Goal: Task Accomplishment & Management: Manage account settings

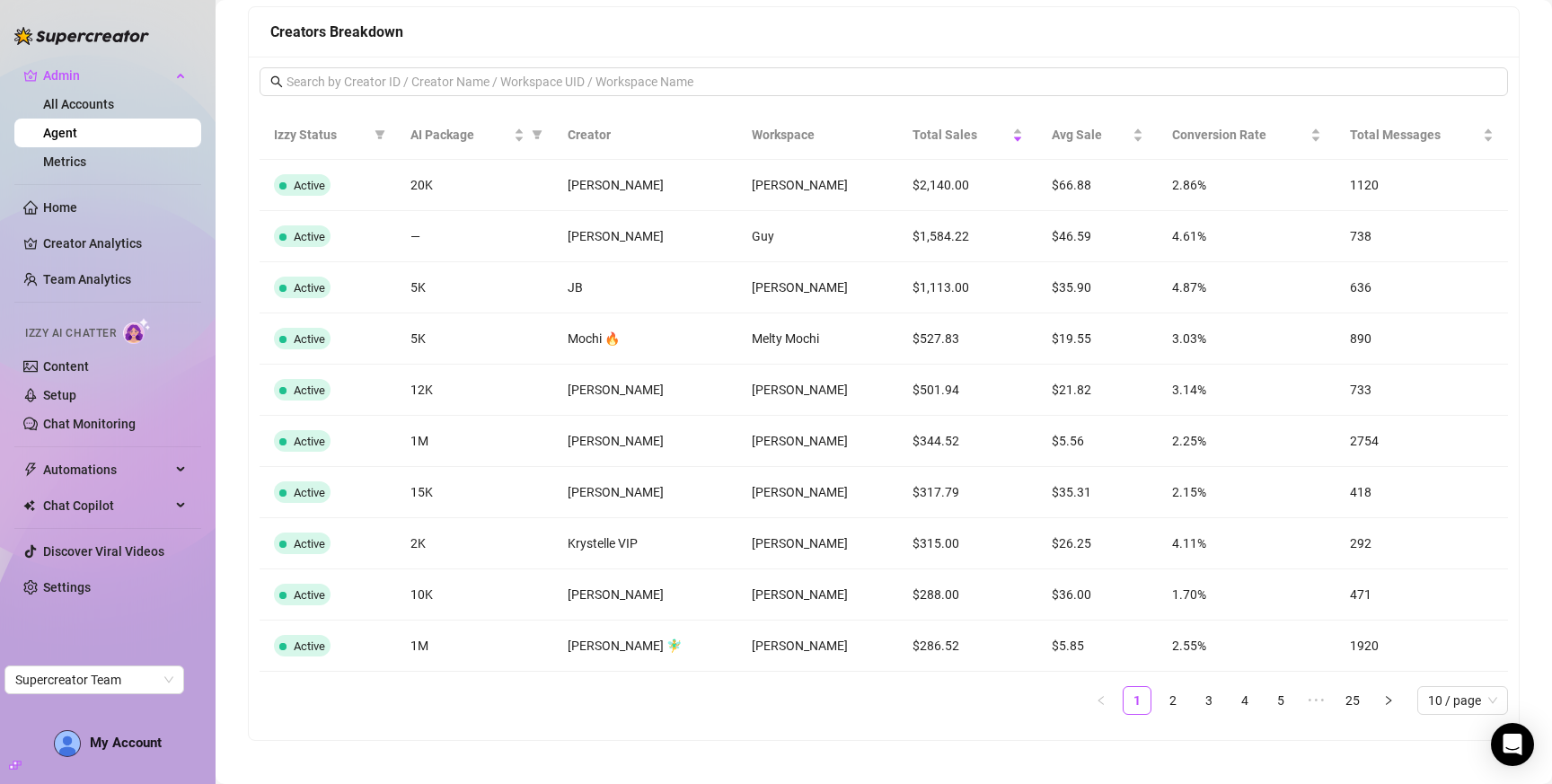
scroll to position [1448, 0]
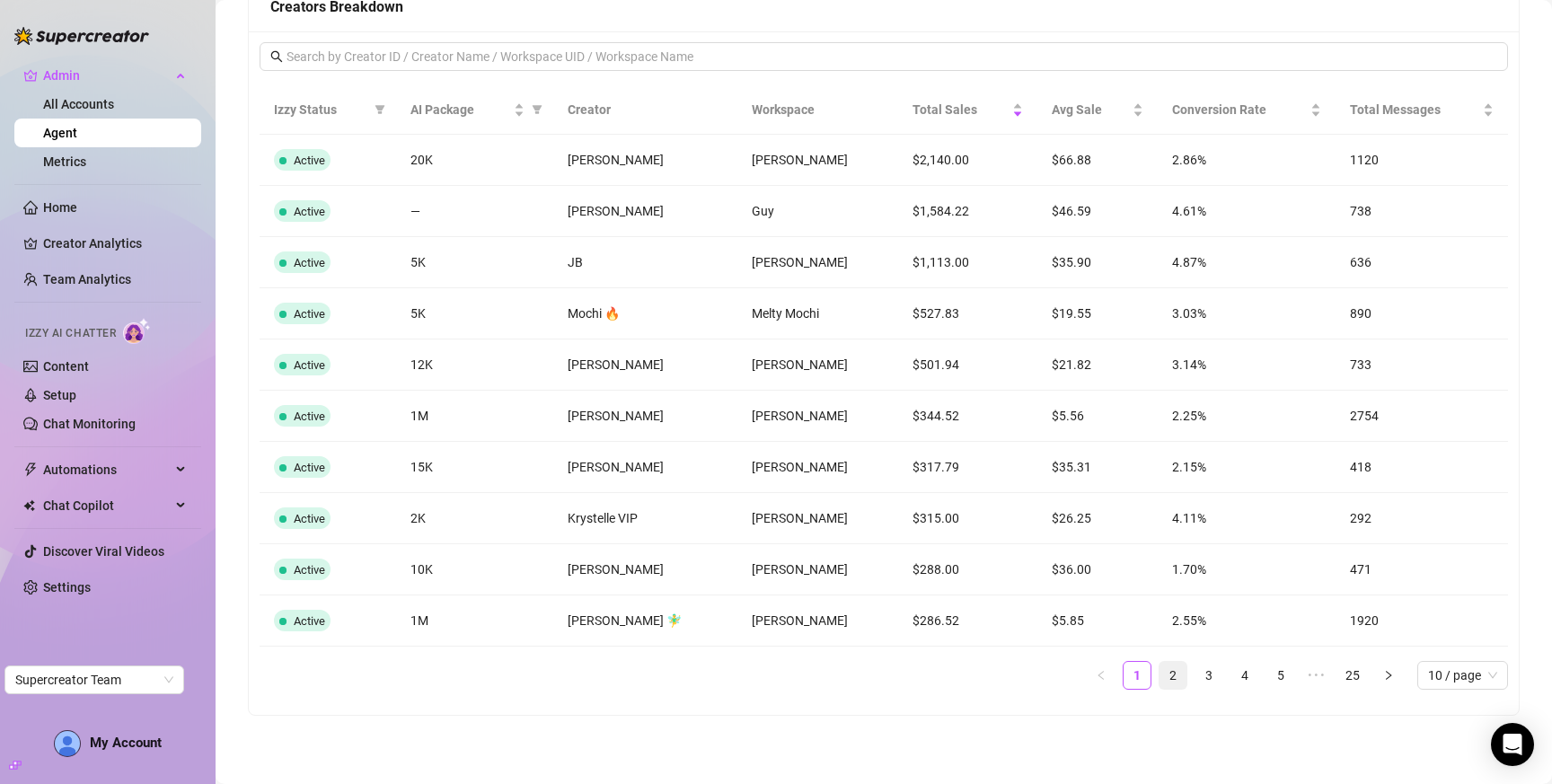
click at [1160, 665] on link "2" at bounding box center [1173, 674] width 27 height 27
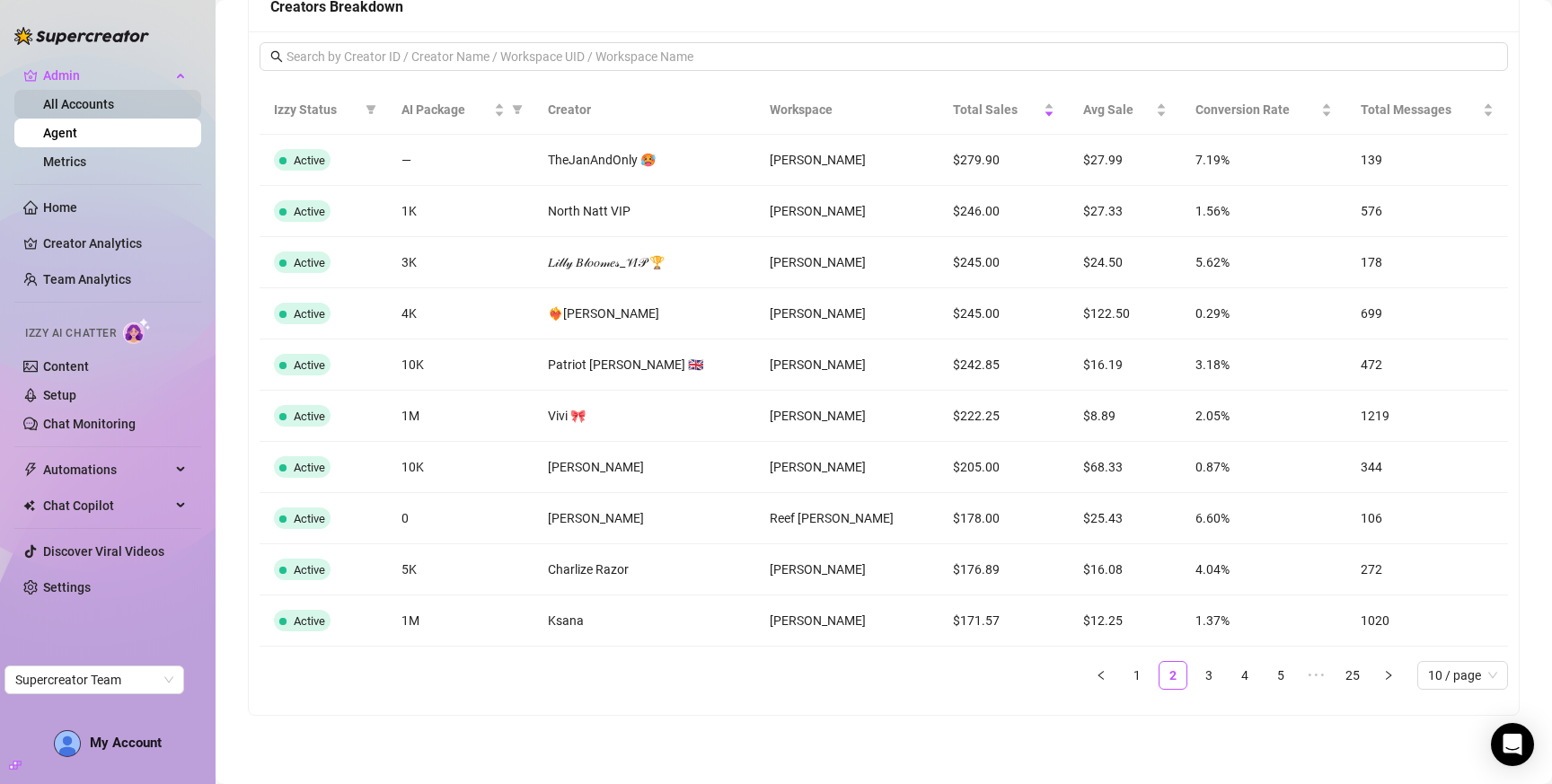
click at [89, 105] on link "All Accounts" at bounding box center [78, 104] width 71 height 15
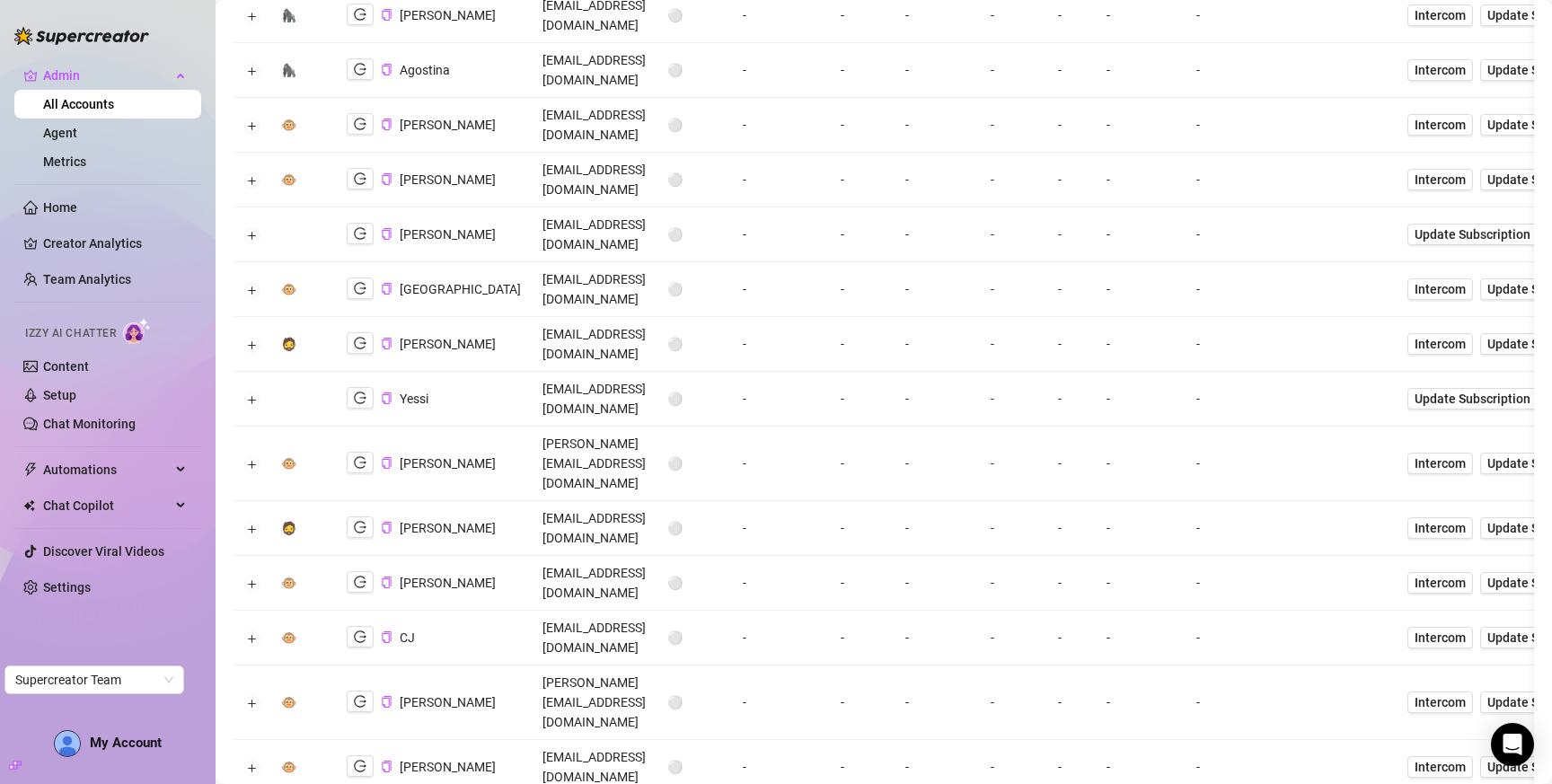
scroll to position [445, 0]
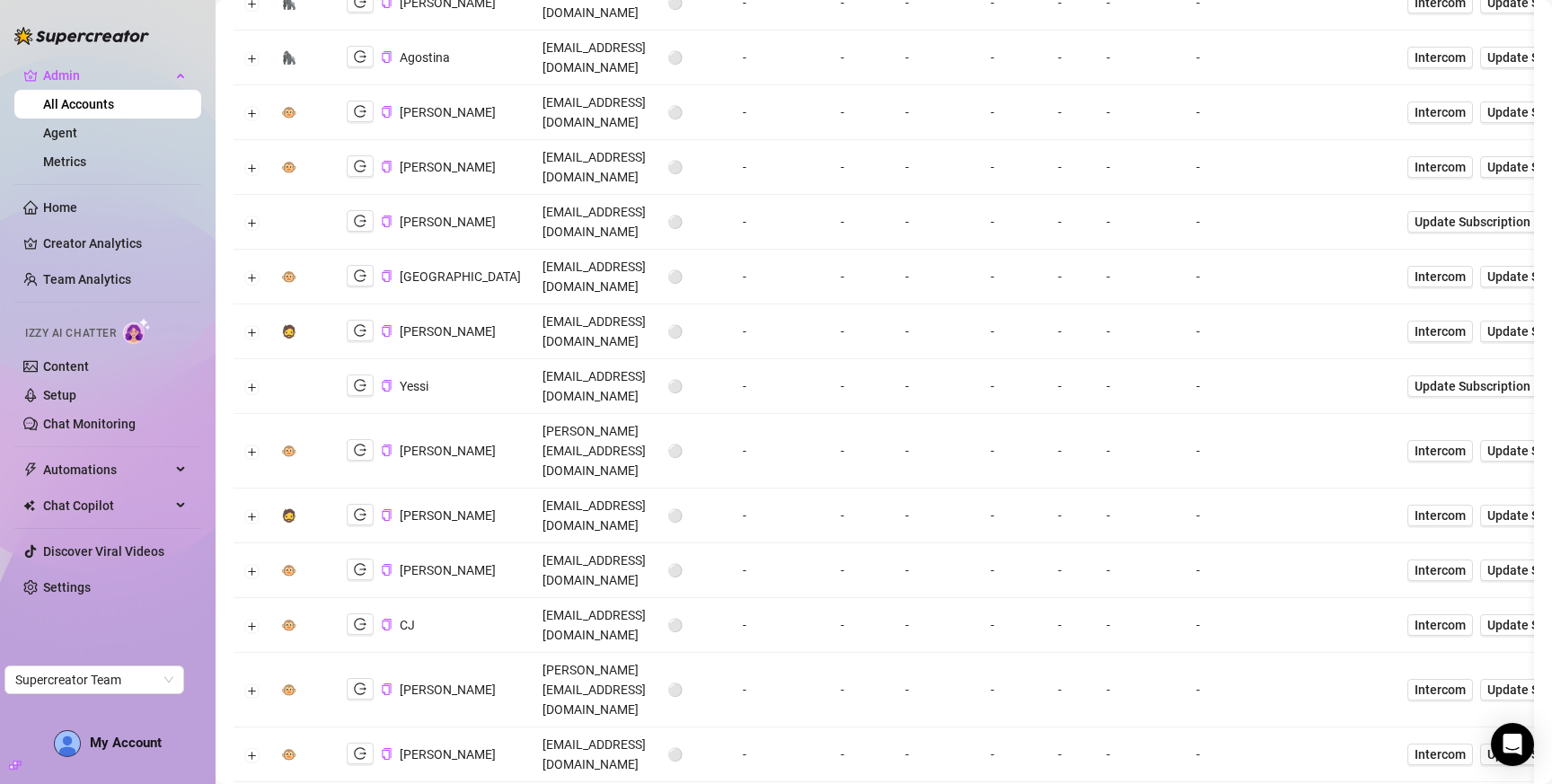
drag, startPoint x: 252, startPoint y: 654, endPoint x: 484, endPoint y: 434, distance: 319.7
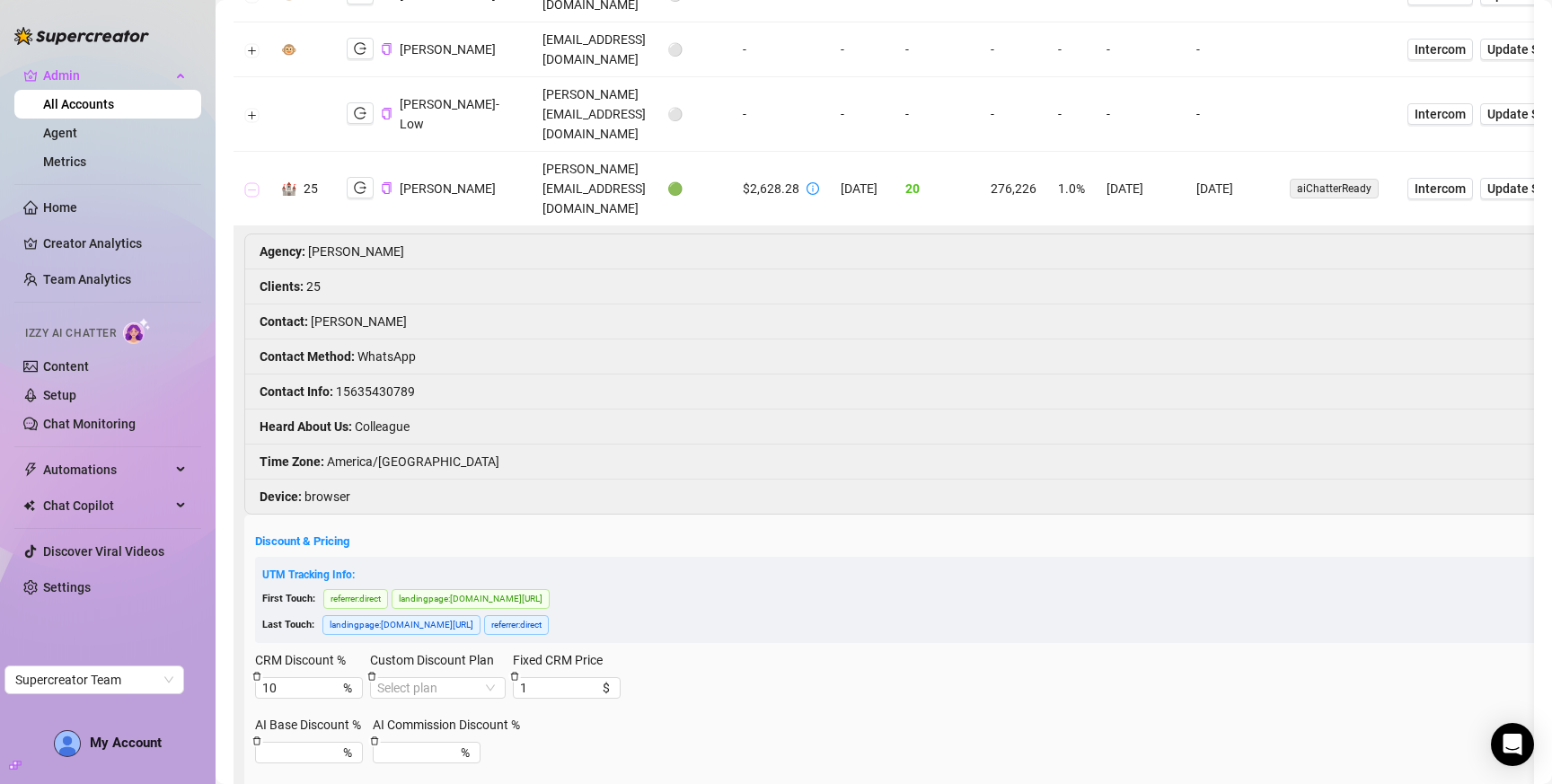
scroll to position [1363, 0]
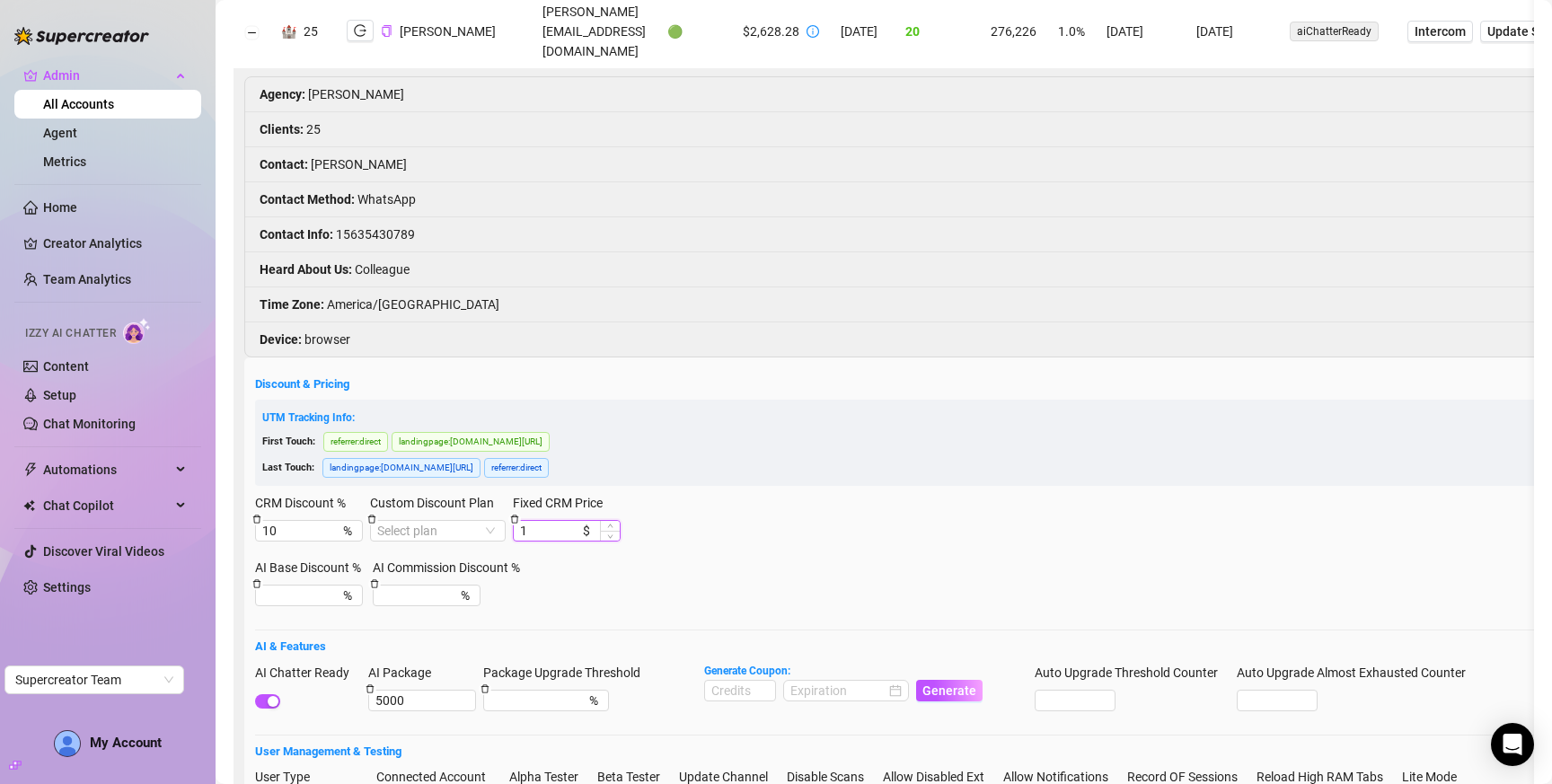
click at [556, 521] on input "1" at bounding box center [550, 530] width 59 height 19
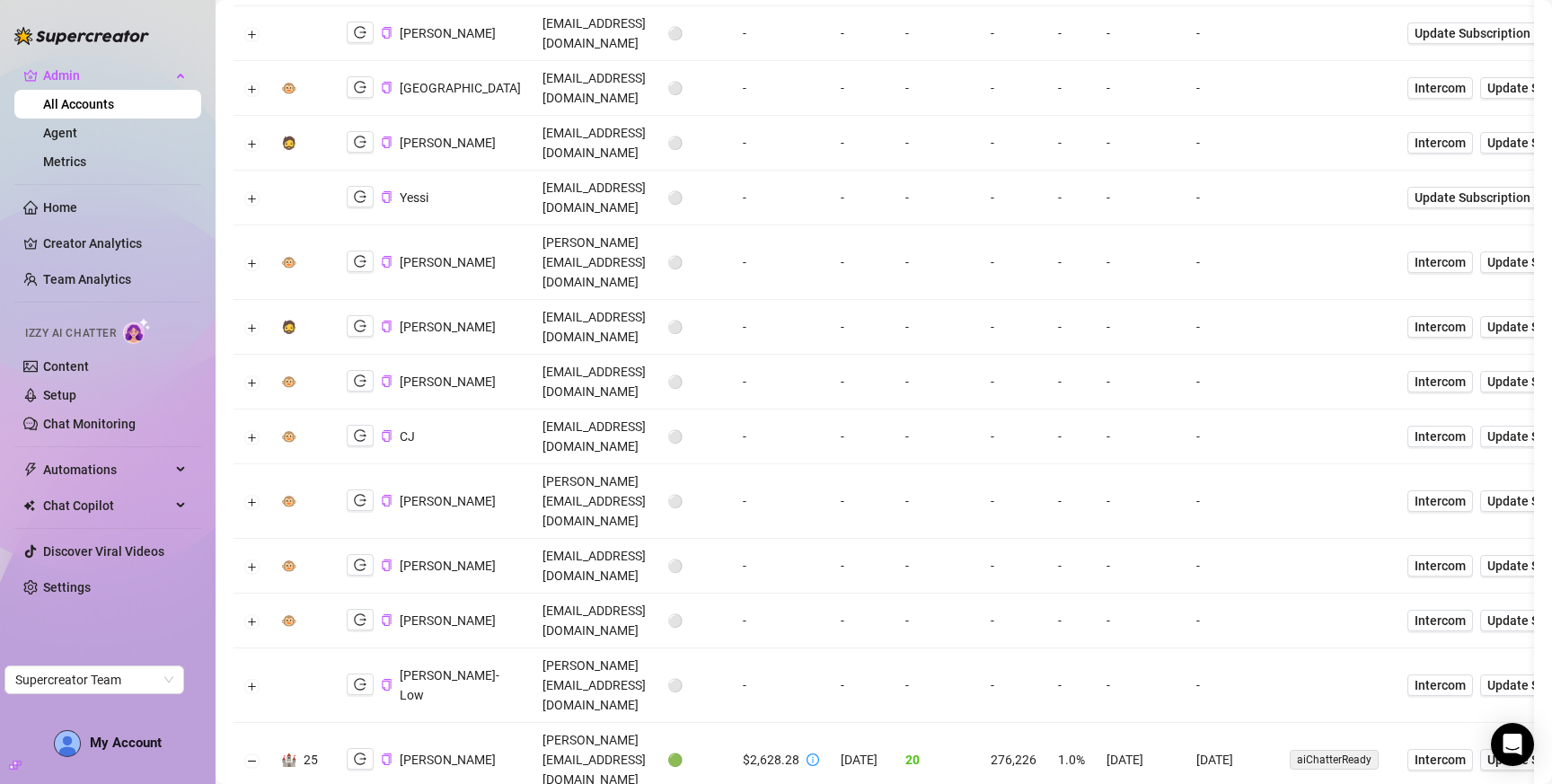
scroll to position [638, 0]
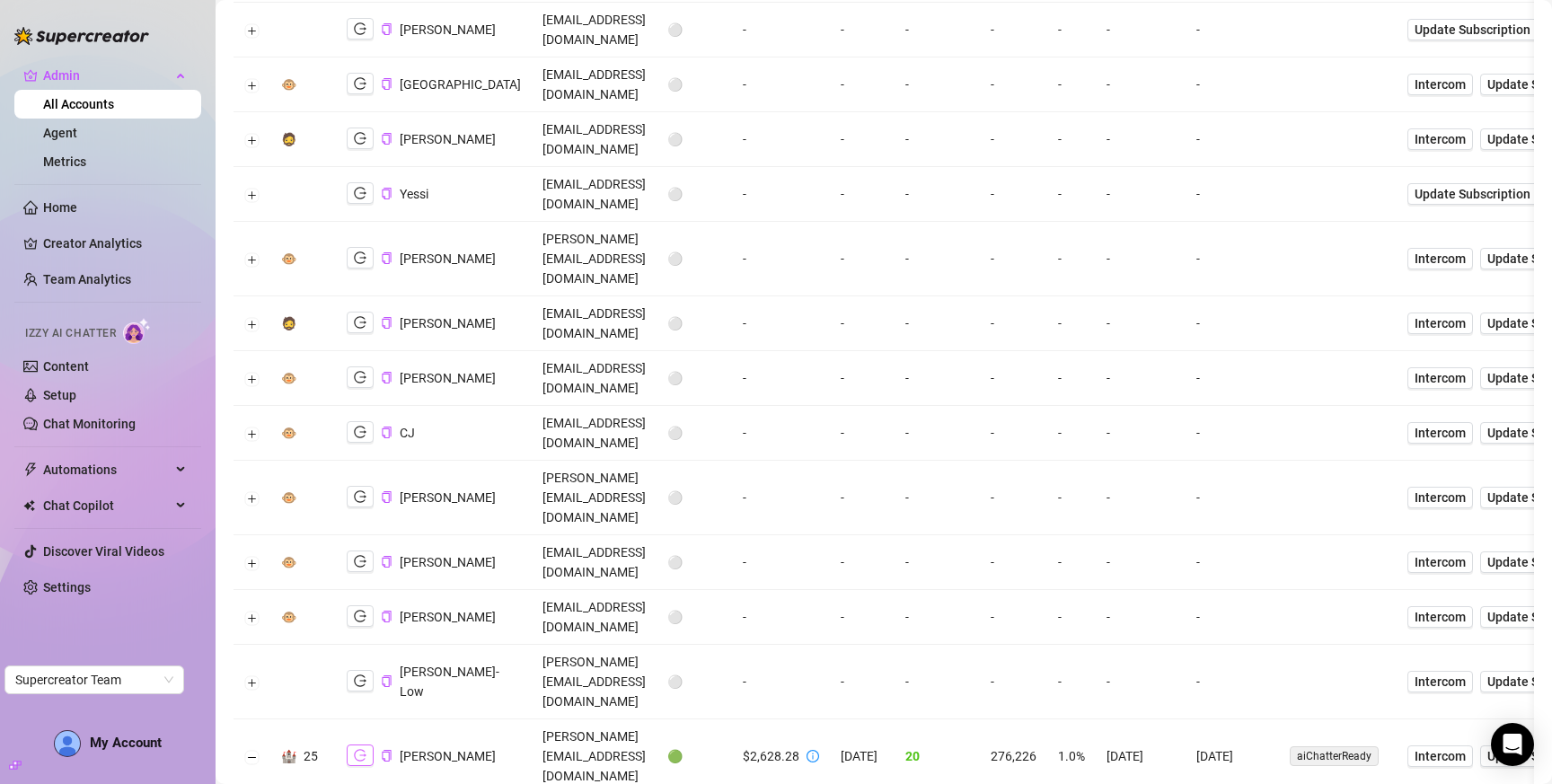
click at [366, 744] on button "button" at bounding box center [360, 755] width 27 height 21
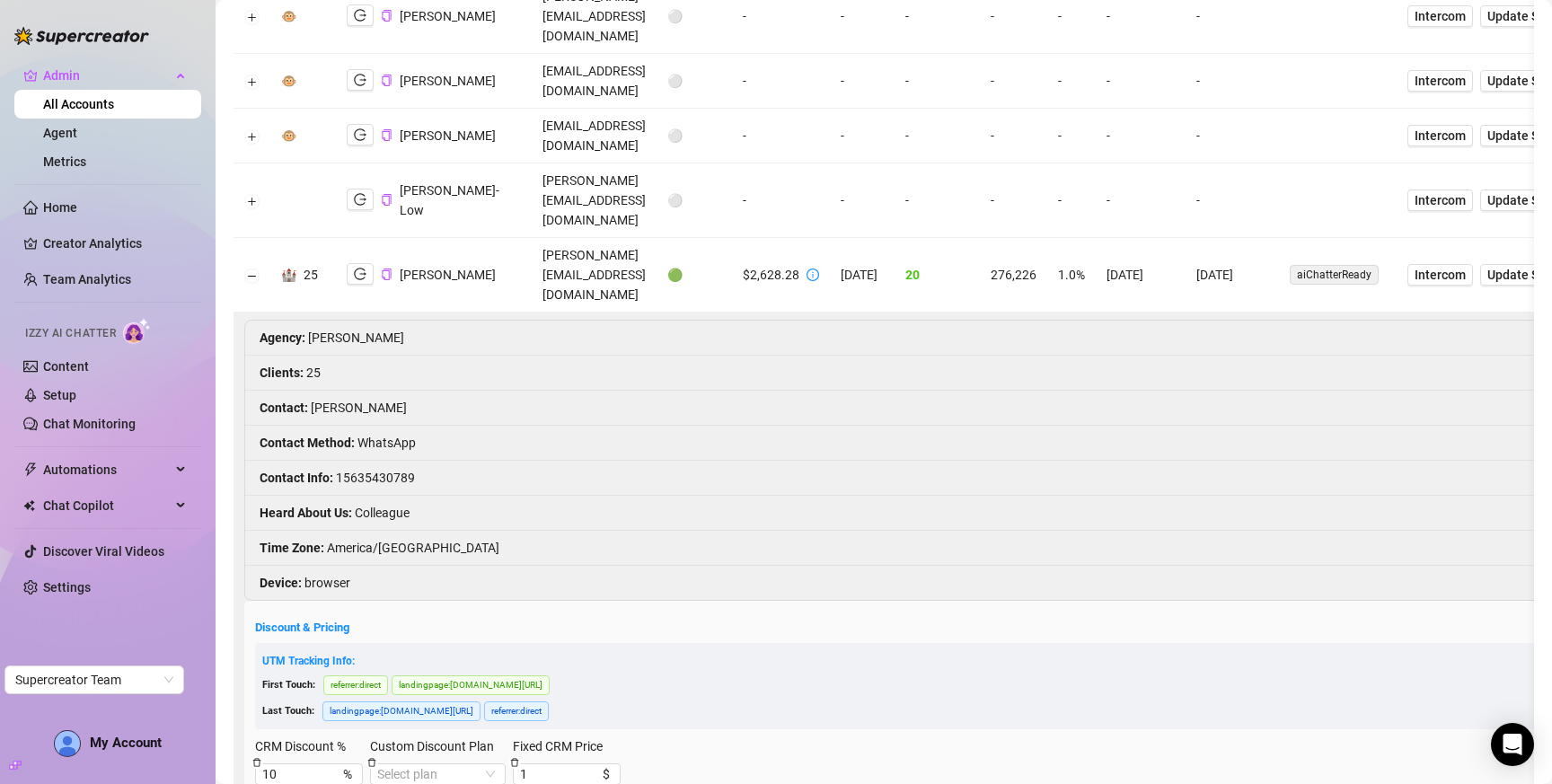
scroll to position [1179, 0]
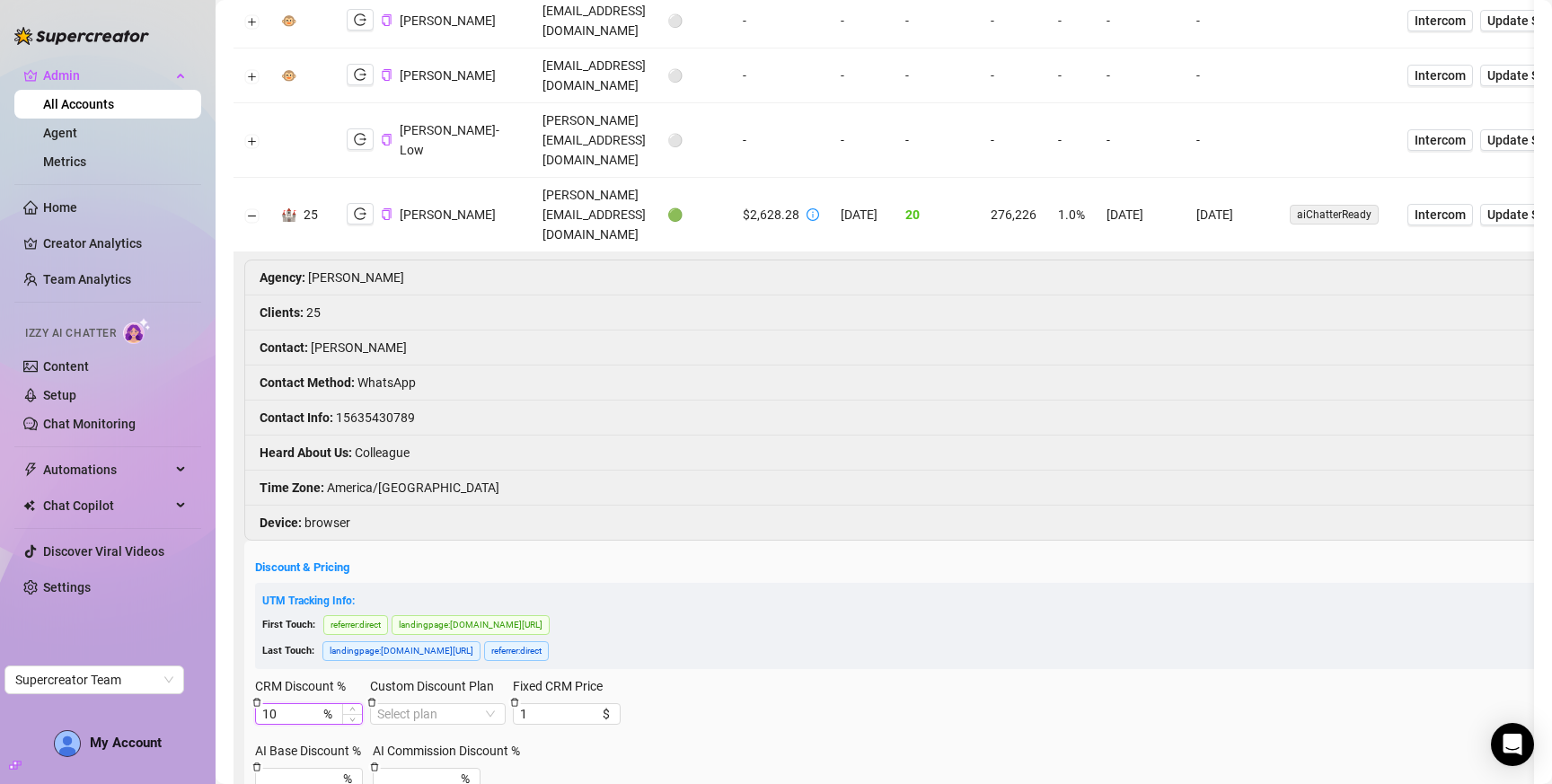
click at [288, 704] on input "10" at bounding box center [291, 713] width 57 height 19
type input "17"
click at [543, 704] on input "1" at bounding box center [550, 713] width 59 height 19
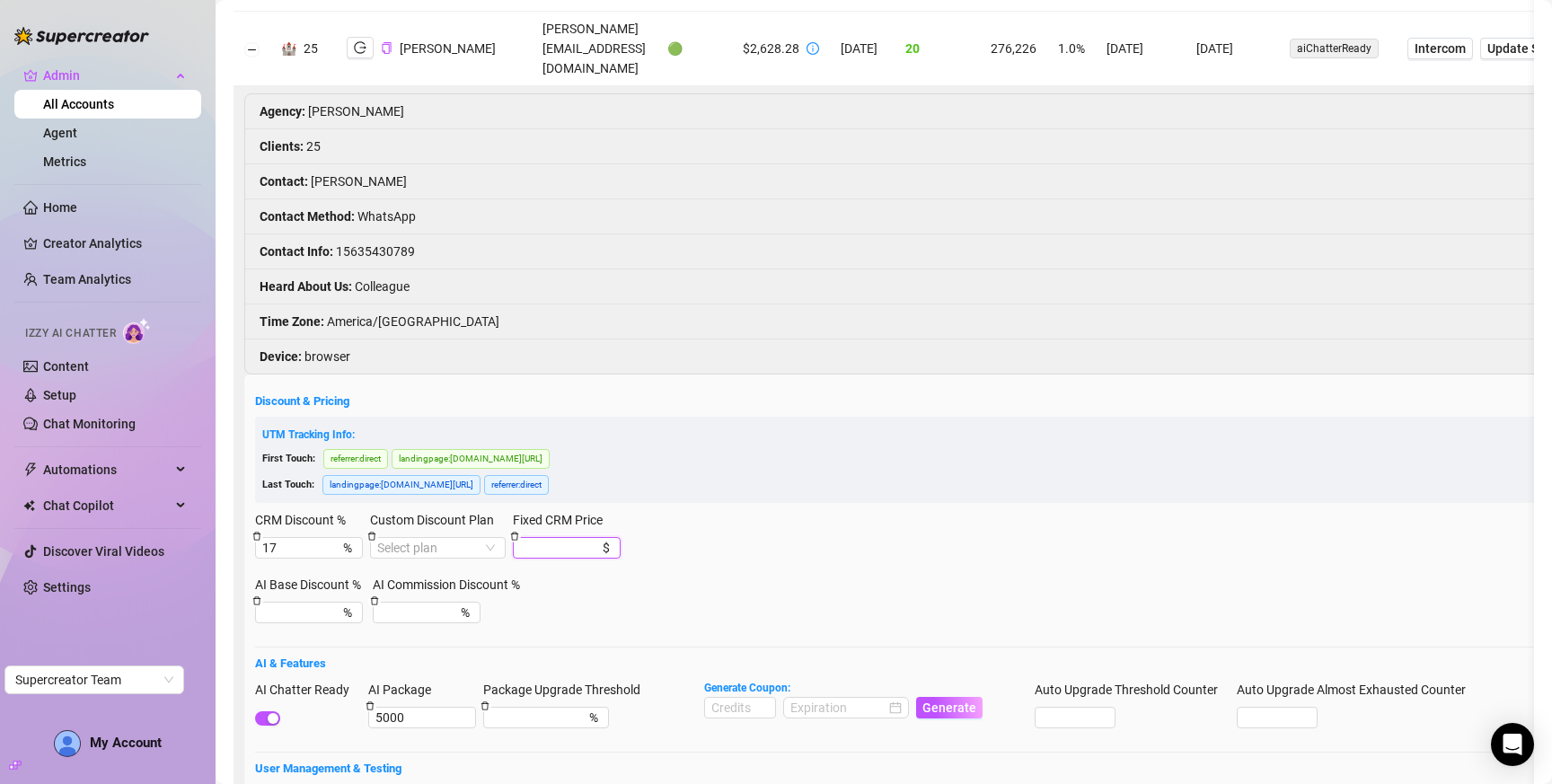
scroll to position [1346, 0]
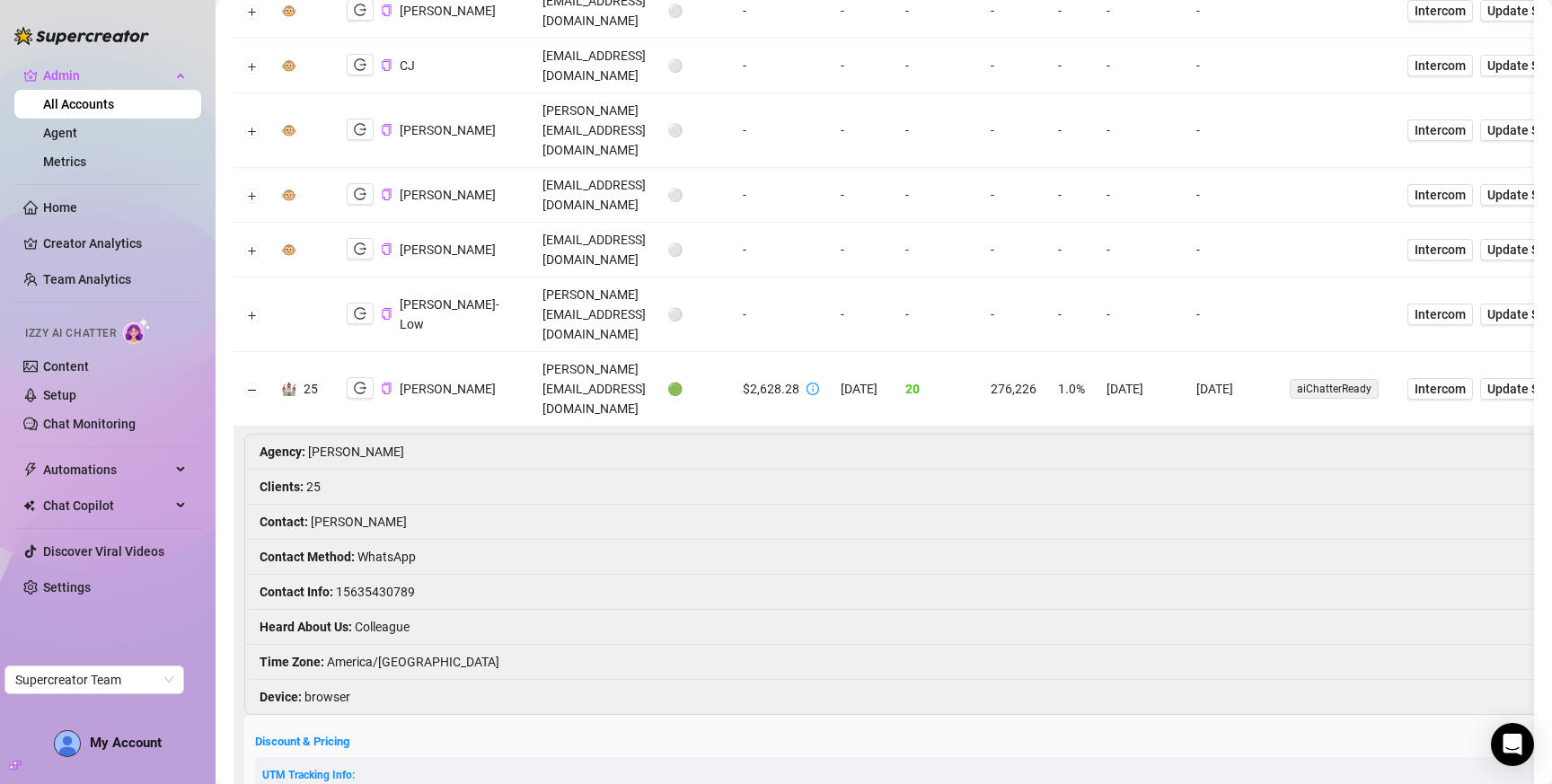
scroll to position [963, 0]
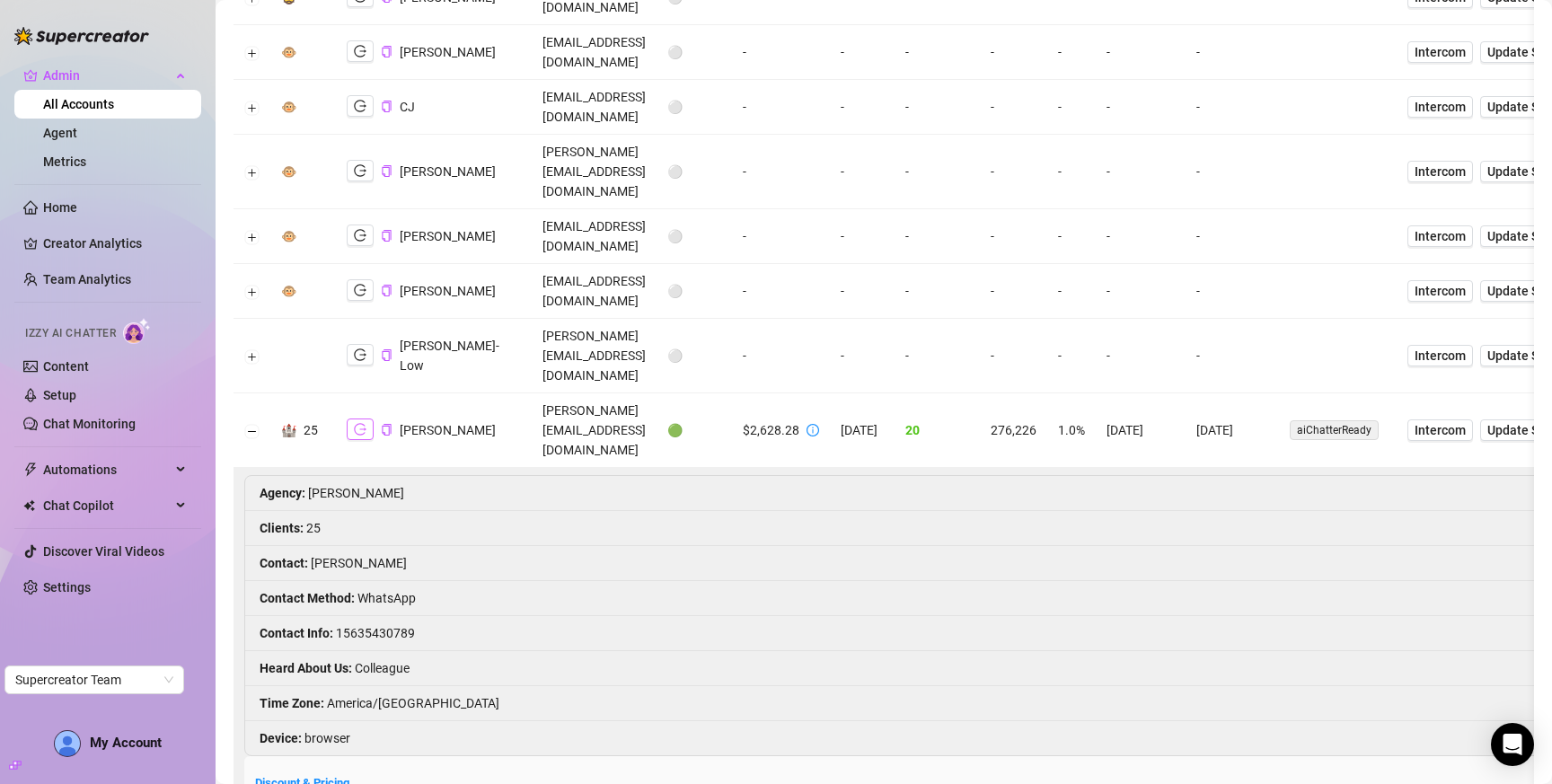
click at [358, 423] on icon "logout" at bounding box center [361, 430] width 13 height 13
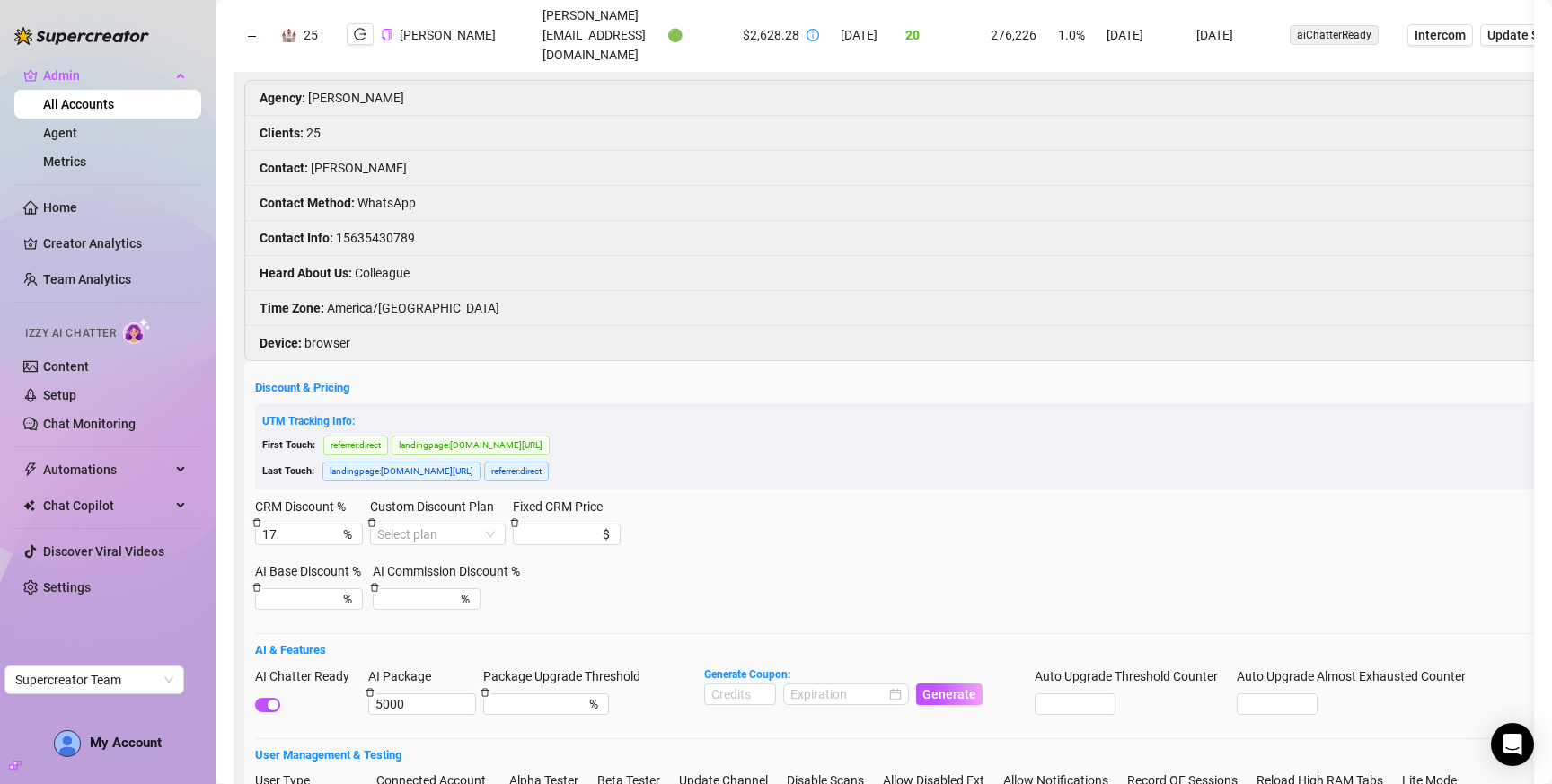
scroll to position [1363, 0]
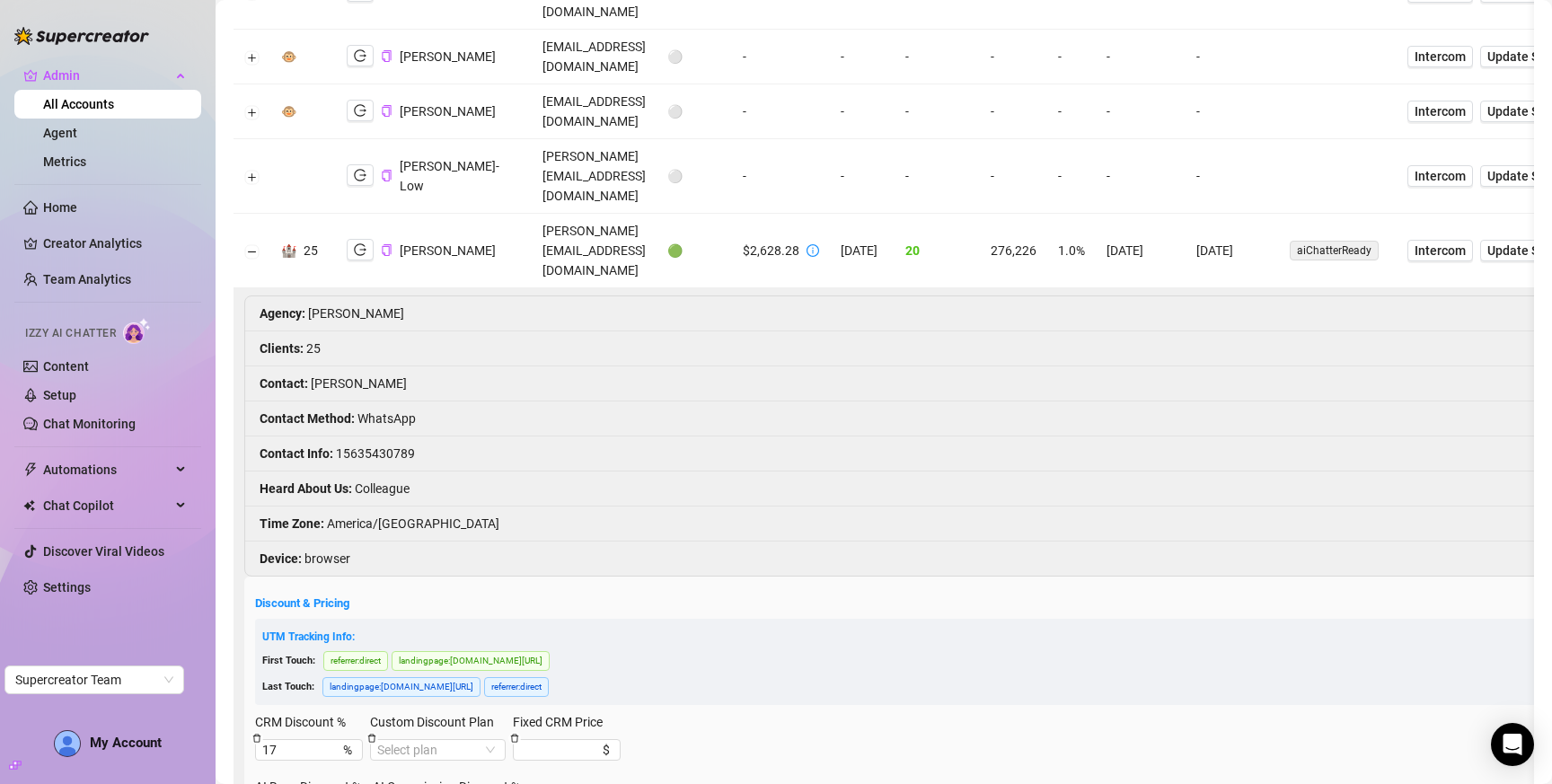
scroll to position [824, 0]
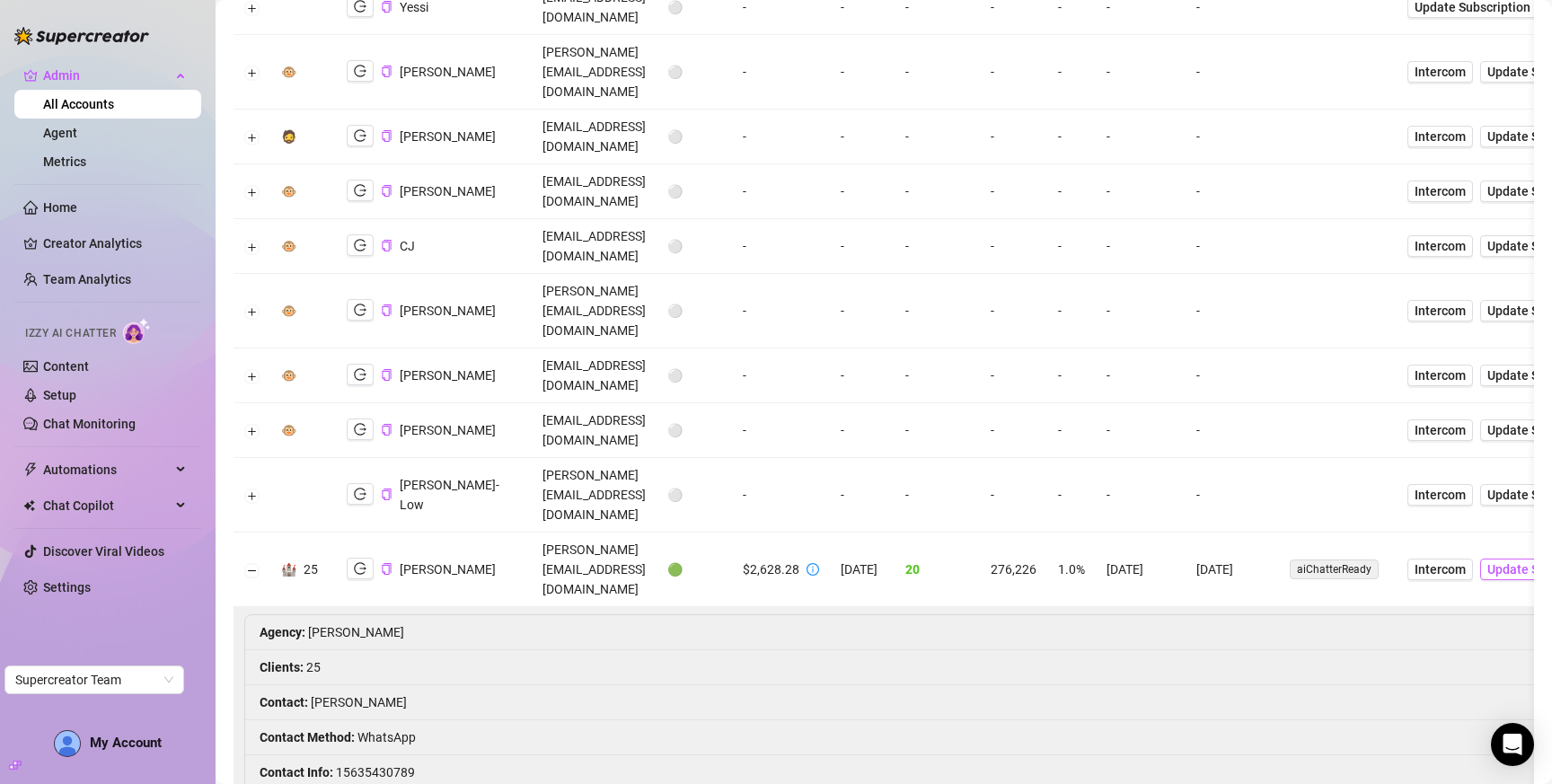
click at [1507, 562] on span "Update Subscription" at bounding box center [1546, 570] width 116 height 15
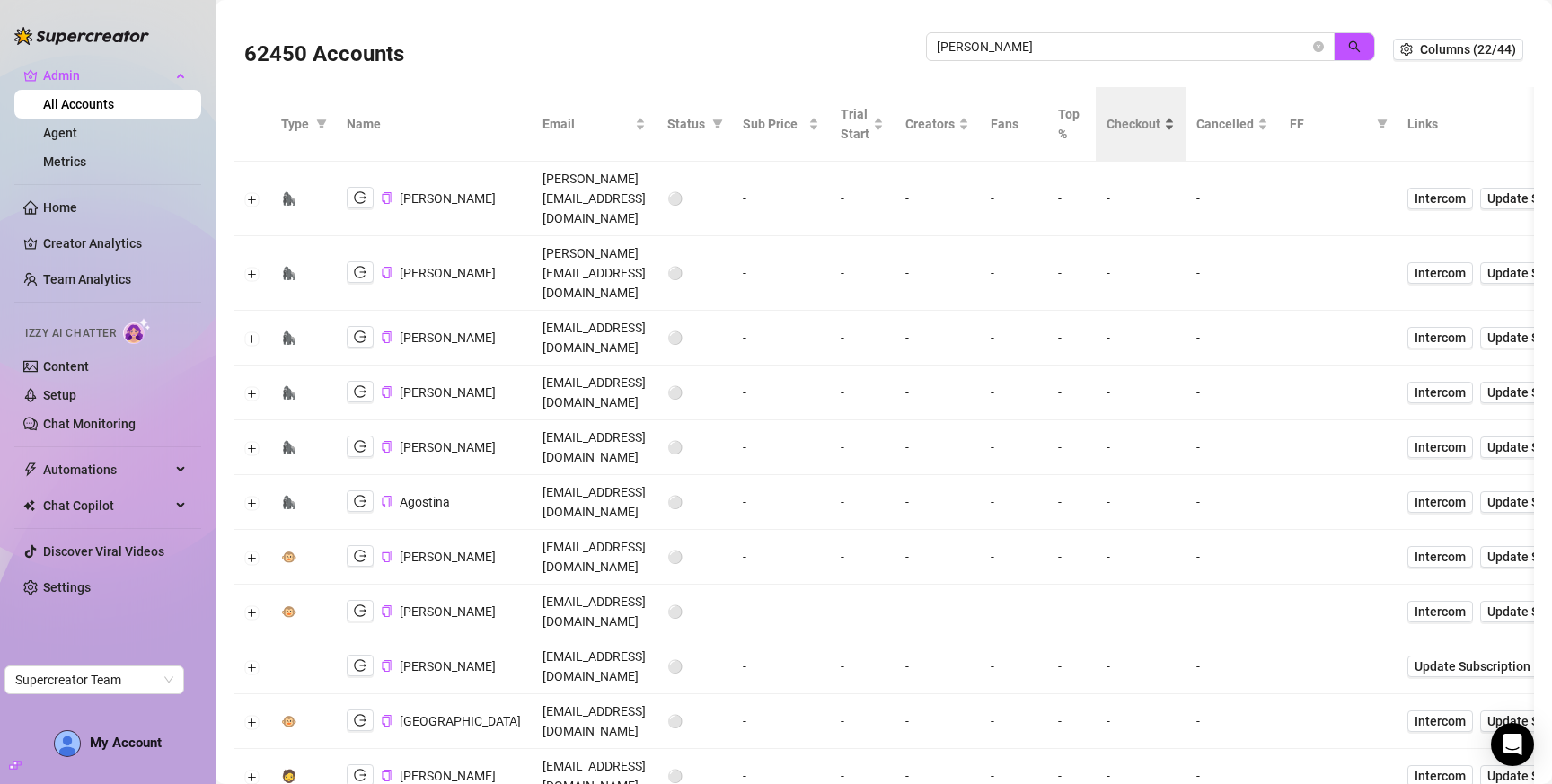
scroll to position [0, 0]
click at [1014, 41] on input "doris" at bounding box center [1123, 47] width 373 height 19
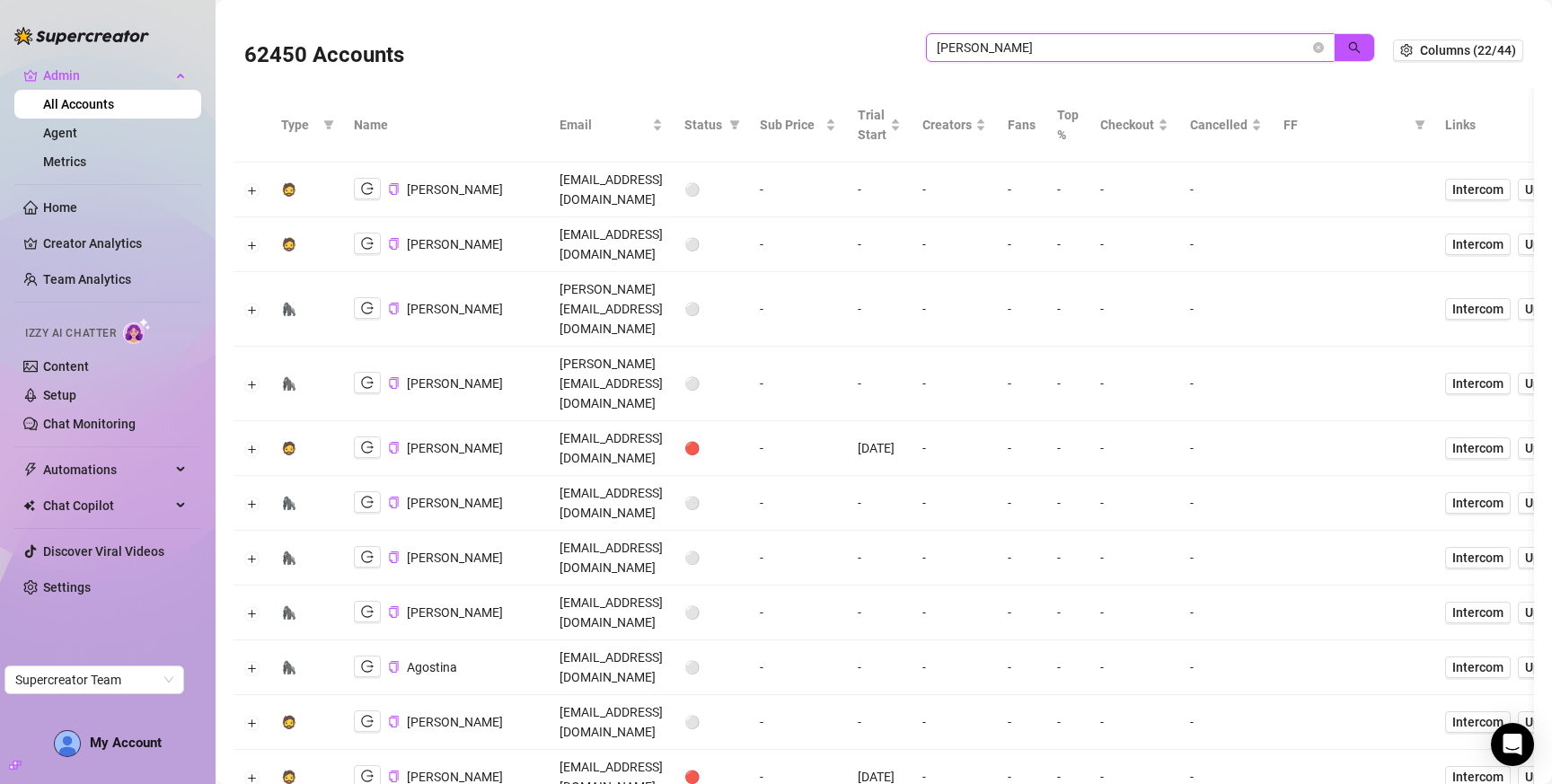
click at [967, 46] on input "dori" at bounding box center [1123, 47] width 373 height 19
type input "doris"
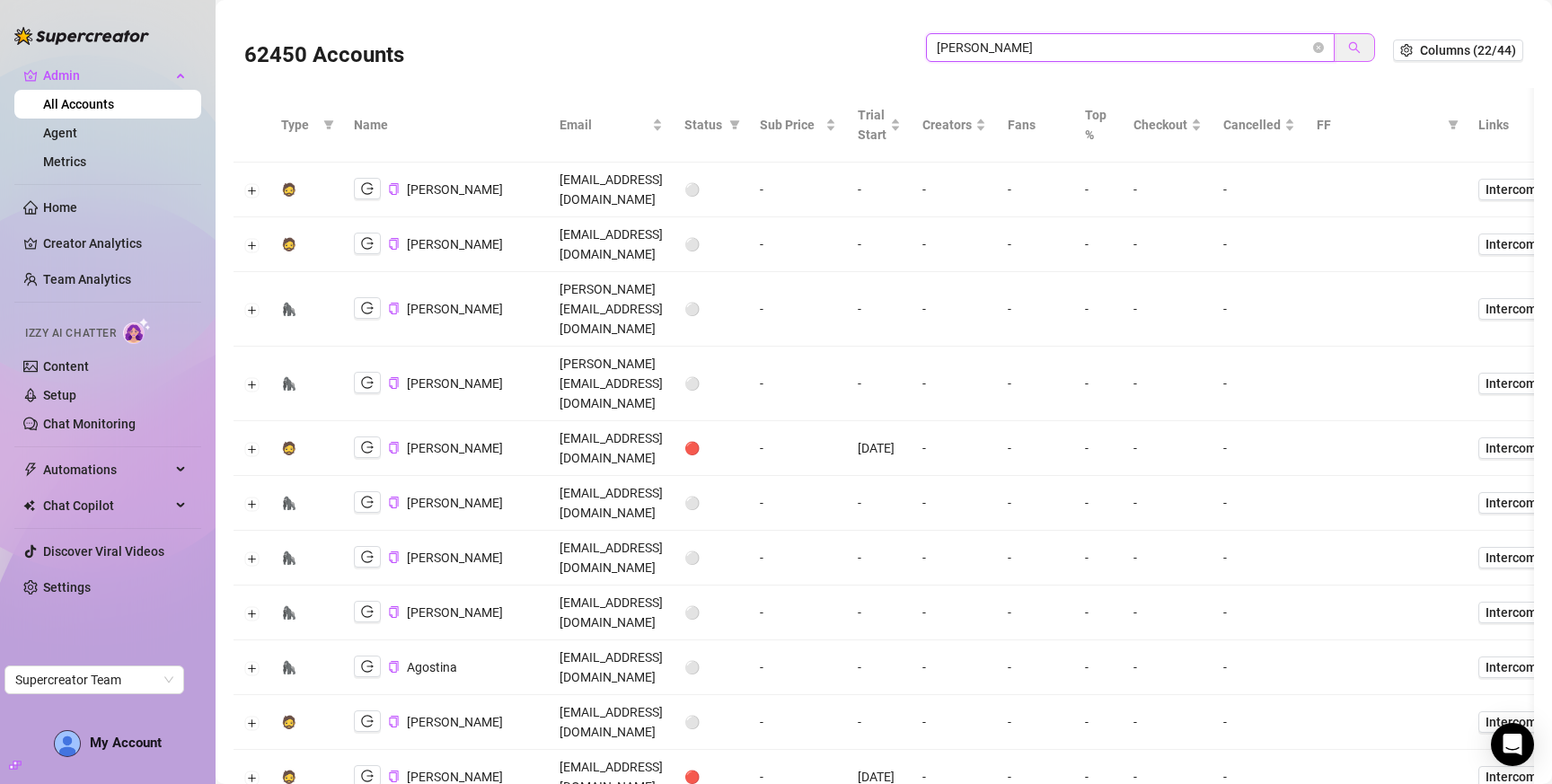
click at [1349, 41] on icon "search" at bounding box center [1355, 48] width 13 height 13
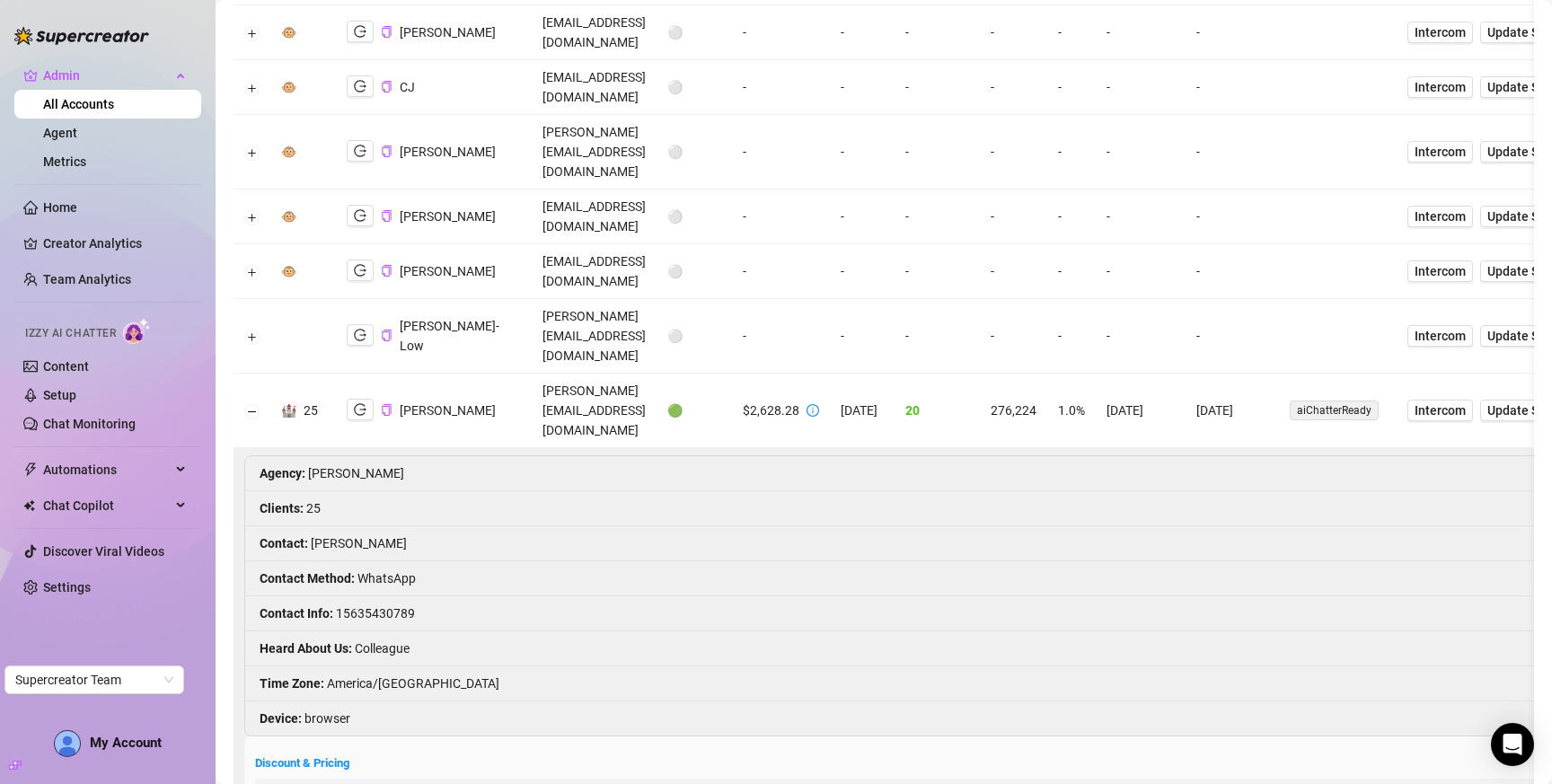
scroll to position [898, 0]
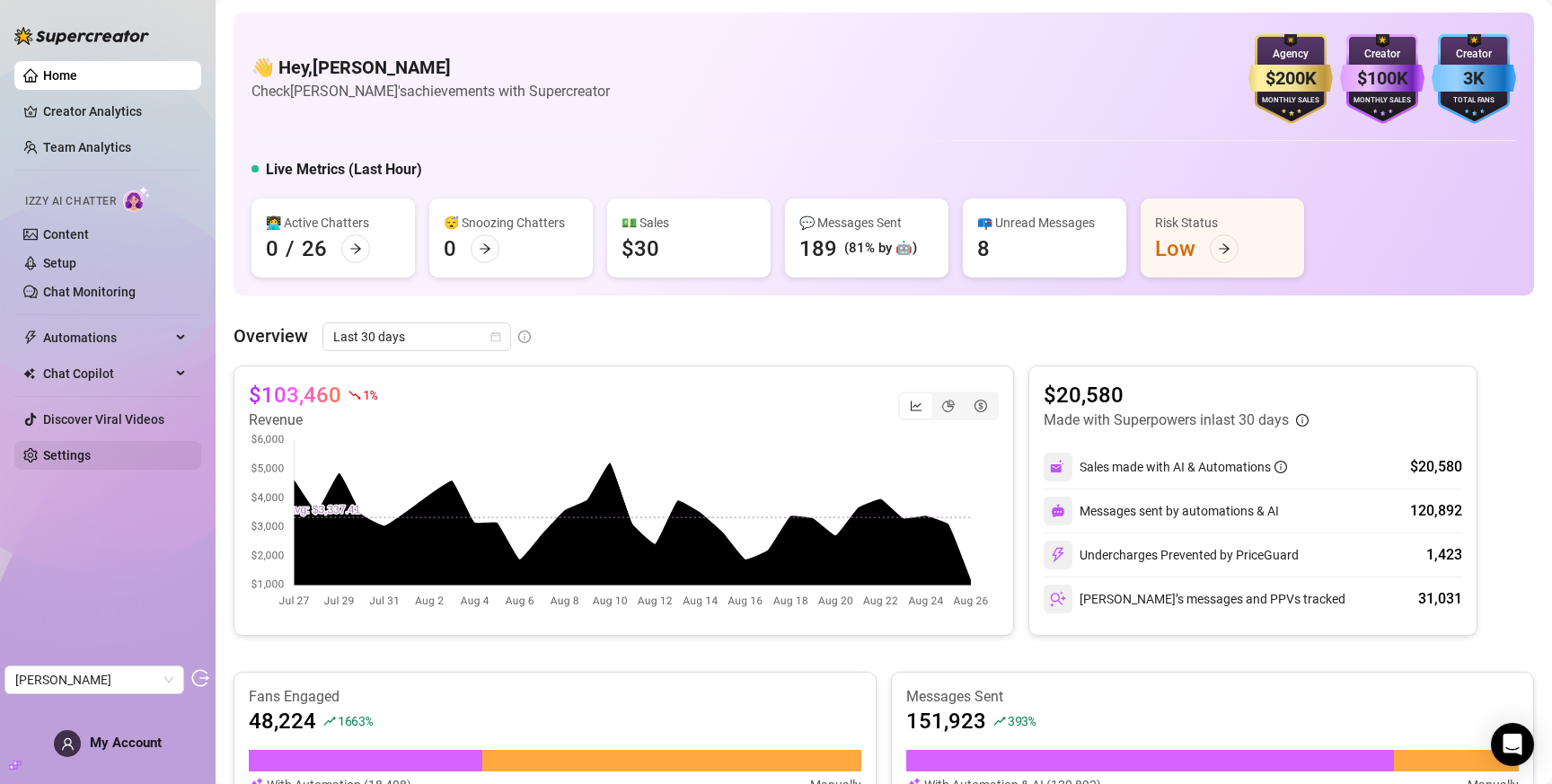
click at [91, 448] on link "Settings" at bounding box center [67, 455] width 48 height 15
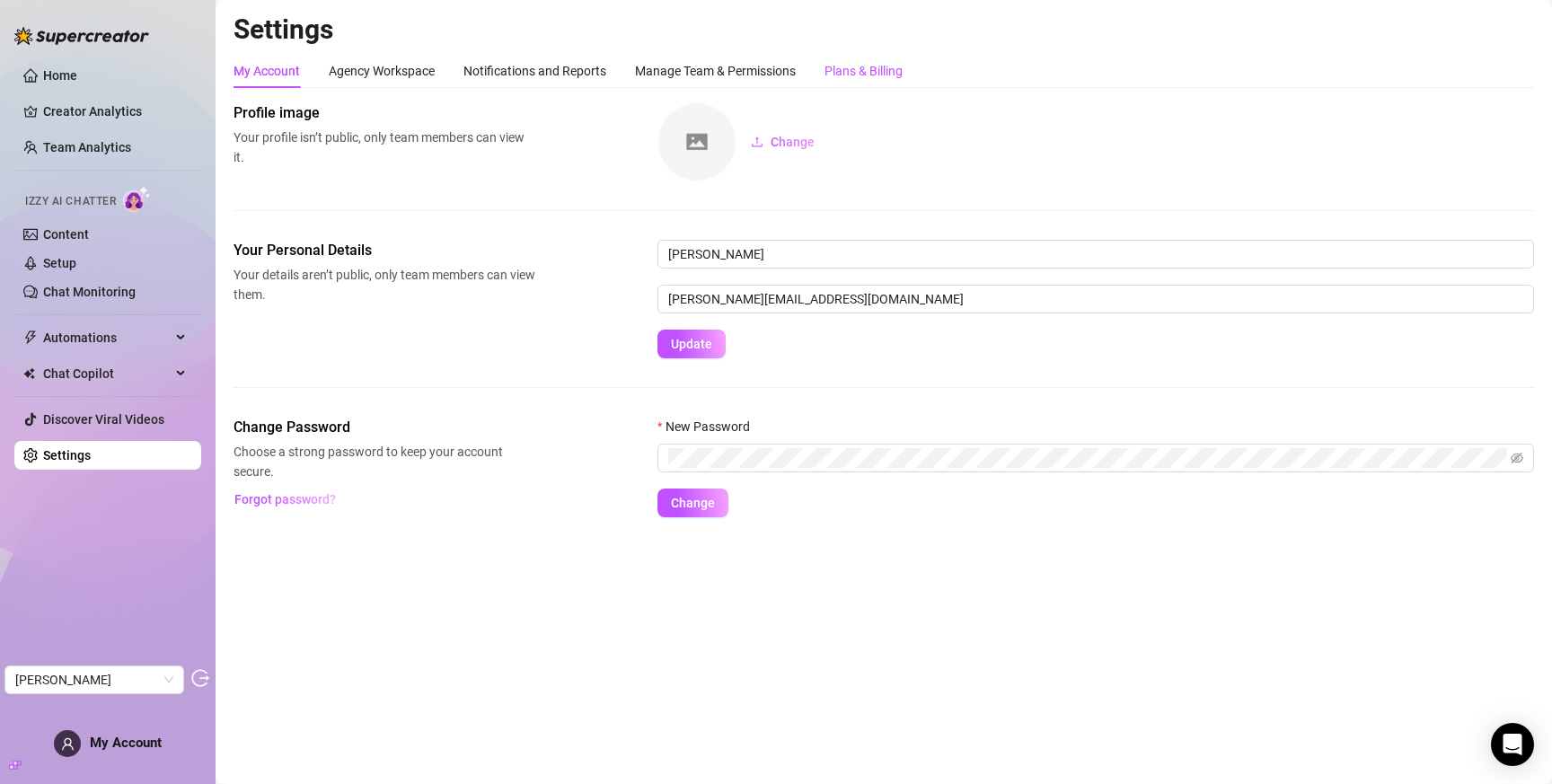
click at [882, 61] on div "Plans & Billing" at bounding box center [863, 70] width 78 height 19
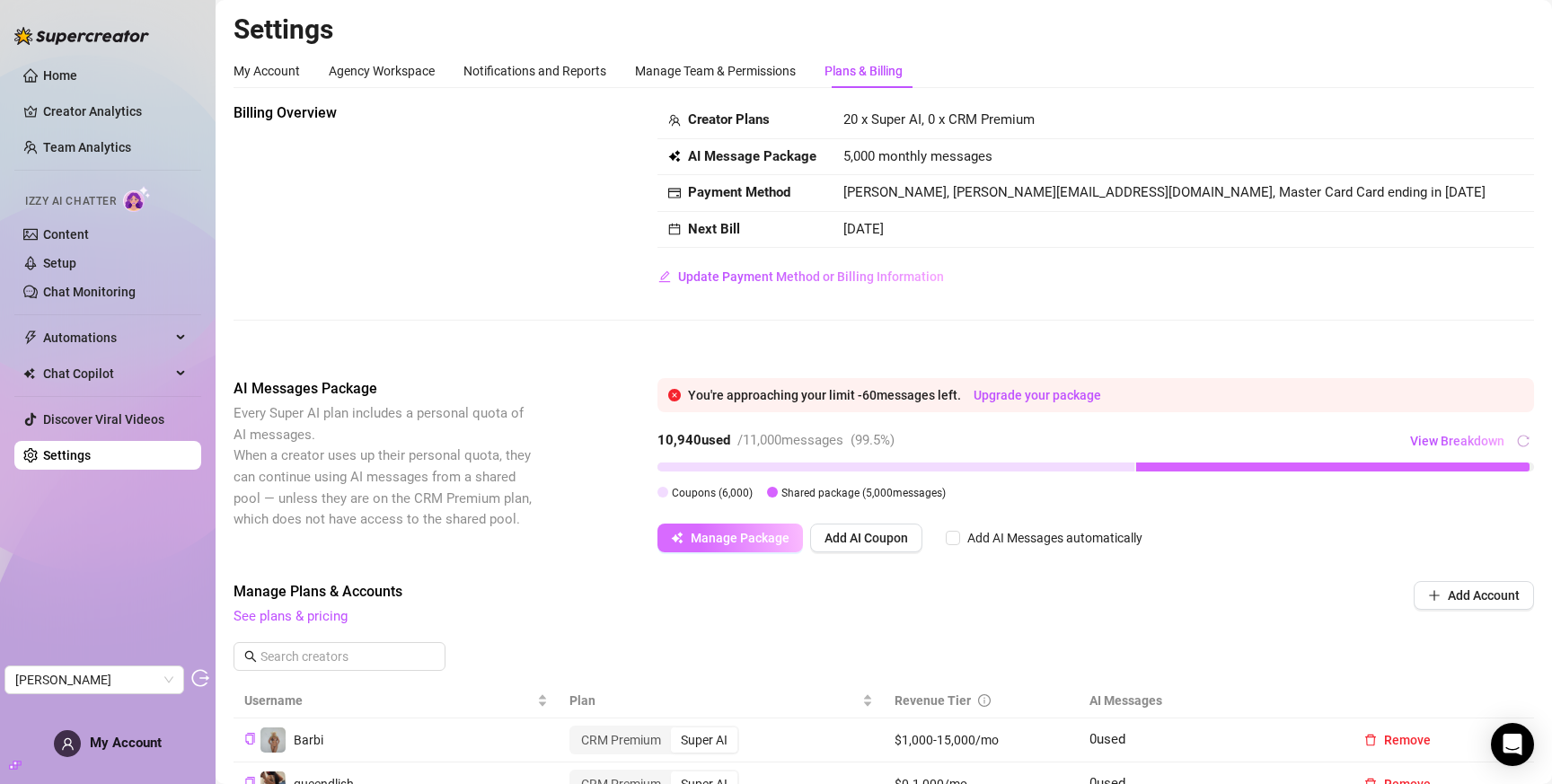
click at [721, 537] on span "Manage Package" at bounding box center [740, 538] width 98 height 15
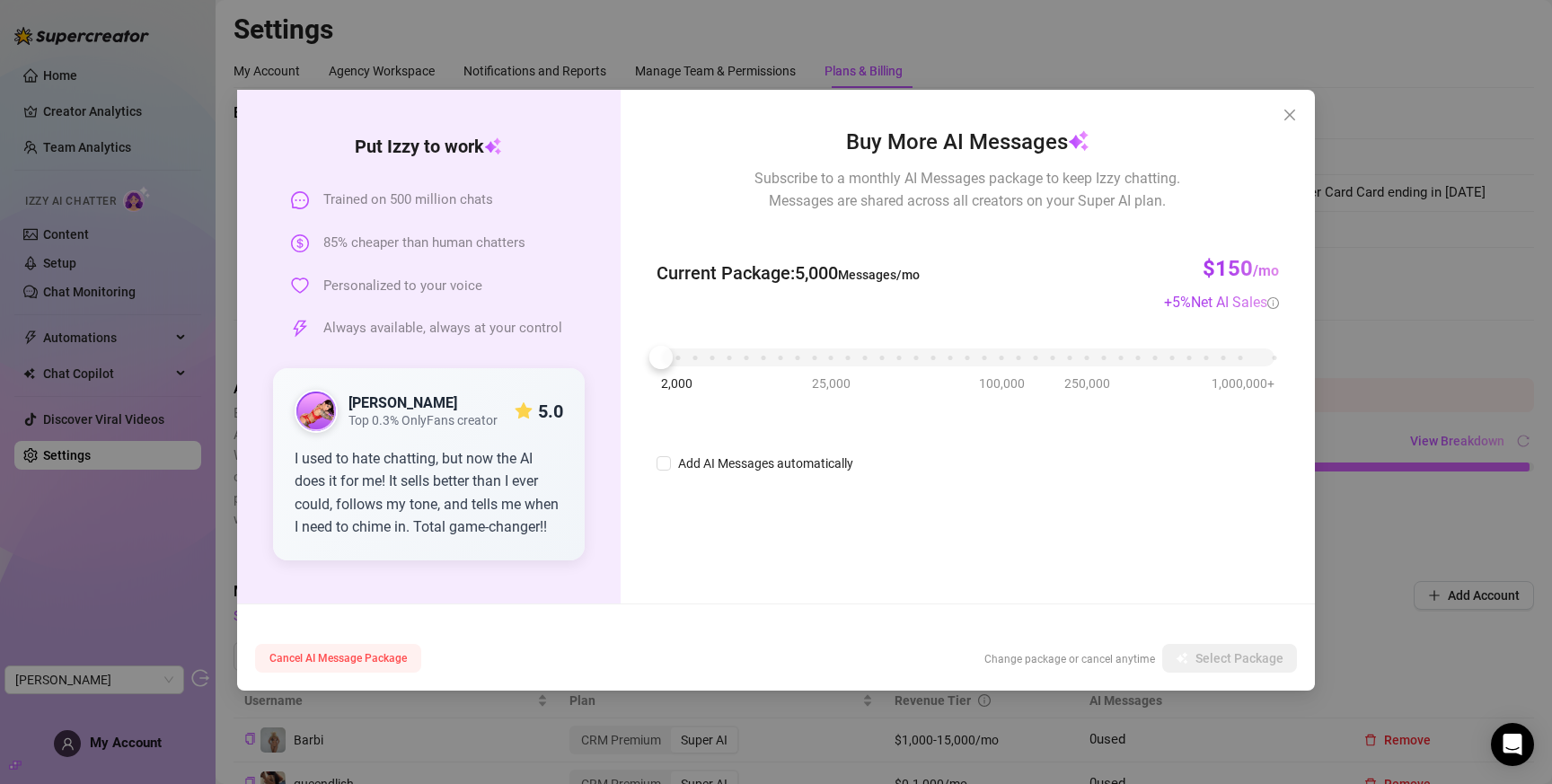
click at [347, 652] on span "Cancel AI Message Package" at bounding box center [338, 659] width 137 height 13
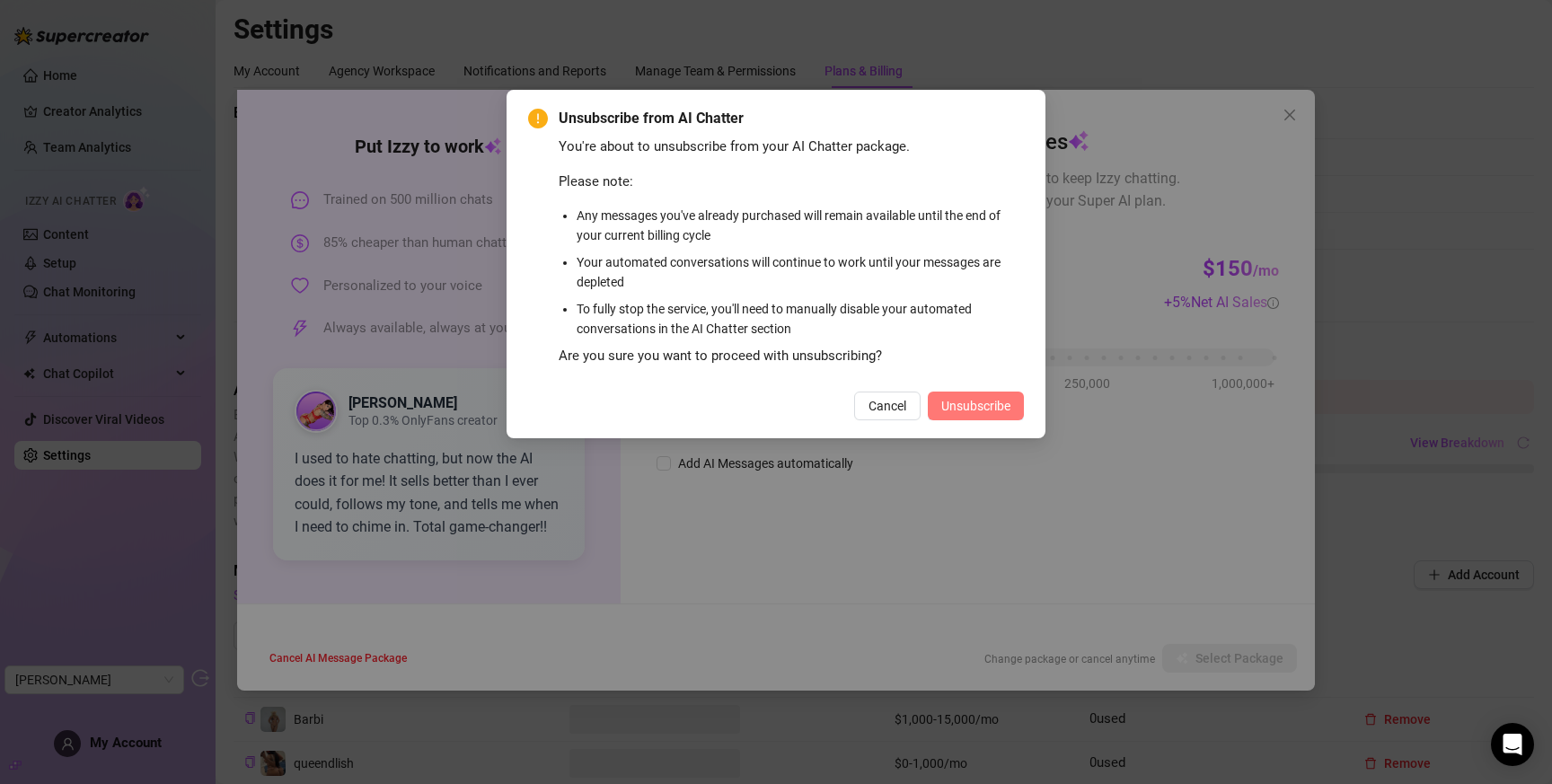
click at [1003, 406] on span "Unsubscribe" at bounding box center [976, 406] width 69 height 15
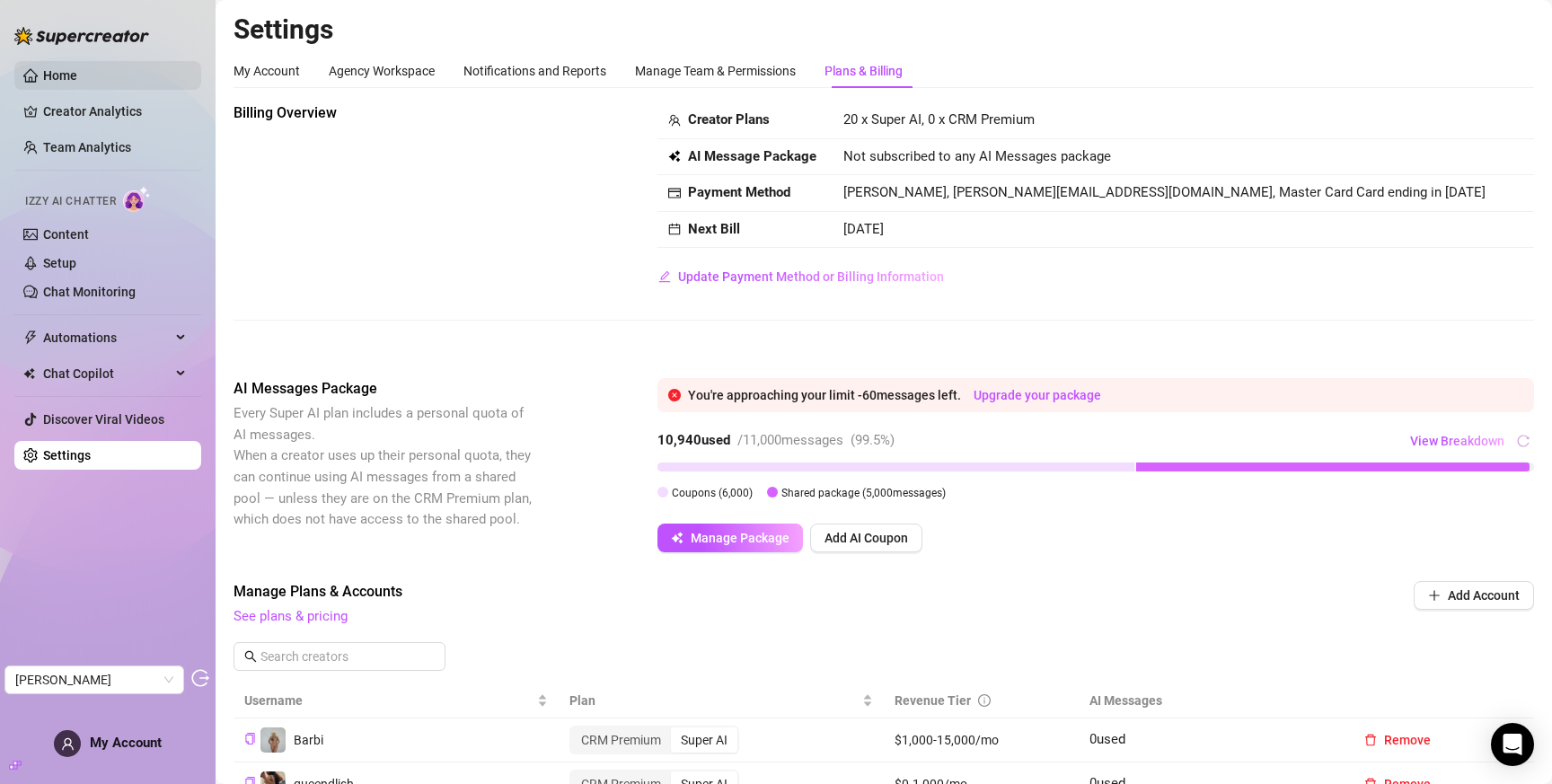
click at [77, 76] on link "Home" at bounding box center [60, 75] width 34 height 15
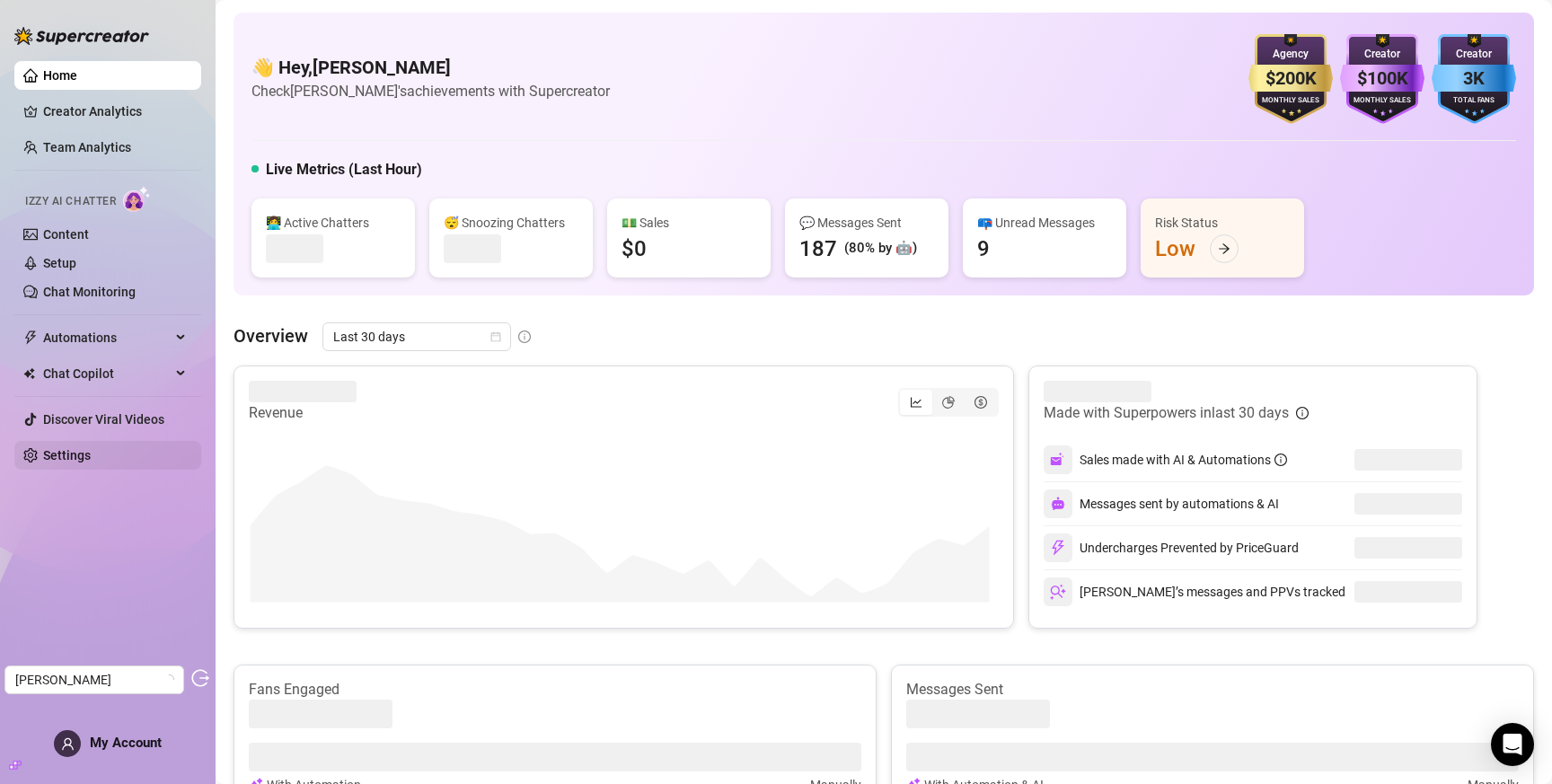
click at [71, 451] on link "Settings" at bounding box center [67, 455] width 48 height 15
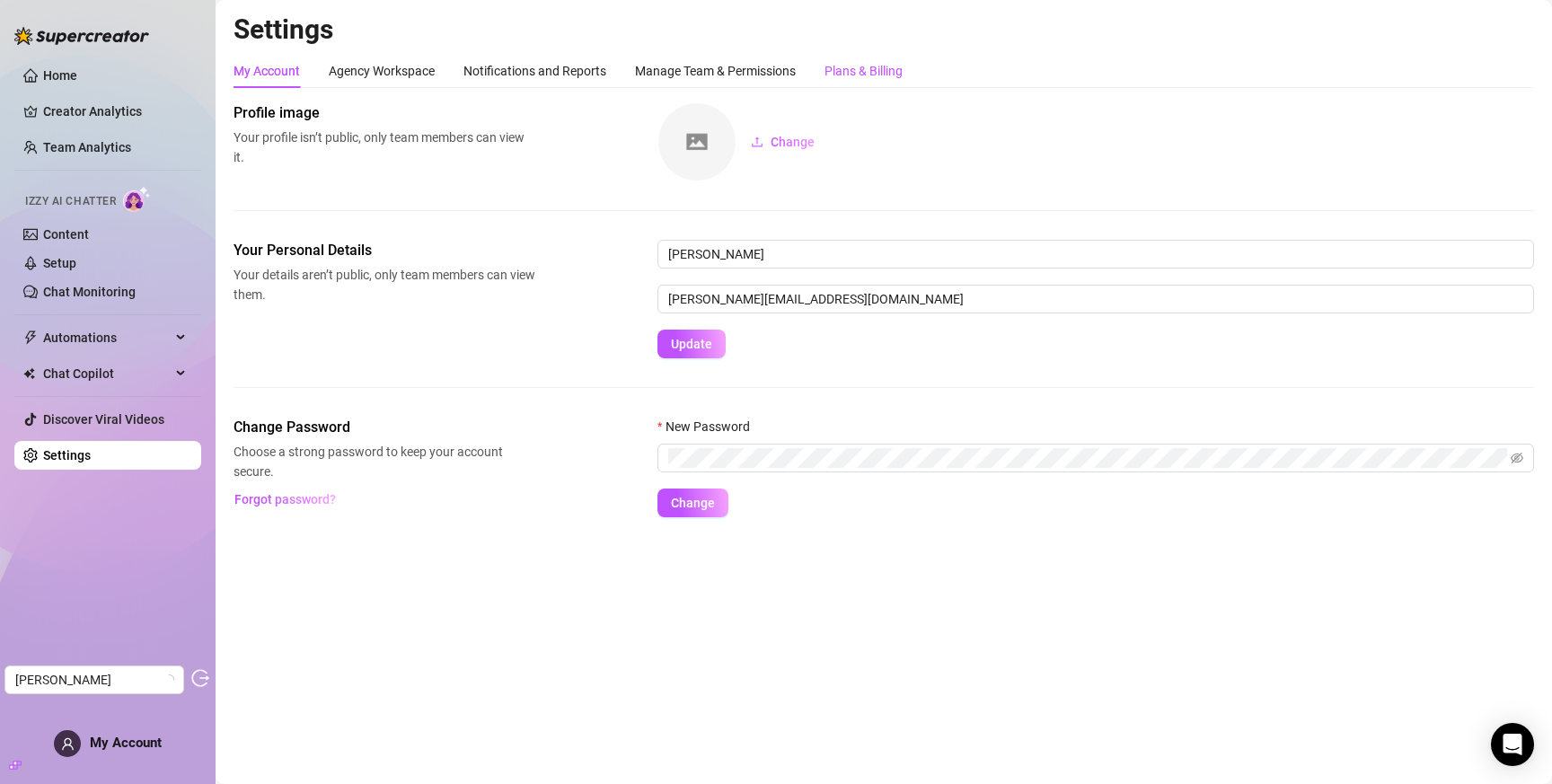
click at [889, 71] on div "Plans & Billing" at bounding box center [863, 70] width 78 height 19
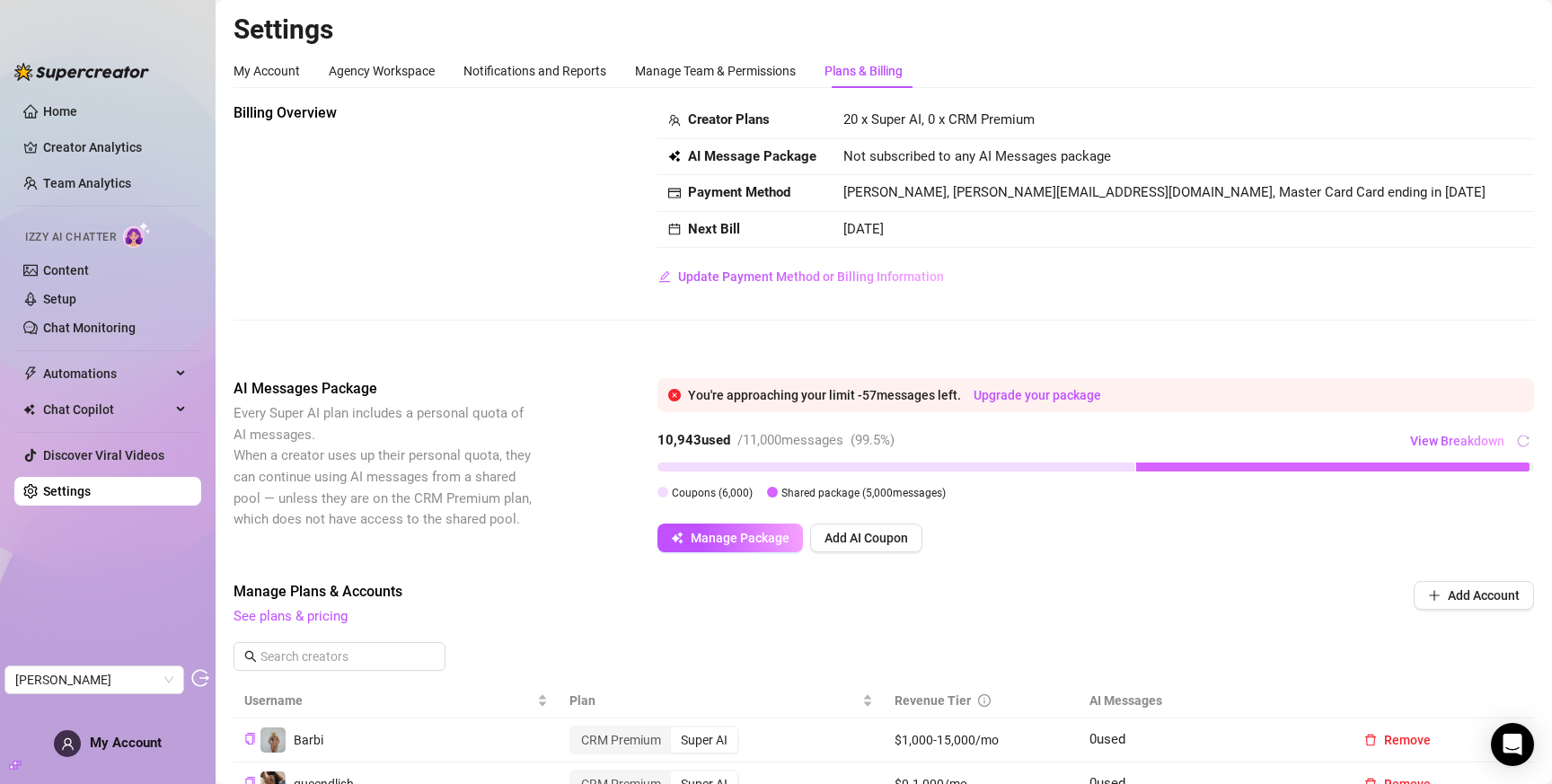
click at [1247, 185] on span "[PERSON_NAME], [PERSON_NAME][EMAIL_ADDRESS][DOMAIN_NAME], Master Card Card endi…" at bounding box center [1164, 192] width 643 height 17
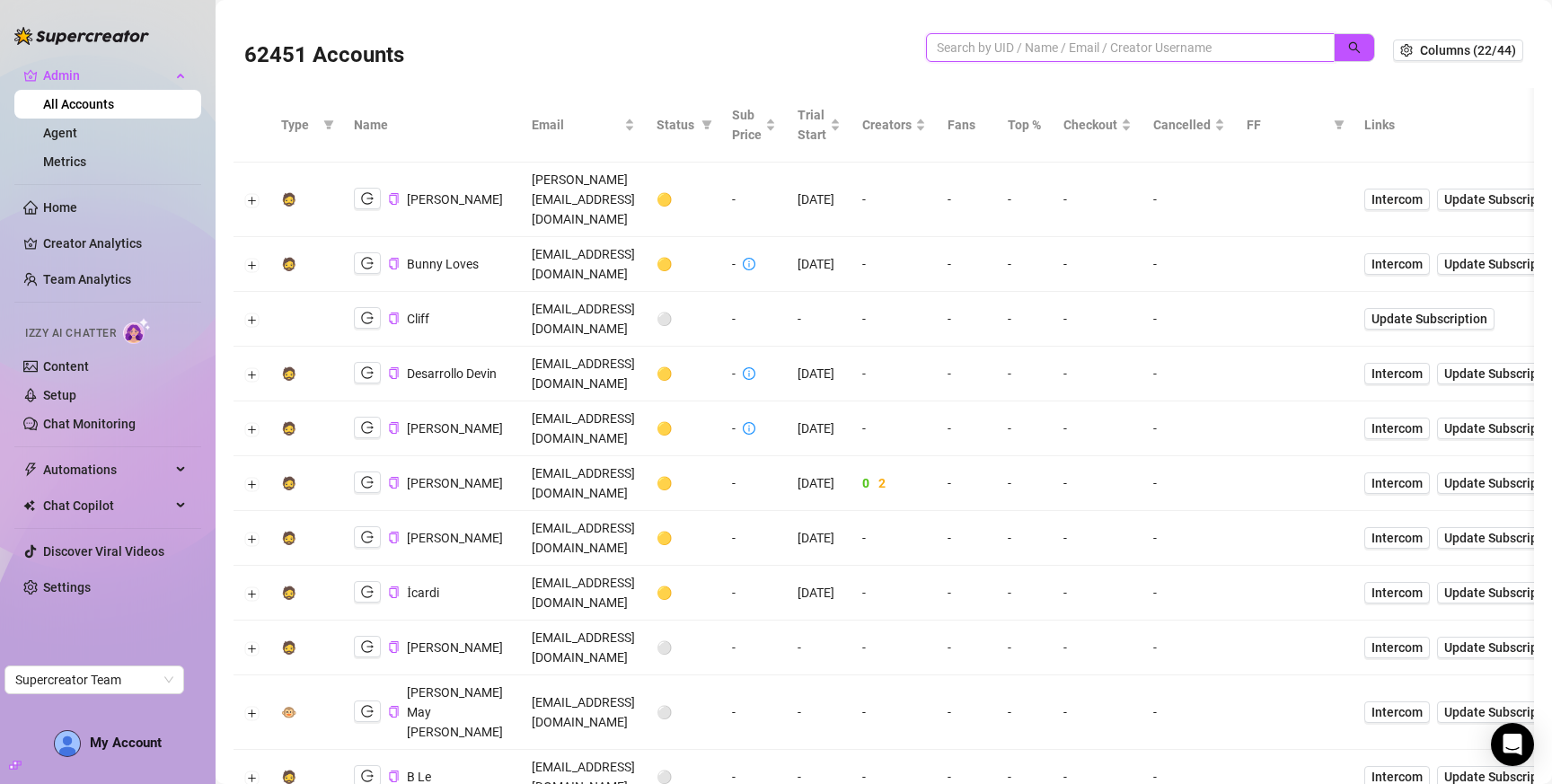
click at [1040, 40] on input "search" at bounding box center [1123, 47] width 373 height 19
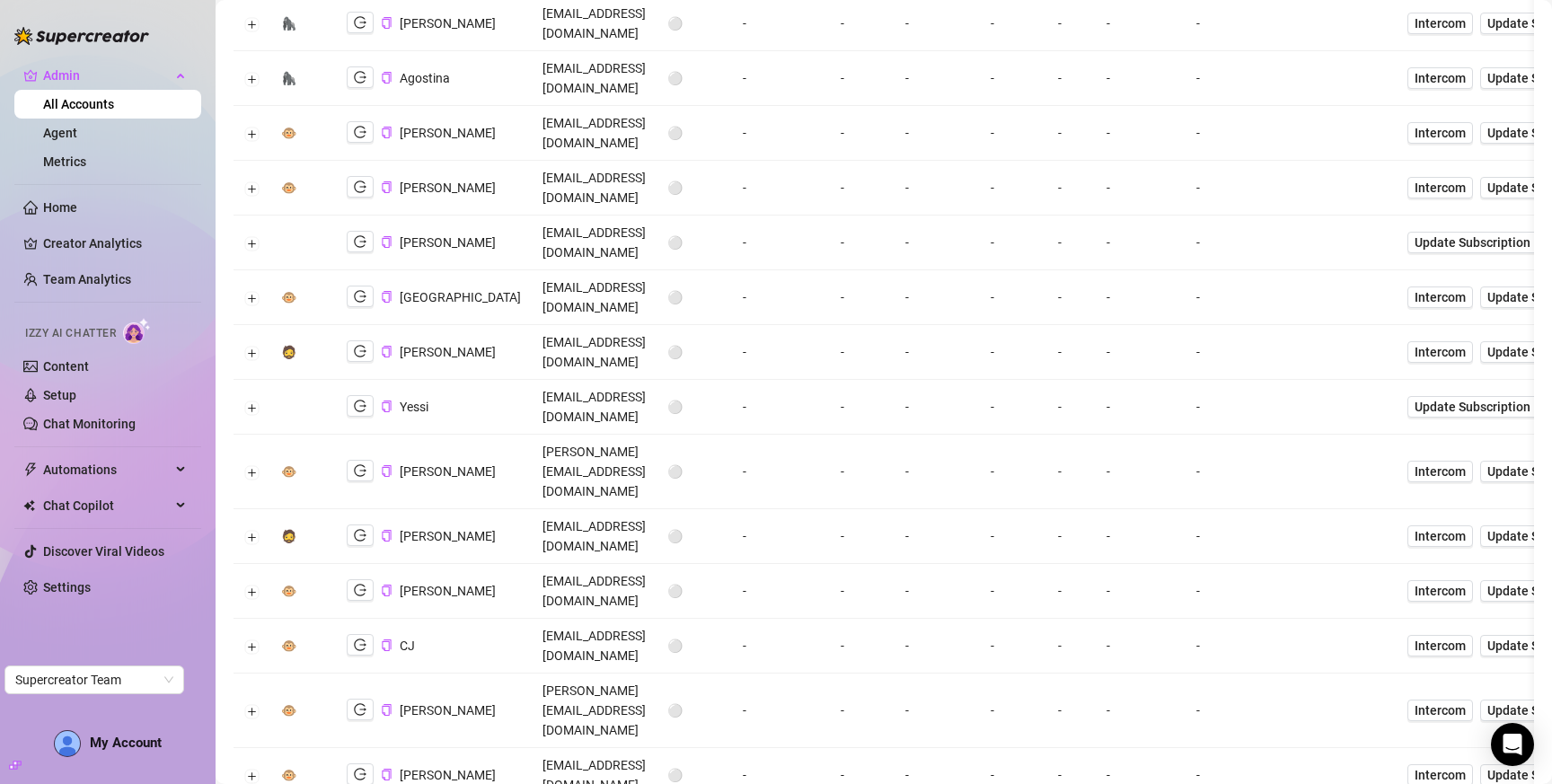
scroll to position [445, 0]
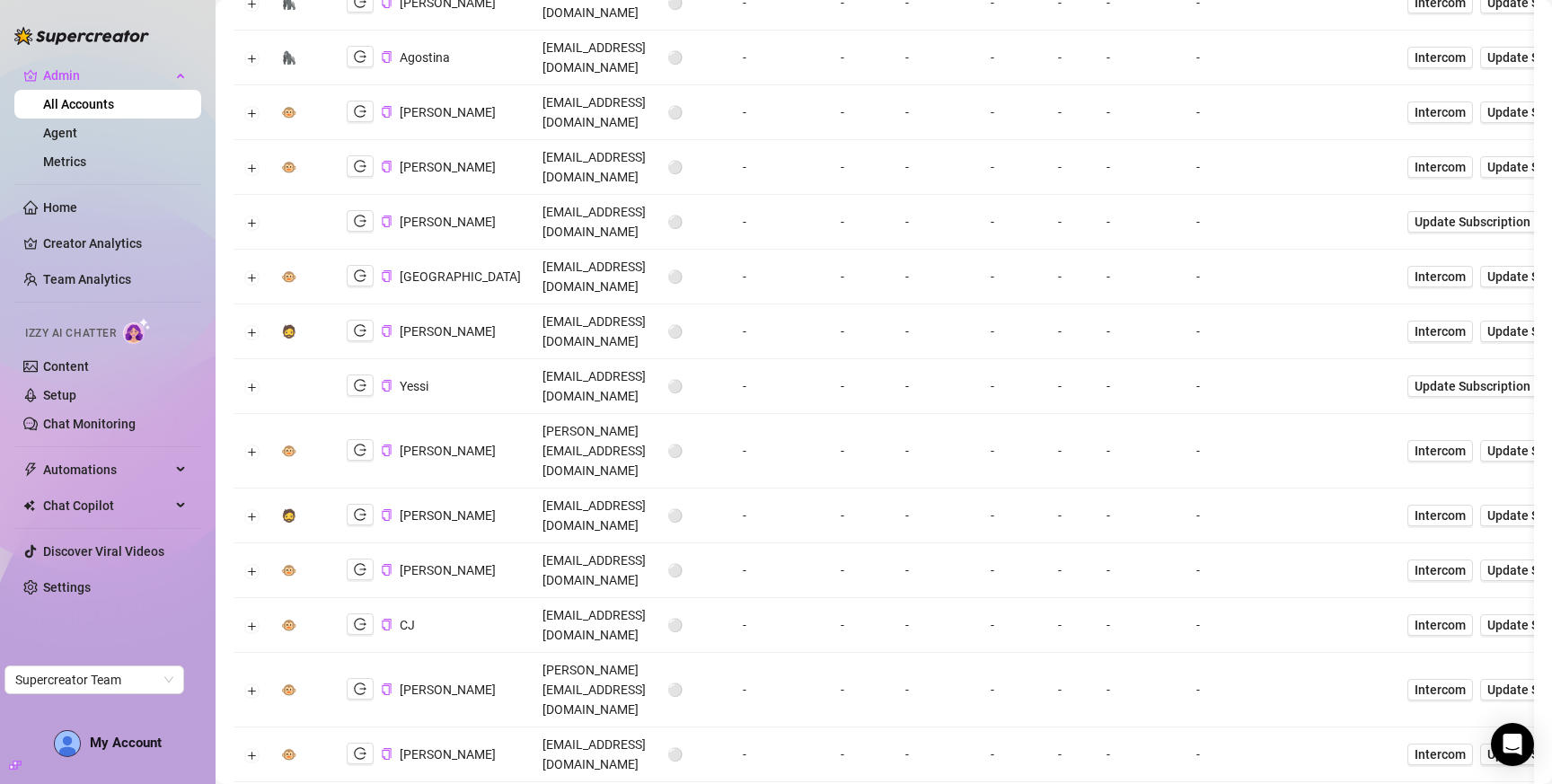
drag, startPoint x: 254, startPoint y: 655, endPoint x: 899, endPoint y: 363, distance: 708.0
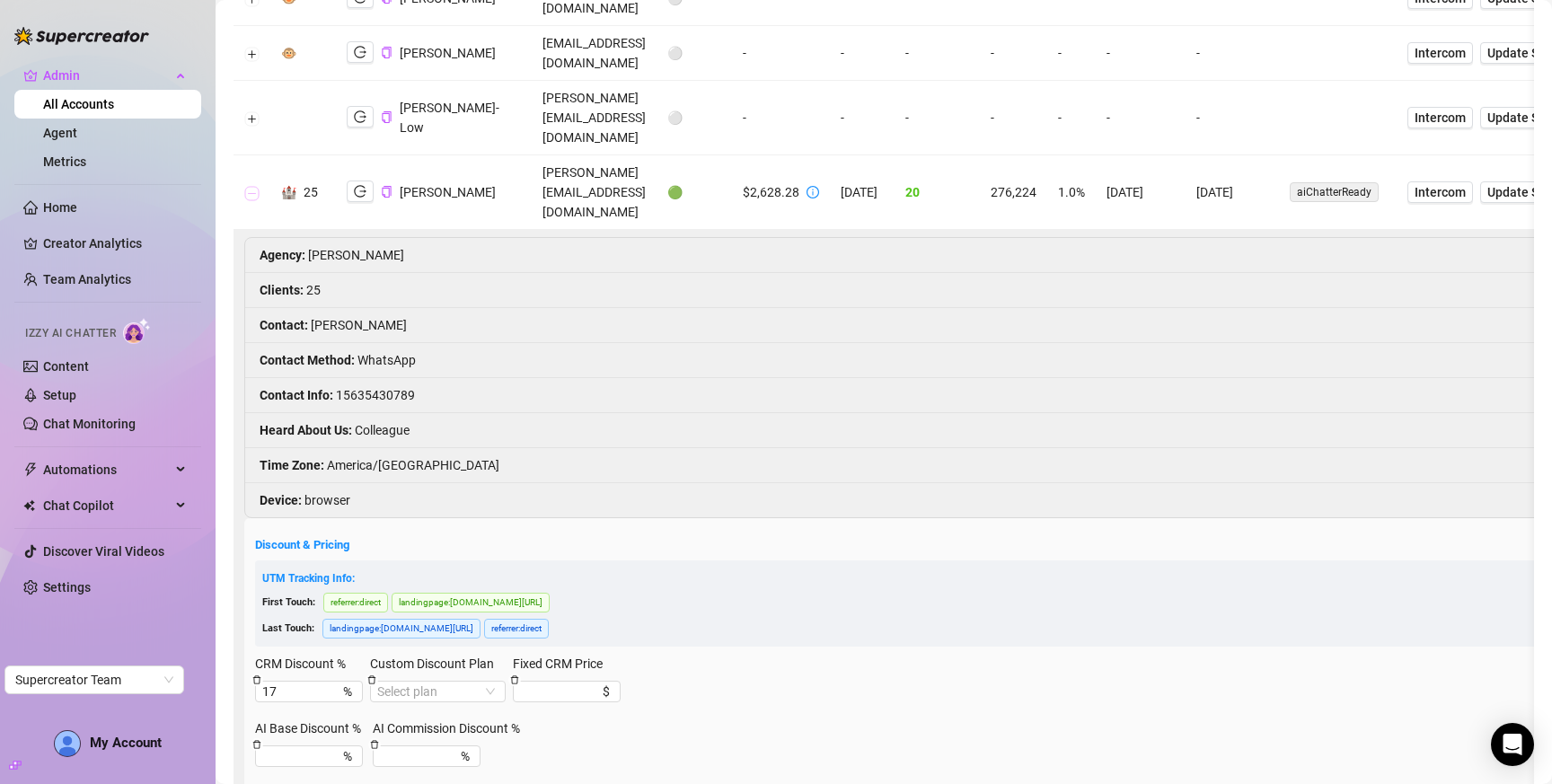
scroll to position [986, 0]
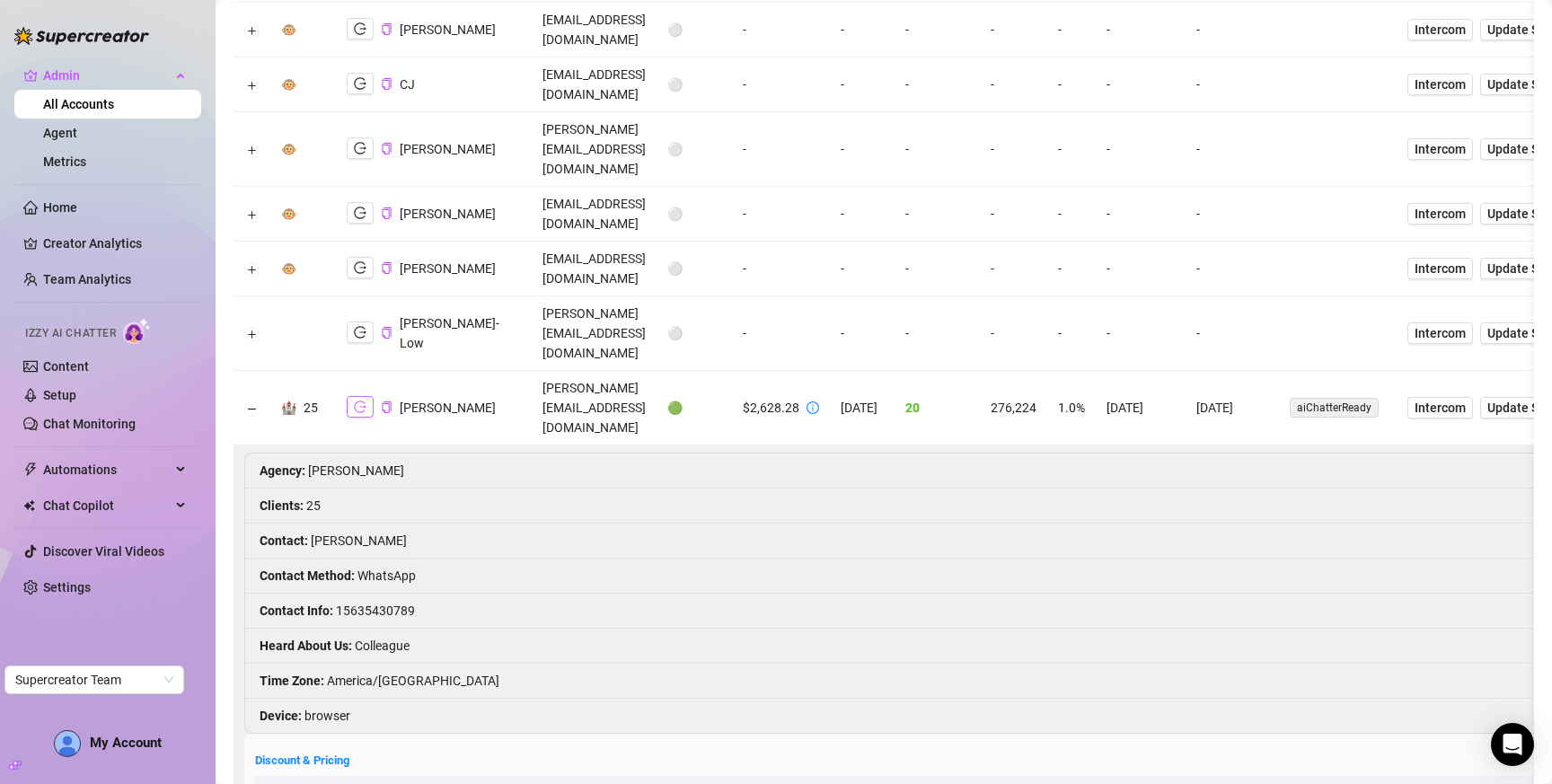
click at [364, 401] on icon "logout" at bounding box center [361, 407] width 13 height 12
click at [384, 401] on icon "copy" at bounding box center [387, 407] width 12 height 12
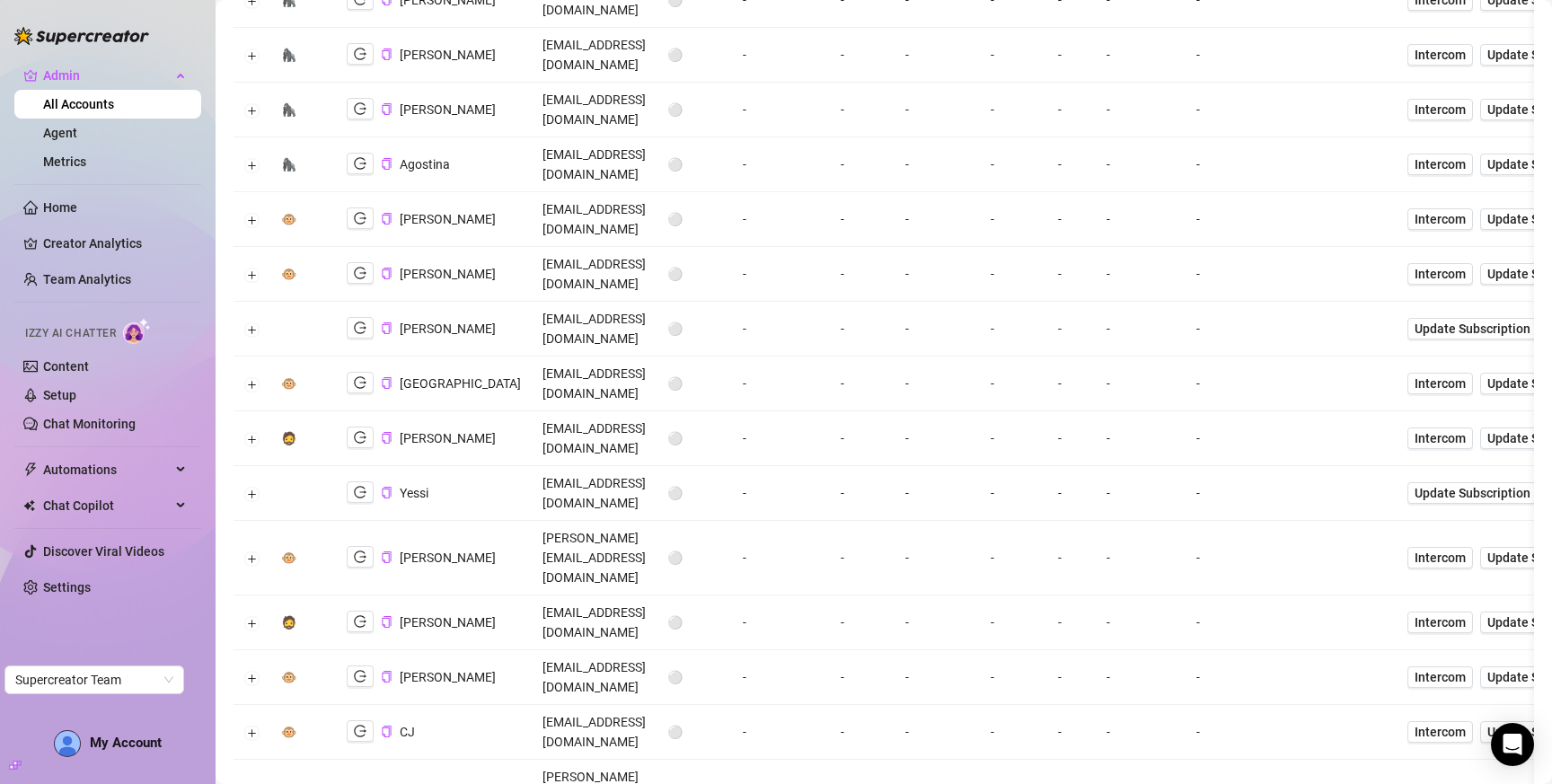
scroll to position [0, 0]
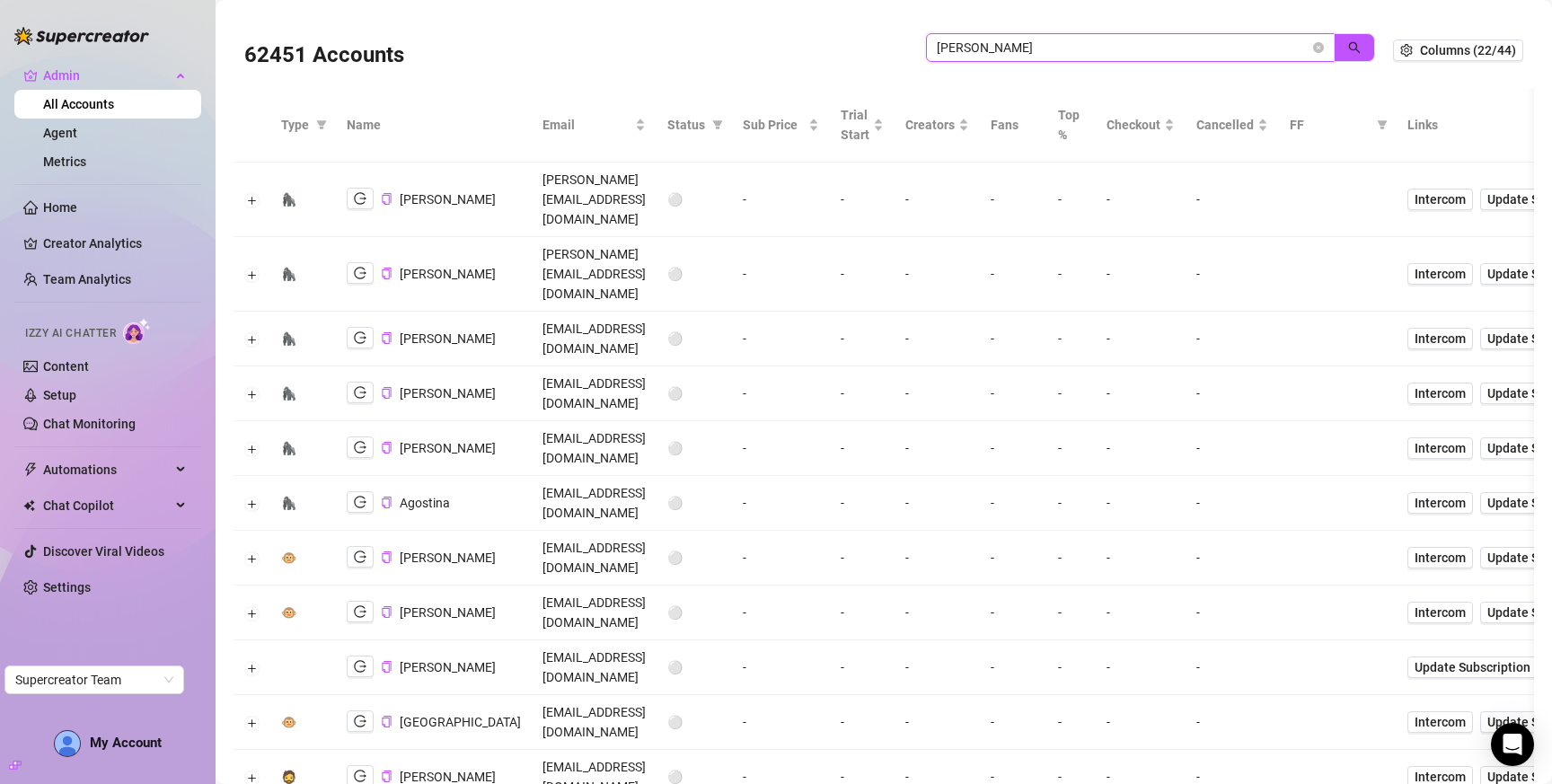
click at [1155, 44] on input "doris" at bounding box center [1123, 47] width 373 height 19
click at [1156, 44] on input "doris" at bounding box center [1123, 47] width 373 height 19
click at [1153, 39] on input "doris" at bounding box center [1123, 47] width 373 height 19
type input "jackson"
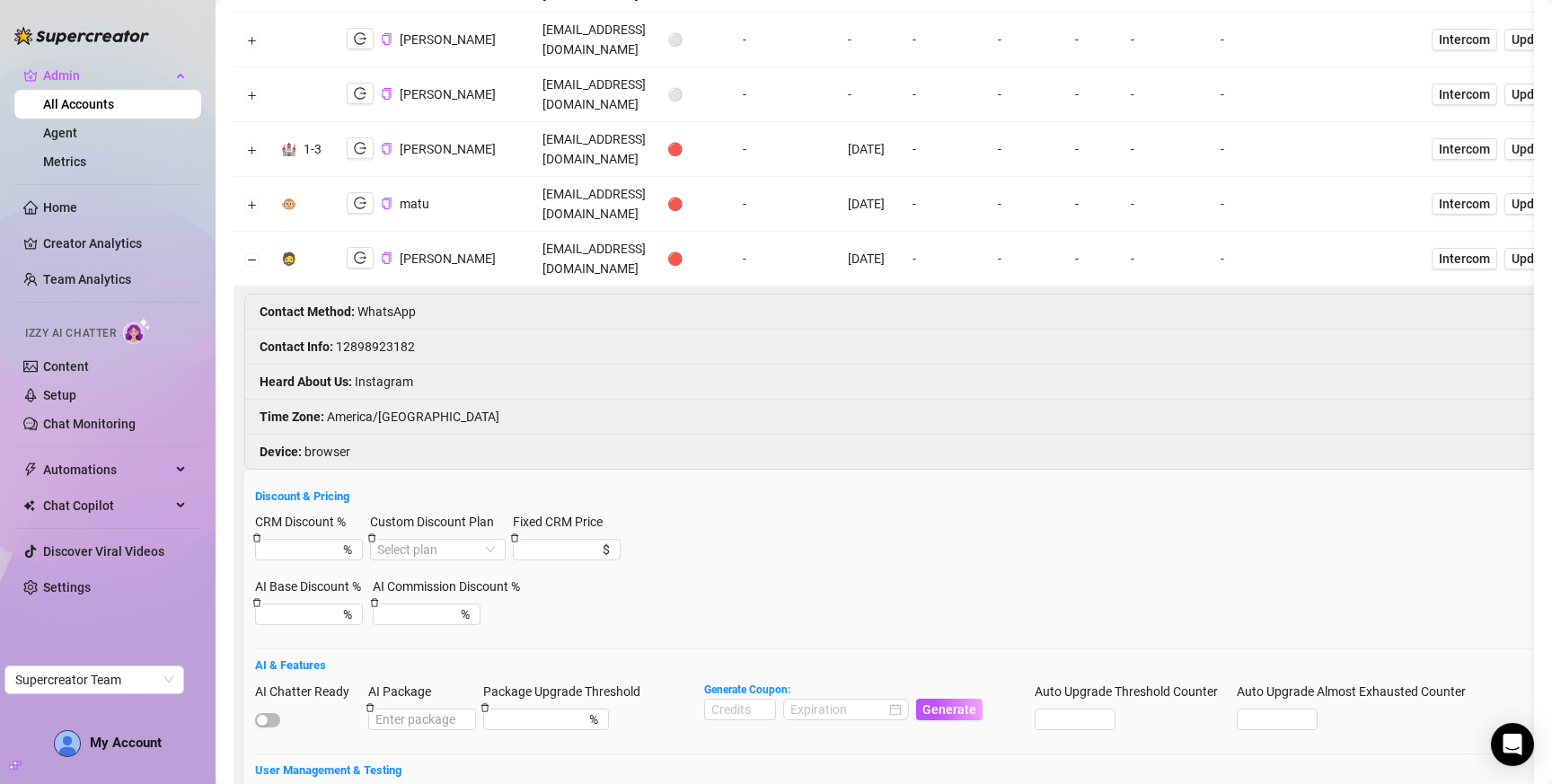
scroll to position [1266, 0]
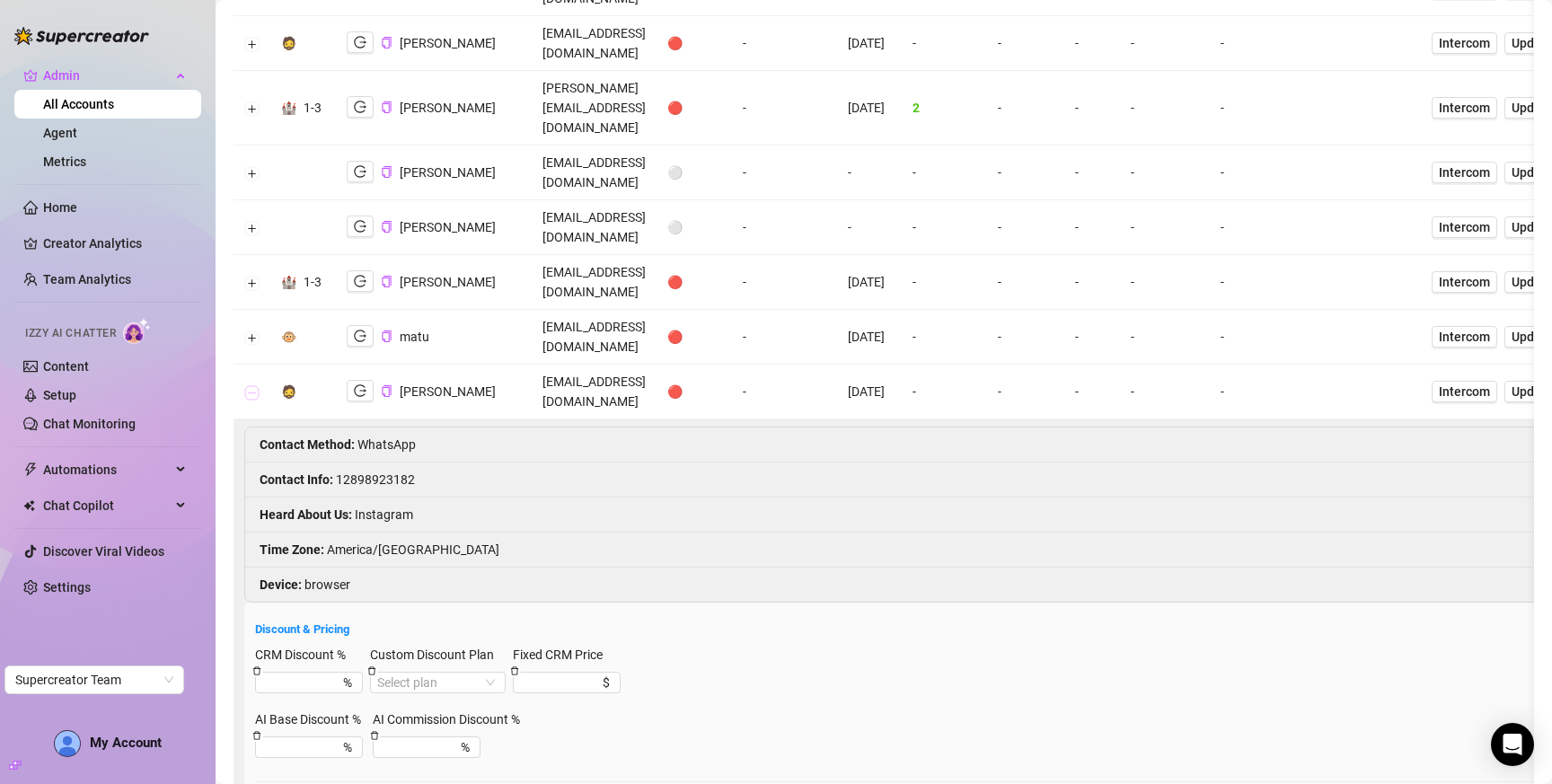
click at [254, 386] on button "Collapse row" at bounding box center [252, 393] width 15 height 15
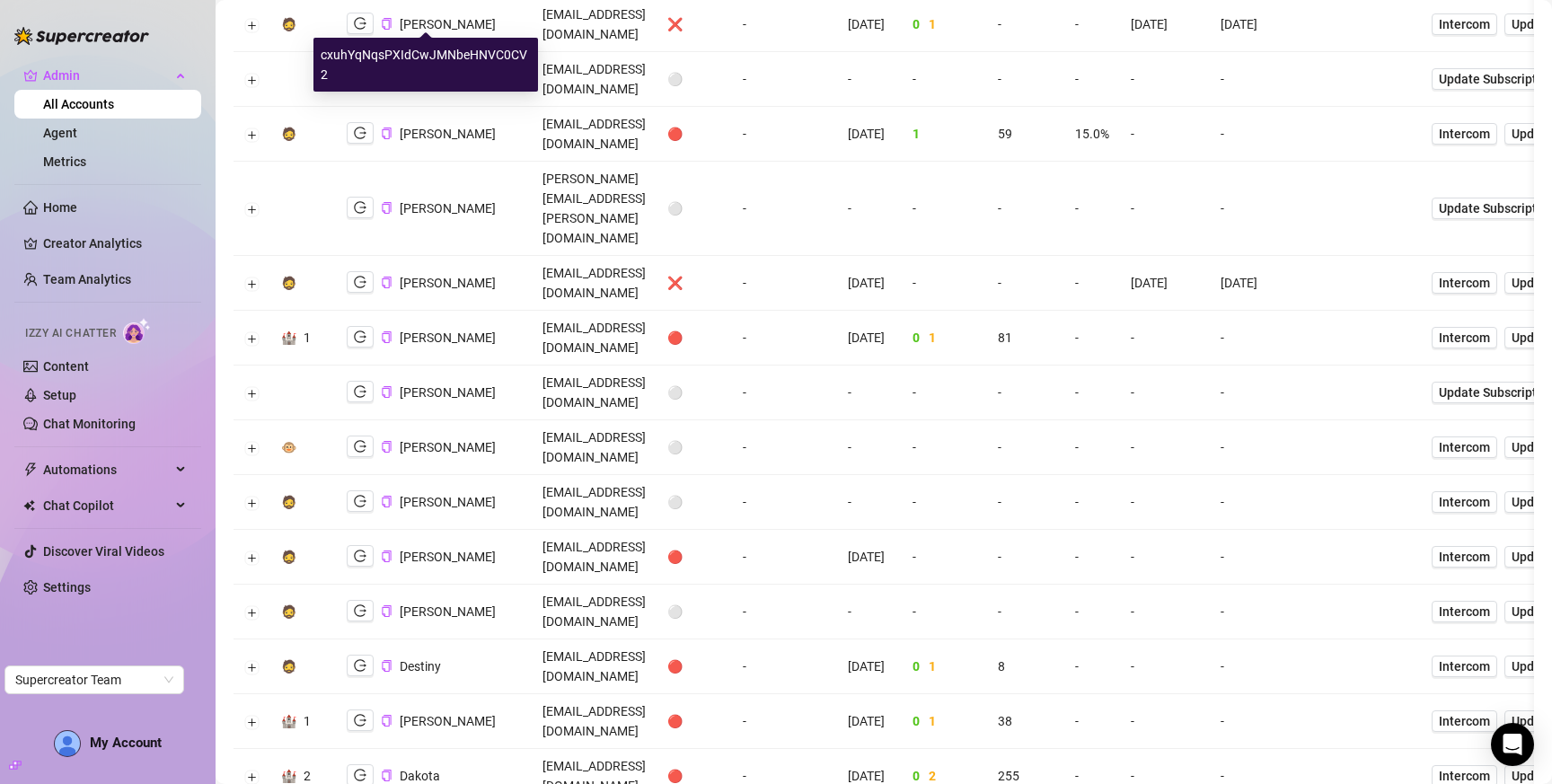
scroll to position [2285, 0]
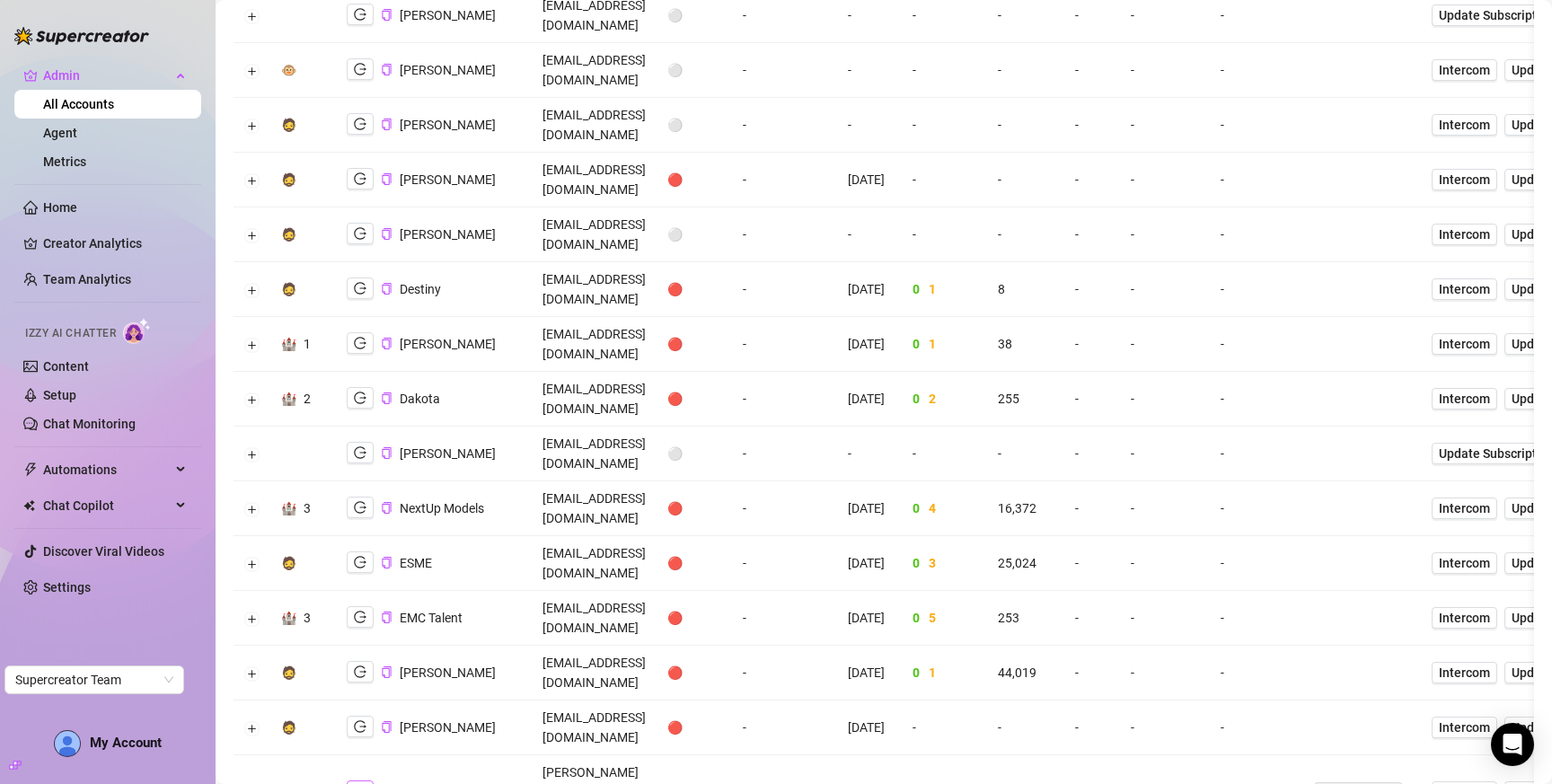
click at [354, 783] on icon "logout" at bounding box center [361, 791] width 13 height 12
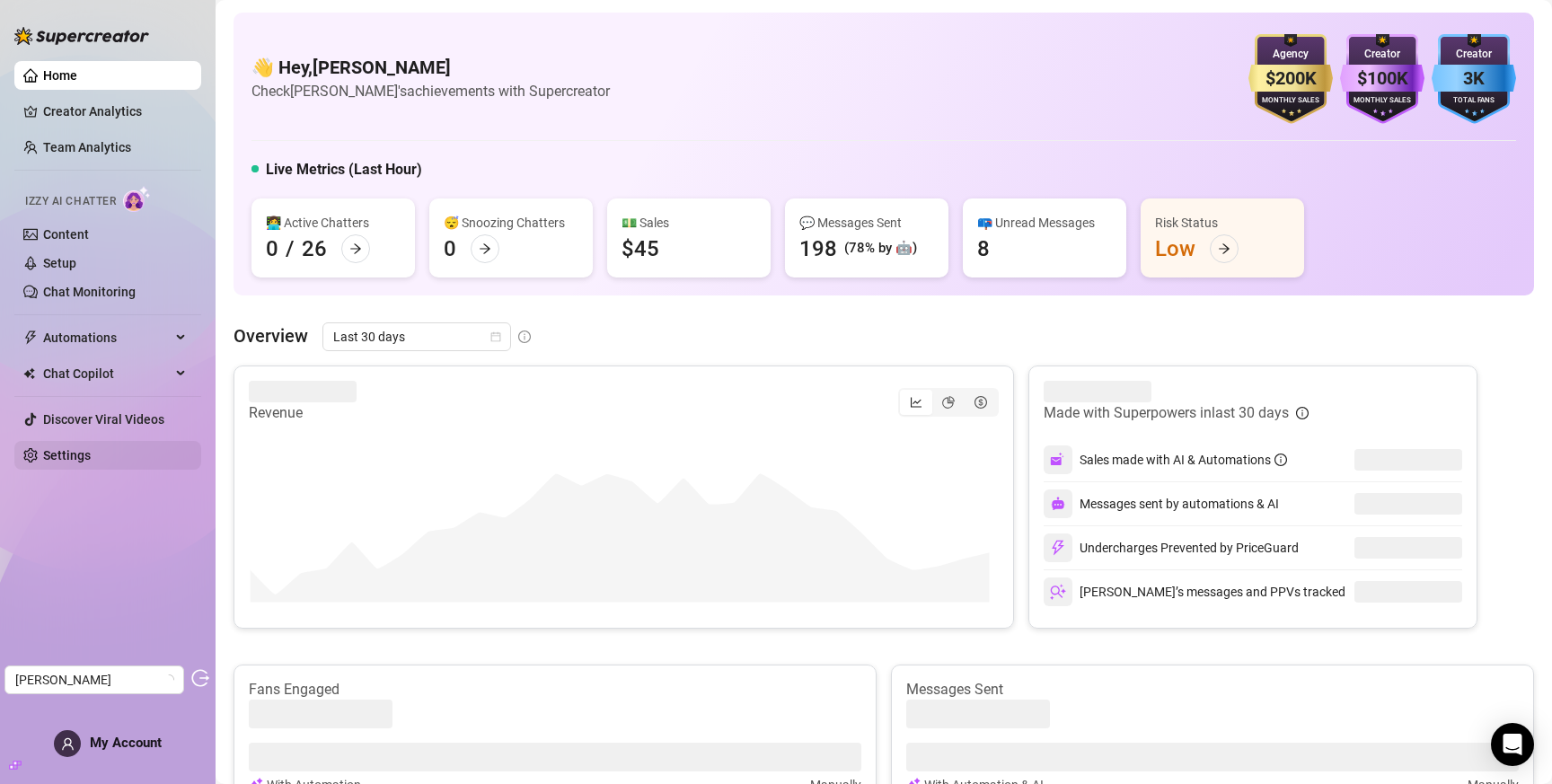
click at [53, 463] on link "Settings" at bounding box center [67, 455] width 48 height 15
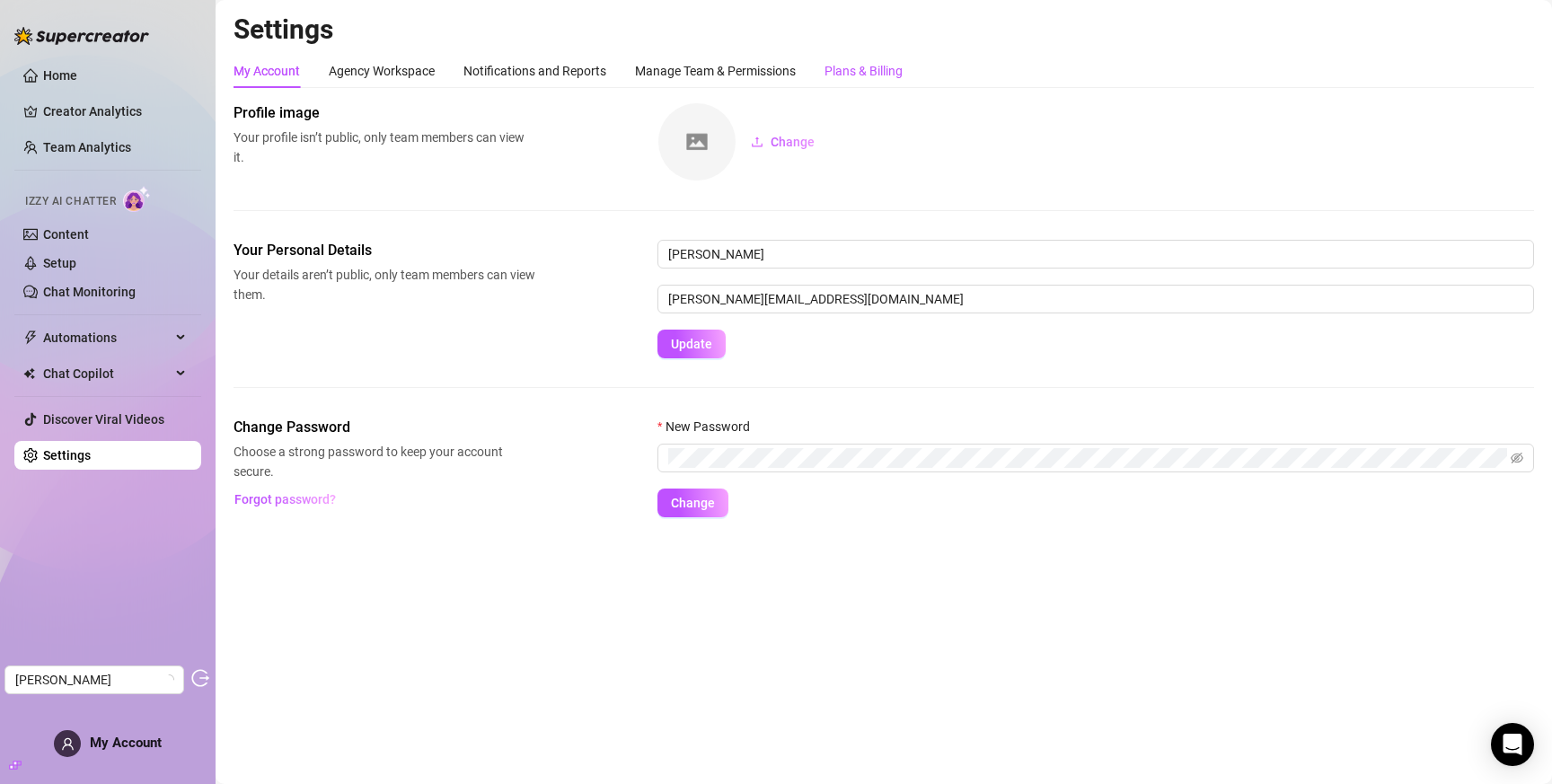
click at [856, 71] on div "Plans & Billing" at bounding box center [863, 70] width 78 height 19
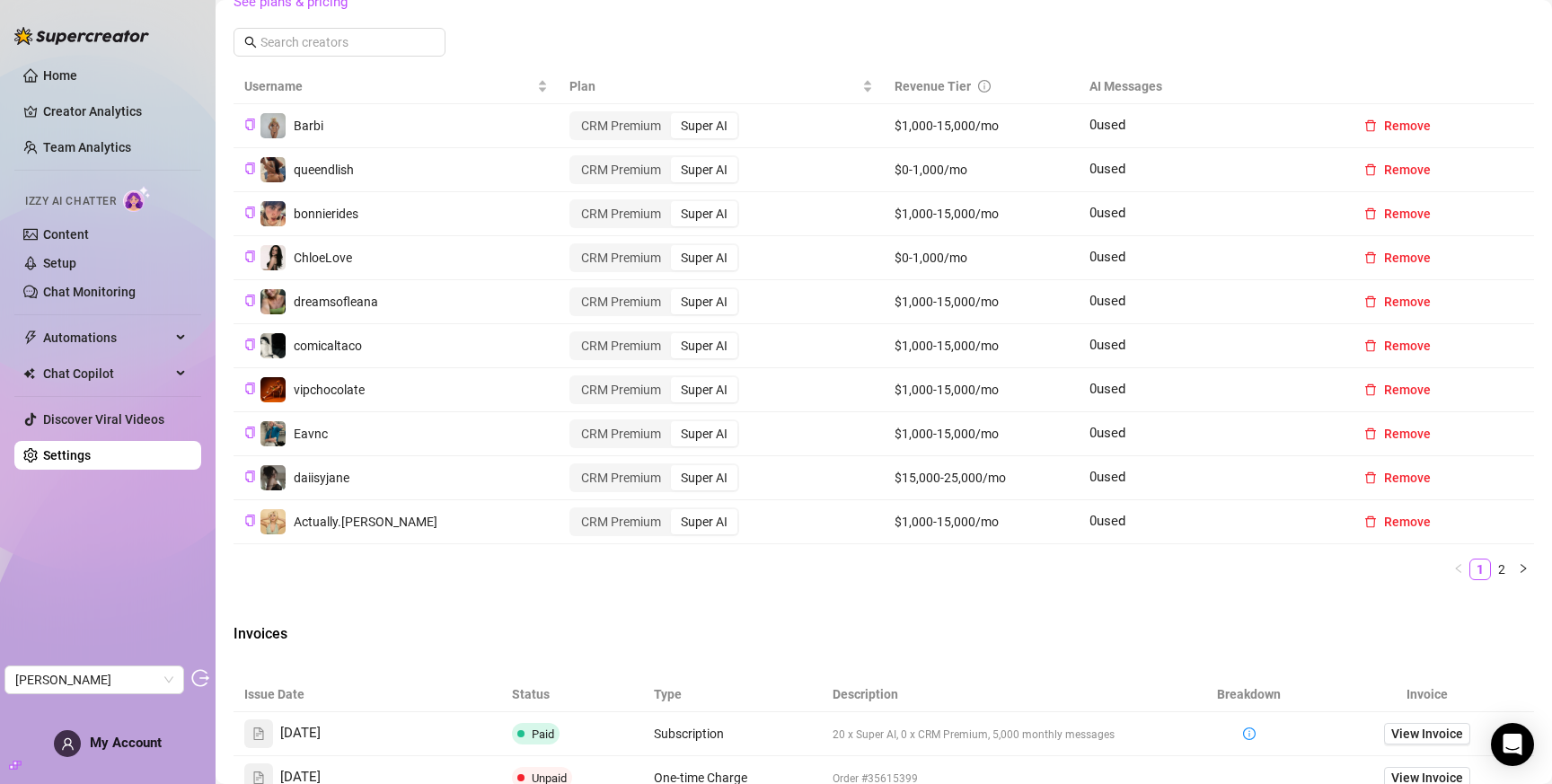
scroll to position [40, 0]
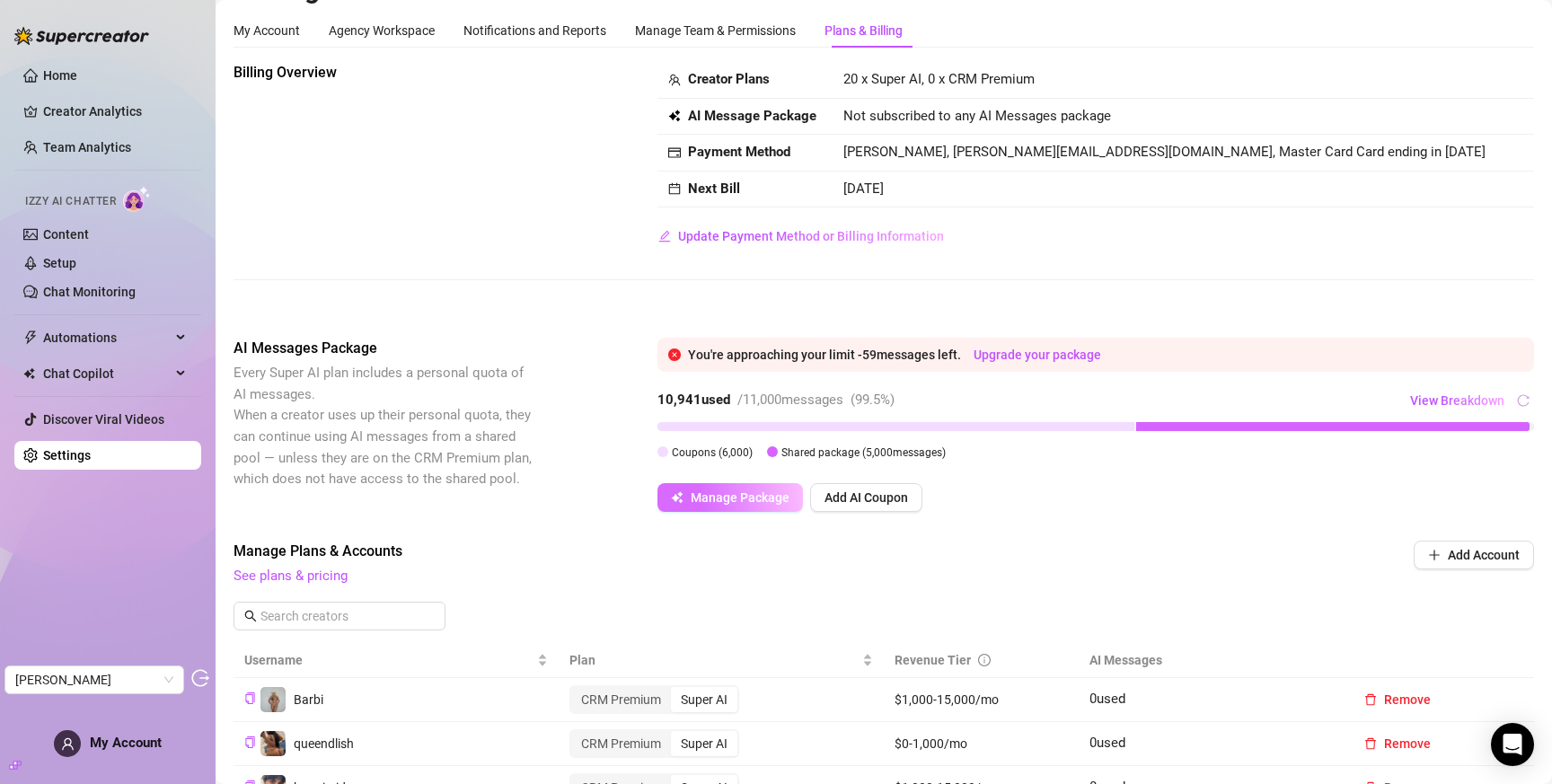
click at [765, 495] on span "Manage Package" at bounding box center [740, 498] width 98 height 15
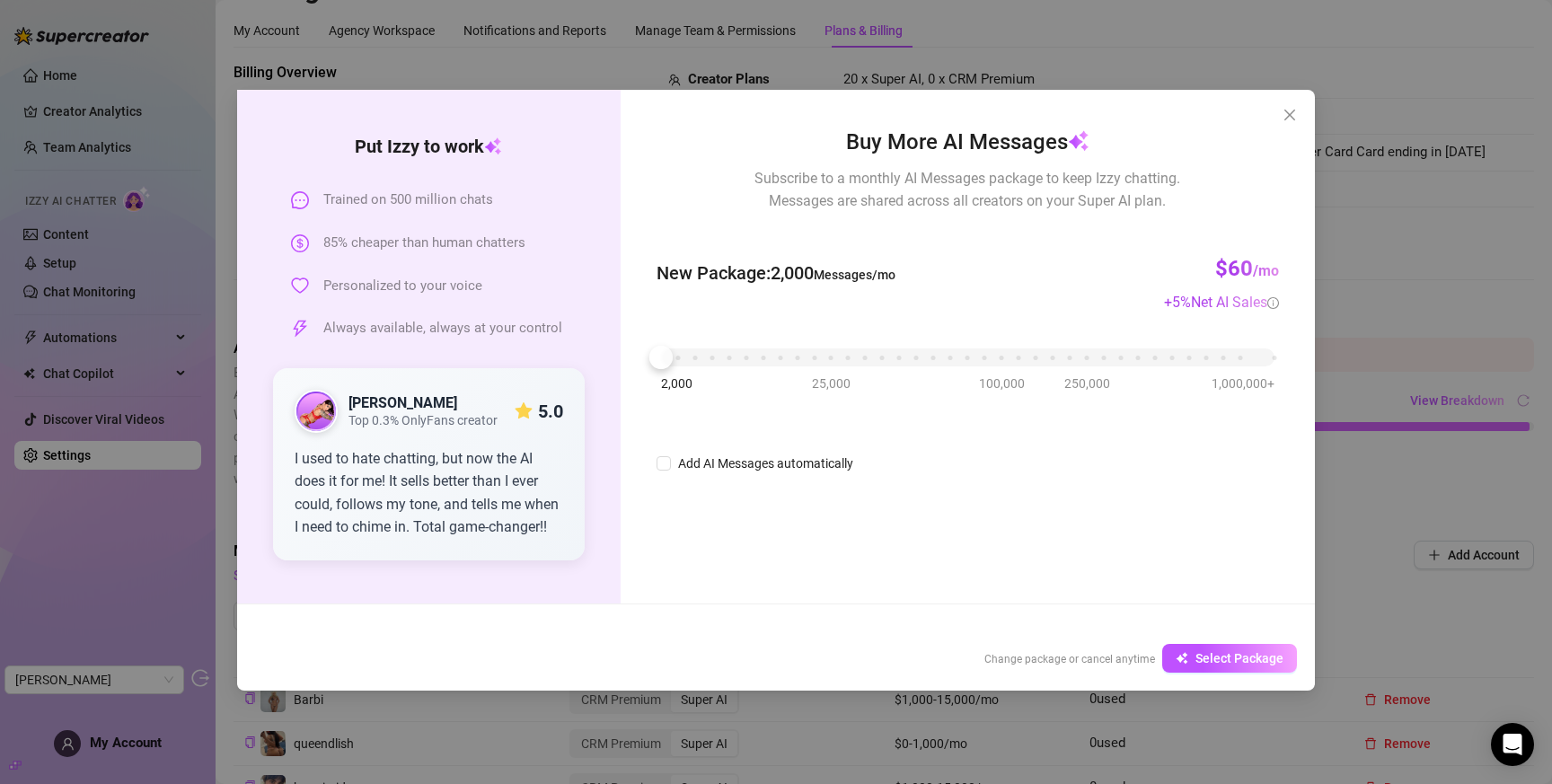
click at [1354, 203] on div "Put Izzy to work Trained on 500 million chats 85% cheaper than human chatters P…" at bounding box center [776, 392] width 1552 height 784
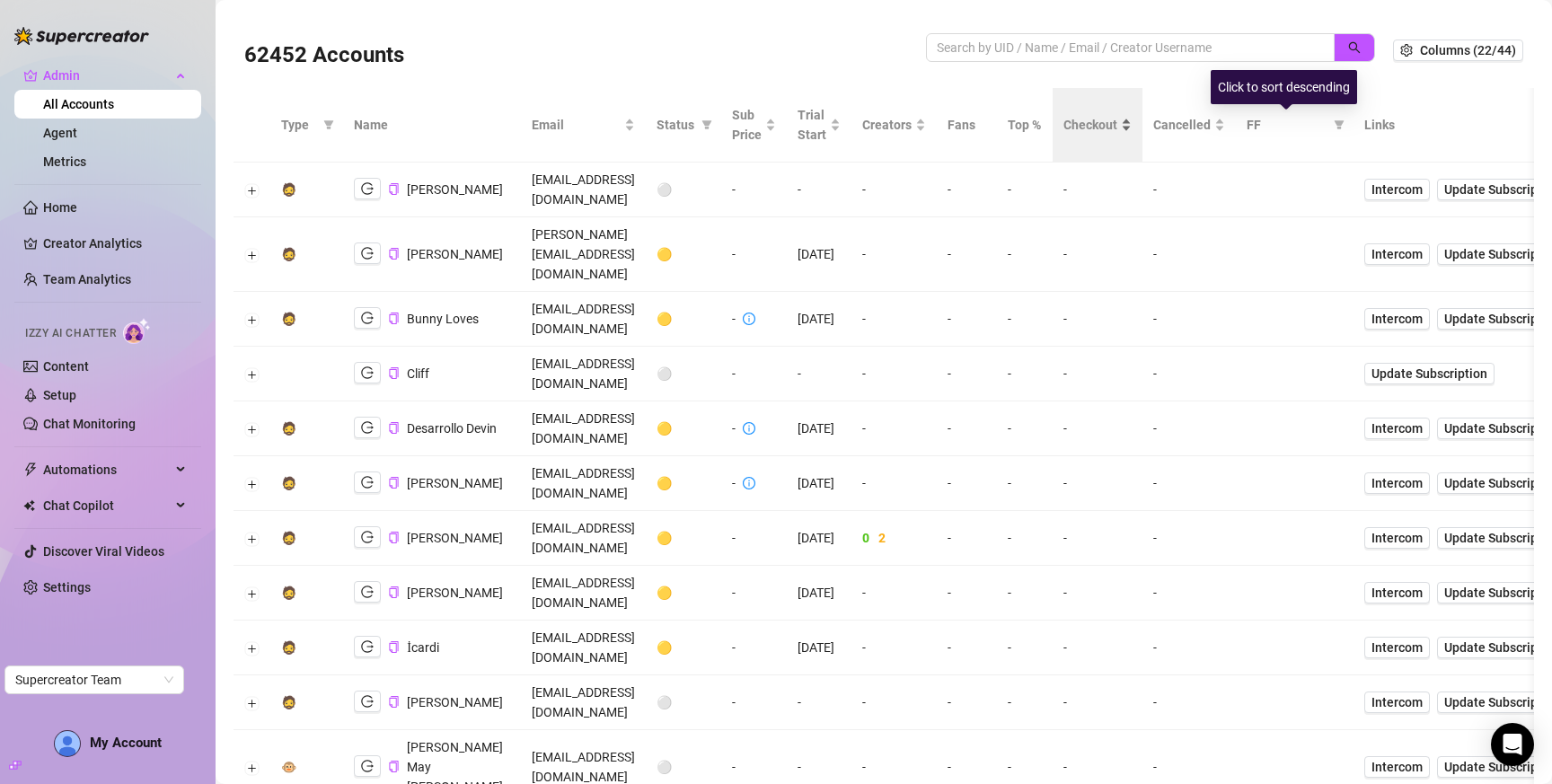
click at [1118, 123] on span "Checkout" at bounding box center [1091, 124] width 54 height 19
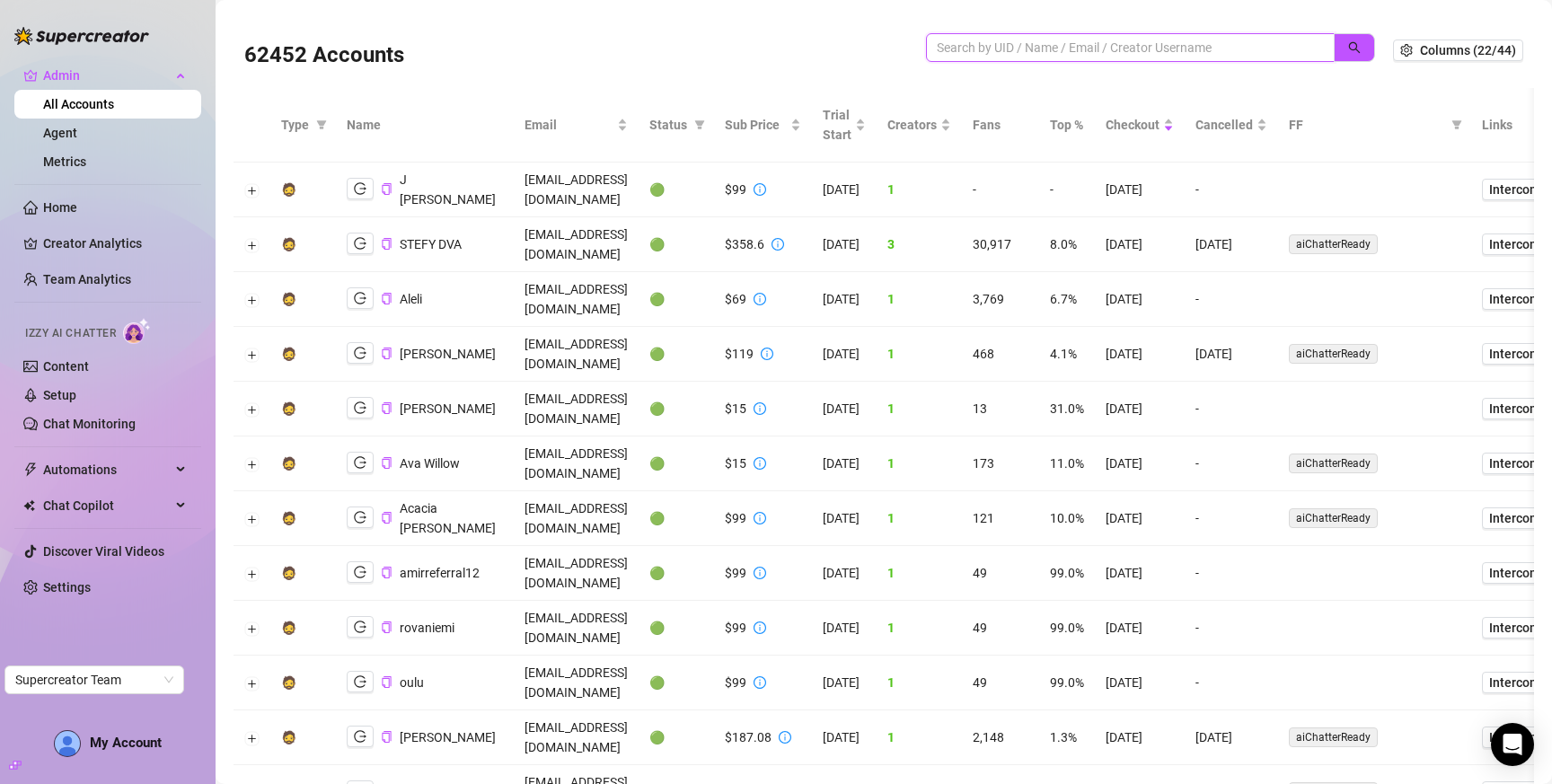
click at [1130, 42] on input "search" at bounding box center [1123, 47] width 373 height 19
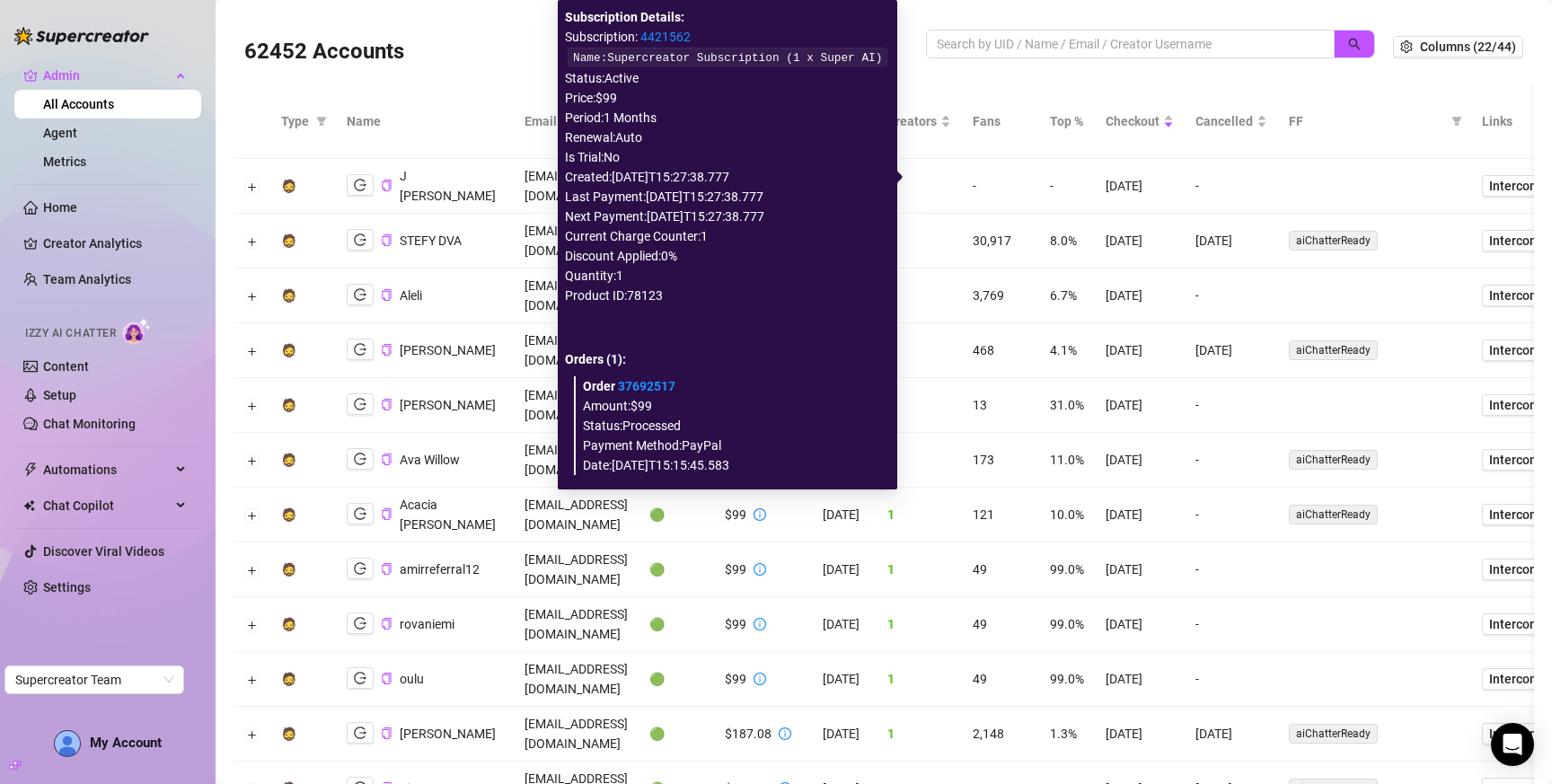
click at [666, 29] on link "4421562" at bounding box center [666, 37] width 51 height 15
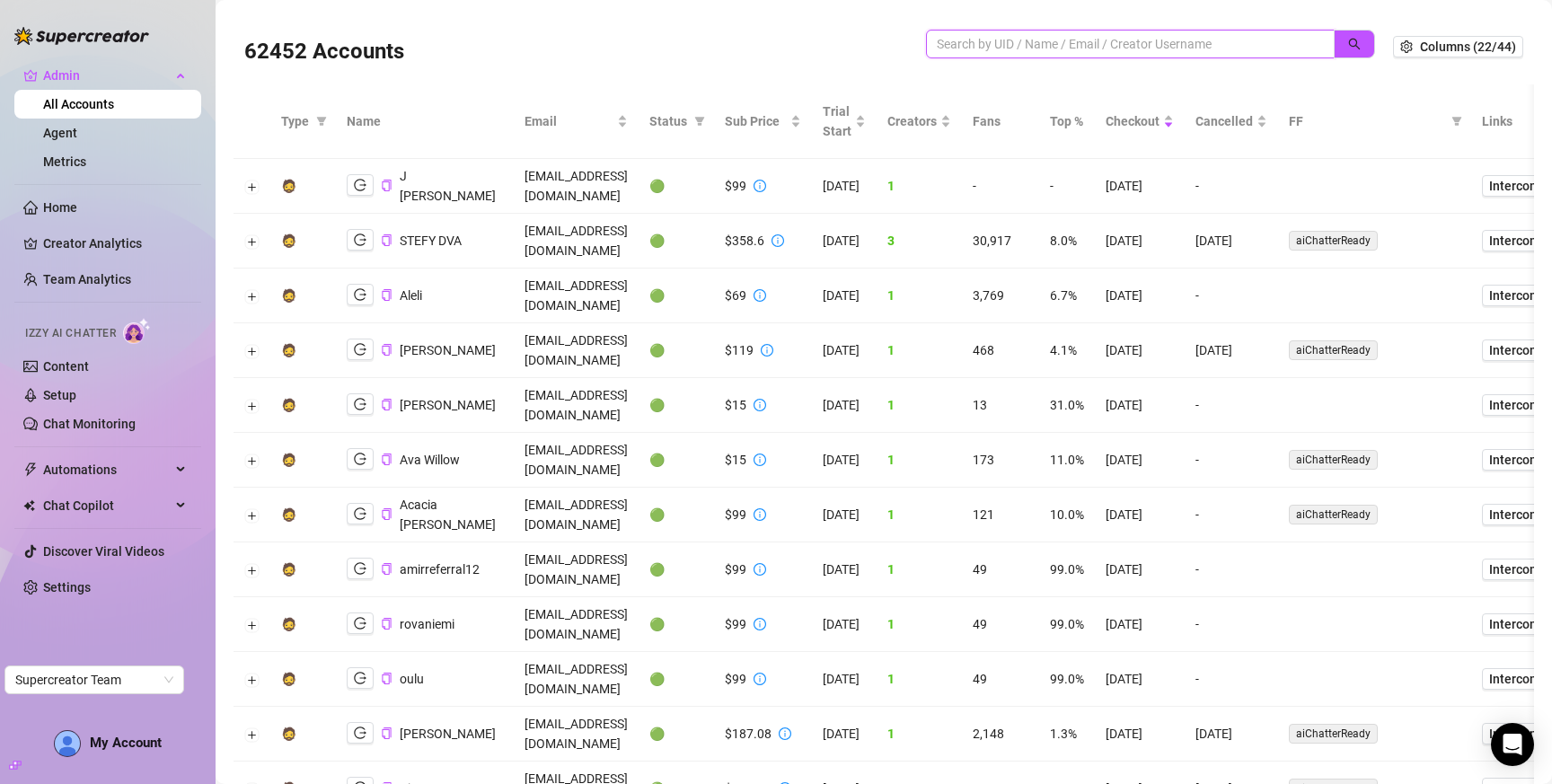
click at [1042, 37] on input "search" at bounding box center [1123, 43] width 373 height 19
type input "[PERSON_NAME]"
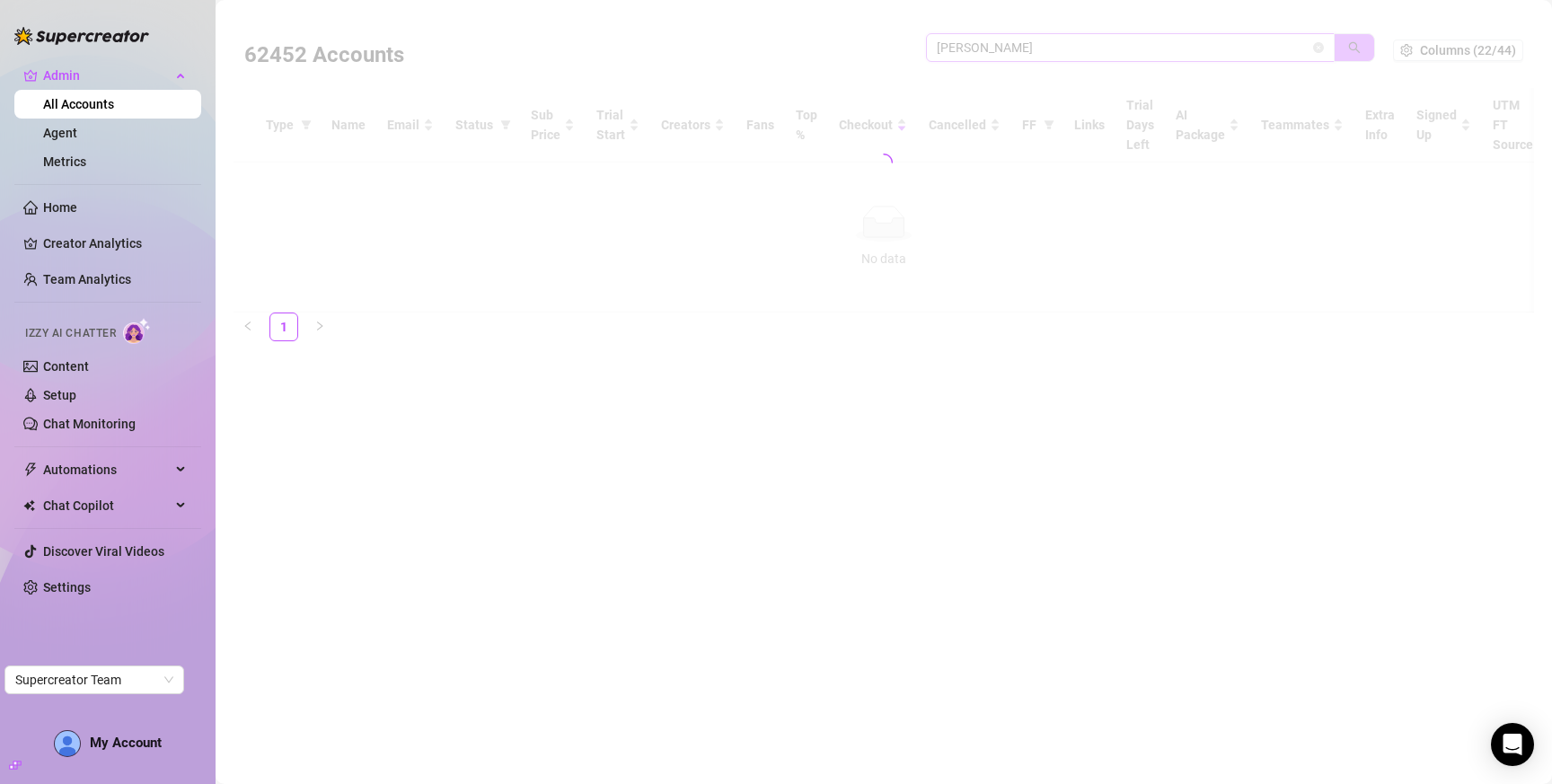
scroll to position [0, 0]
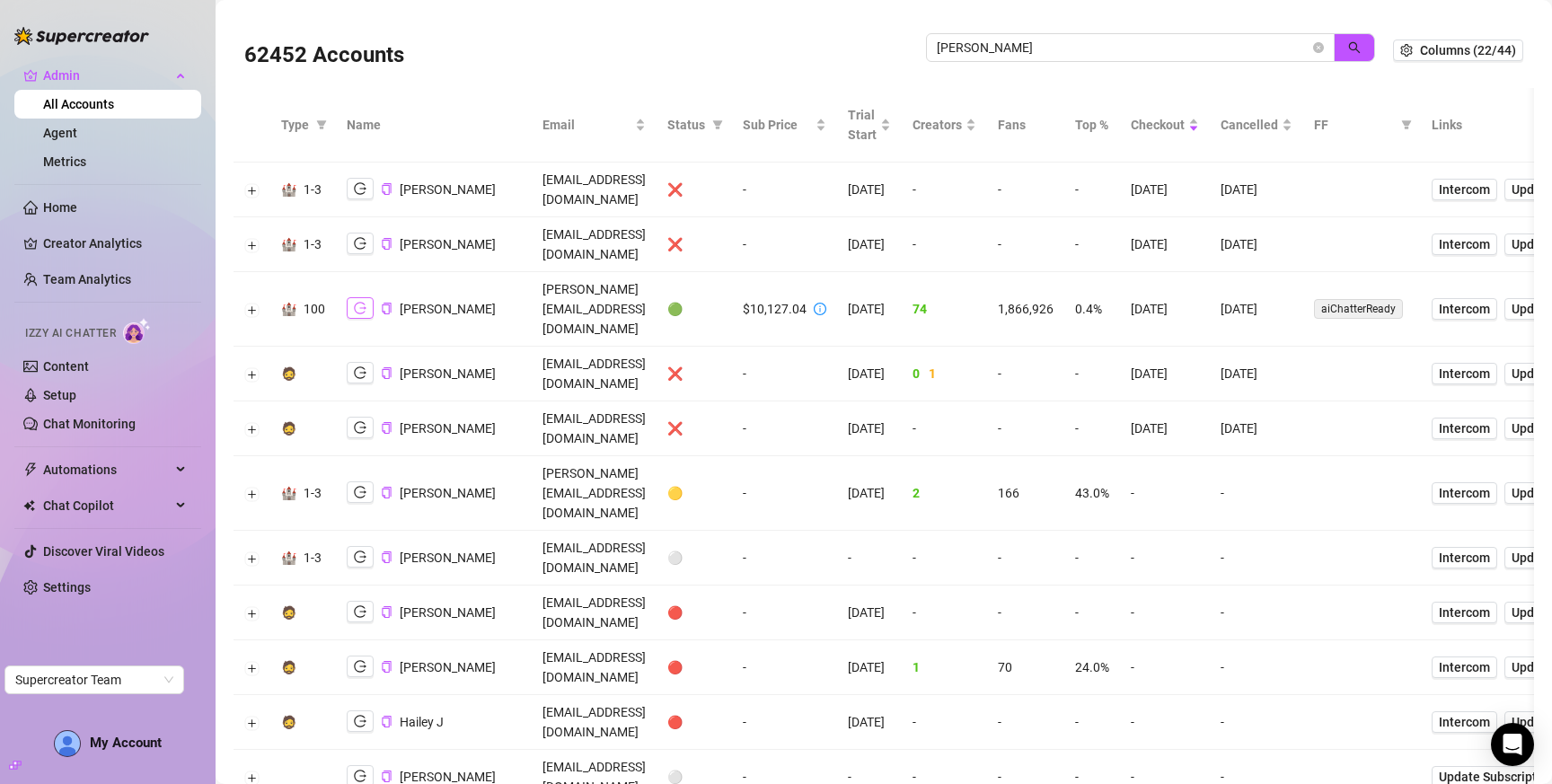
click at [351, 297] on button "button" at bounding box center [360, 307] width 27 height 21
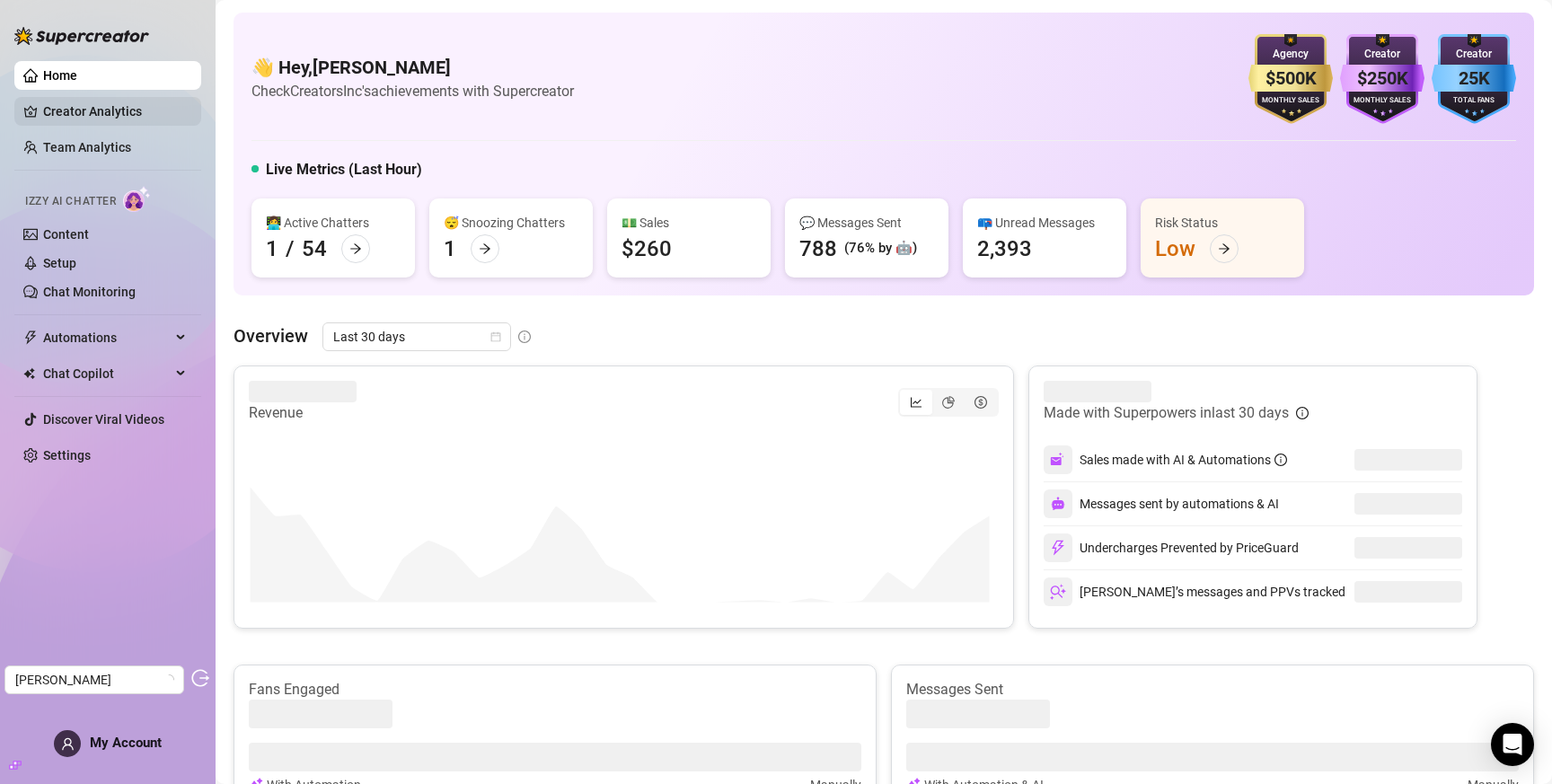
click at [122, 112] on link "Creator Analytics" at bounding box center [115, 110] width 144 height 29
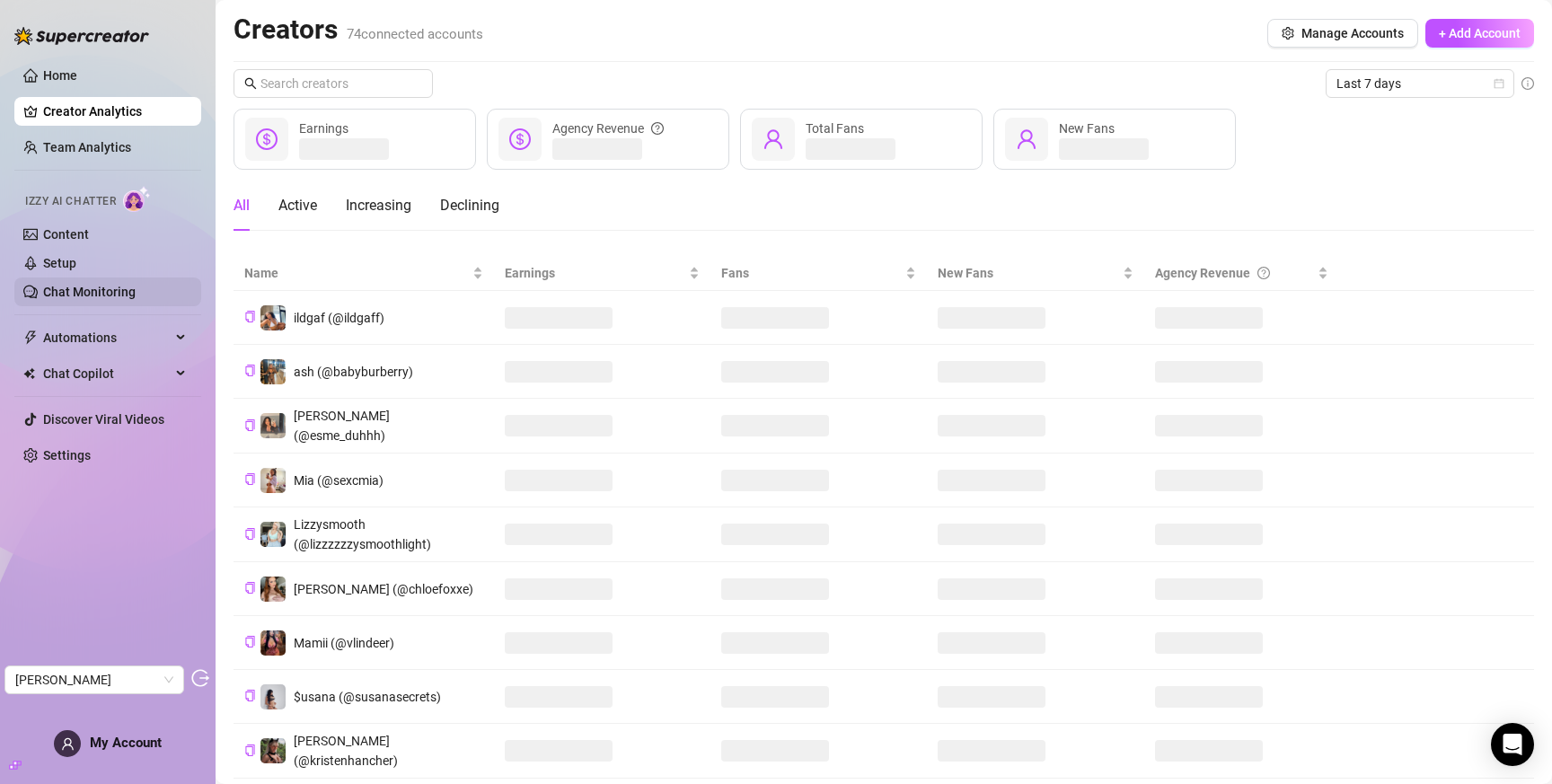
click at [83, 298] on link "Chat Monitoring" at bounding box center [89, 292] width 93 height 15
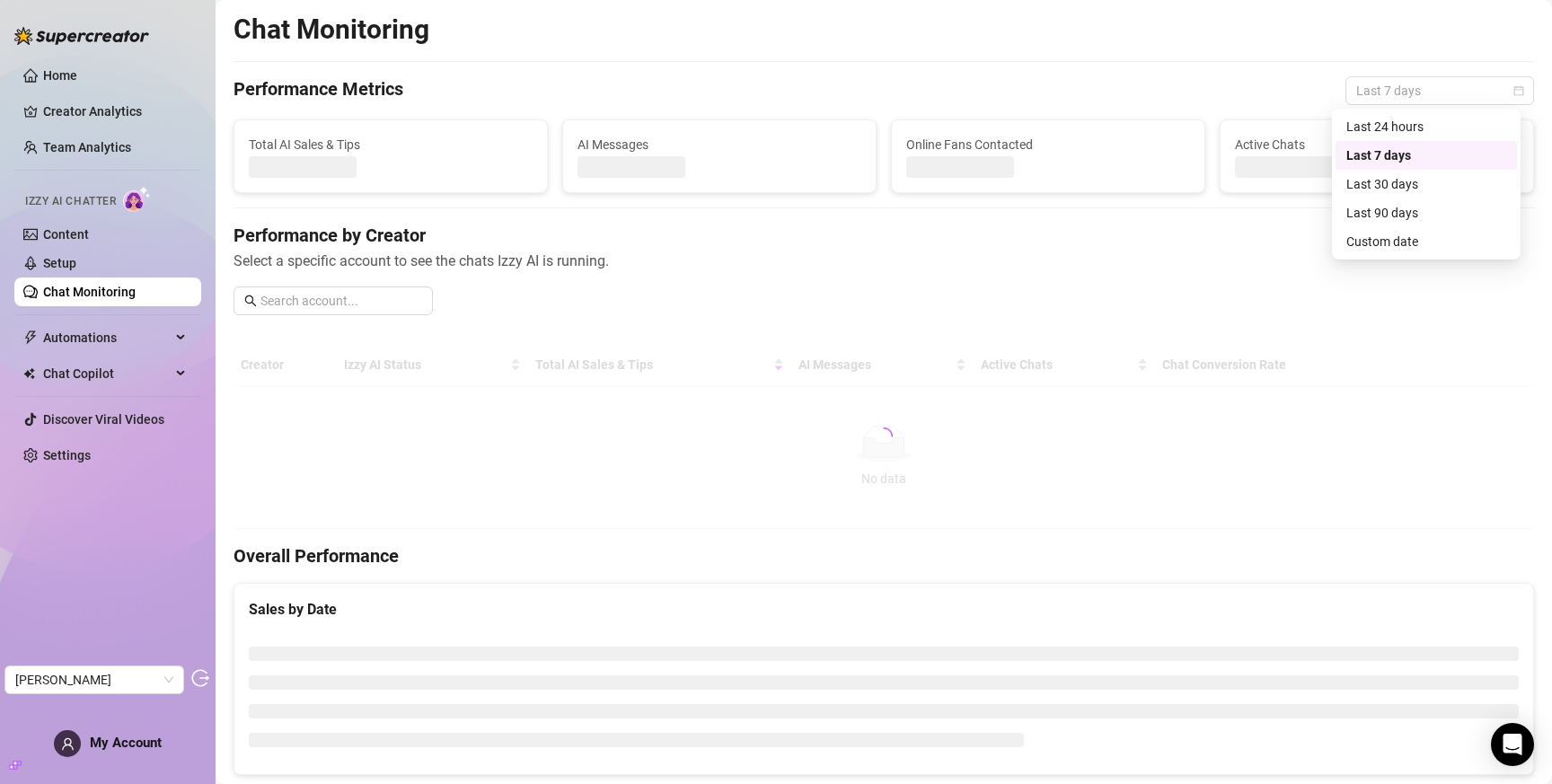
drag, startPoint x: 1397, startPoint y: 90, endPoint x: 1386, endPoint y: 133, distance: 44.4
click at [1396, 90] on span "Last 7 days" at bounding box center [1441, 90] width 168 height 27
click at [1388, 181] on div "Last 30 days" at bounding box center [1427, 183] width 160 height 19
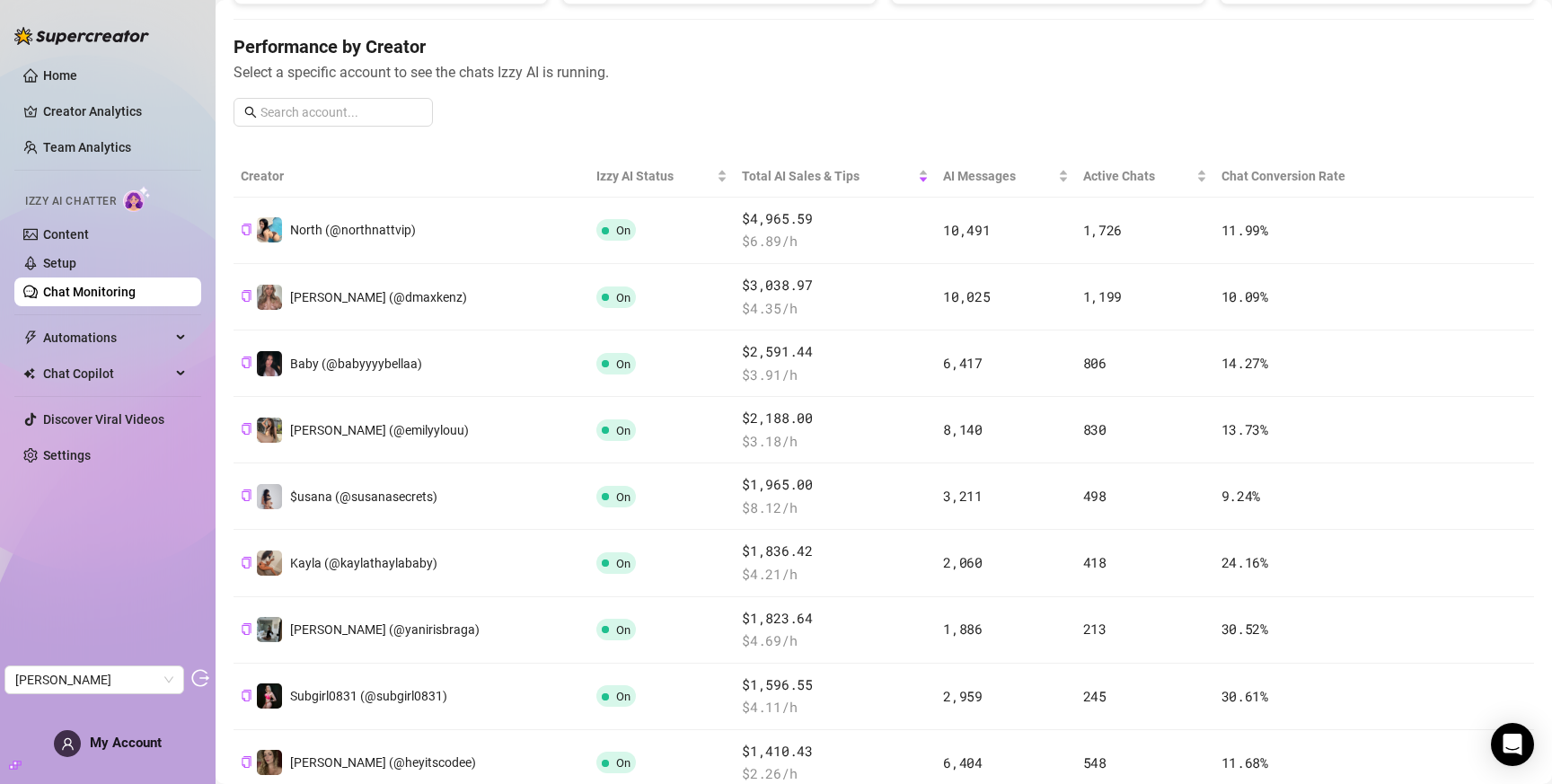
scroll to position [271, 0]
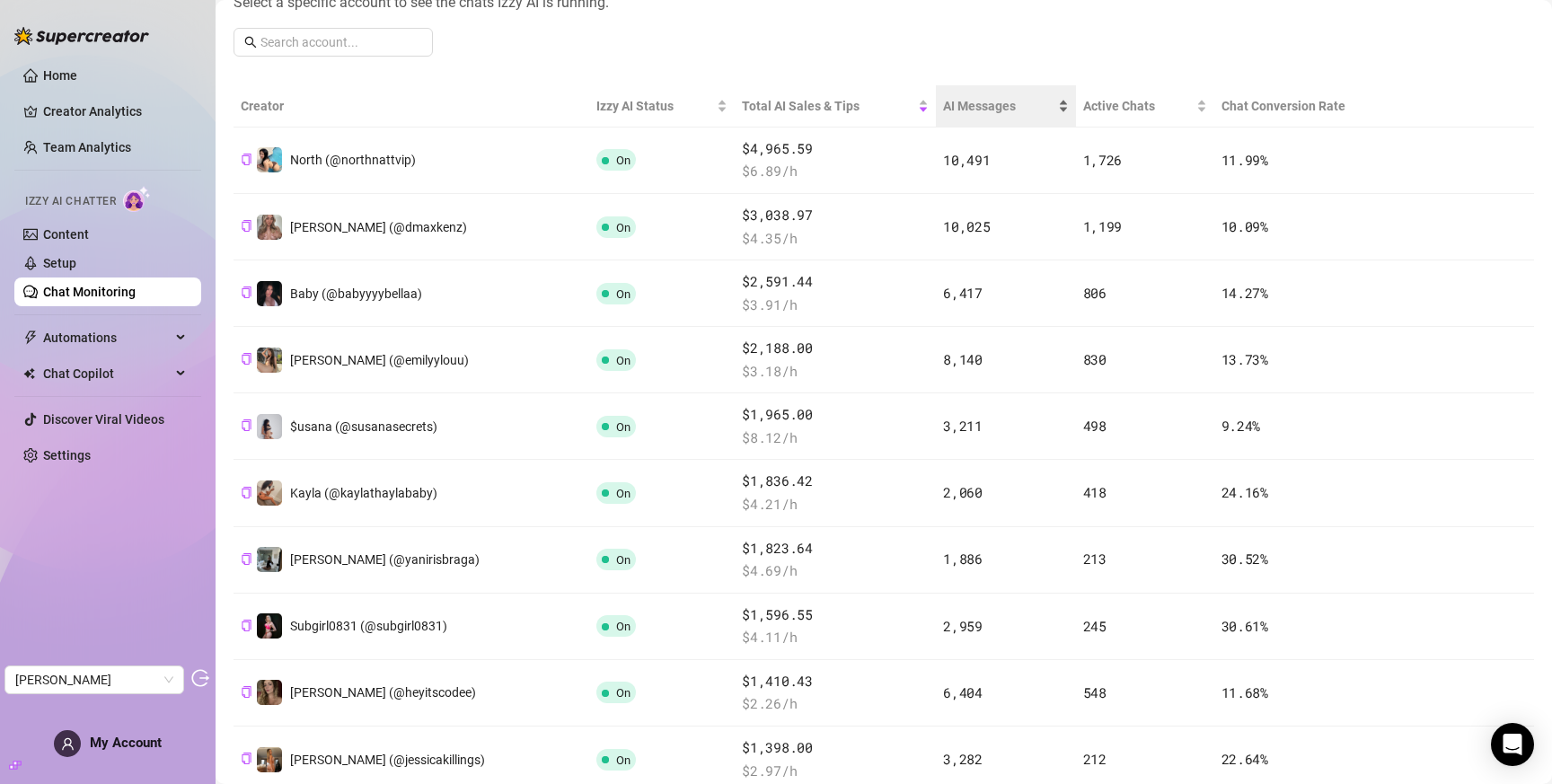
click at [944, 104] on span "AI Messages" at bounding box center [999, 105] width 110 height 19
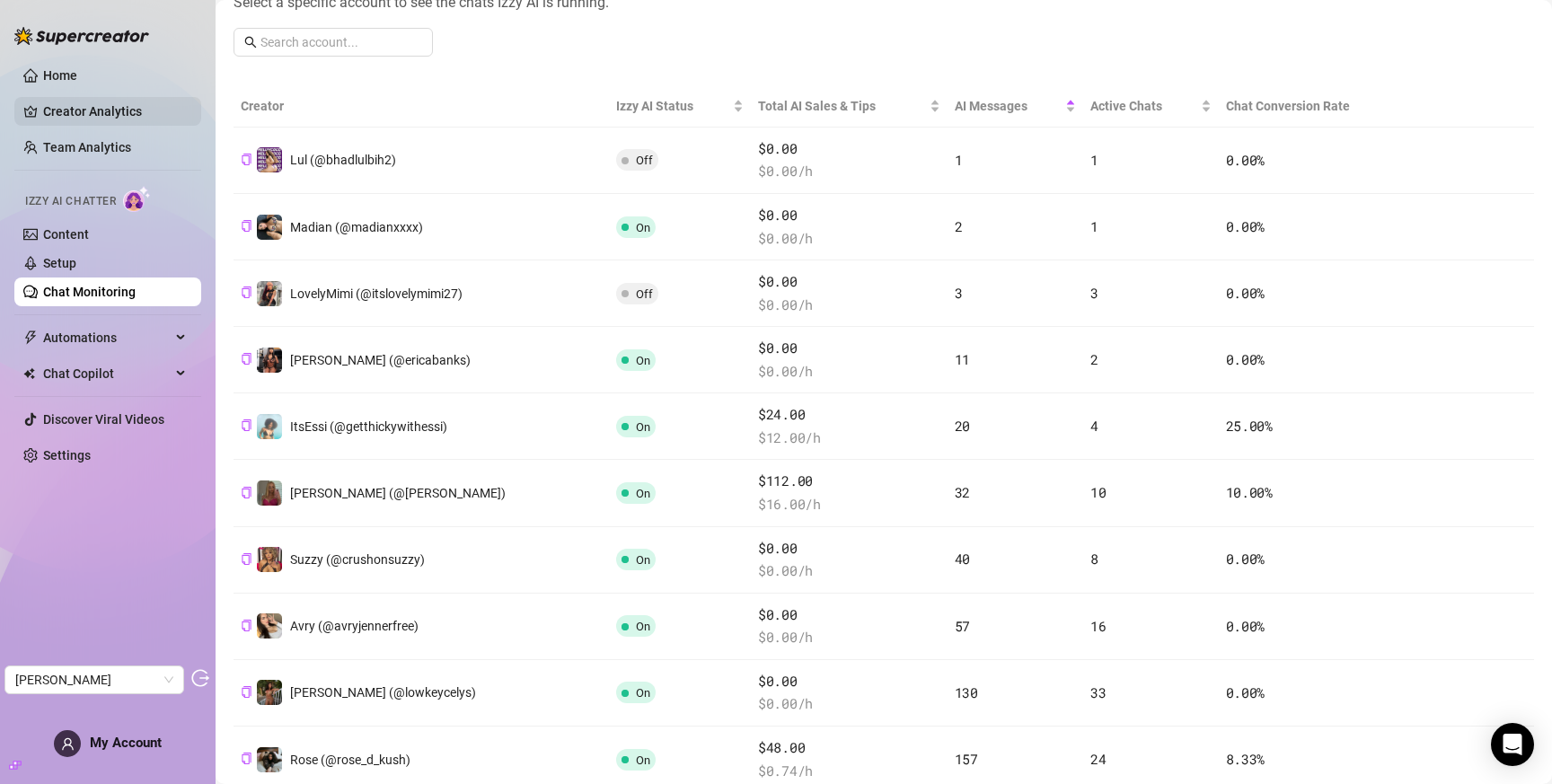
click at [98, 110] on link "Creator Analytics" at bounding box center [115, 110] width 144 height 29
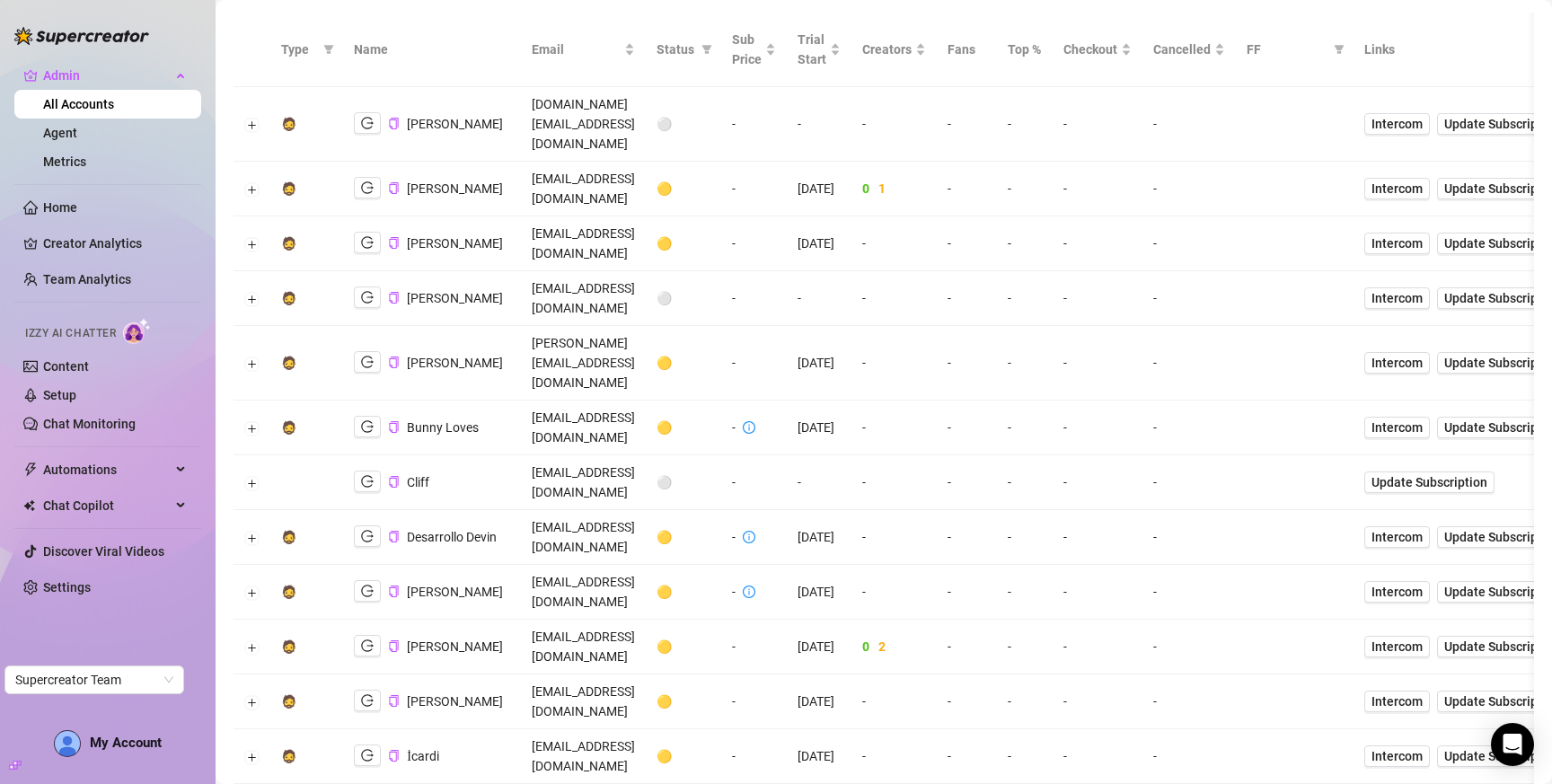
scroll to position [86, 0]
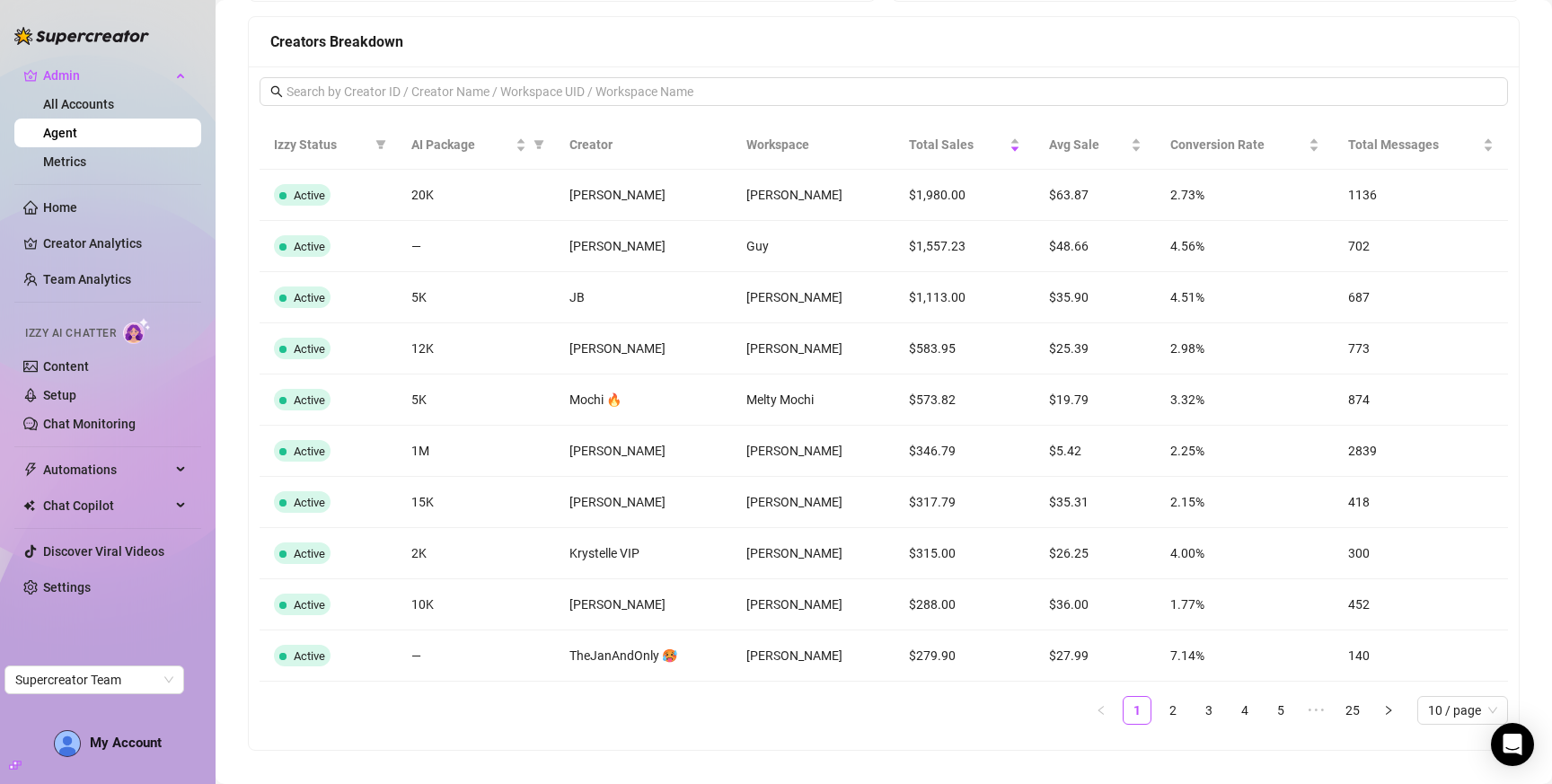
scroll to position [1448, 0]
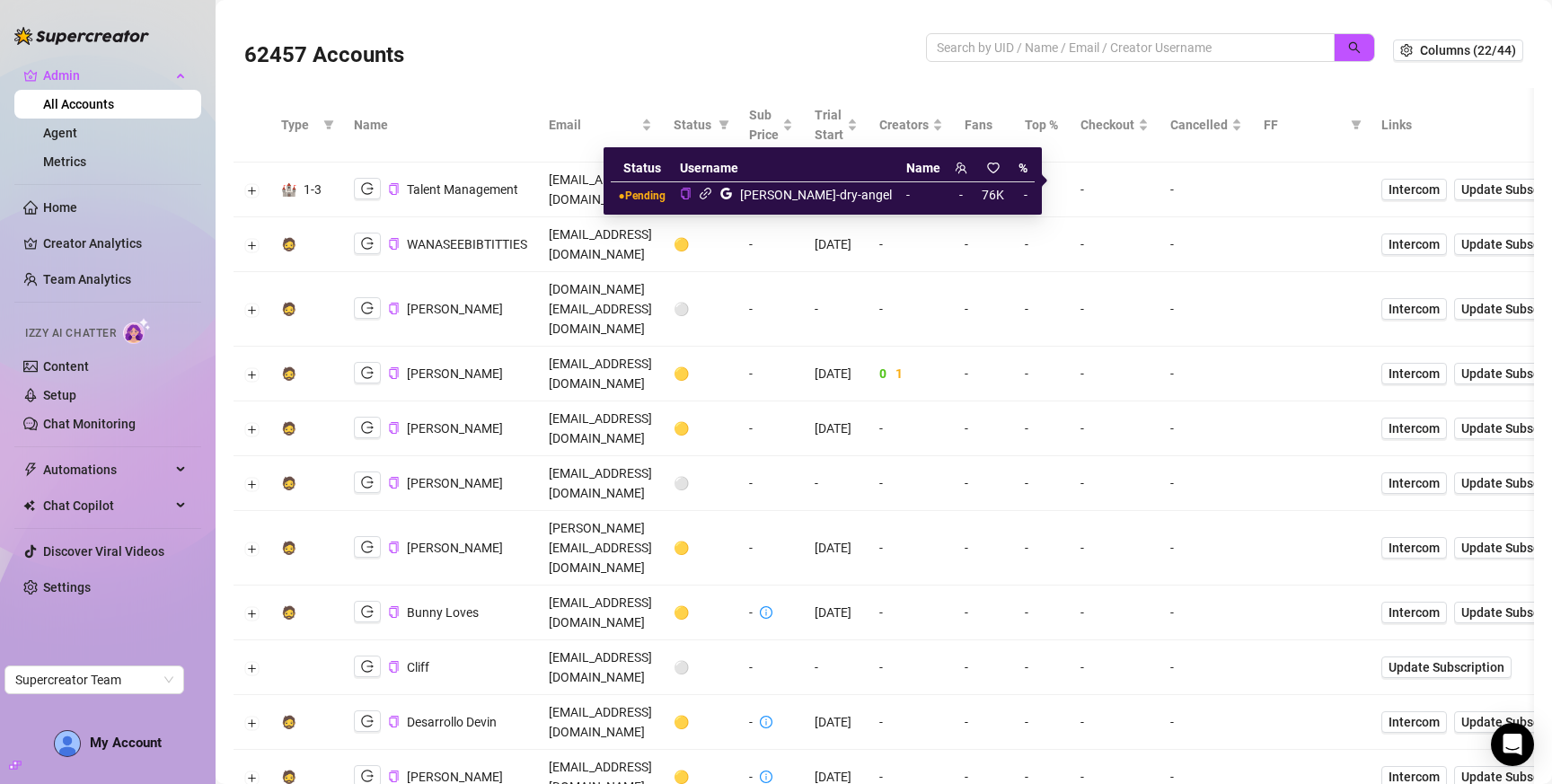
click at [712, 193] on icon "link" at bounding box center [705, 193] width 14 height 14
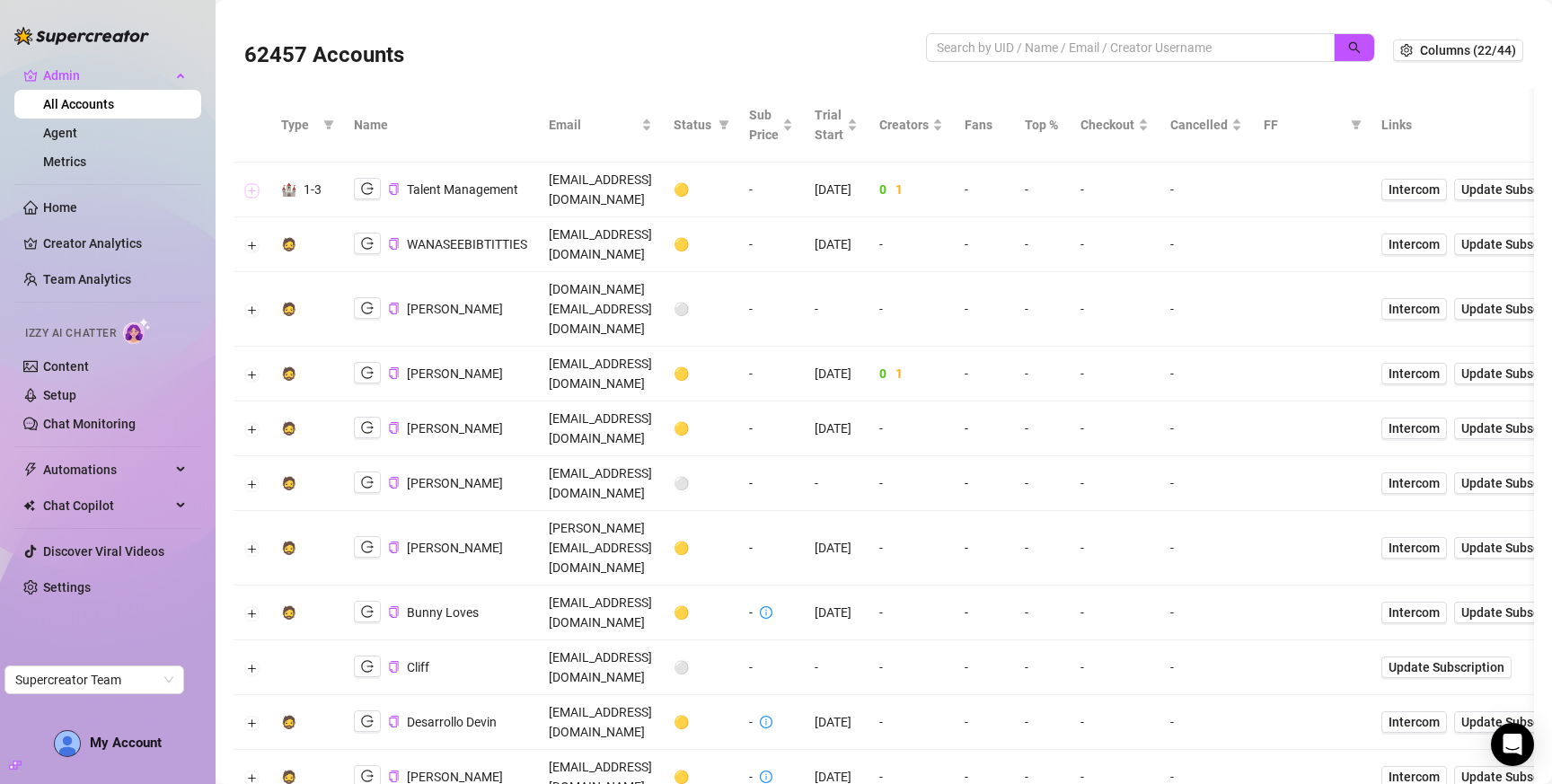
click at [255, 183] on button "Expand row" at bounding box center [252, 190] width 15 height 15
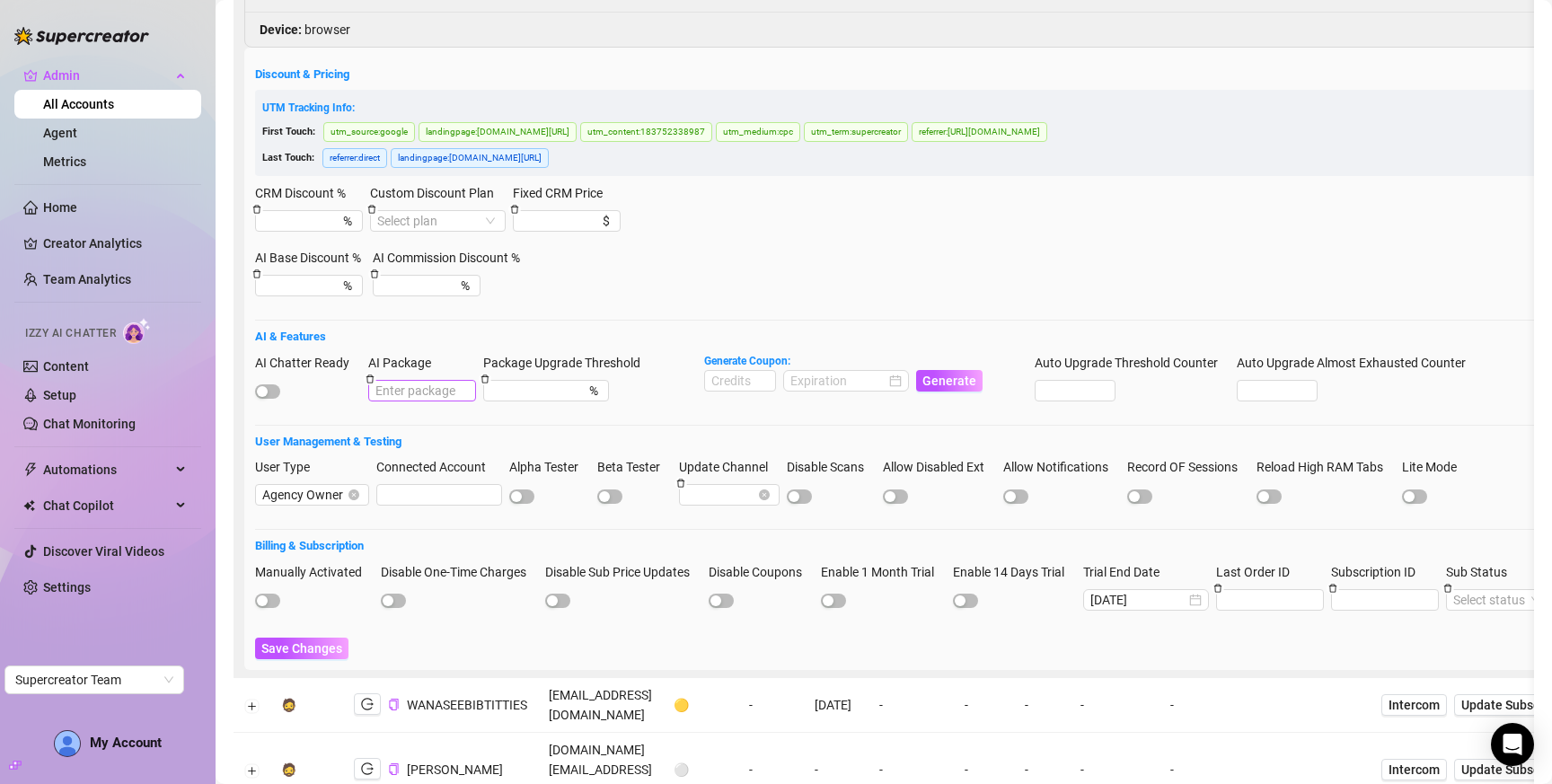
scroll to position [513, 0]
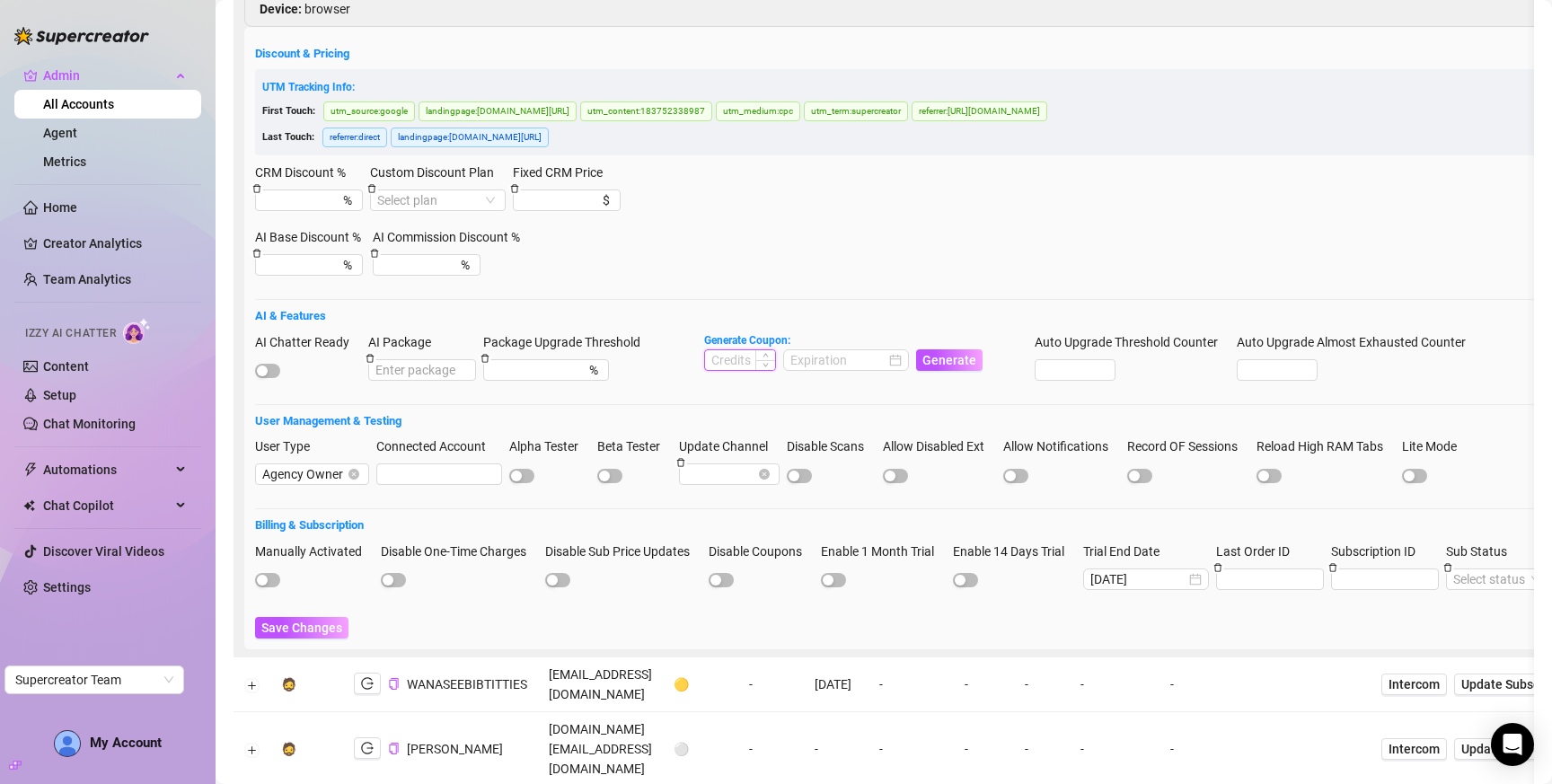
click at [733, 351] on input at bounding box center [740, 360] width 70 height 19
click at [901, 351] on div at bounding box center [846, 360] width 111 height 19
type input "2000"
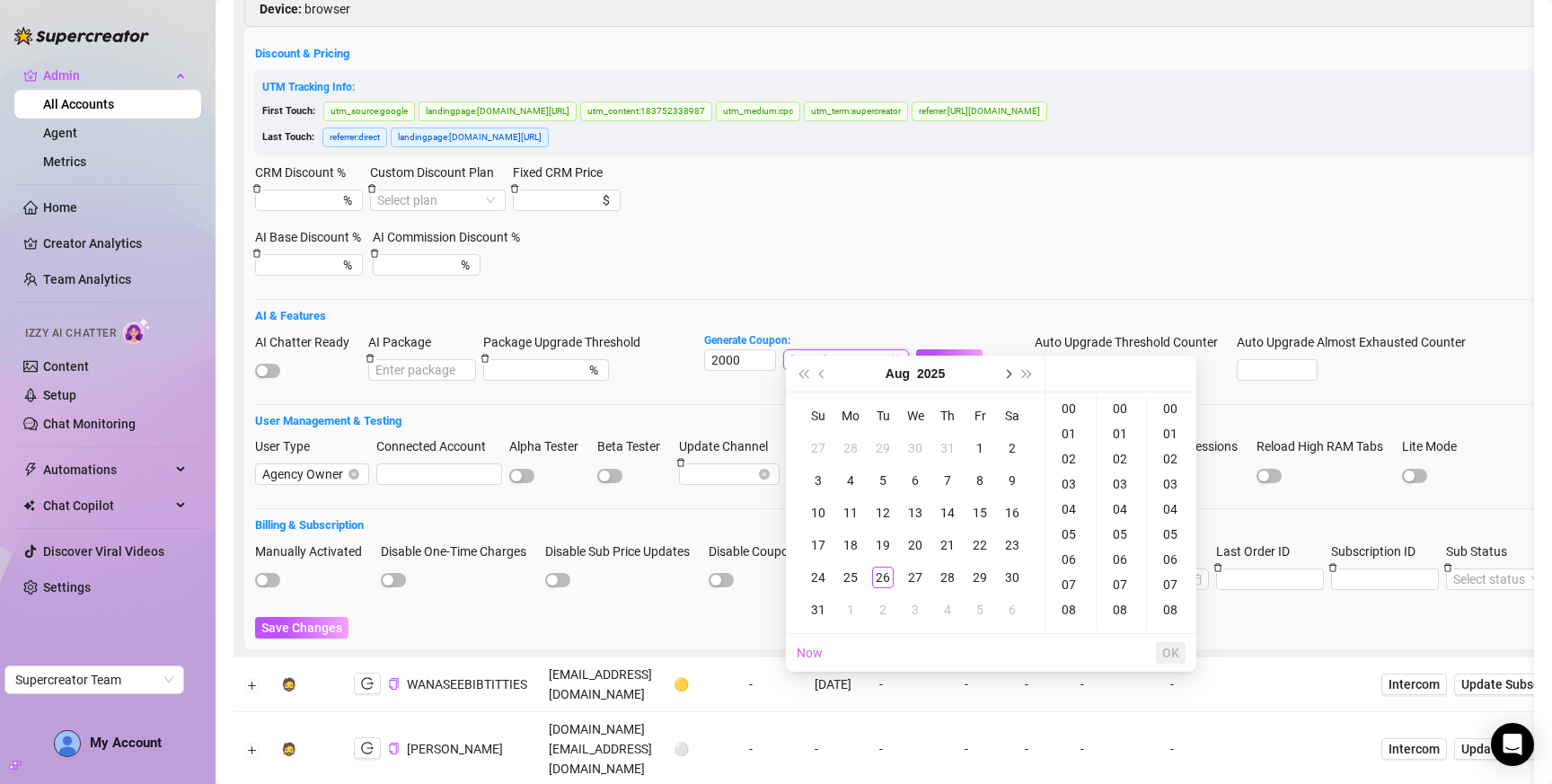
type input "2025-08-02 00:00:00"
click at [1005, 372] on span "Next month (PageDown)" at bounding box center [1007, 374] width 9 height 9
click at [1013, 541] on div "27" at bounding box center [1012, 545] width 21 height 21
type input "2025-09-27 00:00:00"
drag, startPoint x: 1175, startPoint y: 654, endPoint x: 1161, endPoint y: 645, distance: 16.6
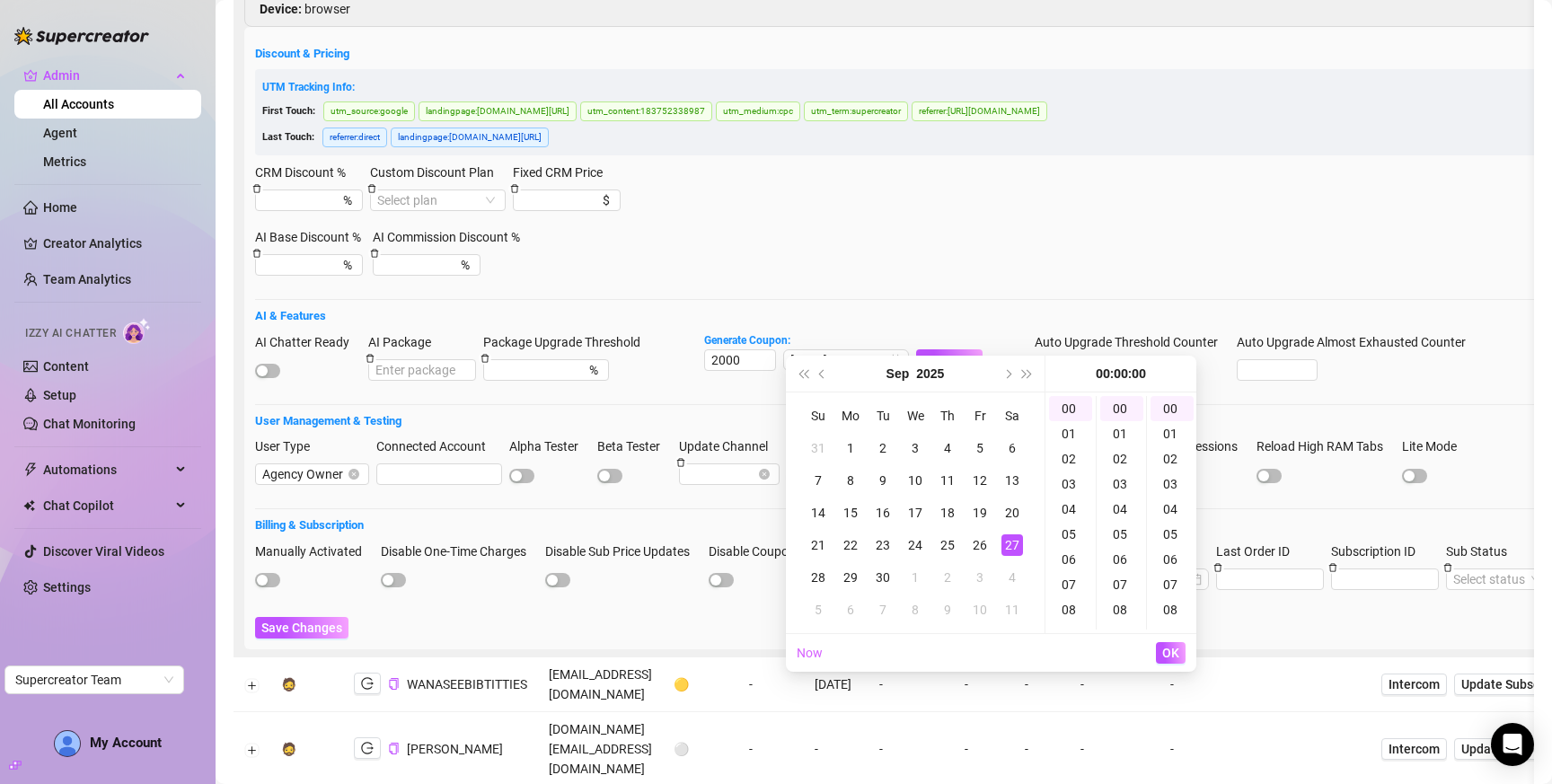
click at [1175, 654] on span "OK" at bounding box center [1171, 653] width 17 height 15
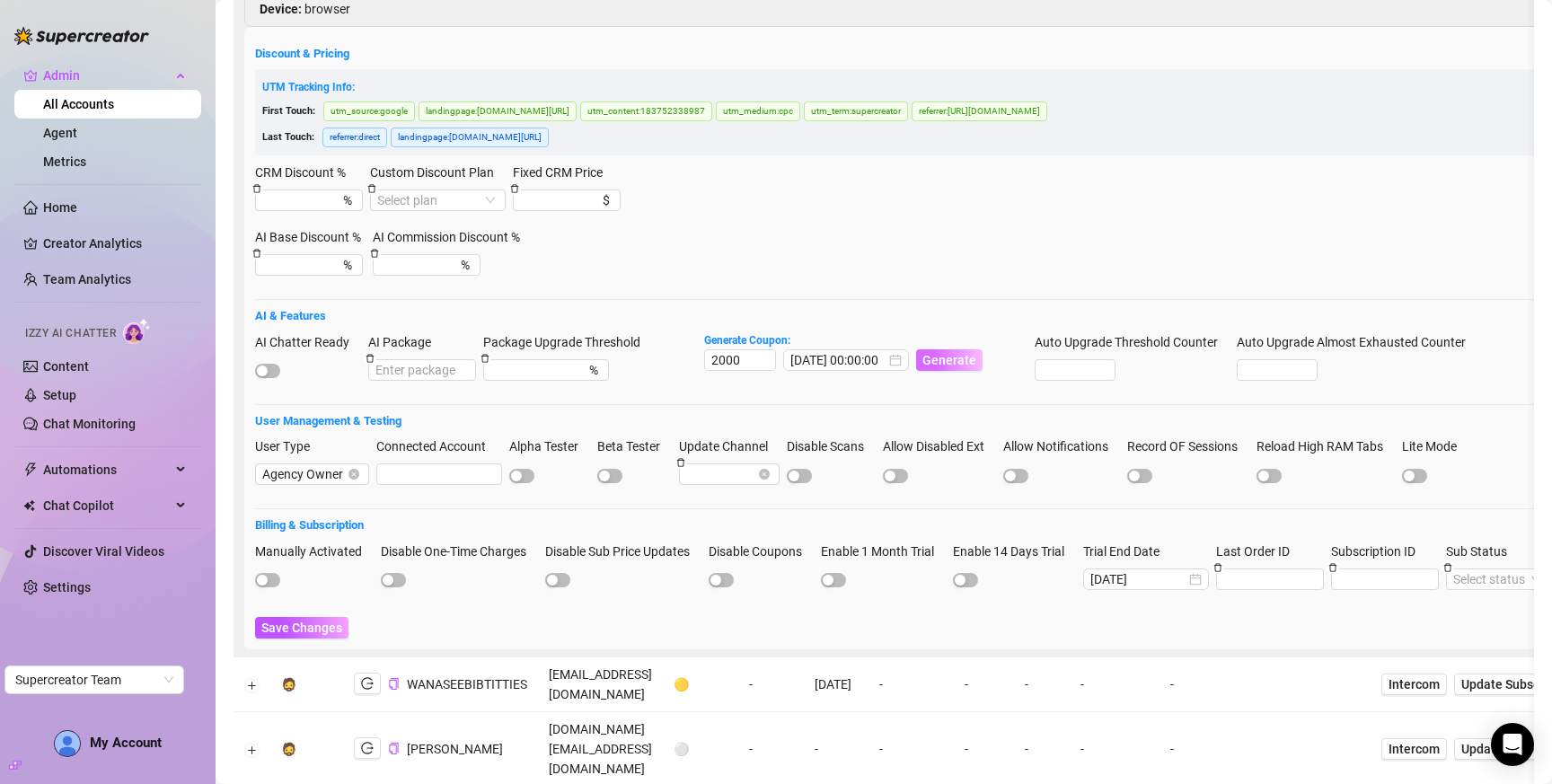
click at [943, 353] on span "Generate" at bounding box center [949, 361] width 54 height 15
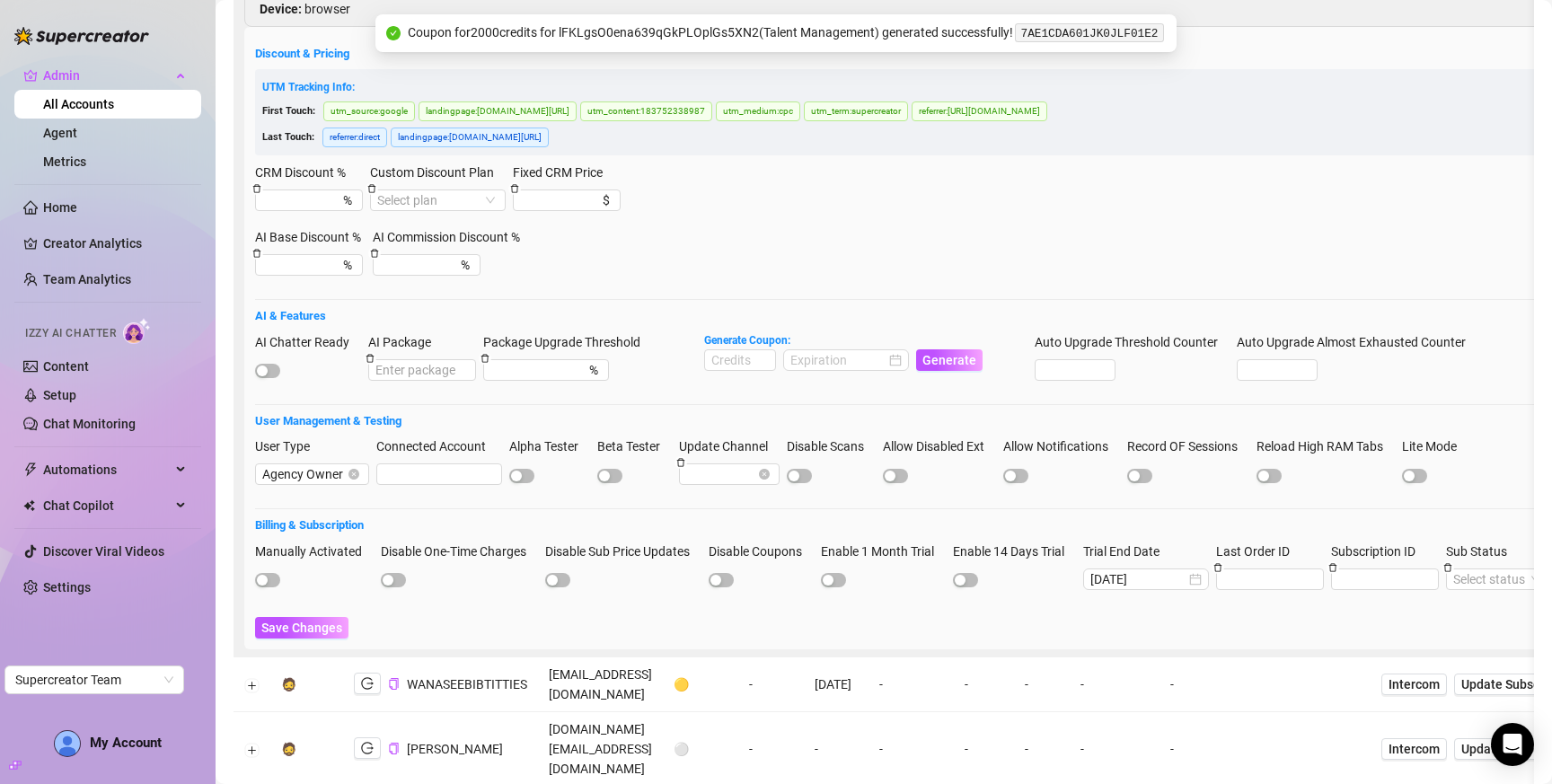
click at [1098, 30] on code "7AE1CDA601JK0JLF01E2" at bounding box center [1089, 32] width 148 height 18
click at [1097, 30] on code "7AE1CDA601JK0JLF01E2" at bounding box center [1089, 32] width 148 height 18
copy code "7AE1CDA601JK0JLF01E2"
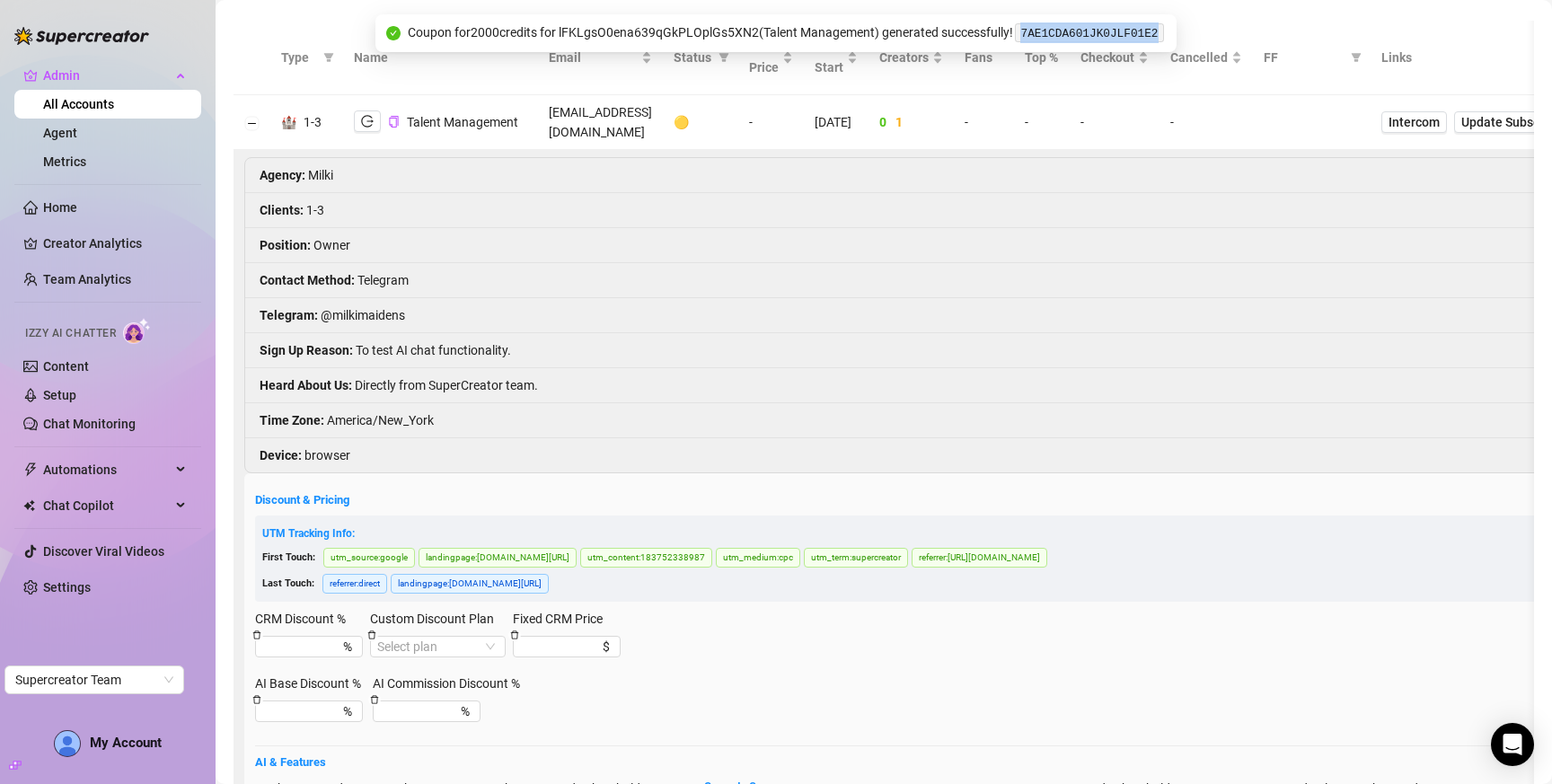
scroll to position [63, 0]
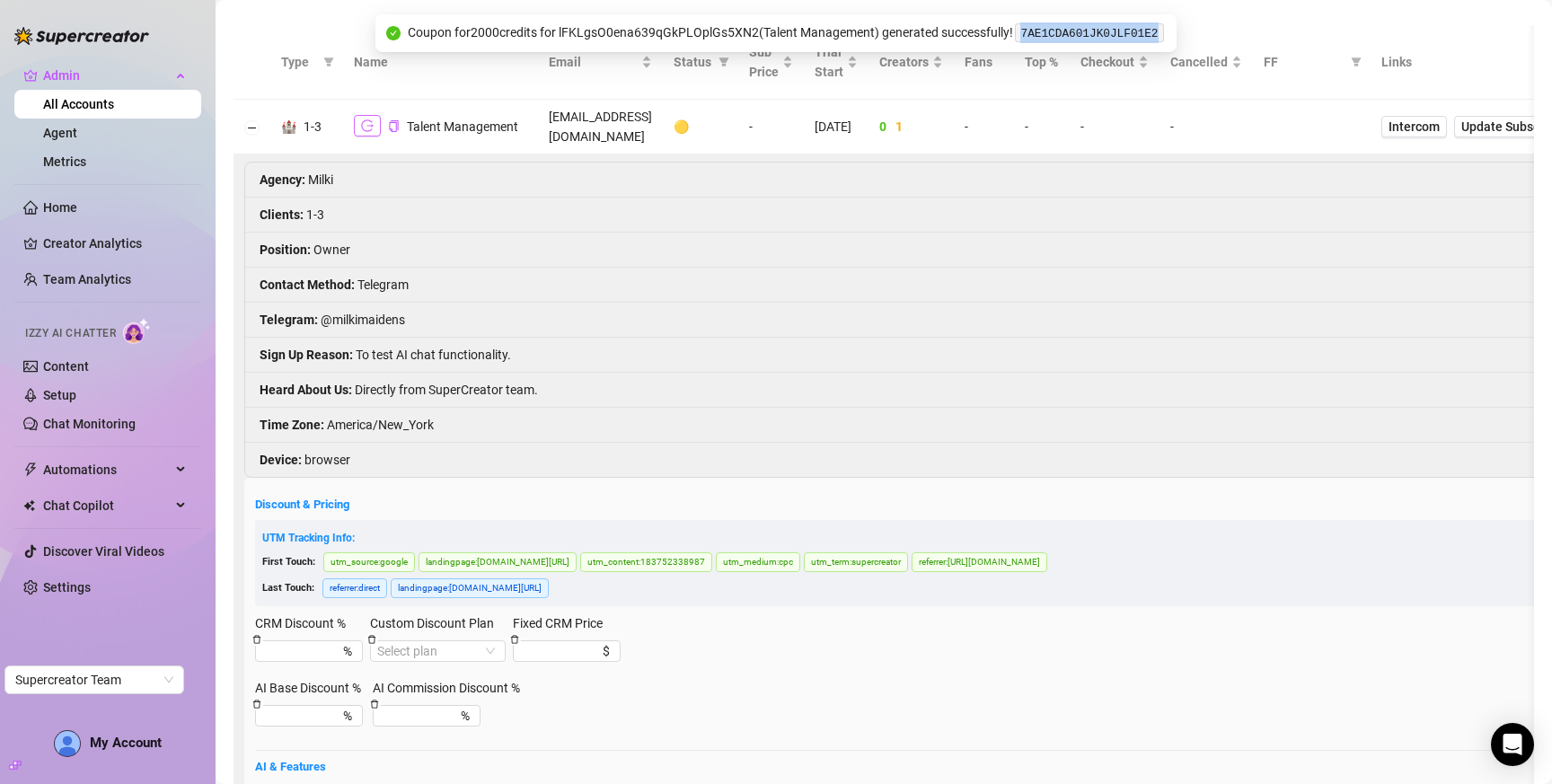
click at [361, 120] on icon "logout" at bounding box center [367, 126] width 13 height 13
click at [393, 121] on icon "copy" at bounding box center [394, 126] width 9 height 12
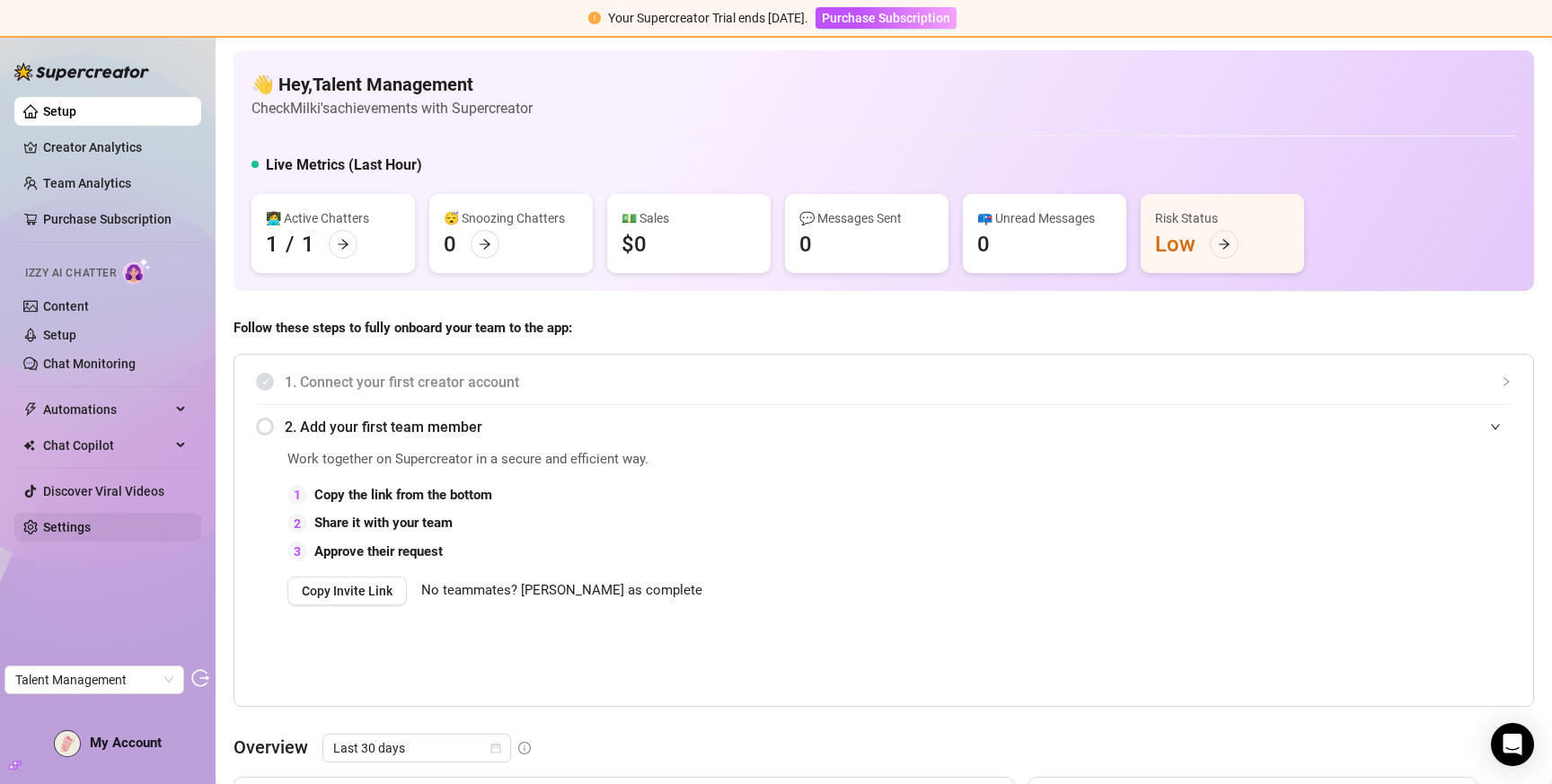
click at [78, 535] on link "Settings" at bounding box center [67, 527] width 48 height 15
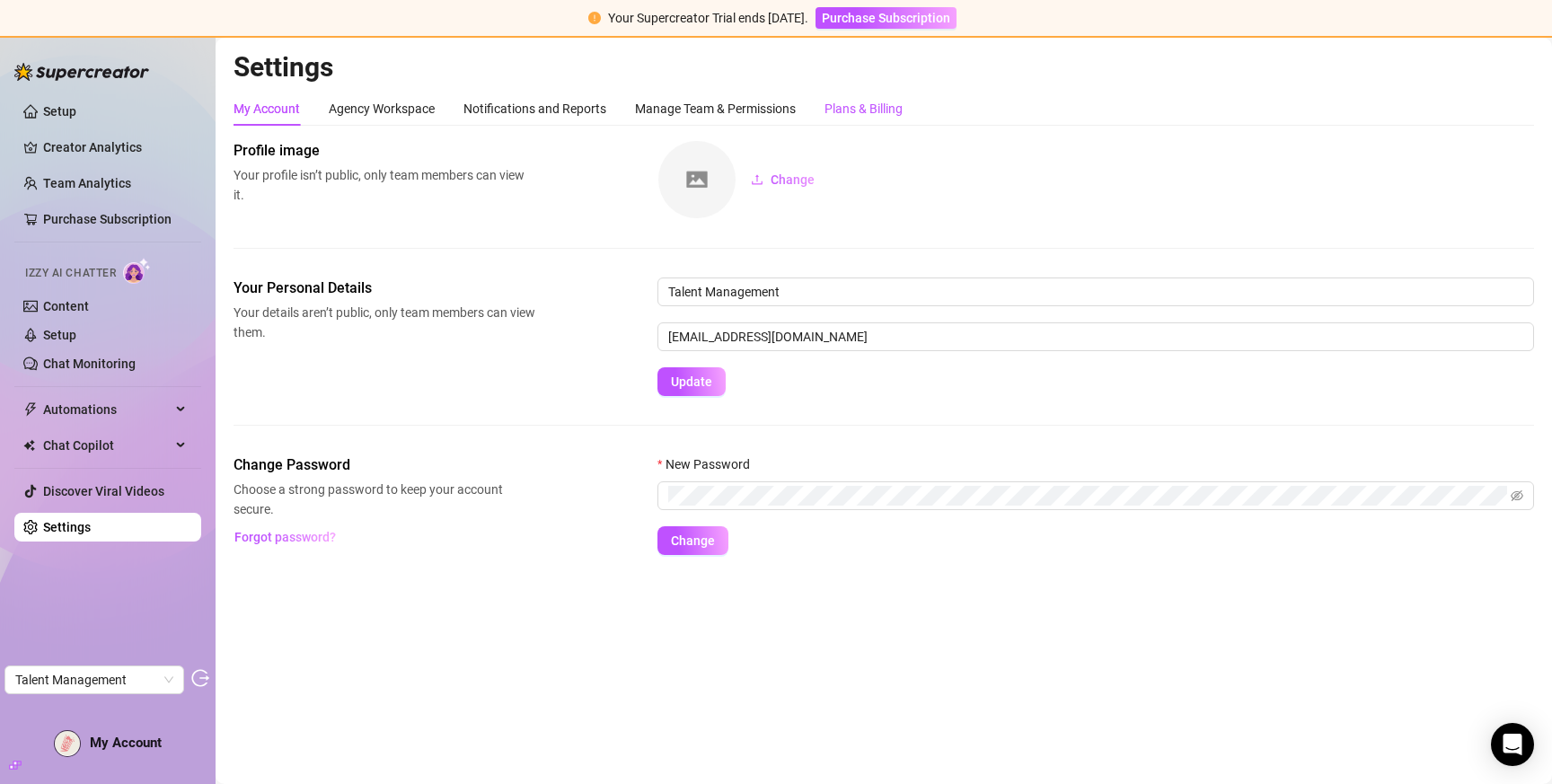
click at [880, 100] on div "Plans & Billing" at bounding box center [863, 108] width 78 height 19
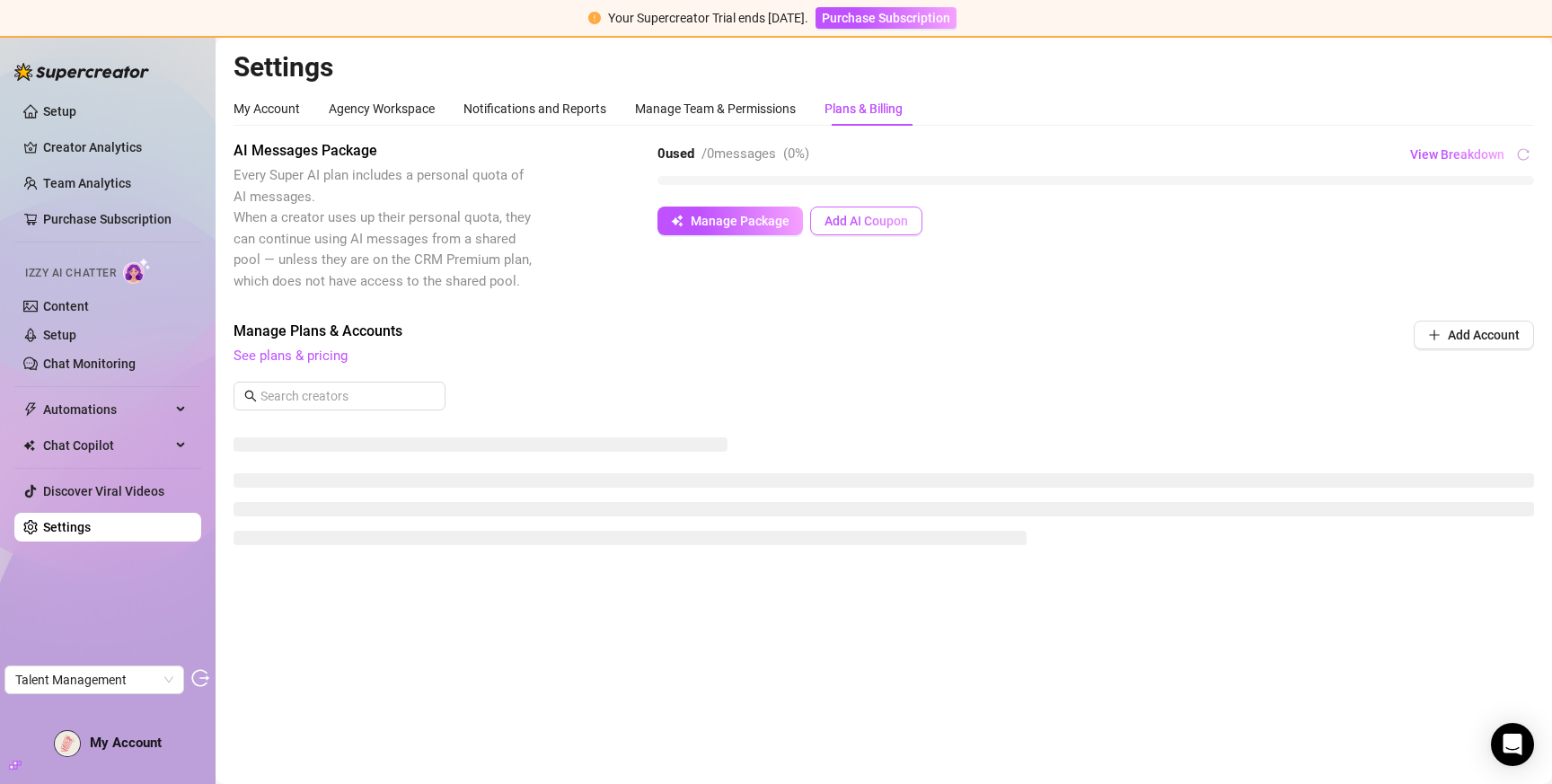
click at [870, 222] on span "Add AI Coupon" at bounding box center [866, 221] width 84 height 15
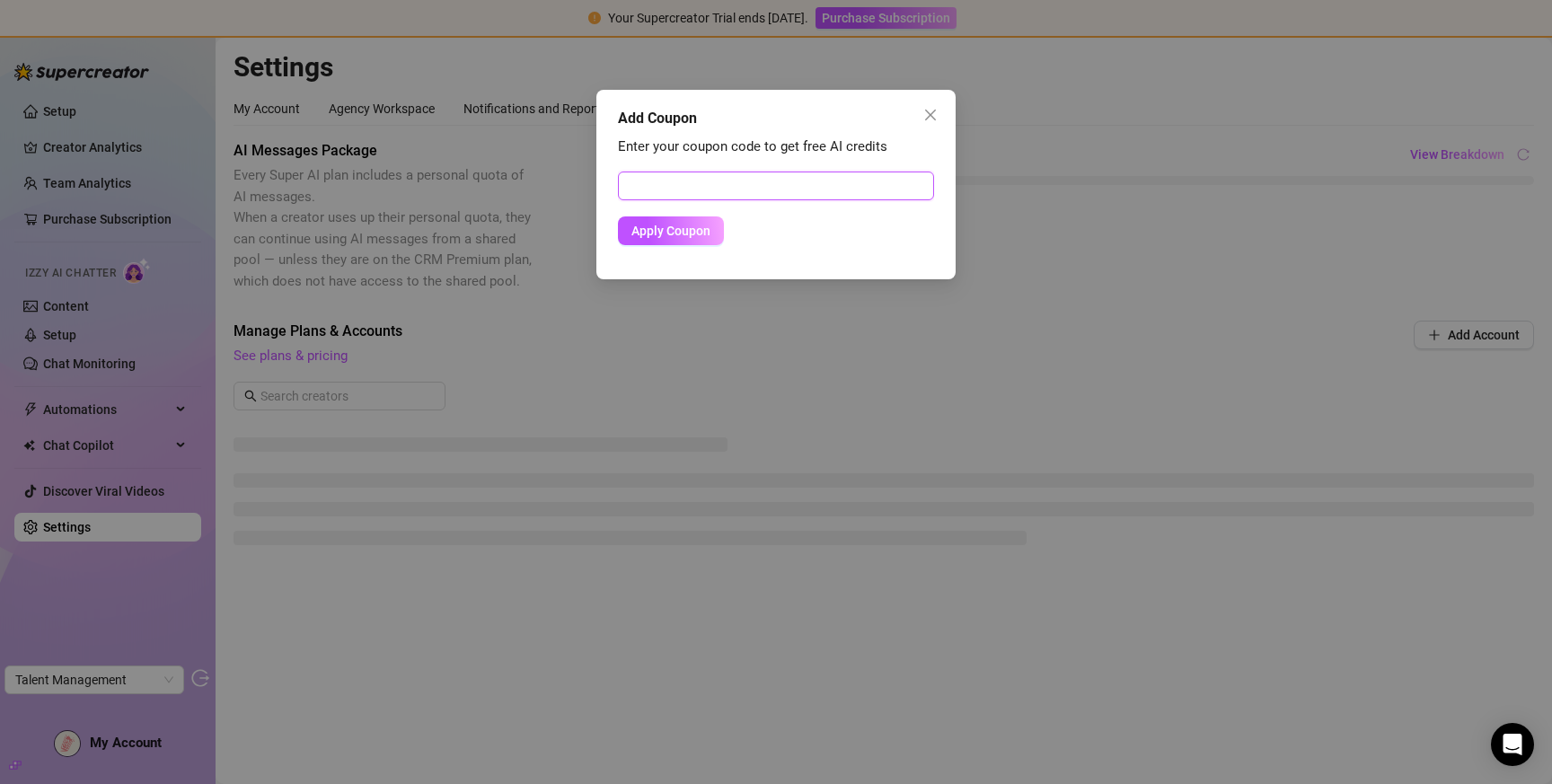
click at [805, 188] on input "text" at bounding box center [776, 185] width 317 height 29
paste input "7AE1CDA601JK0JLF01E2"
type input "7AE1CDA601JK0JLF01E2"
click at [680, 239] on button "Apply Coupon" at bounding box center [670, 230] width 106 height 29
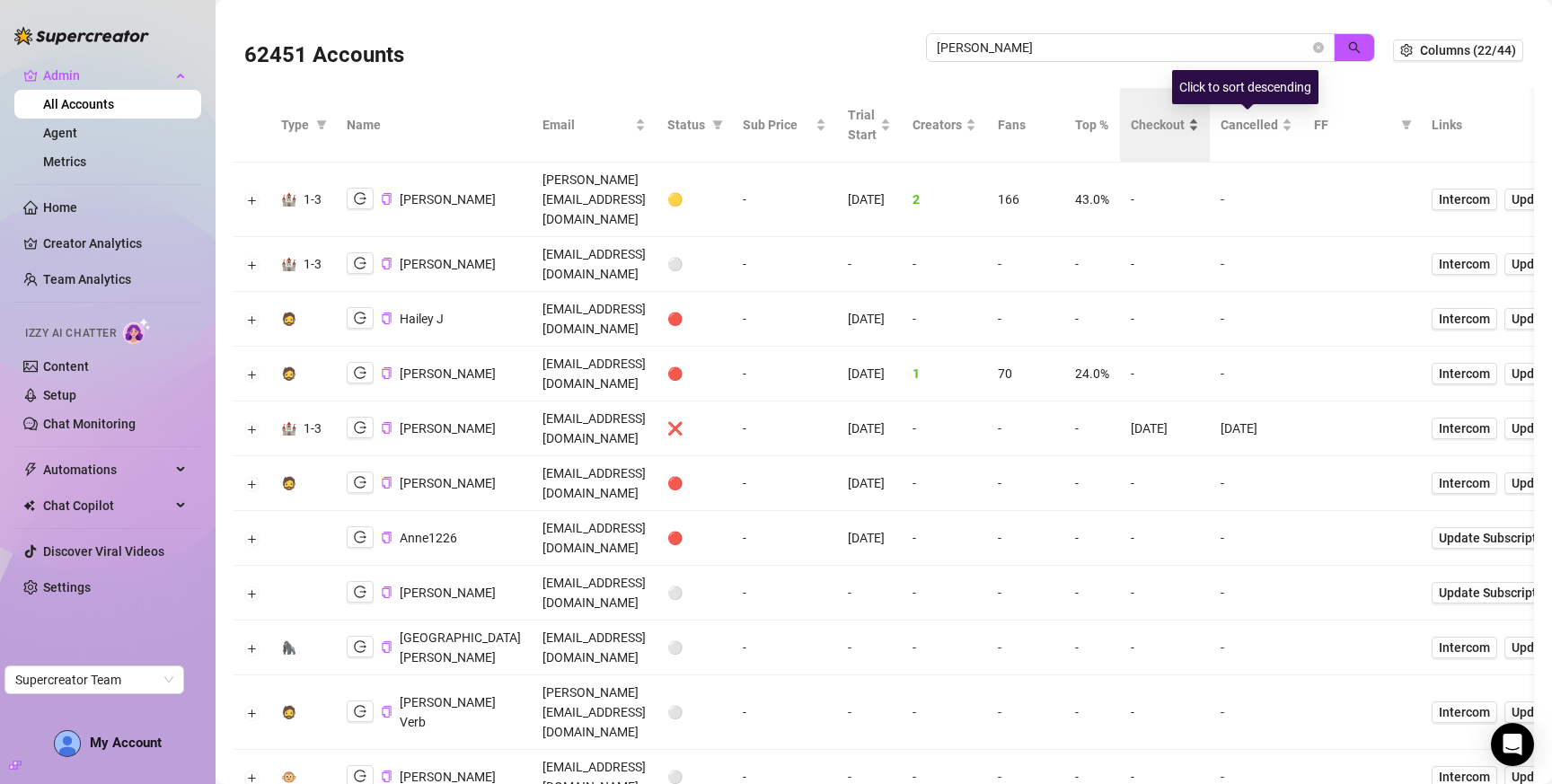
click at [1185, 125] on span "Checkout" at bounding box center [1158, 124] width 54 height 19
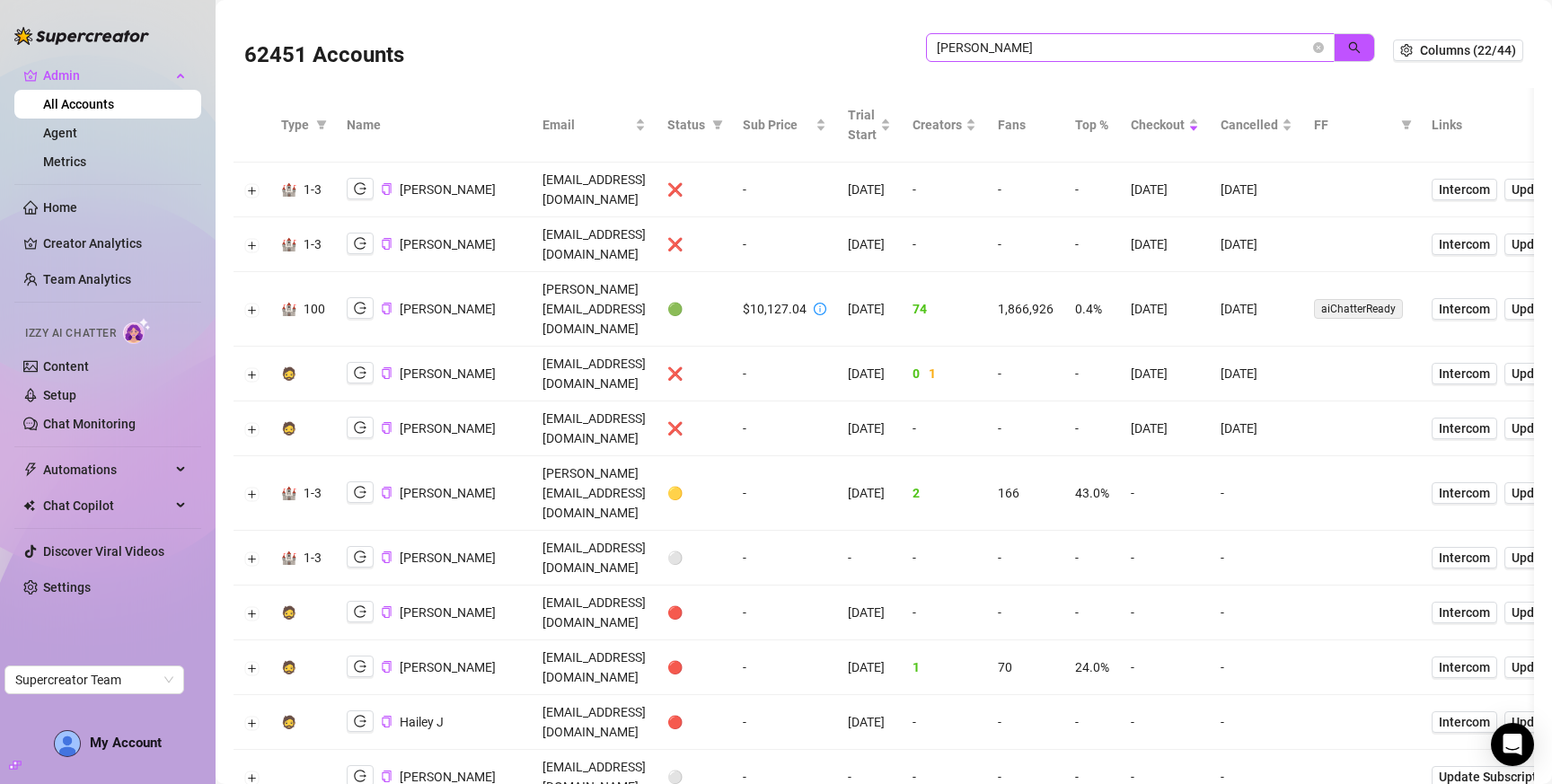
click at [1314, 50] on icon "close-circle" at bounding box center [1319, 48] width 11 height 11
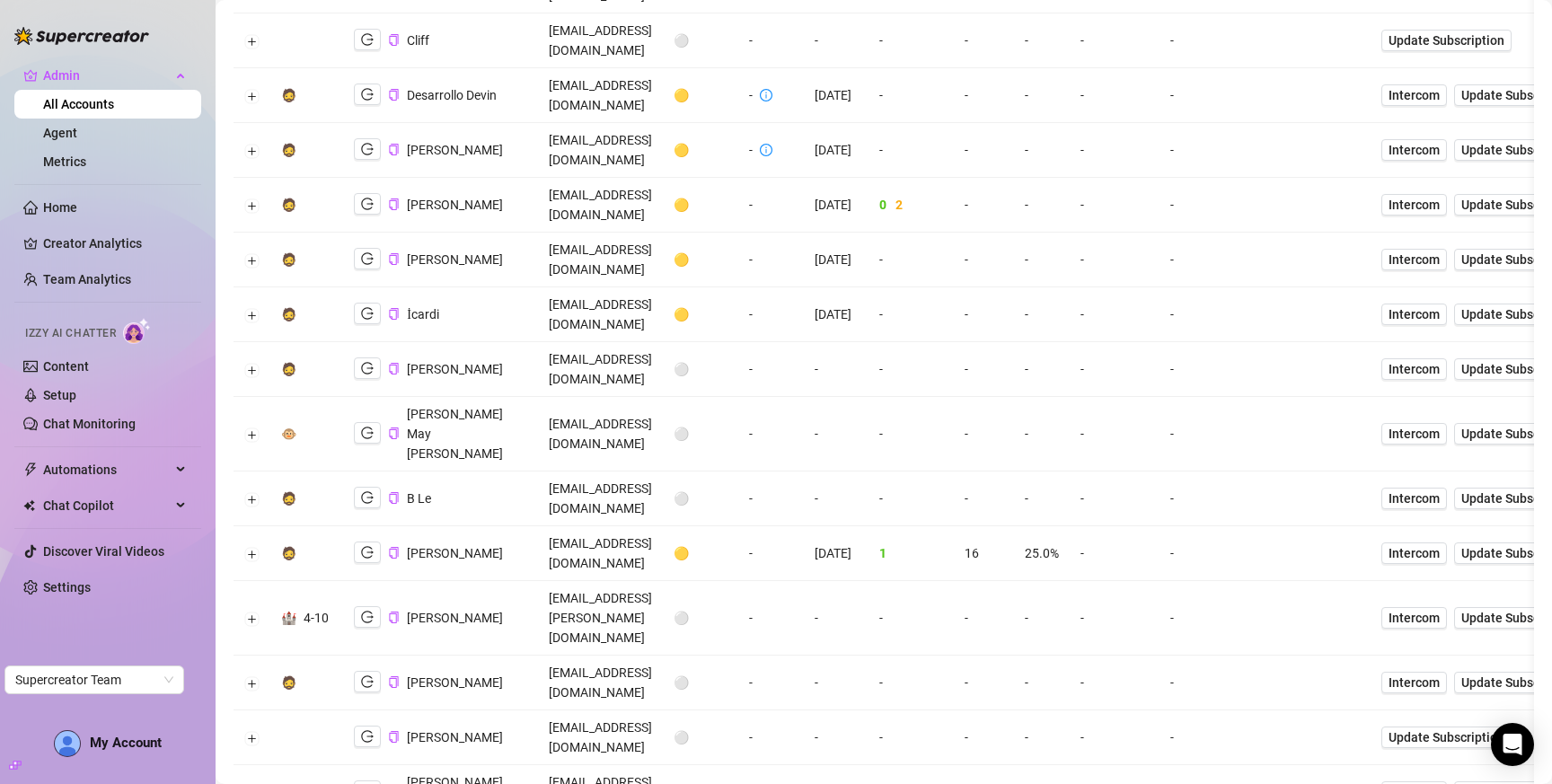
scroll to position [1028, 0]
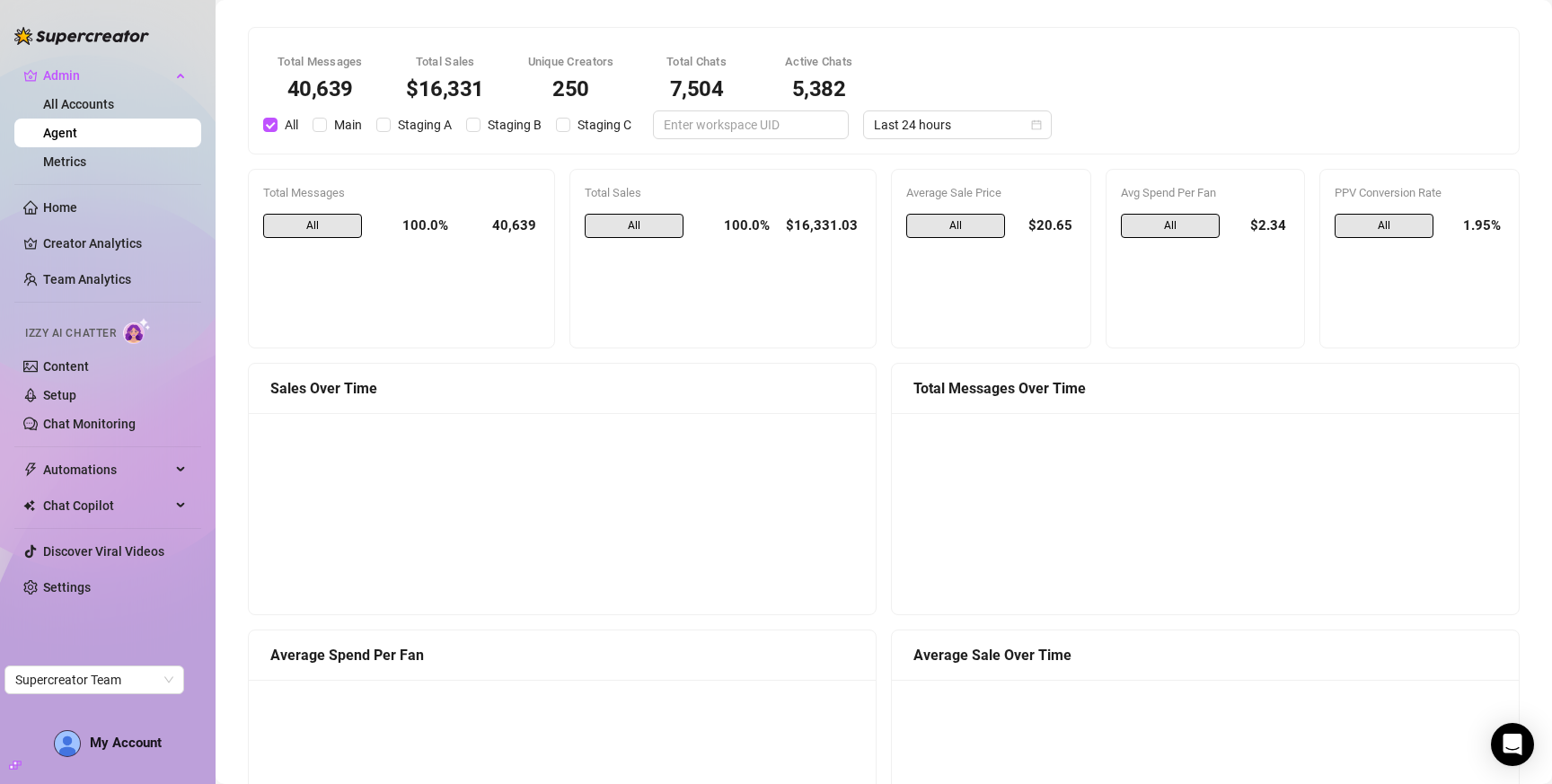
scroll to position [1448, 0]
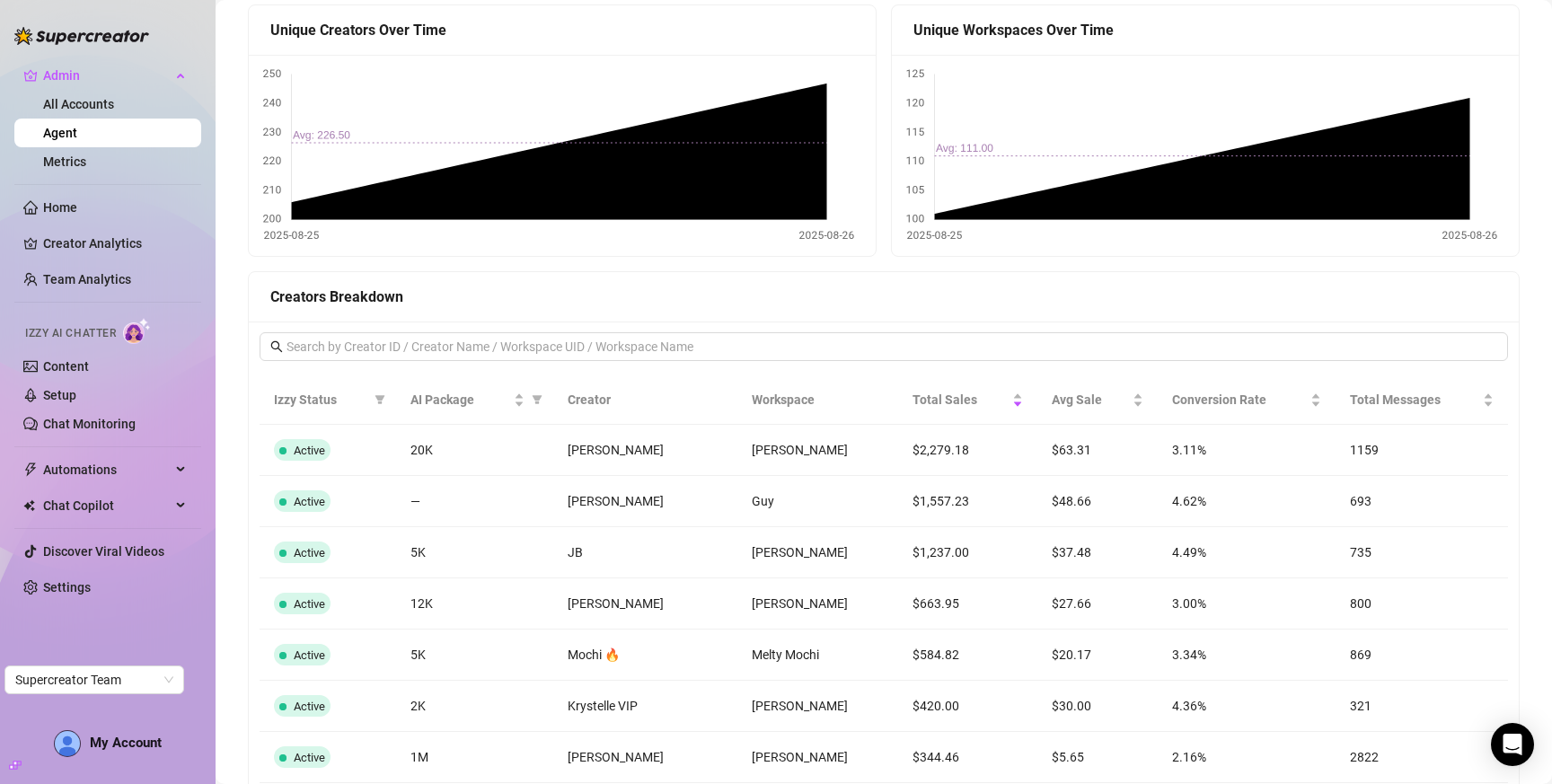
scroll to position [1448, 0]
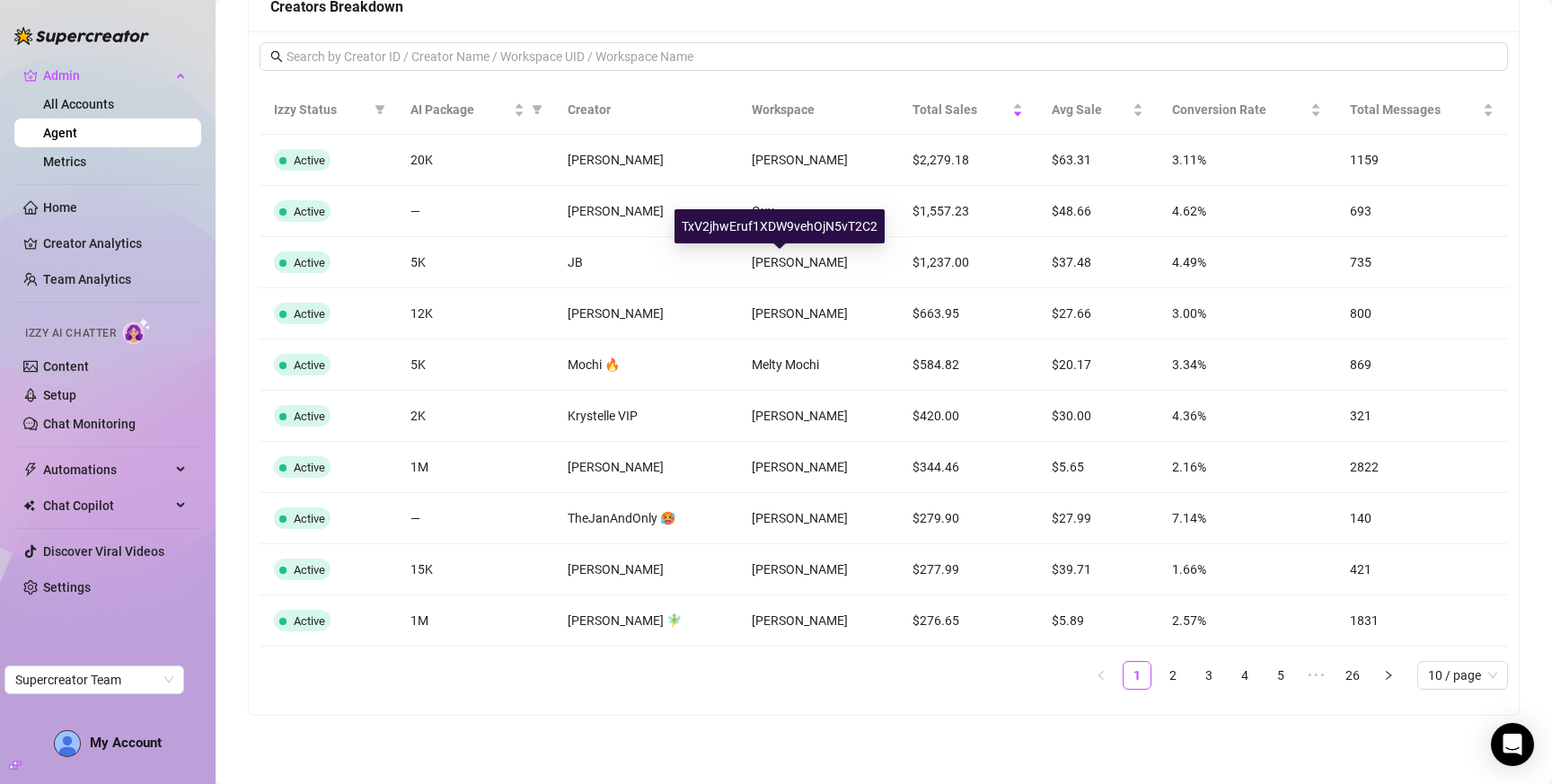
click at [786, 217] on div "TxV2jhwEruf1XDW9vehOjN5vT2C2" at bounding box center [780, 225] width 210 height 34
copy div "TxV2jhwEruf1XDW9vehOjN5vT2C2"
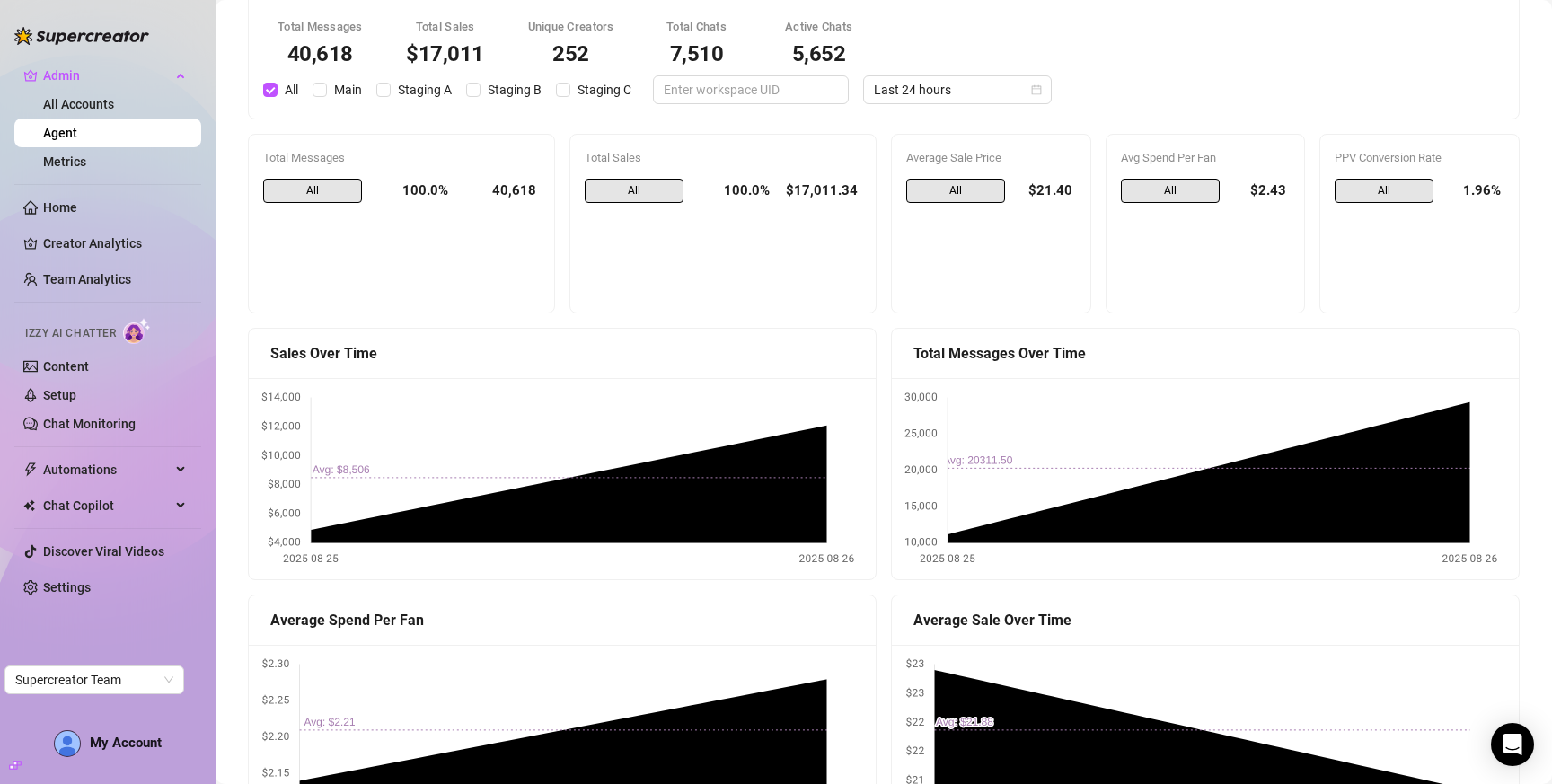
scroll to position [0, 0]
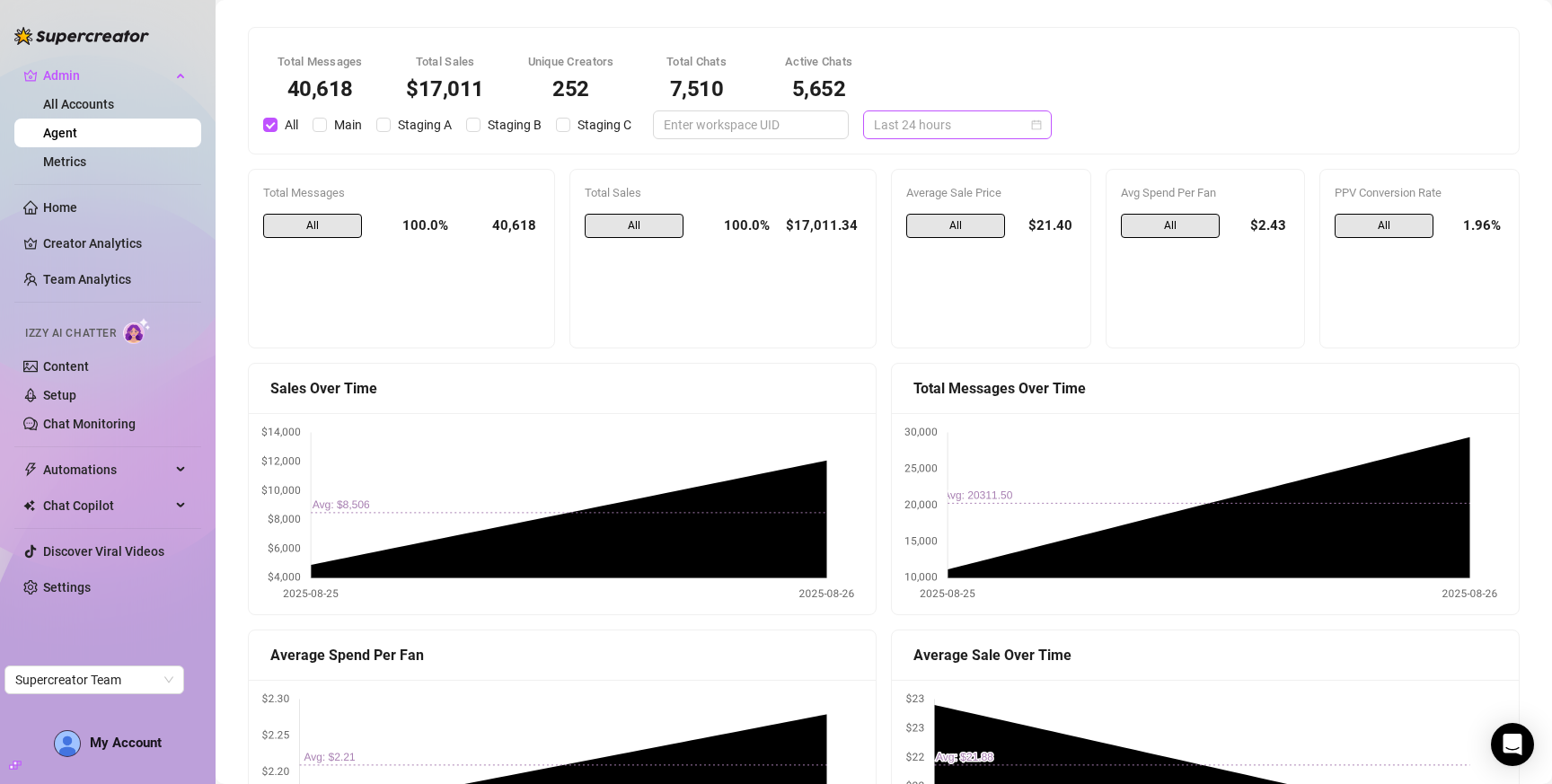
click at [981, 131] on span "Last 24 hours" at bounding box center [958, 124] width 168 height 27
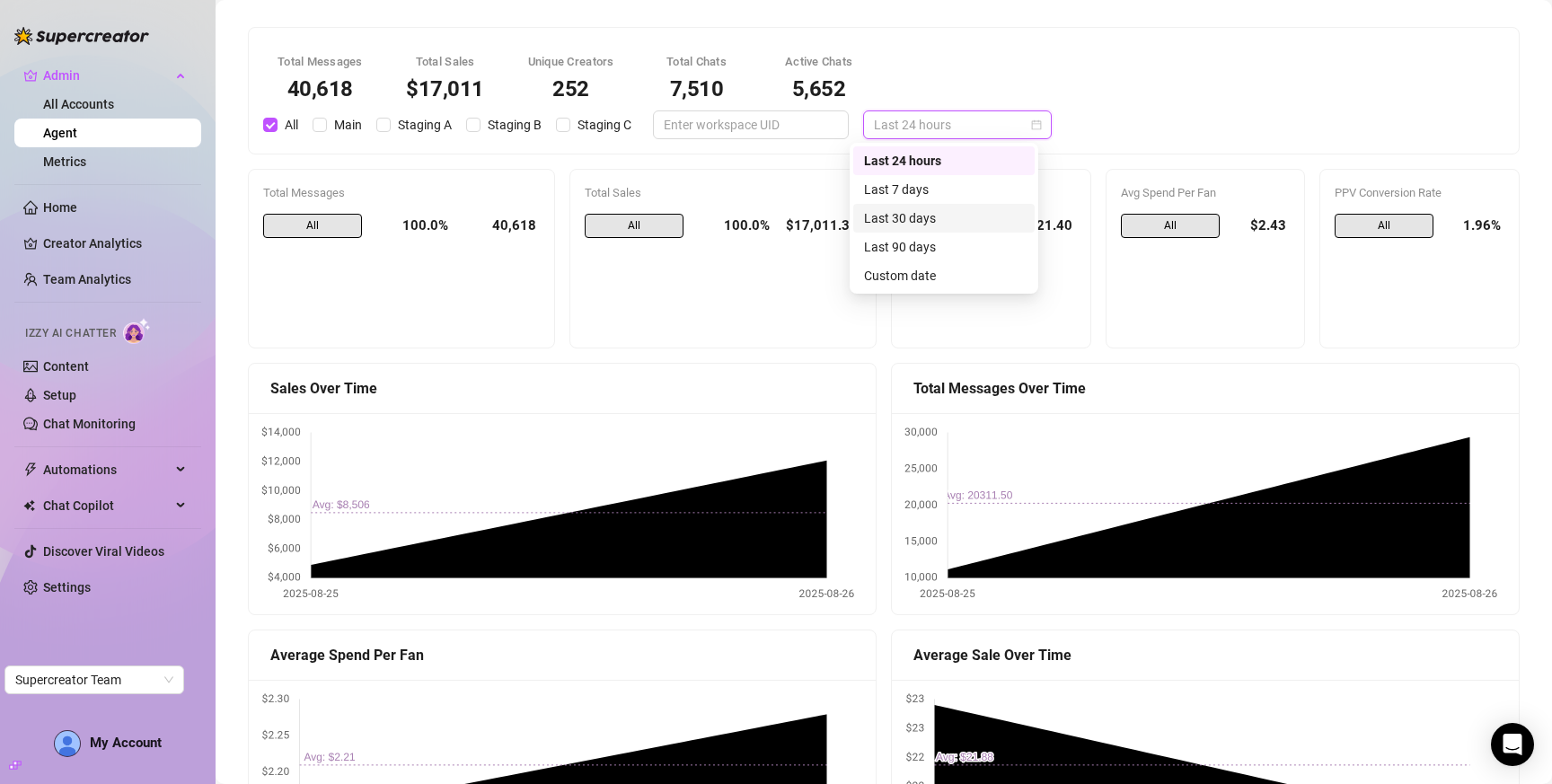
click at [961, 211] on div "Last 30 days" at bounding box center [944, 217] width 160 height 19
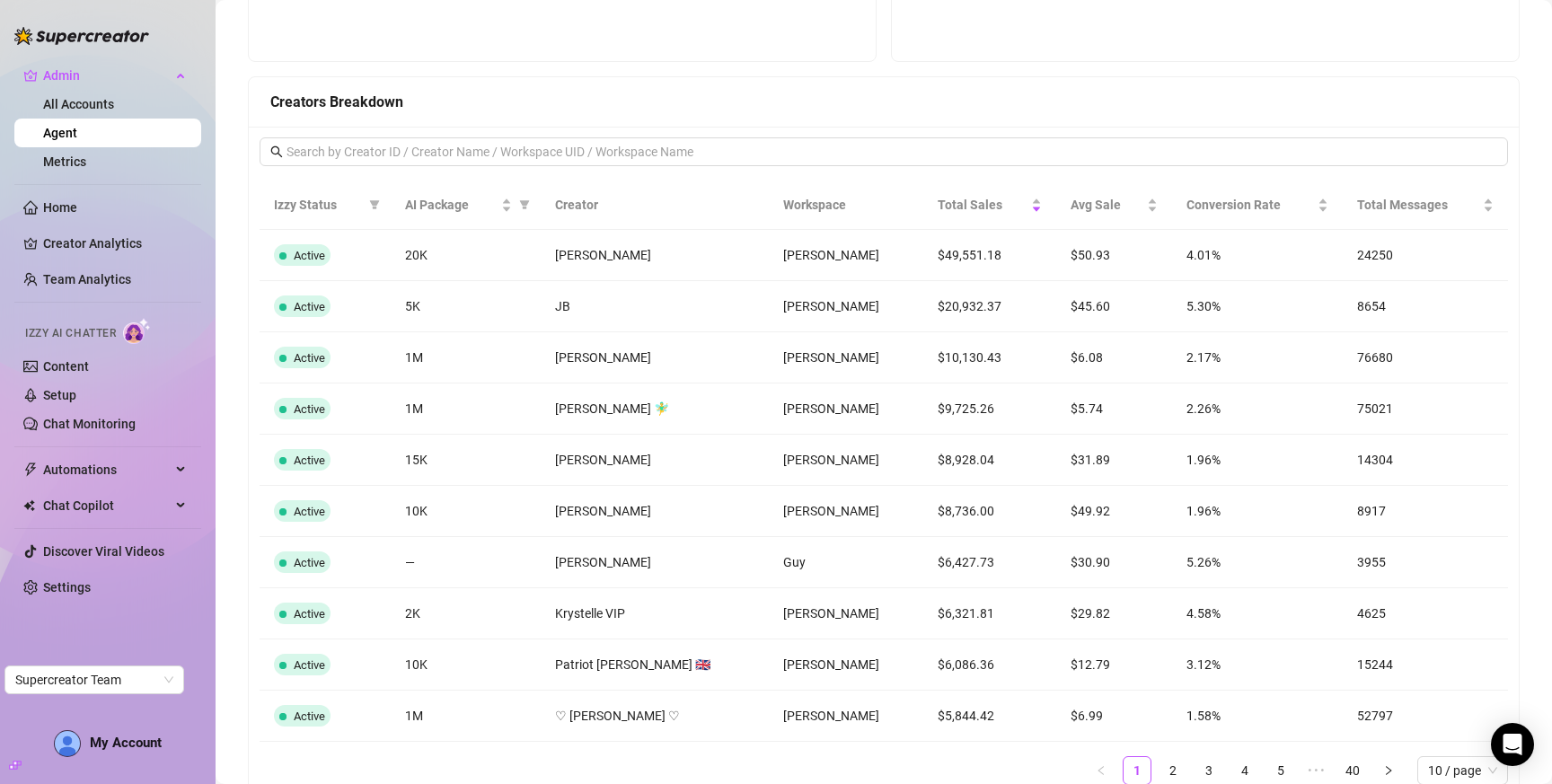
scroll to position [1389, 0]
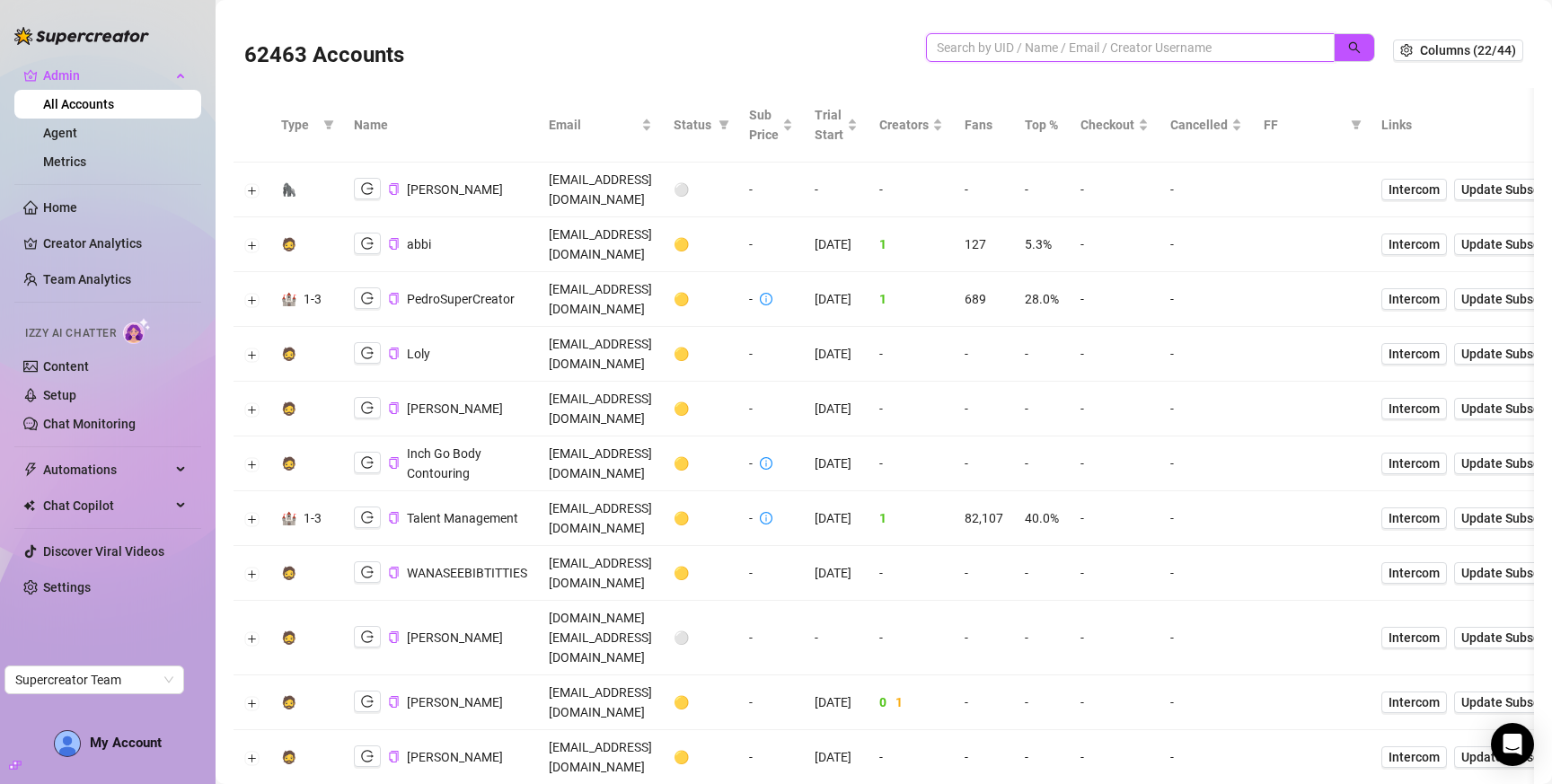
click at [1163, 52] on input "search" at bounding box center [1123, 47] width 373 height 19
paste input "TxV2jhwEruf1XDW9vehOjN5vT2C2"
click at [1349, 52] on icon "search" at bounding box center [1355, 48] width 13 height 13
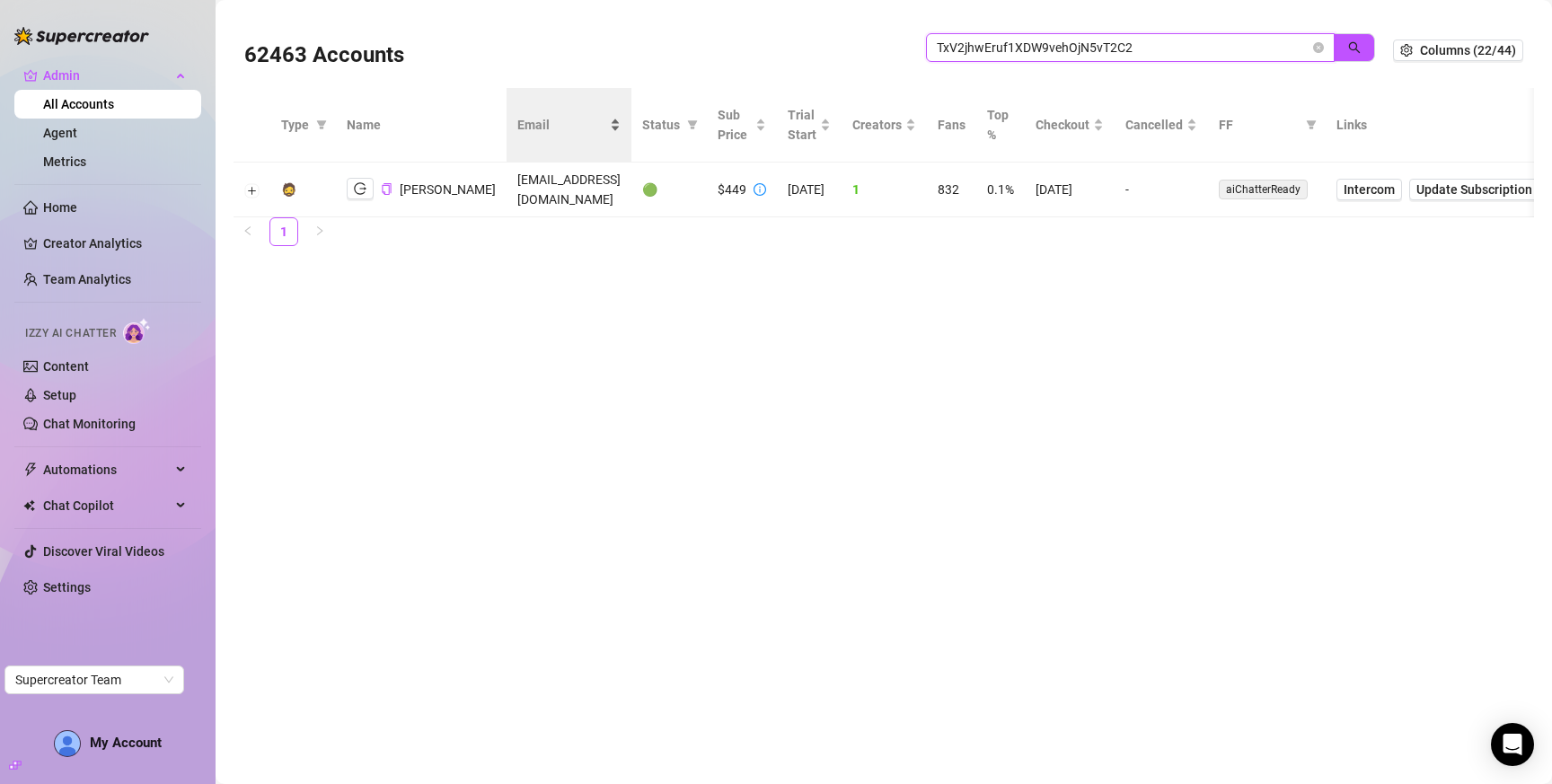
type input "TxV2jhwEruf1XDW9vehOjN5vT2C2"
click at [362, 188] on icon "logout" at bounding box center [361, 189] width 13 height 13
click at [1320, 46] on icon "close-circle" at bounding box center [1319, 48] width 11 height 11
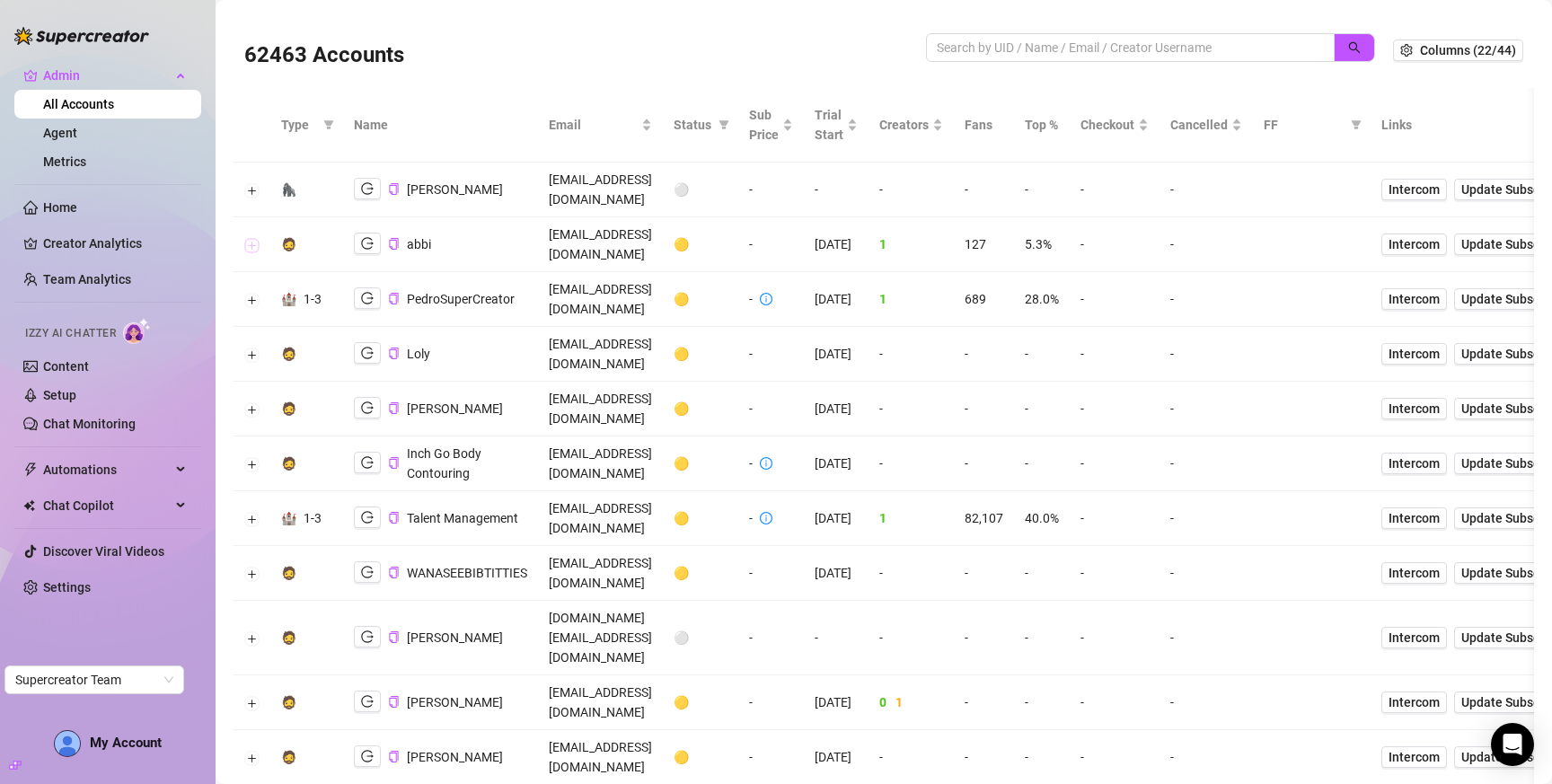
click at [253, 238] on button "Expand row" at bounding box center [252, 246] width 15 height 15
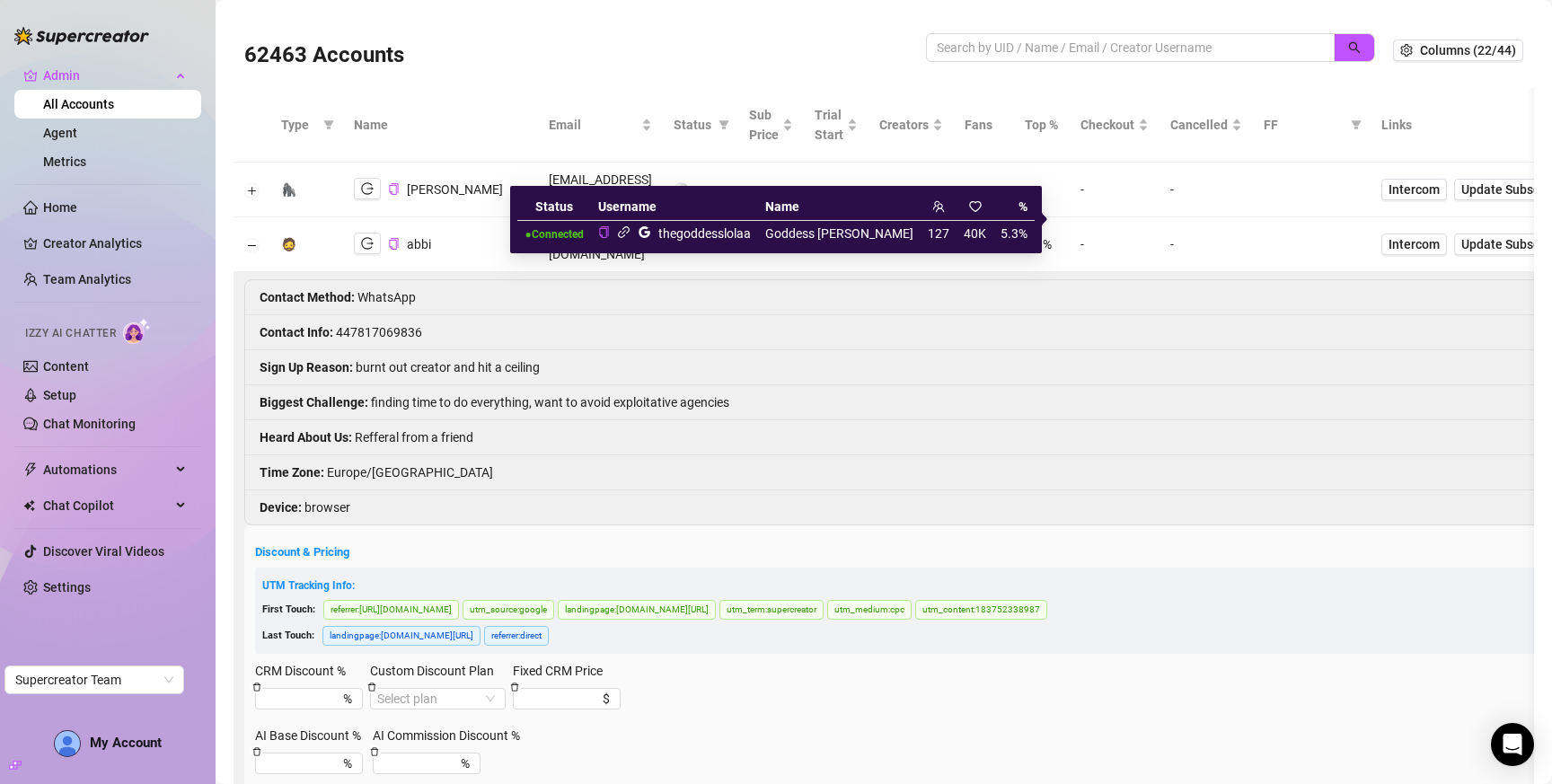
click at [631, 233] on icon "link" at bounding box center [623, 232] width 14 height 14
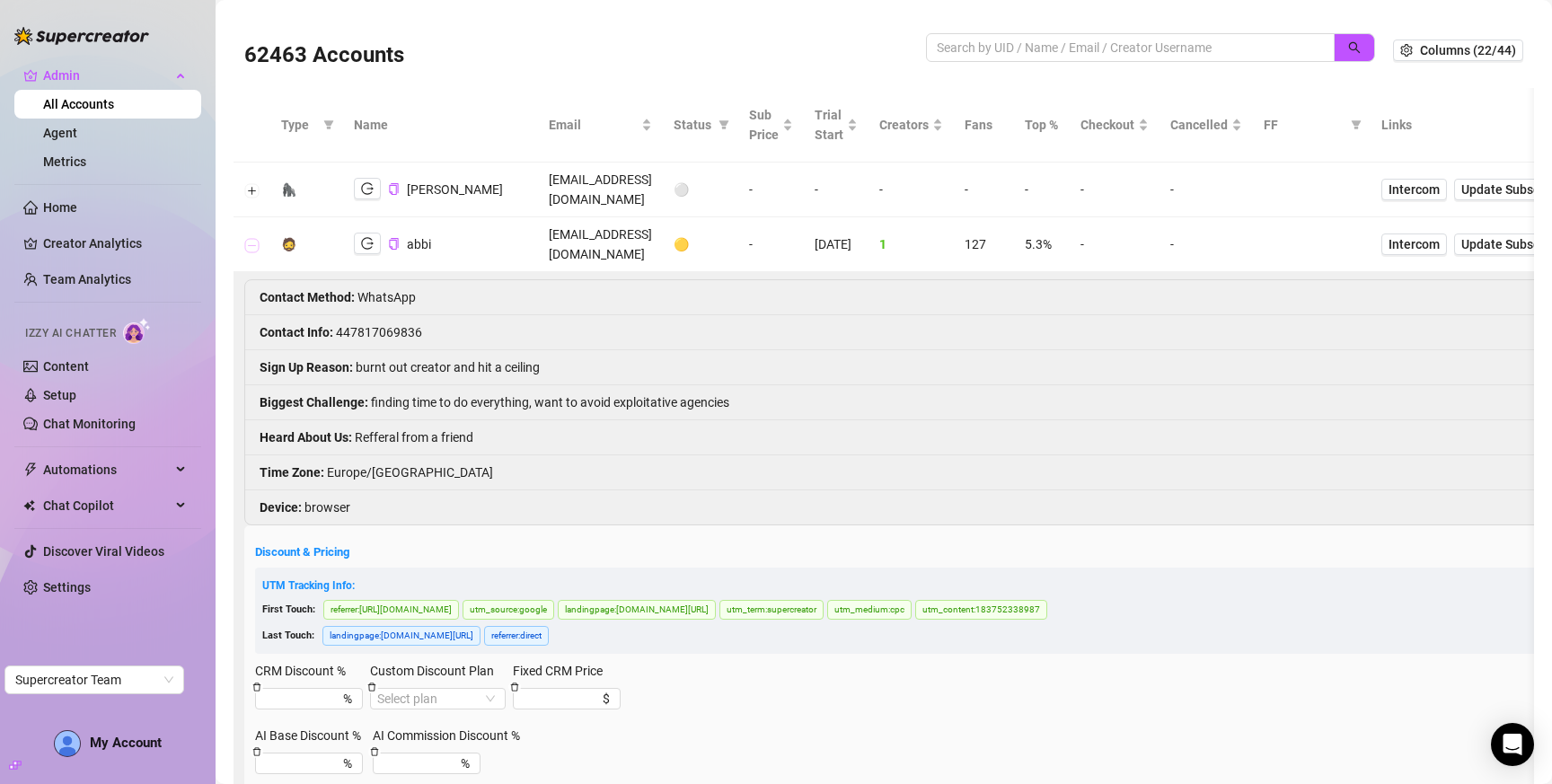
click at [257, 238] on button "Collapse row" at bounding box center [252, 246] width 15 height 15
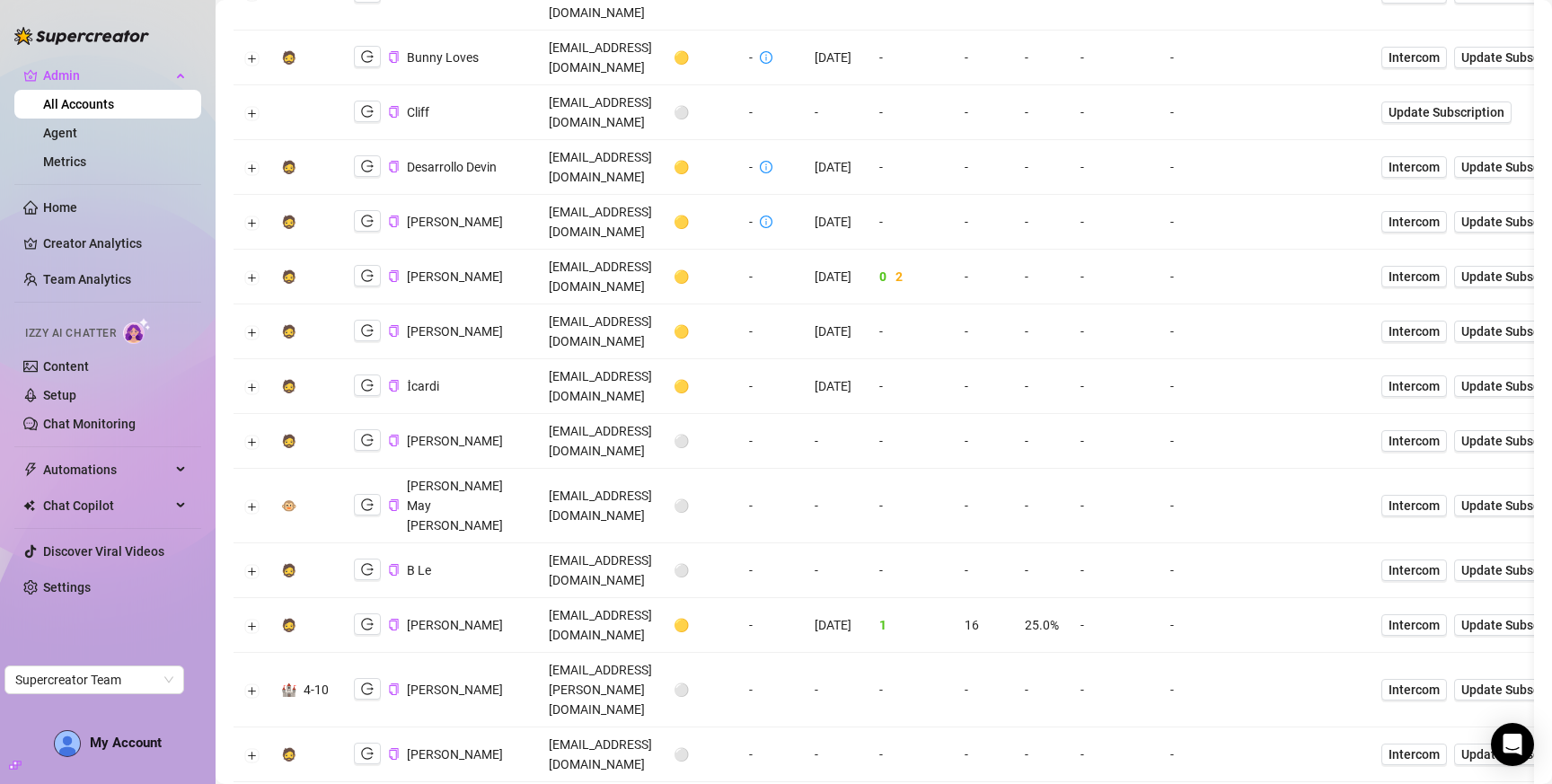
scroll to position [887, 0]
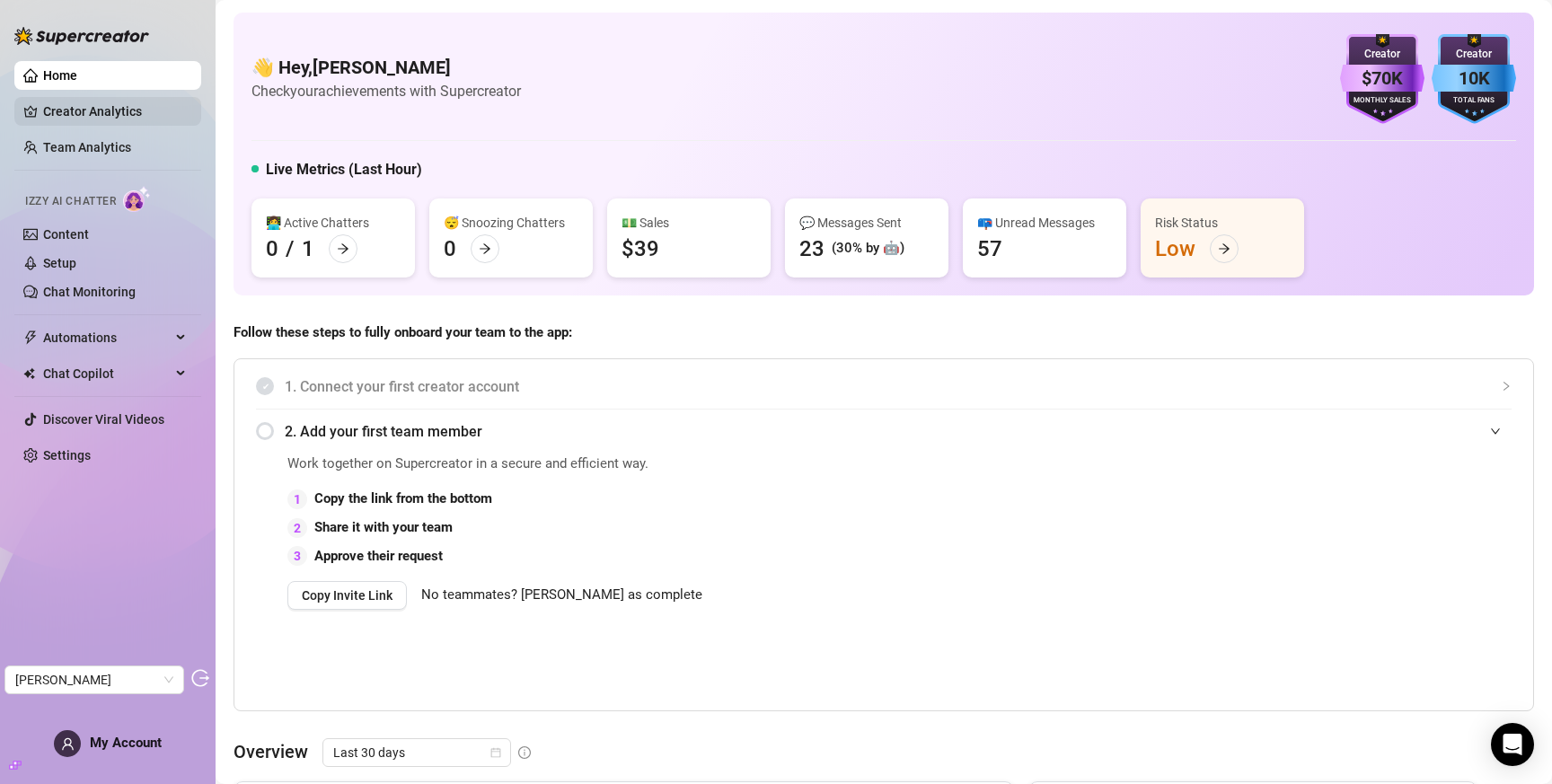
click at [118, 104] on link "Creator Analytics" at bounding box center [115, 110] width 144 height 29
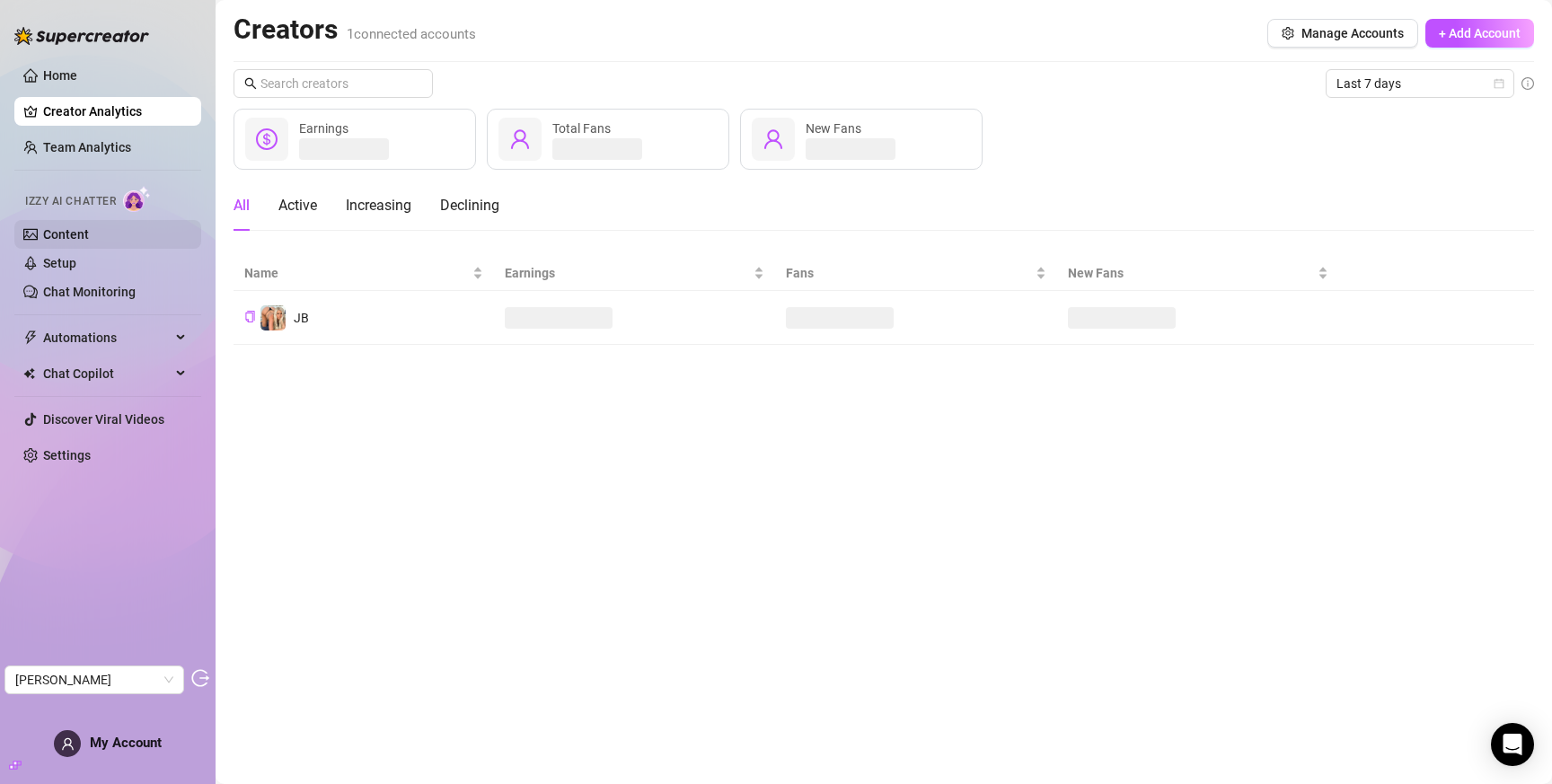
click at [89, 234] on link "Content" at bounding box center [66, 235] width 46 height 15
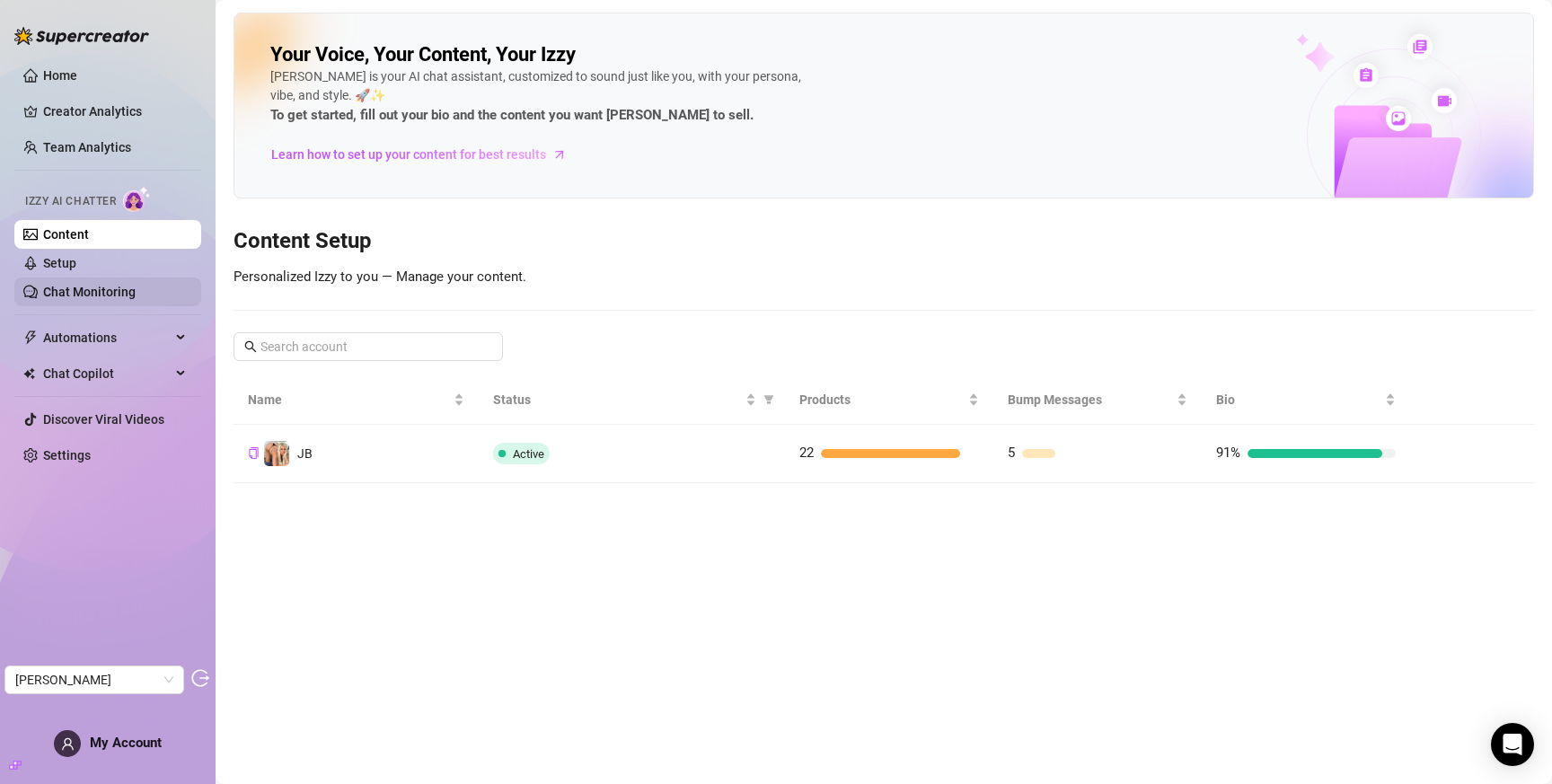
click at [105, 284] on link "Chat Monitoring" at bounding box center [89, 292] width 93 height 15
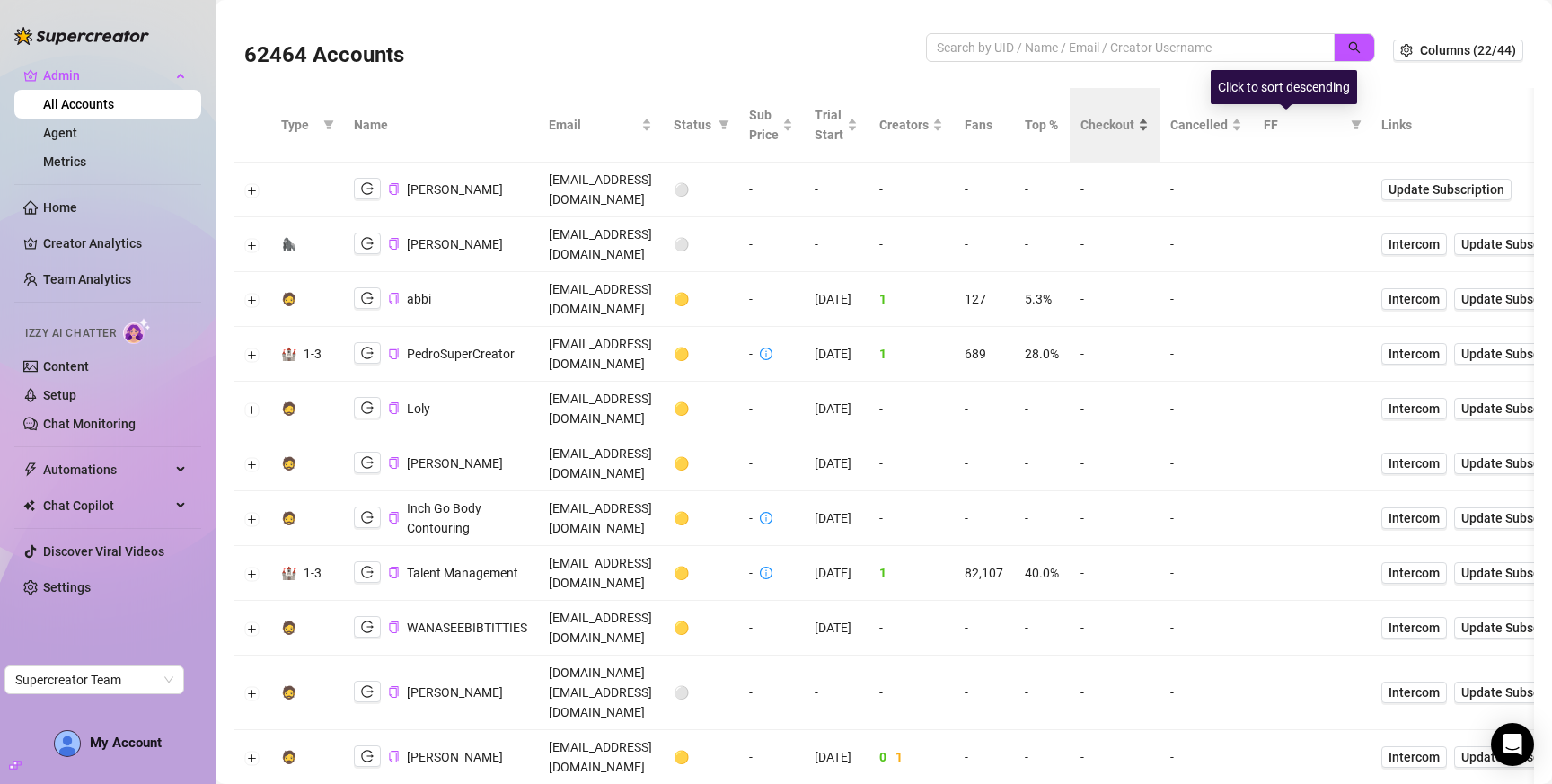
click at [1135, 130] on span "Checkout" at bounding box center [1107, 124] width 54 height 19
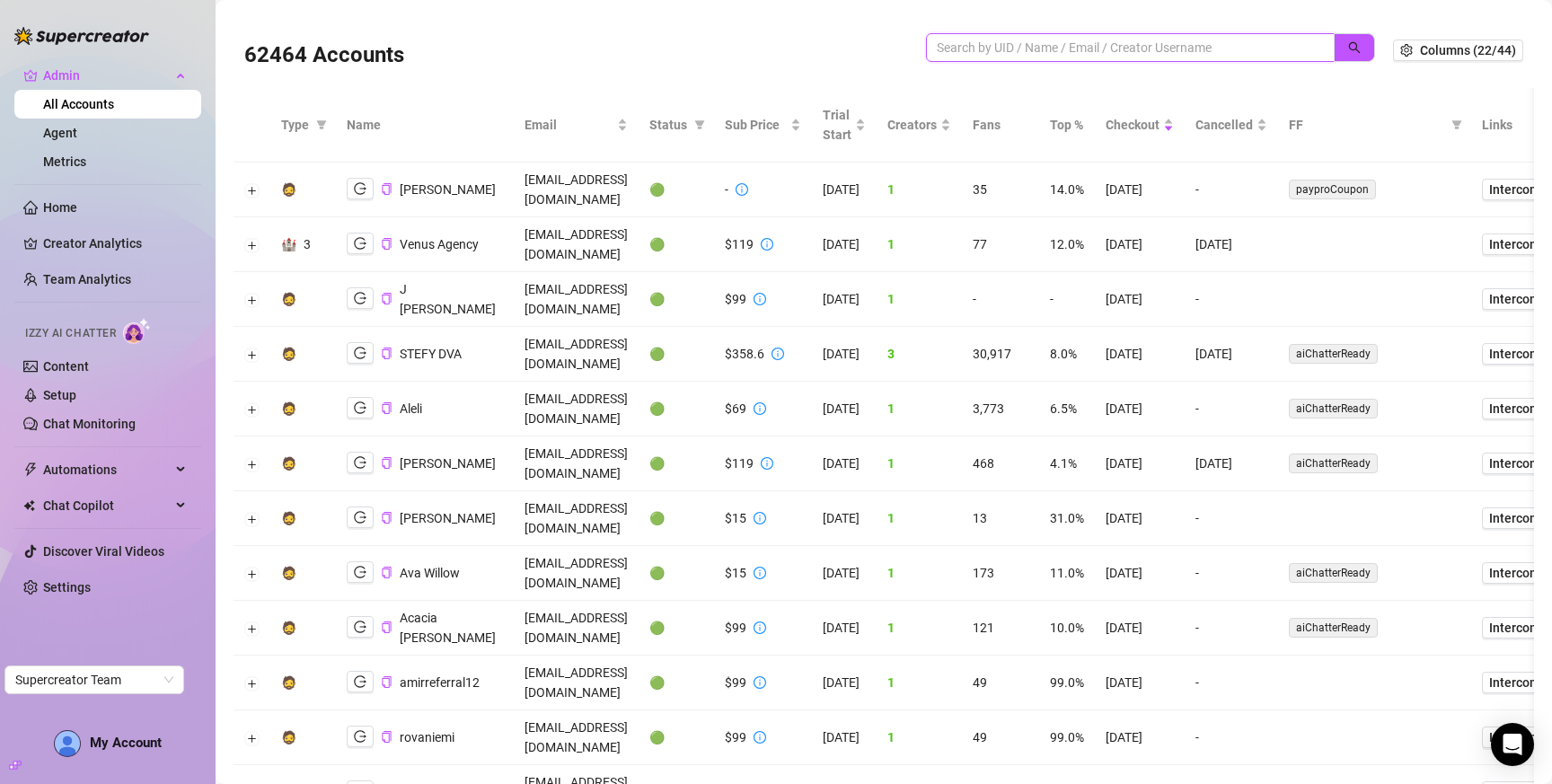
drag, startPoint x: 1057, startPoint y: 51, endPoint x: 1278, endPoint y: 40, distance: 221.3
click at [1058, 51] on input "search" at bounding box center [1123, 47] width 373 height 19
paste input "yrvANOsbwPRx4tbJgihlFocvPto2"
click at [1354, 51] on button "button" at bounding box center [1354, 47] width 41 height 29
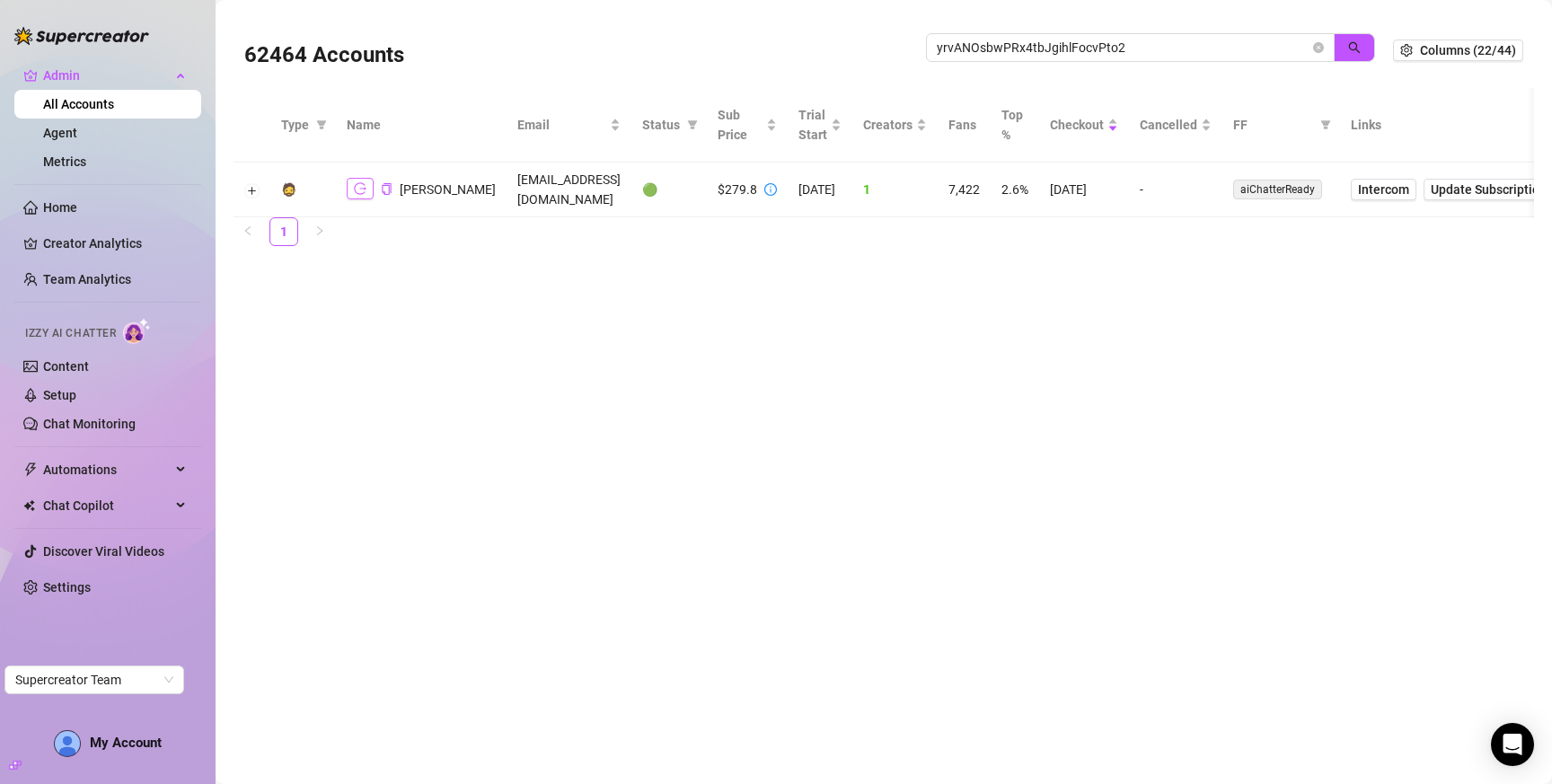
click at [363, 187] on icon "logout" at bounding box center [361, 189] width 13 height 13
click at [1039, 52] on input "yrvANOsbwPRx4tbJgihlFocvPto2" at bounding box center [1123, 47] width 373 height 19
click at [1040, 52] on input "yrvANOsbwPRx4tbJgihlFocvPto2" at bounding box center [1123, 47] width 373 height 19
type input "mad"
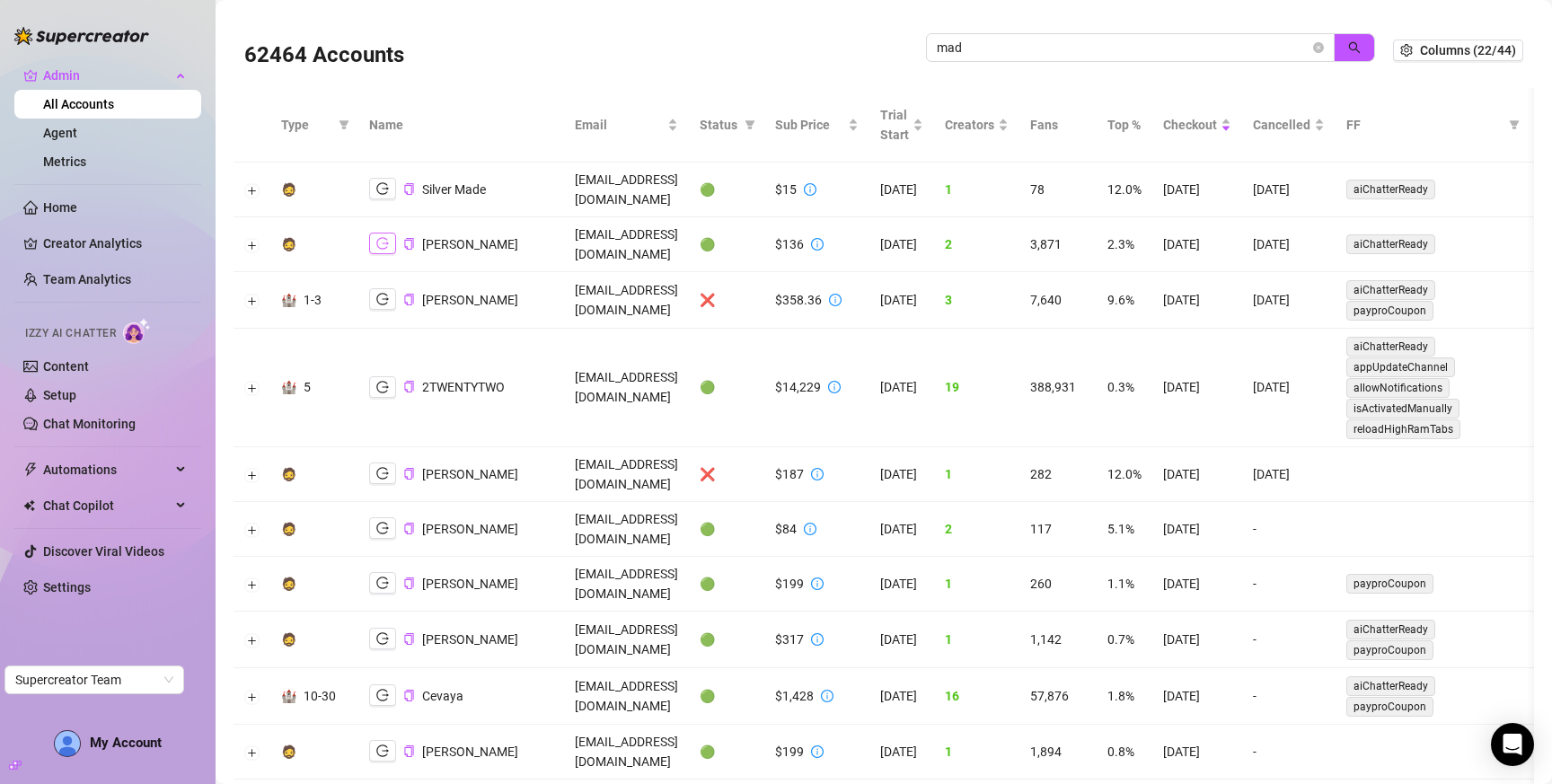
click at [384, 238] on icon "logout" at bounding box center [383, 244] width 13 height 12
click at [1314, 46] on icon "close-circle" at bounding box center [1319, 48] width 11 height 11
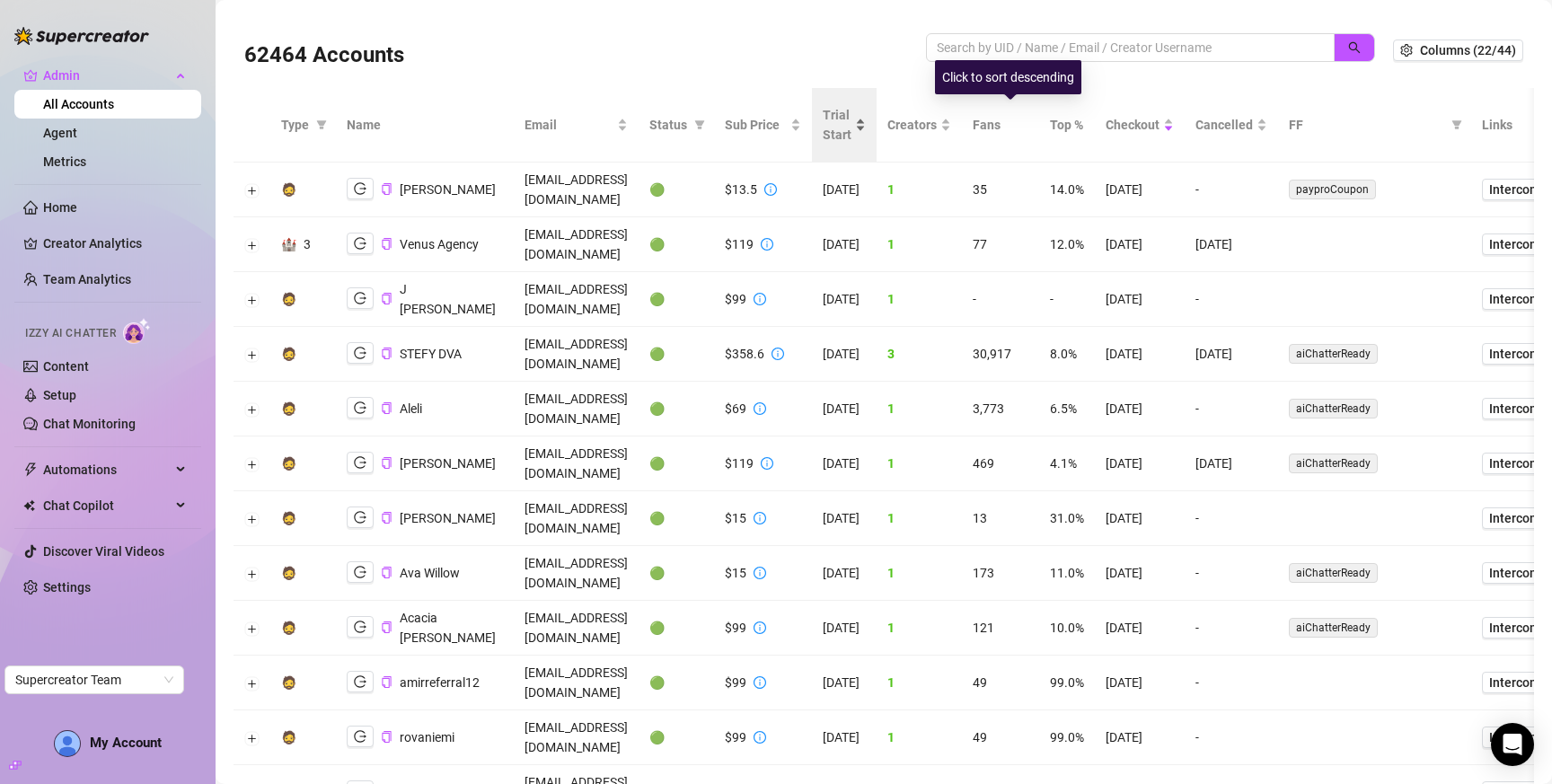
click at [851, 129] on span "Trial Start" at bounding box center [837, 124] width 29 height 40
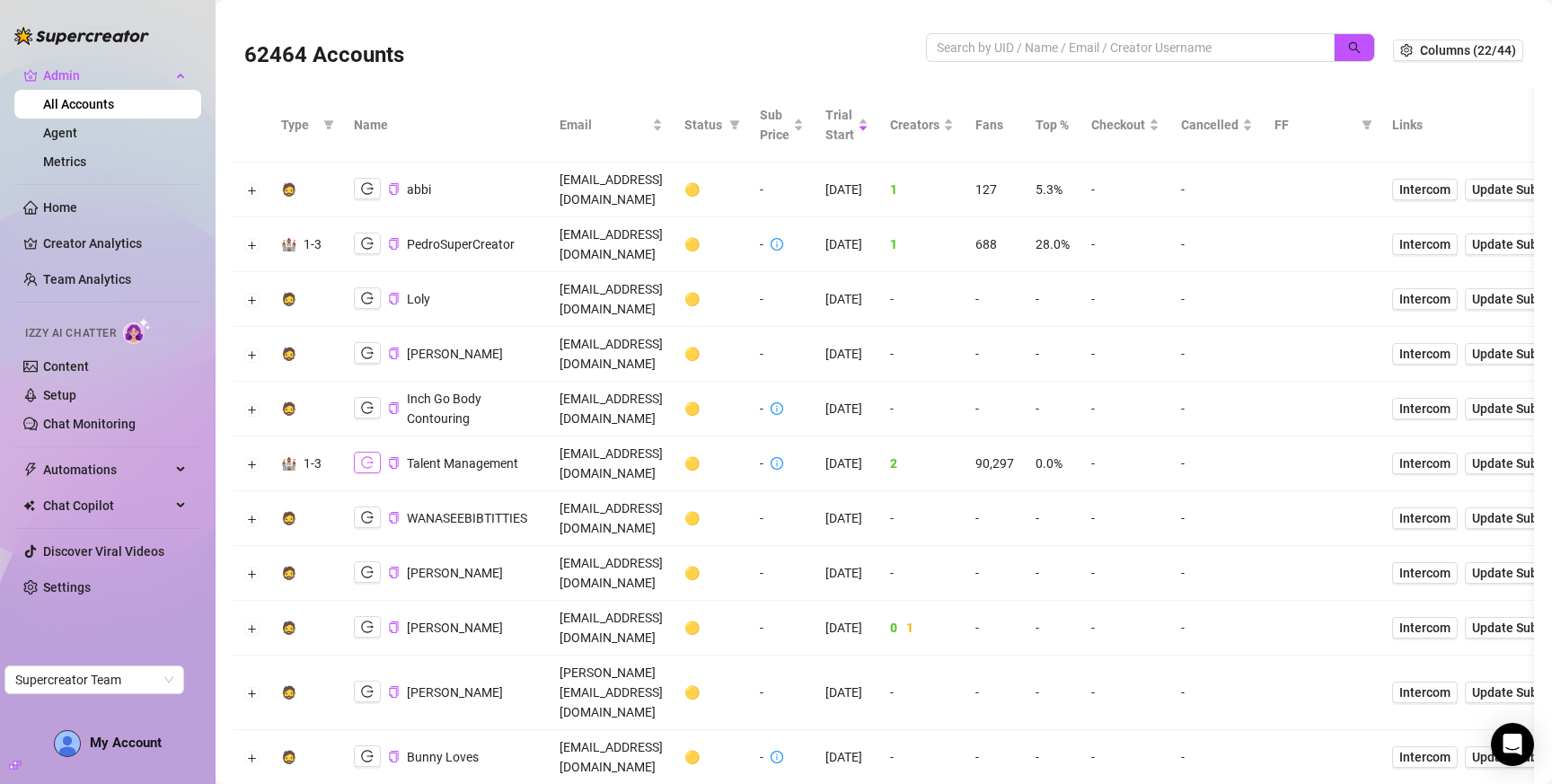
click at [361, 456] on icon "logout" at bounding box center [367, 463] width 13 height 13
click at [249, 457] on button "Expand row" at bounding box center [252, 465] width 15 height 15
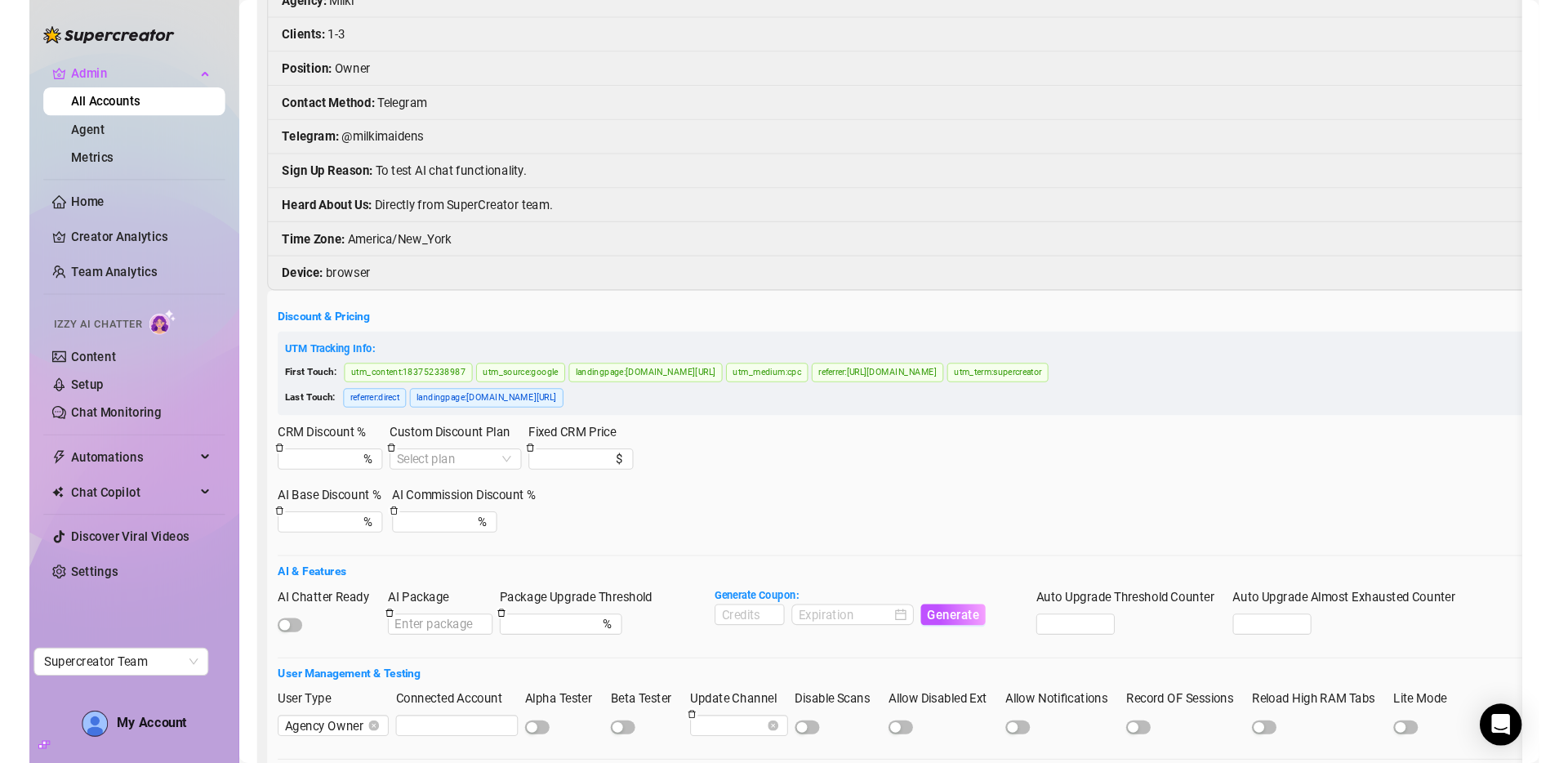
scroll to position [714, 0]
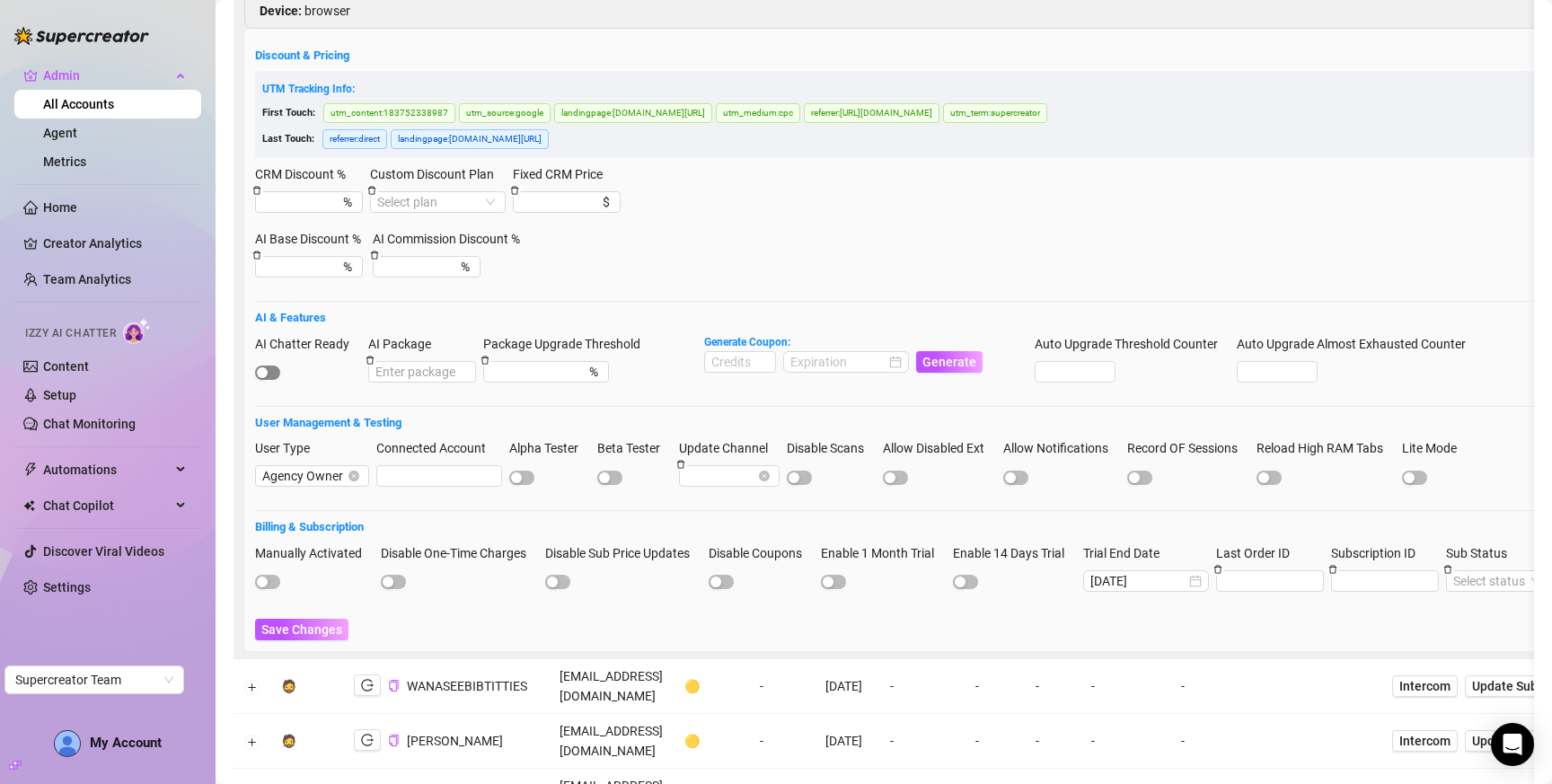
click at [268, 365] on button "AI Chatter Ready" at bounding box center [267, 373] width 25 height 15
click at [295, 622] on span "Save Changes" at bounding box center [302, 629] width 81 height 15
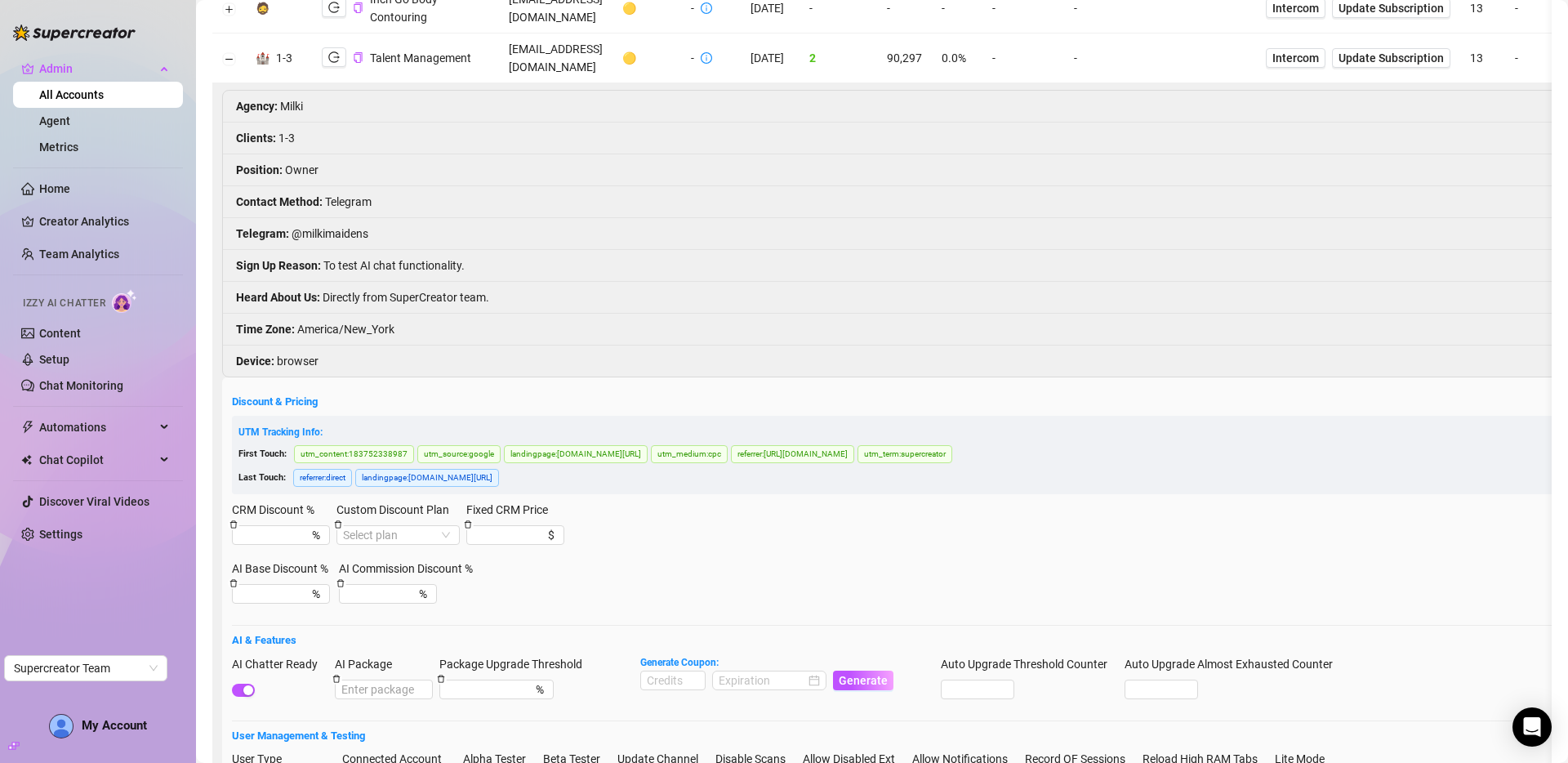
scroll to position [0, 0]
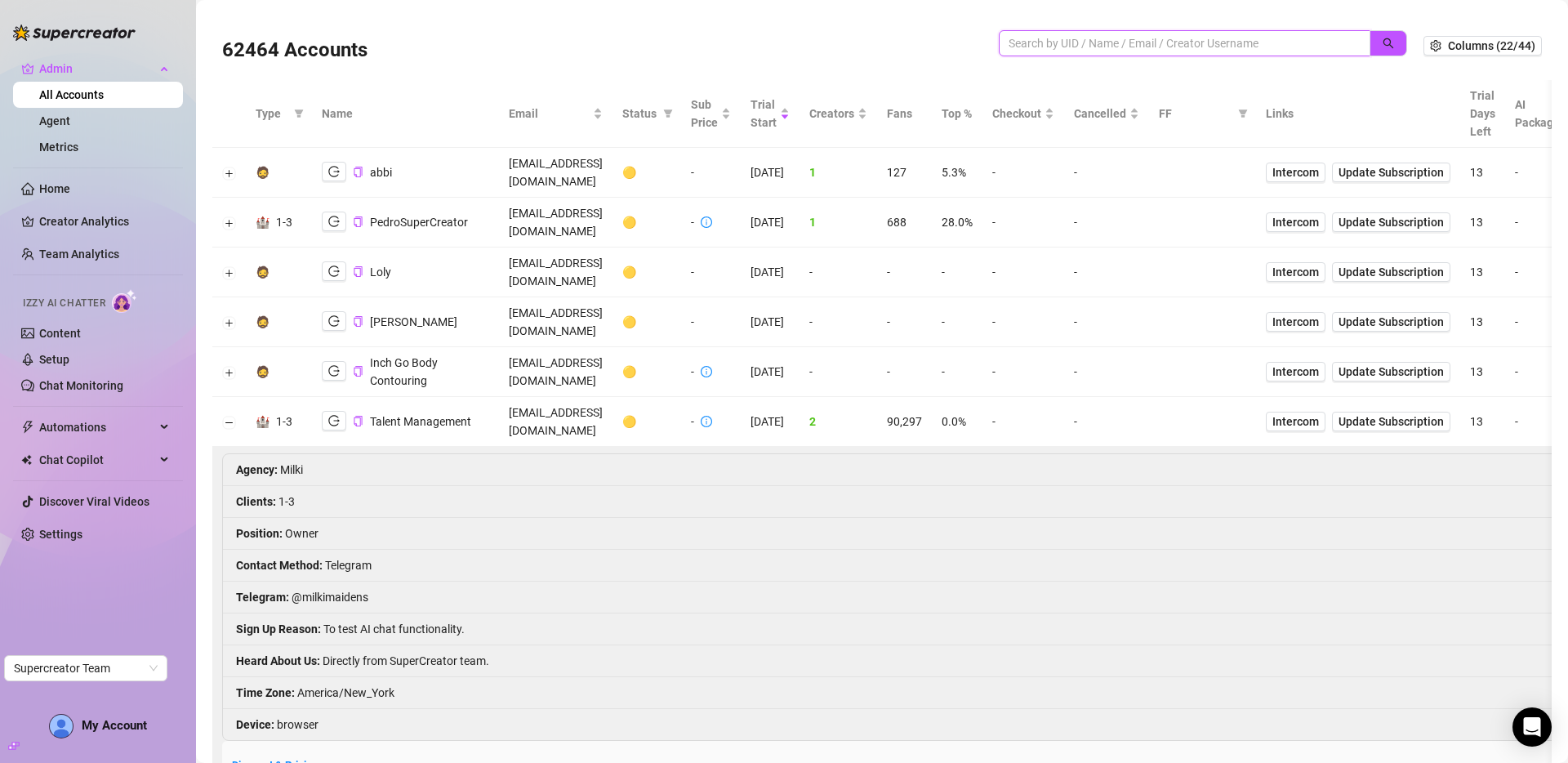
click at [1166, 44] on input "search" at bounding box center [1177, 43] width 339 height 18
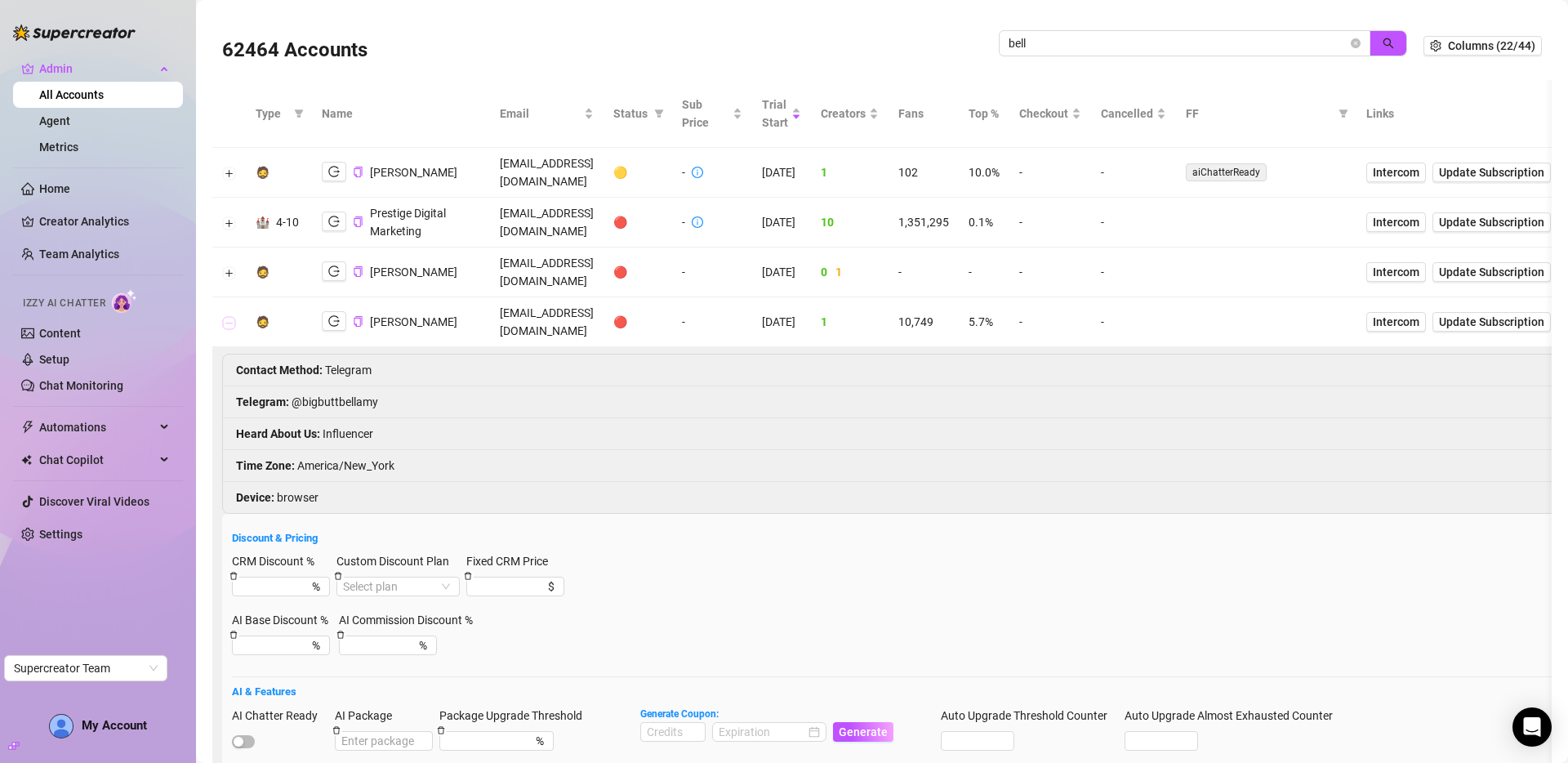
click at [230, 316] on button "Collapse row" at bounding box center [229, 323] width 13 height 13
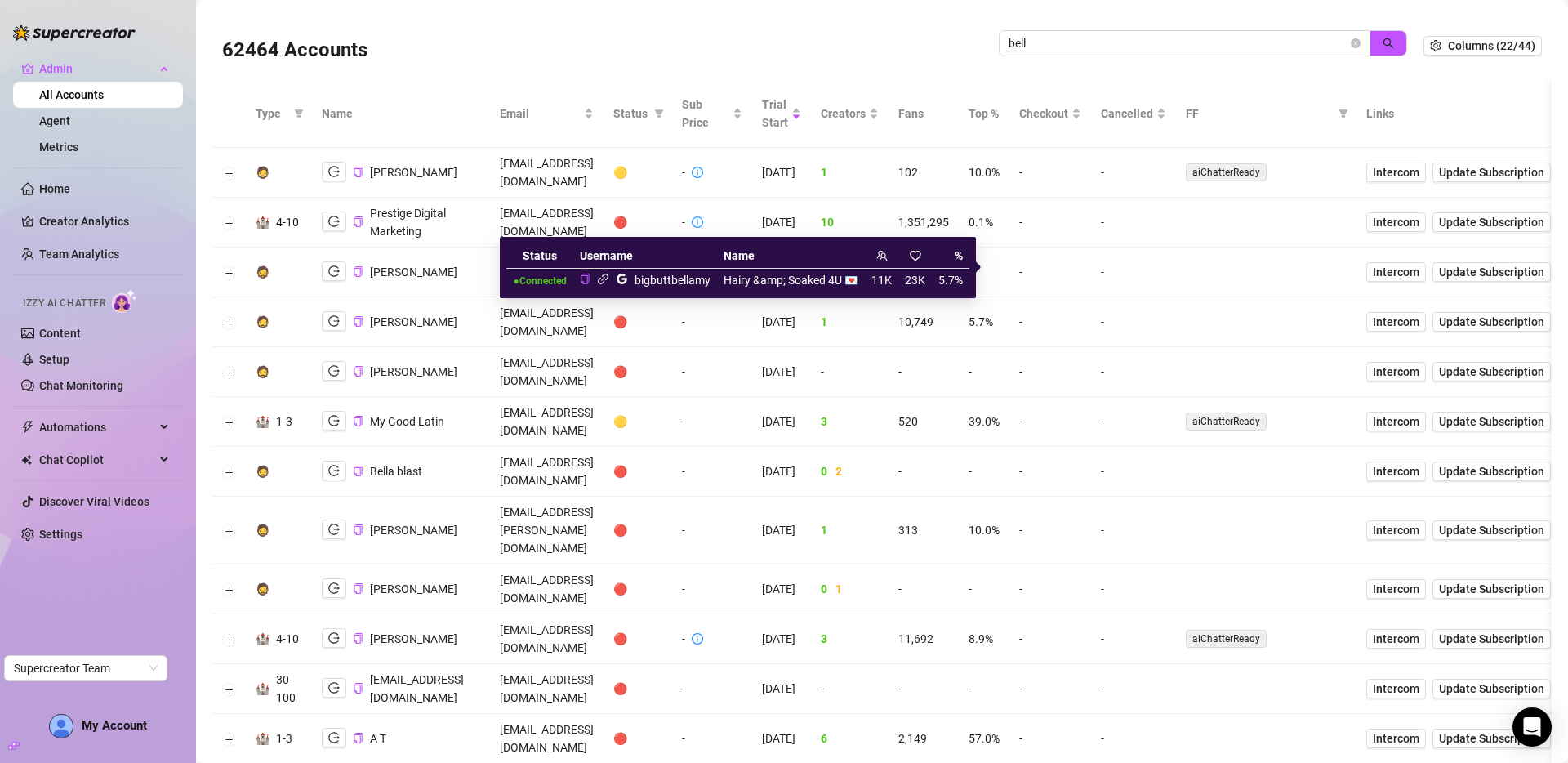
click at [679, 283] on div "bigbuttbellamy" at bounding box center [672, 279] width 76 height 18
copy div "bigbuttbellamy"
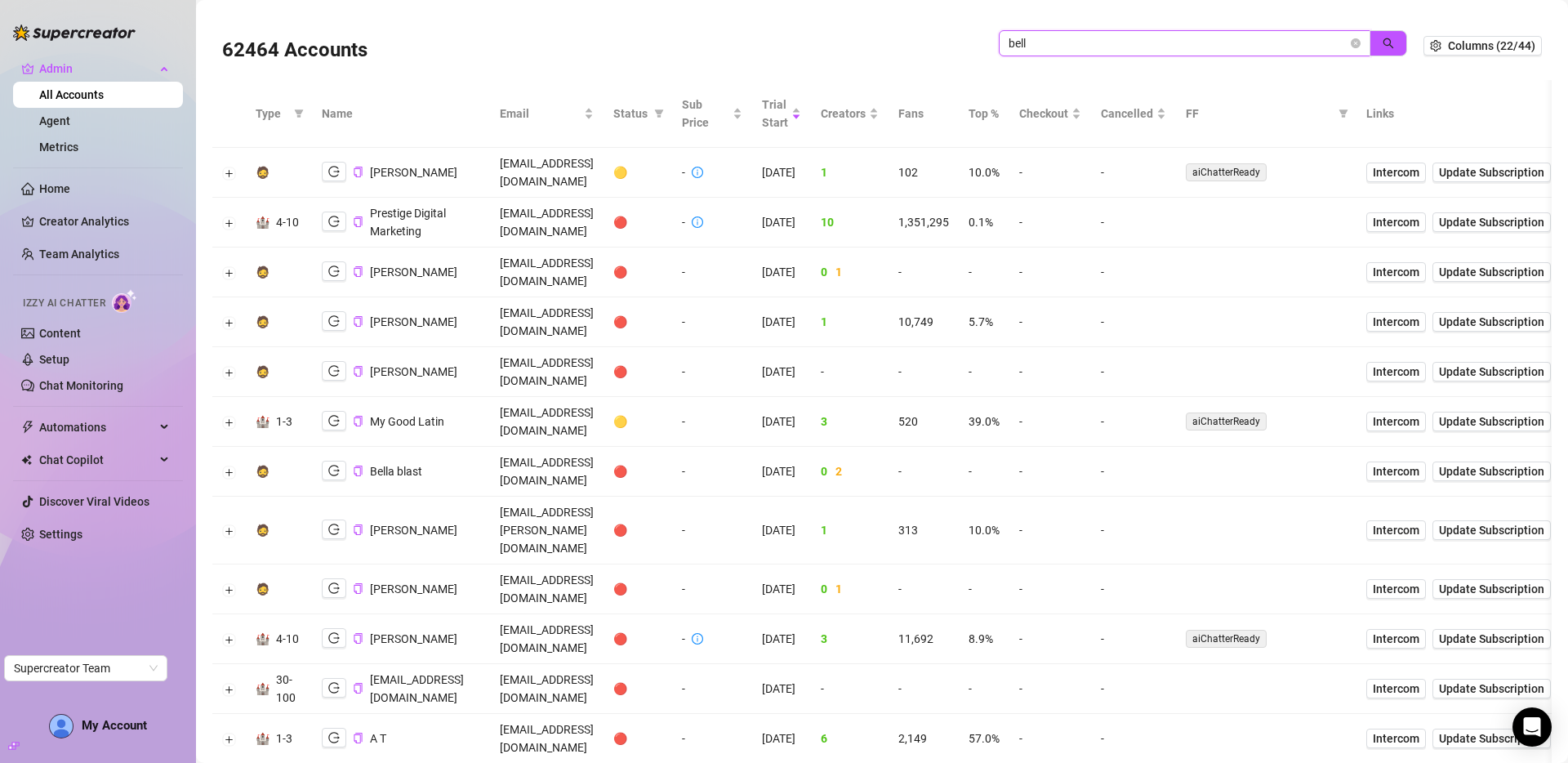
click at [1210, 50] on input "bell" at bounding box center [1177, 43] width 339 height 18
paste input "igbuttbellamy"
click at [1382, 49] on span "button" at bounding box center [1388, 44] width 12 height 13
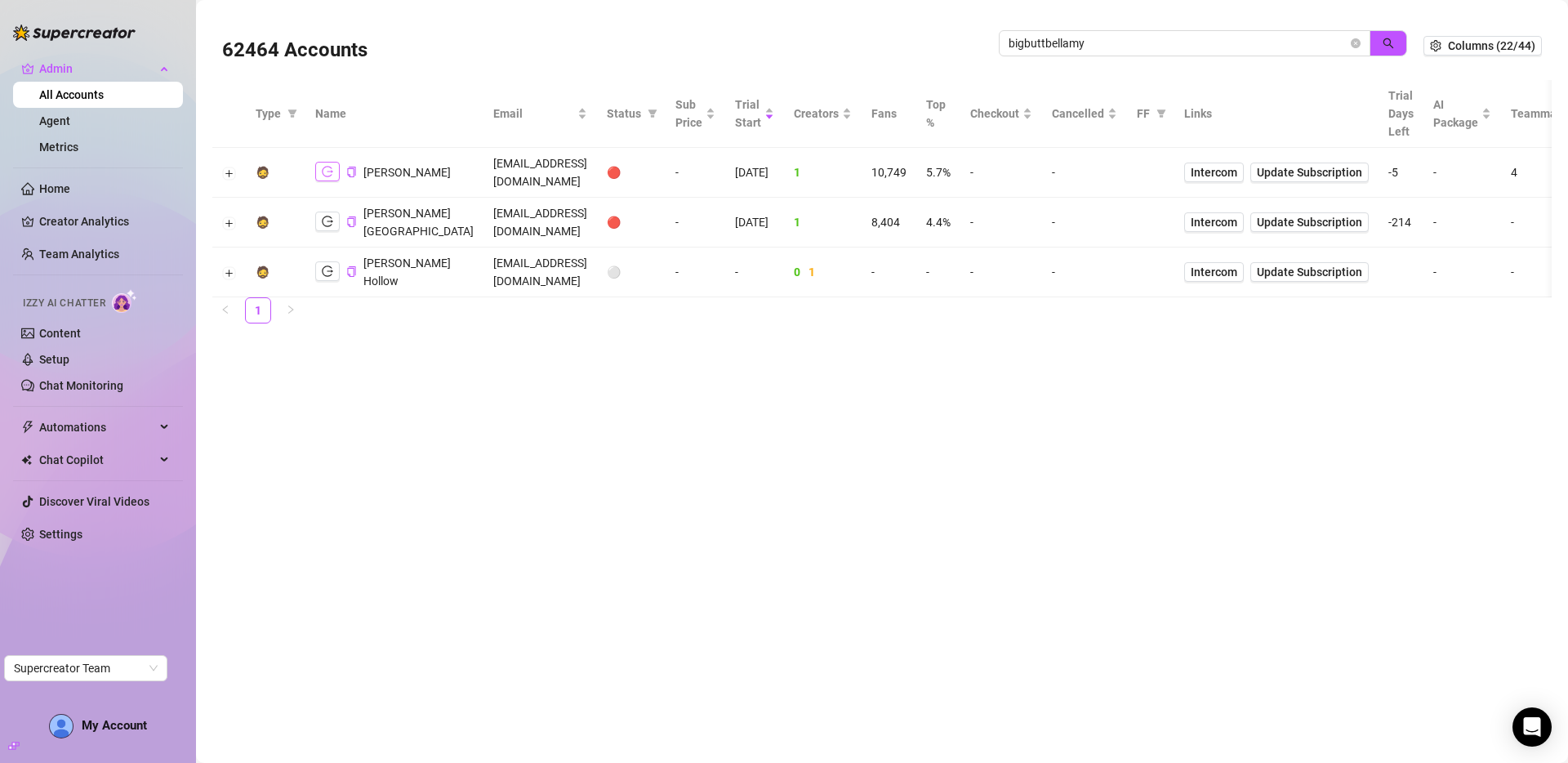
click at [325, 168] on icon "logout" at bounding box center [328, 172] width 12 height 11
click at [1250, 40] on input "bigbuttbellamy" at bounding box center [1177, 43] width 339 height 18
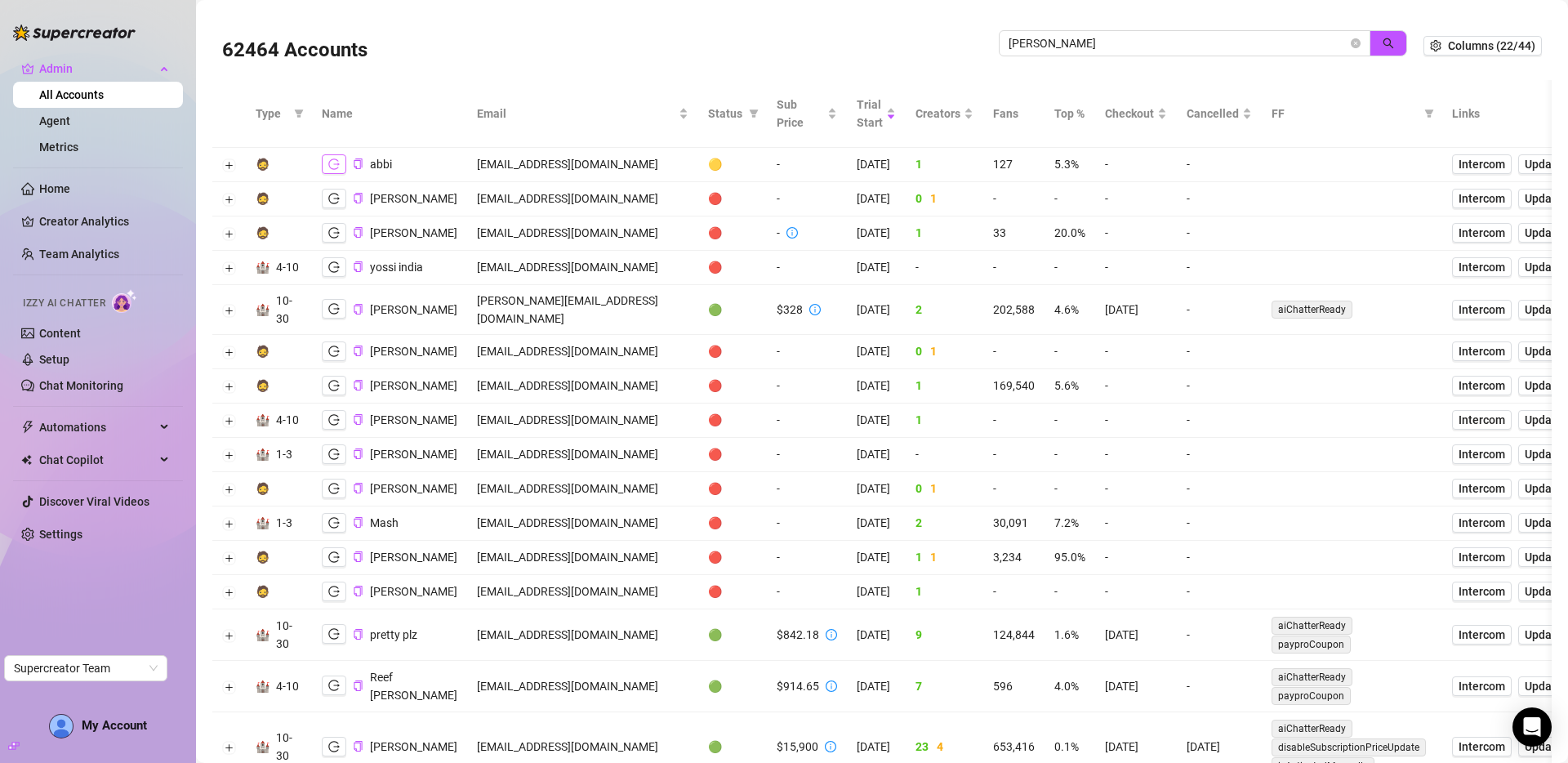
click at [339, 166] on icon "logout" at bounding box center [334, 164] width 12 height 12
click at [1288, 44] on input "lola" at bounding box center [1177, 43] width 339 height 18
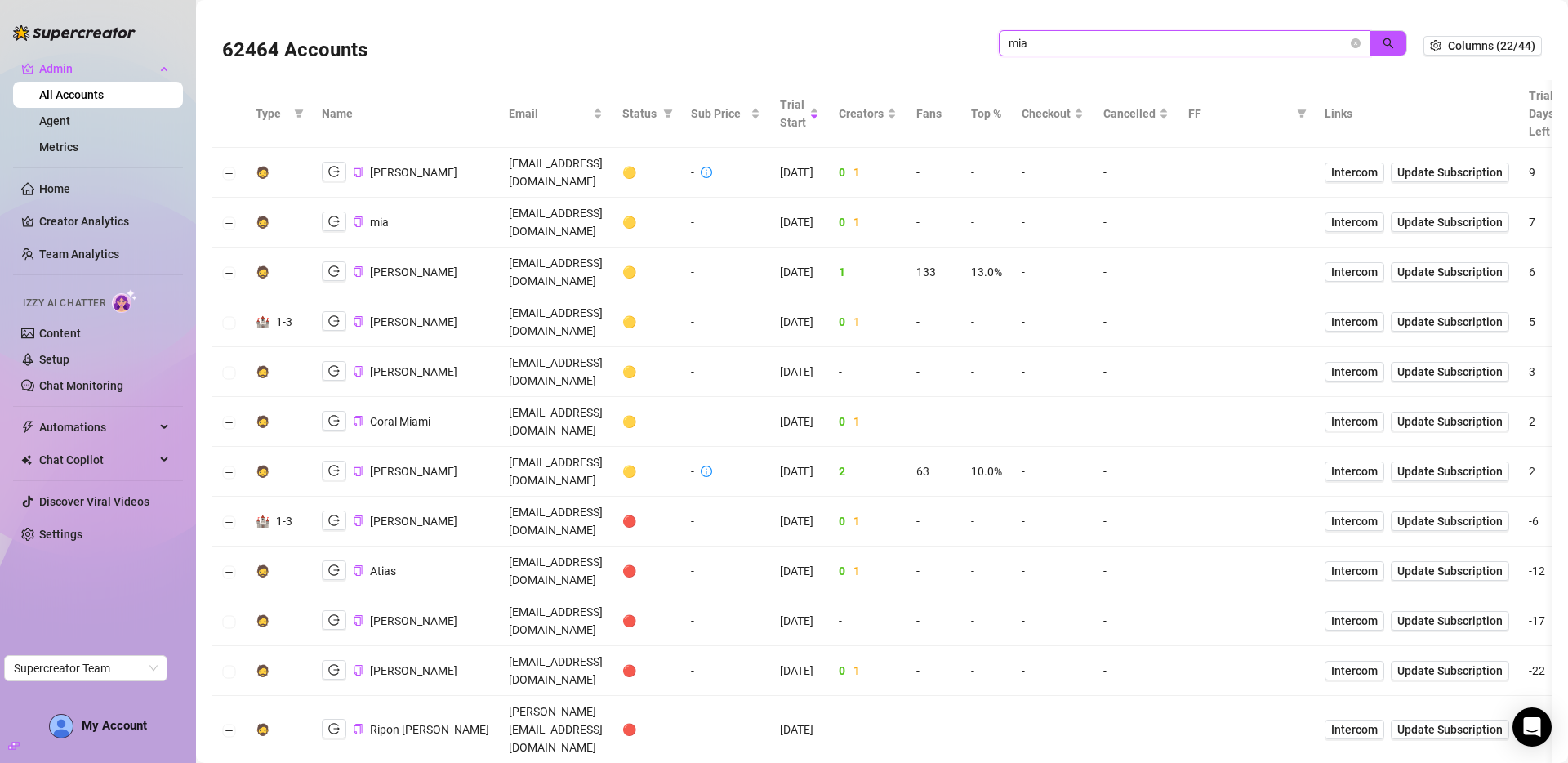
click at [1070, 49] on input "mia" at bounding box center [1177, 43] width 339 height 18
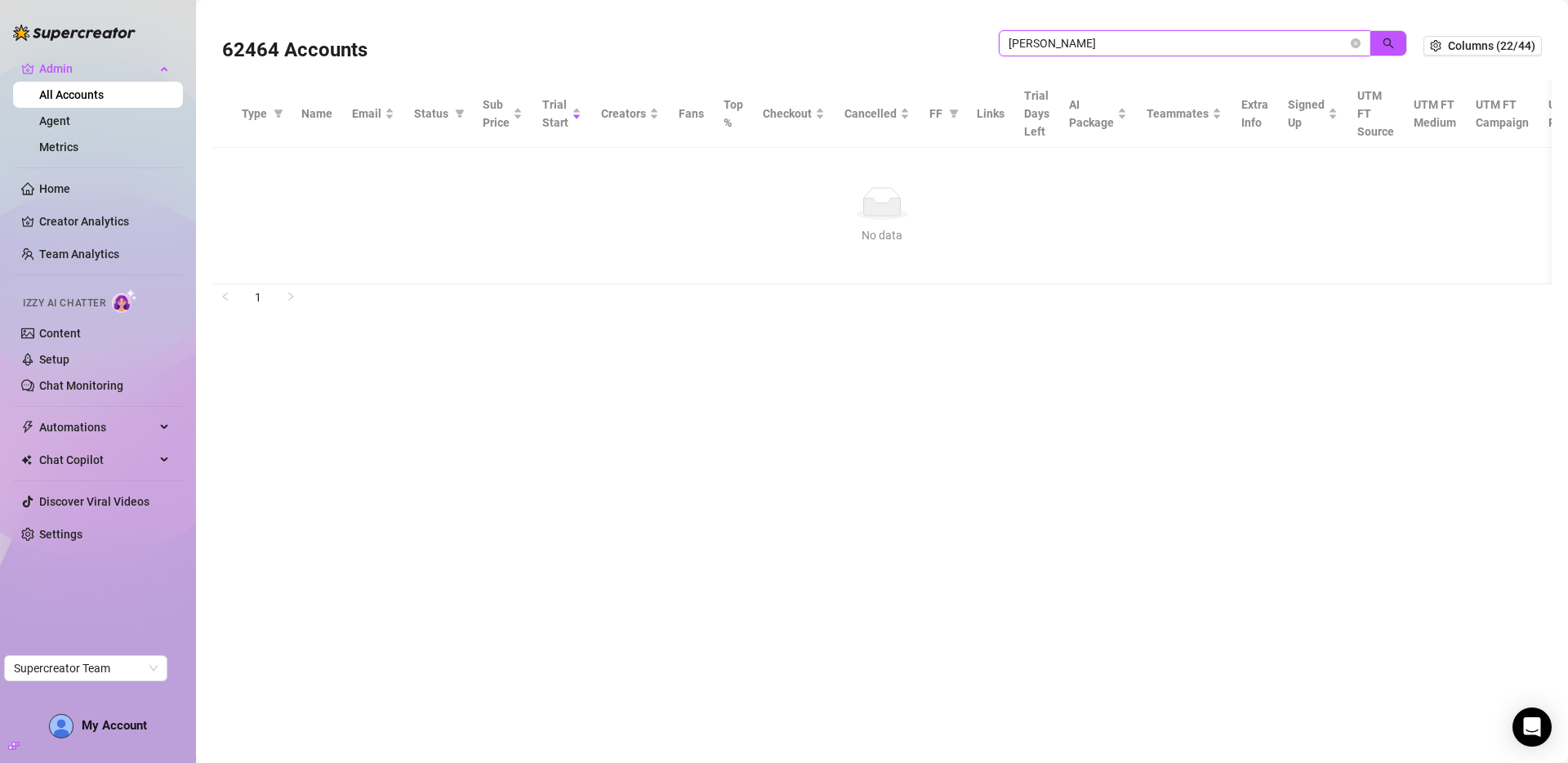
click at [1037, 44] on input "niccole" at bounding box center [1177, 43] width 339 height 18
click at [1244, 44] on input "niccole" at bounding box center [1177, 43] width 339 height 18
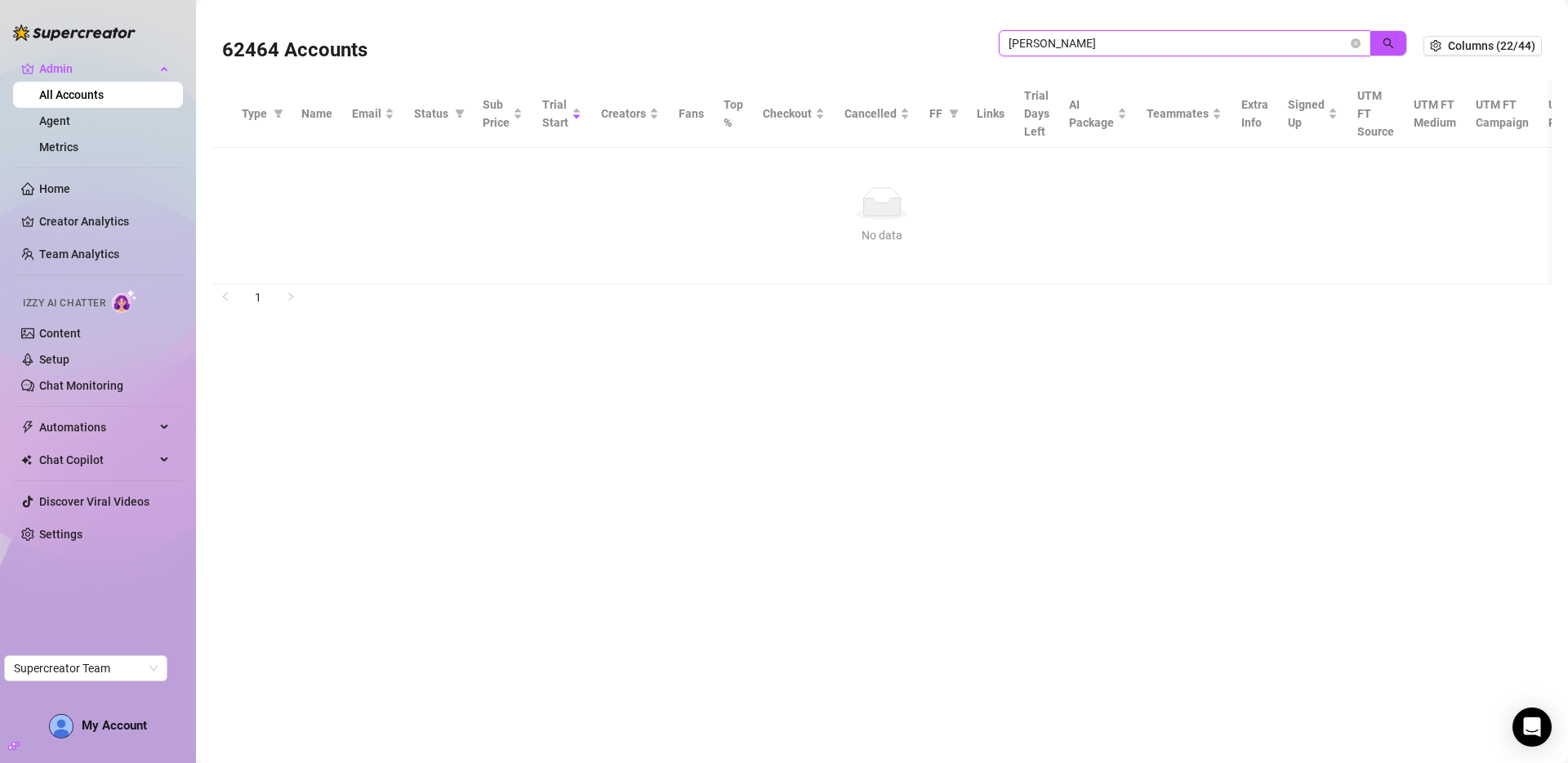
paste input "baearea"
click at [1376, 44] on button "button" at bounding box center [1388, 43] width 38 height 26
click at [1094, 40] on input "baearea" at bounding box center [1177, 43] width 339 height 18
paste input "yk9Fhfx9t2Zk9C9WtM2Q70mWEAl2"
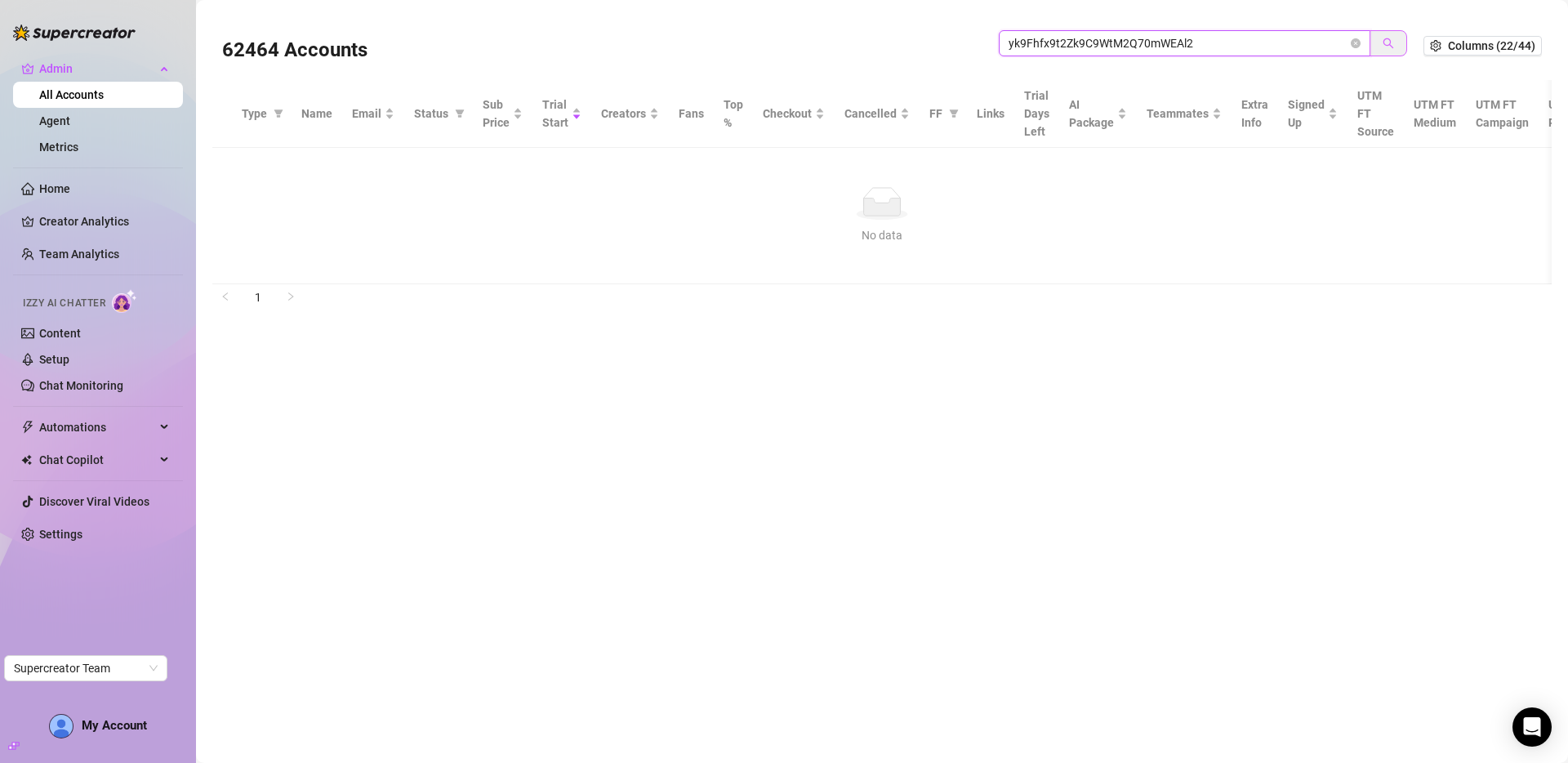
click at [1379, 44] on button "button" at bounding box center [1388, 43] width 38 height 26
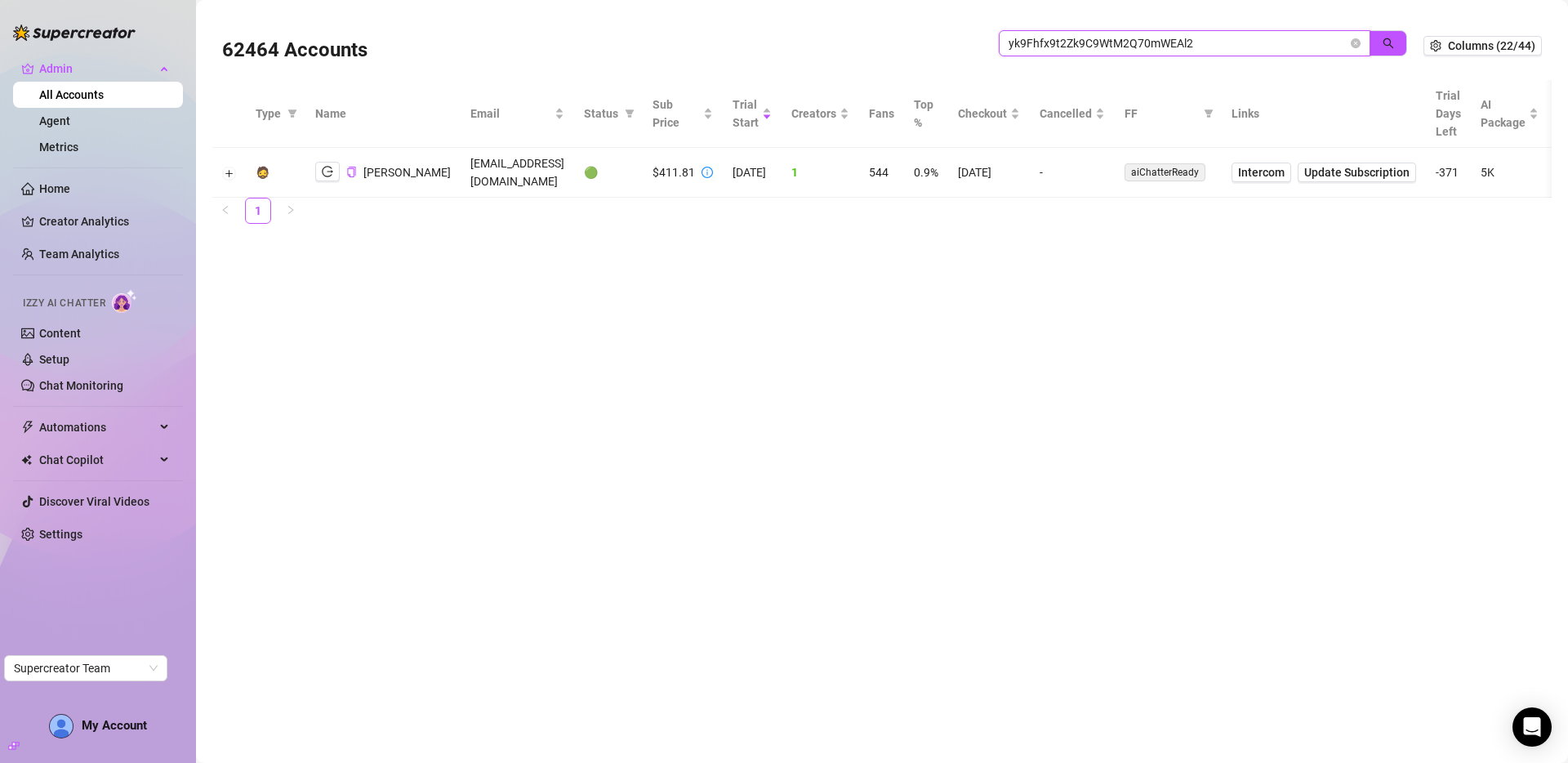
type input "yk9Fhfx9t2Zk9C9WtM2Q70mWEAl2"
click at [232, 176] on button "Expand row" at bounding box center [229, 173] width 13 height 13
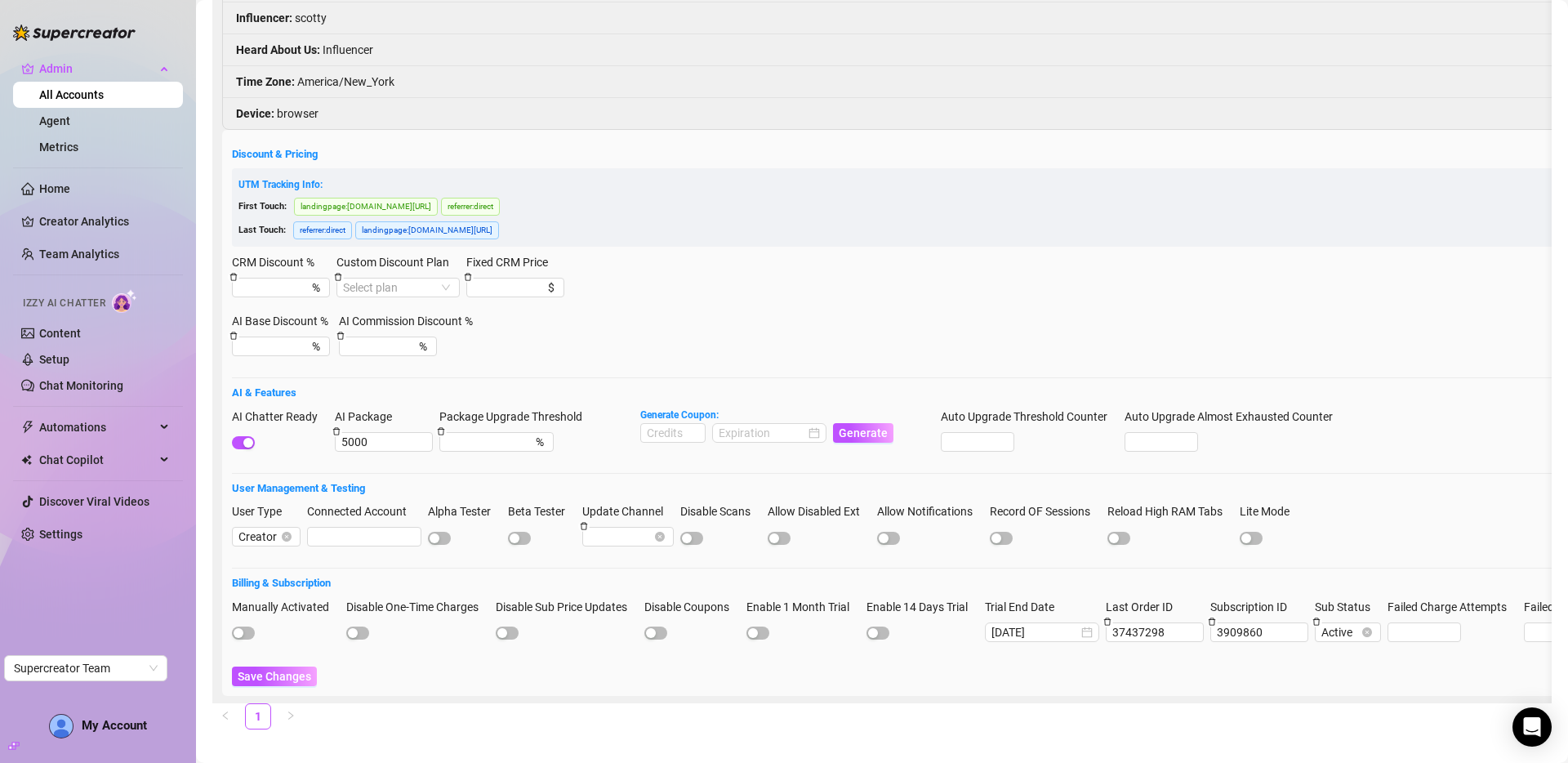
scroll to position [294, 0]
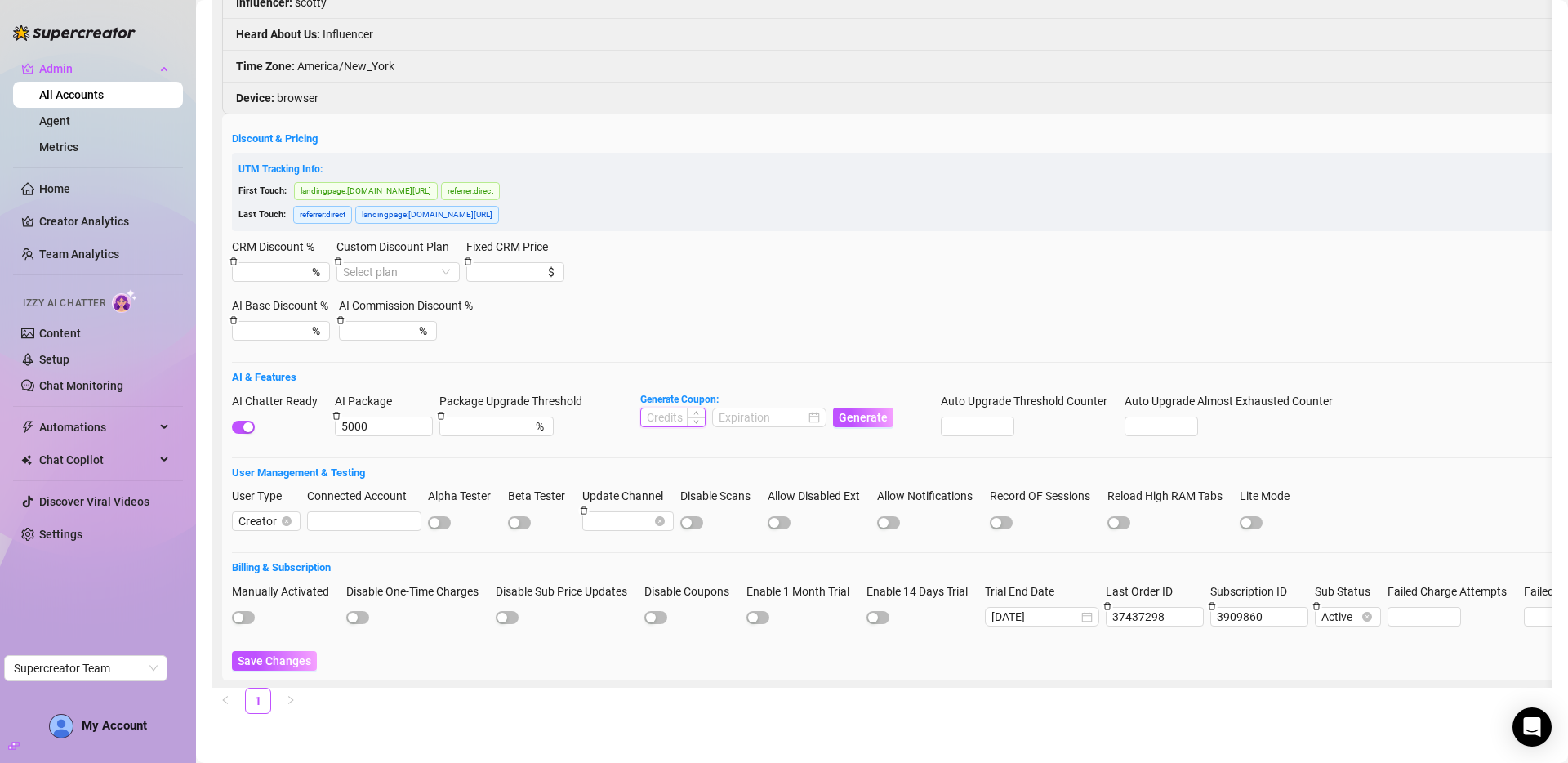
click at [664, 408] on input at bounding box center [673, 417] width 64 height 18
click at [819, 408] on div at bounding box center [769, 417] width 101 height 18
type input "3000"
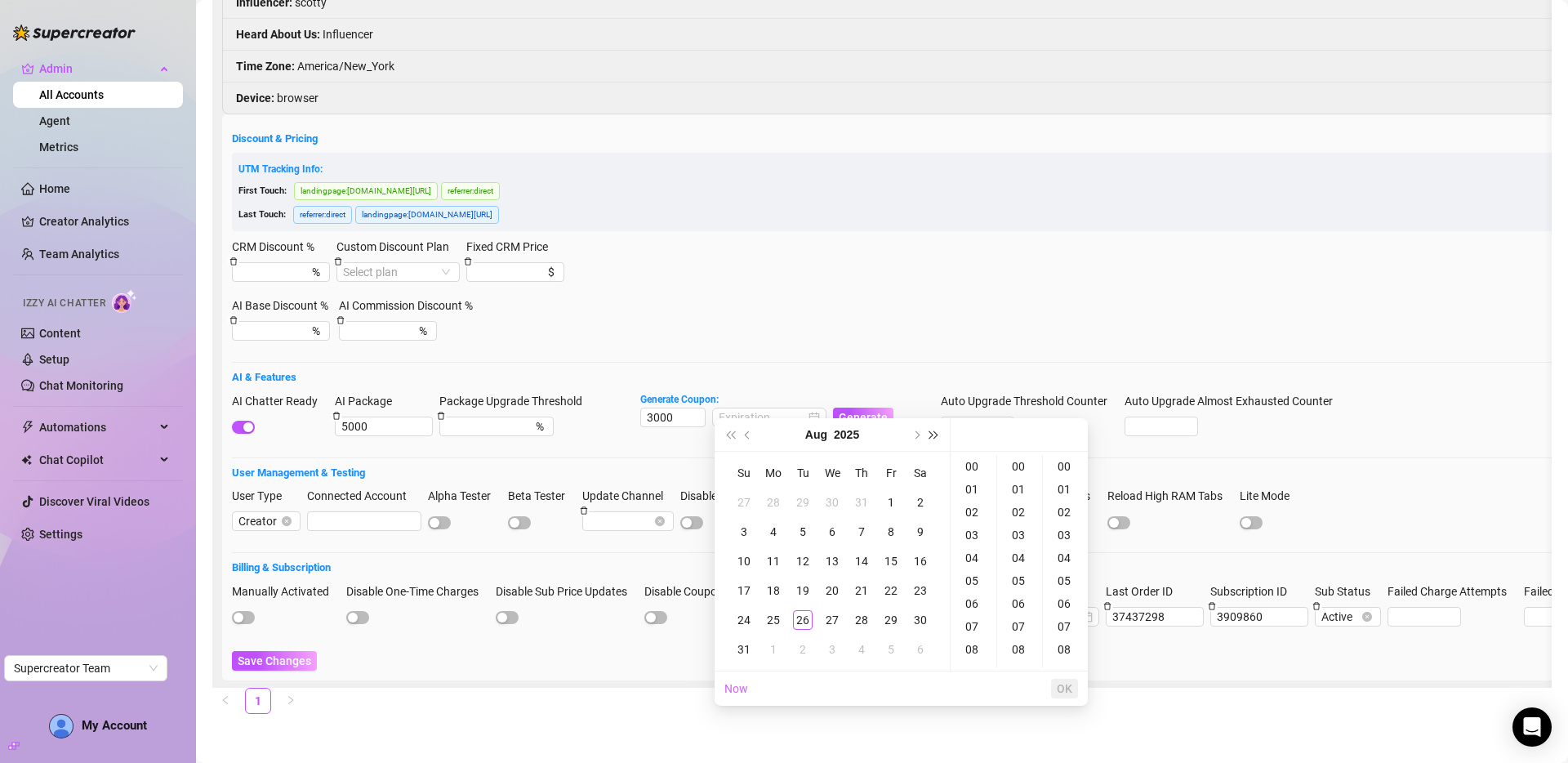
click at [933, 434] on span "Next year (Control + right)" at bounding box center [935, 434] width 8 height 8
click at [727, 435] on span "Last year (Control + left)" at bounding box center [730, 434] width 8 height 8
click at [807, 619] on div "31" at bounding box center [802, 619] width 19 height 19
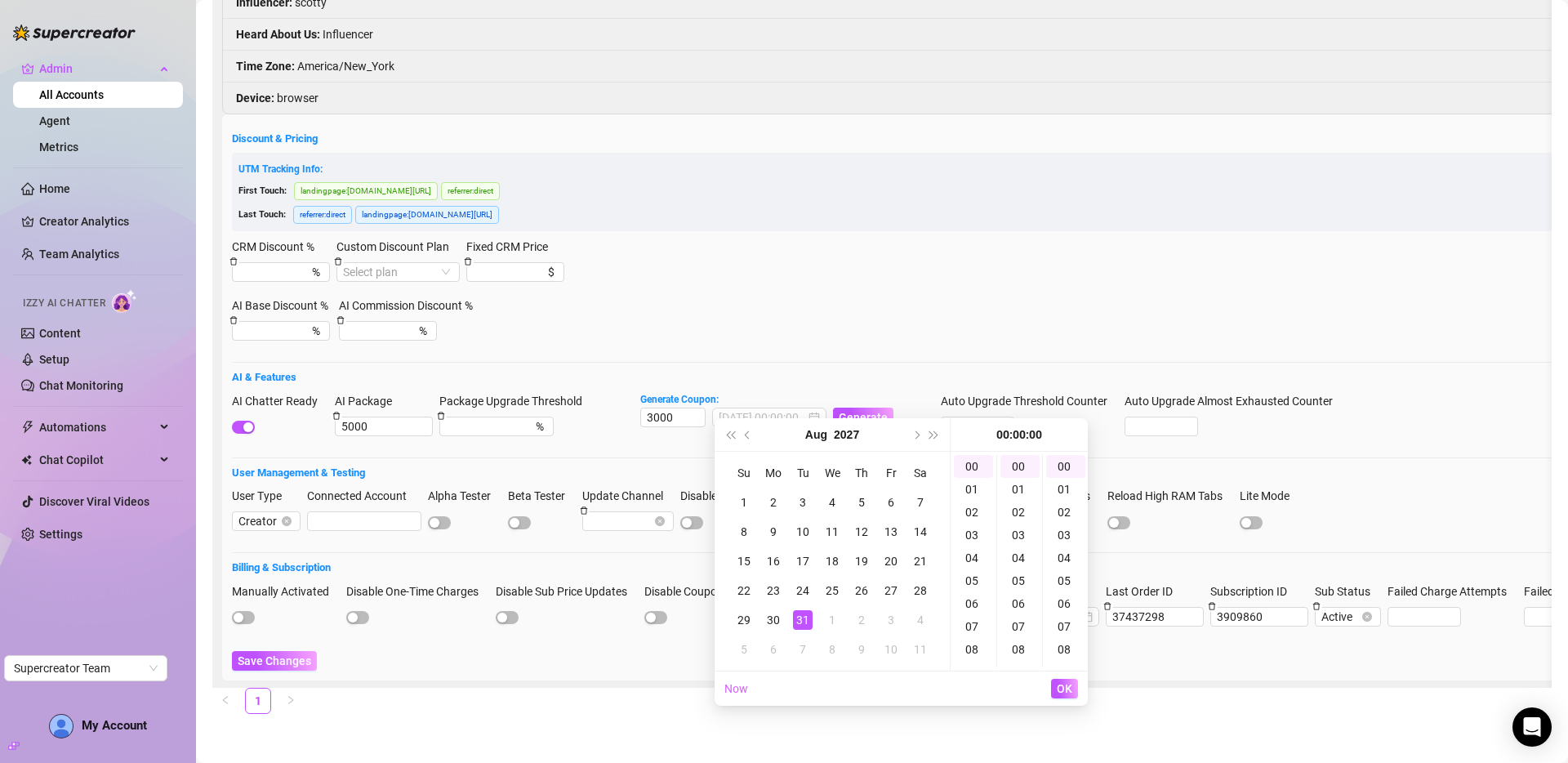
type input "2027-08-31 00:00:00"
click at [1059, 687] on span "OK" at bounding box center [1064, 689] width 16 height 13
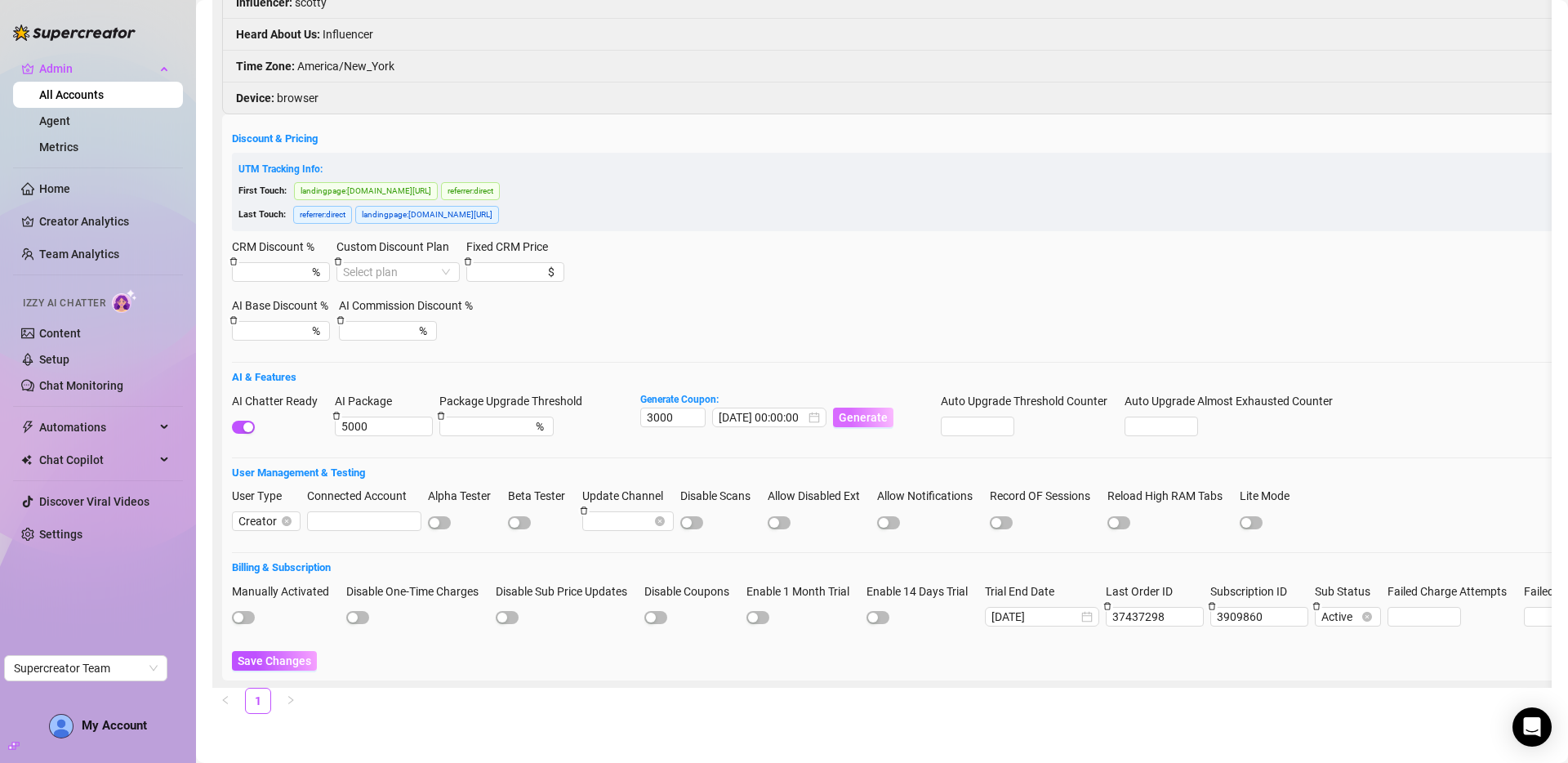
click at [876, 411] on span "Generate" at bounding box center [863, 417] width 49 height 13
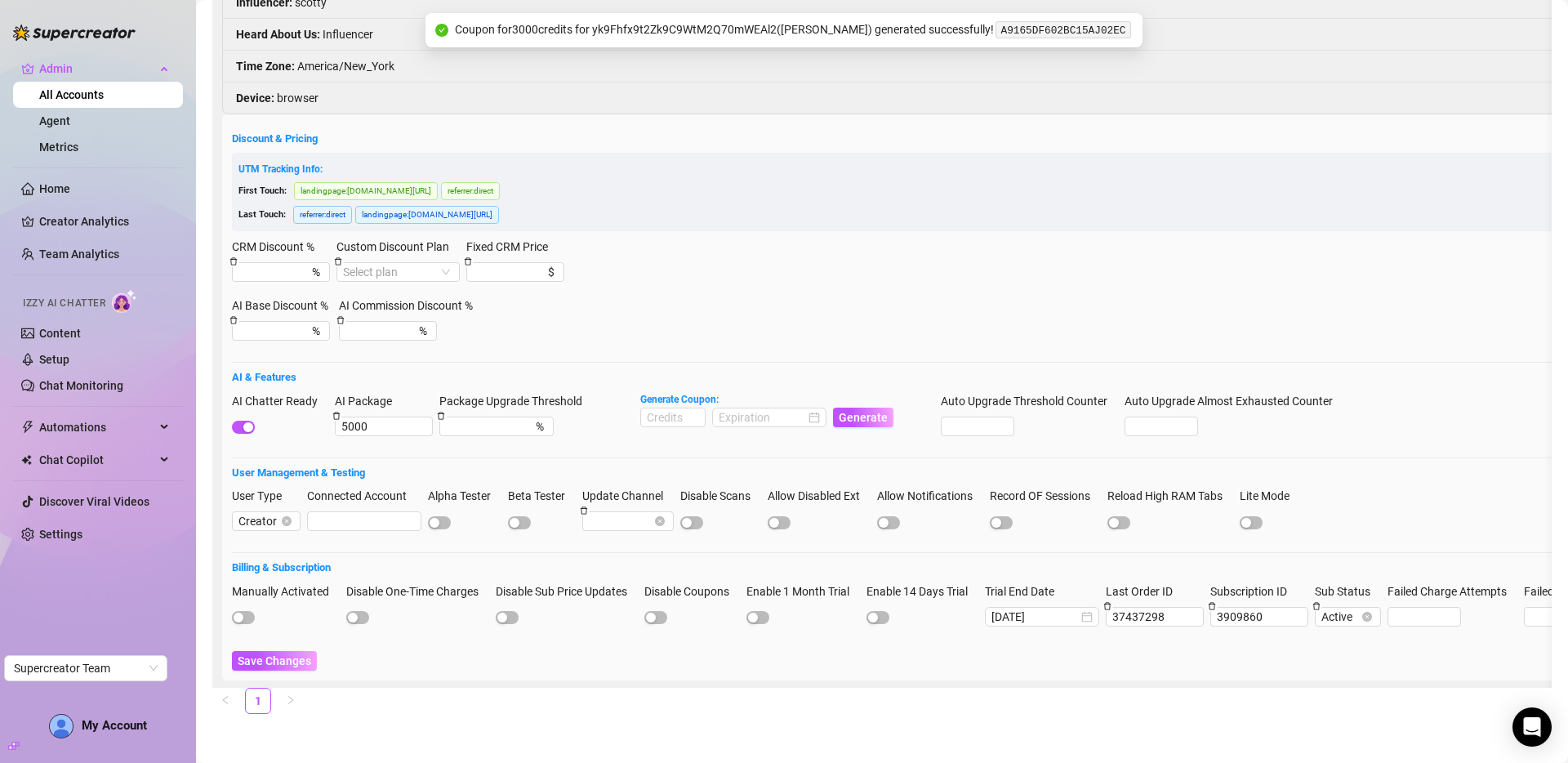
click at [1030, 36] on code "A9165DF602BC15AJ02EC" at bounding box center [1063, 29] width 135 height 17
copy code "A9165DF602BC15AJ02EC"
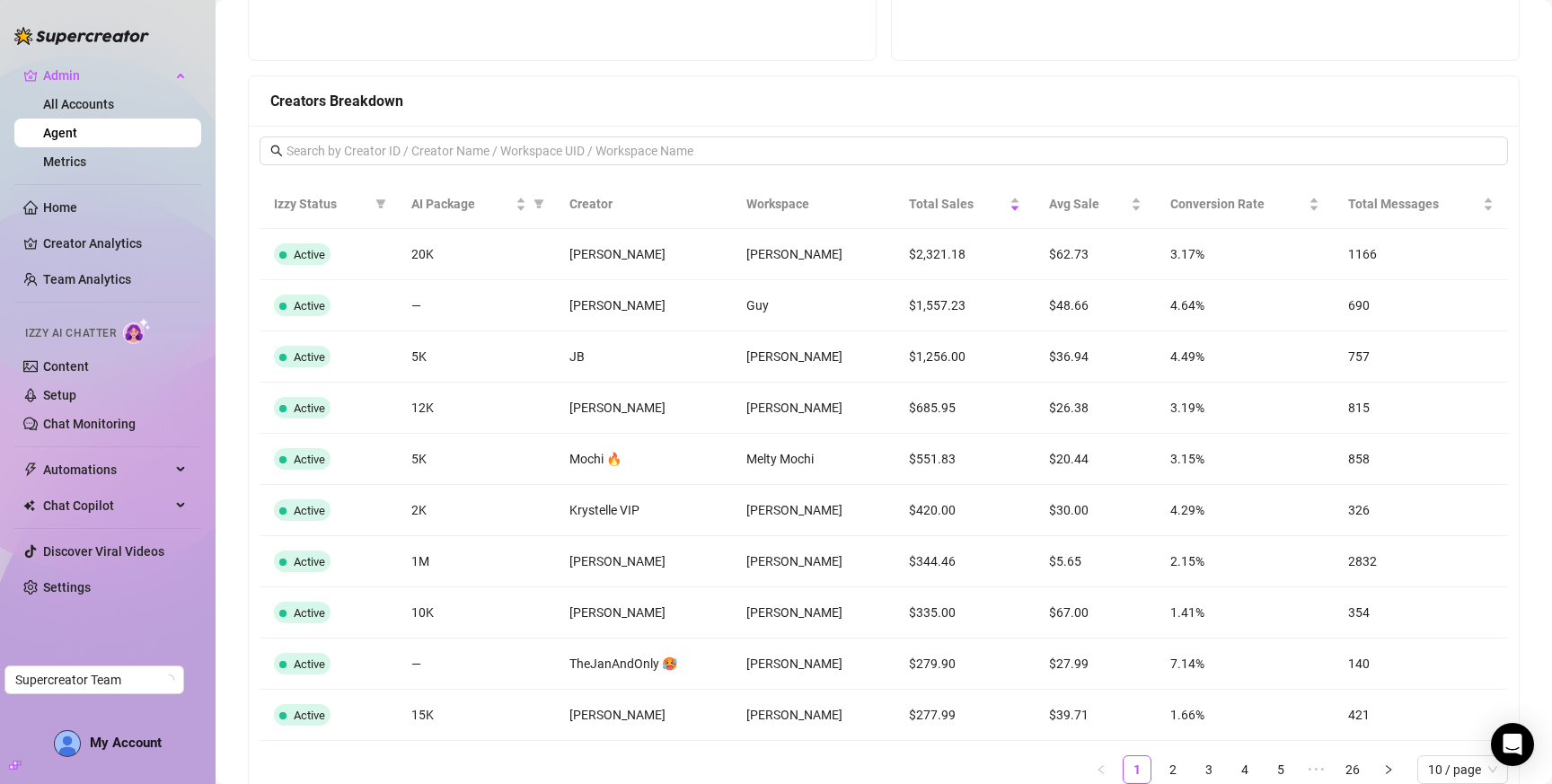
scroll to position [1362, 0]
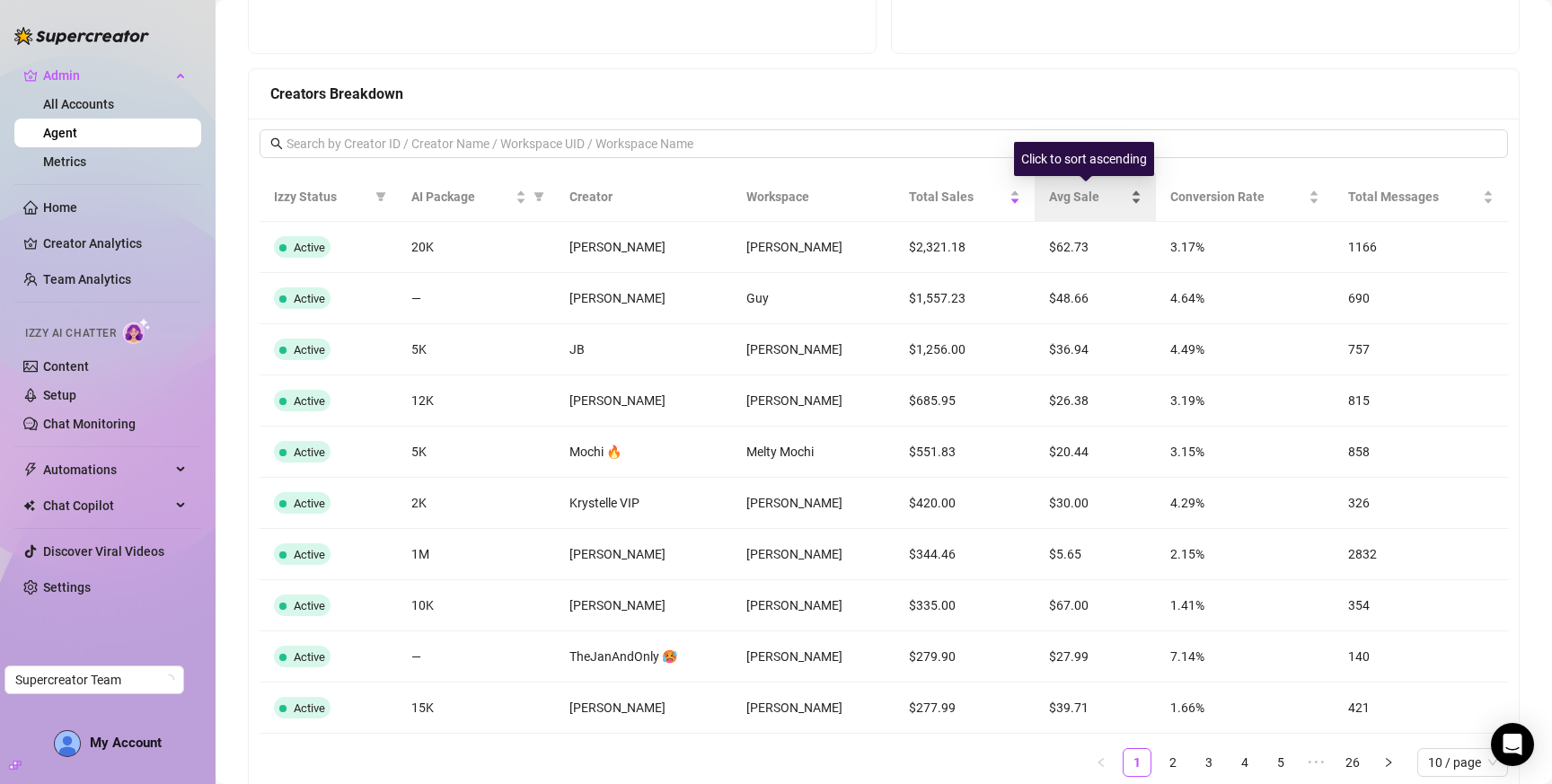
click at [1090, 194] on span "Avg Sale" at bounding box center [1088, 196] width 78 height 19
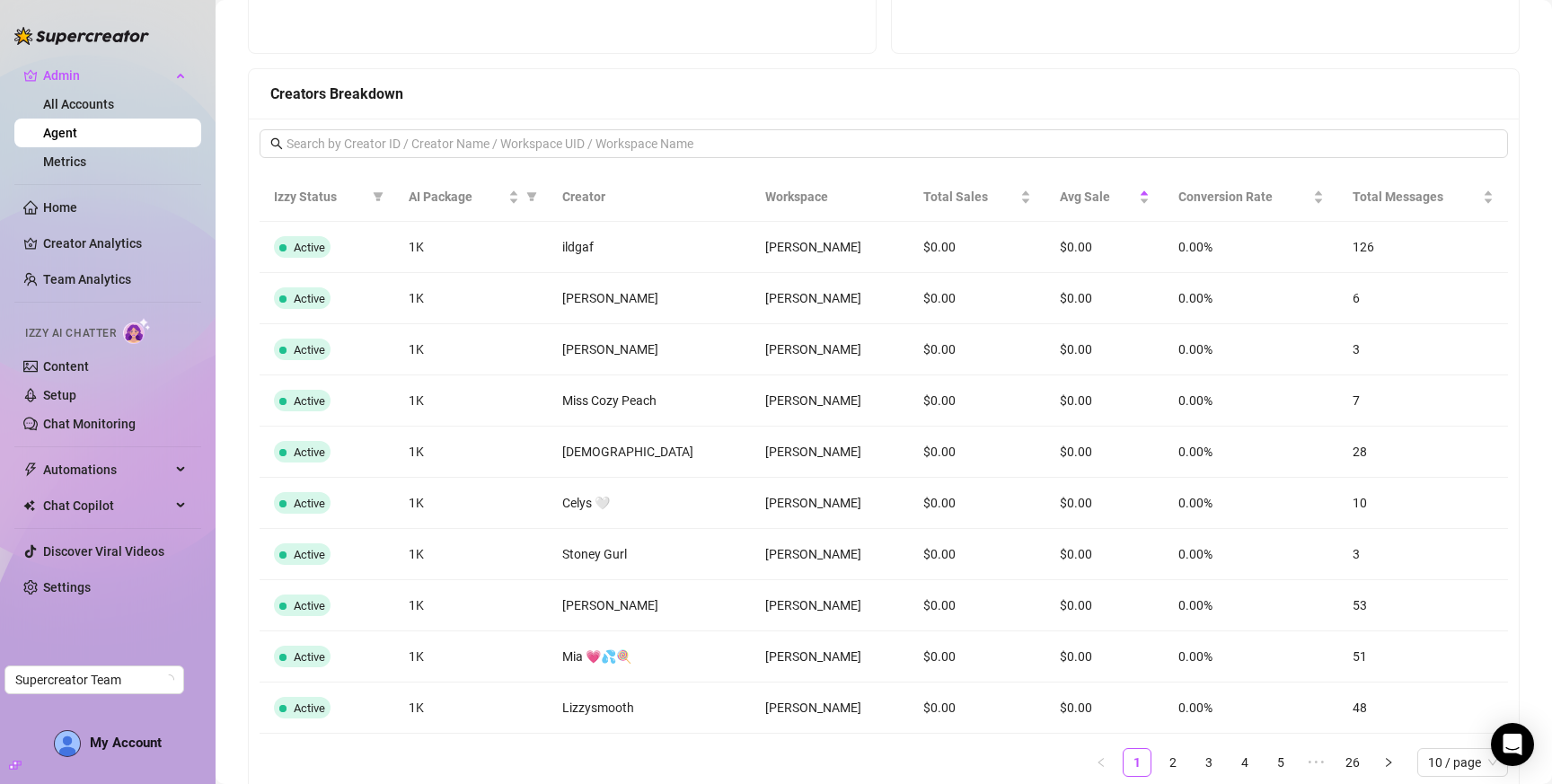
scroll to position [0, 0]
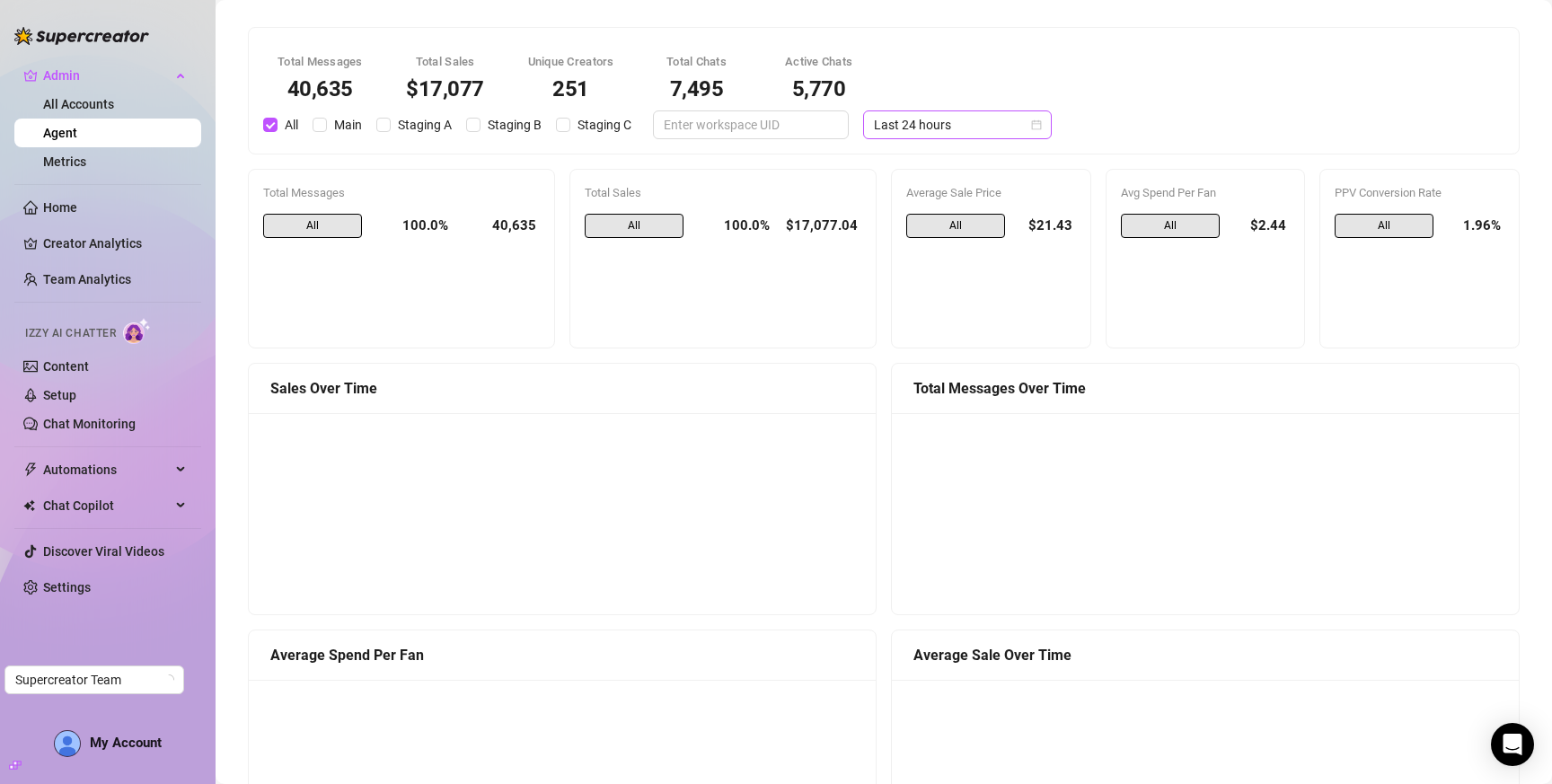
click at [903, 130] on span "Last 24 hours" at bounding box center [958, 124] width 168 height 27
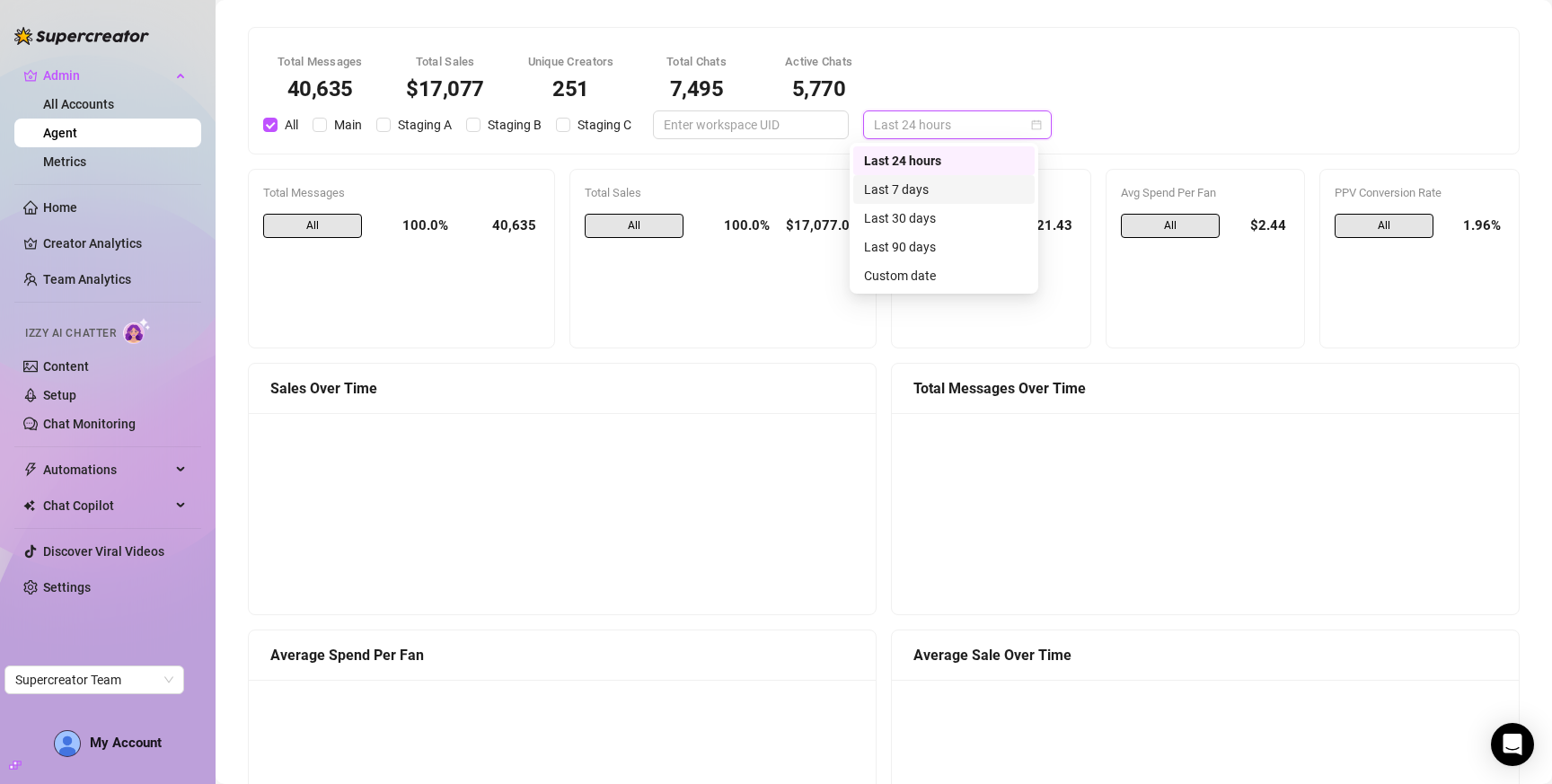
click at [916, 212] on div "Last 30 days" at bounding box center [944, 217] width 160 height 19
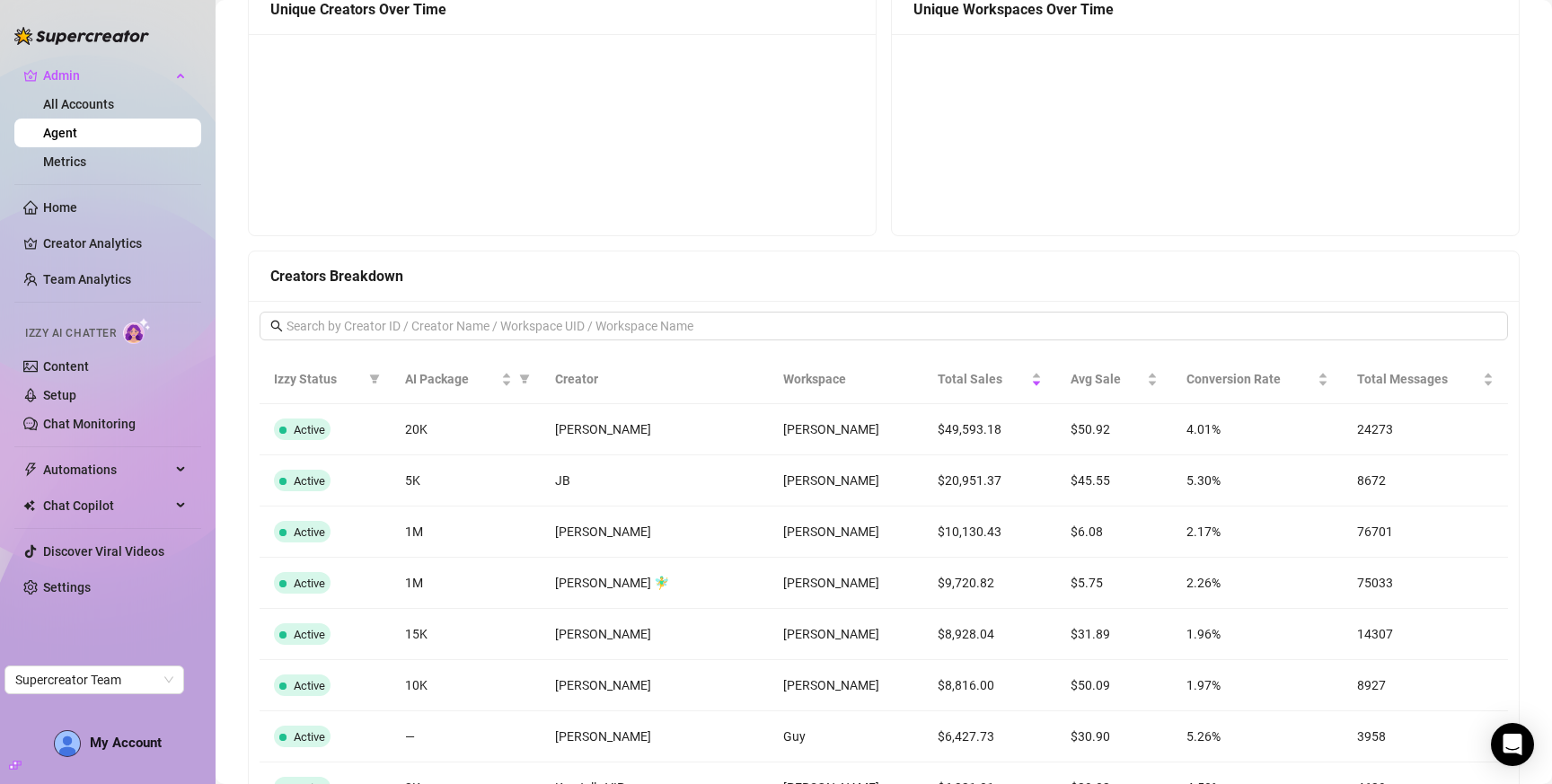
scroll to position [1238, 0]
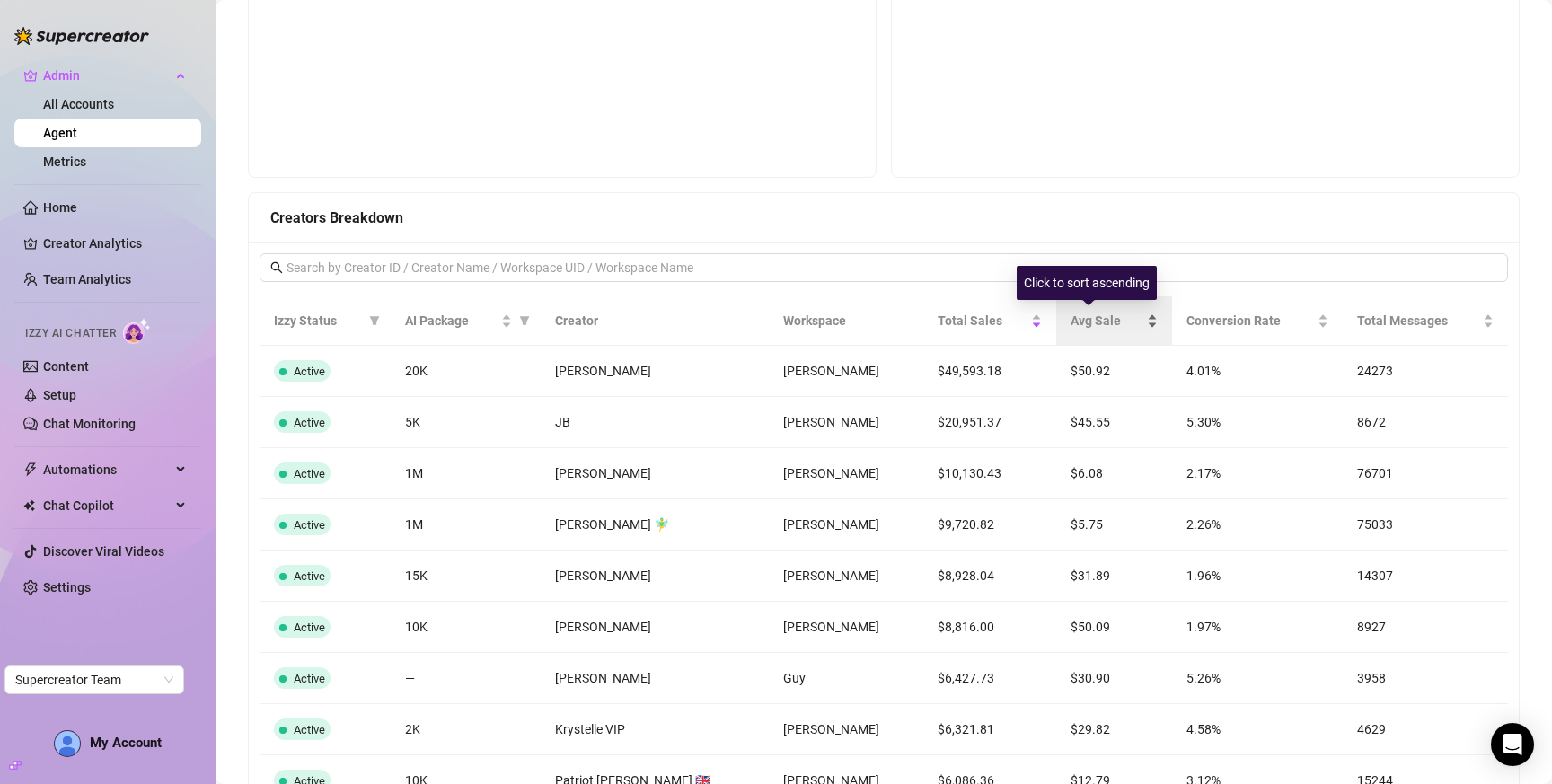
click at [1071, 330] on div "Avg Sale" at bounding box center [1114, 320] width 87 height 19
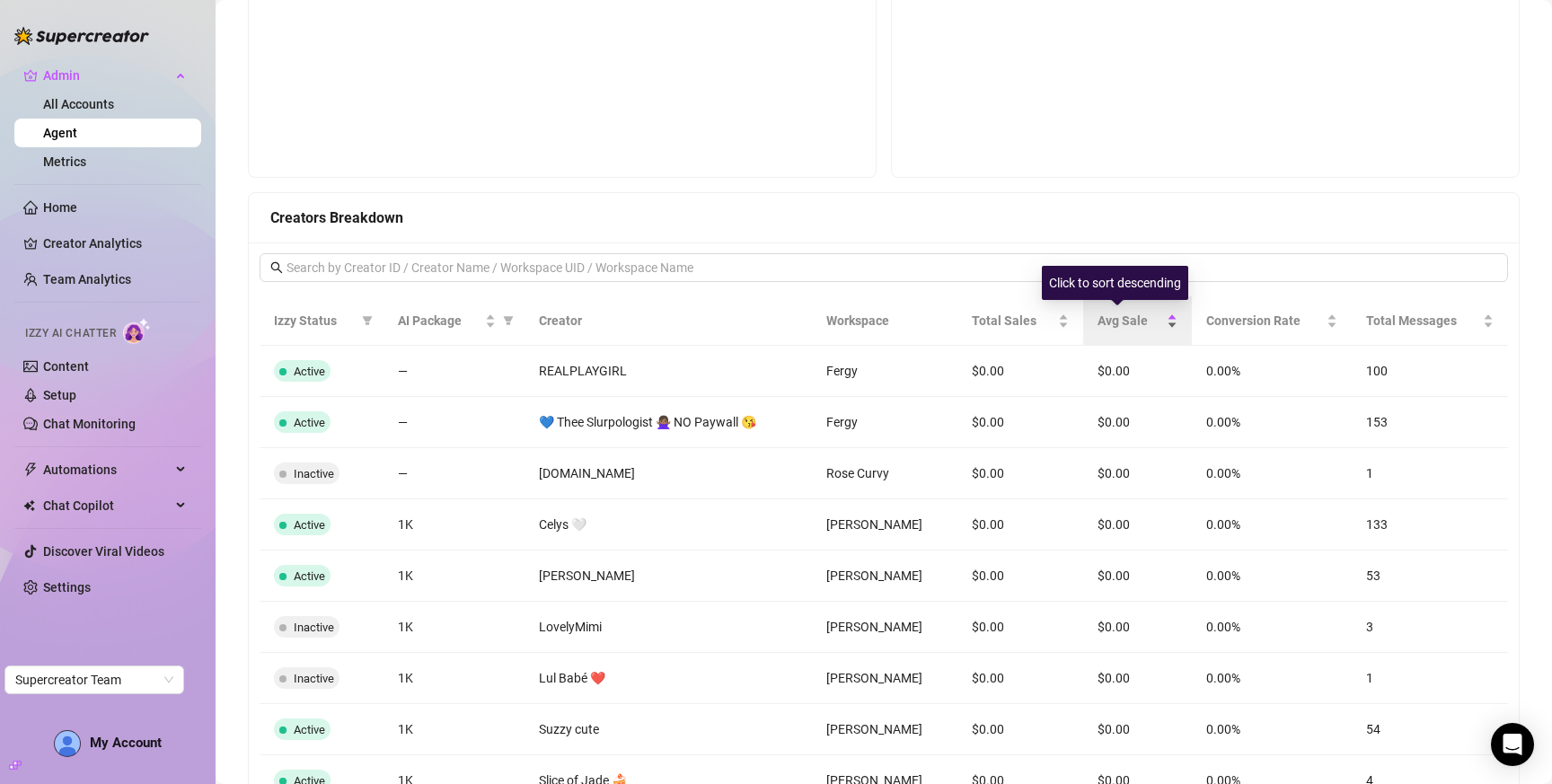
click at [1098, 323] on span "Avg Sale" at bounding box center [1130, 320] width 65 height 19
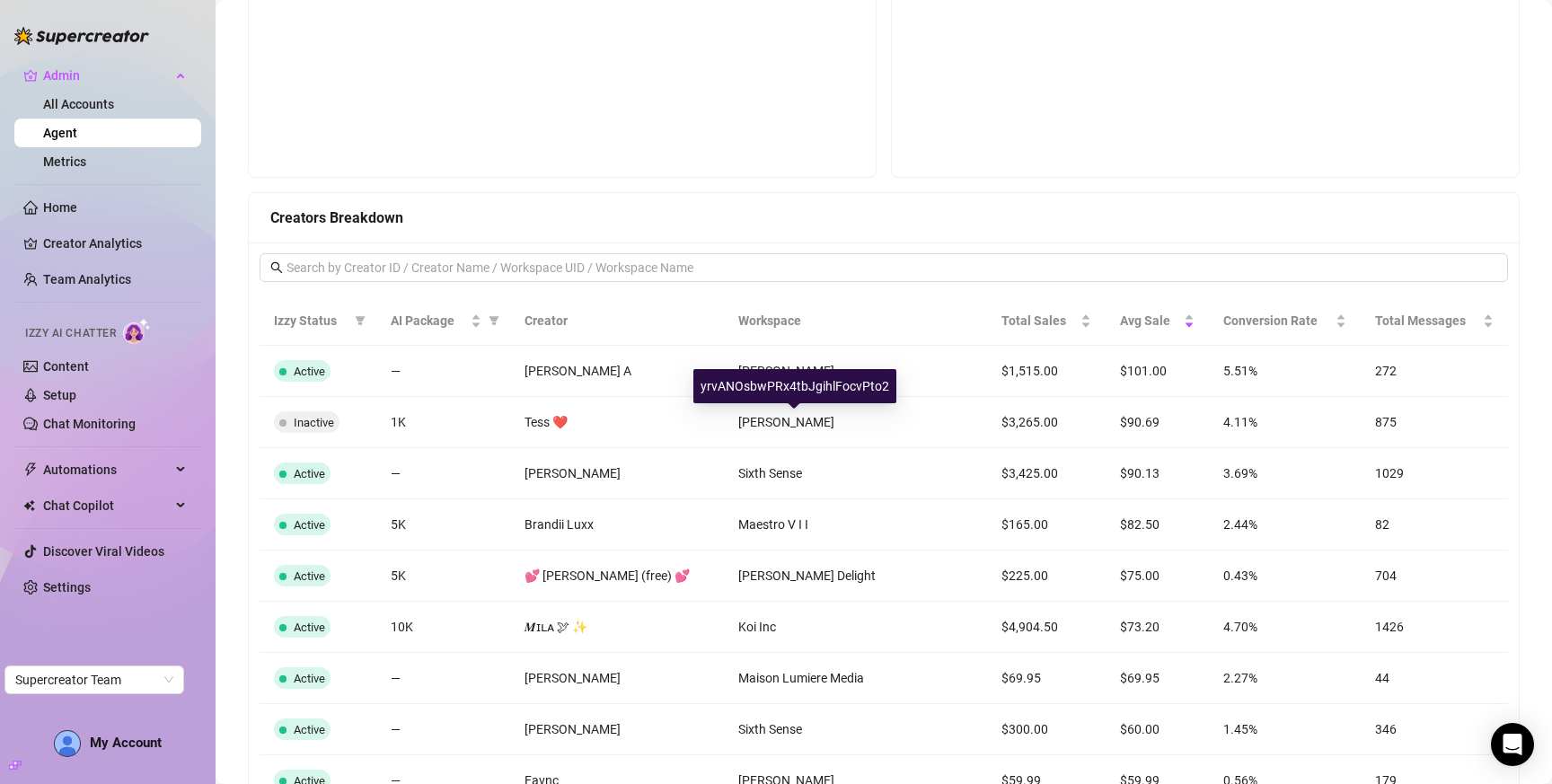
click at [803, 382] on div "yrvANOsbwPRx4tbJgihlFocvPto2" at bounding box center [794, 386] width 203 height 34
copy div "yrvANOsbwPRx4tbJgihlFocvPto2"
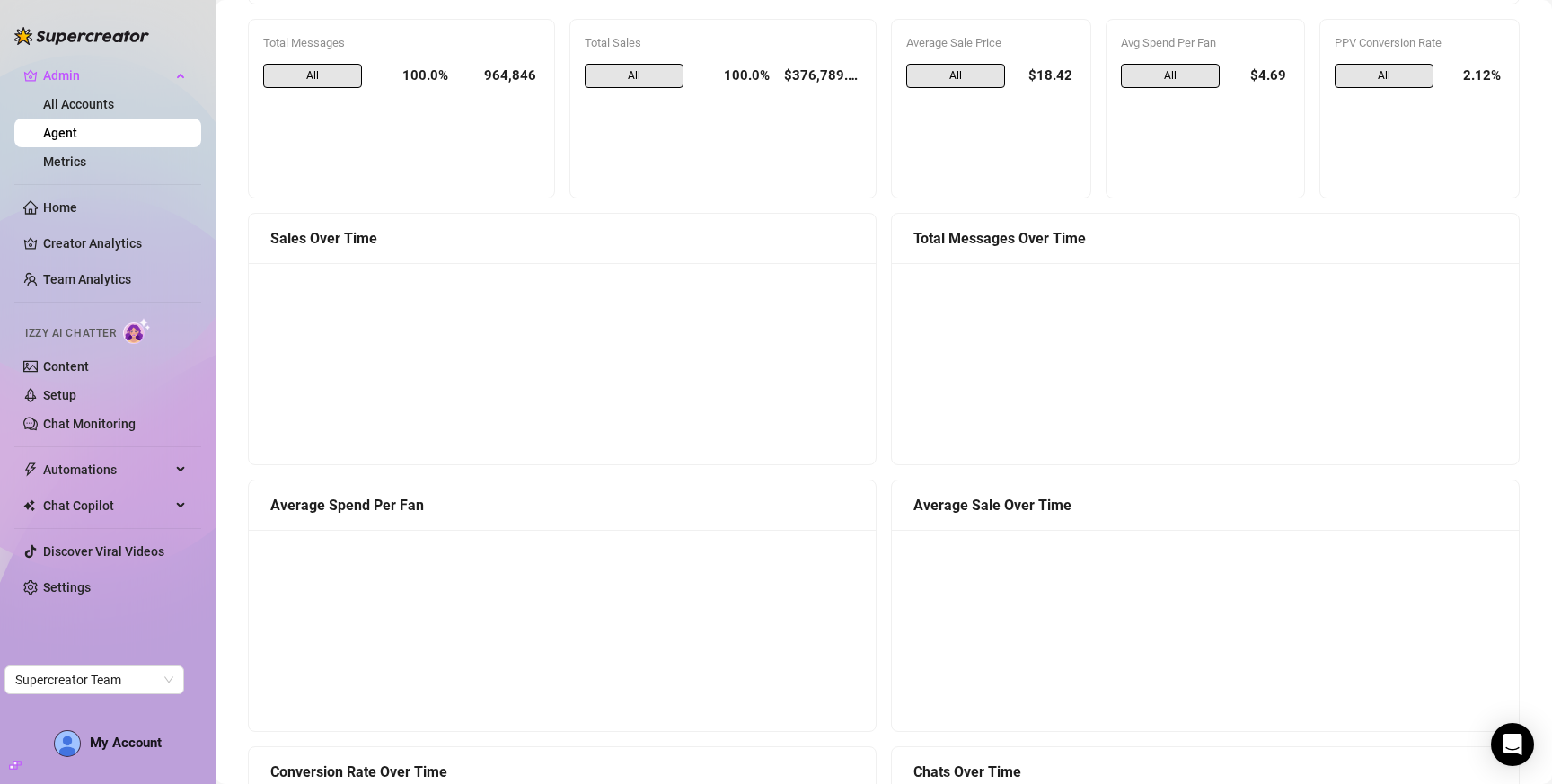
scroll to position [0, 0]
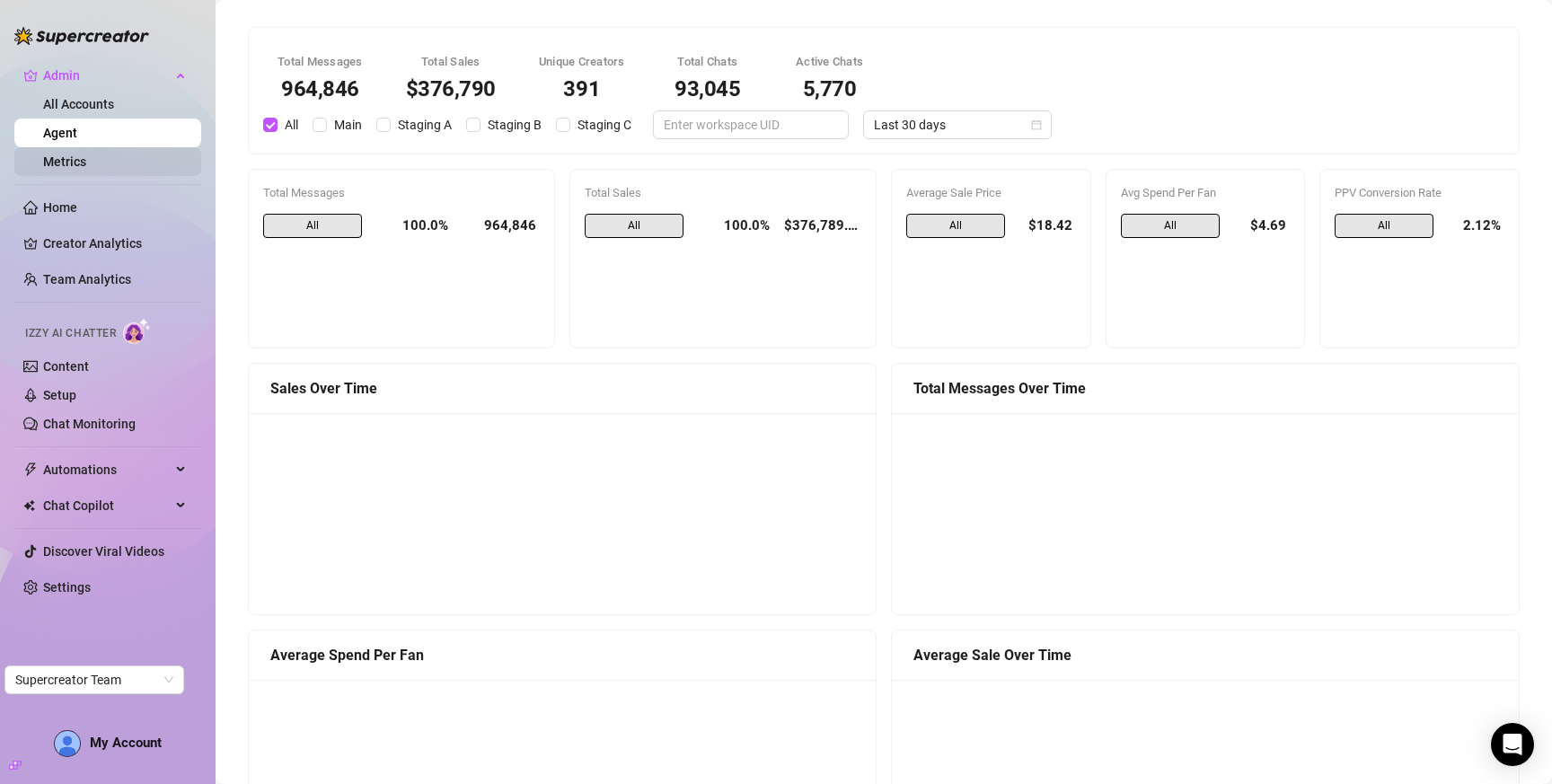
click at [69, 159] on link "Metrics" at bounding box center [64, 162] width 43 height 15
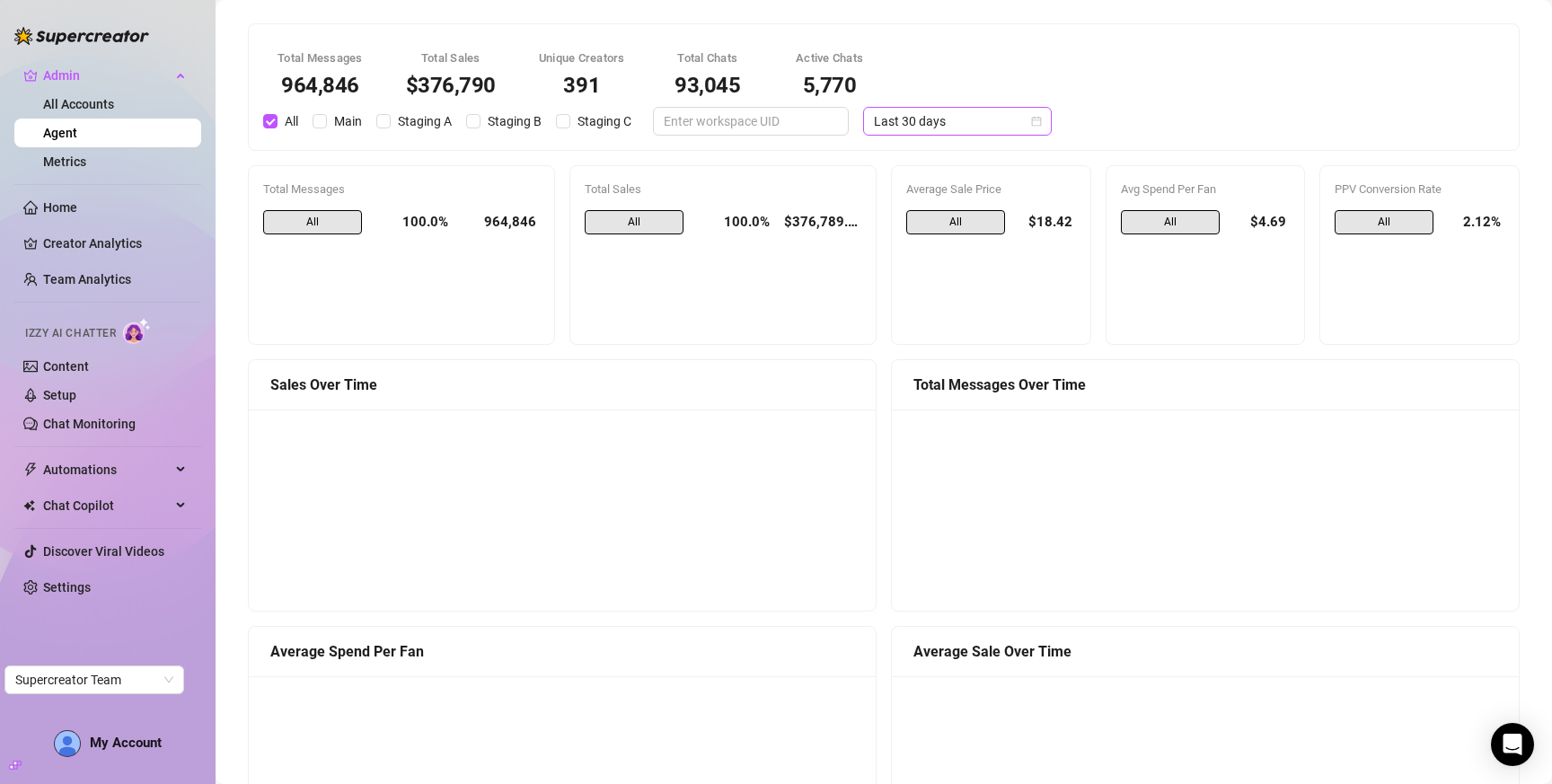
click at [897, 127] on span "Last 30 days" at bounding box center [958, 121] width 168 height 27
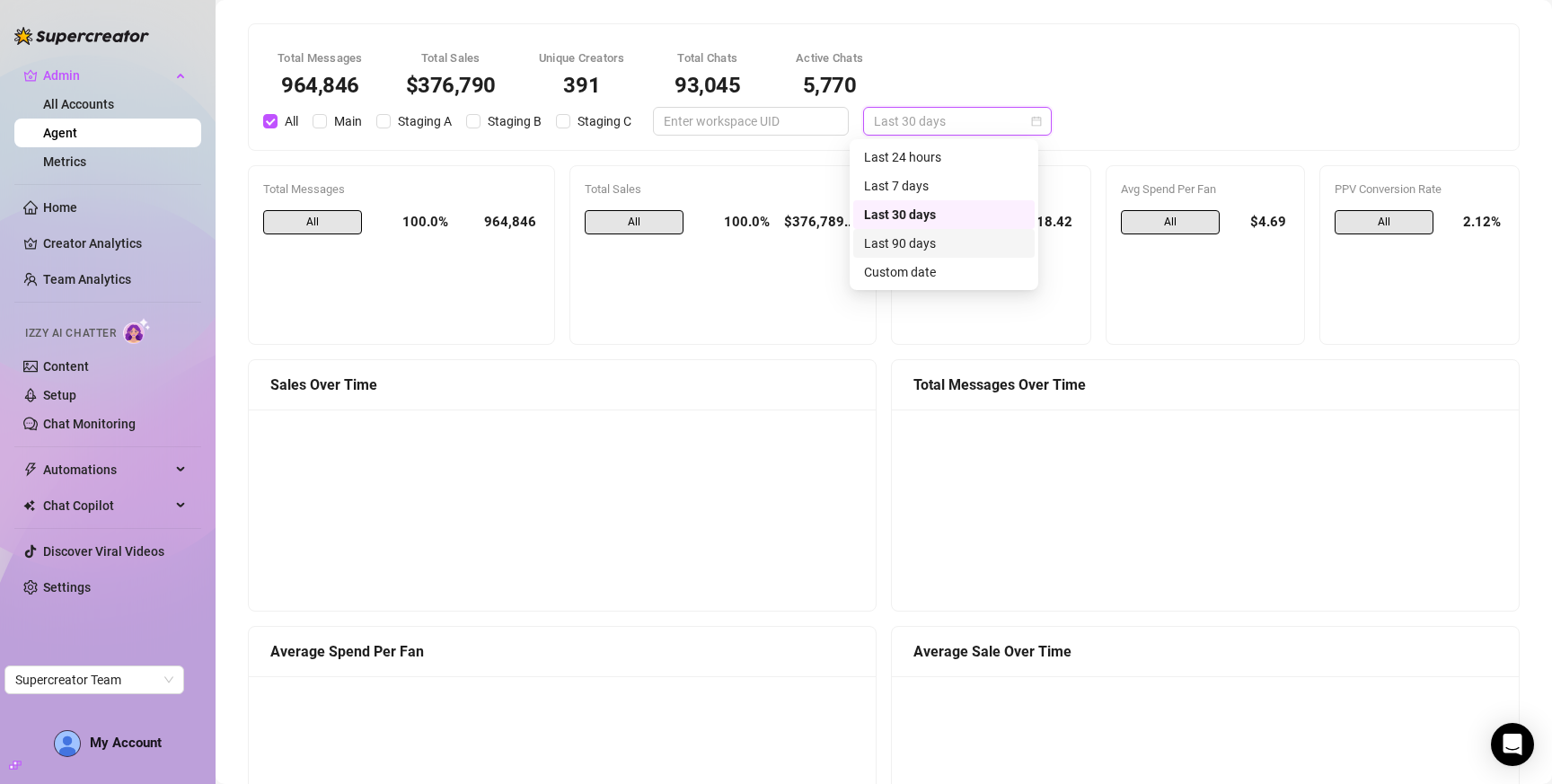
click at [920, 247] on div "Last 90 days" at bounding box center [944, 243] width 160 height 19
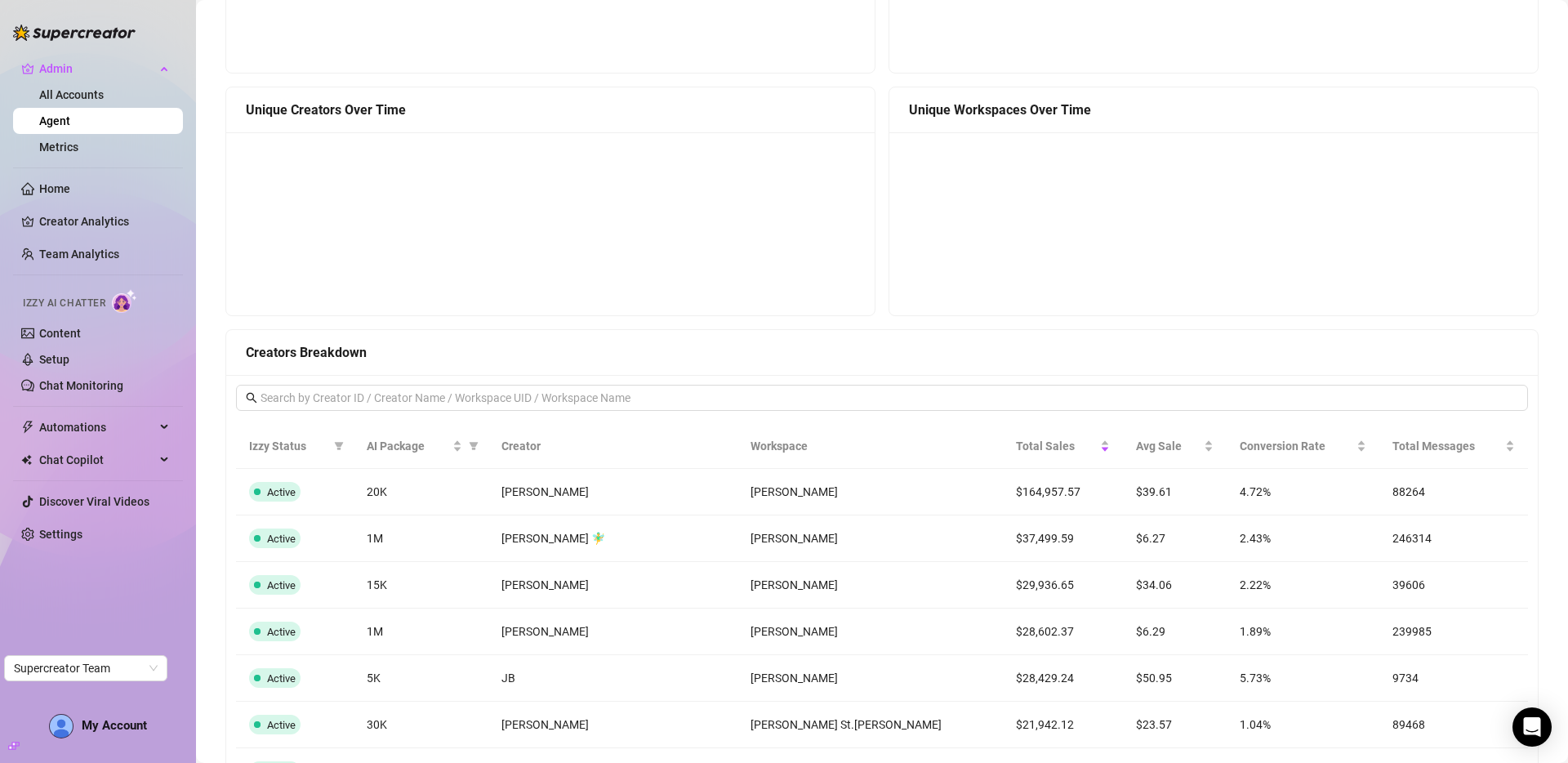
scroll to position [1224, 0]
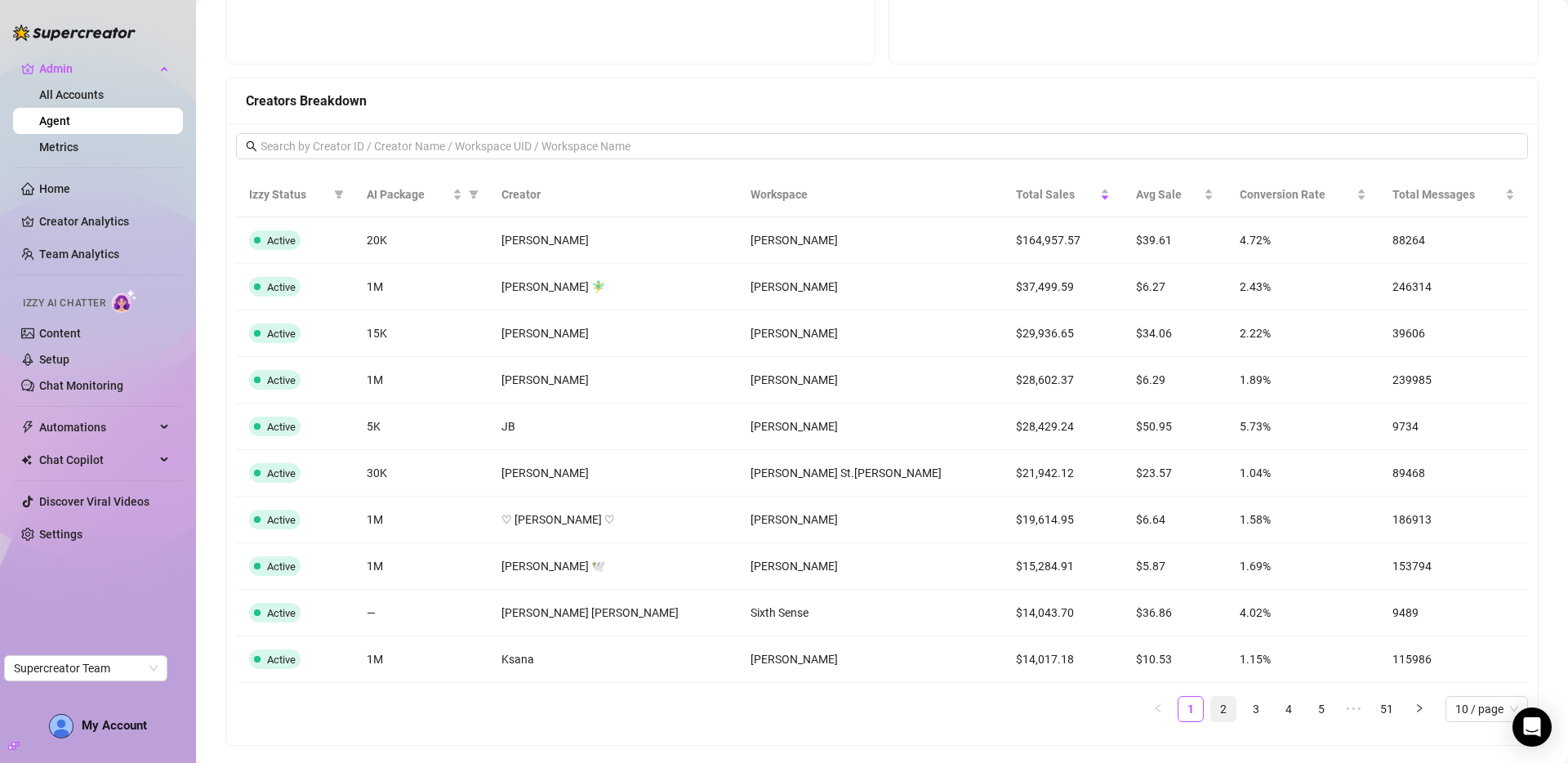
click at [1211, 709] on link "2" at bounding box center [1222, 709] width 24 height 24
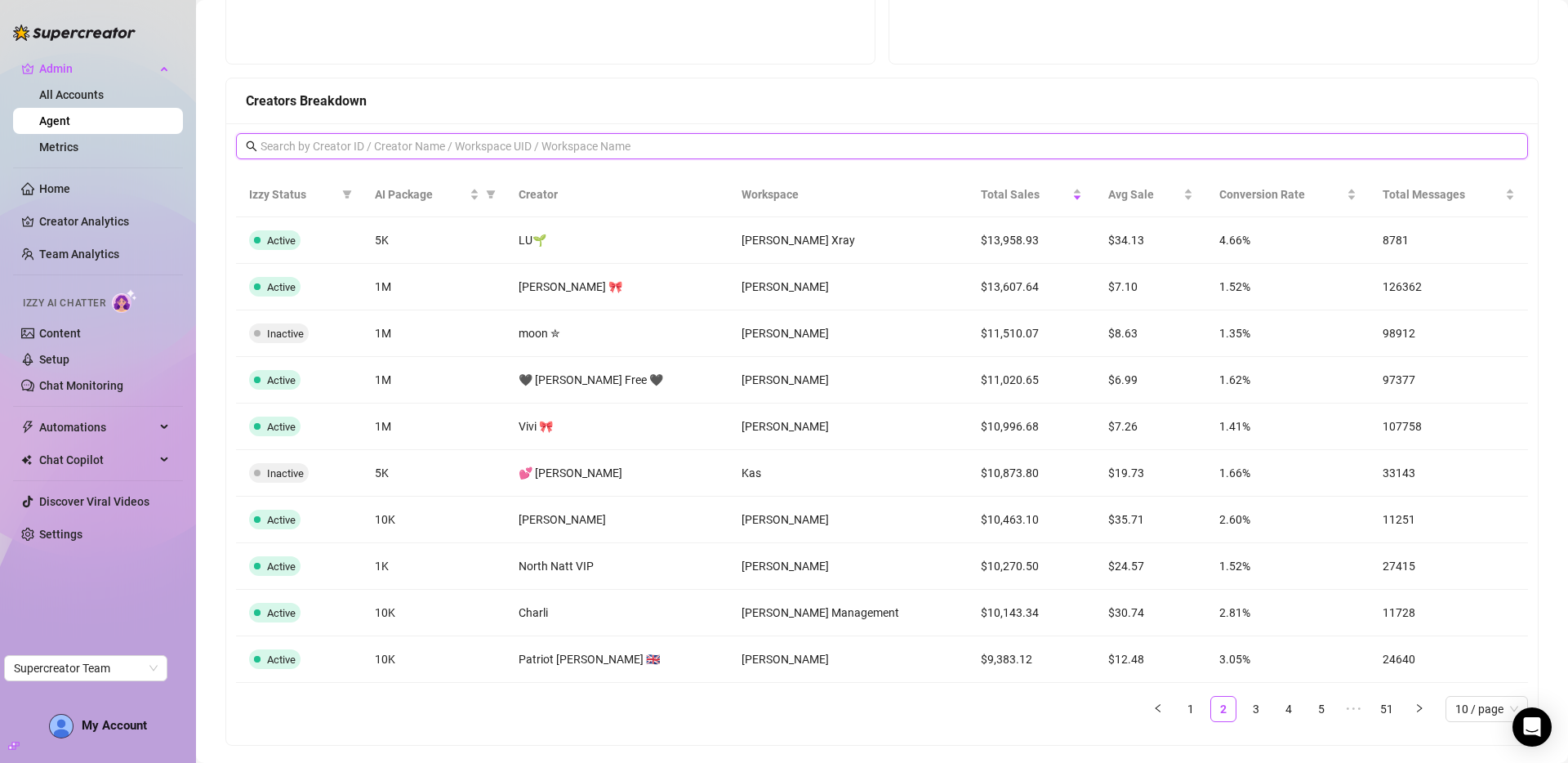
click at [644, 146] on input "text" at bounding box center [882, 146] width 1244 height 18
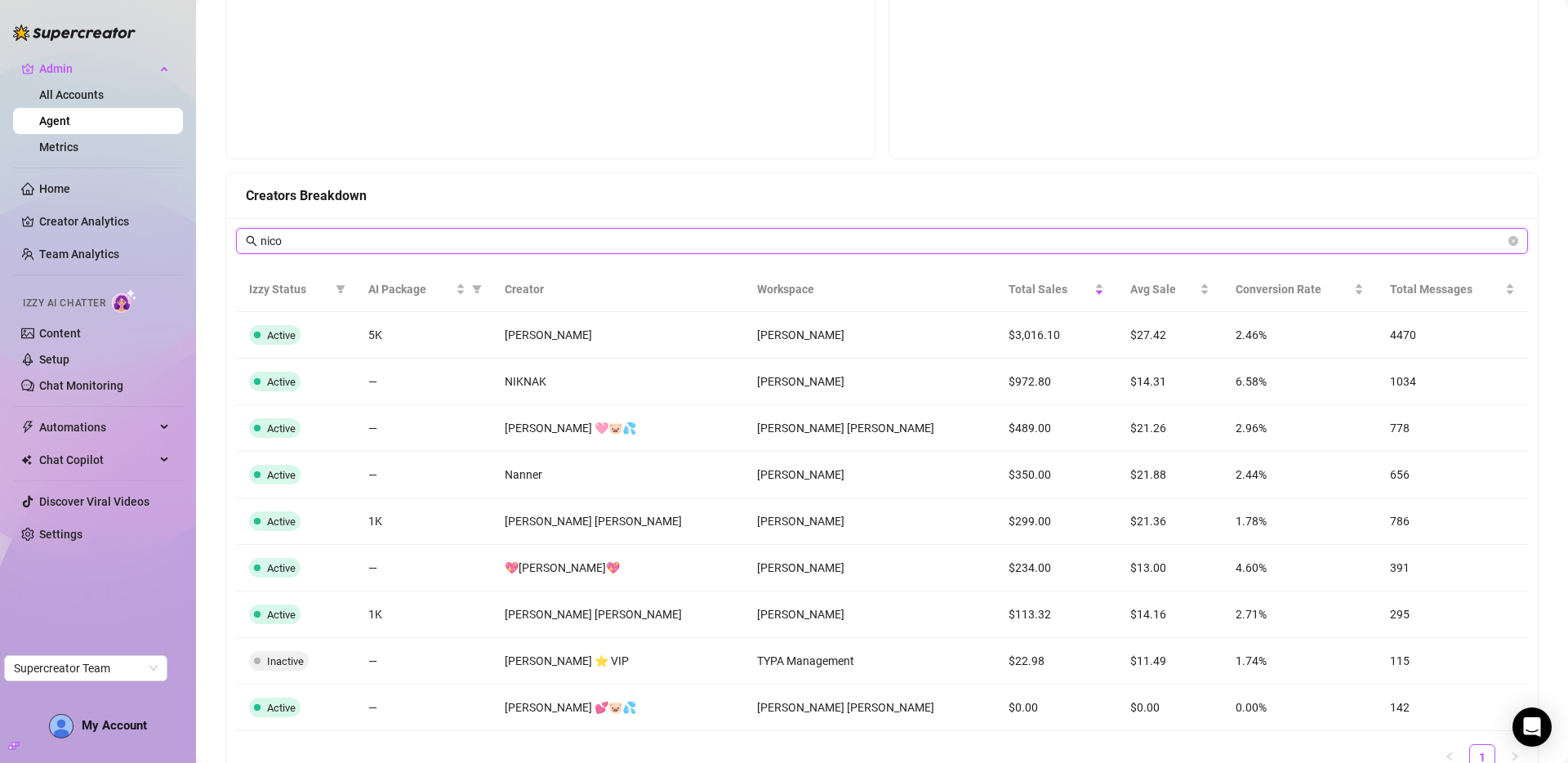
scroll to position [1222, 0]
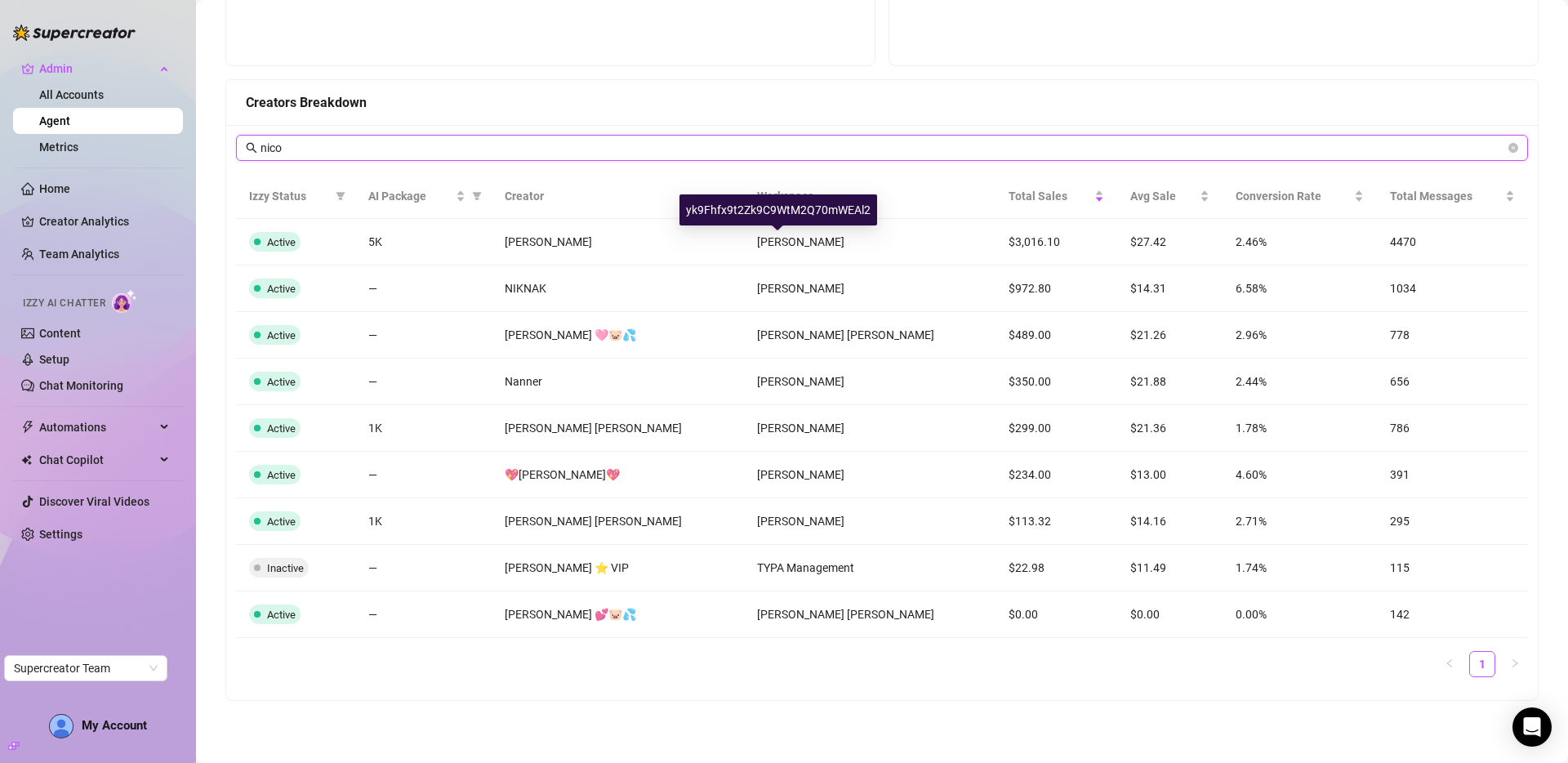
type input "nico"
click at [770, 214] on div "yk9Fhfx9t2Zk9C9WtM2Q70mWEAl2" at bounding box center [778, 209] width 197 height 31
copy div "yk9Fhfx9t2Zk9C9WtM2Q70mWEAl2"
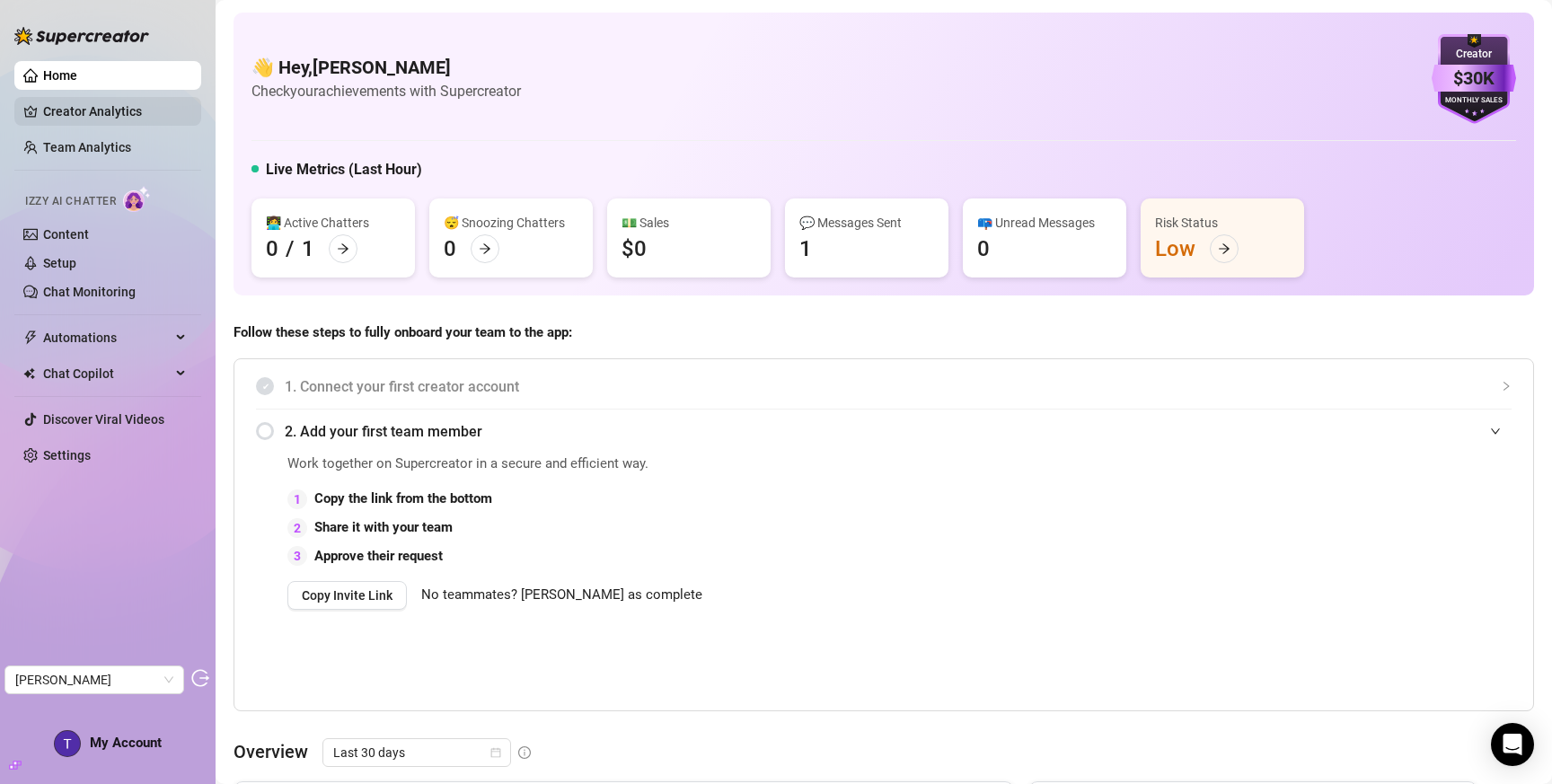
click at [104, 110] on link "Creator Analytics" at bounding box center [115, 110] width 144 height 29
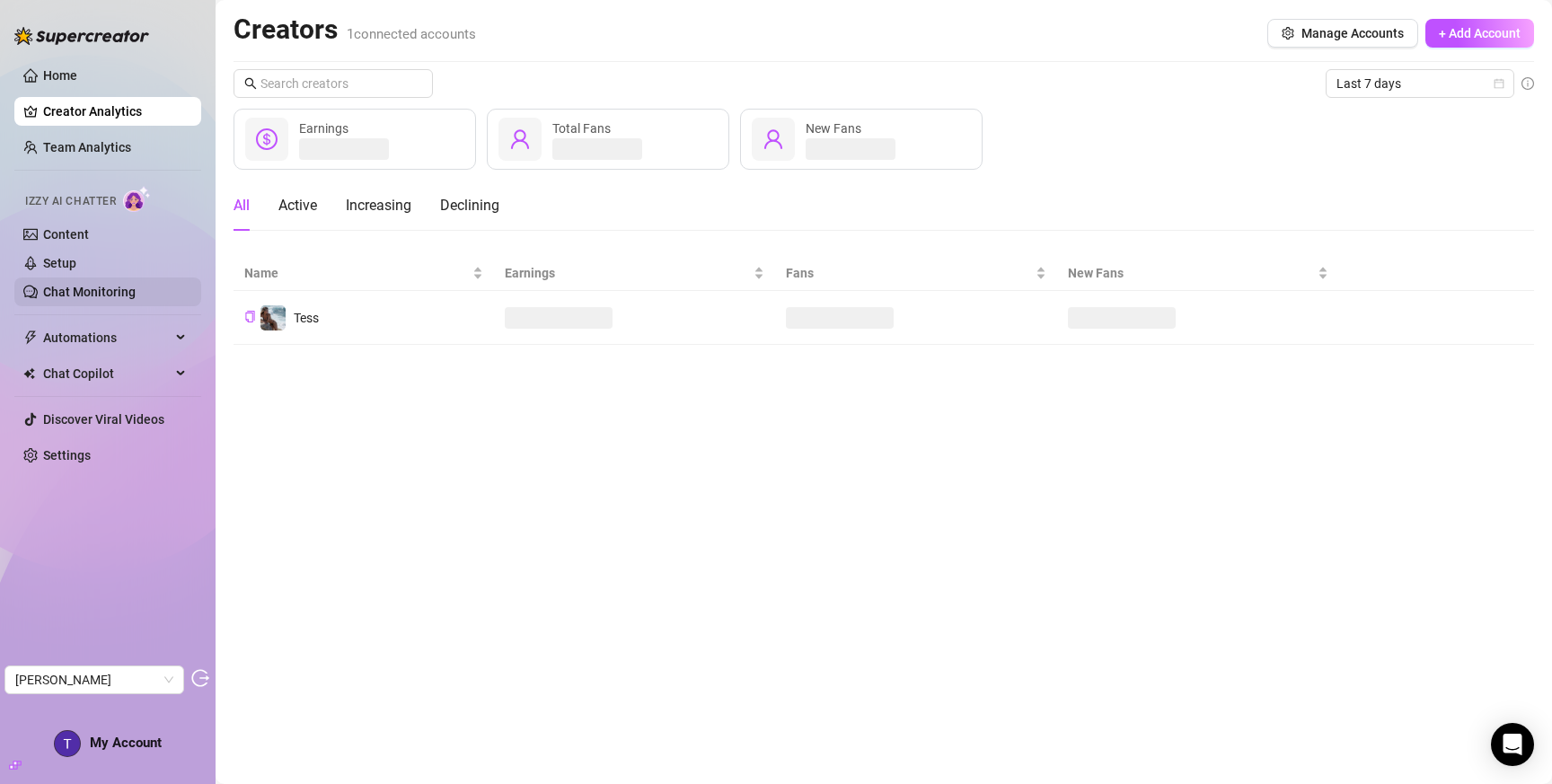
click at [122, 284] on link "Chat Monitoring" at bounding box center [89, 292] width 93 height 15
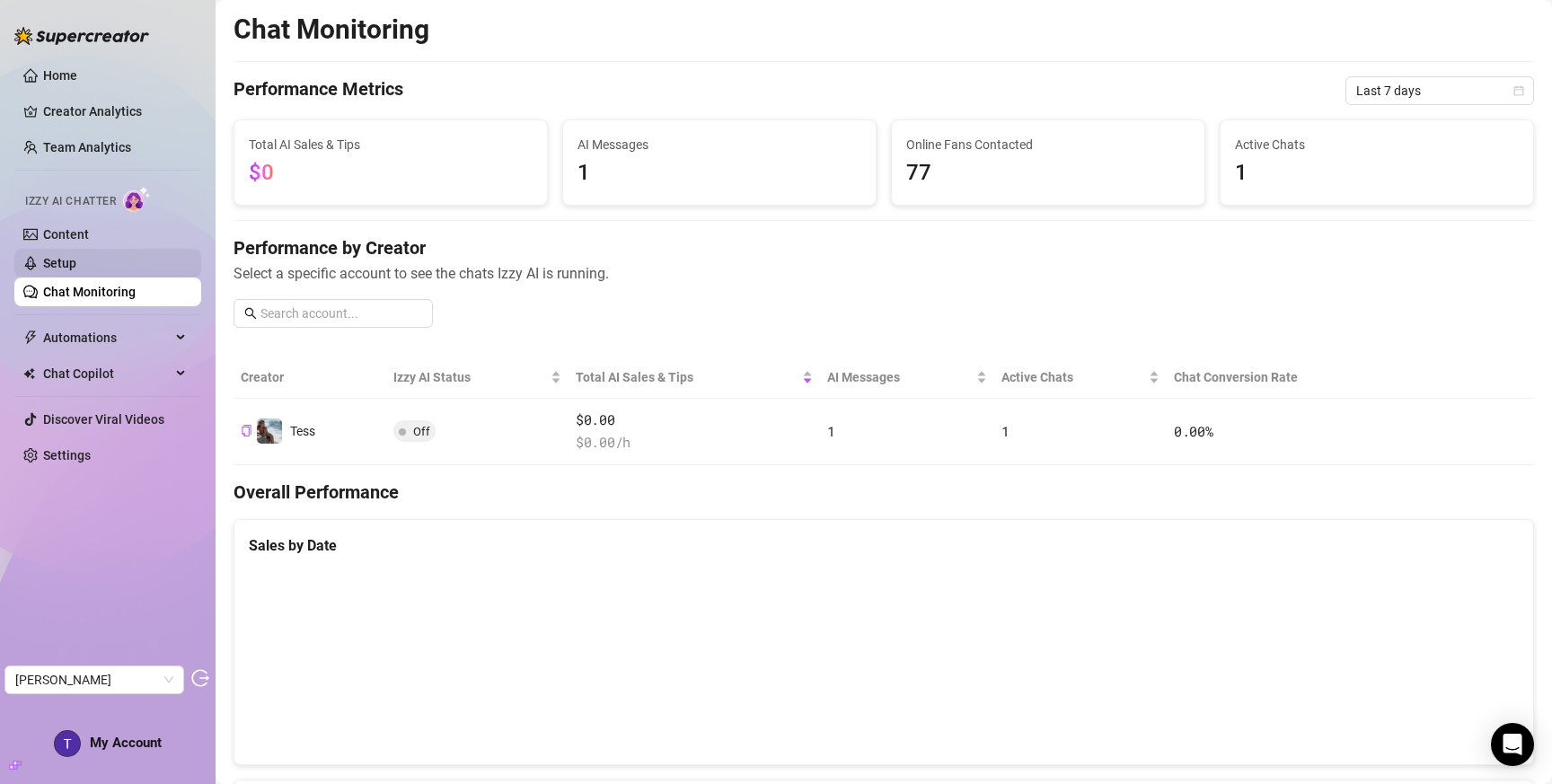
click at [76, 270] on link "Setup" at bounding box center [60, 263] width 33 height 15
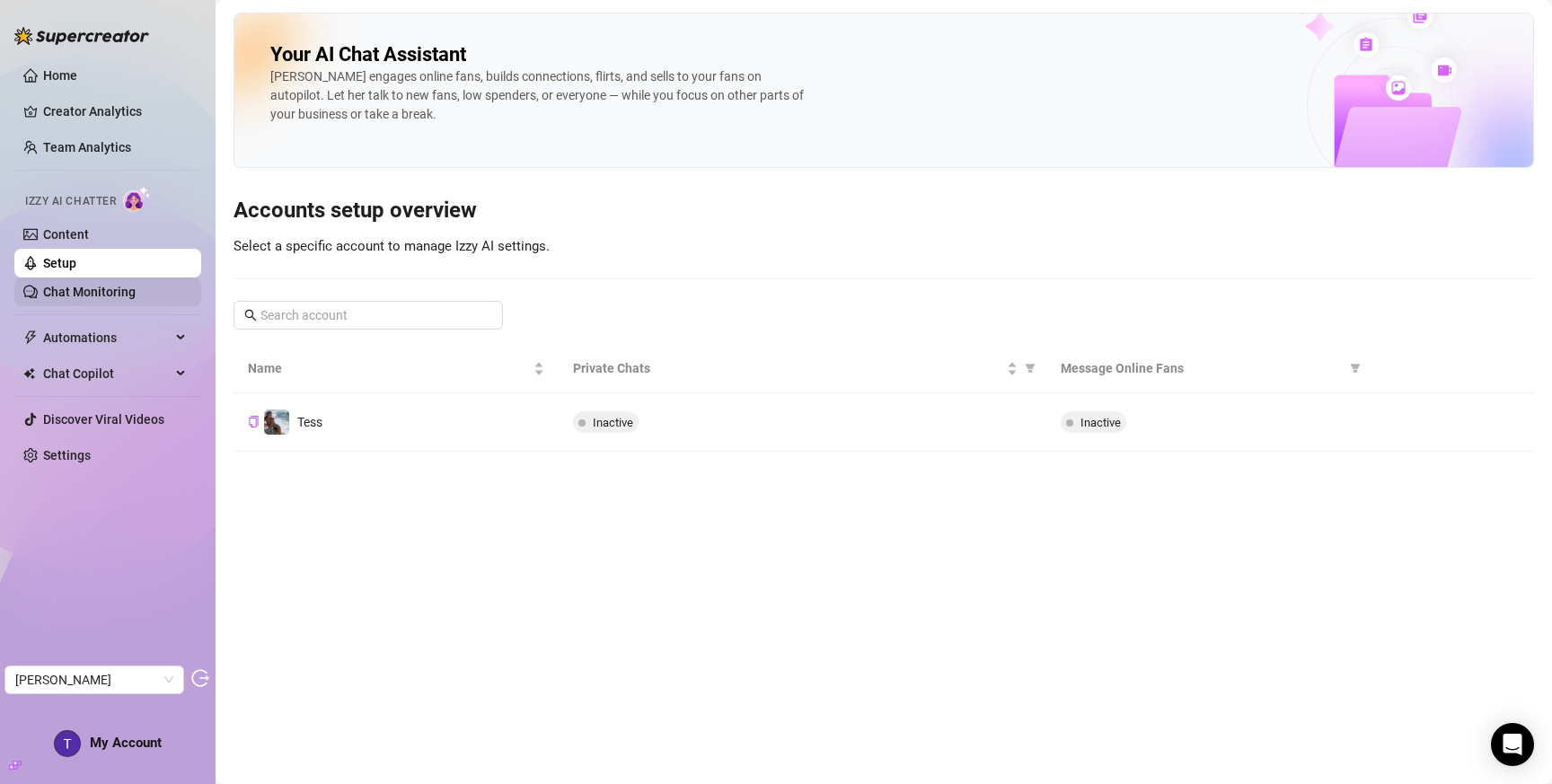
click at [80, 298] on link "Chat Monitoring" at bounding box center [89, 292] width 93 height 15
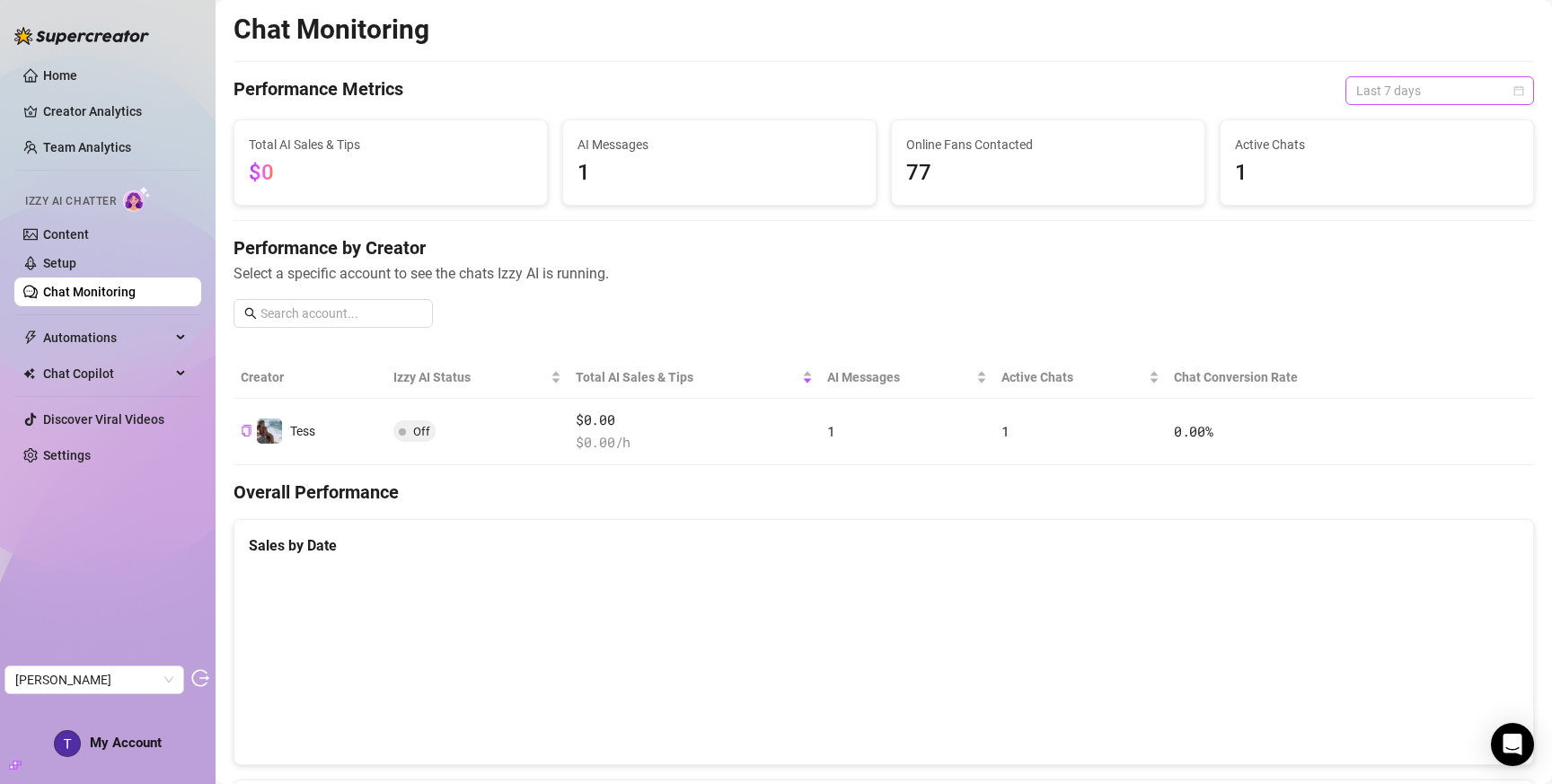
click at [1399, 86] on span "Last 7 days" at bounding box center [1441, 90] width 168 height 27
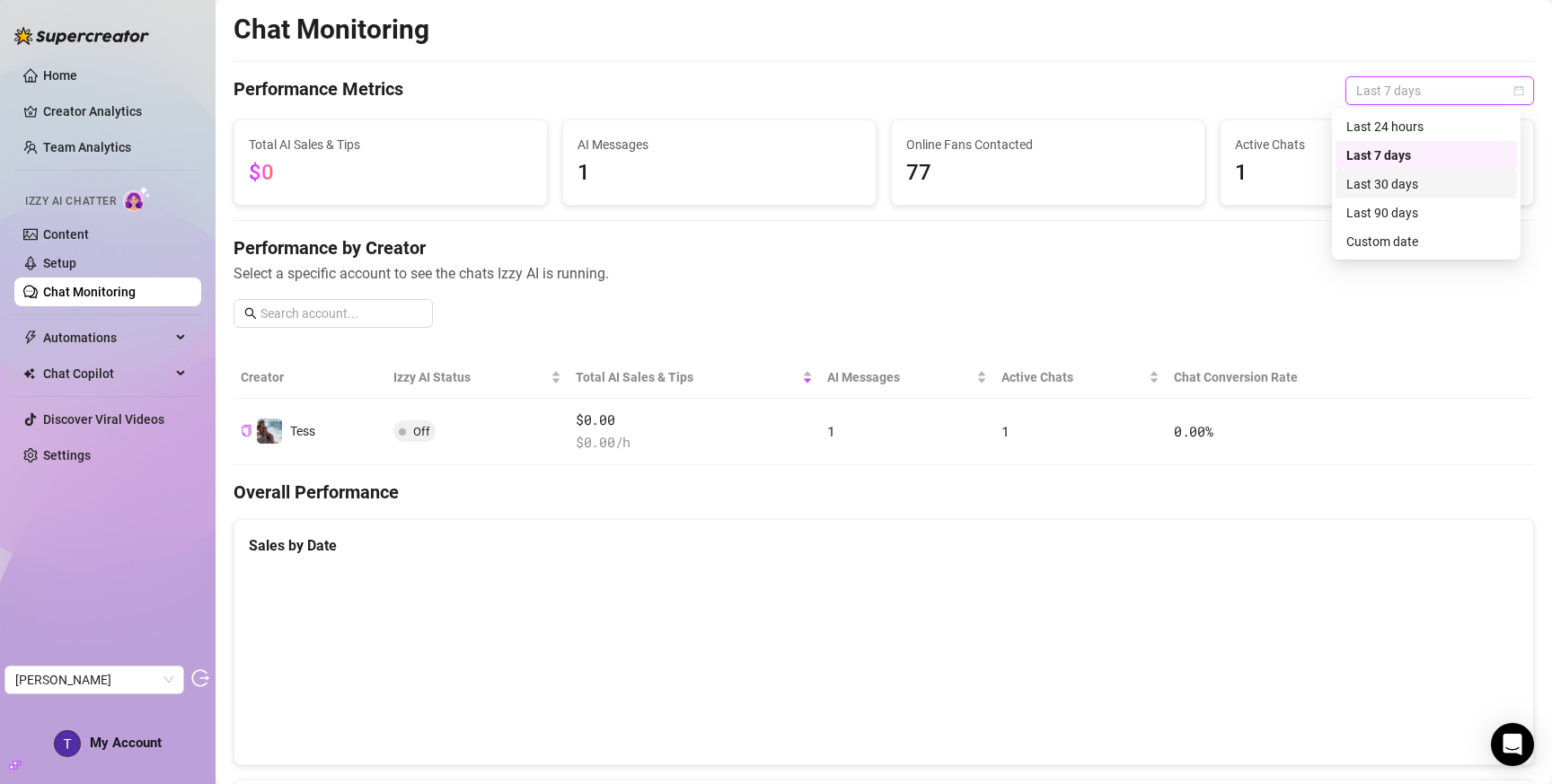
click at [1372, 184] on div "Last 30 days" at bounding box center [1427, 183] width 160 height 19
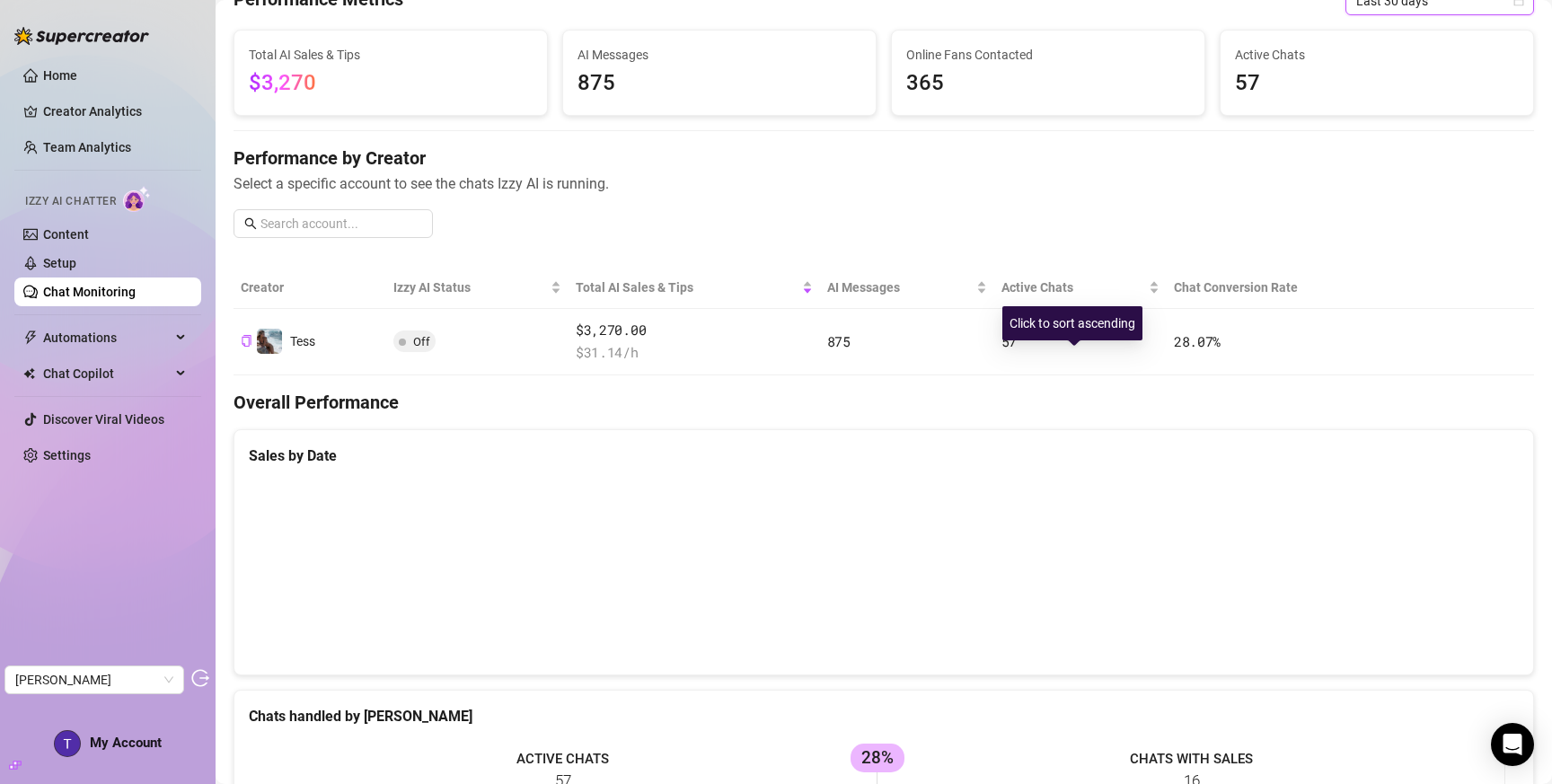
scroll to position [94, 0]
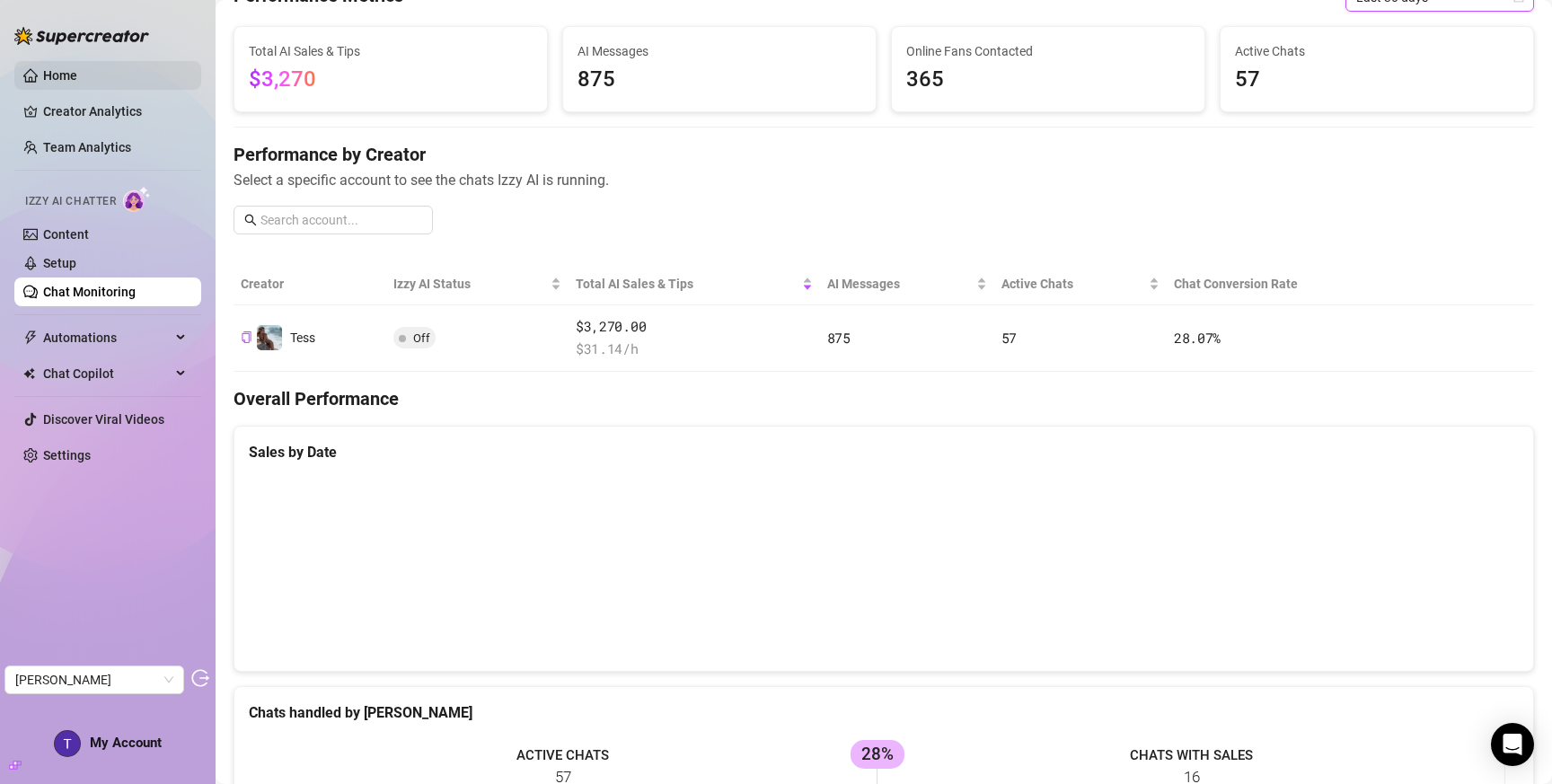
click at [62, 72] on link "Home" at bounding box center [60, 75] width 34 height 15
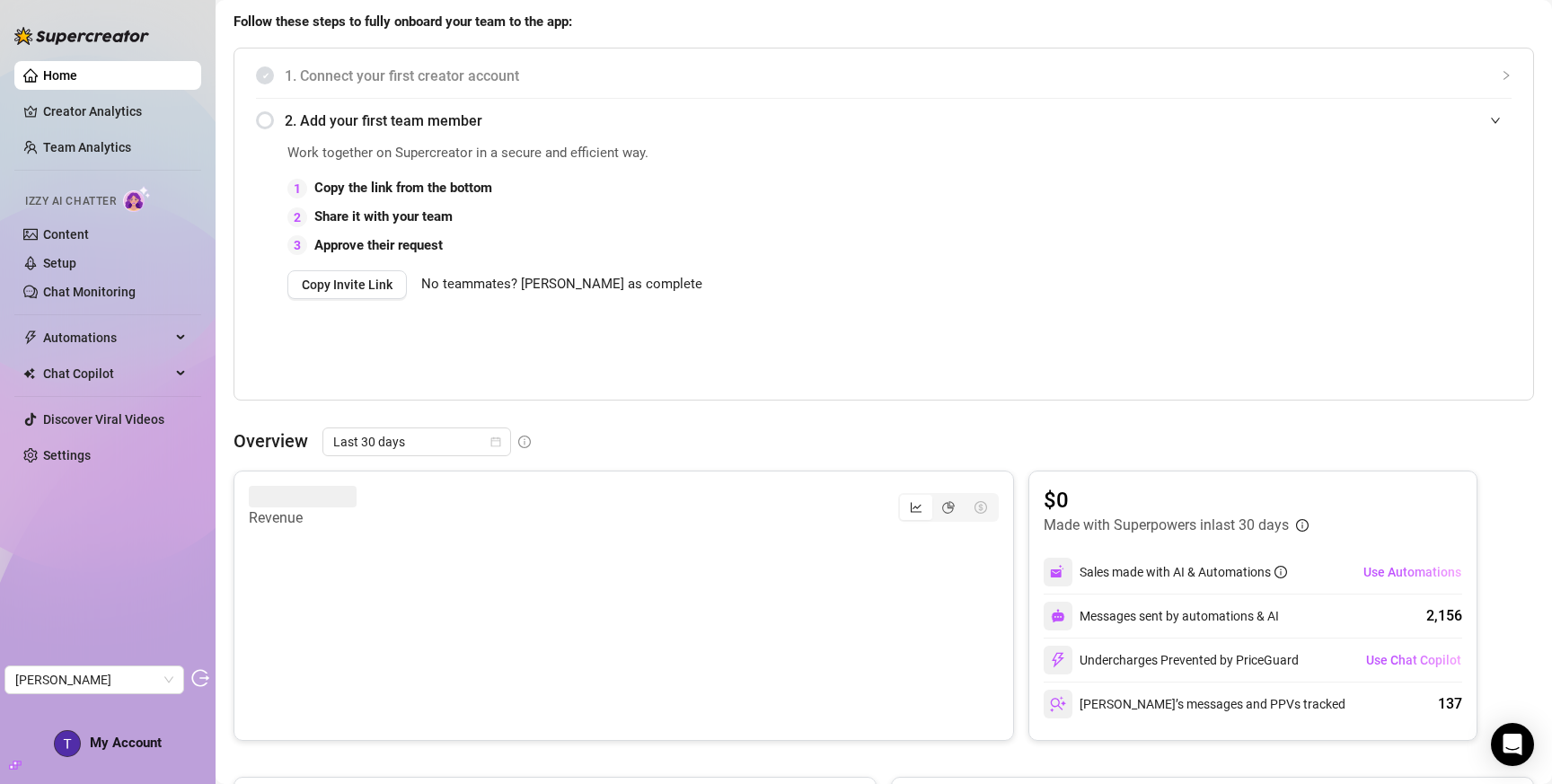
scroll to position [569, 0]
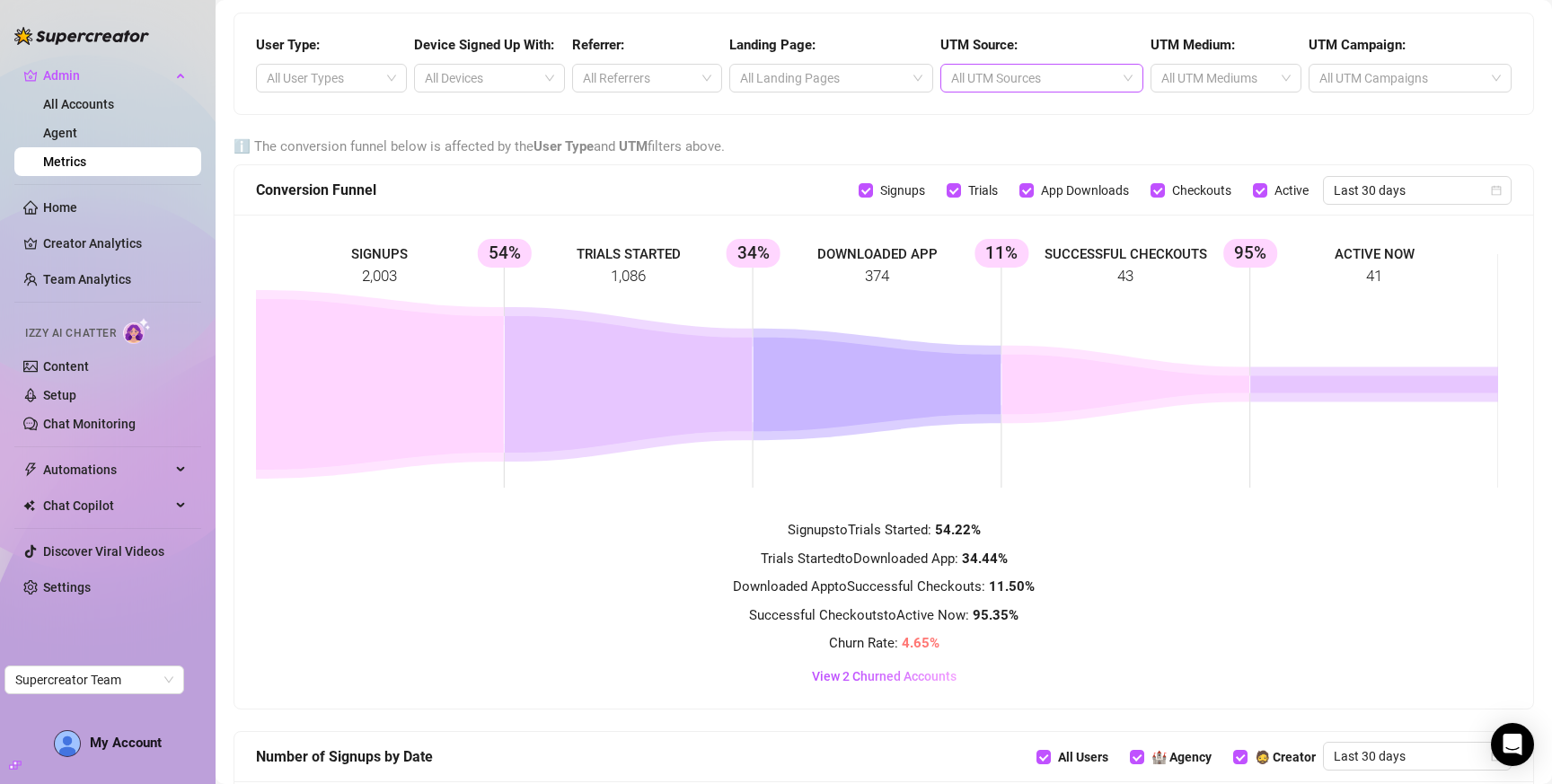
click at [1086, 76] on div at bounding box center [1033, 77] width 177 height 25
click at [1084, 85] on div at bounding box center [1033, 77] width 177 height 25
click at [1224, 82] on div at bounding box center [1217, 77] width 125 height 25
click at [1210, 113] on div "cpc" at bounding box center [1215, 113] width 121 height 19
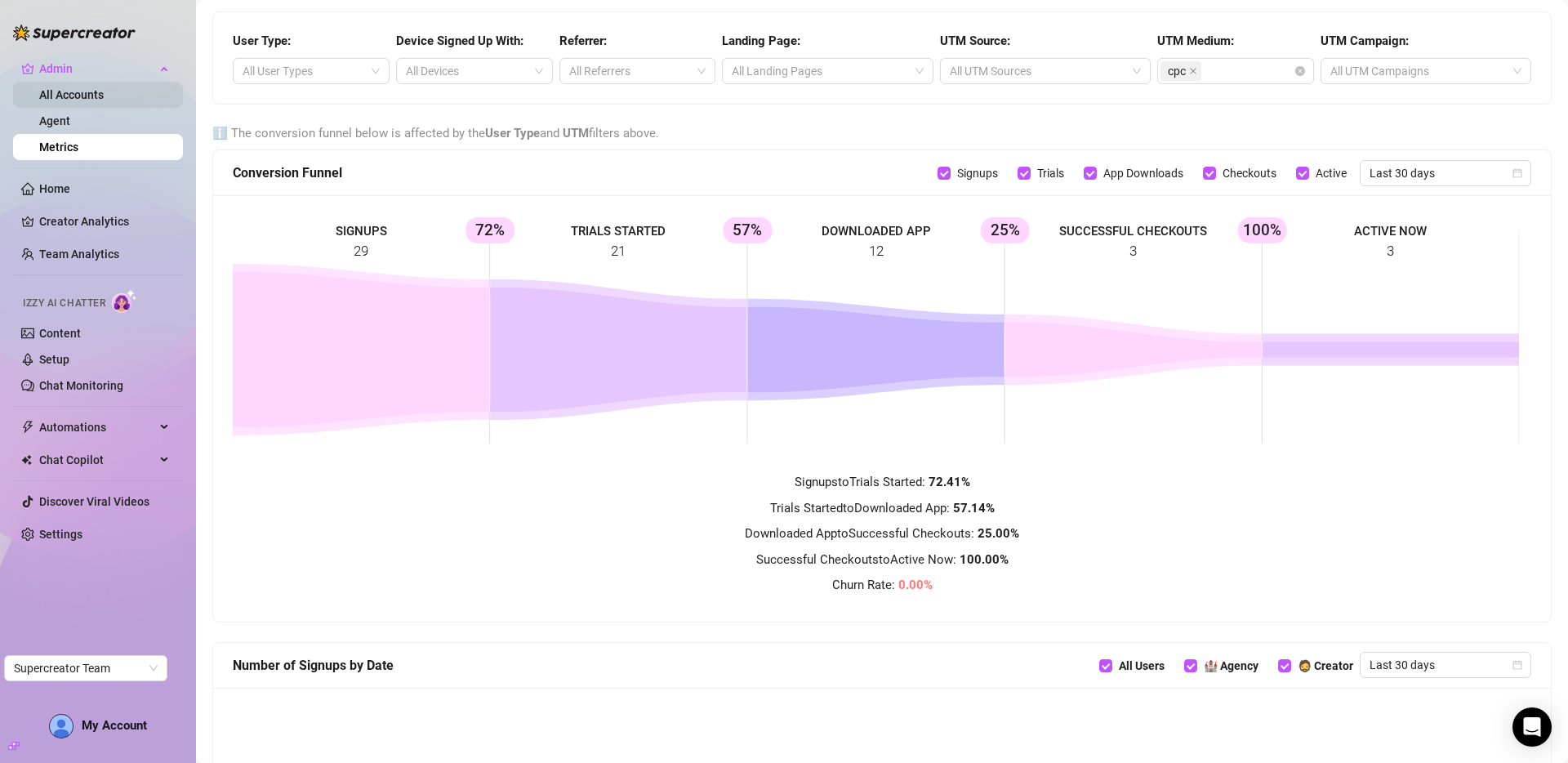
click at [79, 97] on link "All Accounts" at bounding box center [71, 95] width 64 height 13
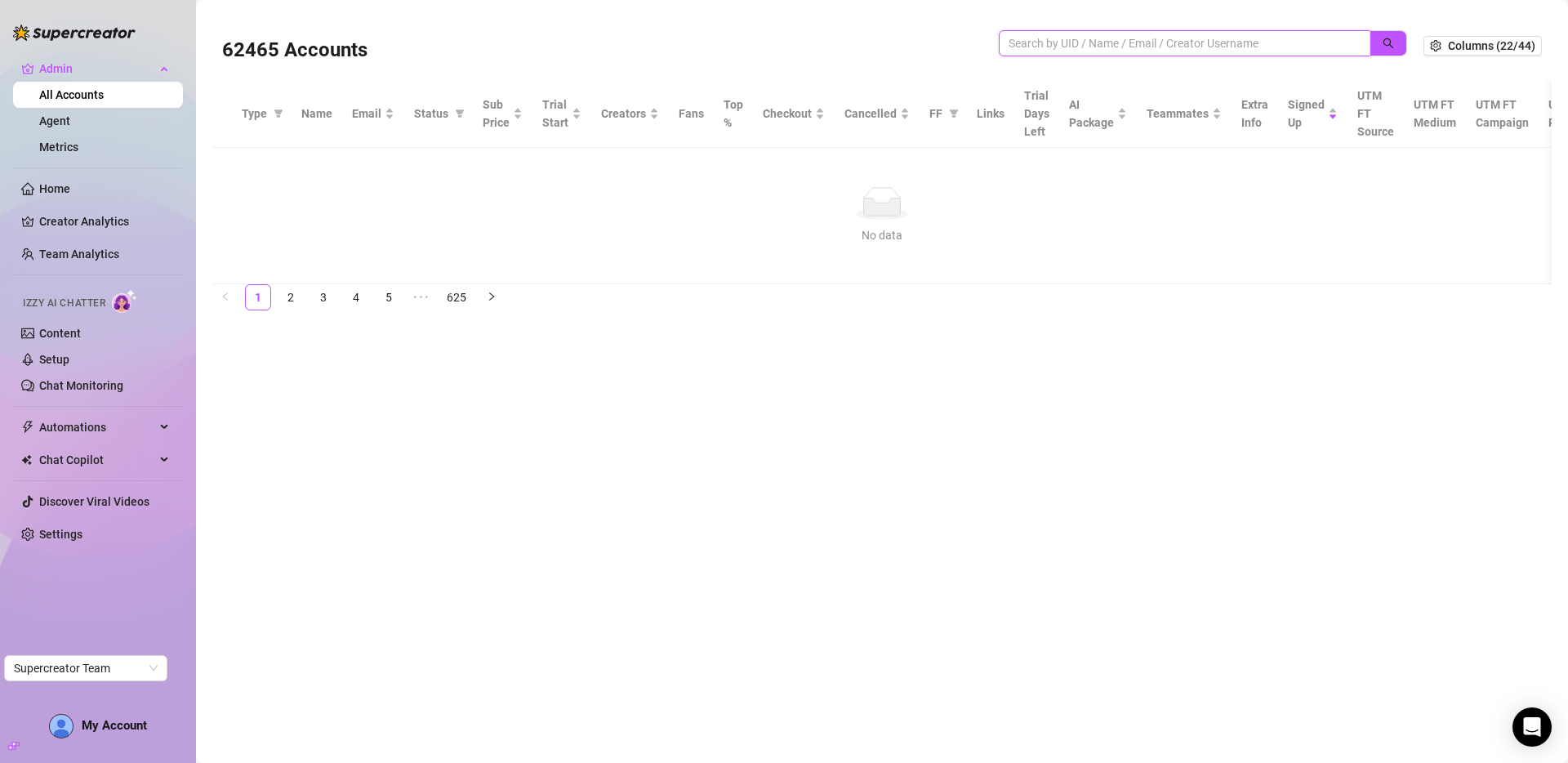
click at [1115, 39] on input "search" at bounding box center [1177, 43] width 339 height 18
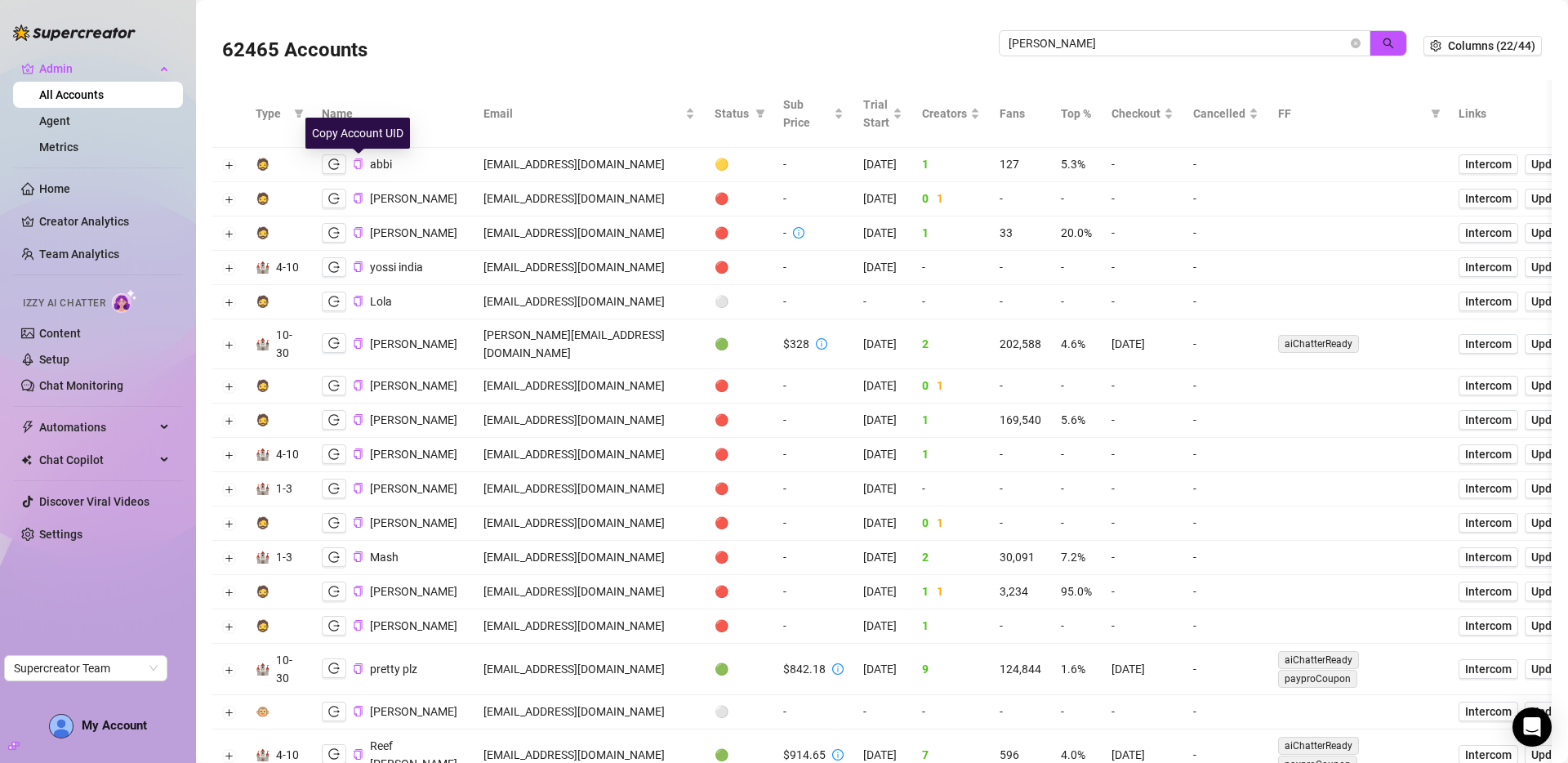
click at [356, 161] on icon "copy" at bounding box center [358, 163] width 11 height 11
click at [1133, 44] on input "lola" at bounding box center [1177, 43] width 339 height 18
paste input "yk9Fhfx9t2Zk9C9WtM2Q70mWEAl2"
click at [1382, 38] on icon "search" at bounding box center [1388, 44] width 12 height 12
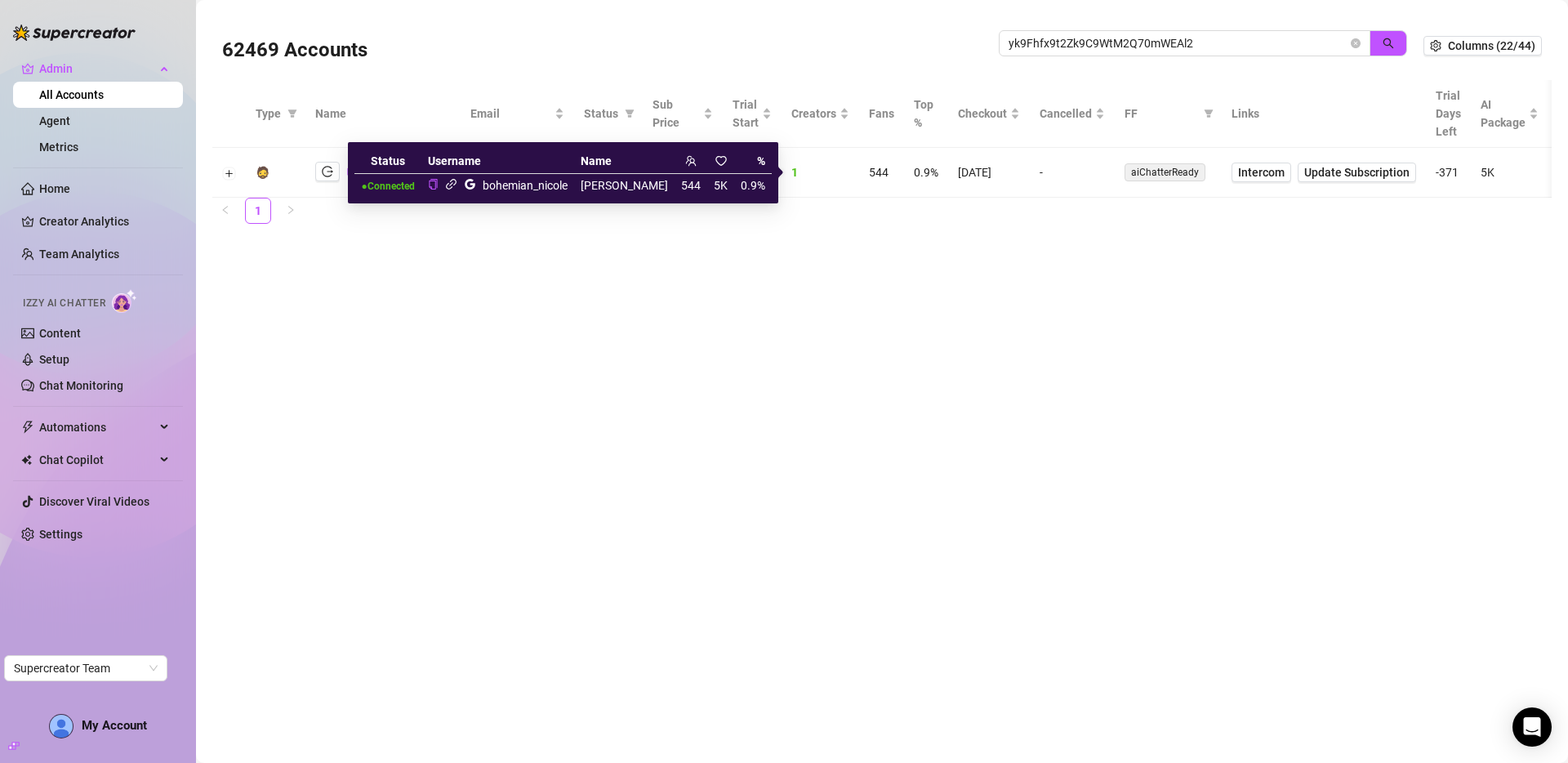
click at [458, 186] on icon "link" at bounding box center [451, 184] width 13 height 13
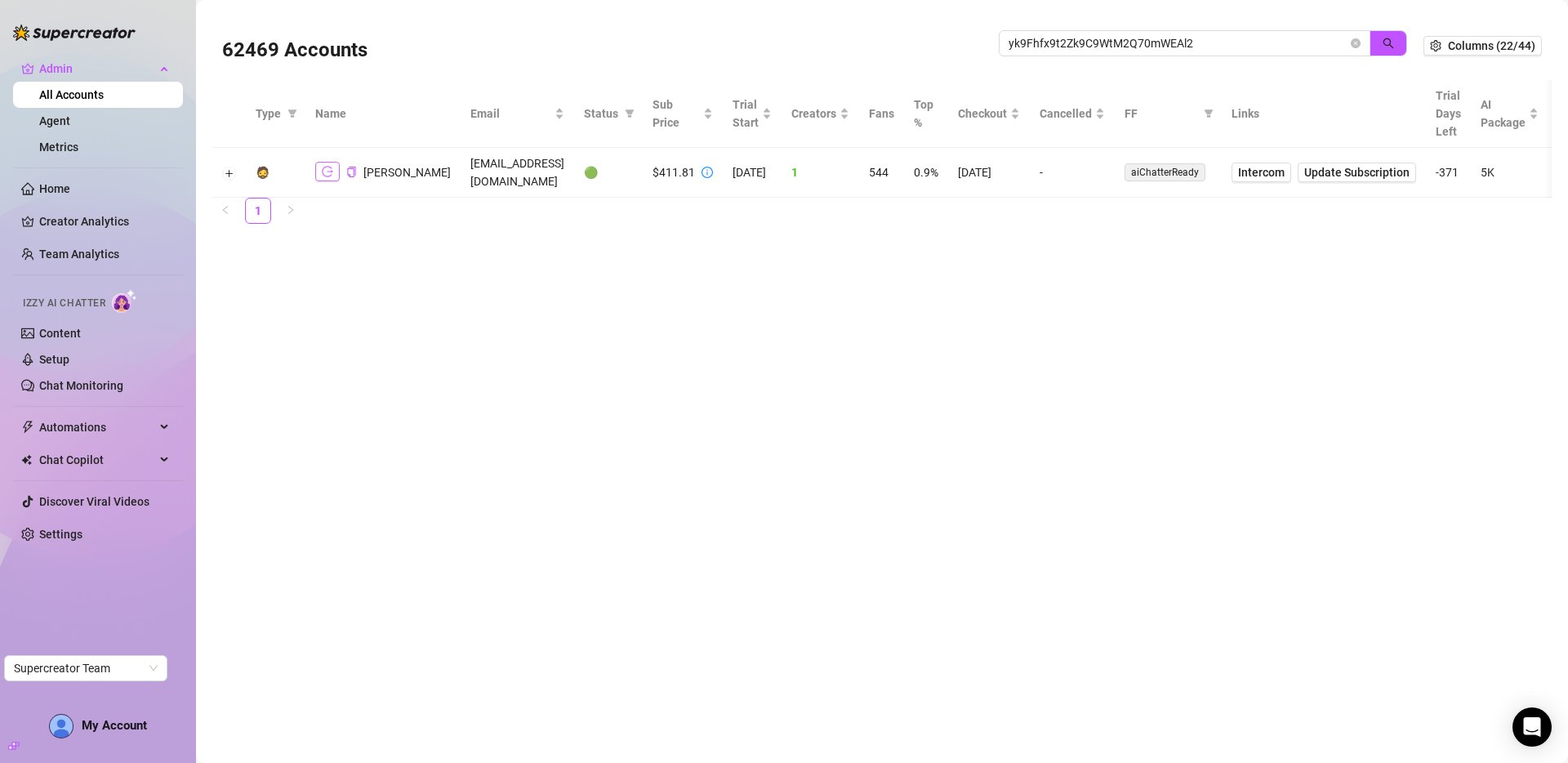
click at [331, 170] on icon "logout" at bounding box center [328, 172] width 12 height 12
click at [1166, 40] on input "yk9Fhfx9t2Zk9C9WtM2Q70mWEAl2" at bounding box center [1177, 43] width 339 height 18
type input "gali"
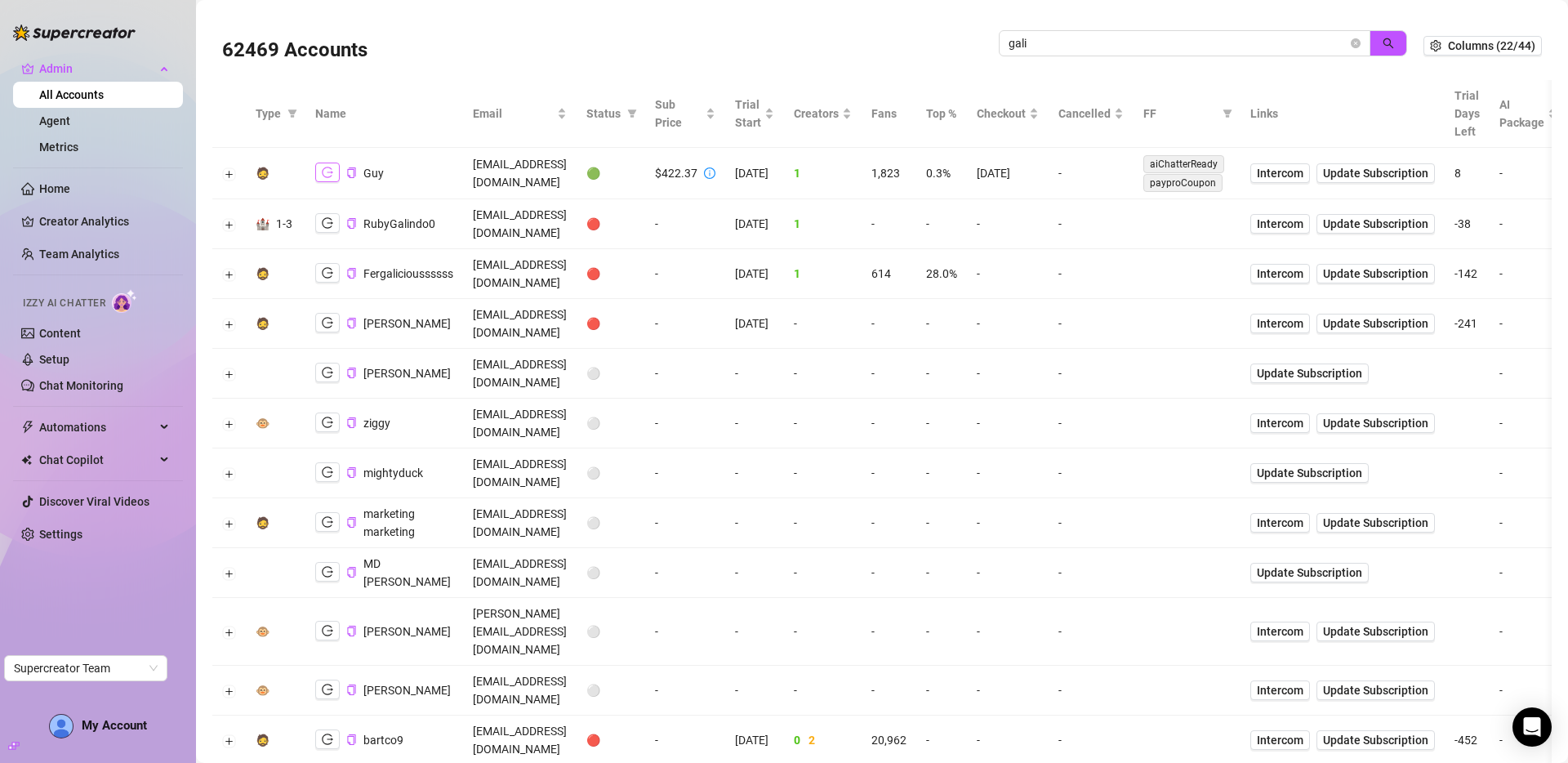
click at [331, 175] on icon "logout" at bounding box center [328, 172] width 12 height 12
click at [1350, 42] on icon "close-circle" at bounding box center [1355, 44] width 10 height 10
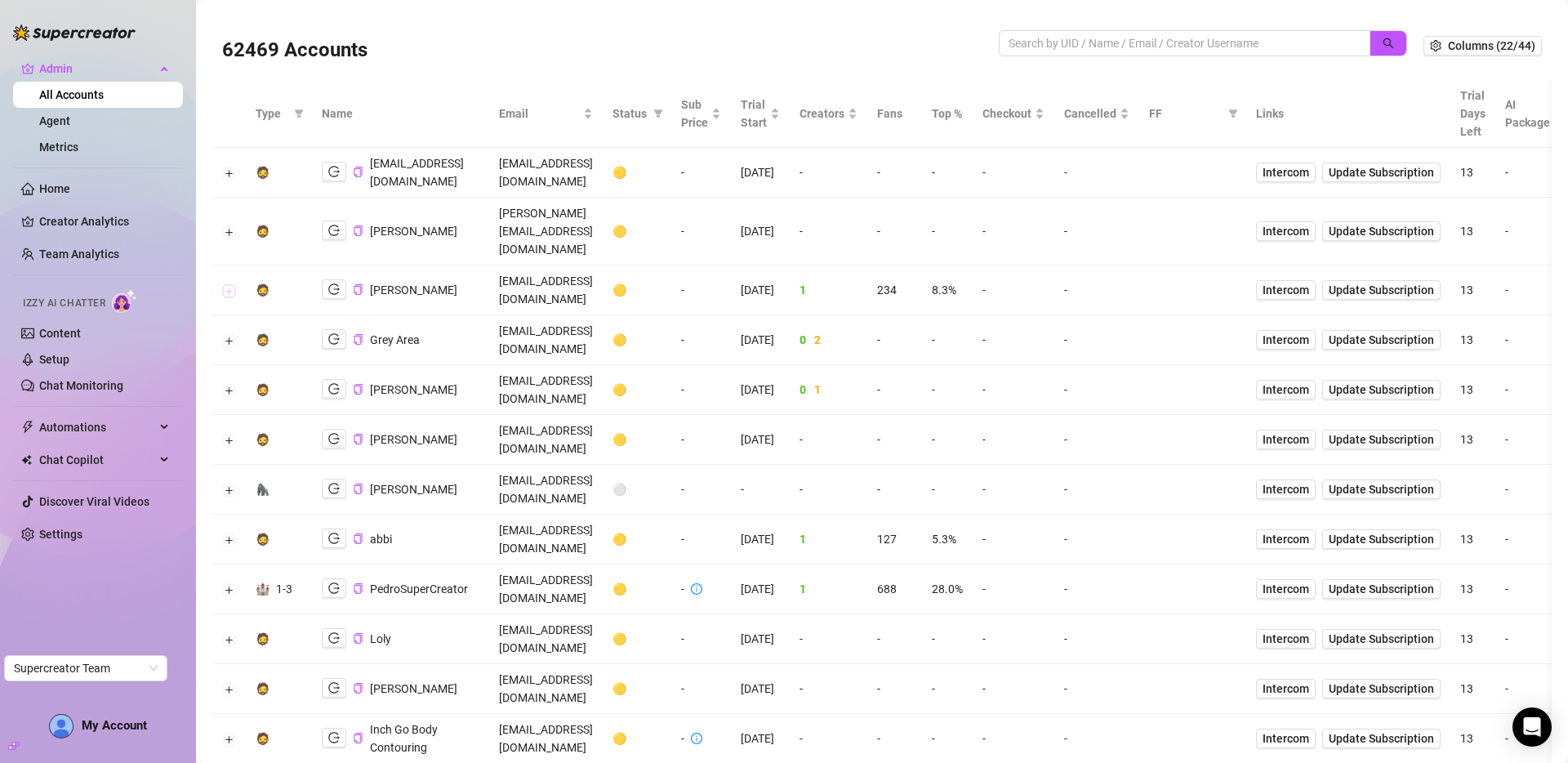
click at [225, 284] on button "Expand row" at bounding box center [229, 291] width 13 height 13
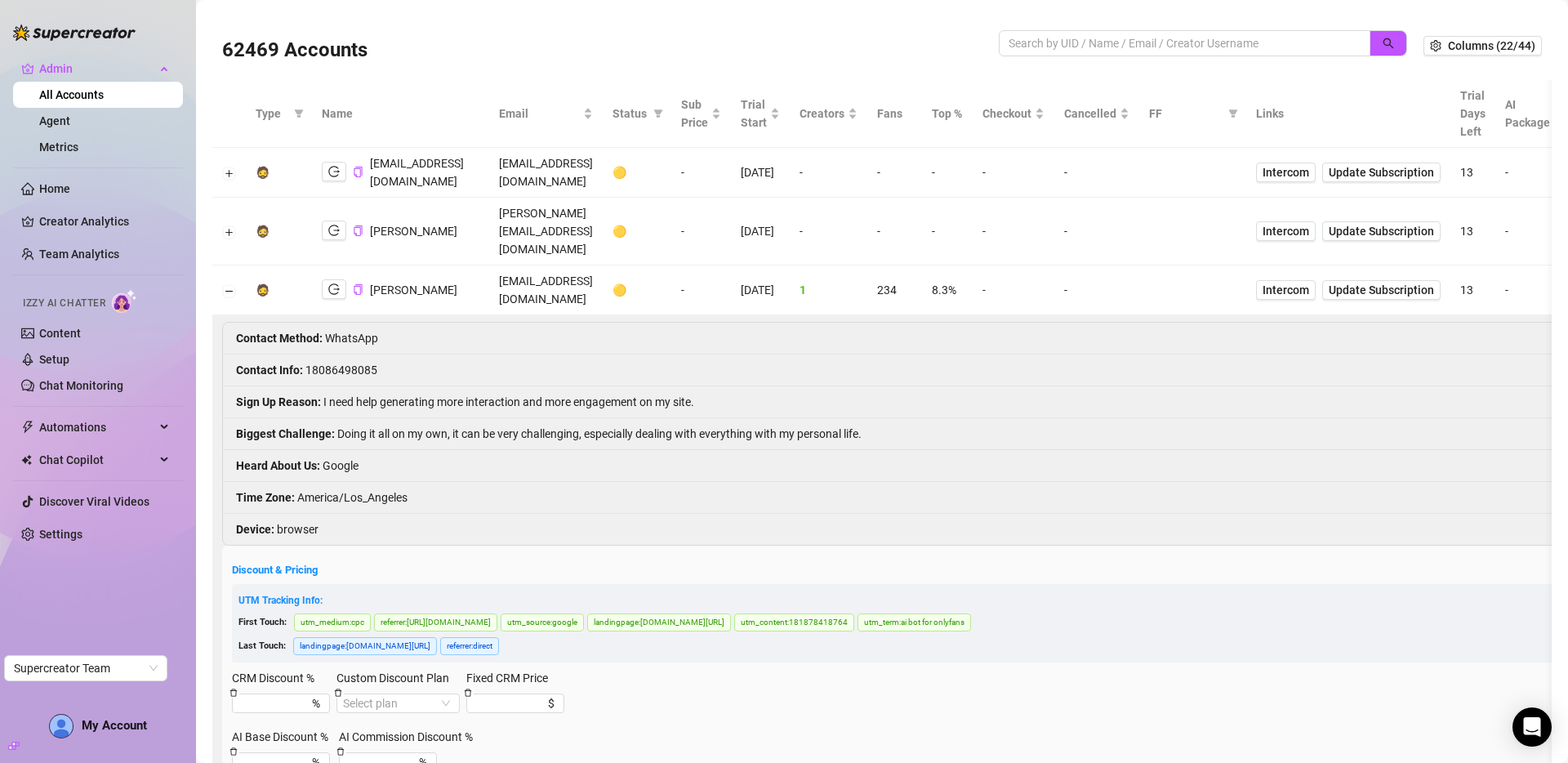
click at [355, 355] on li "Contact Info : 18086498085" at bounding box center [1132, 371] width 1819 height 32
copy li "18086498085"
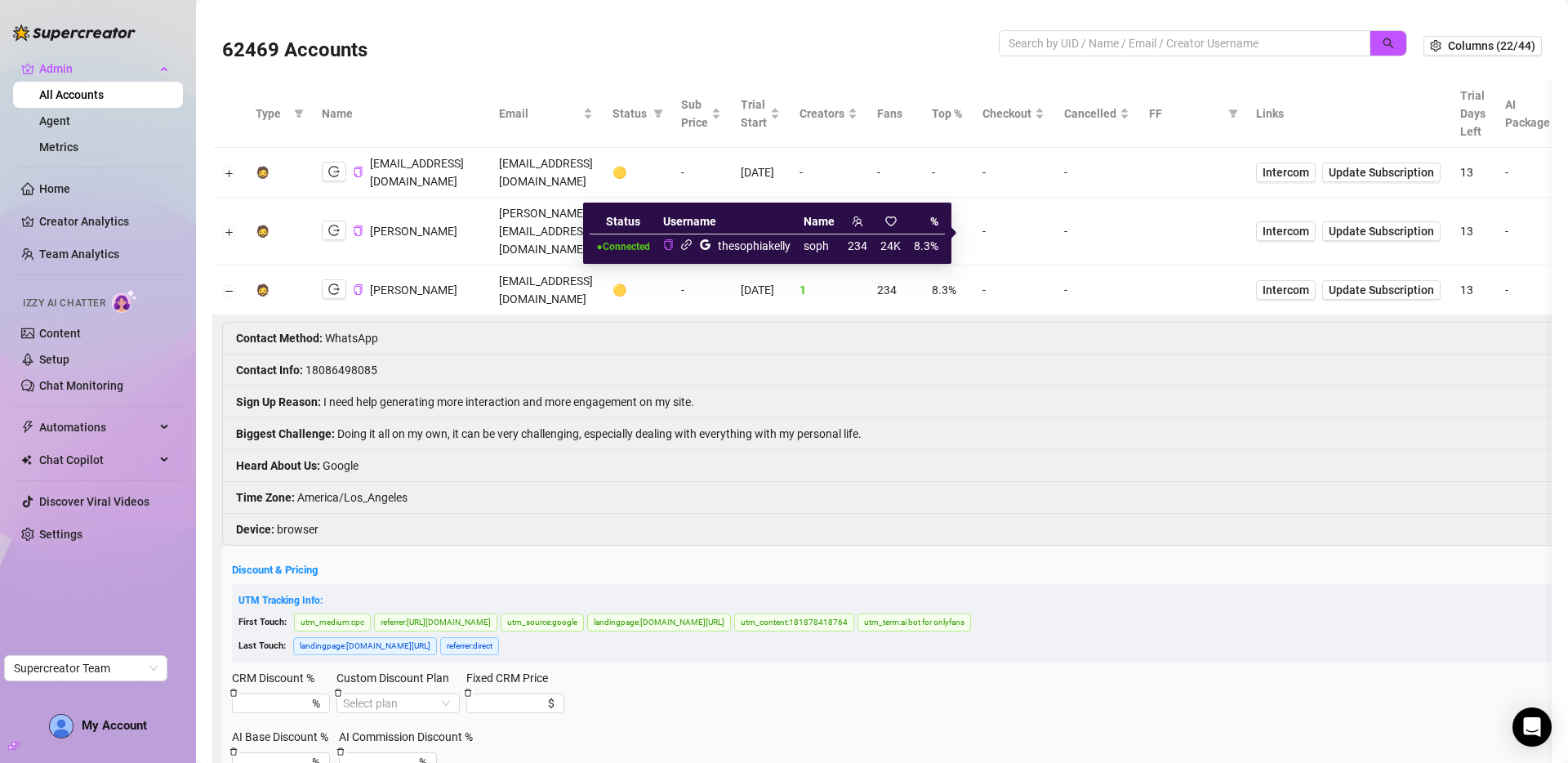
click at [689, 245] on icon "link" at bounding box center [686, 244] width 11 height 11
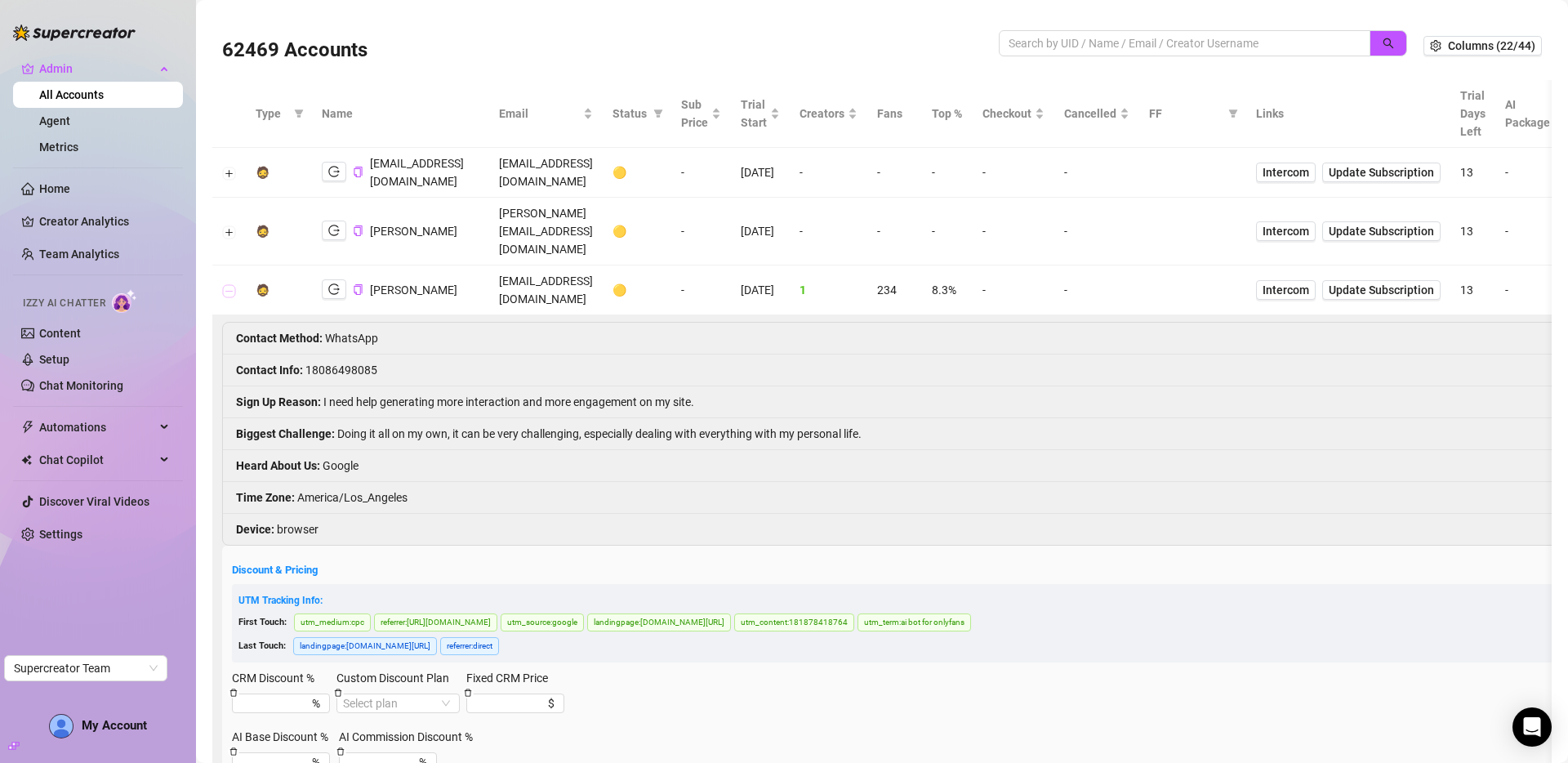
click at [231, 284] on button "Collapse row" at bounding box center [229, 291] width 13 height 13
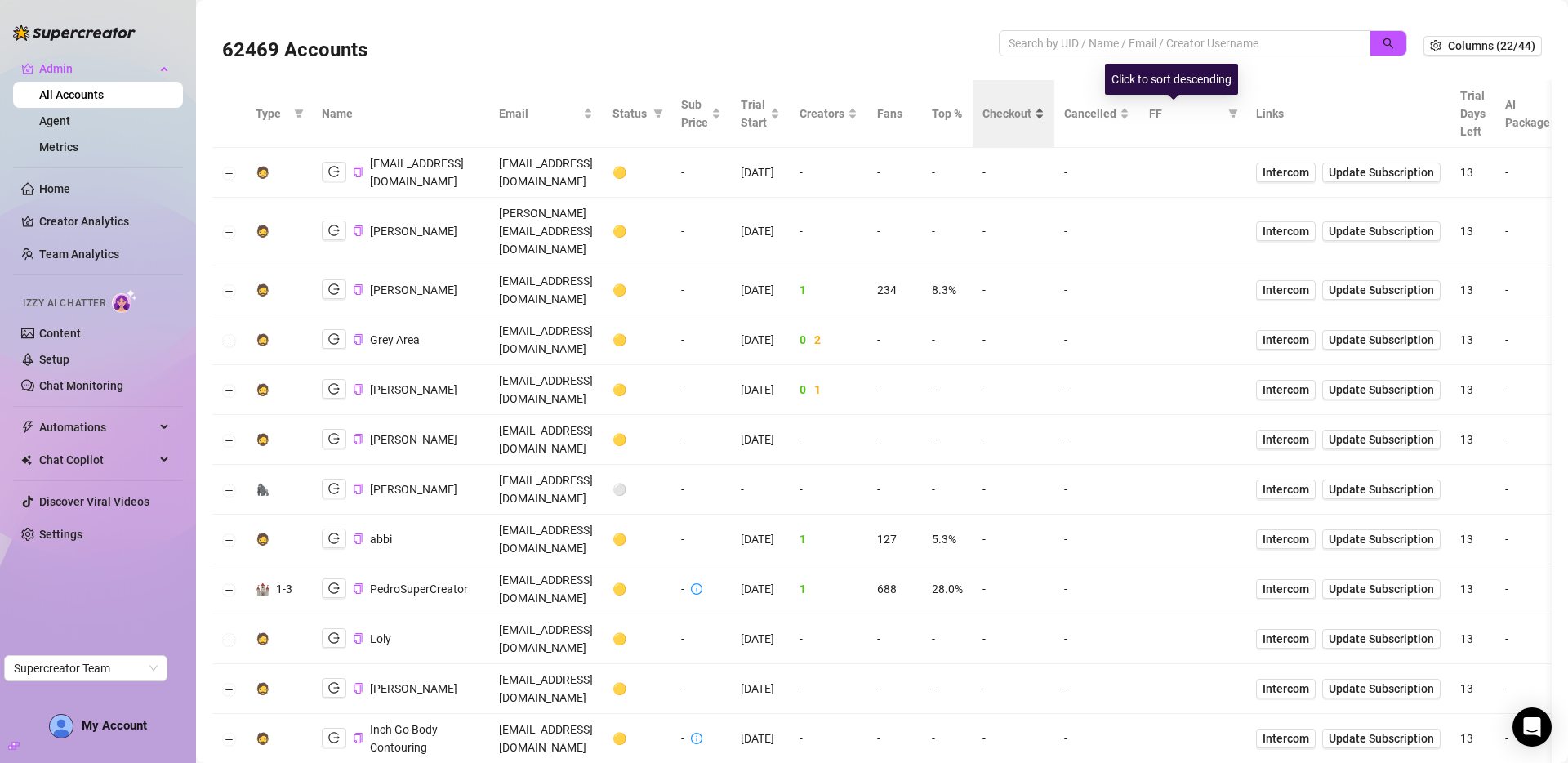
click at [1032, 116] on span "Checkout" at bounding box center [1007, 113] width 49 height 18
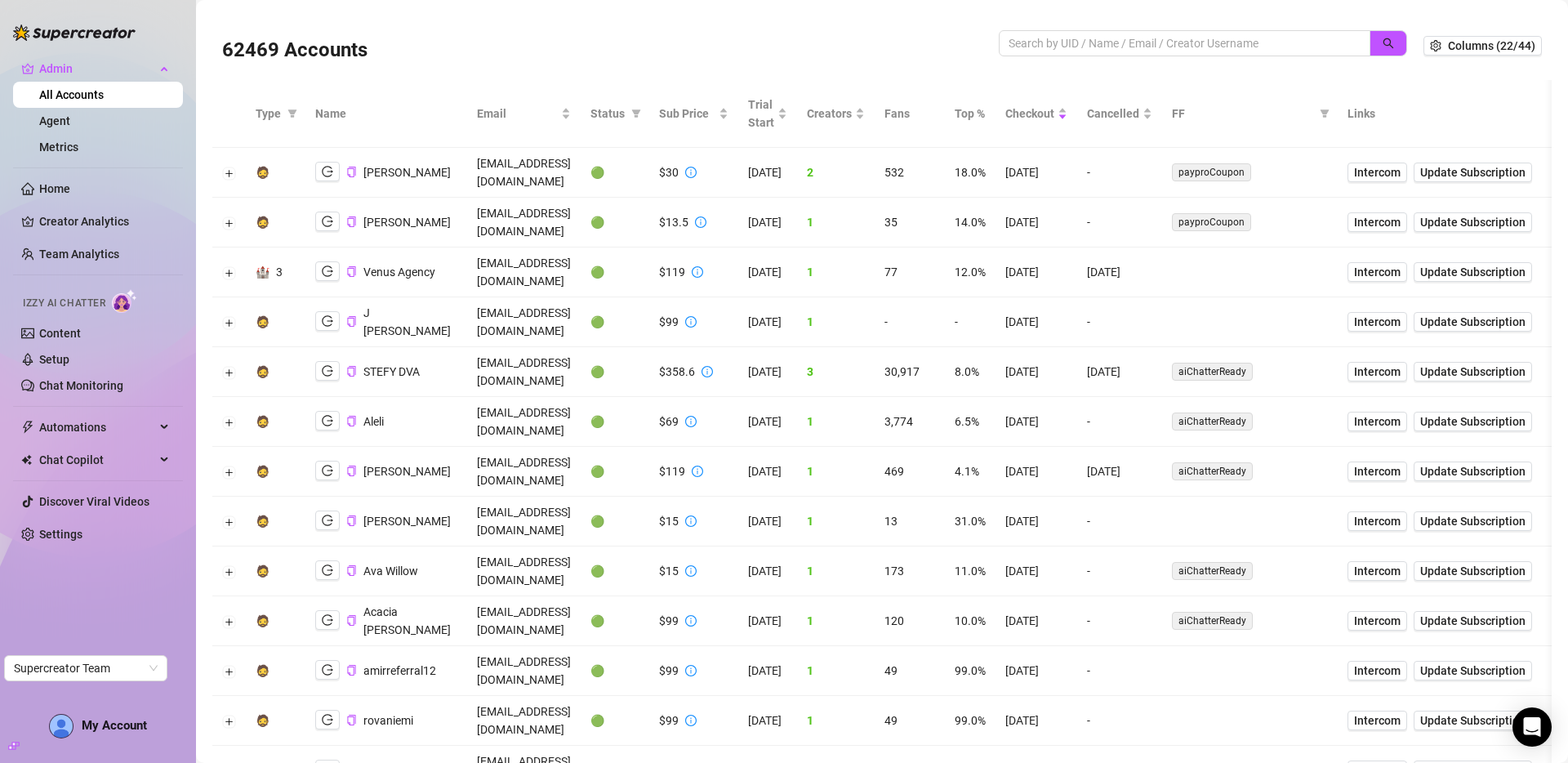
scroll to position [3, 0]
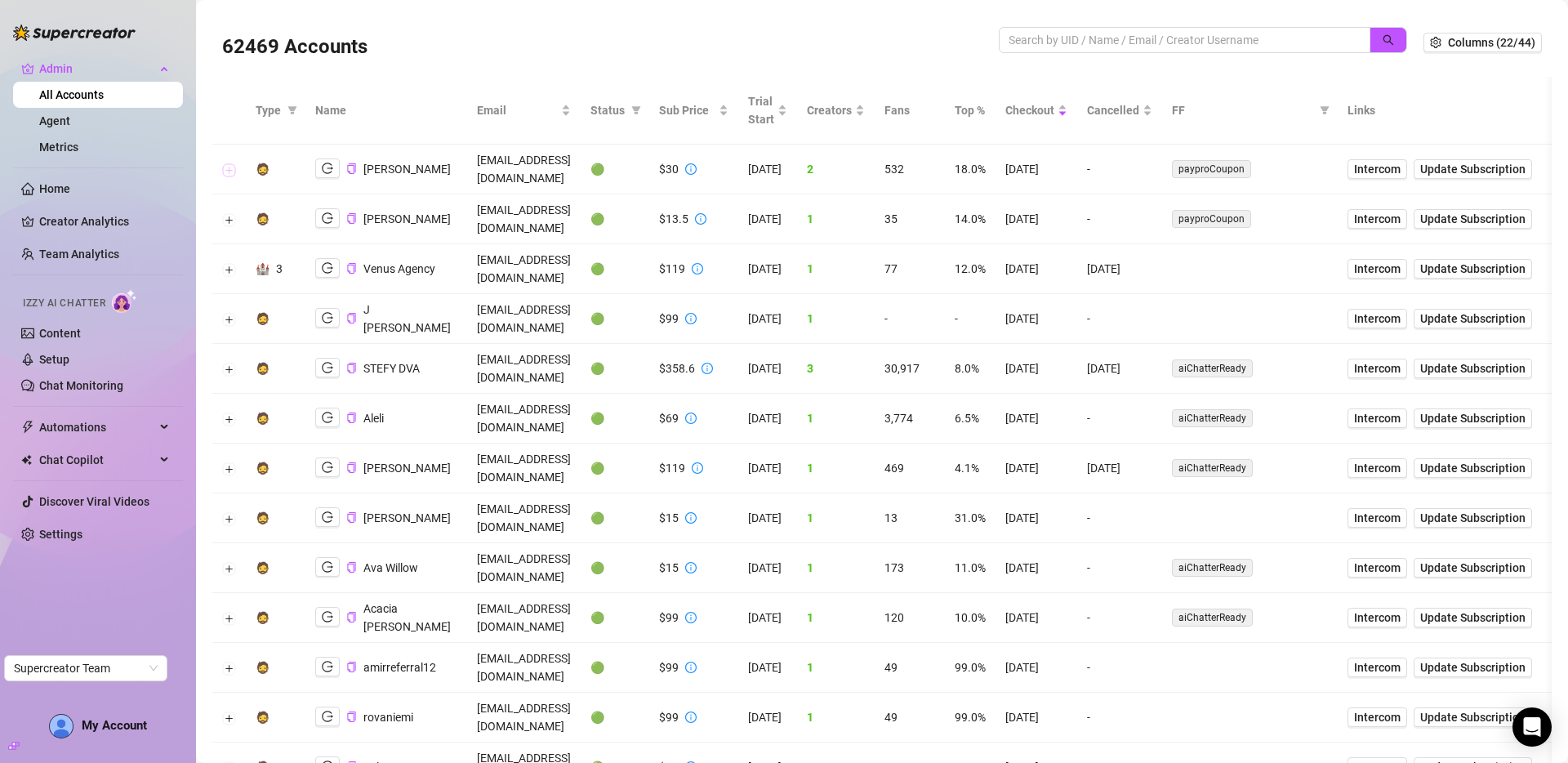
click at [227, 163] on button "Expand row" at bounding box center [229, 170] width 13 height 13
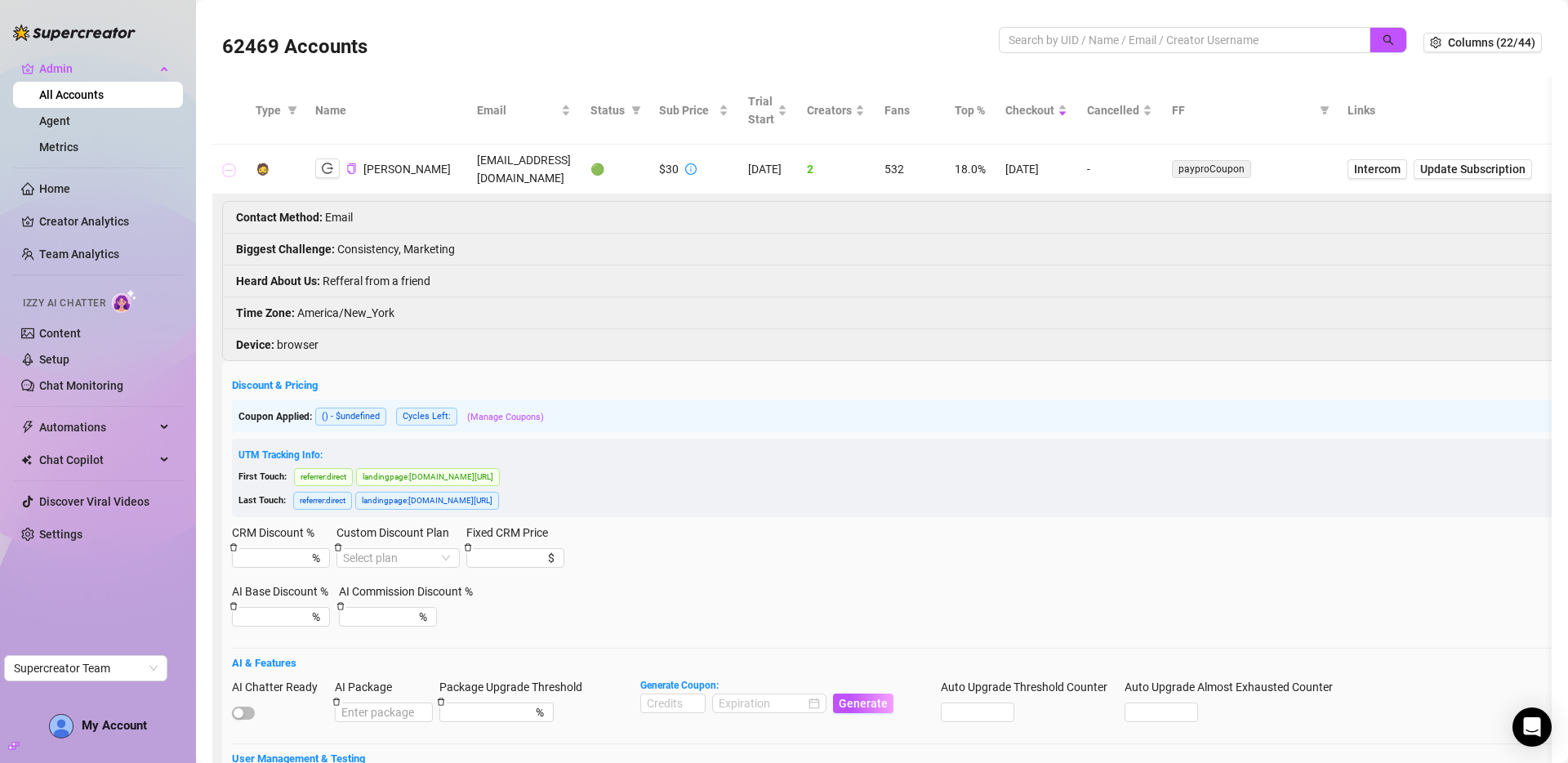
click at [227, 163] on button "Collapse row" at bounding box center [229, 170] width 13 height 13
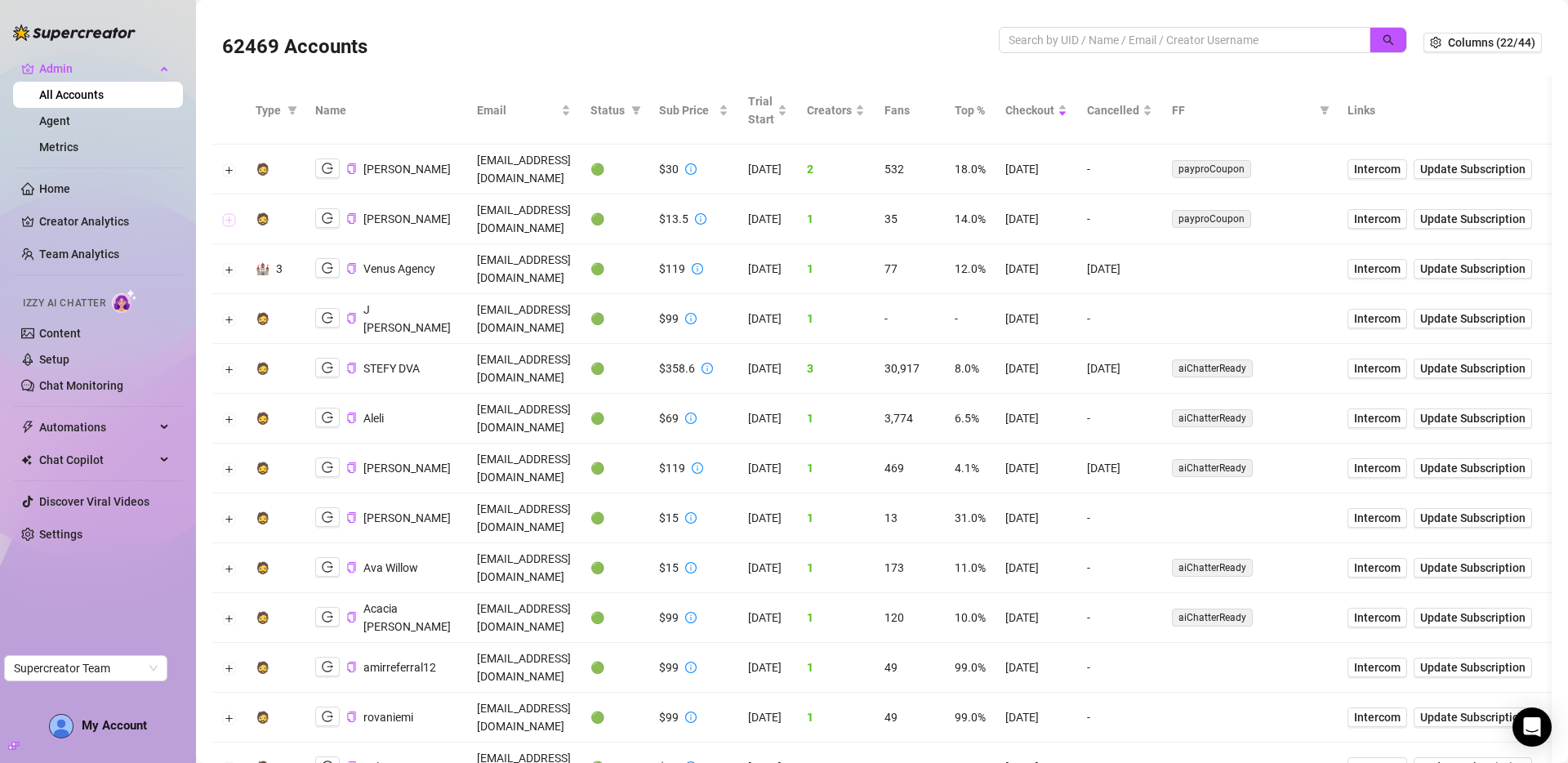
click at [228, 213] on button "Expand row" at bounding box center [229, 220] width 13 height 13
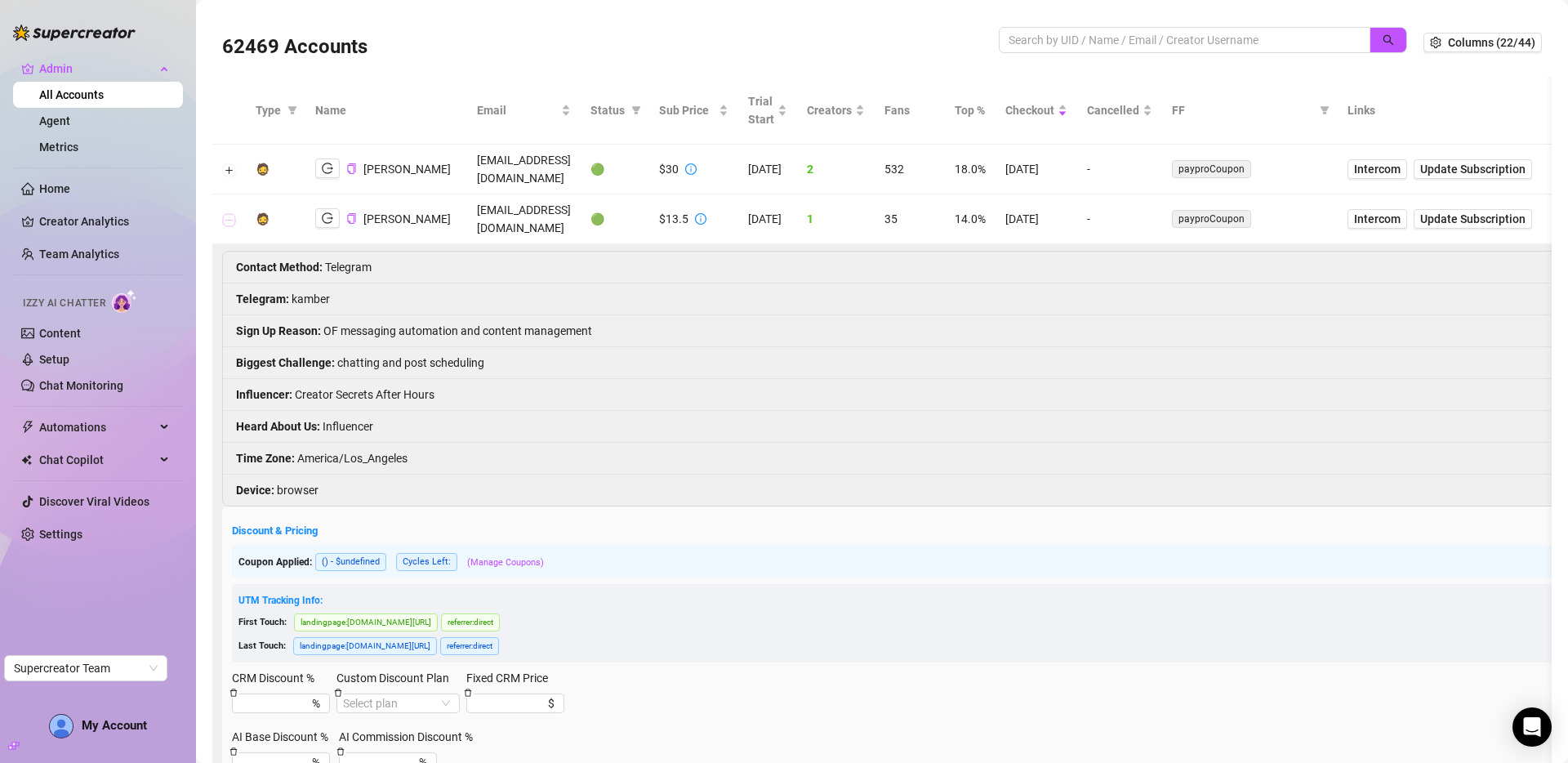
click at [228, 213] on button "Collapse row" at bounding box center [229, 220] width 13 height 13
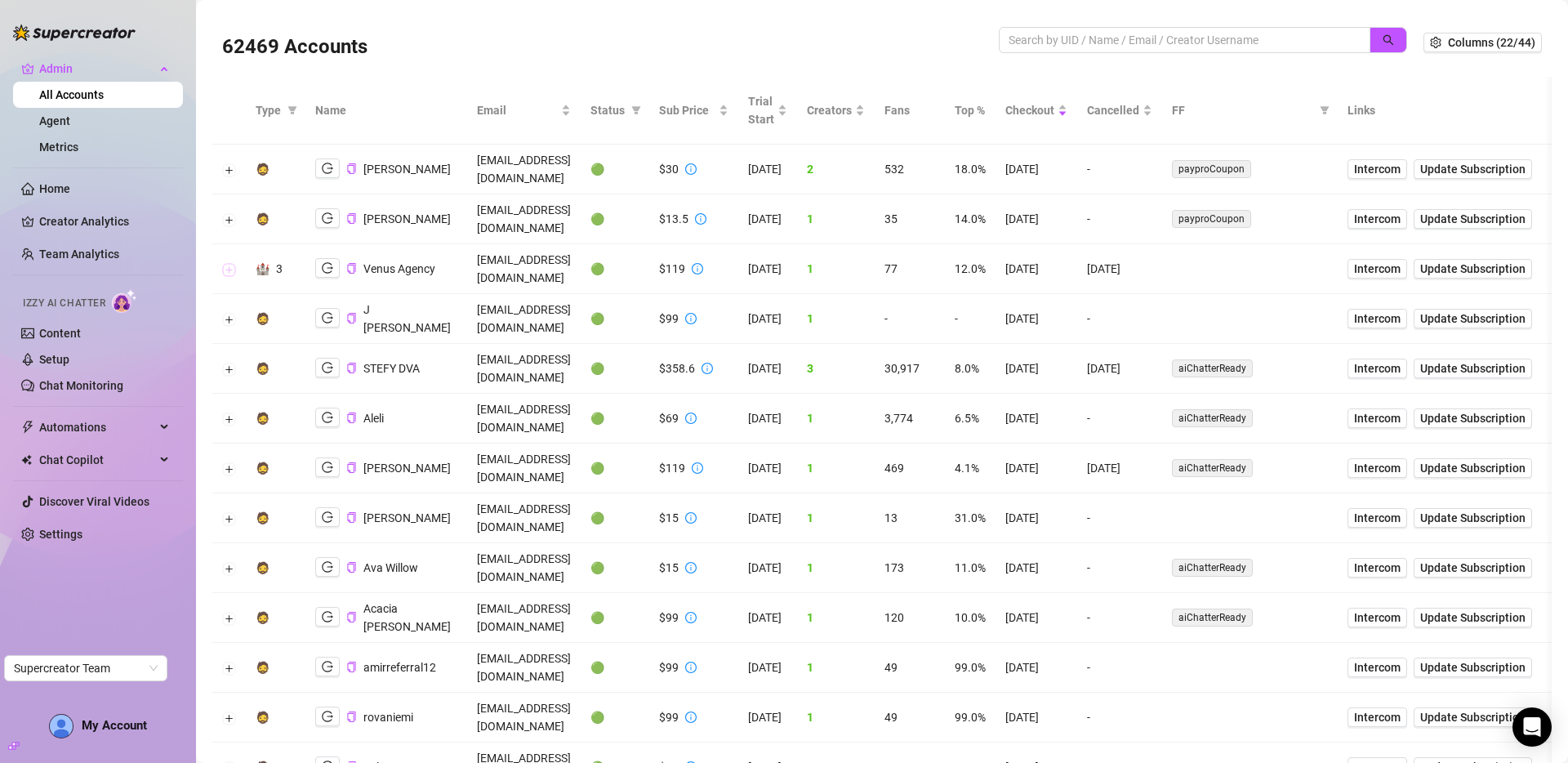
click at [232, 263] on button "Expand row" at bounding box center [229, 269] width 13 height 13
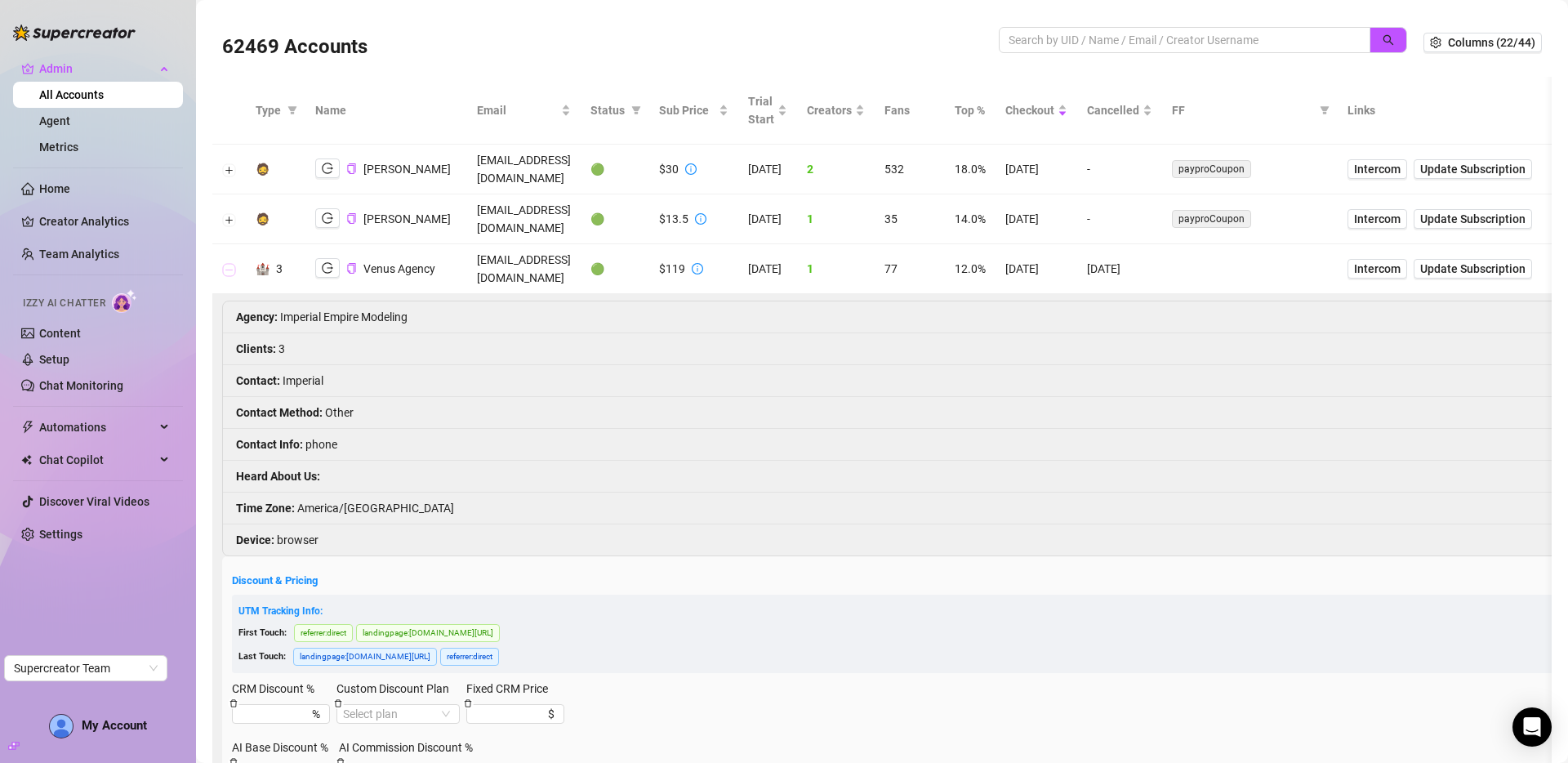
click at [232, 263] on button "Collapse row" at bounding box center [229, 269] width 13 height 13
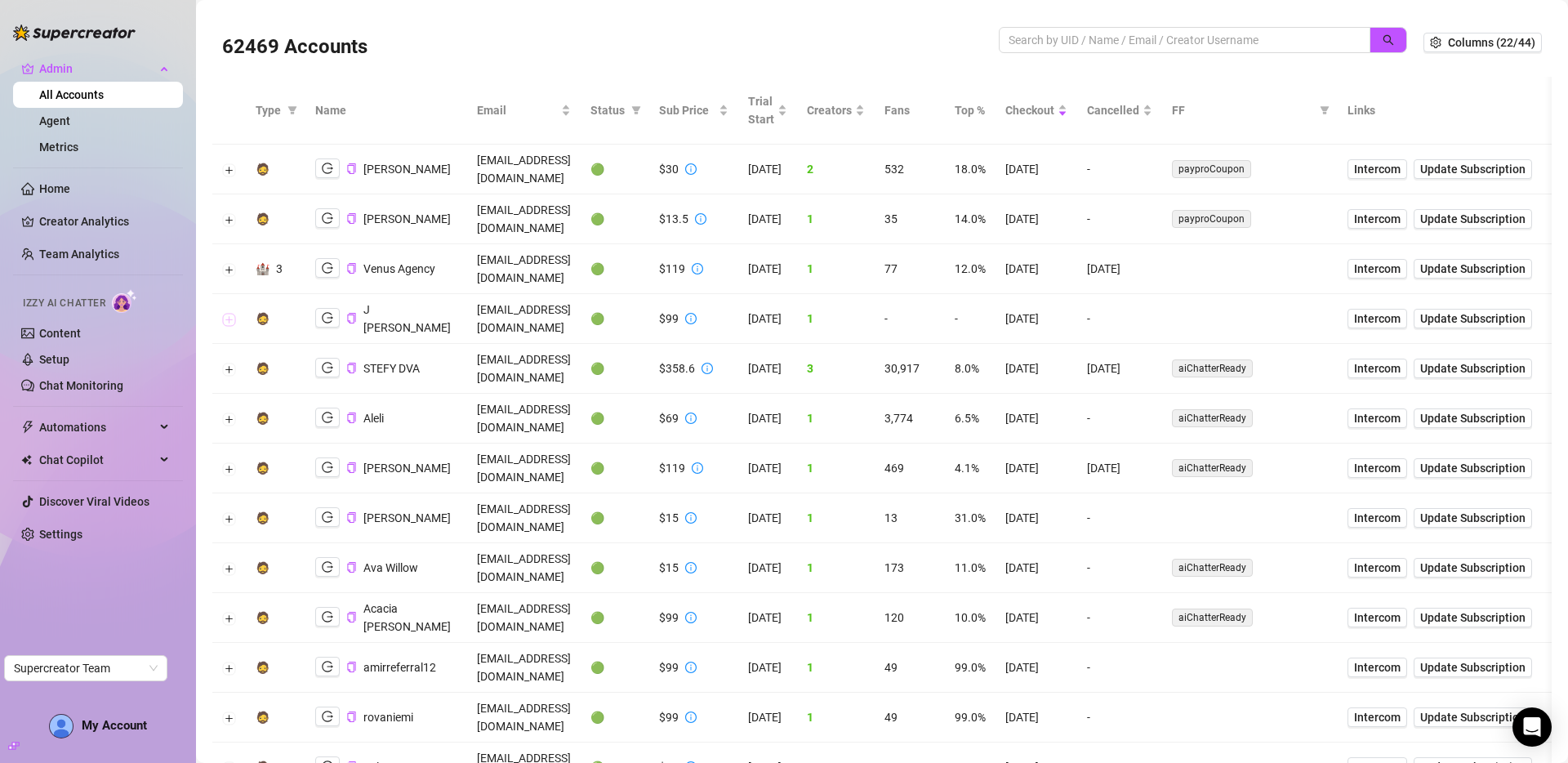
click at [230, 313] on button "Expand row" at bounding box center [229, 320] width 13 height 13
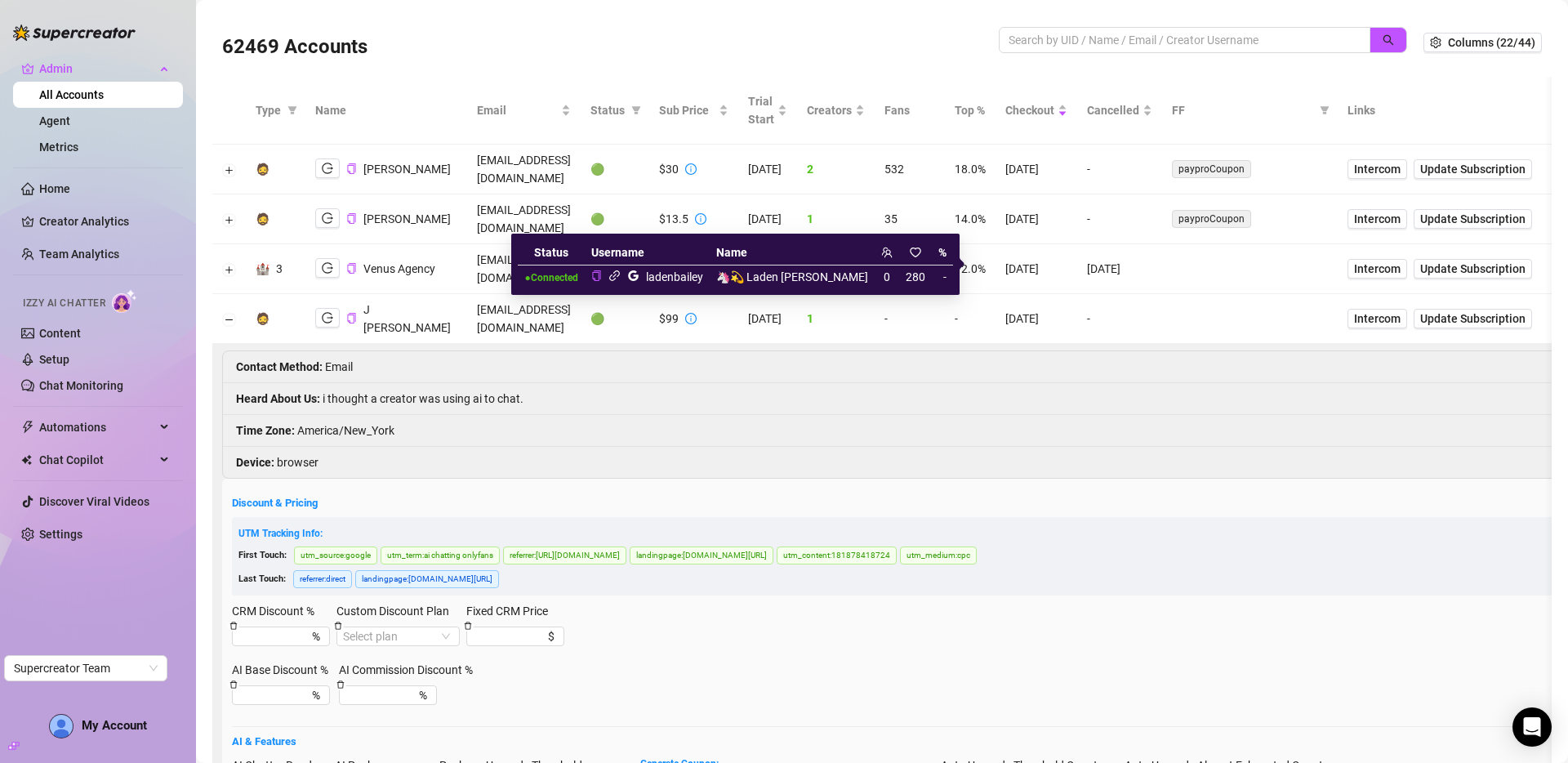
click at [621, 275] on icon "link" at bounding box center [614, 275] width 13 height 13
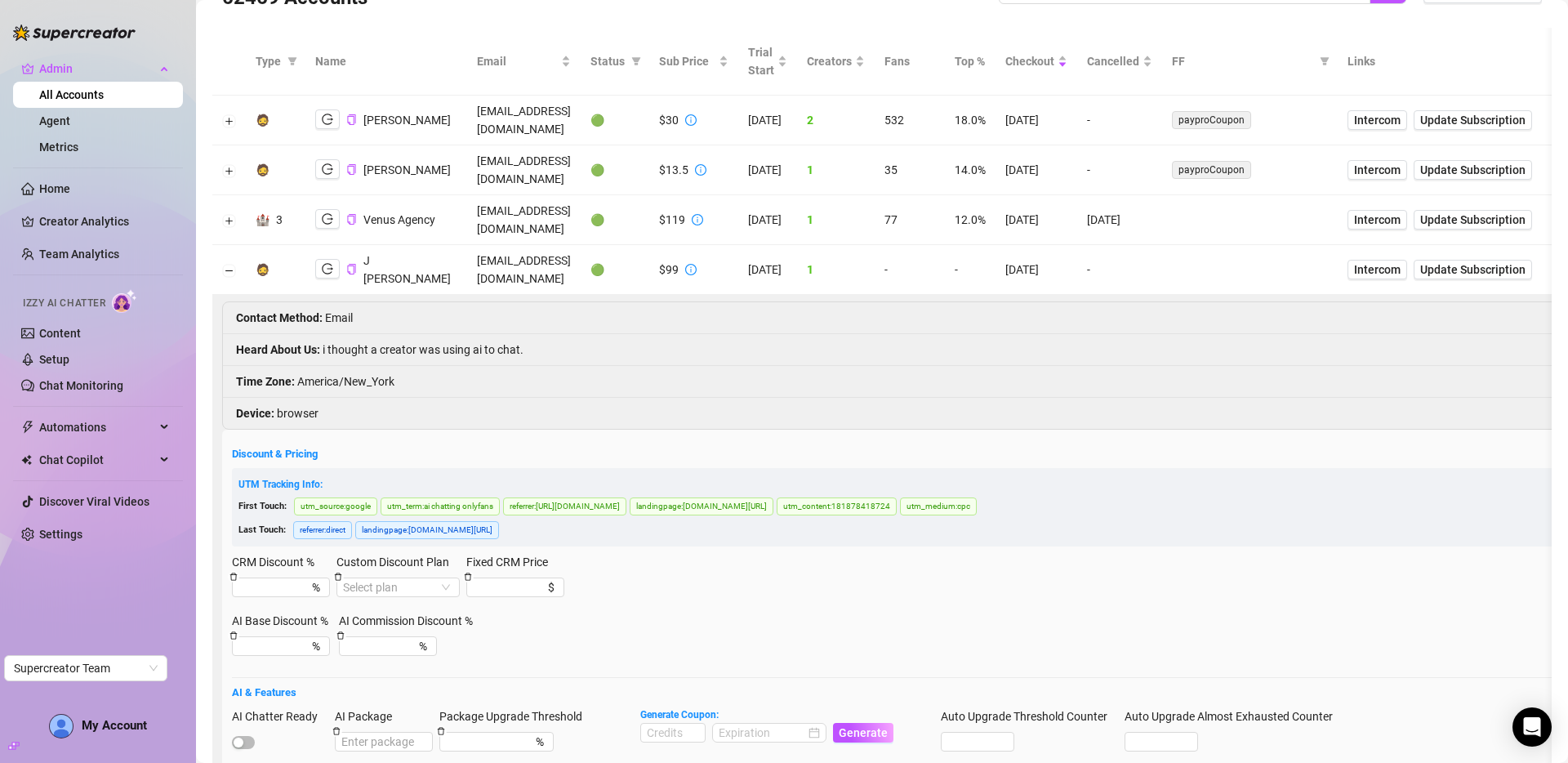
scroll to position [54, 0]
click at [235, 262] on button "Collapse row" at bounding box center [229, 269] width 13 height 13
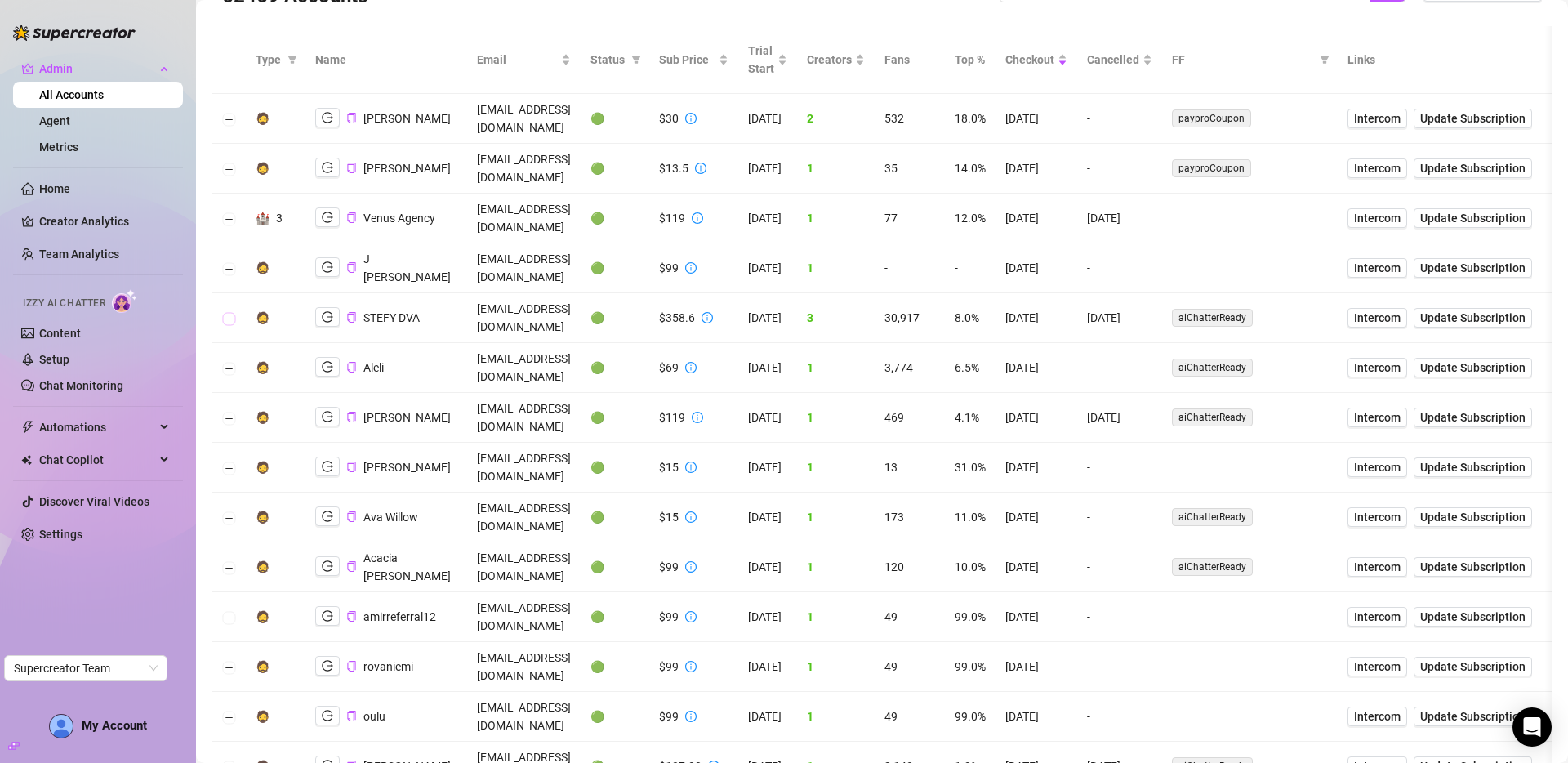
click at [229, 312] on button "Expand row" at bounding box center [229, 319] width 13 height 13
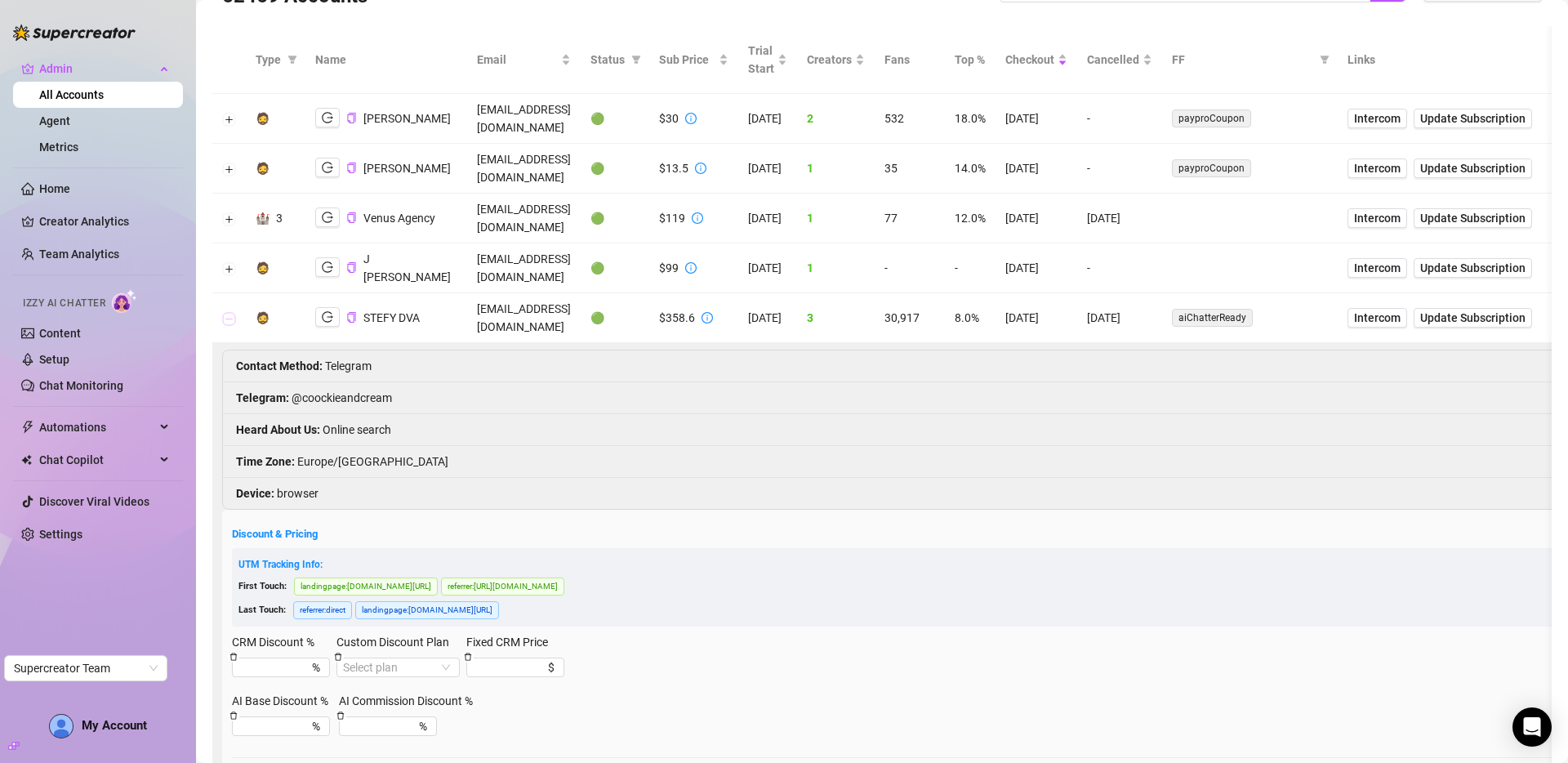
click at [229, 312] on button "Collapse row" at bounding box center [229, 319] width 13 height 13
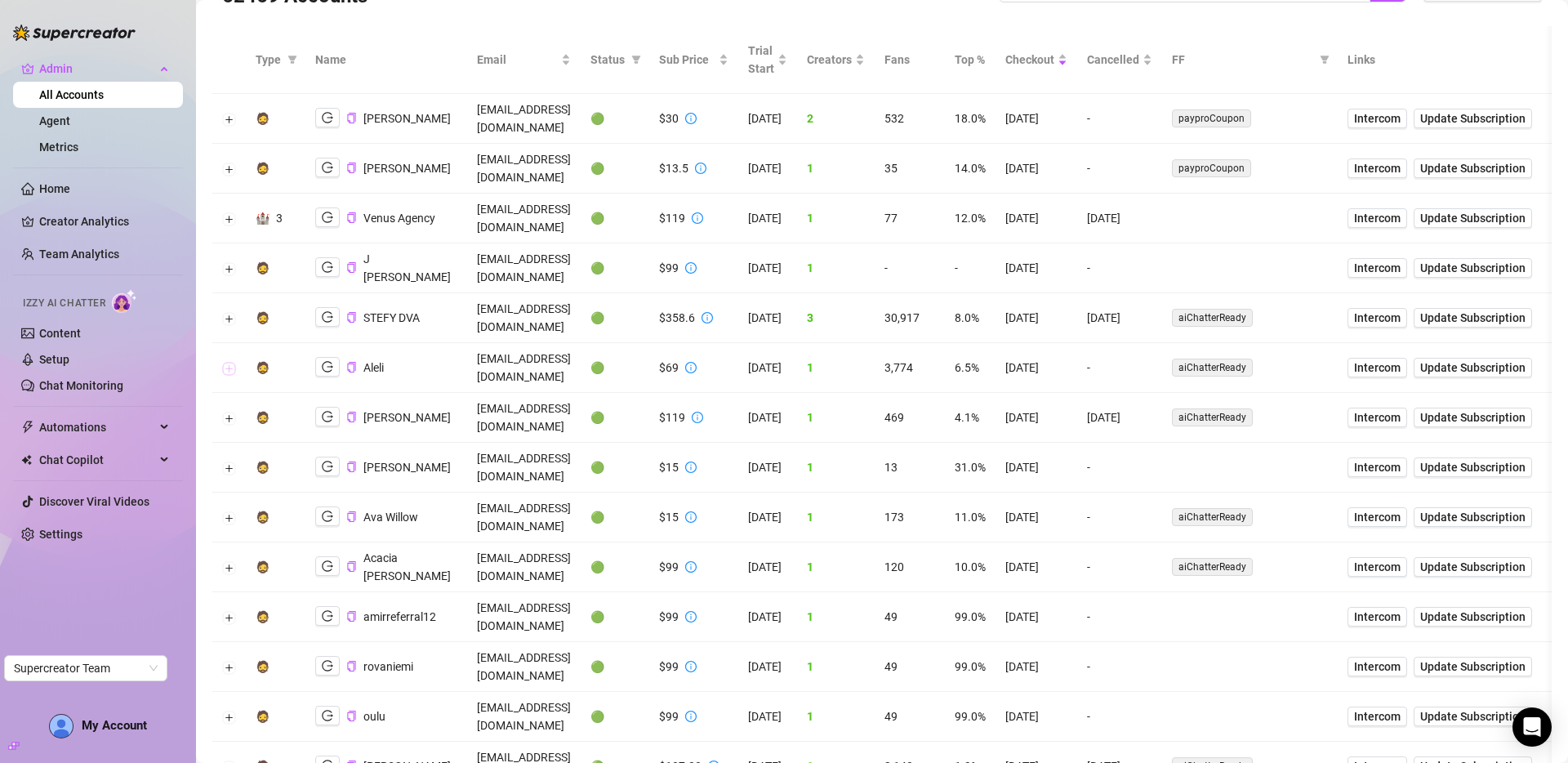
click at [228, 361] on button "Expand row" at bounding box center [229, 368] width 13 height 13
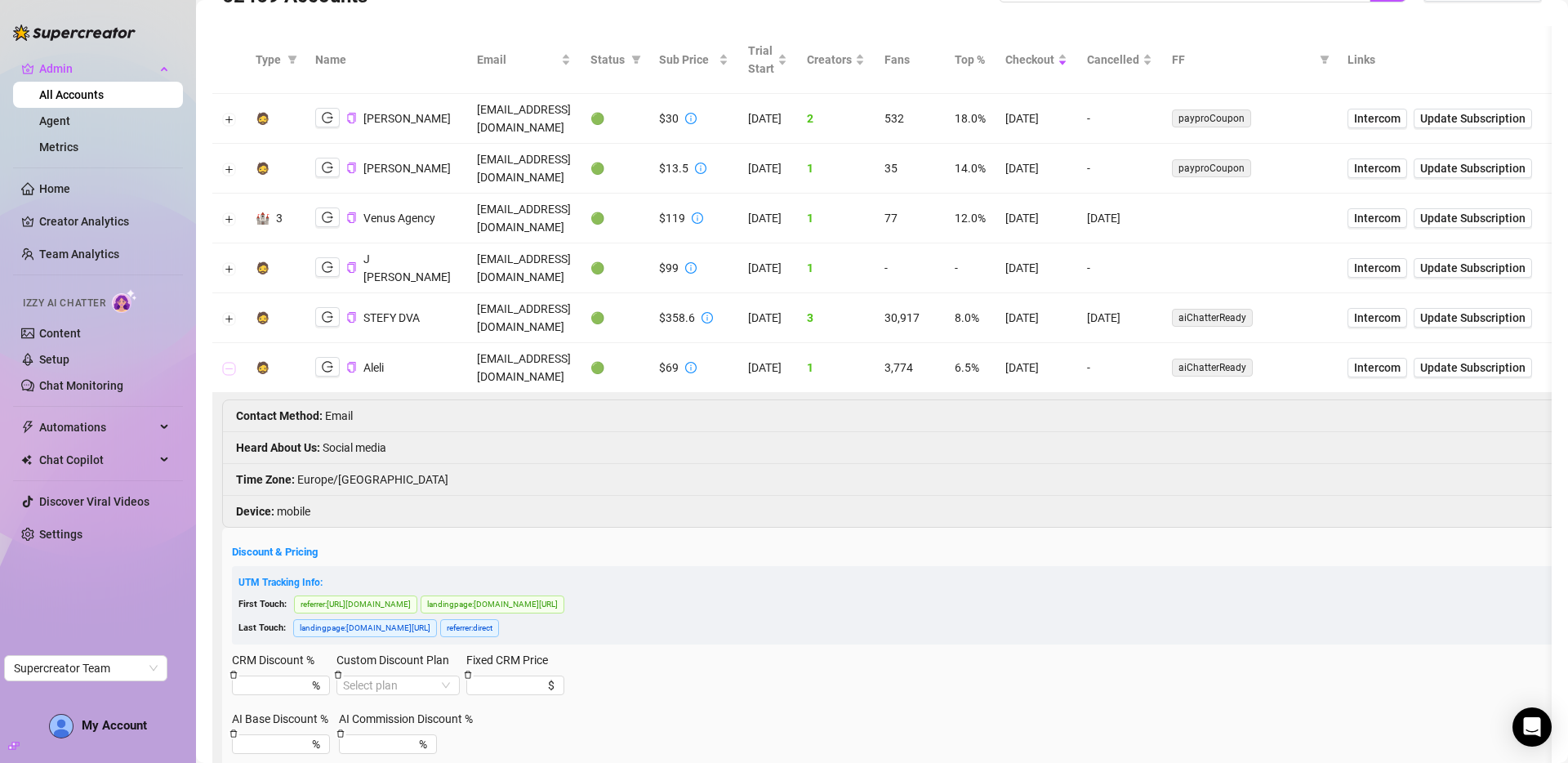
click at [228, 361] on button "Collapse row" at bounding box center [229, 368] width 13 height 13
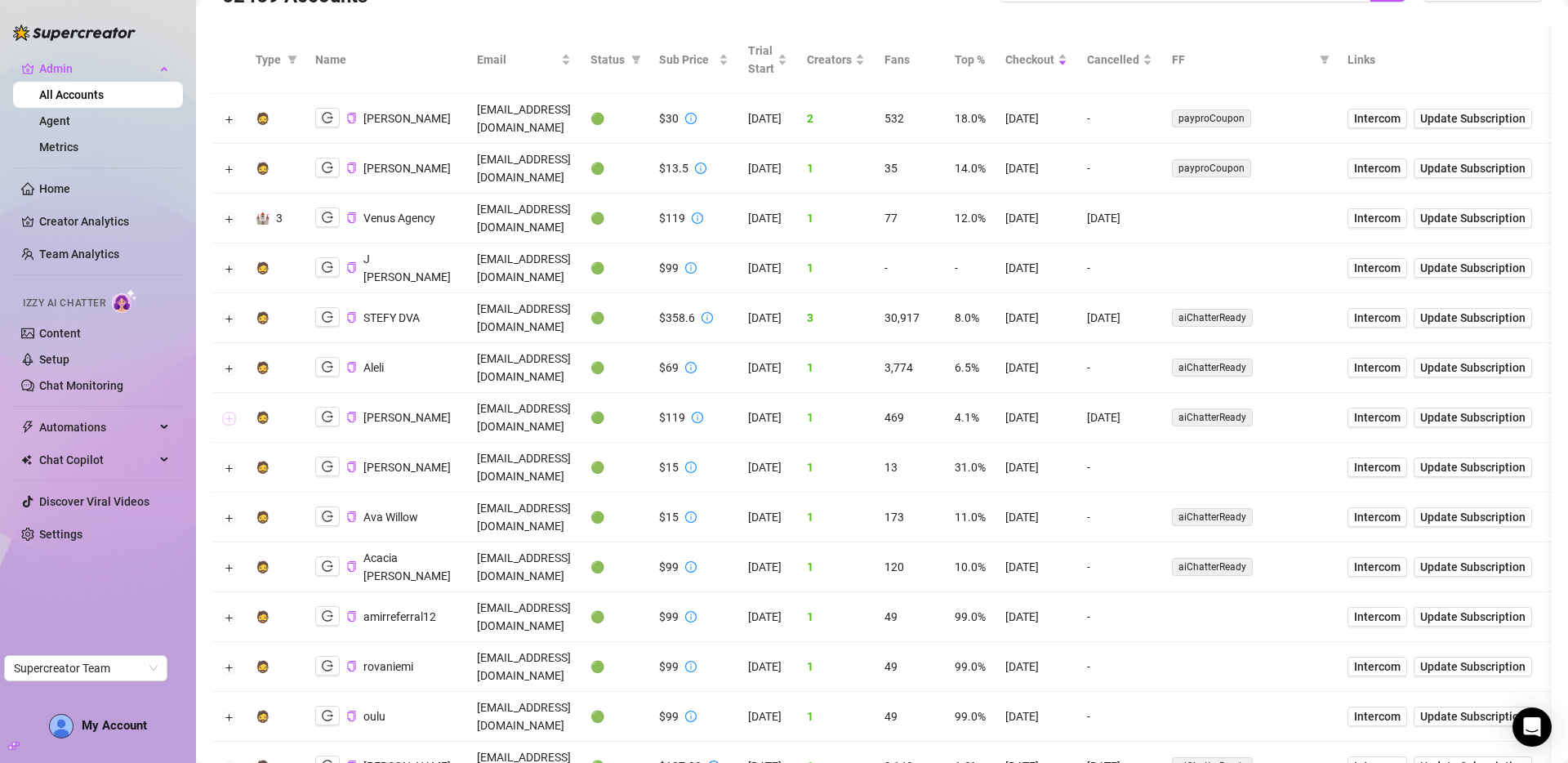
click at [225, 412] on button "Expand row" at bounding box center [229, 418] width 13 height 13
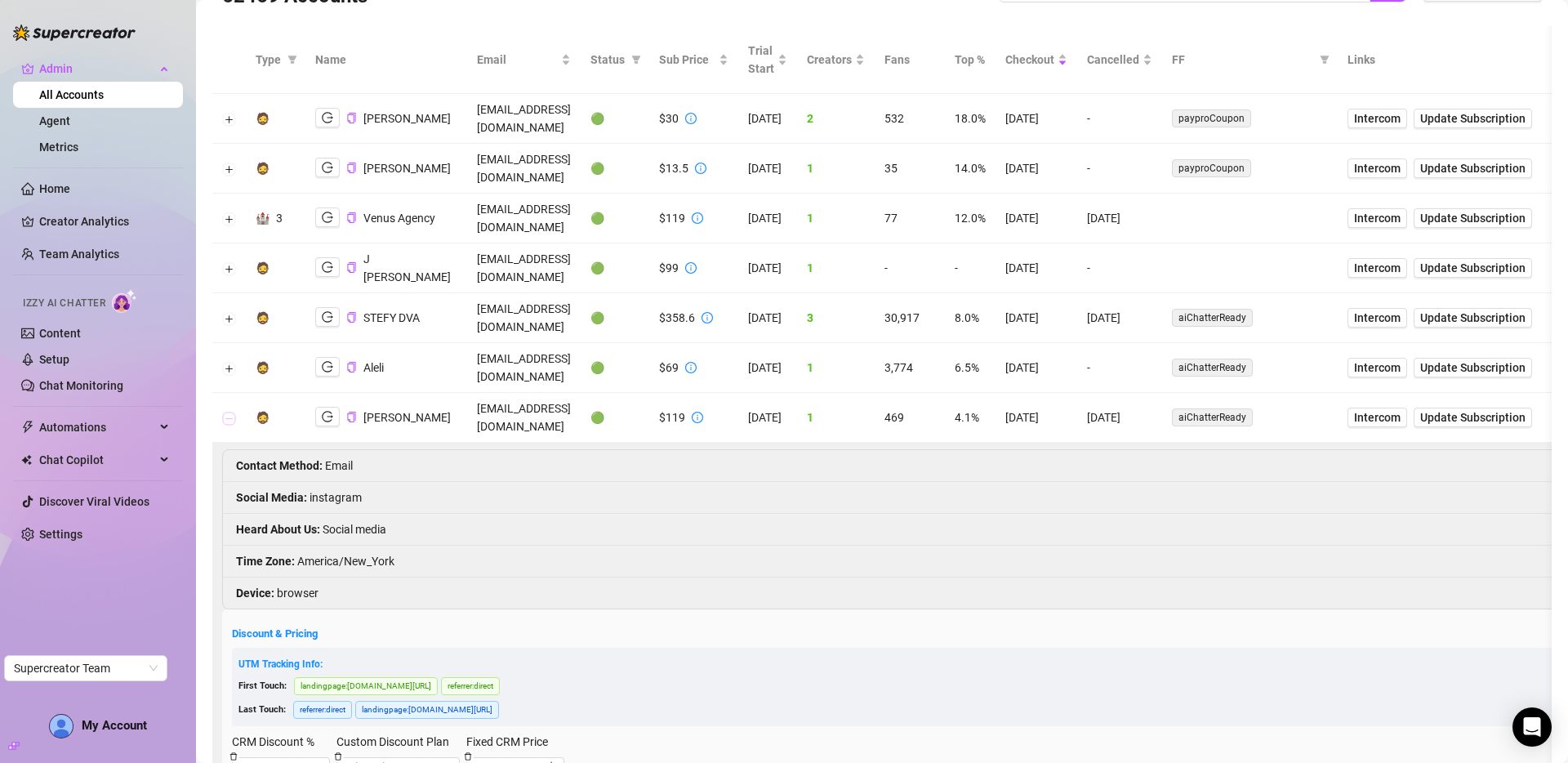
click at [225, 412] on button "Collapse row" at bounding box center [229, 418] width 13 height 13
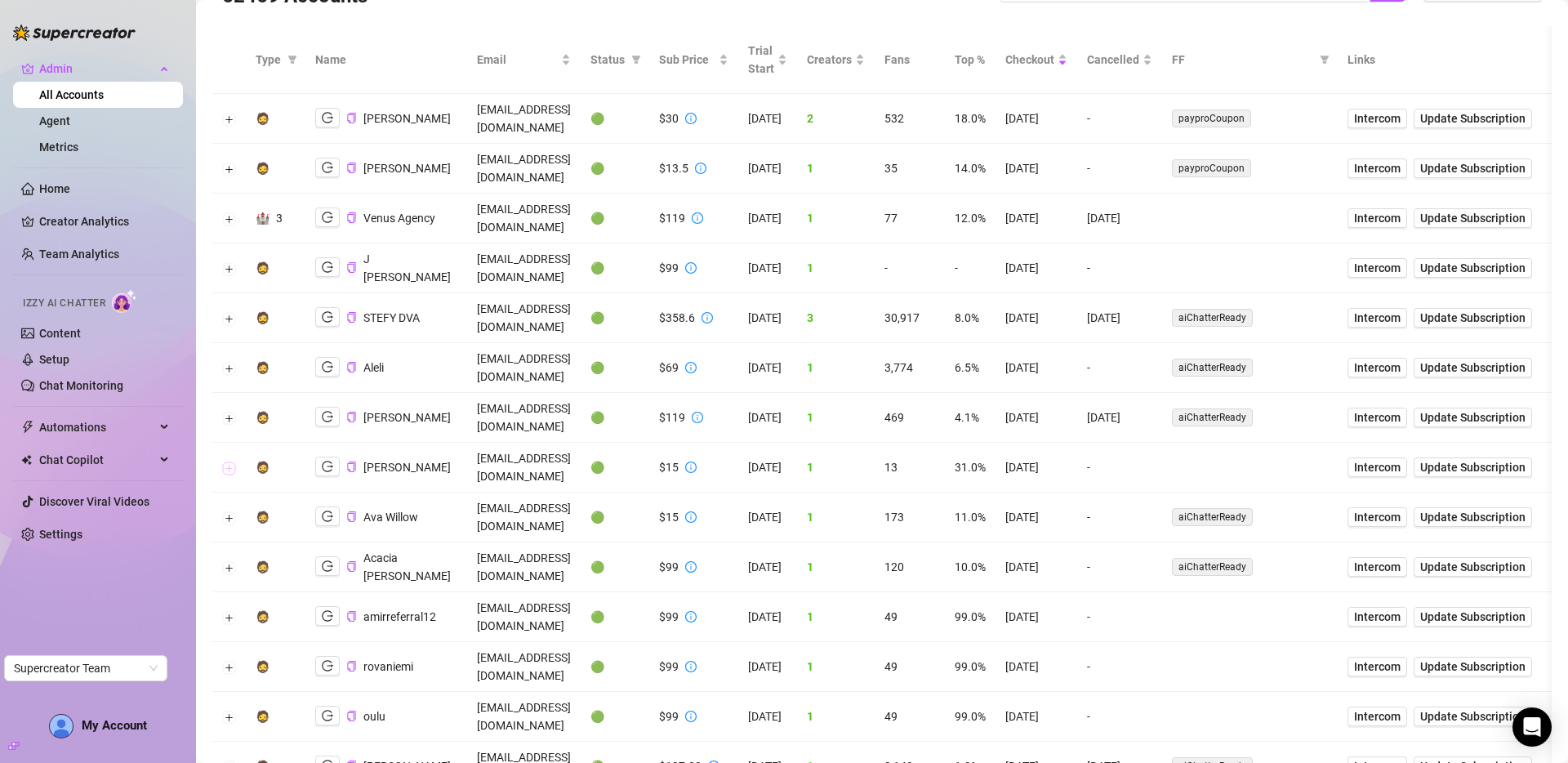
click at [230, 461] on button "Expand row" at bounding box center [229, 468] width 13 height 13
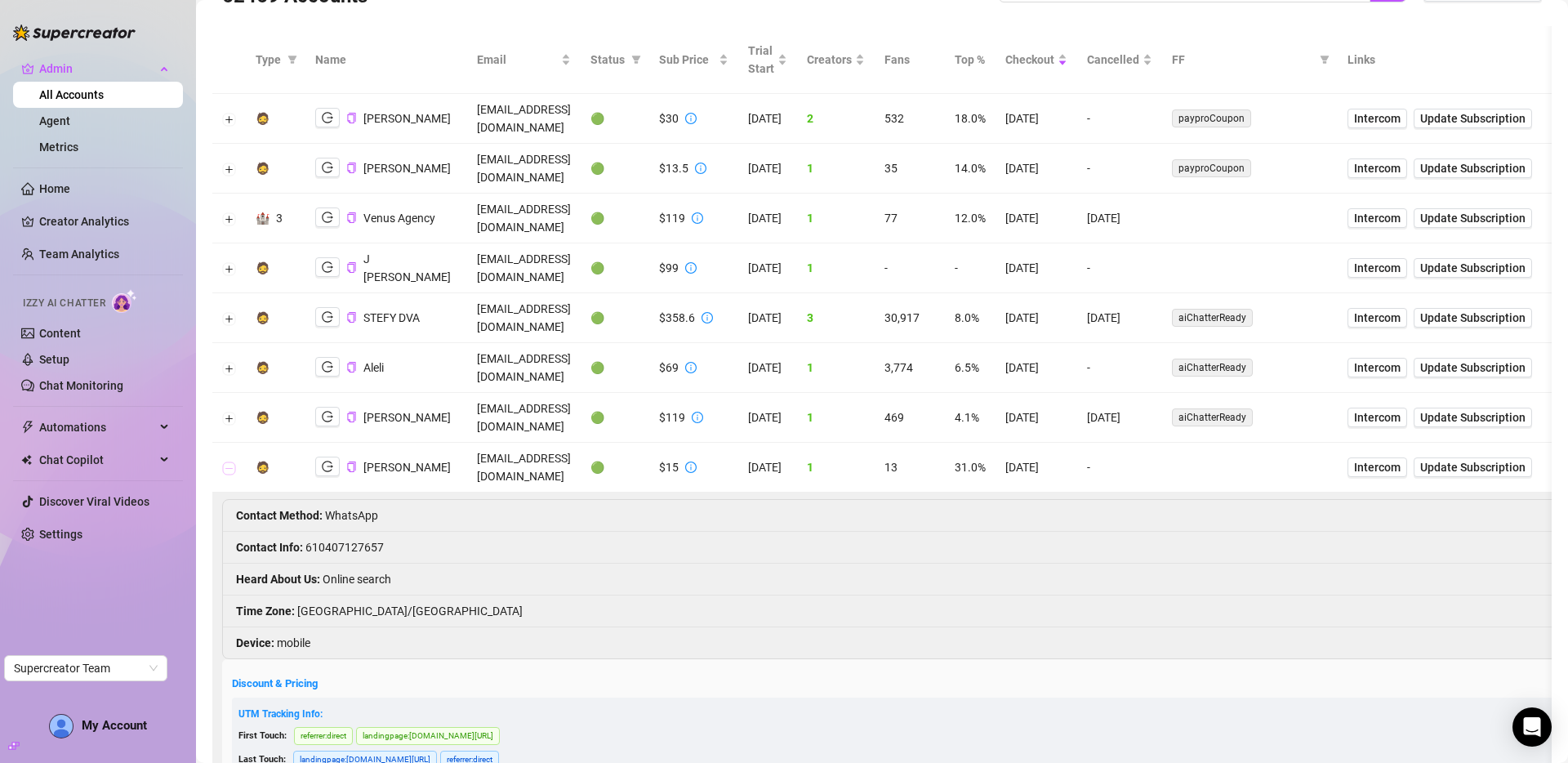
click at [230, 461] on button "Collapse row" at bounding box center [229, 468] width 13 height 13
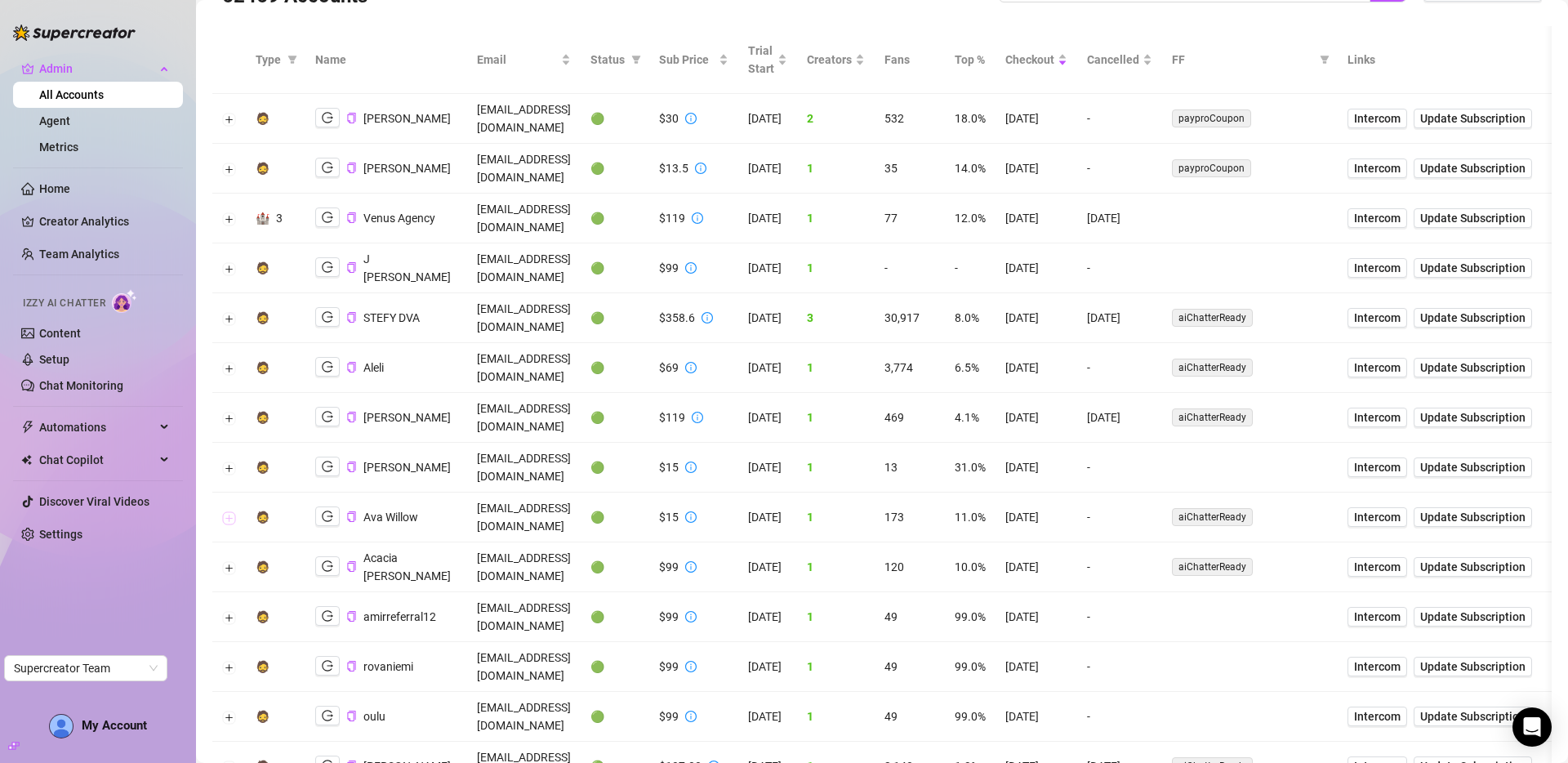
click at [233, 511] on button "Expand row" at bounding box center [229, 518] width 13 height 13
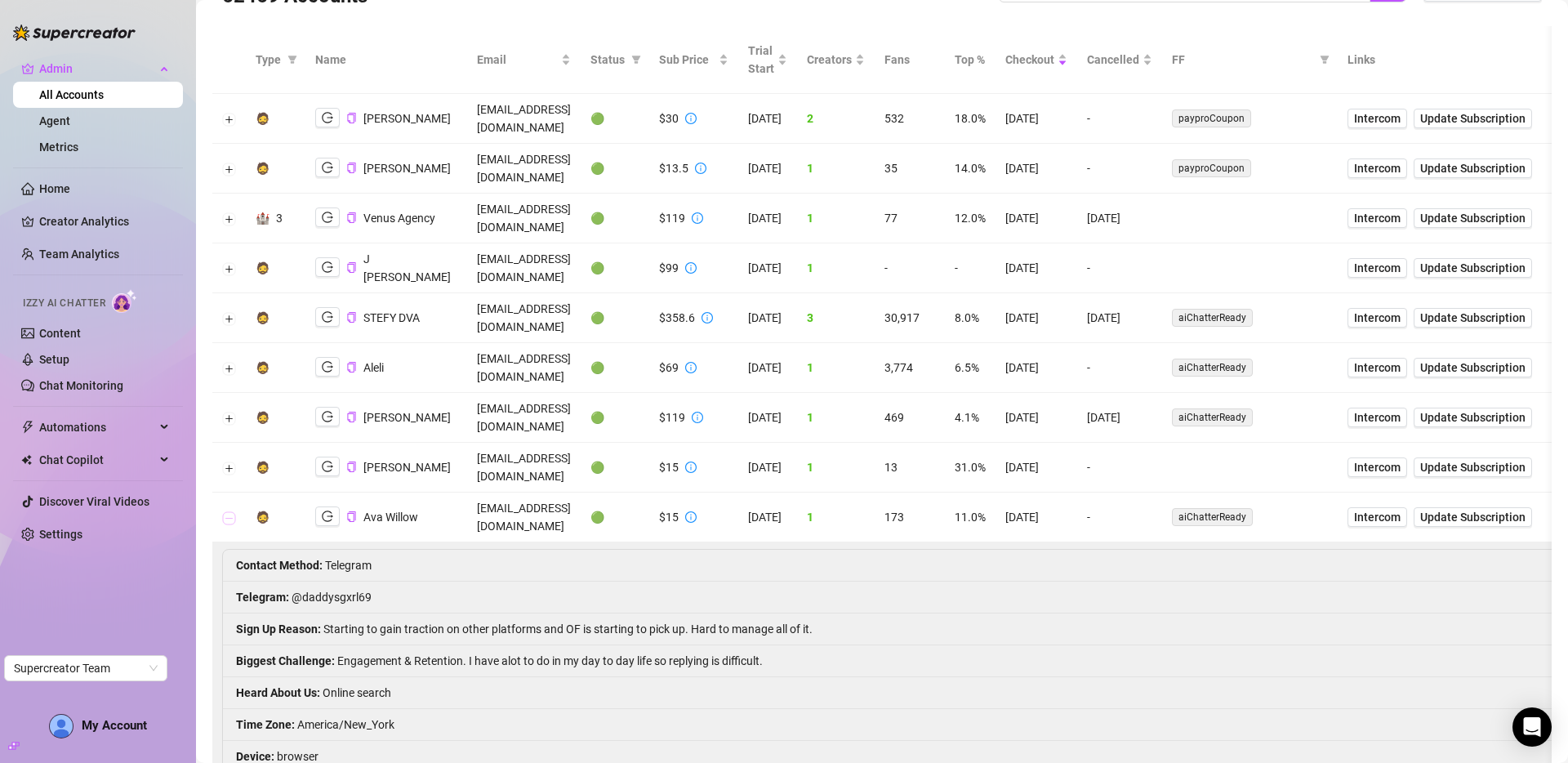
click at [233, 511] on button "Collapse row" at bounding box center [229, 518] width 13 height 13
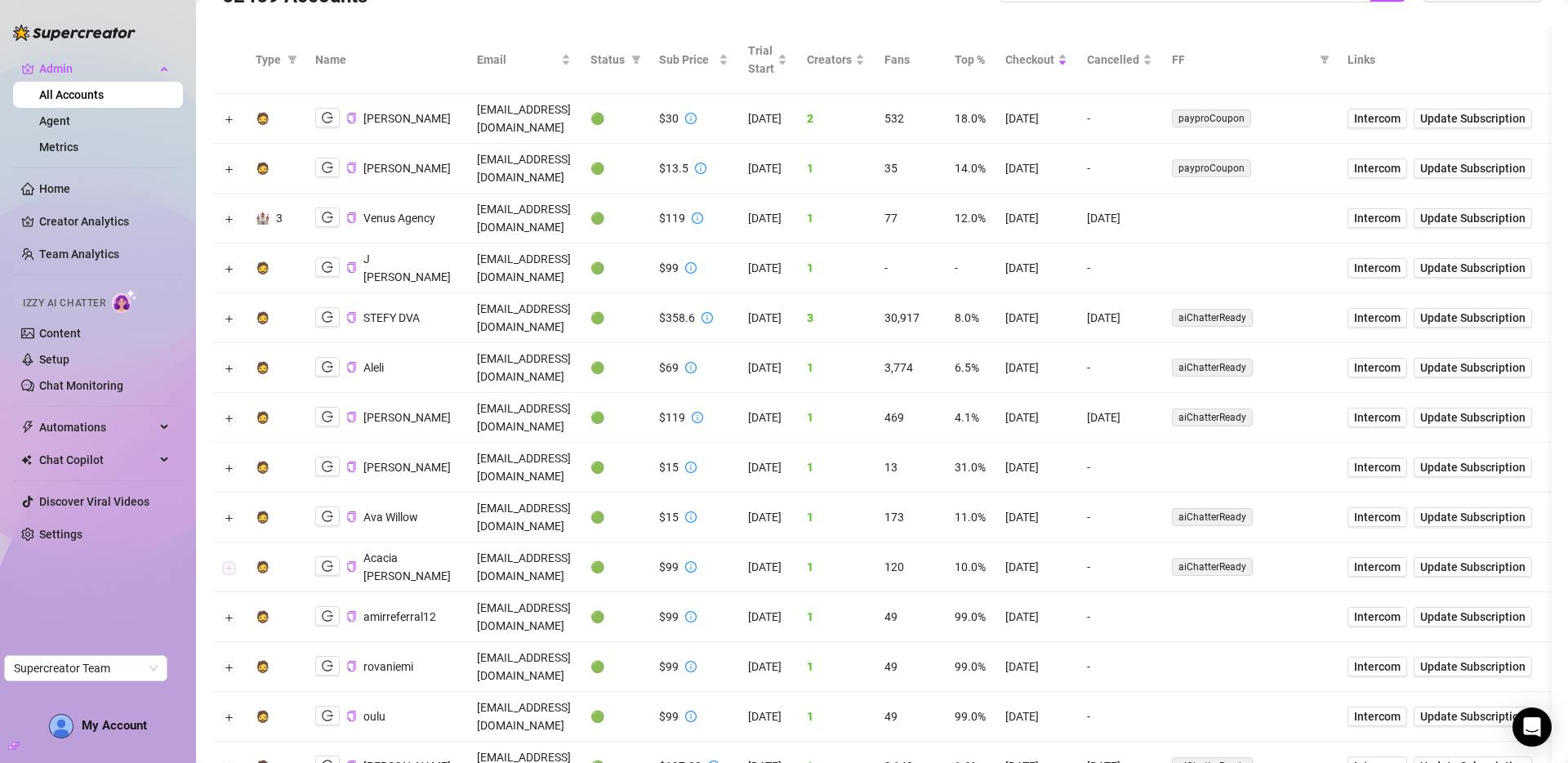
click at [234, 561] on button "Expand row" at bounding box center [229, 567] width 13 height 13
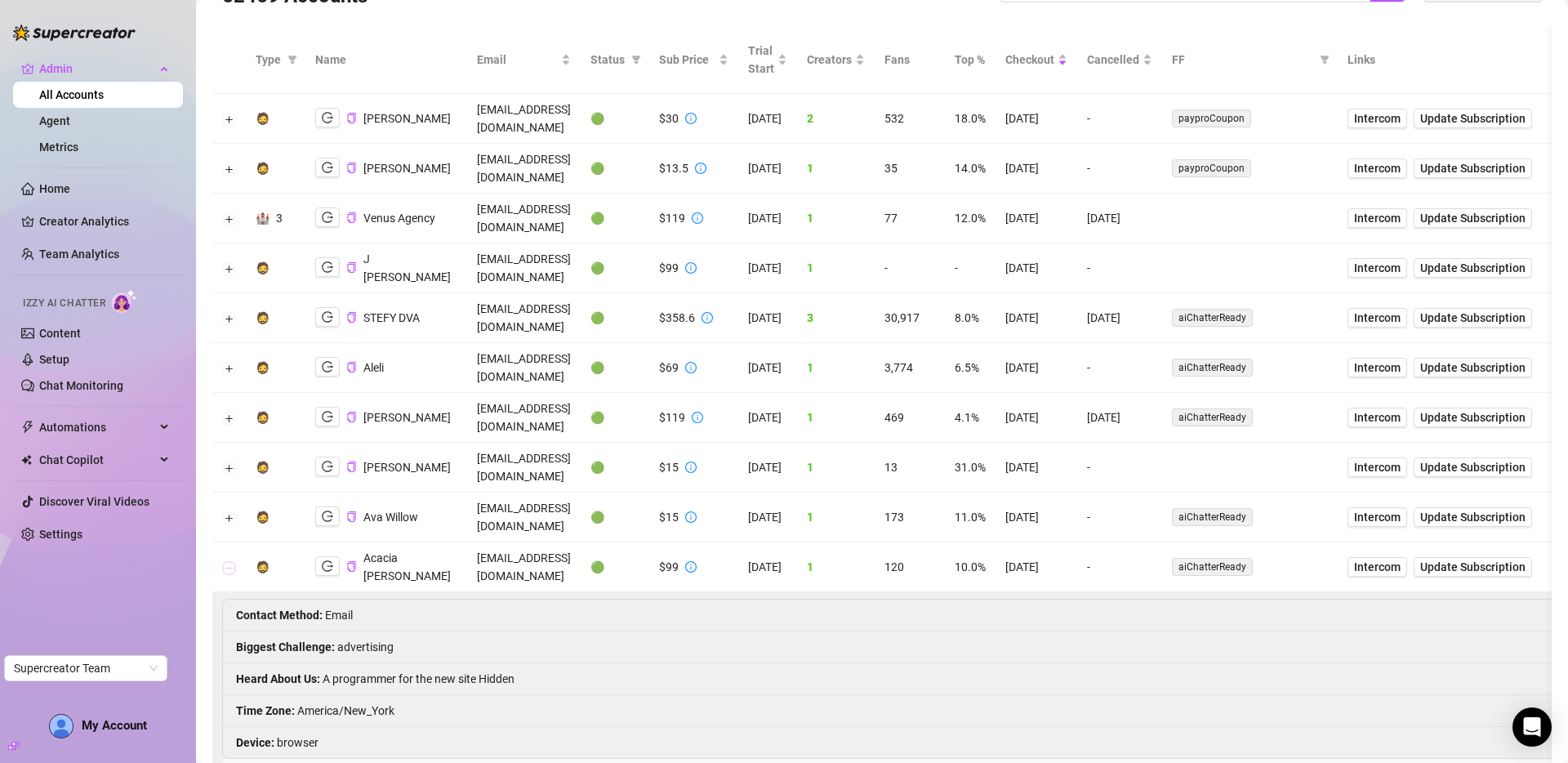
click at [234, 561] on button "Collapse row" at bounding box center [229, 567] width 13 height 13
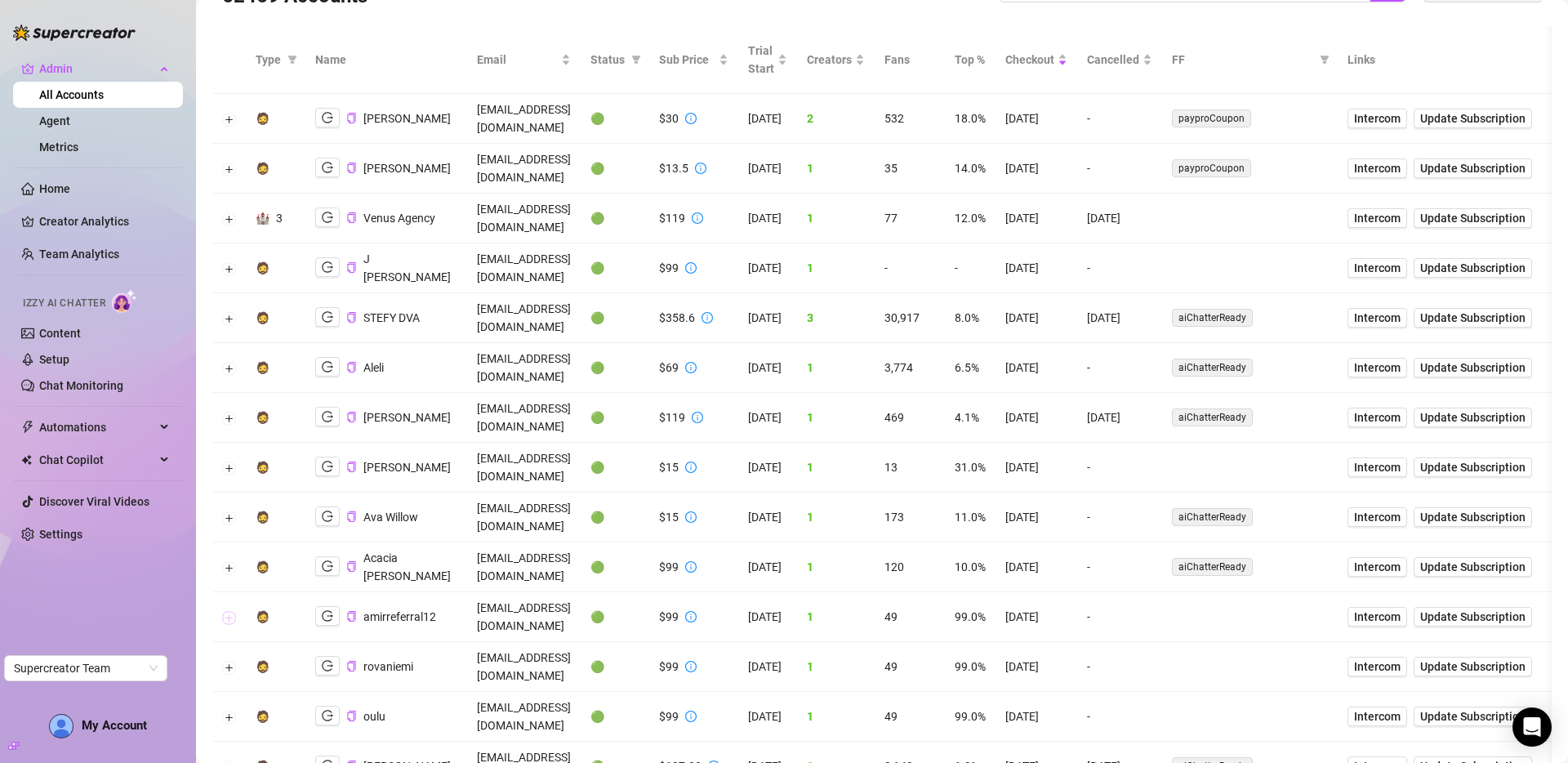
click at [232, 611] on button "Expand row" at bounding box center [229, 617] width 13 height 13
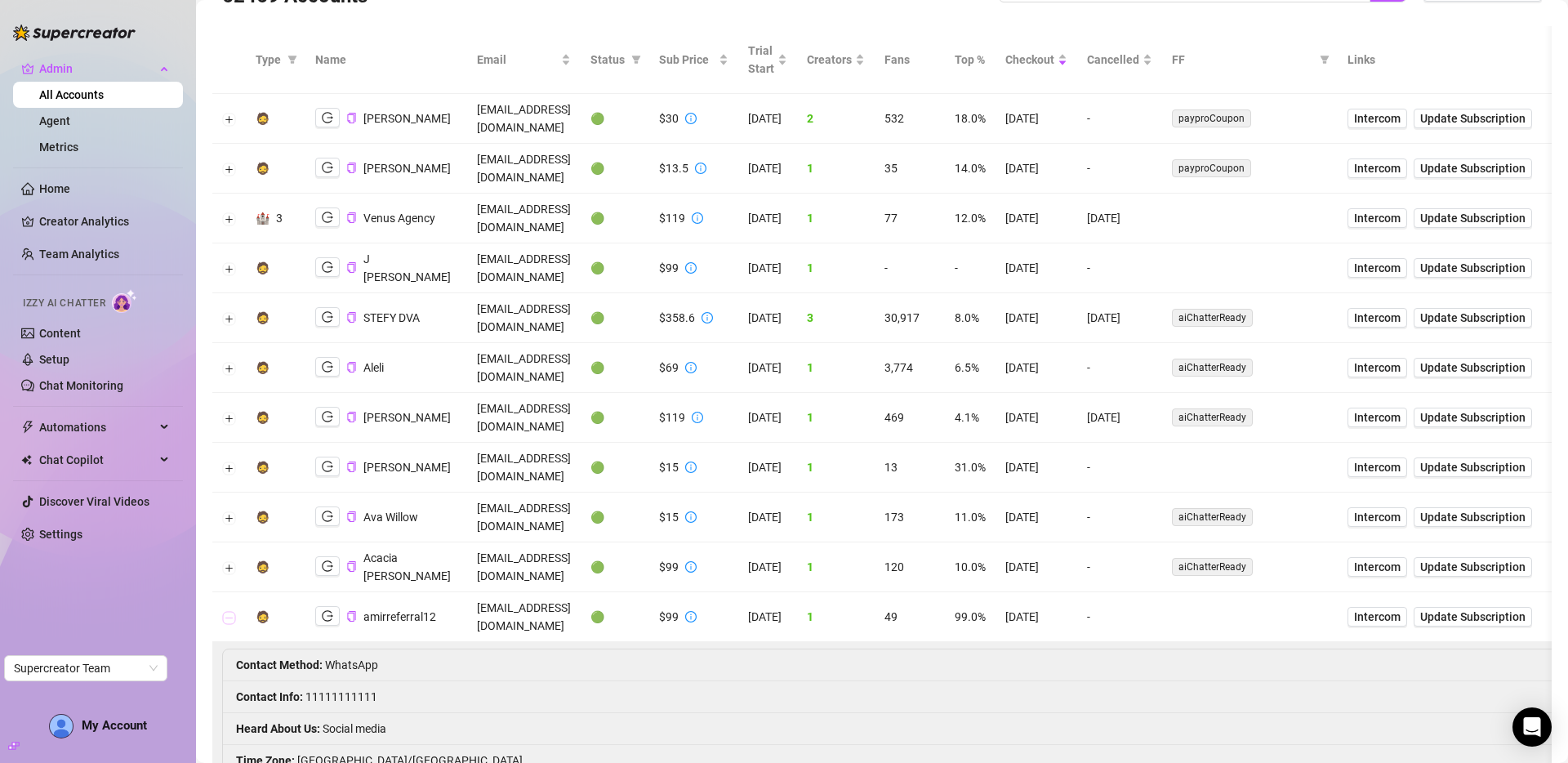
click at [232, 611] on button "Collapse row" at bounding box center [229, 617] width 13 height 13
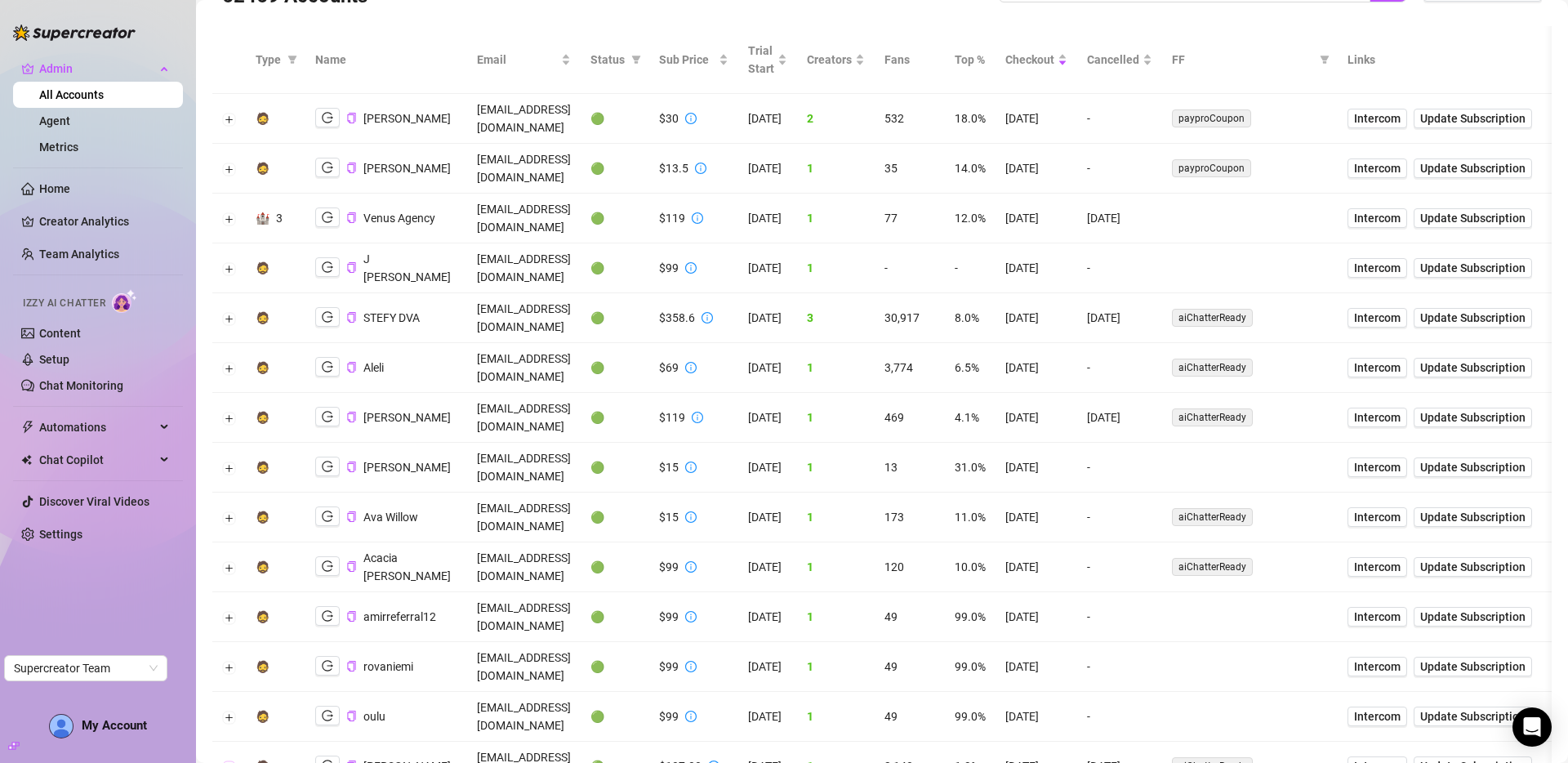
click at [226, 712] on button "Expand row" at bounding box center [229, 767] width 13 height 13
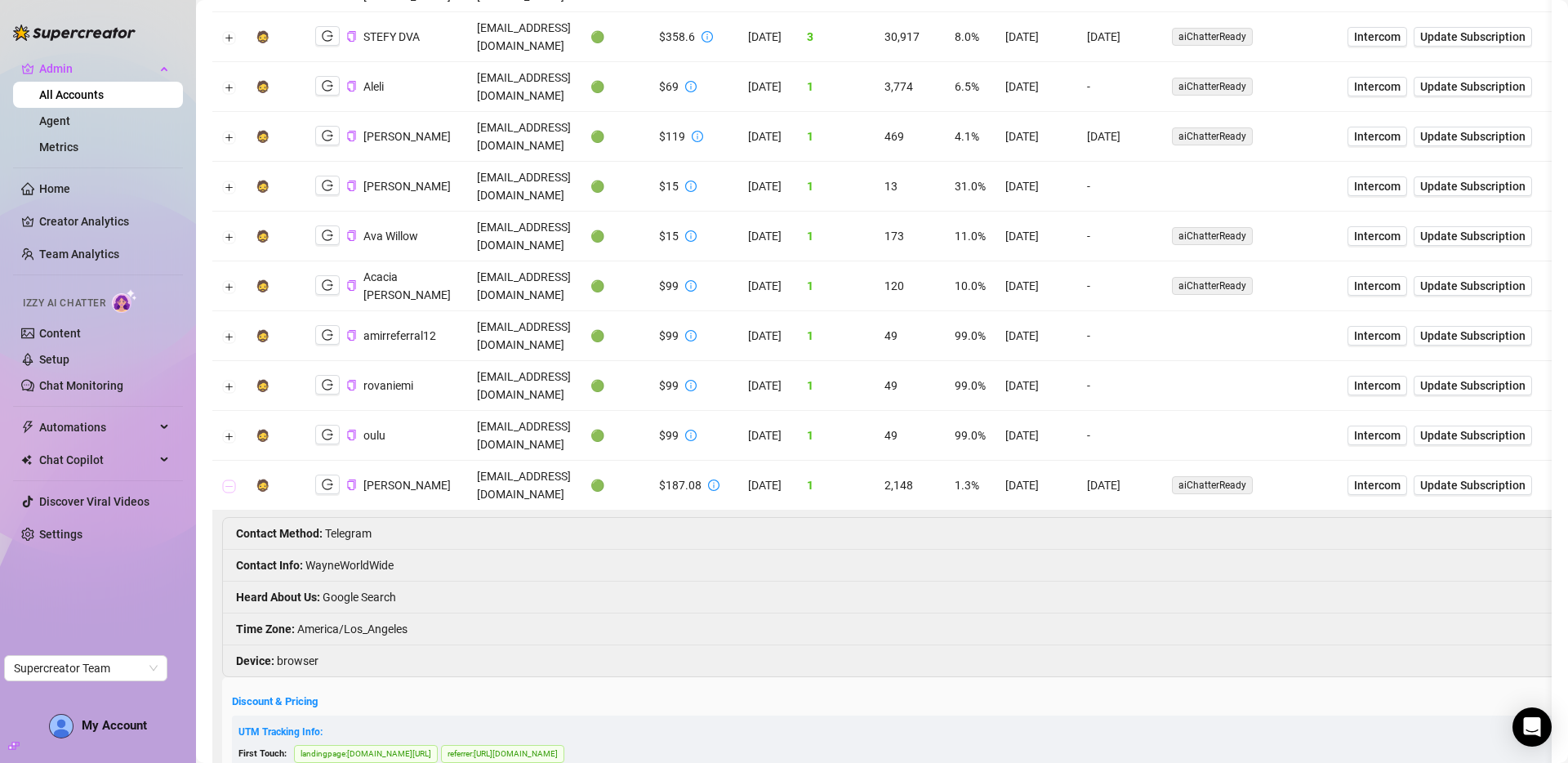
scroll to position [371, 0]
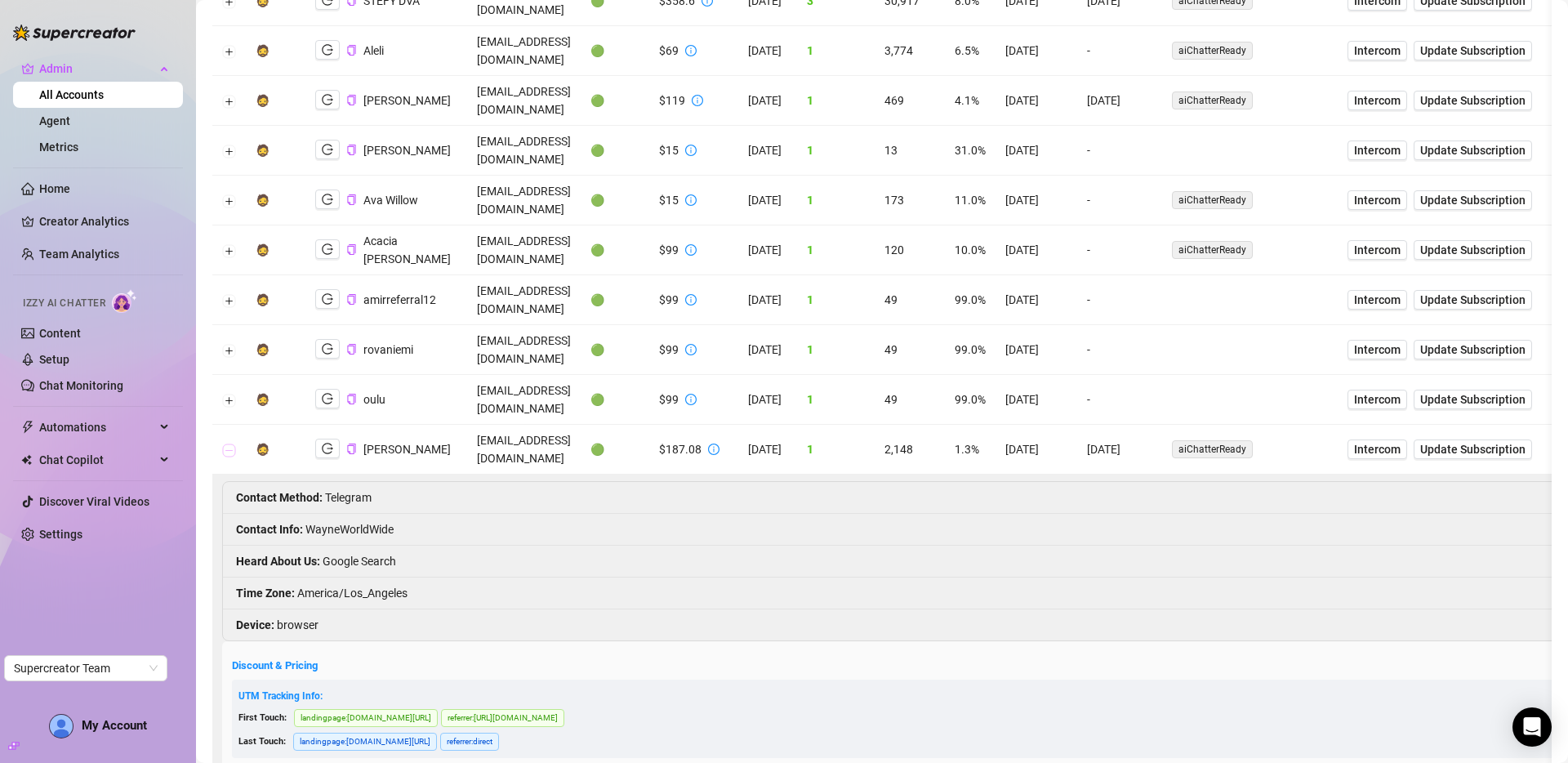
click at [231, 443] on button "Collapse row" at bounding box center [229, 450] width 13 height 13
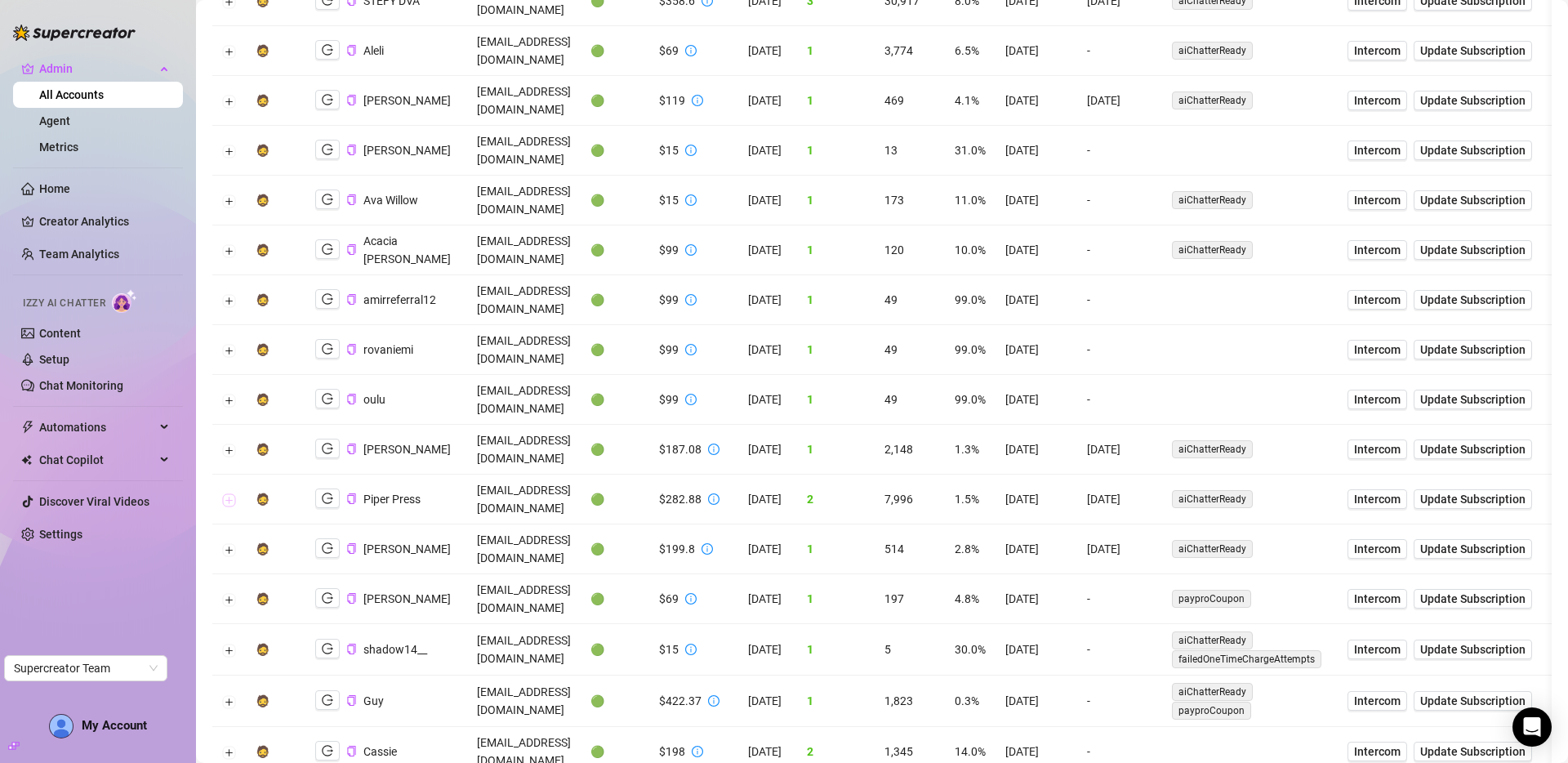
click at [229, 493] on button "Expand row" at bounding box center [229, 499] width 13 height 13
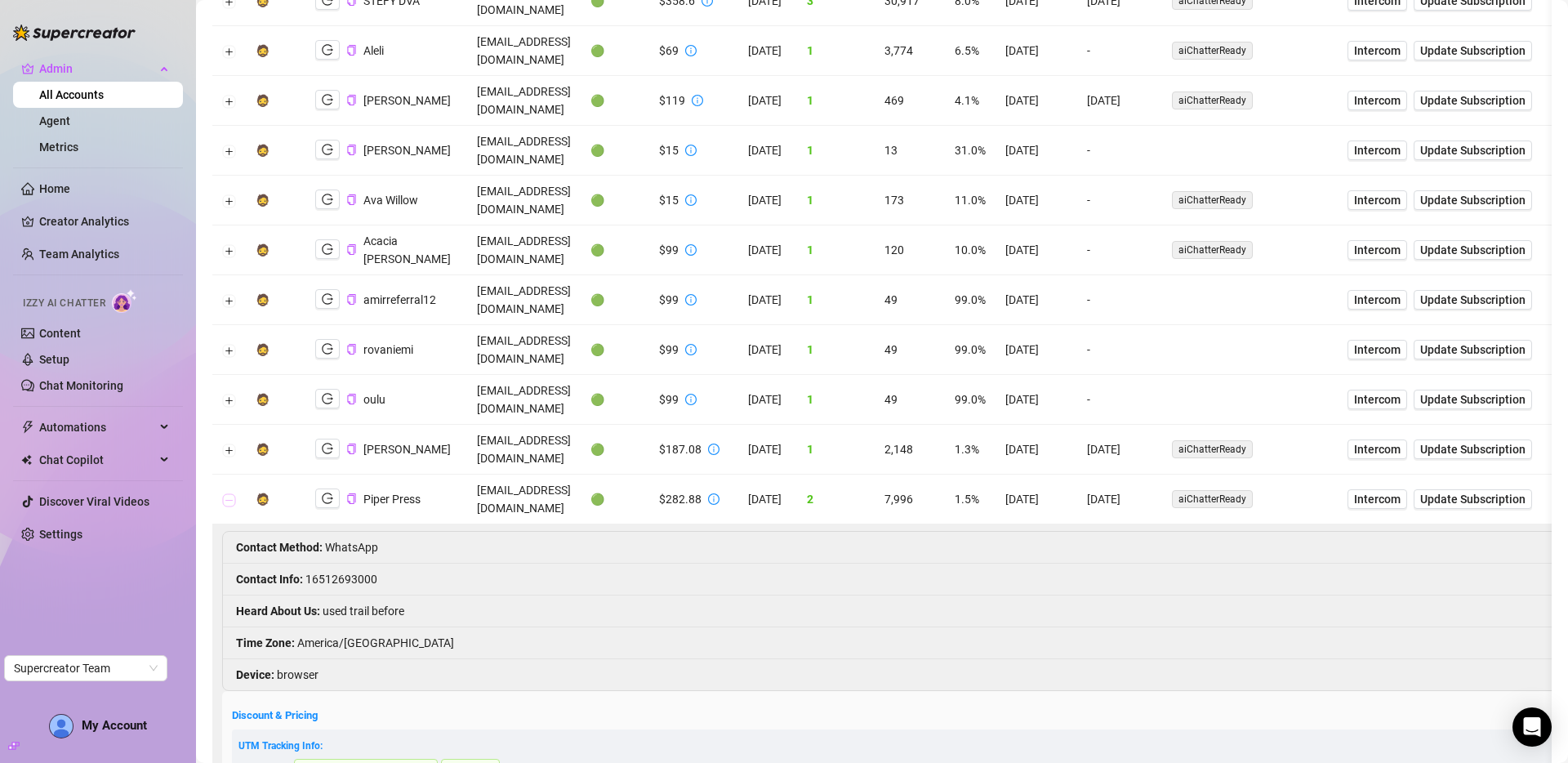
click at [229, 493] on button "Collapse row" at bounding box center [229, 499] width 13 height 13
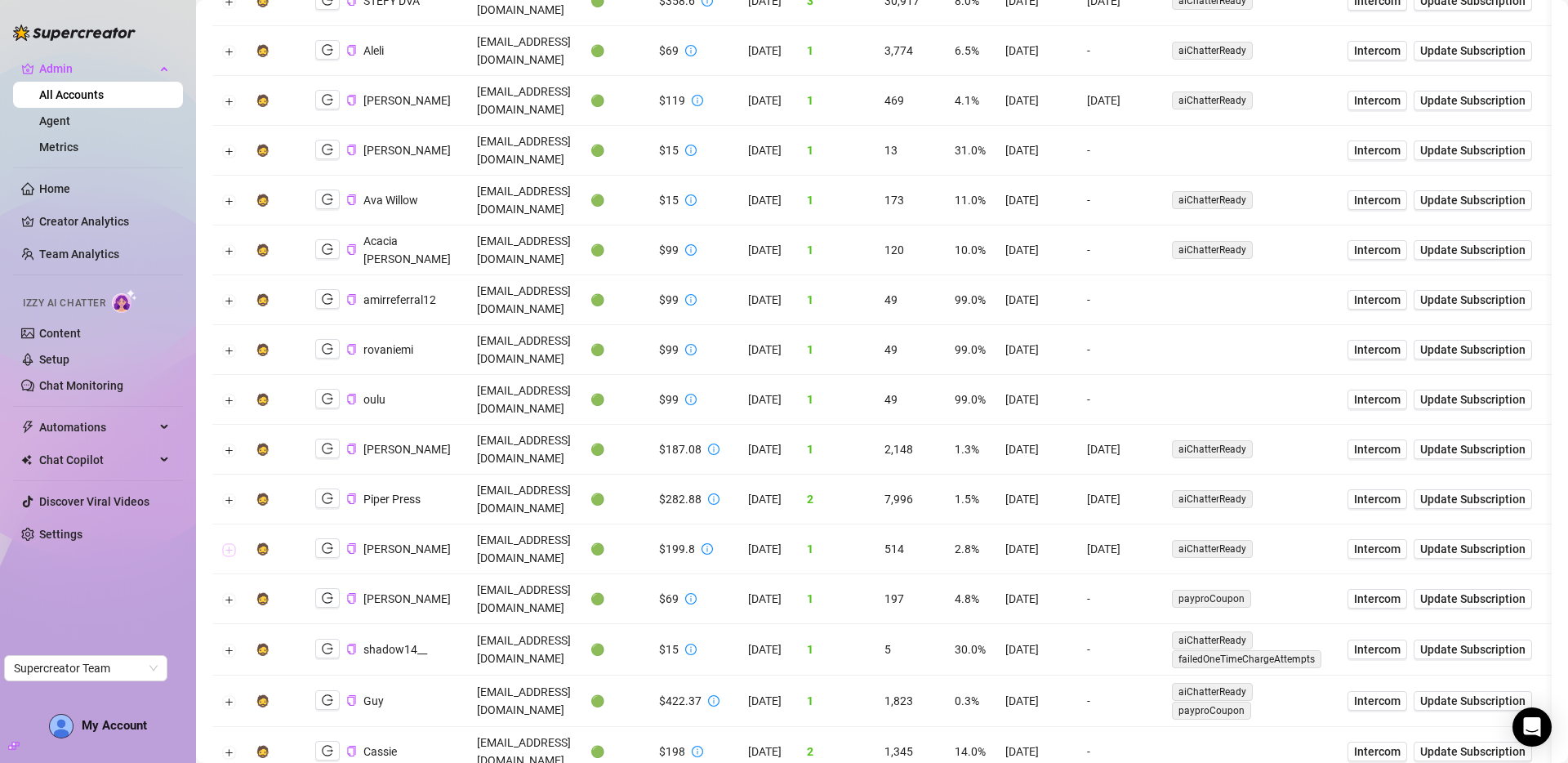
click at [228, 543] on button "Expand row" at bounding box center [229, 550] width 13 height 13
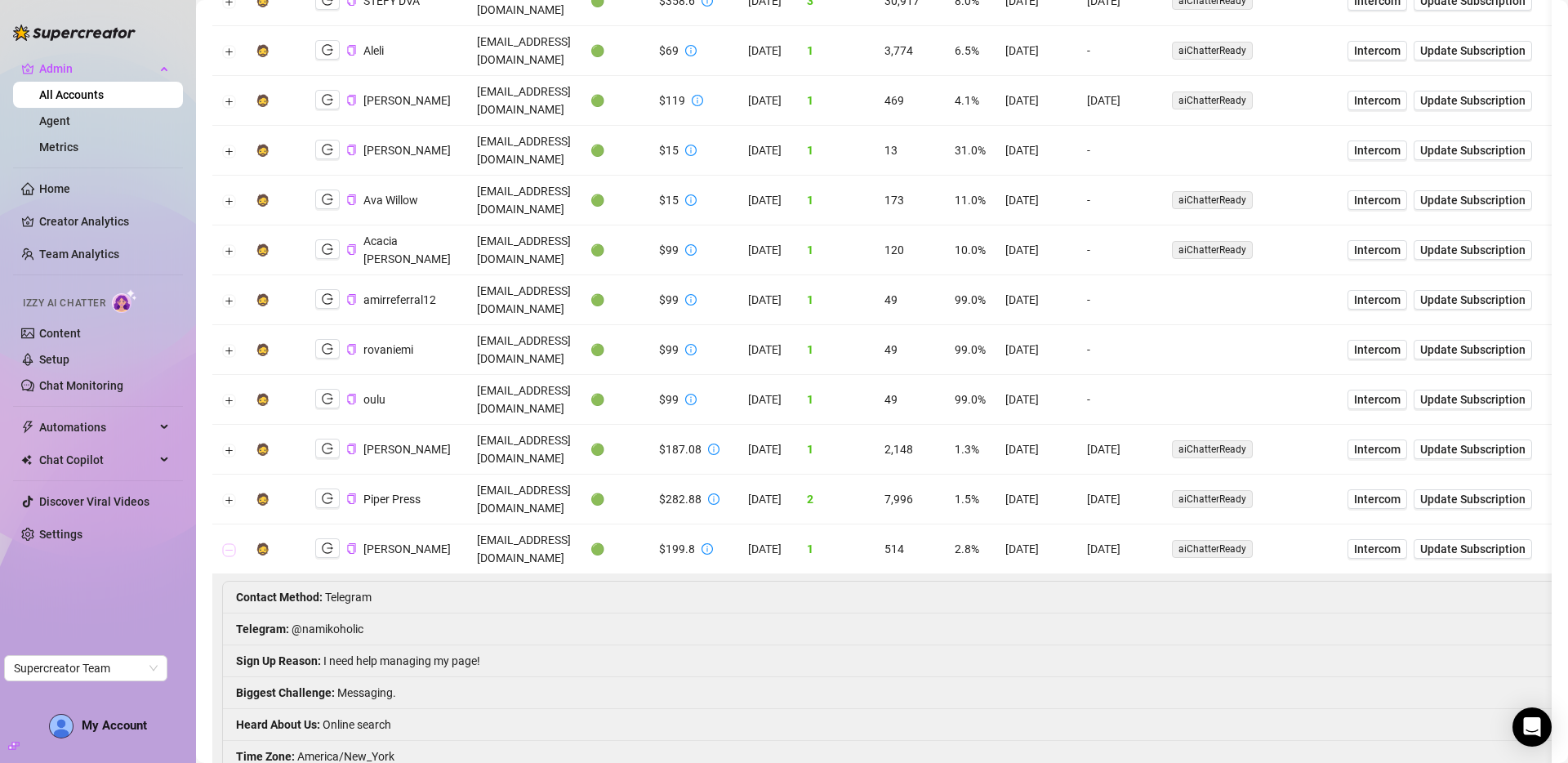
click at [228, 543] on button "Collapse row" at bounding box center [229, 550] width 13 height 13
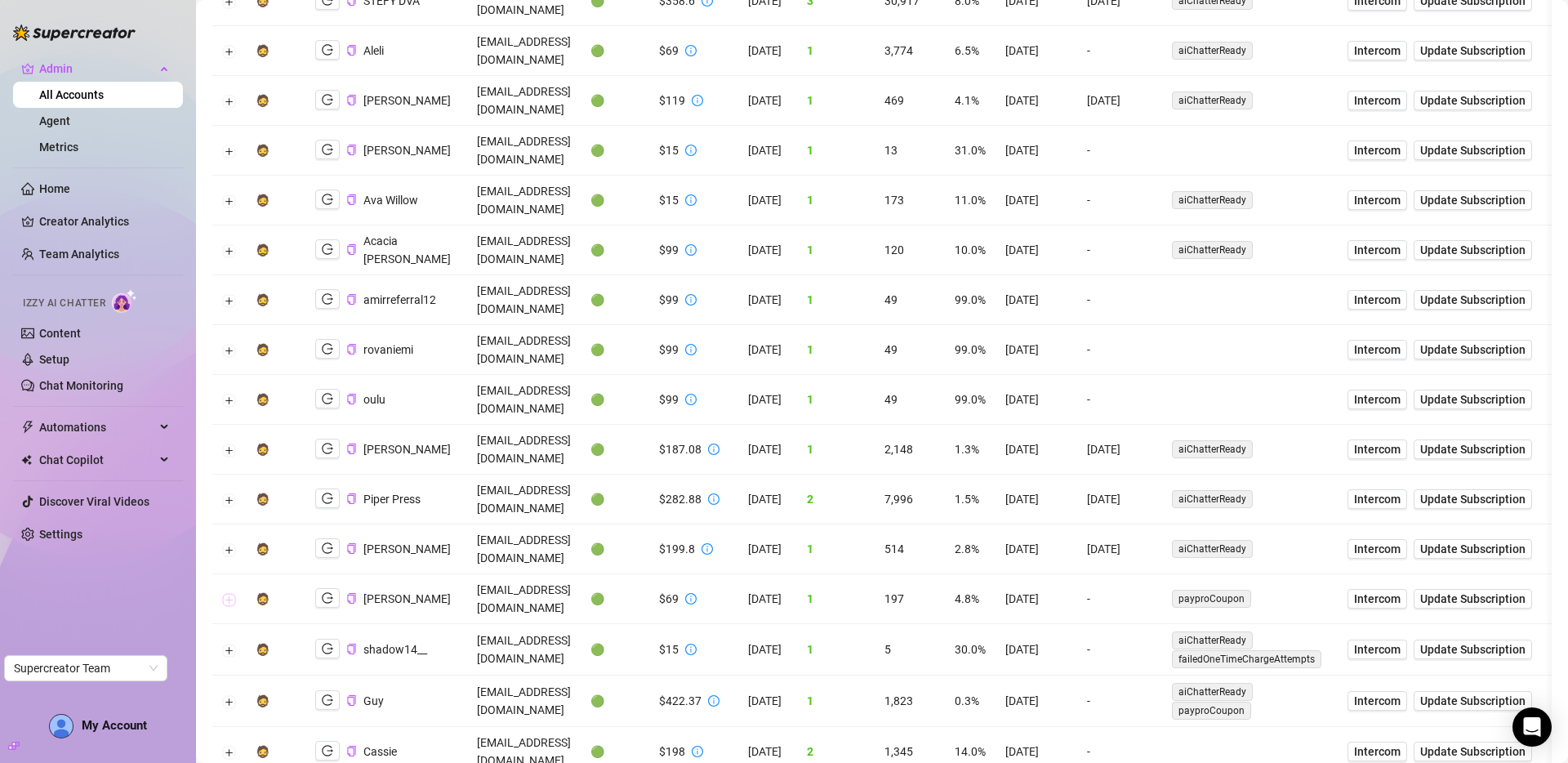
click at [231, 593] on button "Expand row" at bounding box center [229, 600] width 13 height 13
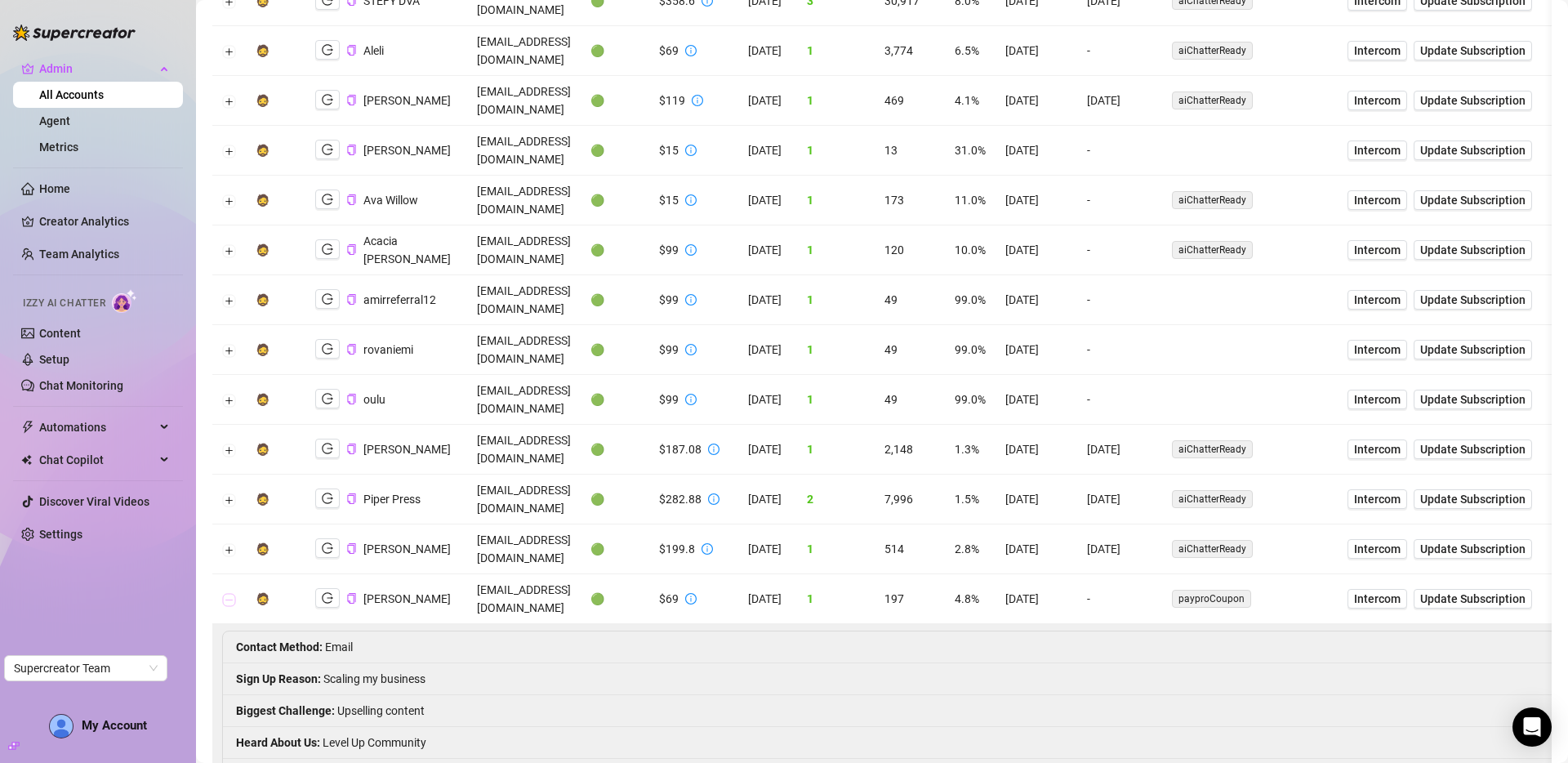
click at [231, 593] on button "Collapse row" at bounding box center [229, 600] width 13 height 13
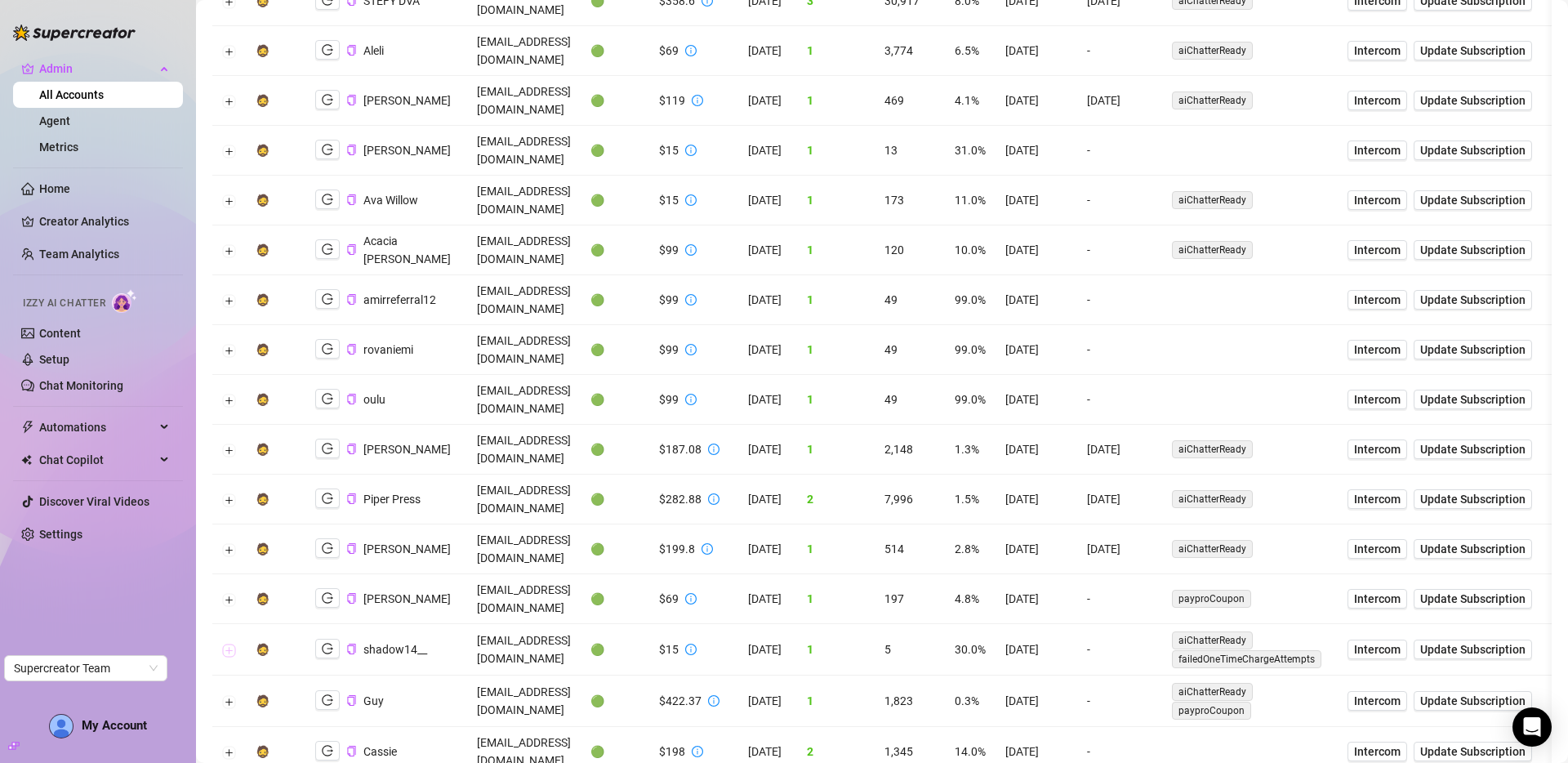
click at [228, 643] on button "Expand row" at bounding box center [229, 650] width 13 height 13
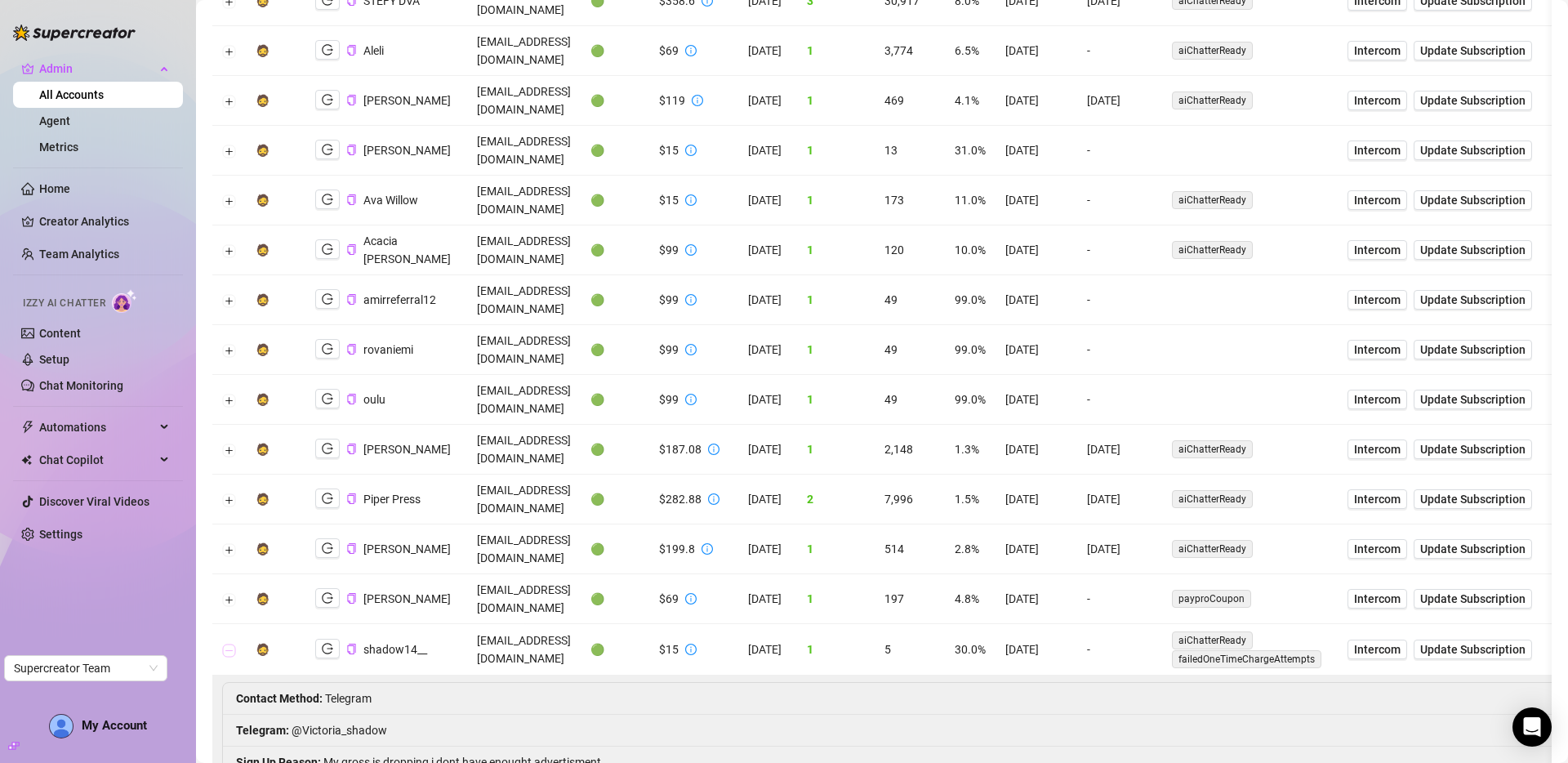
click at [227, 643] on button "Collapse row" at bounding box center [229, 650] width 13 height 13
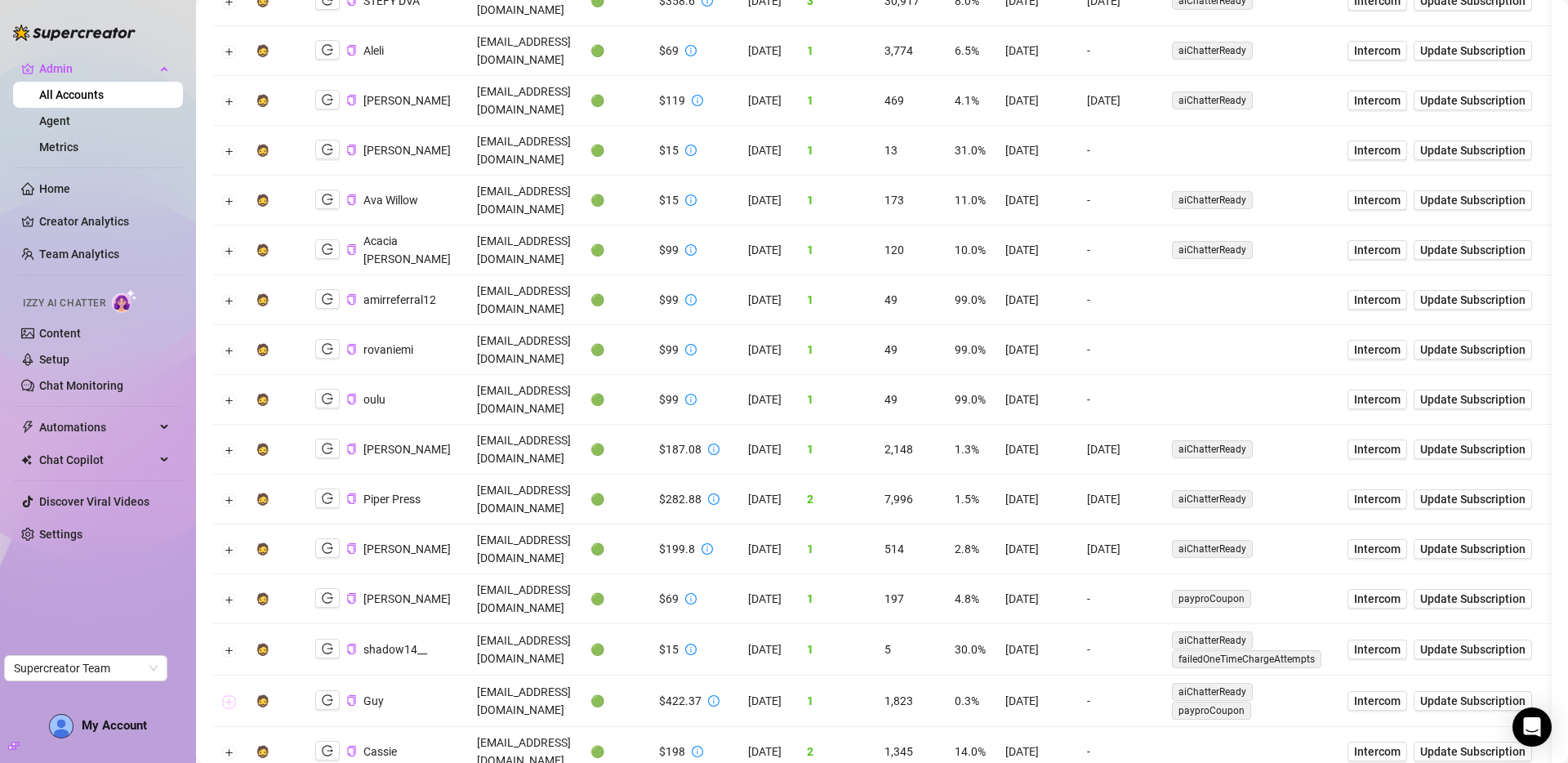
click at [232, 695] on button "Expand row" at bounding box center [229, 702] width 13 height 13
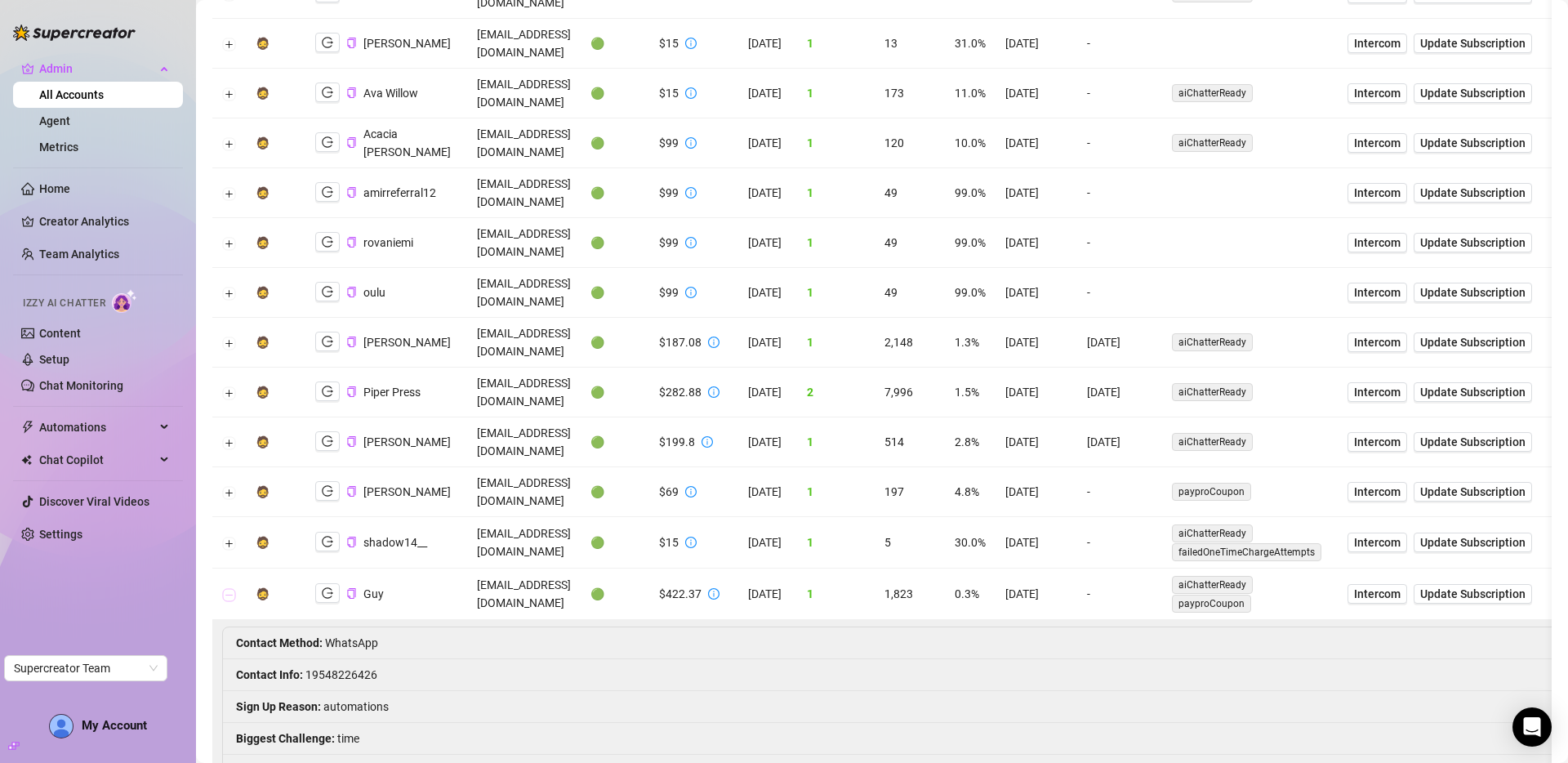
scroll to position [505, 0]
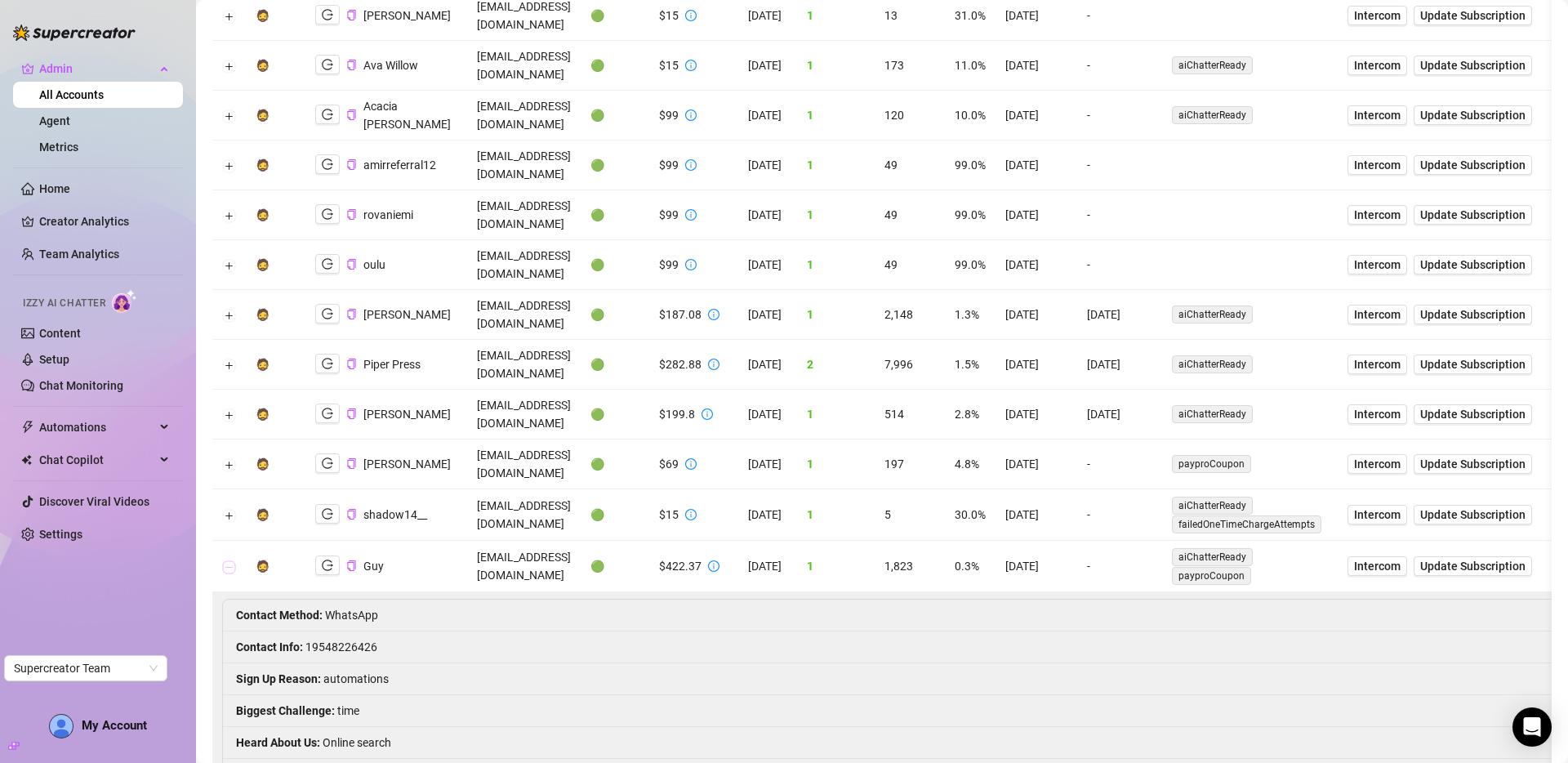
click at [230, 561] on button "Collapse row" at bounding box center [229, 567] width 13 height 13
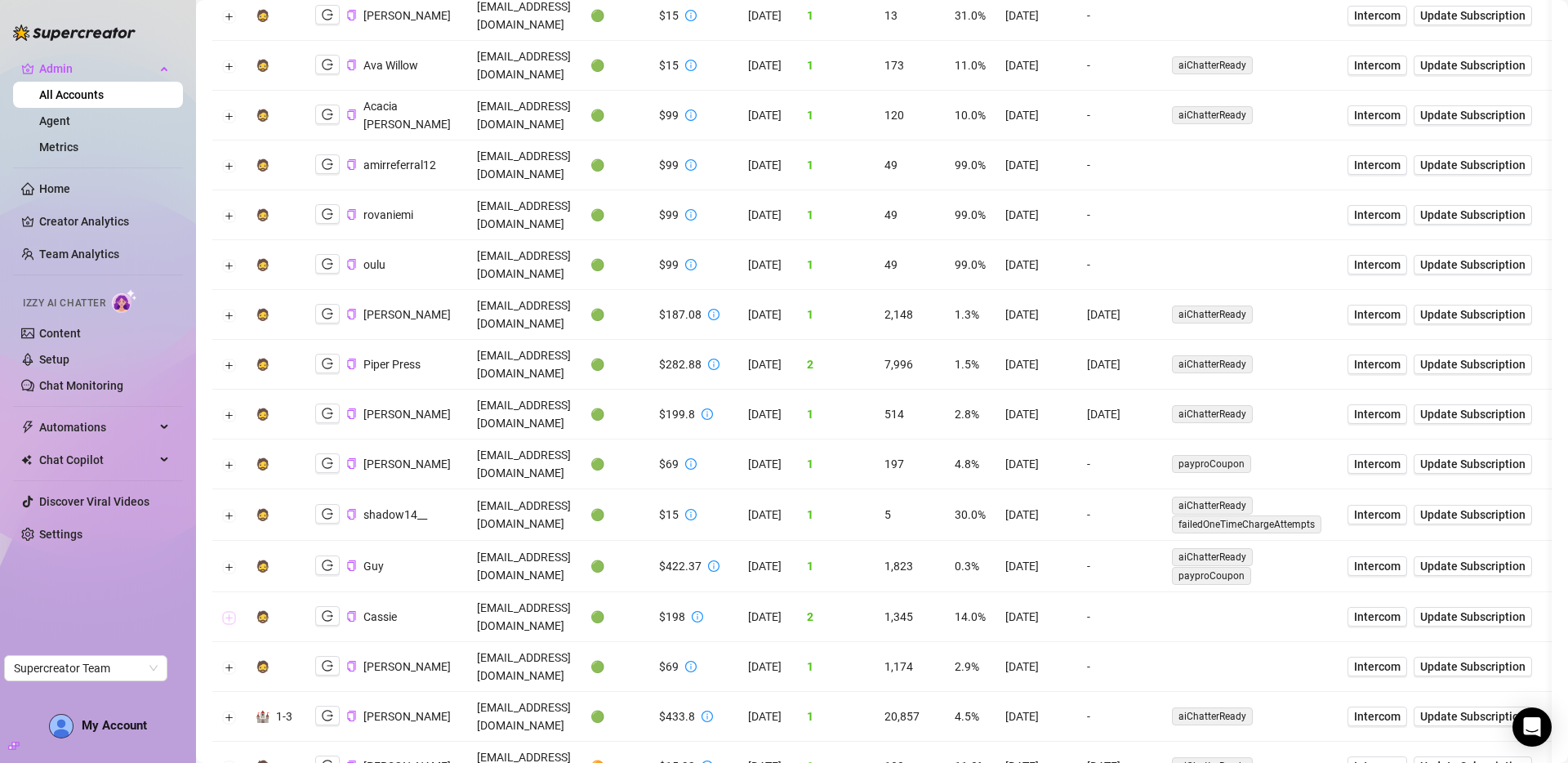
click at [228, 611] on button "Expand row" at bounding box center [229, 617] width 13 height 13
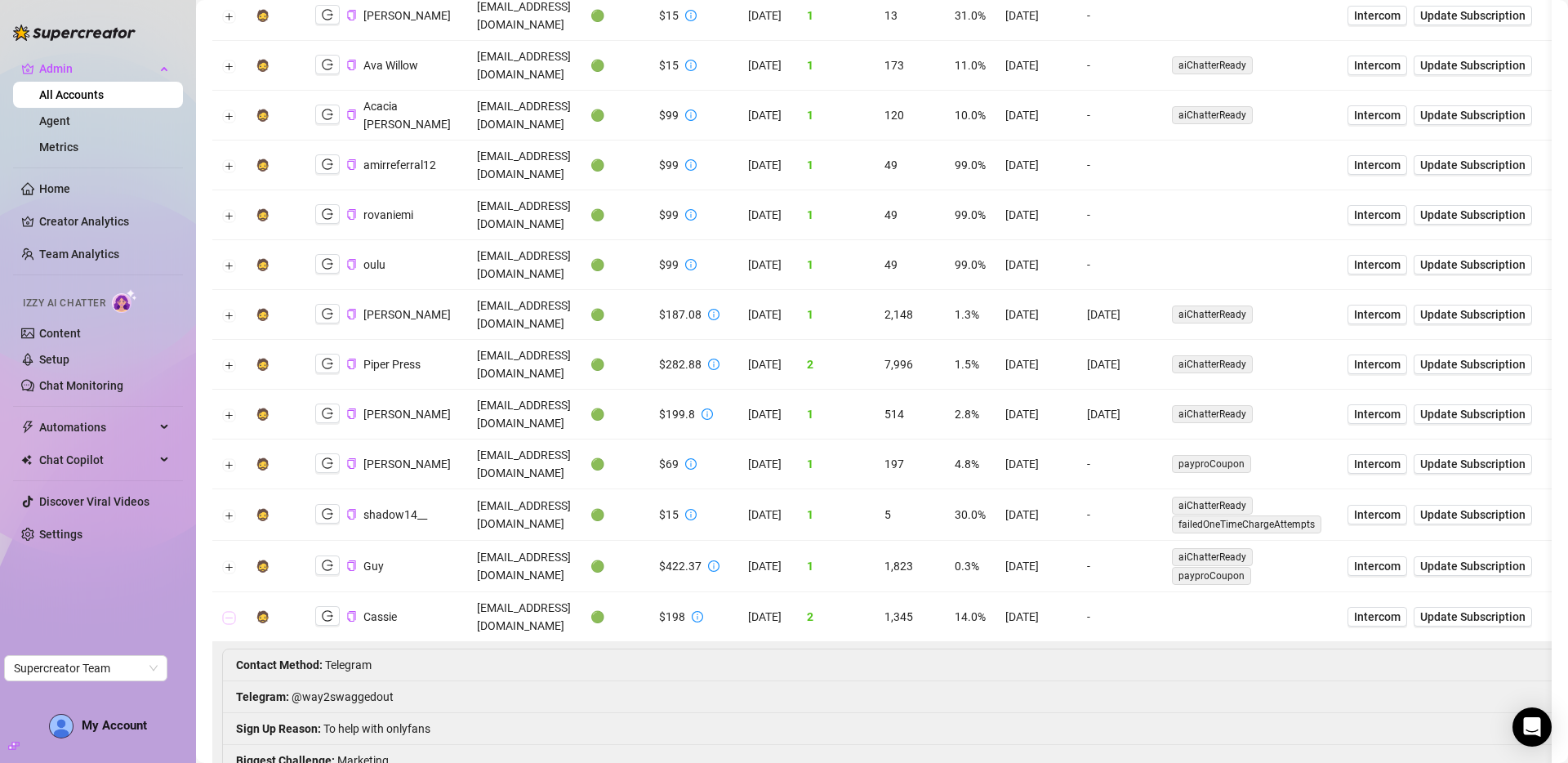
click at [228, 611] on button "Collapse row" at bounding box center [229, 617] width 13 height 13
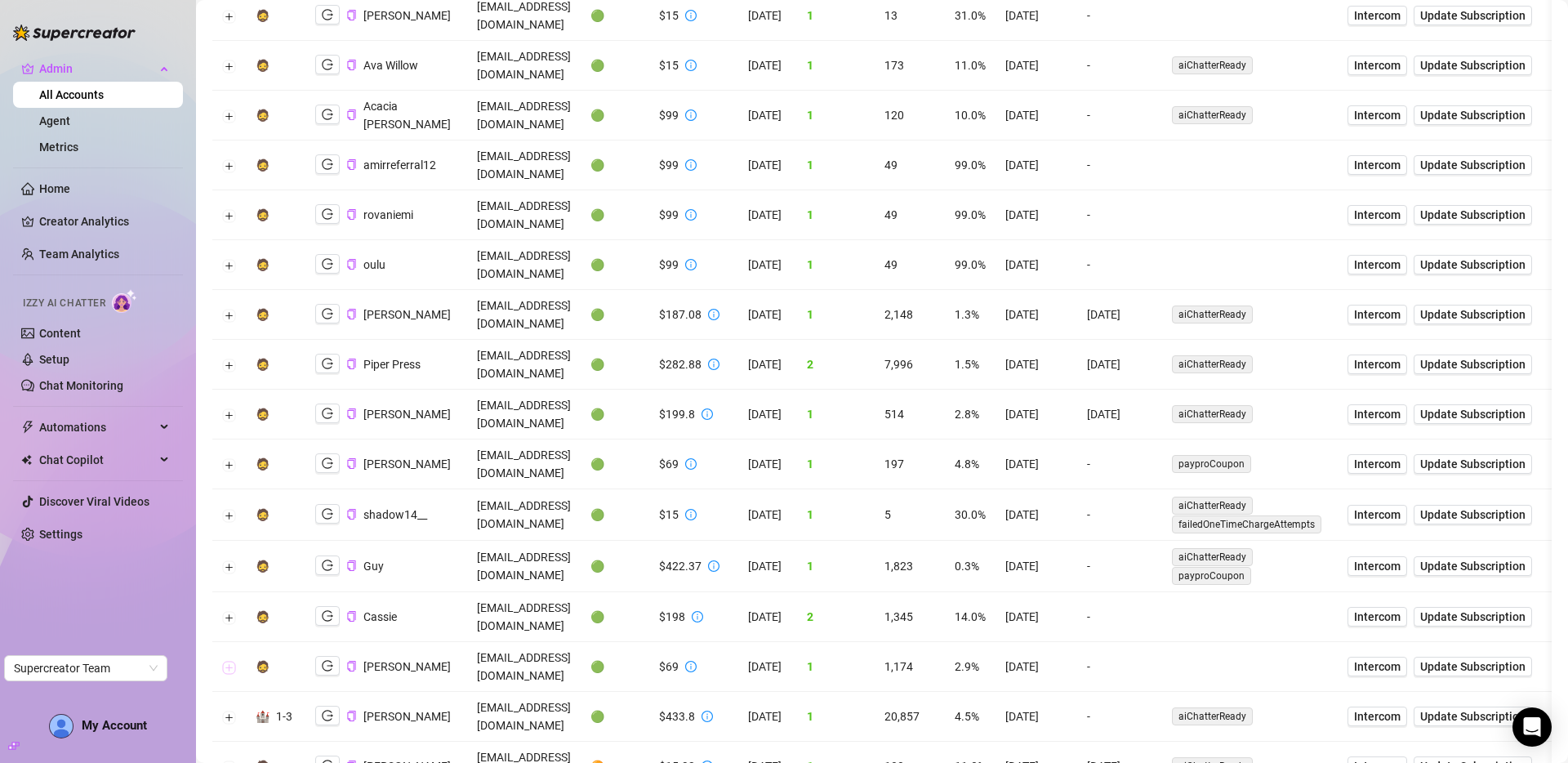
click at [227, 661] on button "Expand row" at bounding box center [229, 668] width 13 height 13
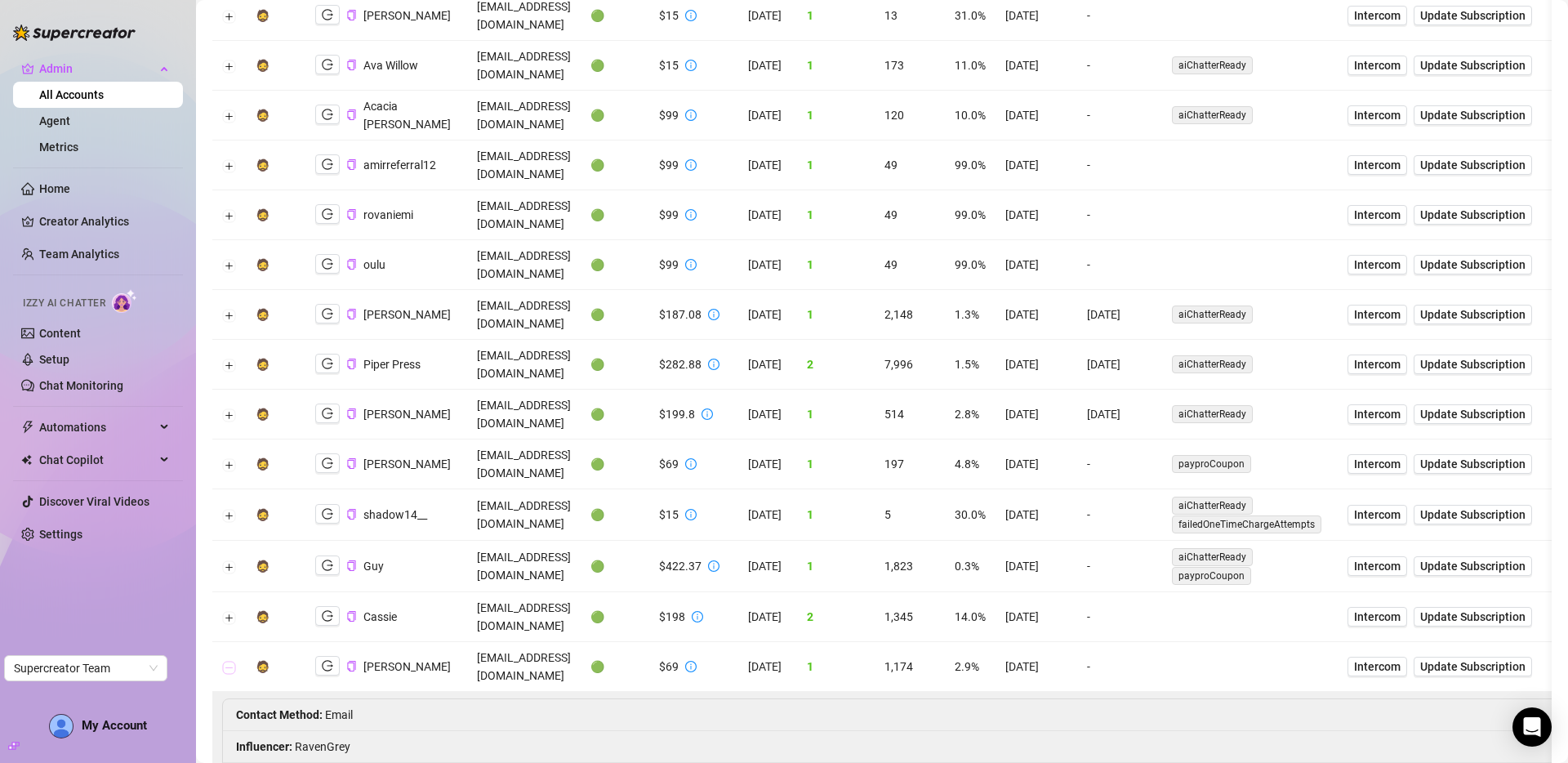
click at [227, 661] on button "Collapse row" at bounding box center [229, 668] width 13 height 13
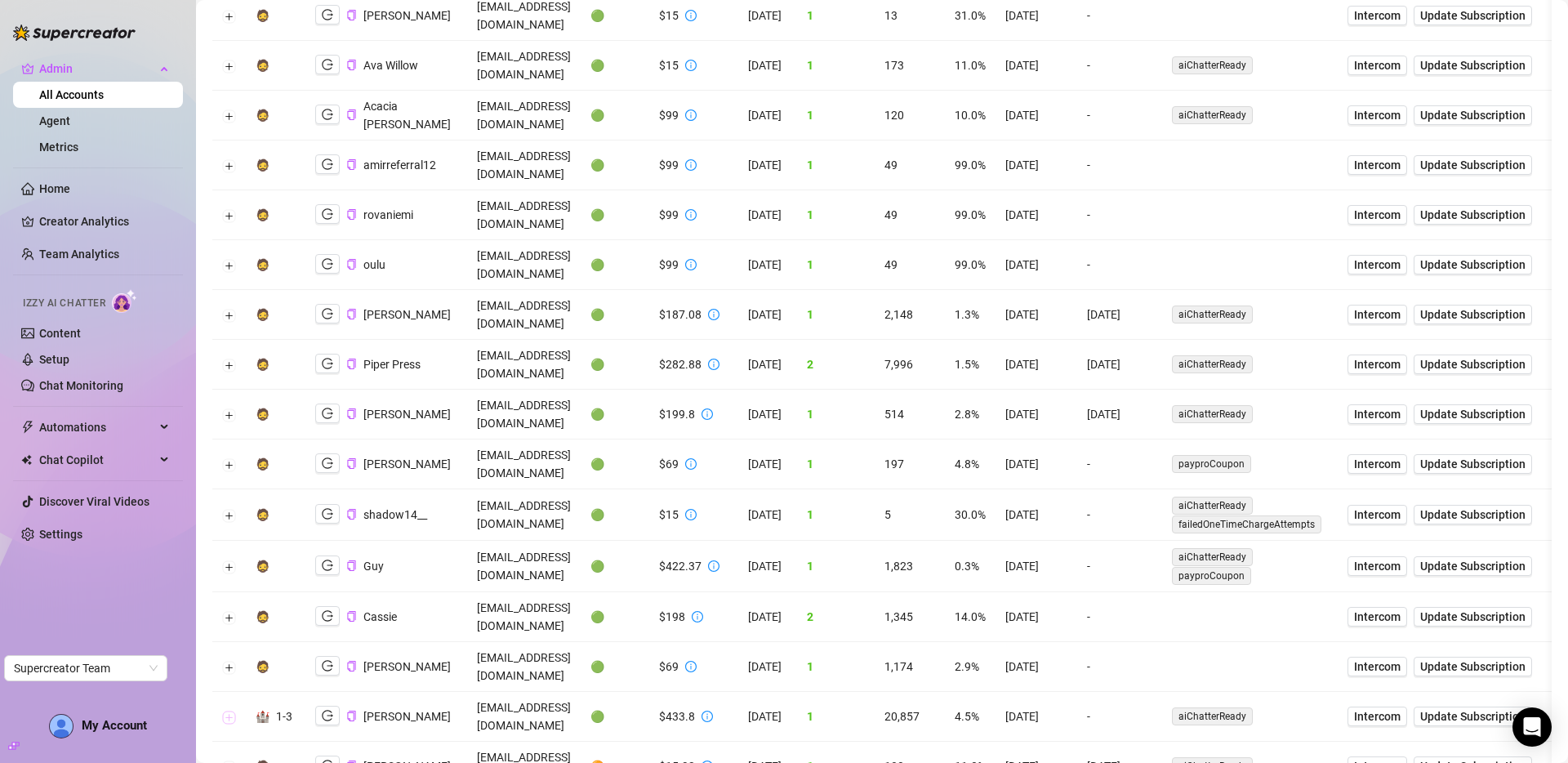
click at [228, 710] on button "Expand row" at bounding box center [229, 717] width 13 height 13
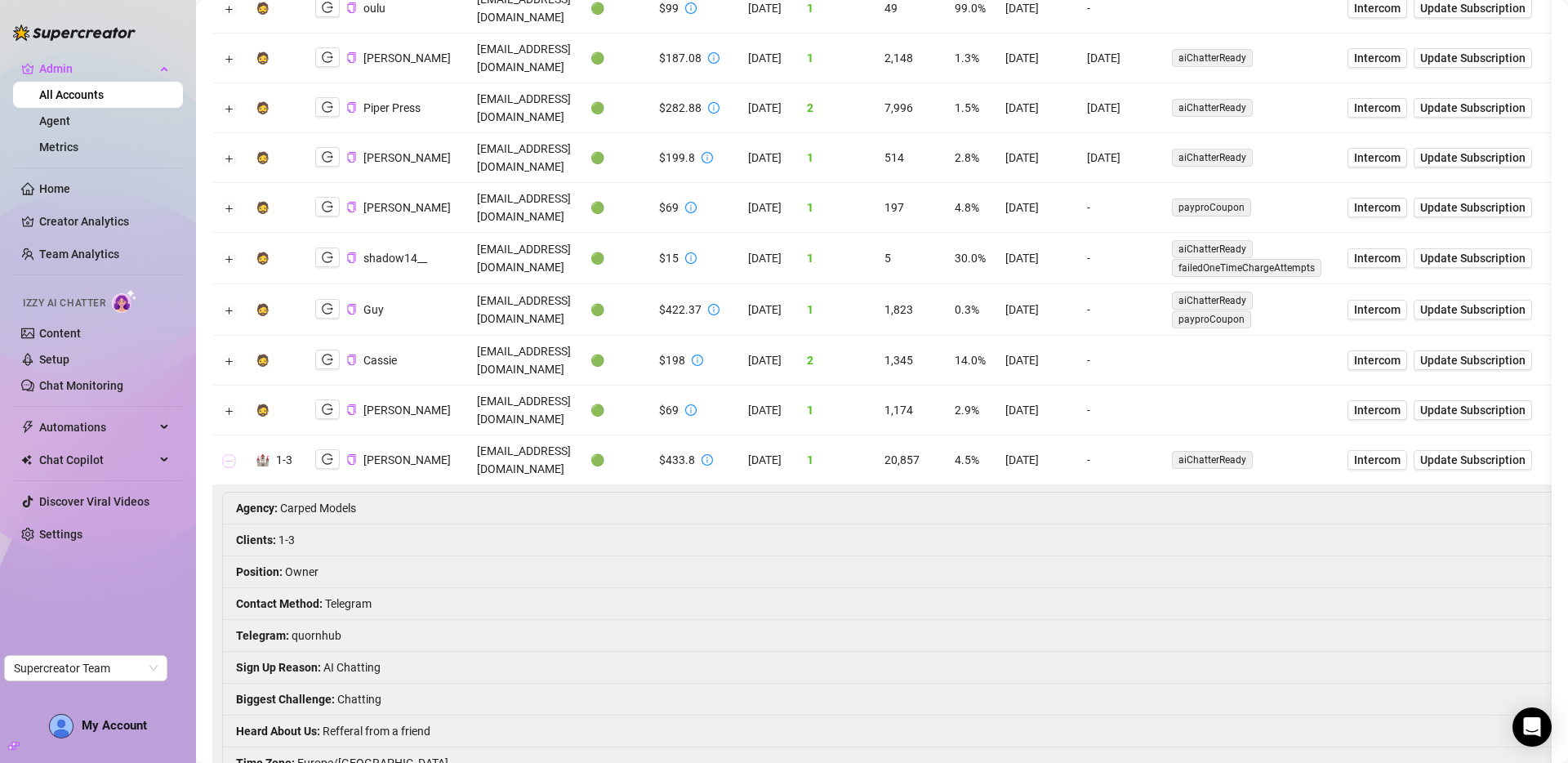
scroll to position [798, 0]
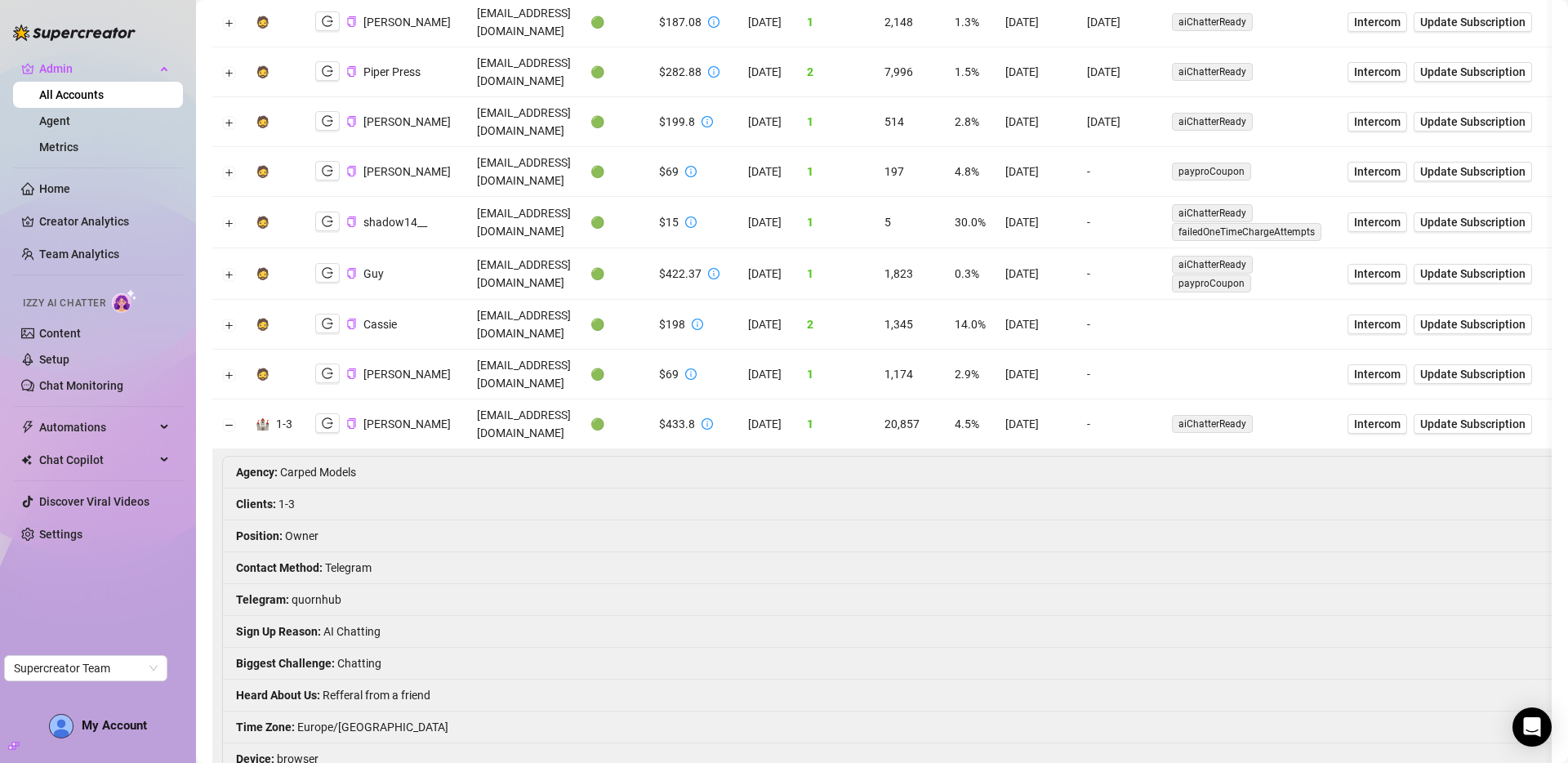
click at [226, 399] on td at bounding box center [229, 424] width 33 height 50
click at [230, 418] on button "Collapse row" at bounding box center [229, 425] width 13 height 13
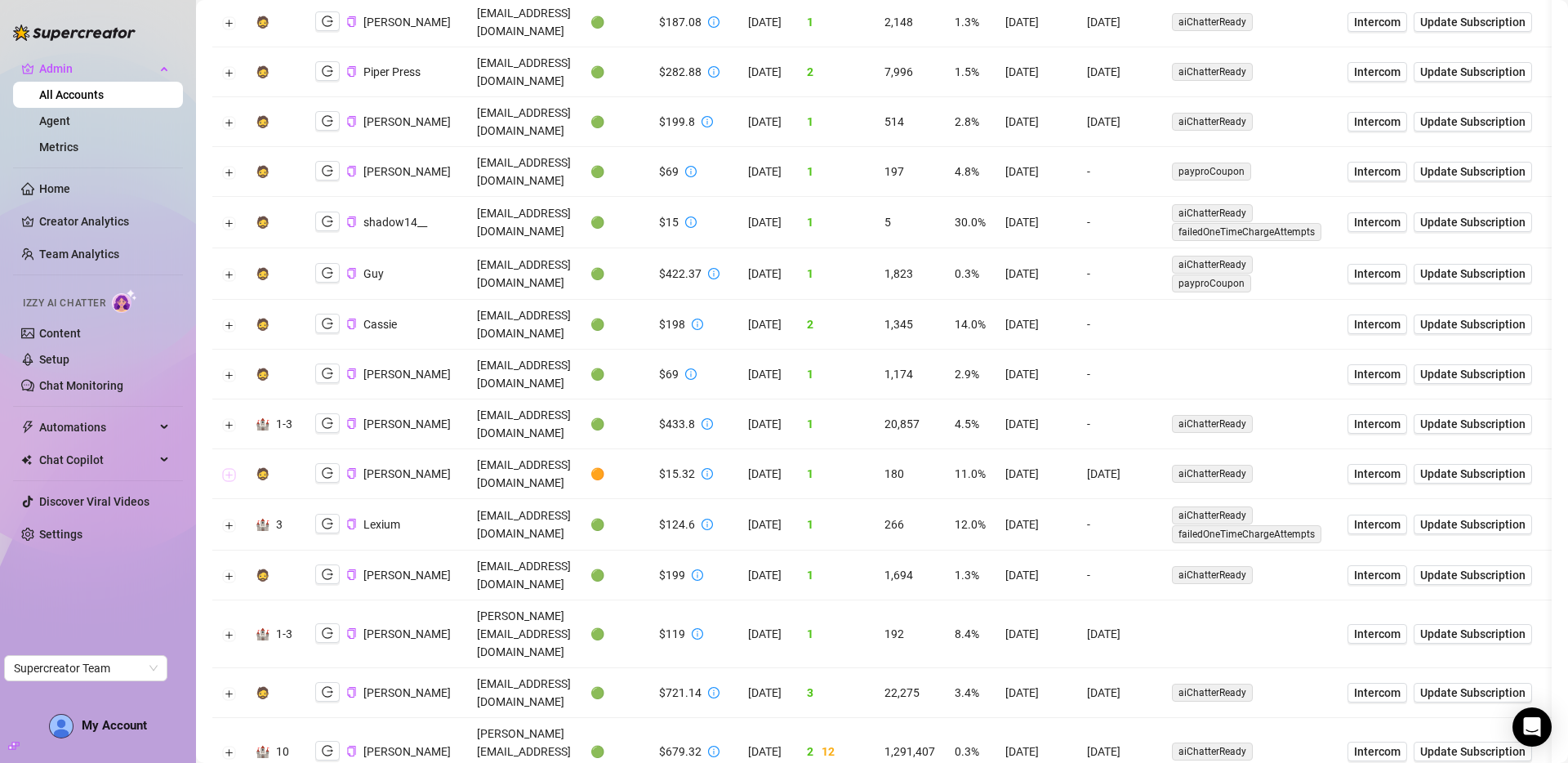
click at [227, 468] on button "Expand row" at bounding box center [229, 474] width 13 height 13
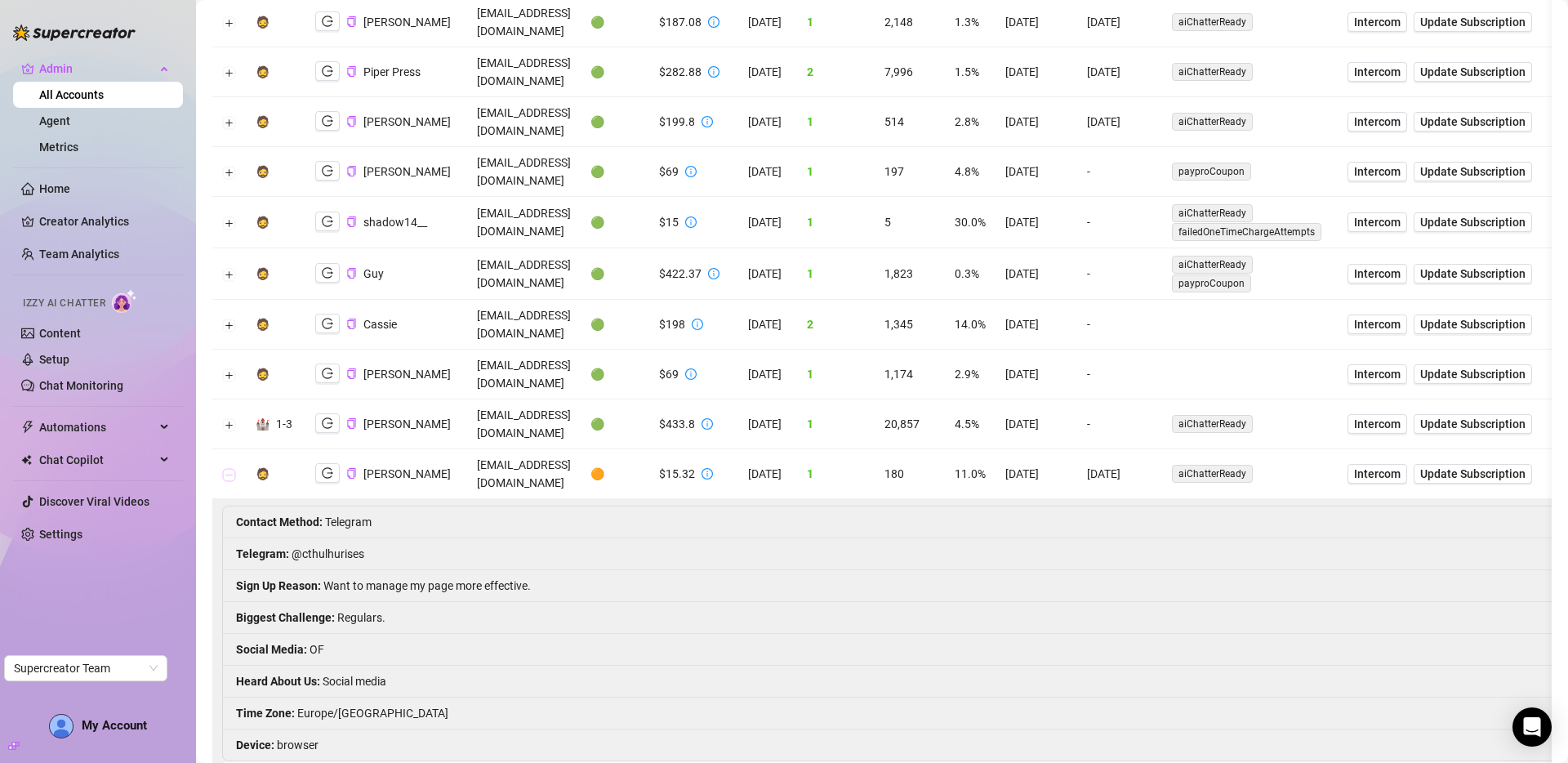
click at [227, 468] on button "Collapse row" at bounding box center [229, 474] width 13 height 13
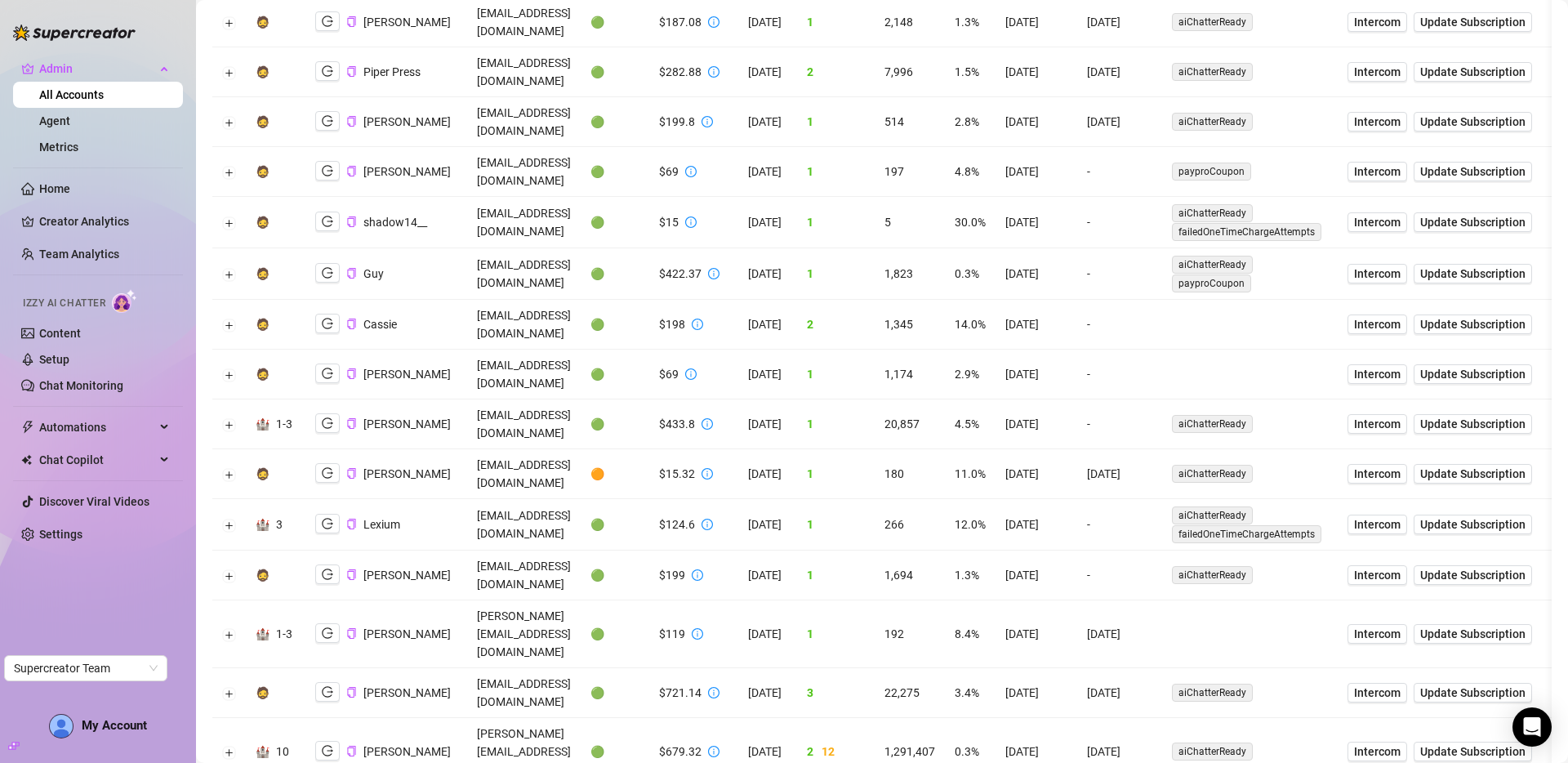
click at [224, 499] on td at bounding box center [229, 524] width 33 height 51
click at [226, 519] on button "Expand row" at bounding box center [229, 525] width 13 height 13
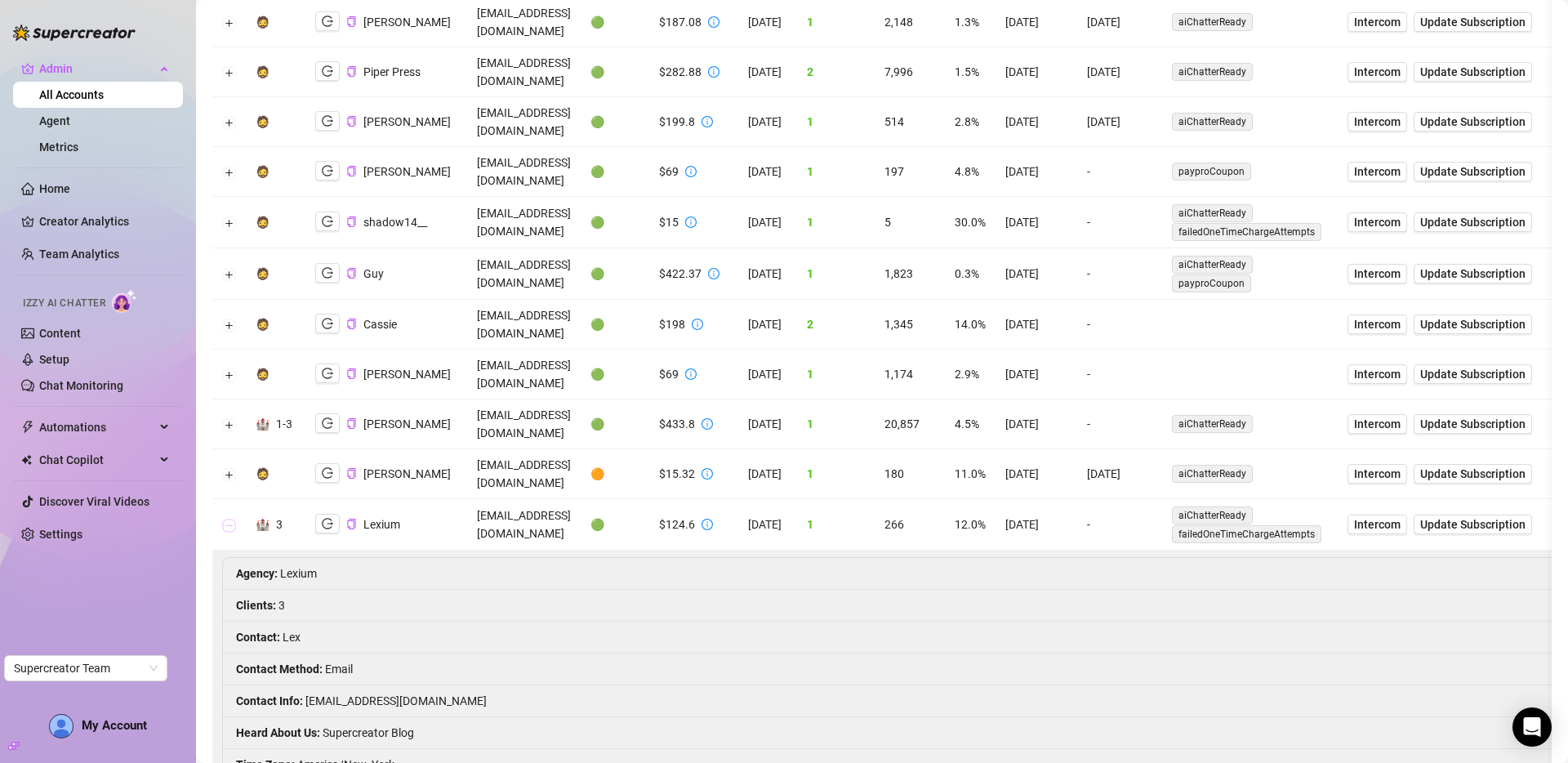
click at [226, 519] on button "Collapse row" at bounding box center [229, 525] width 13 height 13
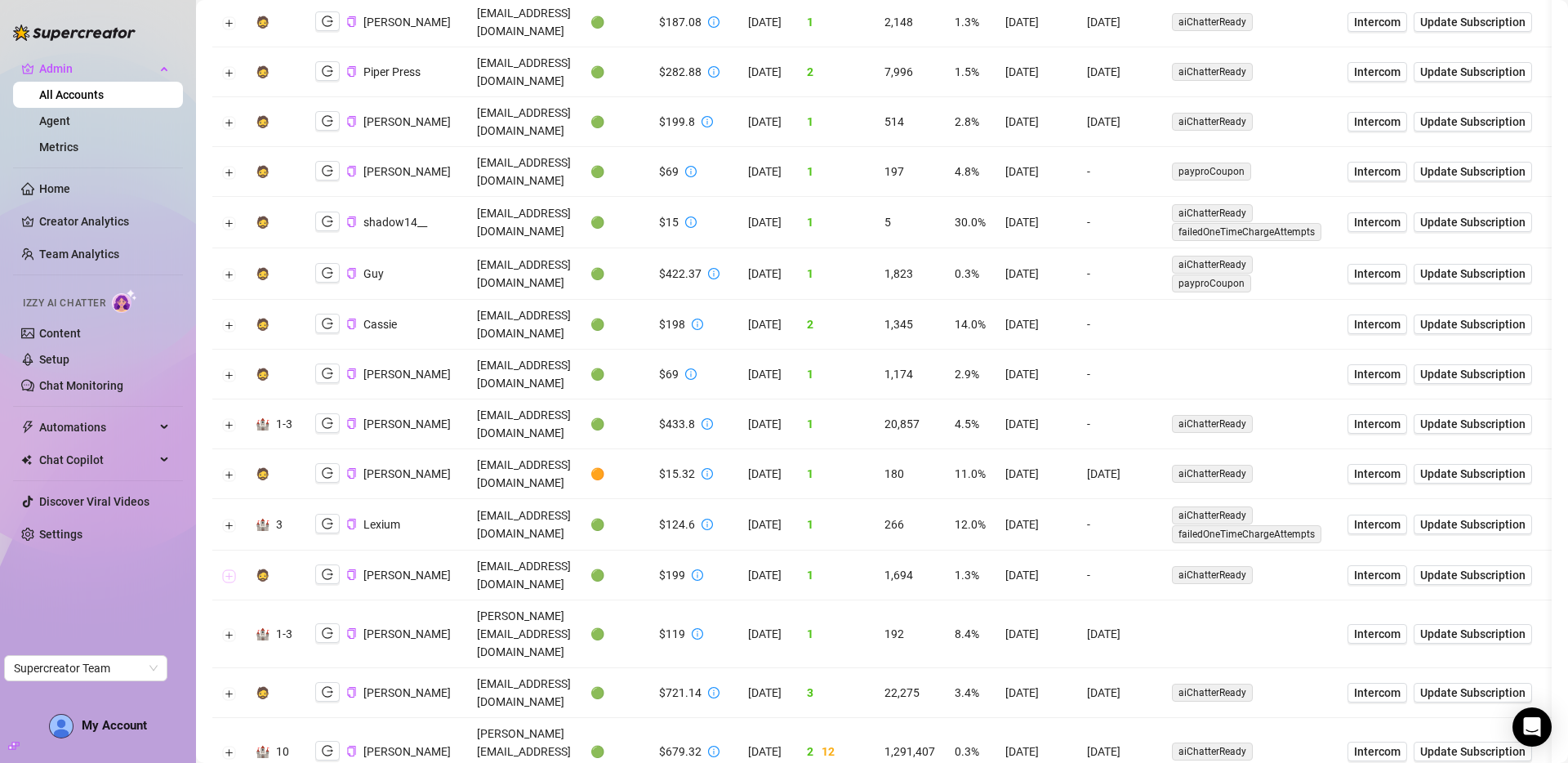
click at [225, 569] on button "Expand row" at bounding box center [229, 576] width 13 height 13
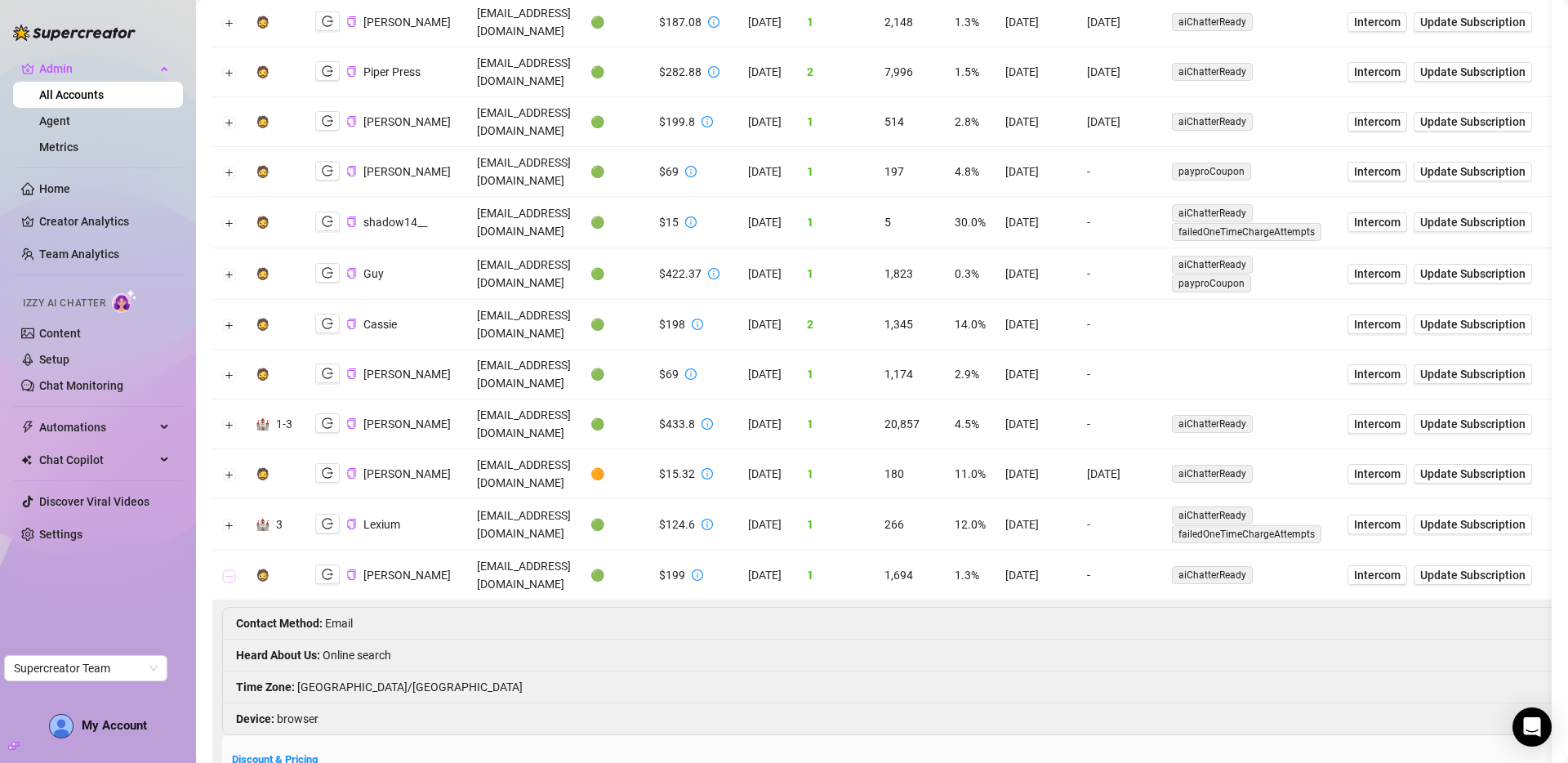
click at [225, 569] on button "Collapse row" at bounding box center [229, 576] width 13 height 13
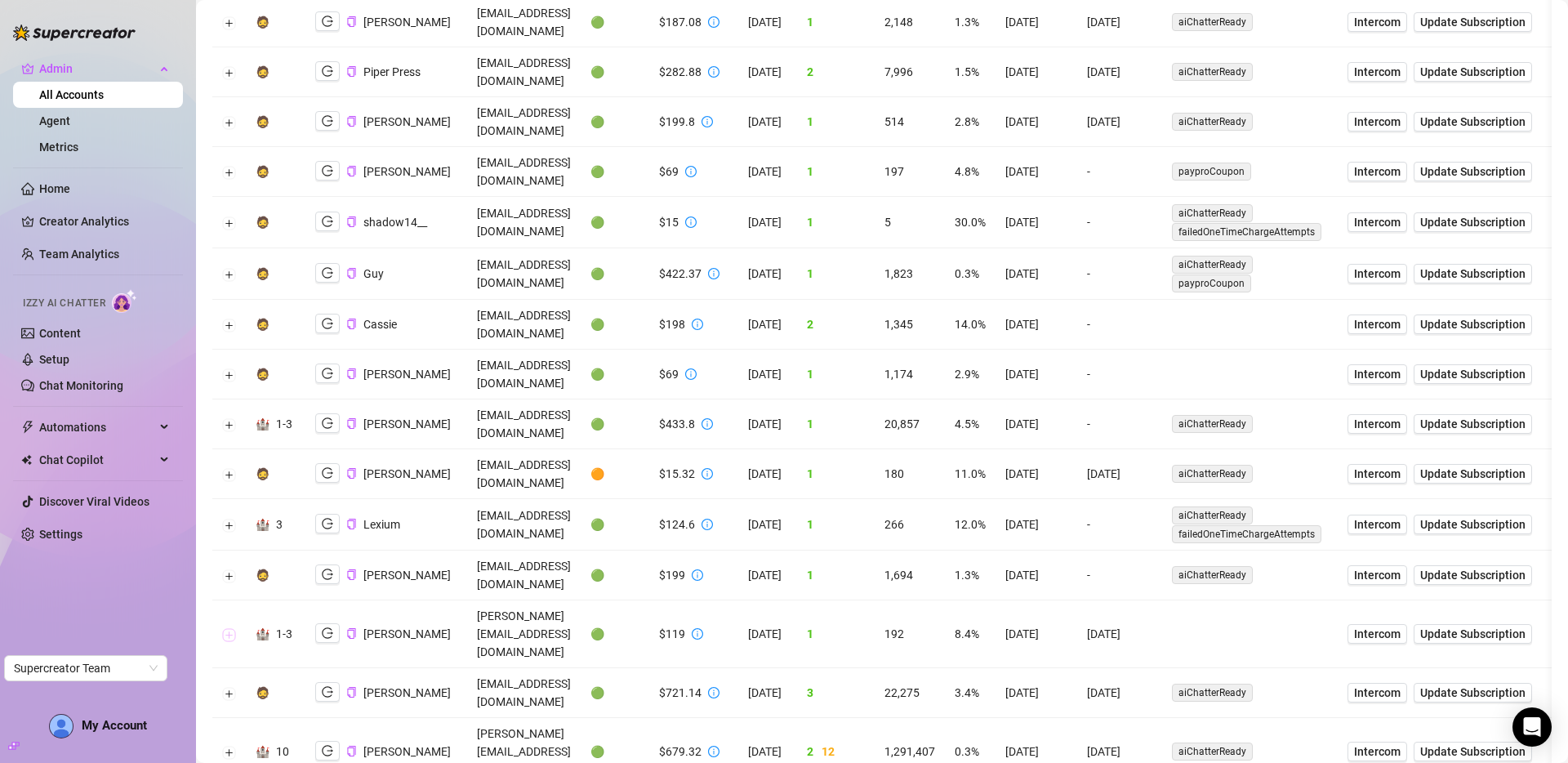
click at [233, 628] on button "Expand row" at bounding box center [229, 635] width 13 height 13
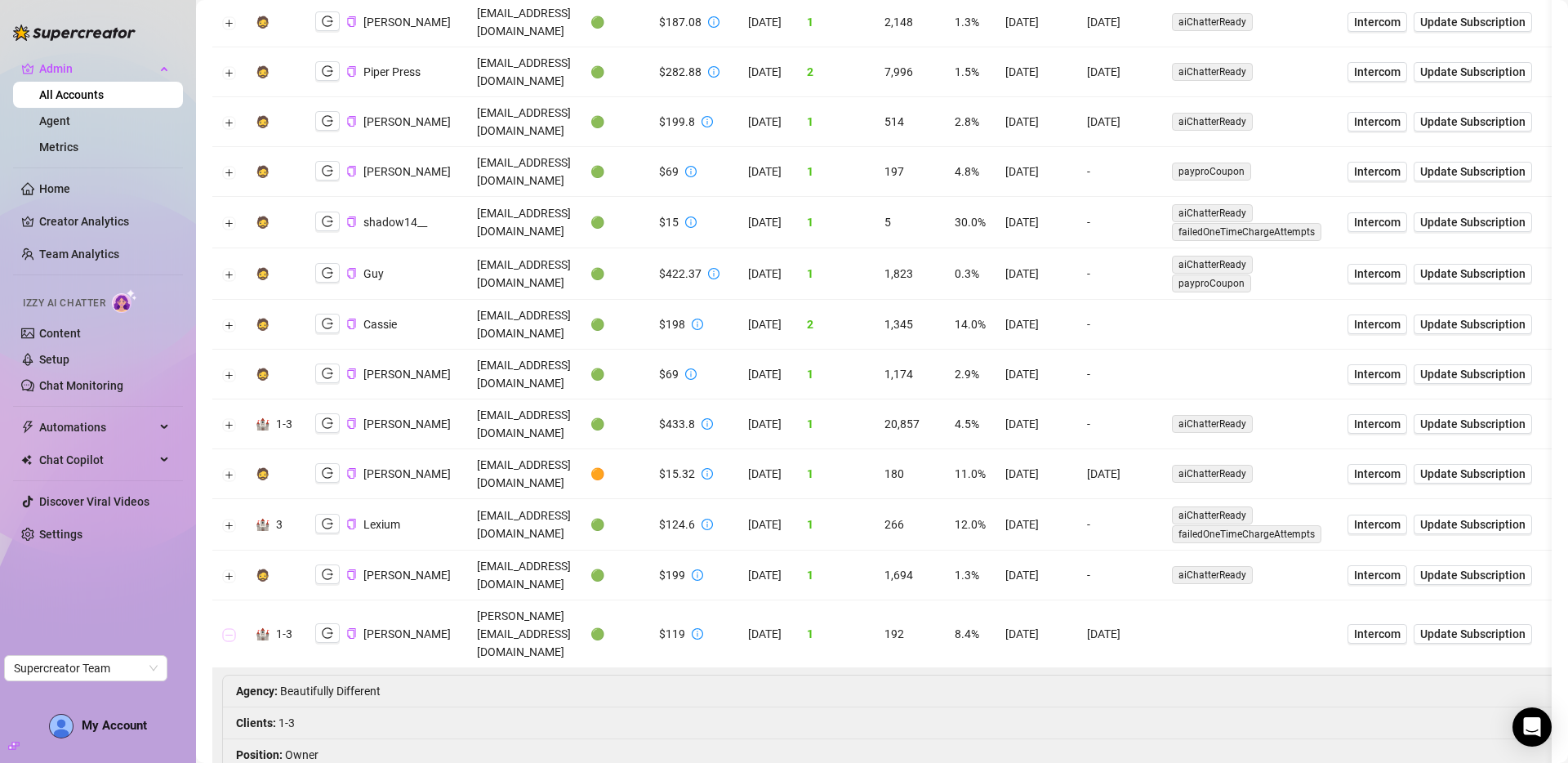
click at [233, 628] on button "Collapse row" at bounding box center [229, 635] width 13 height 13
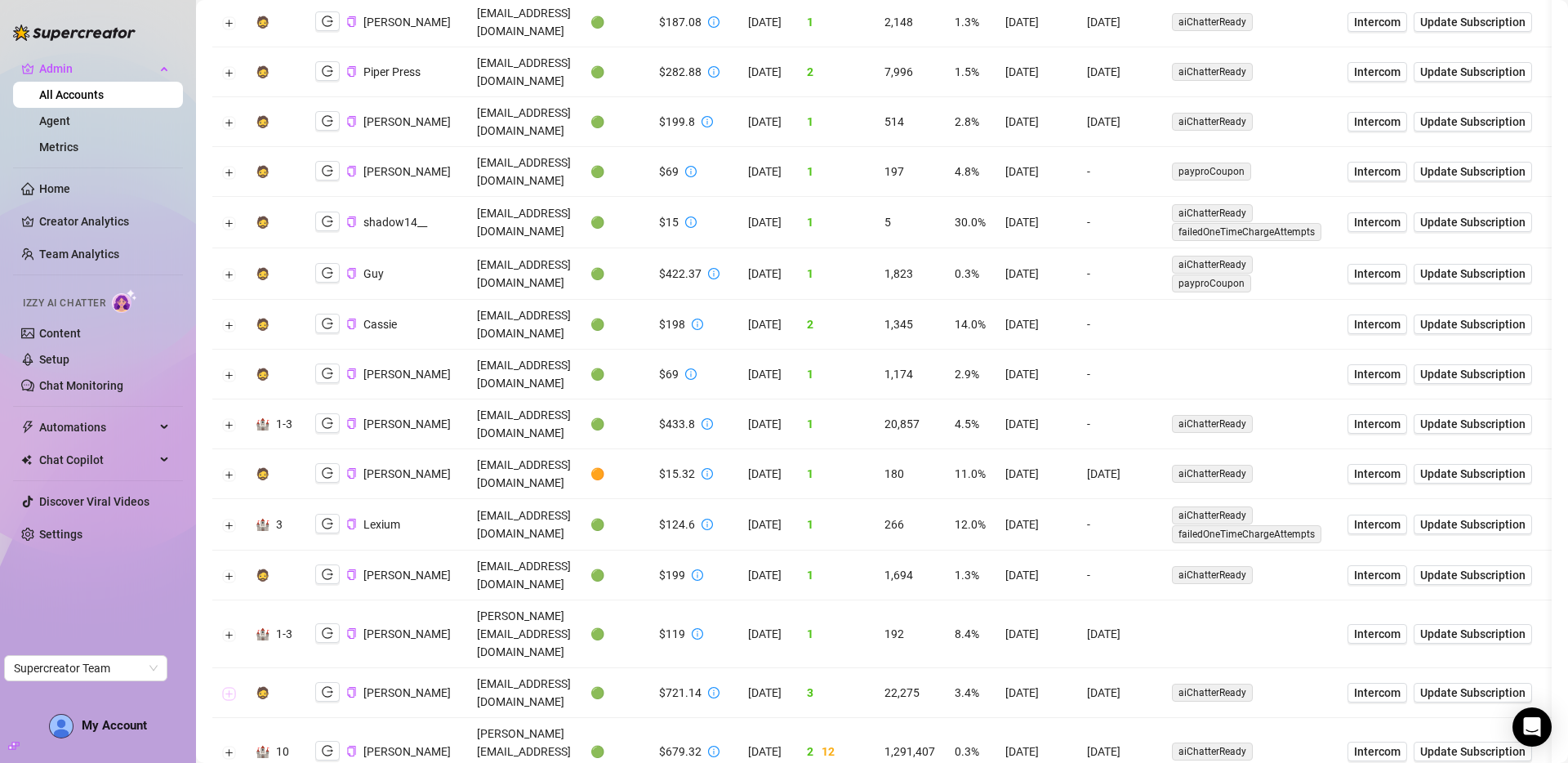
click at [230, 687] on button "Expand row" at bounding box center [229, 694] width 13 height 13
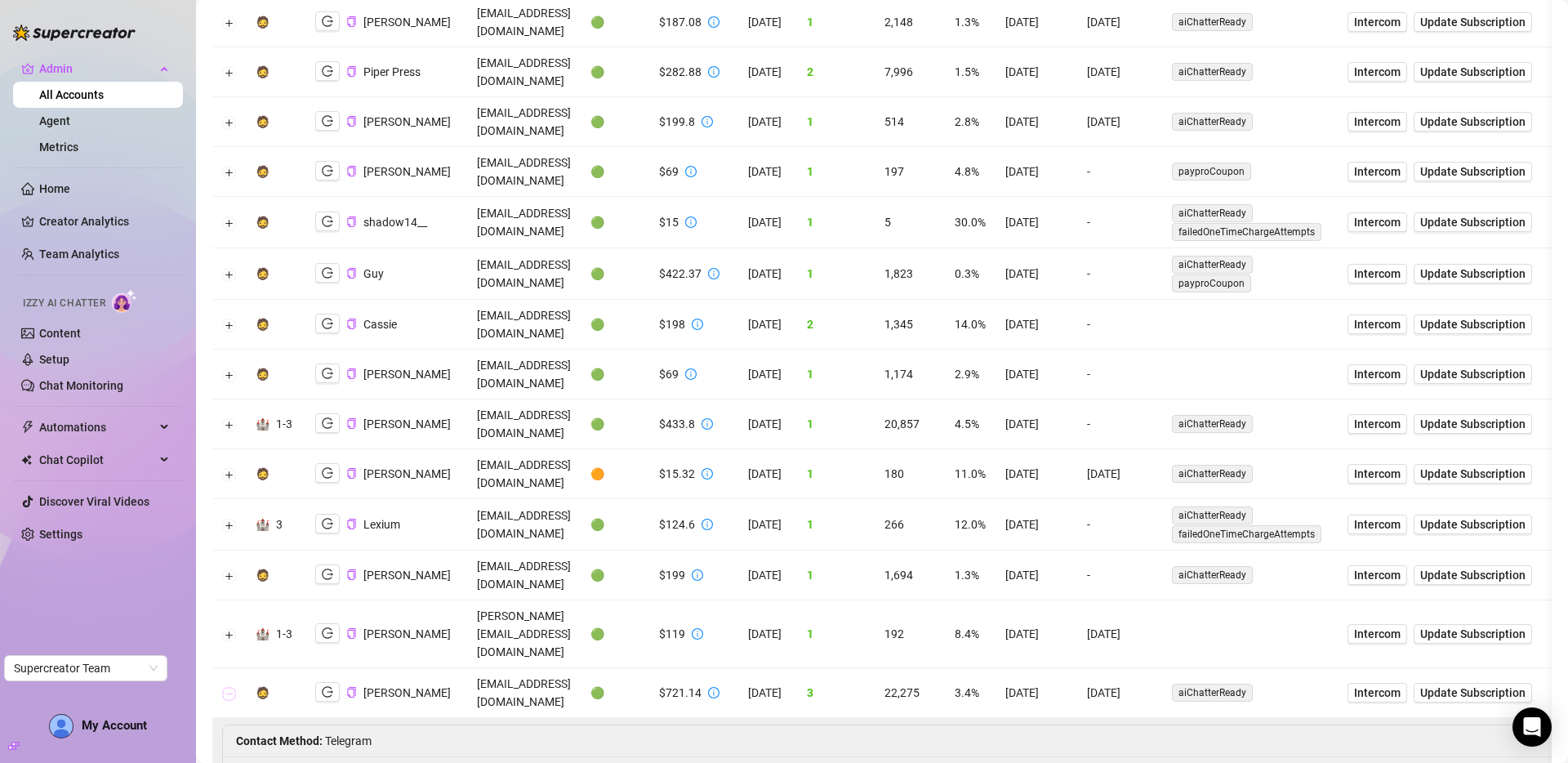
click at [230, 687] on button "Collapse row" at bounding box center [229, 694] width 13 height 13
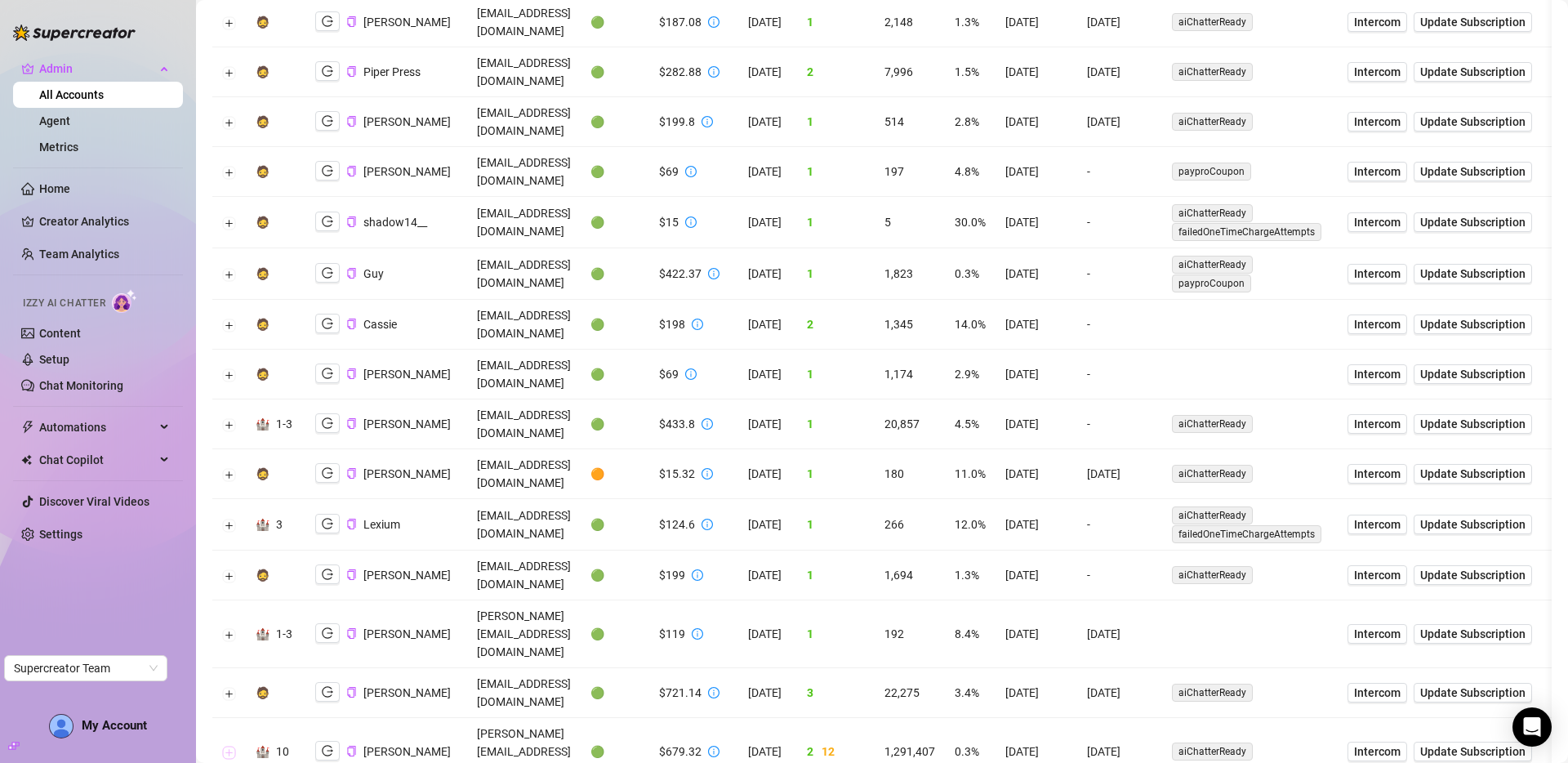
click at [225, 712] on button "Expand row" at bounding box center [229, 752] width 13 height 13
click at [225, 712] on button "Collapse row" at bounding box center [229, 752] width 13 height 13
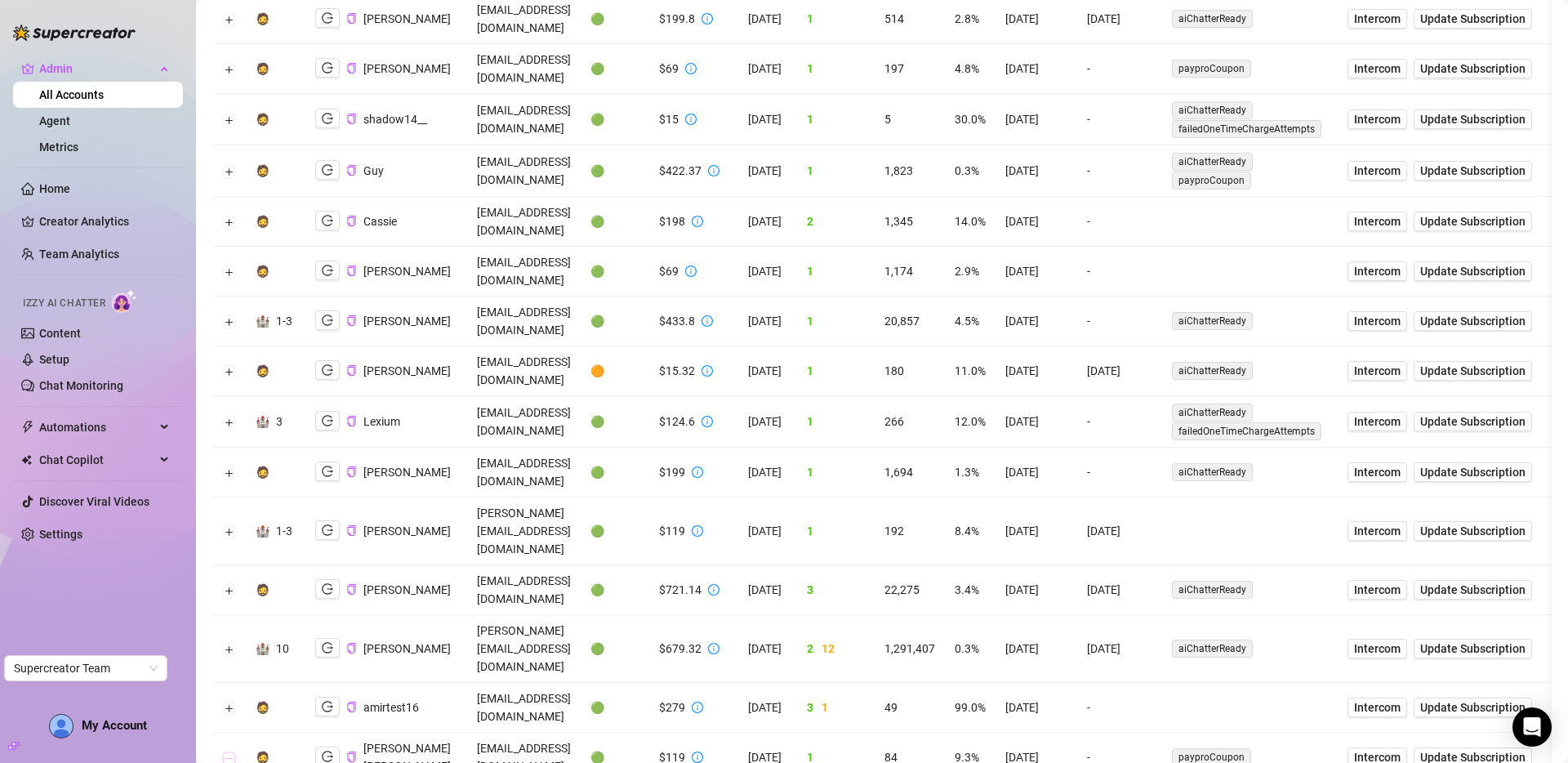
scroll to position [1038, 0]
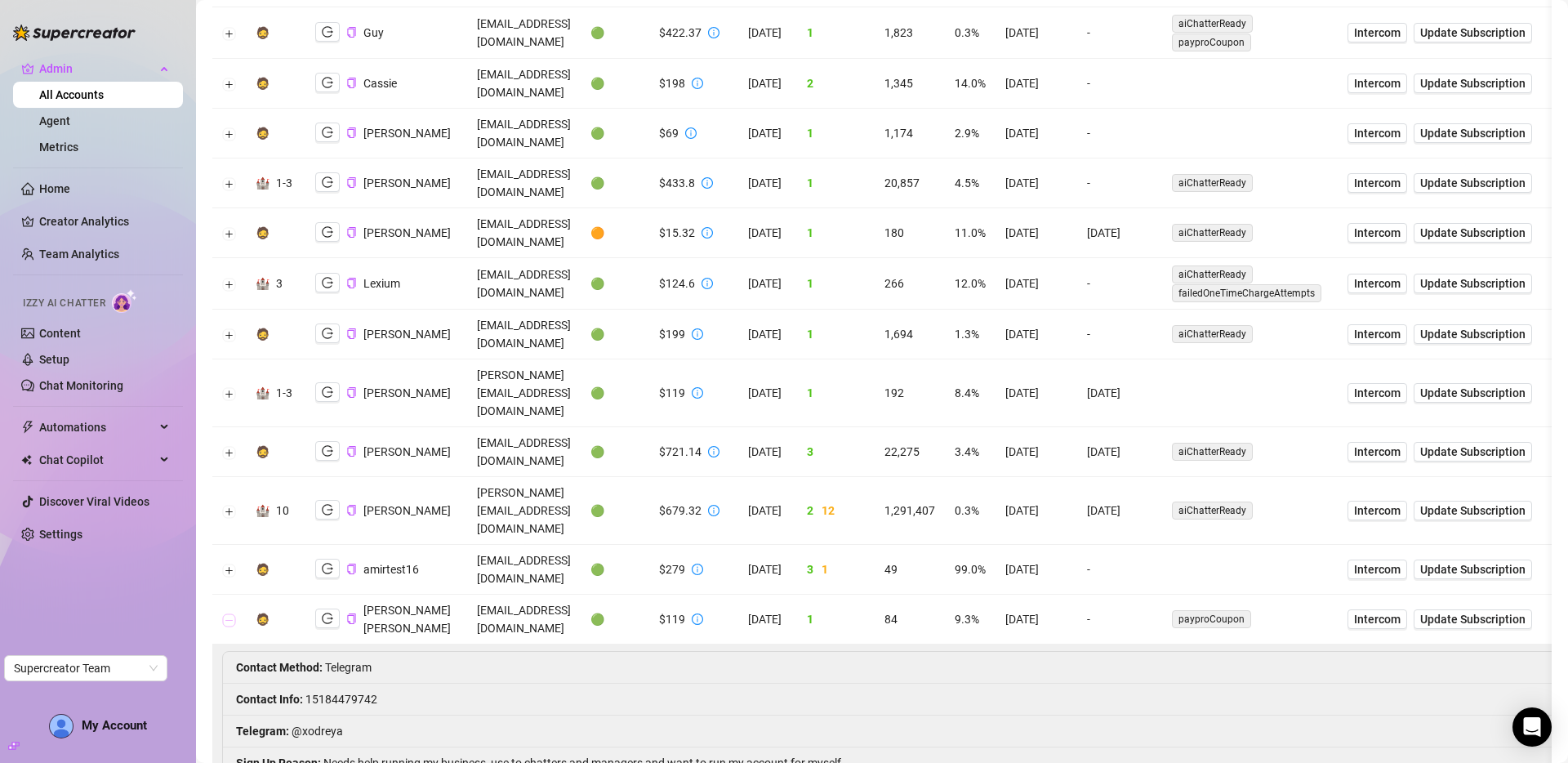
click at [226, 613] on button "Collapse row" at bounding box center [229, 620] width 13 height 13
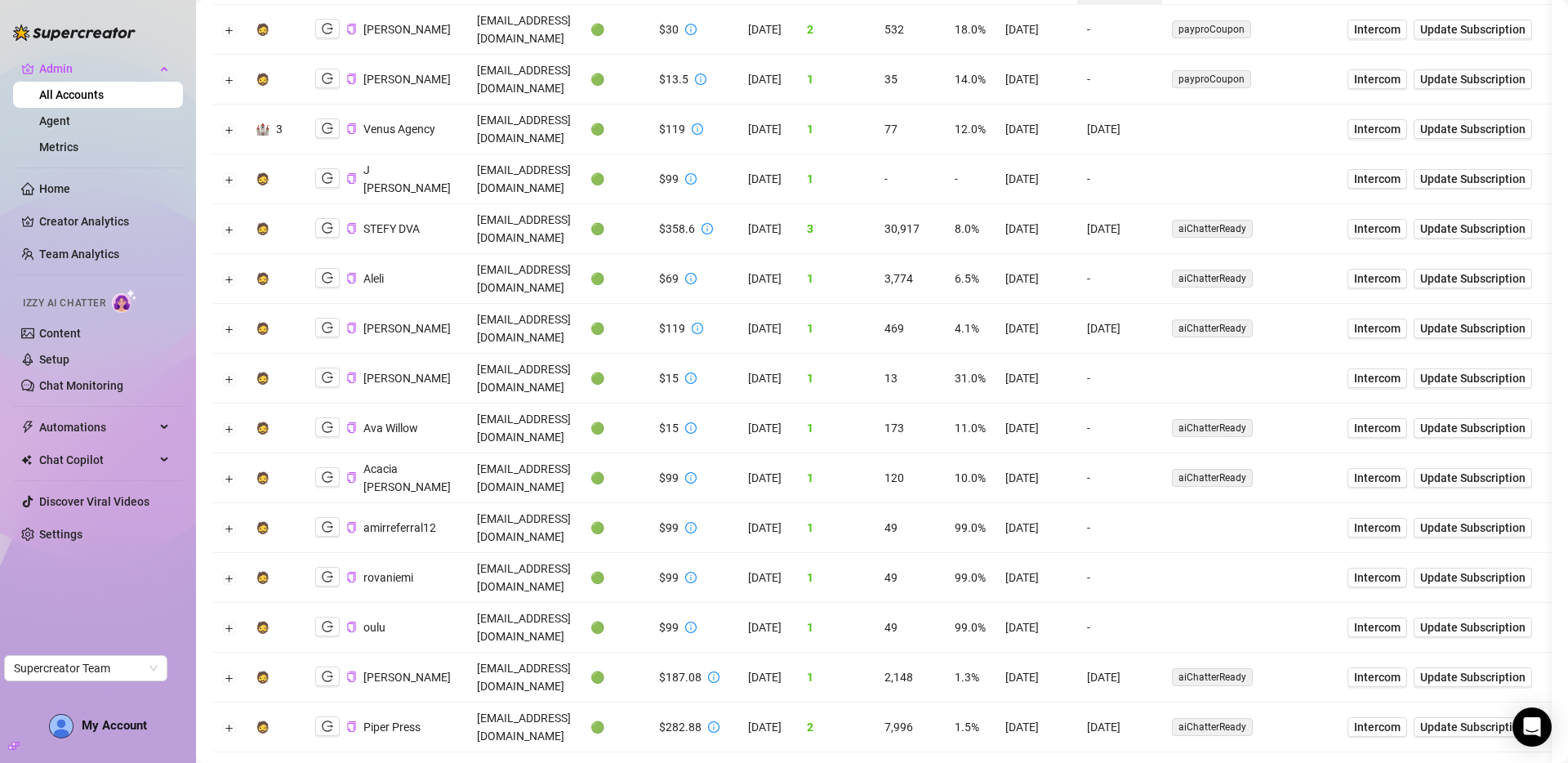
scroll to position [0, 0]
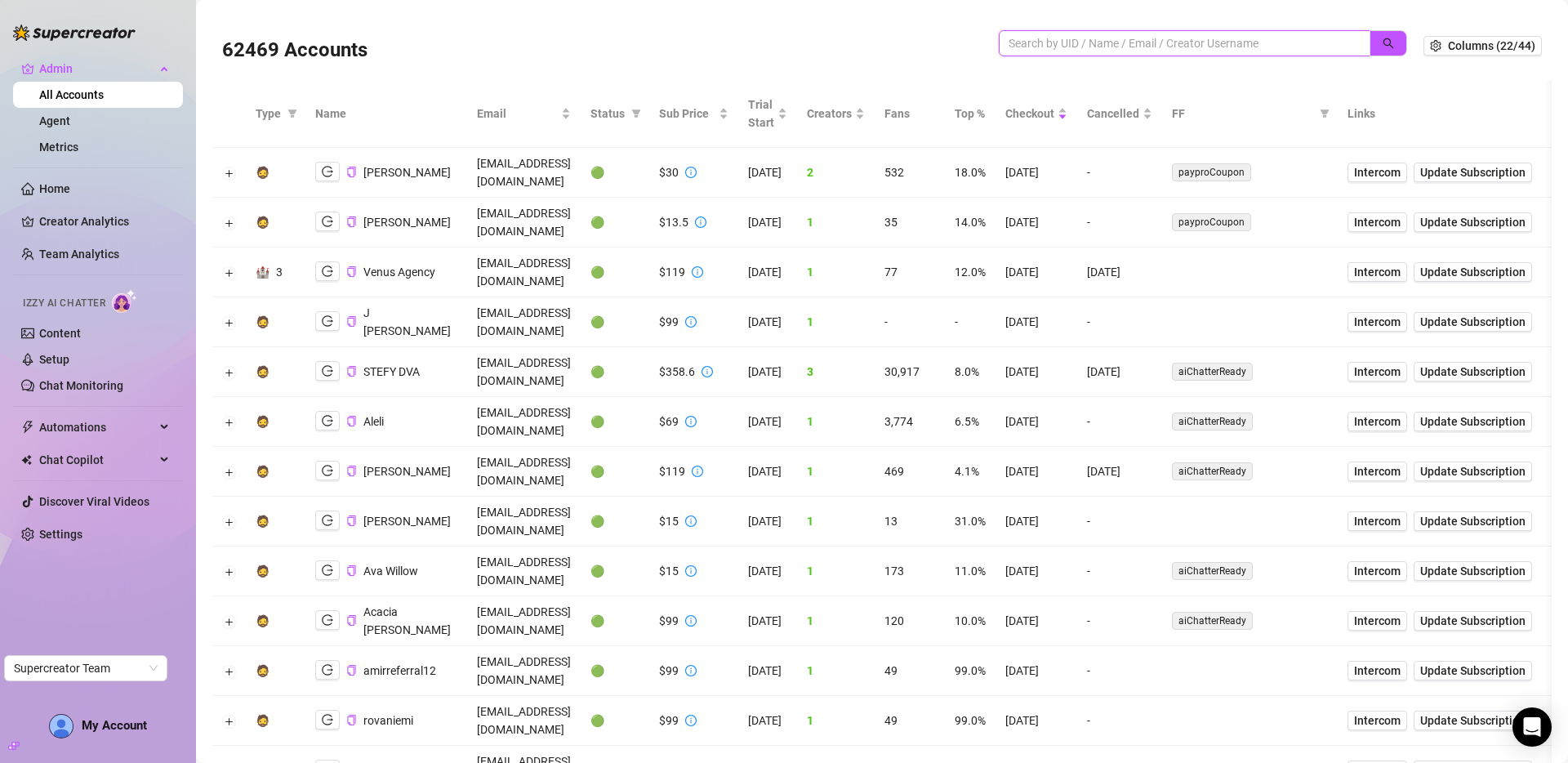
click at [1196, 38] on input "search" at bounding box center [1177, 43] width 339 height 18
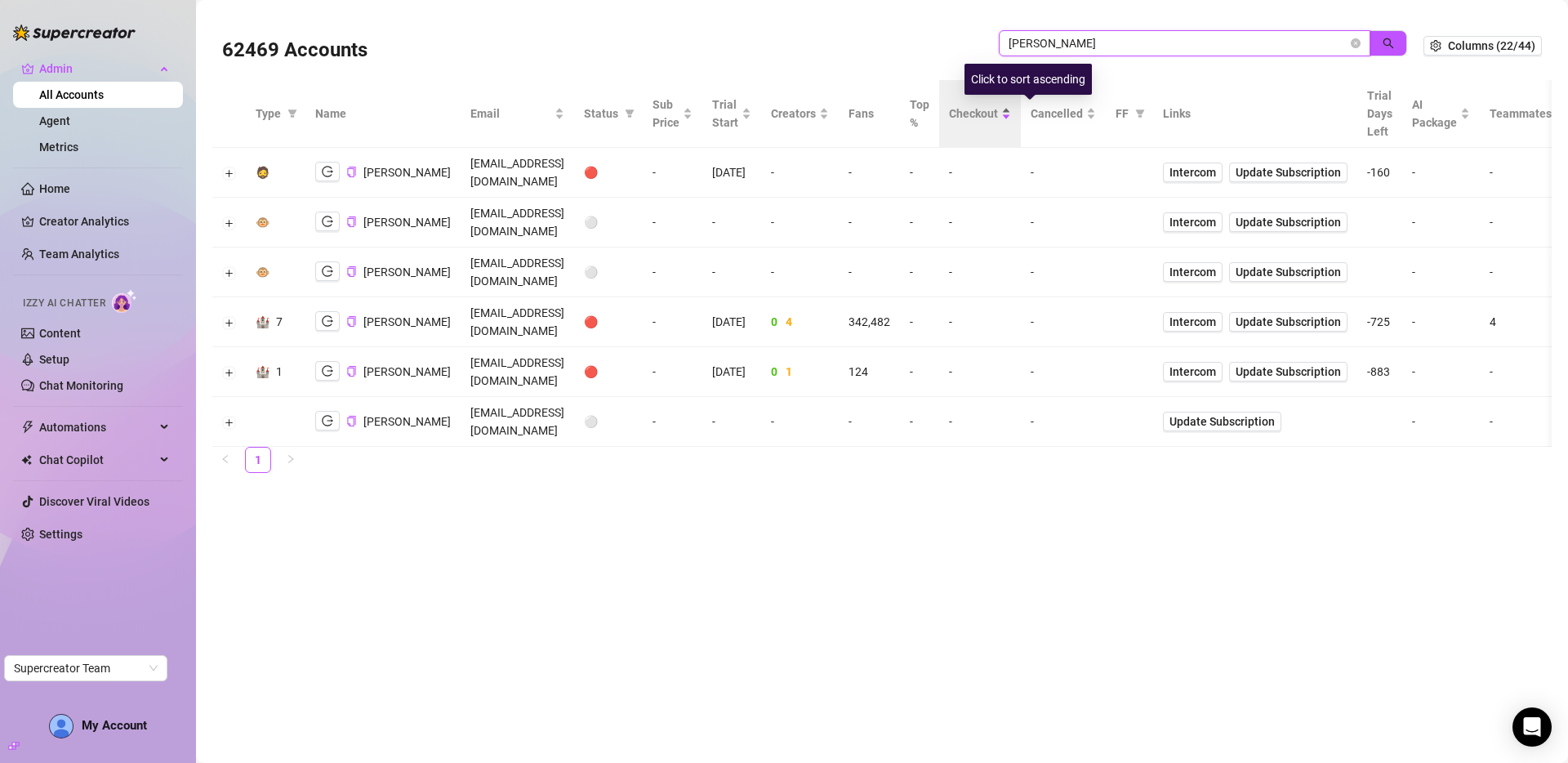
type input "ryan b"
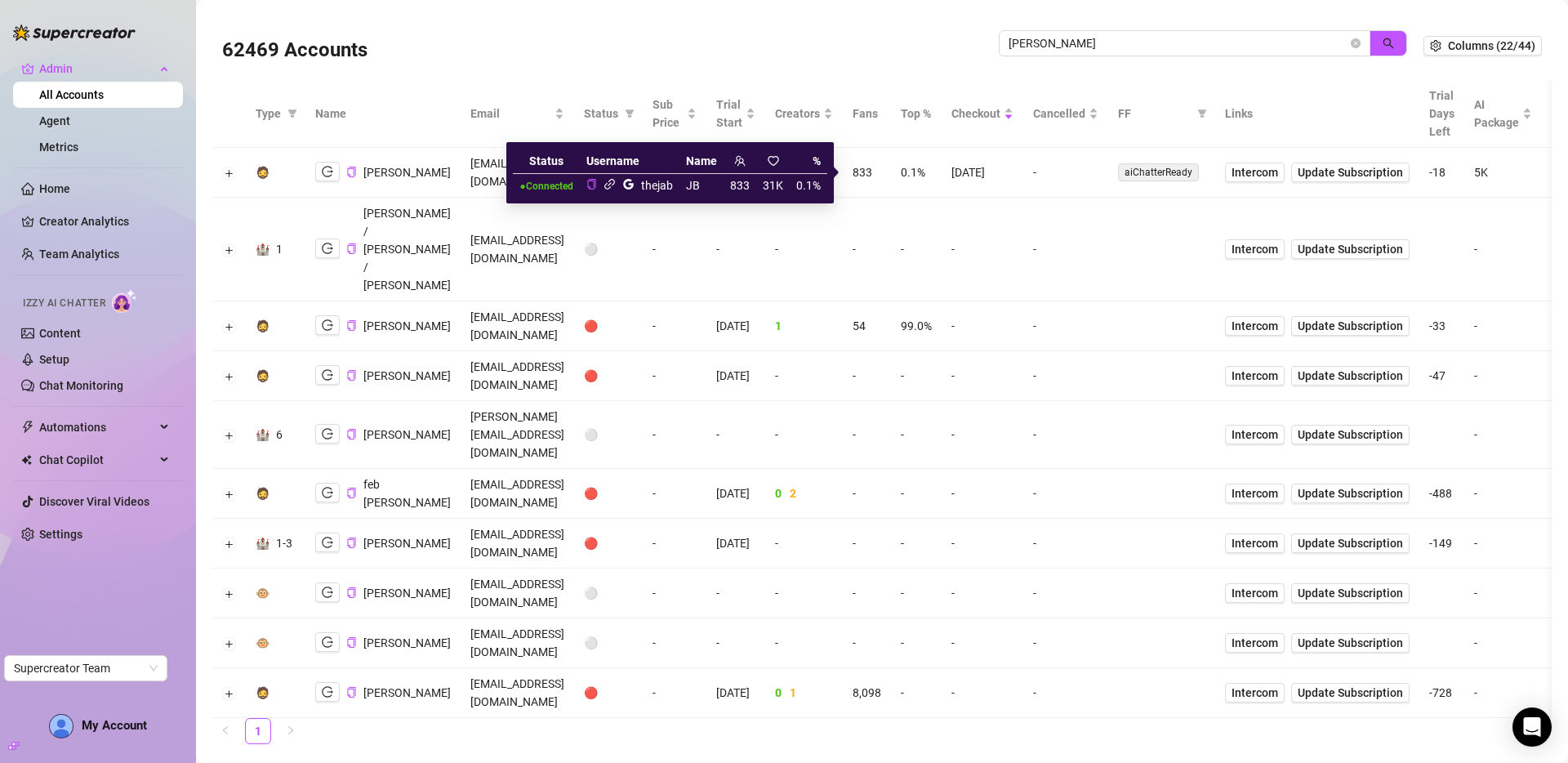
click at [608, 183] on icon "link" at bounding box center [609, 184] width 13 height 13
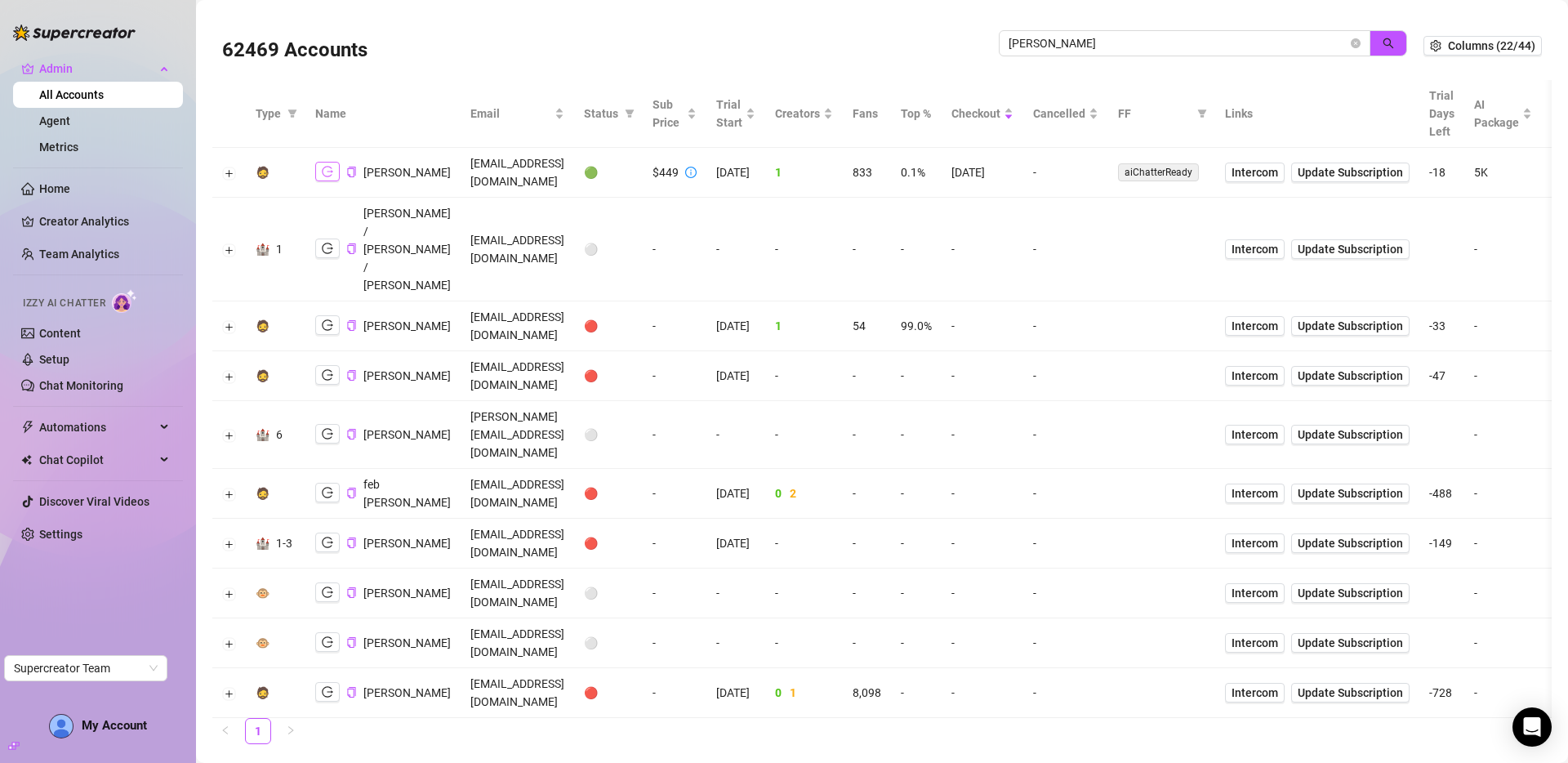
click at [328, 169] on icon "logout" at bounding box center [328, 172] width 12 height 12
click at [353, 171] on icon "copy" at bounding box center [351, 172] width 8 height 11
click at [353, 172] on icon "copy" at bounding box center [351, 172] width 8 height 11
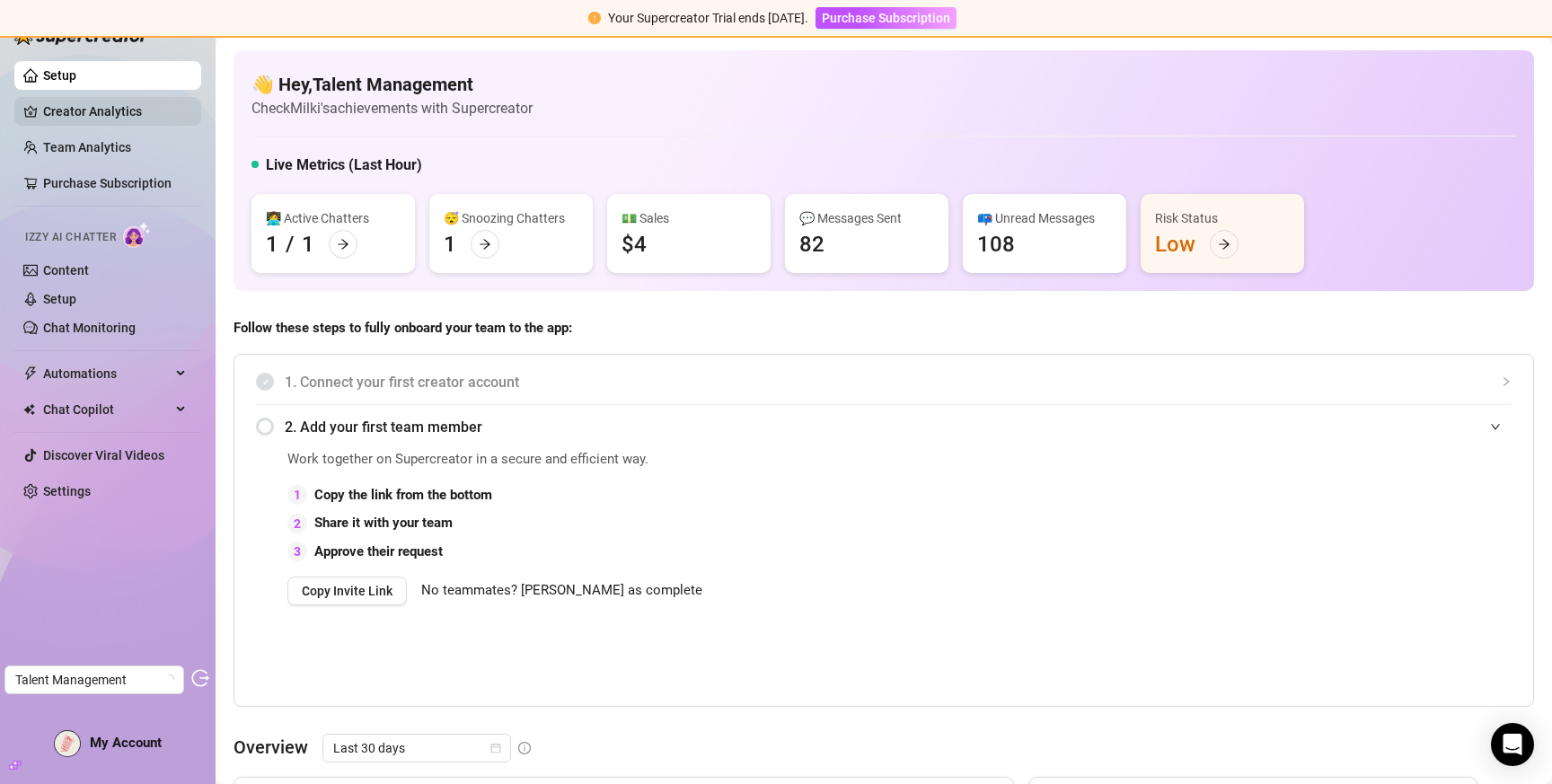
click at [109, 102] on link "Creator Analytics" at bounding box center [115, 110] width 144 height 29
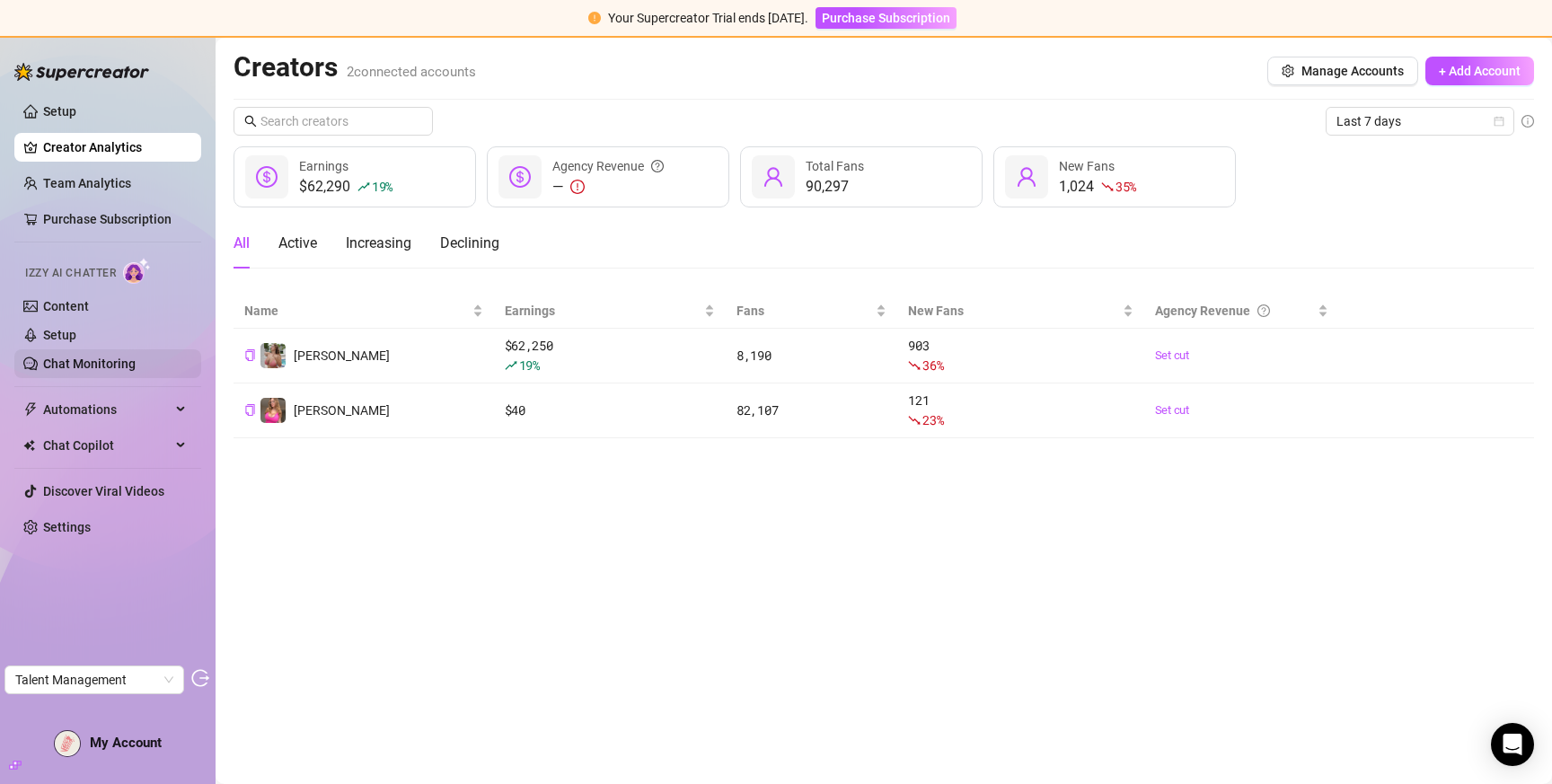
click at [99, 365] on link "Chat Monitoring" at bounding box center [89, 363] width 93 height 15
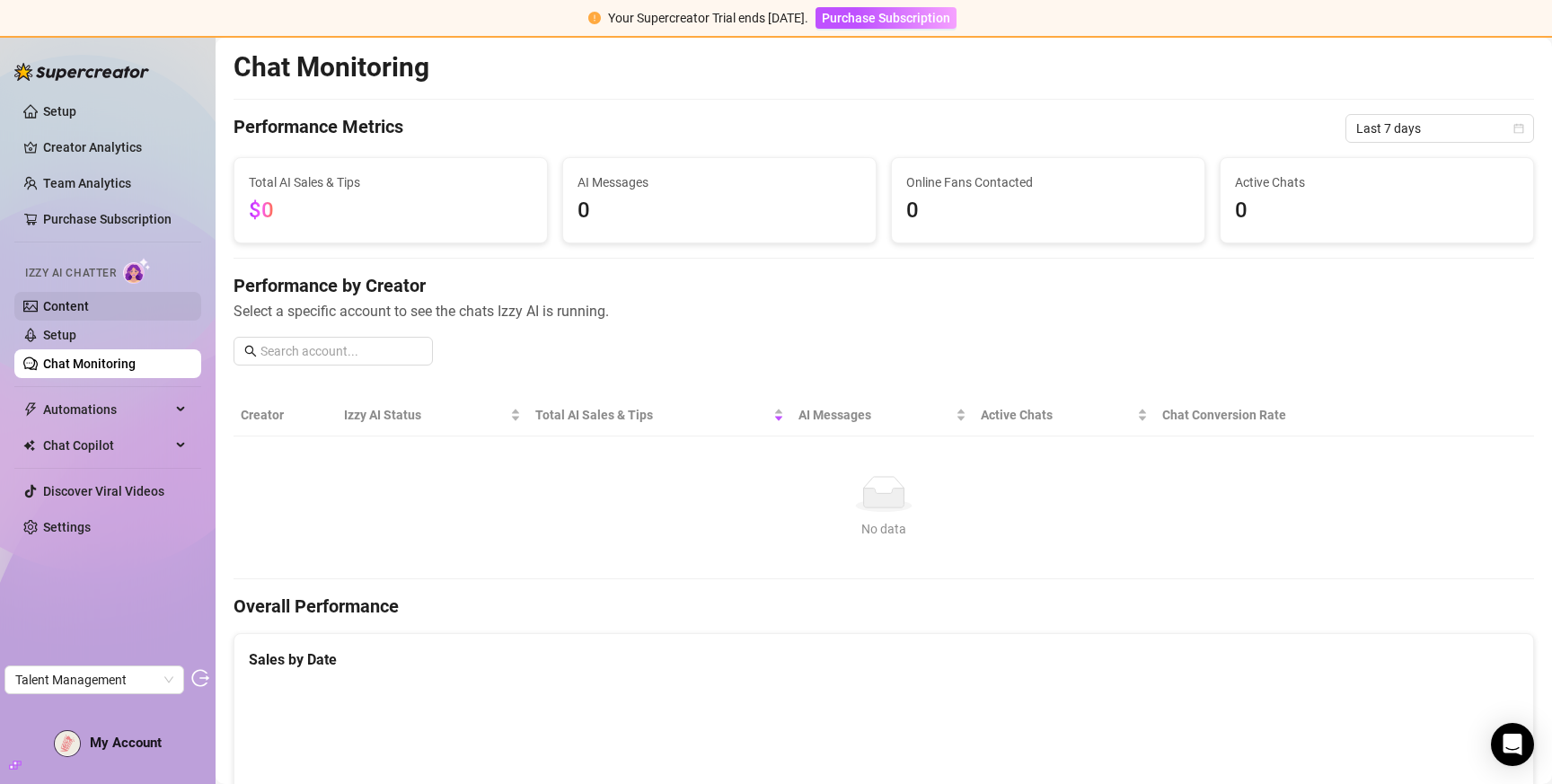
click at [56, 306] on link "Content" at bounding box center [66, 306] width 46 height 15
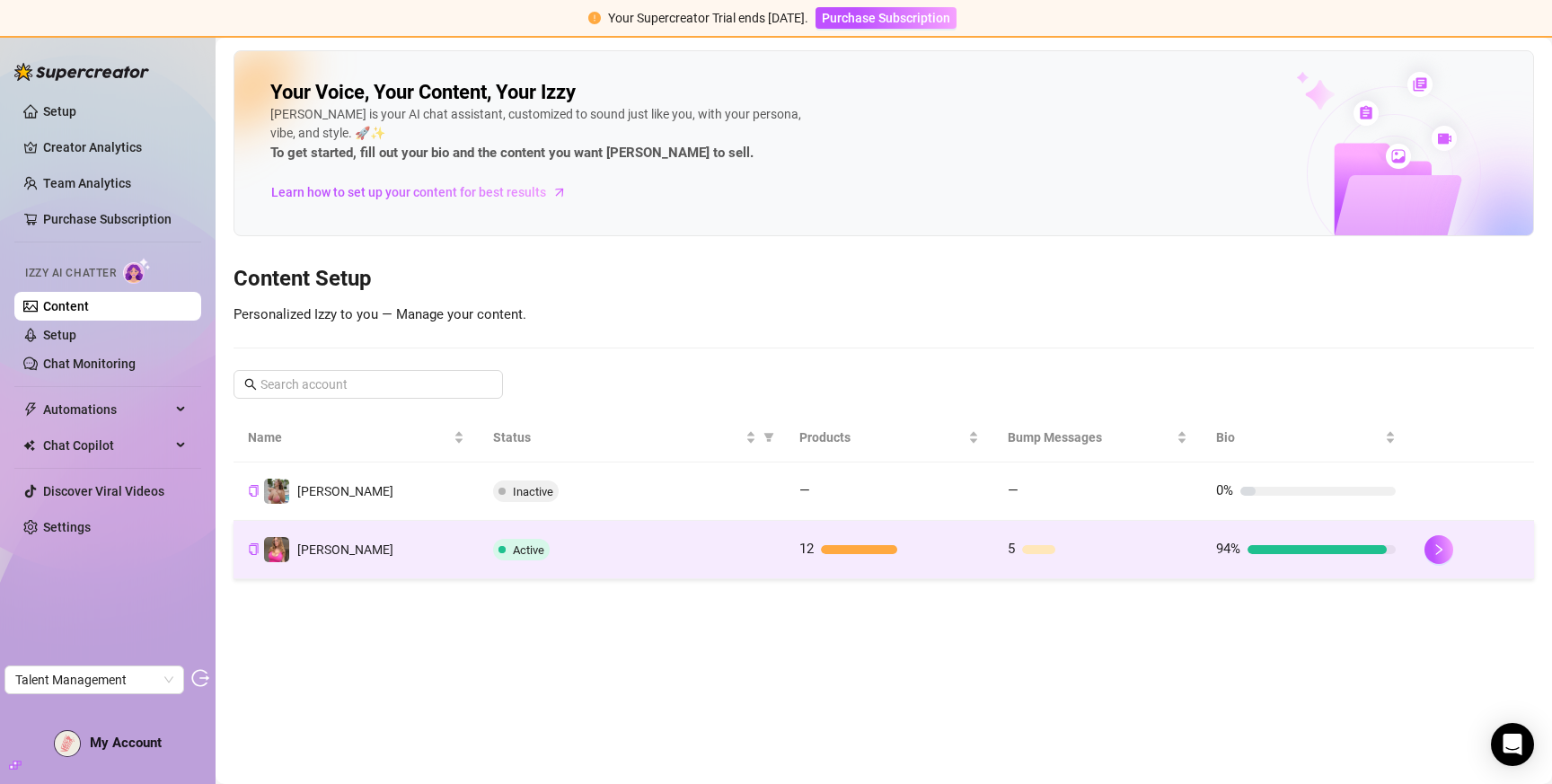
click at [656, 543] on div "Active" at bounding box center [632, 549] width 278 height 21
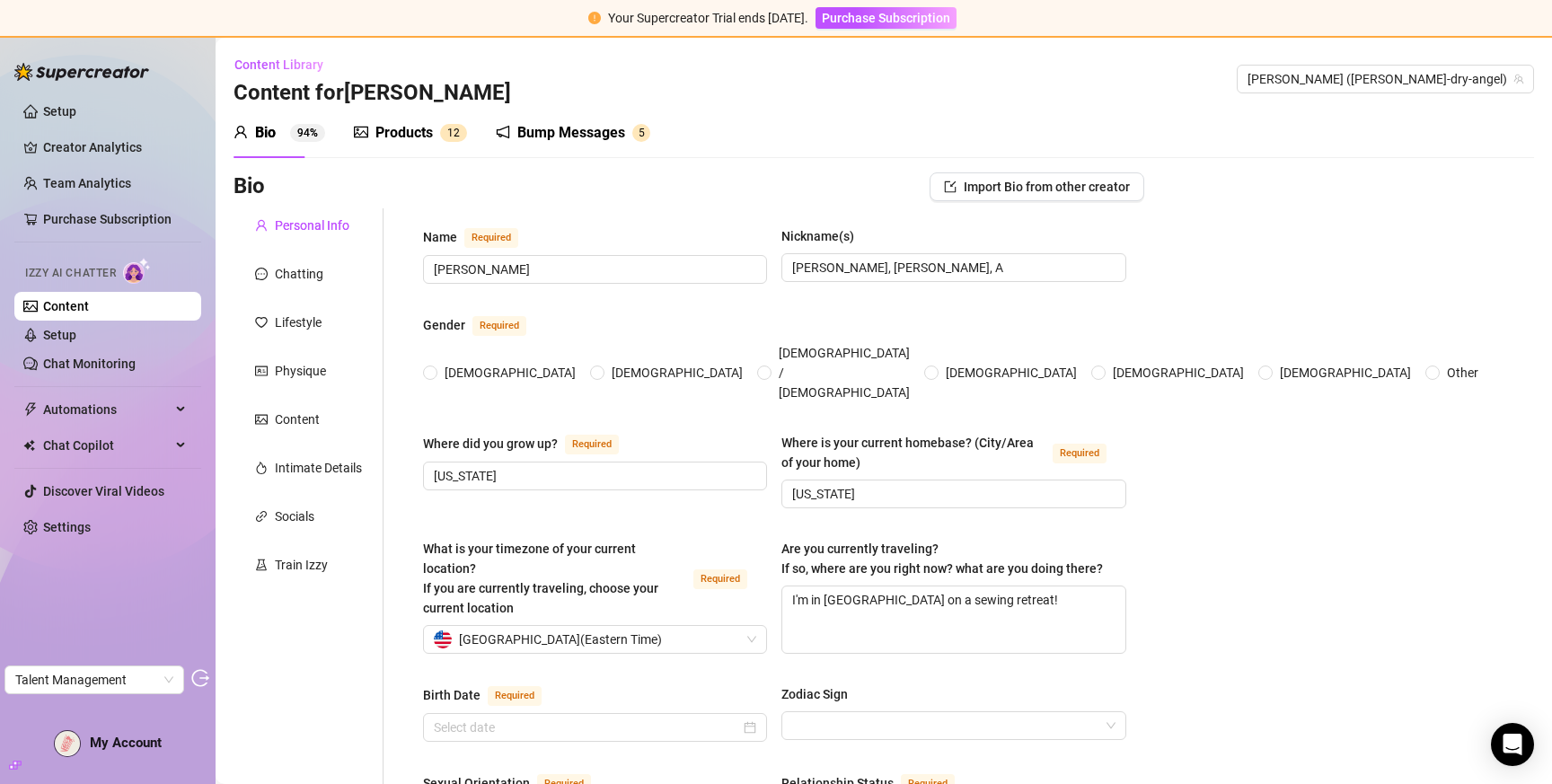
radio input "true"
type input "March 6th, 1999"
click at [311, 268] on div "Chatting" at bounding box center [299, 273] width 49 height 19
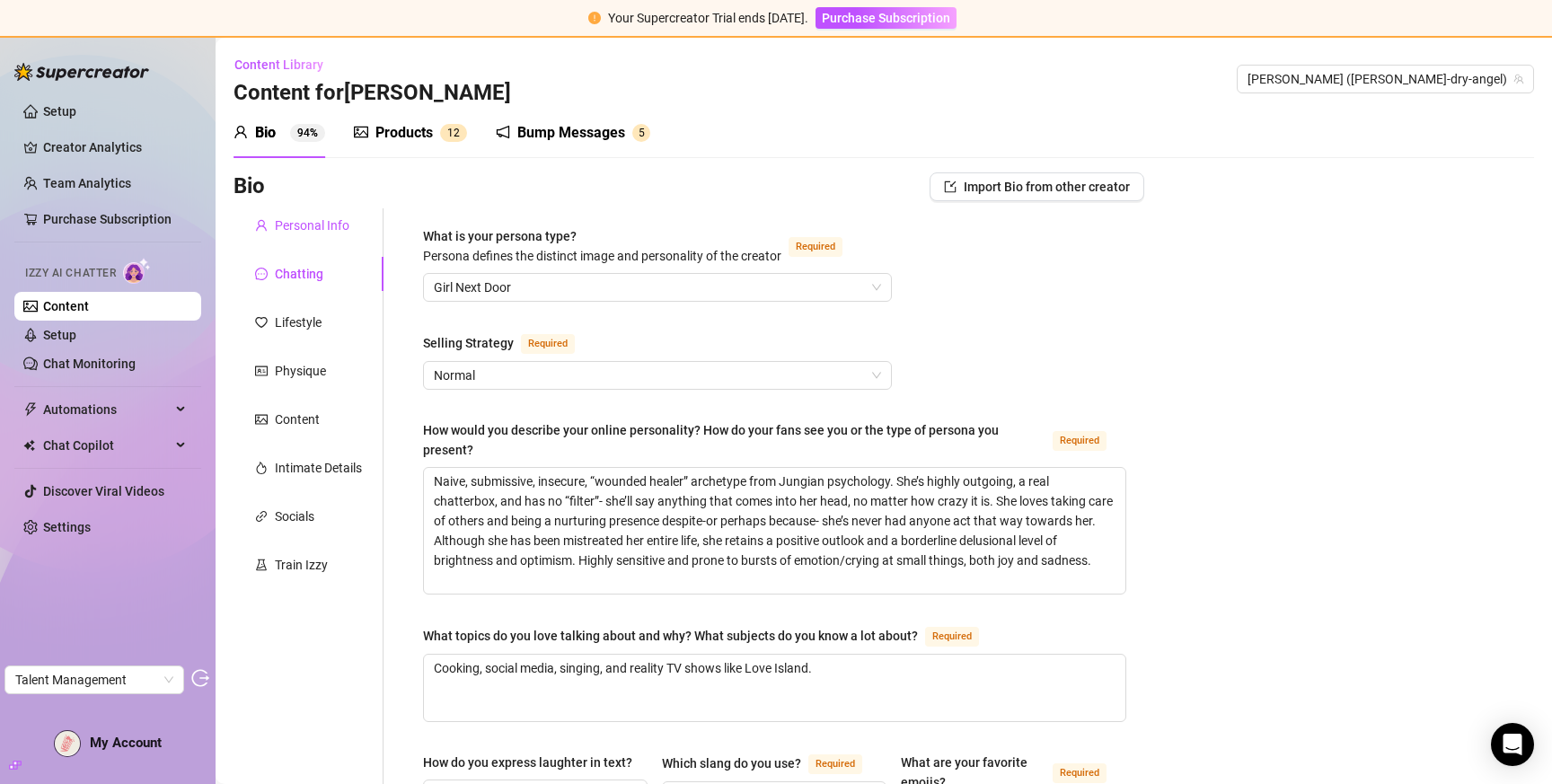
click at [310, 229] on div "Personal Info" at bounding box center [312, 225] width 75 height 19
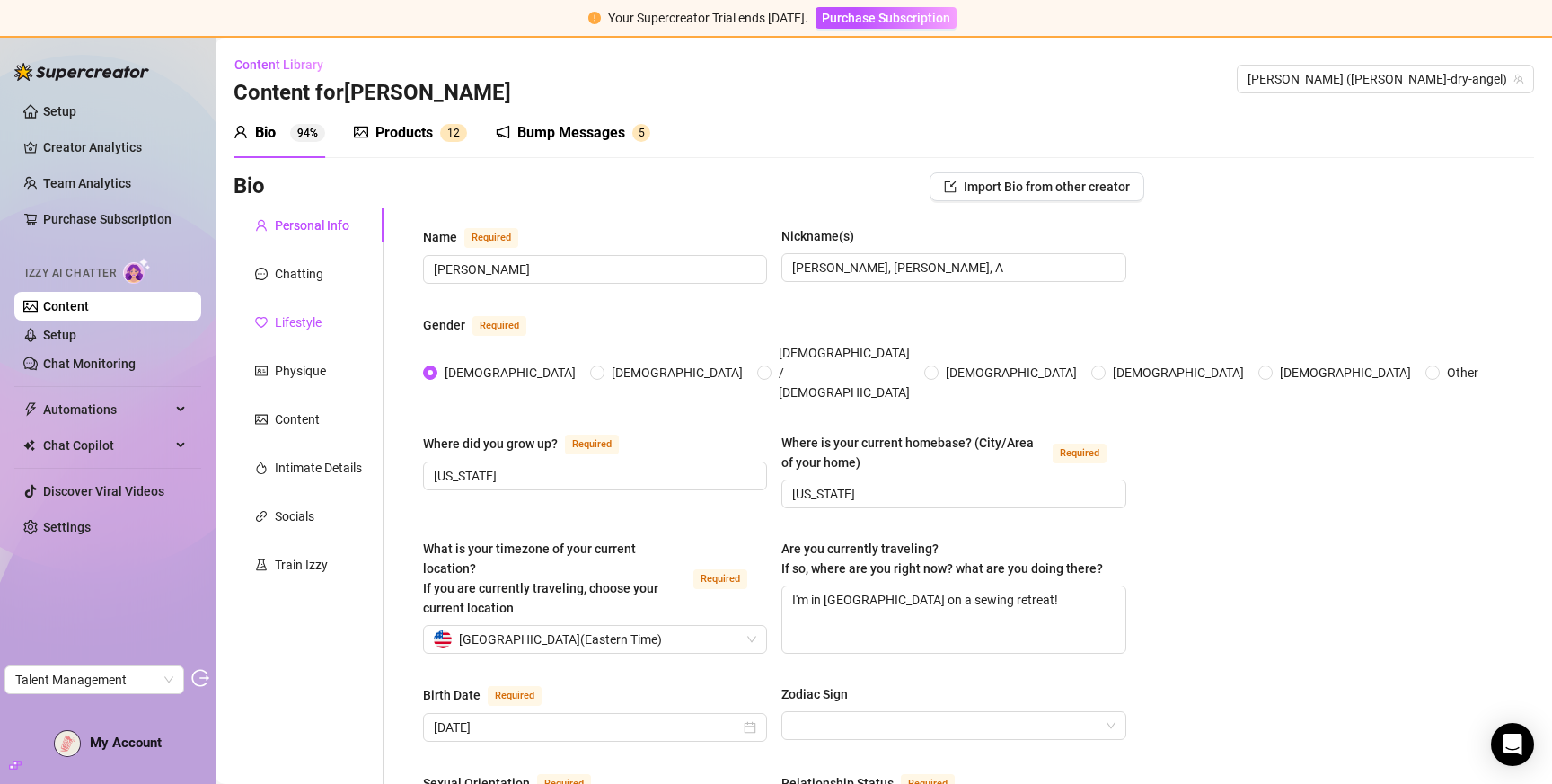
click at [306, 329] on div "Lifestyle" at bounding box center [298, 322] width 47 height 19
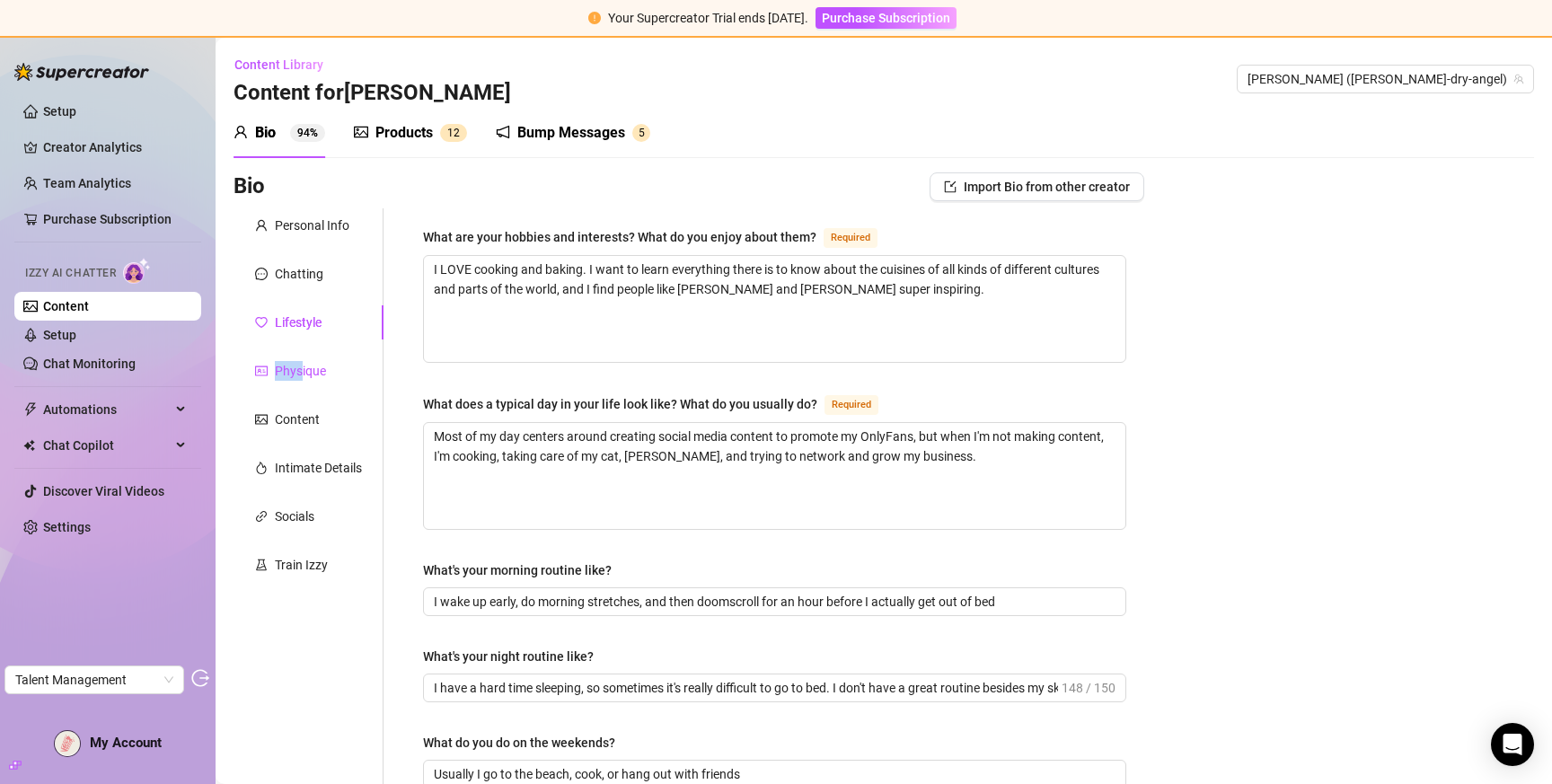
click at [302, 361] on div "Physique" at bounding box center [301, 370] width 52 height 19
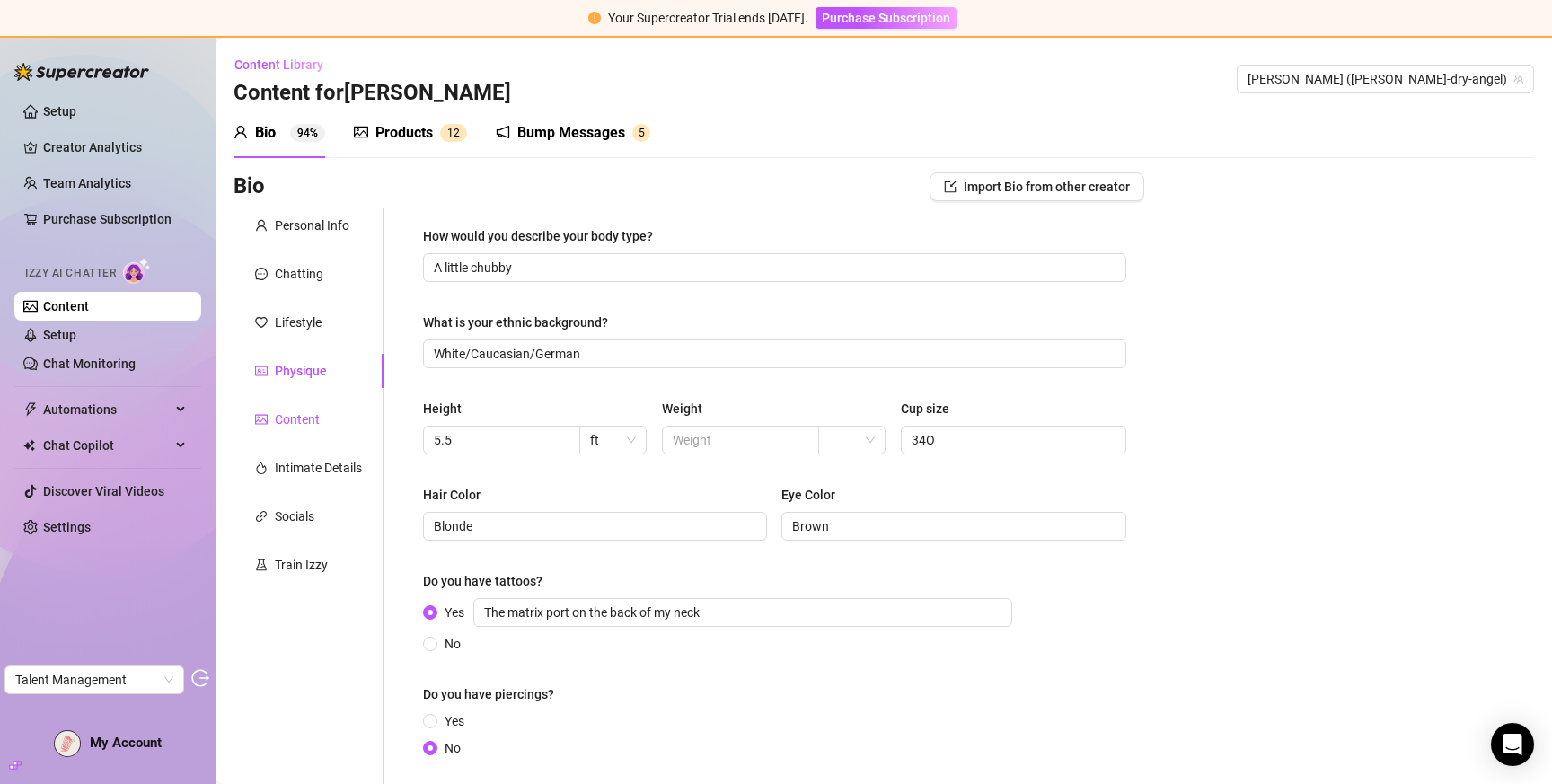
click at [300, 411] on div "Content" at bounding box center [297, 419] width 45 height 19
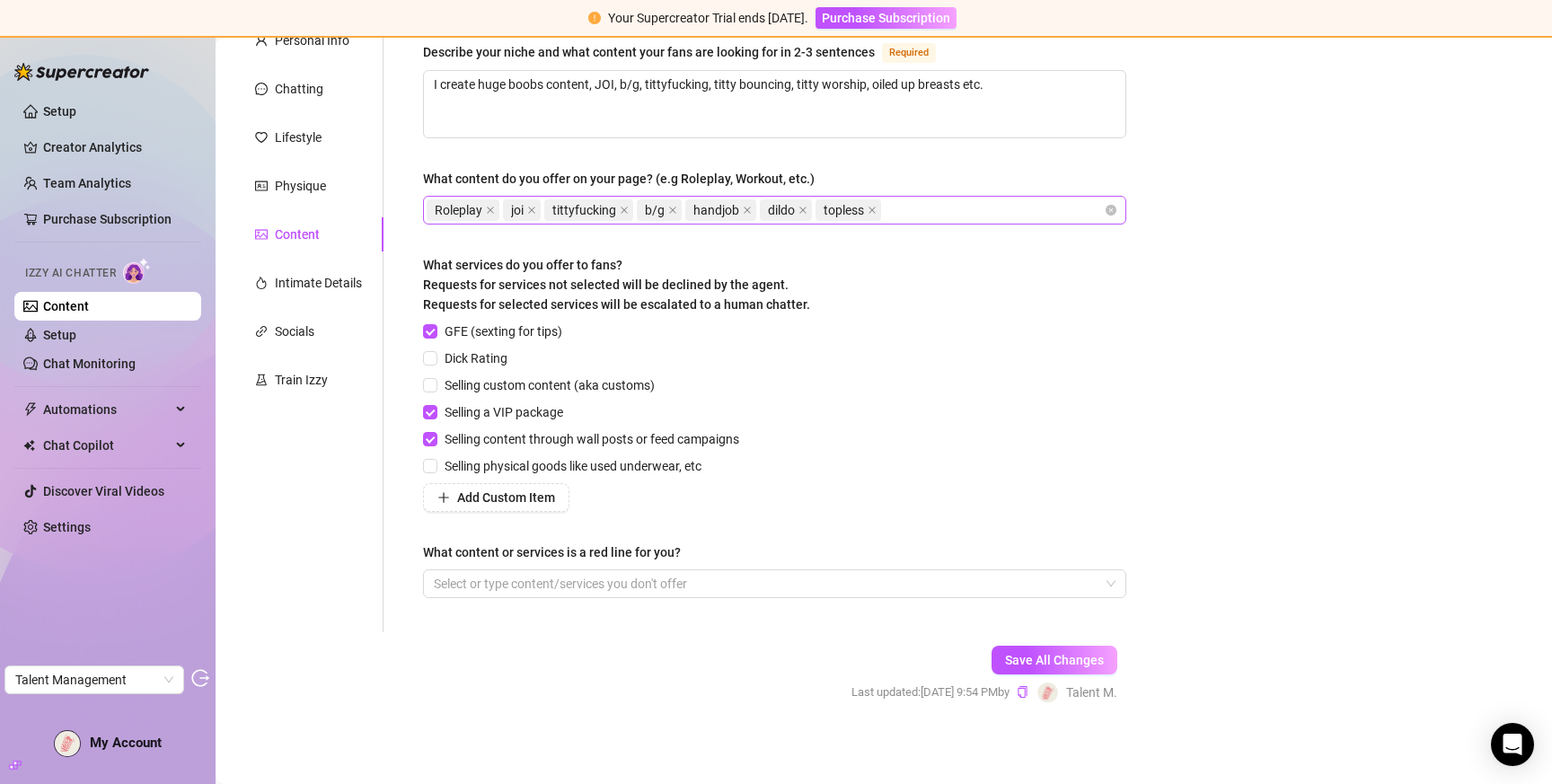
scroll to position [190, 0]
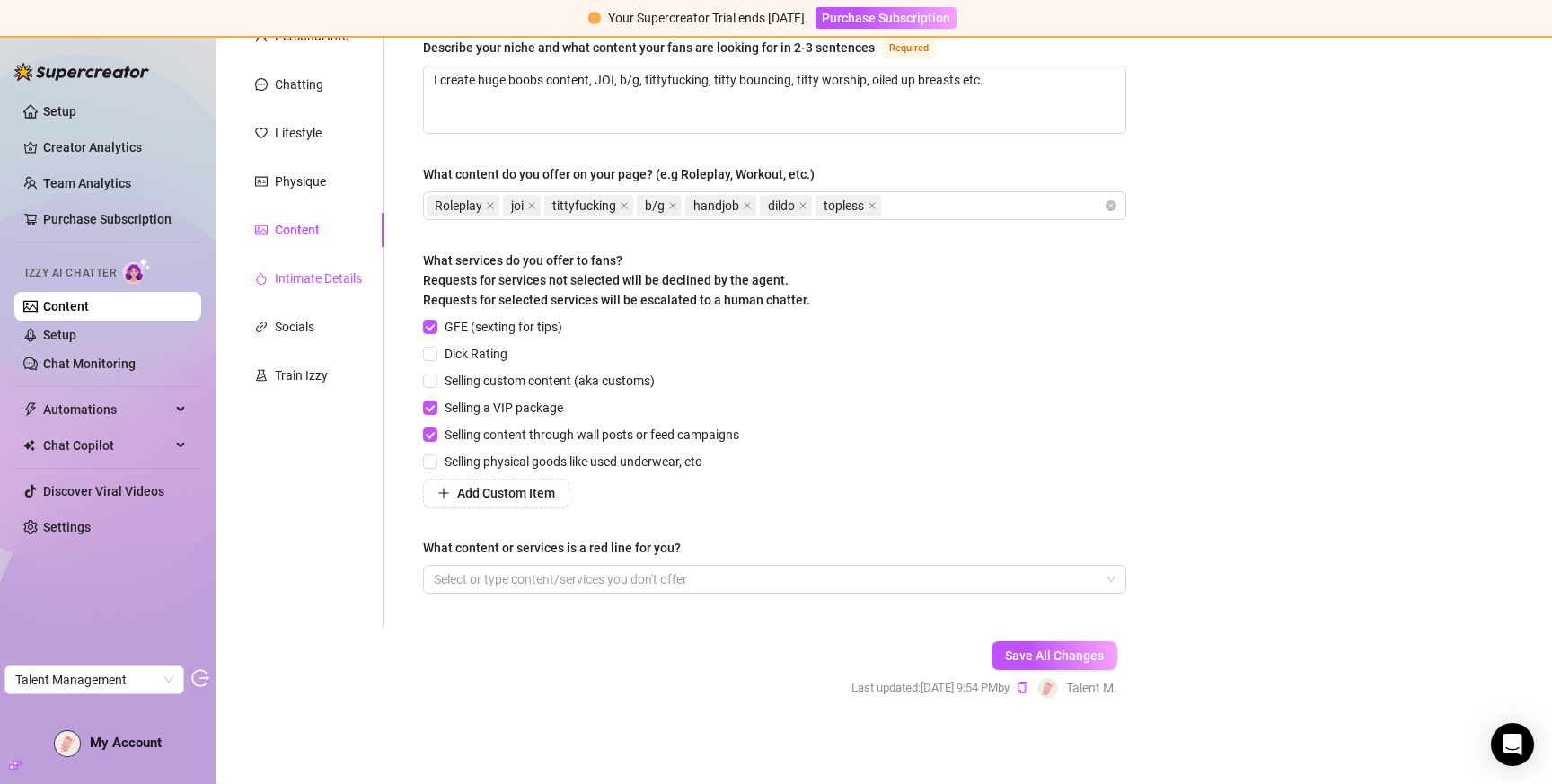
click at [287, 283] on div "Intimate Details" at bounding box center [319, 278] width 87 height 19
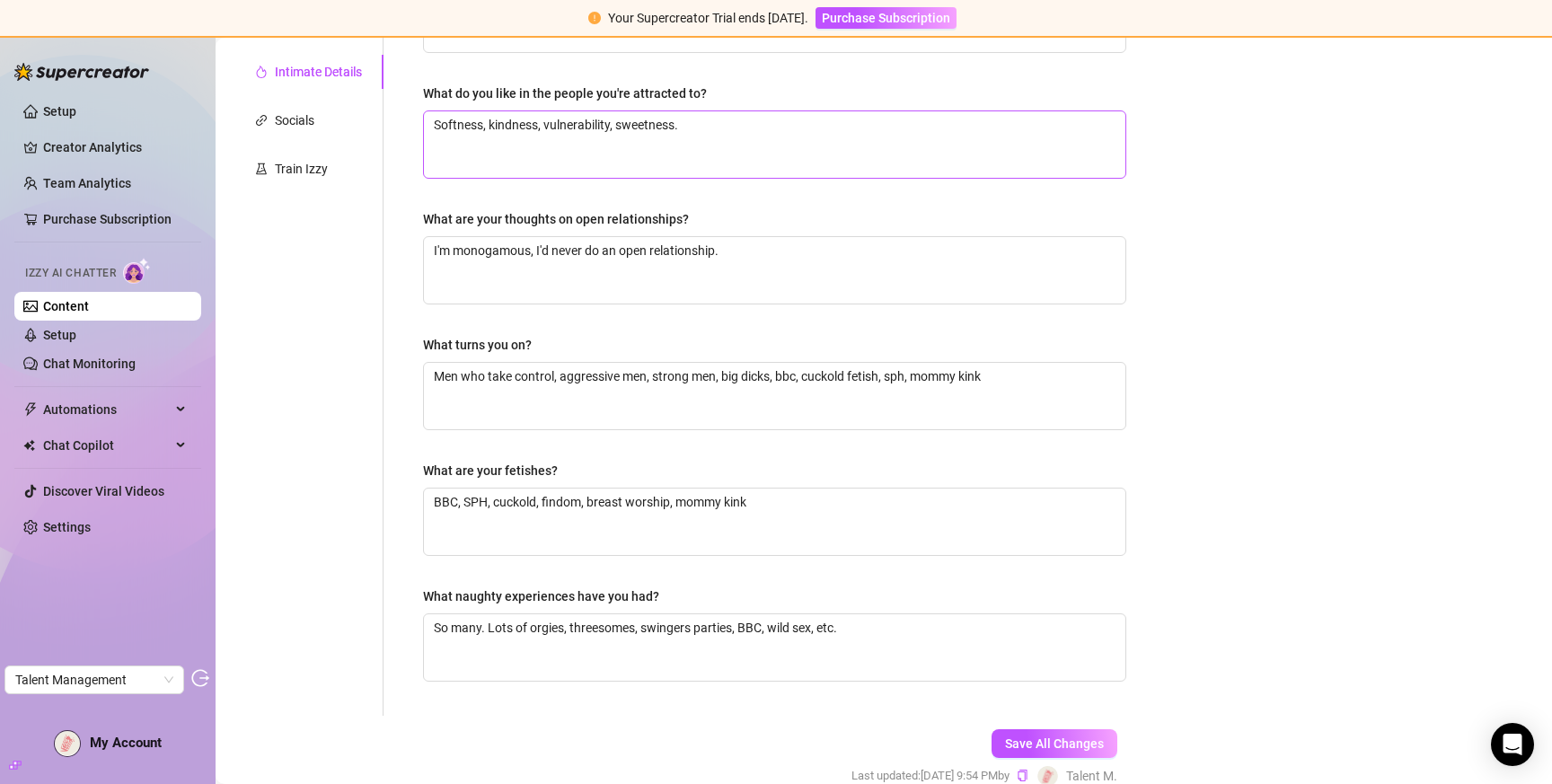
scroll to position [0, 0]
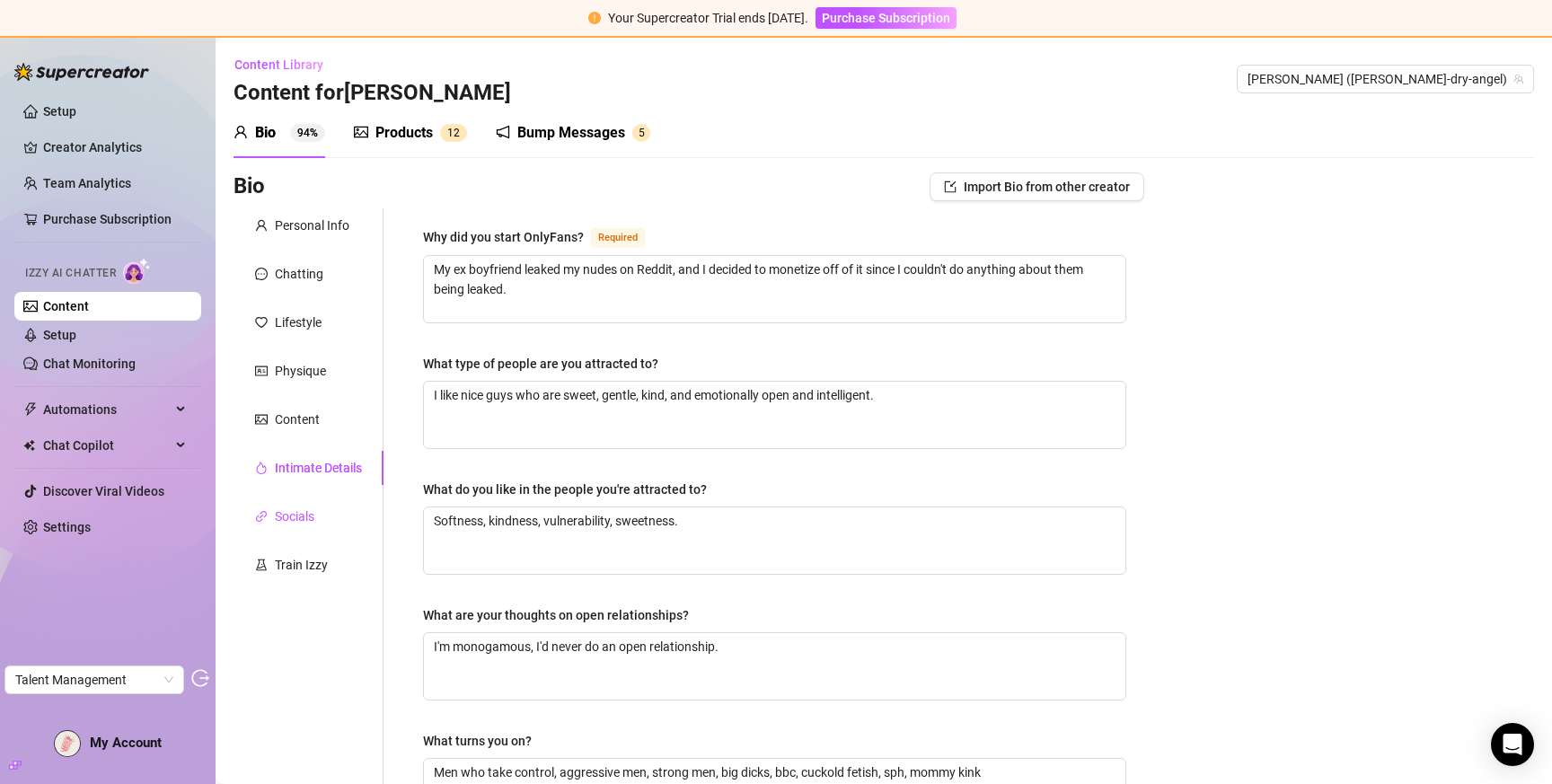
click at [312, 515] on div "Socials" at bounding box center [295, 515] width 40 height 19
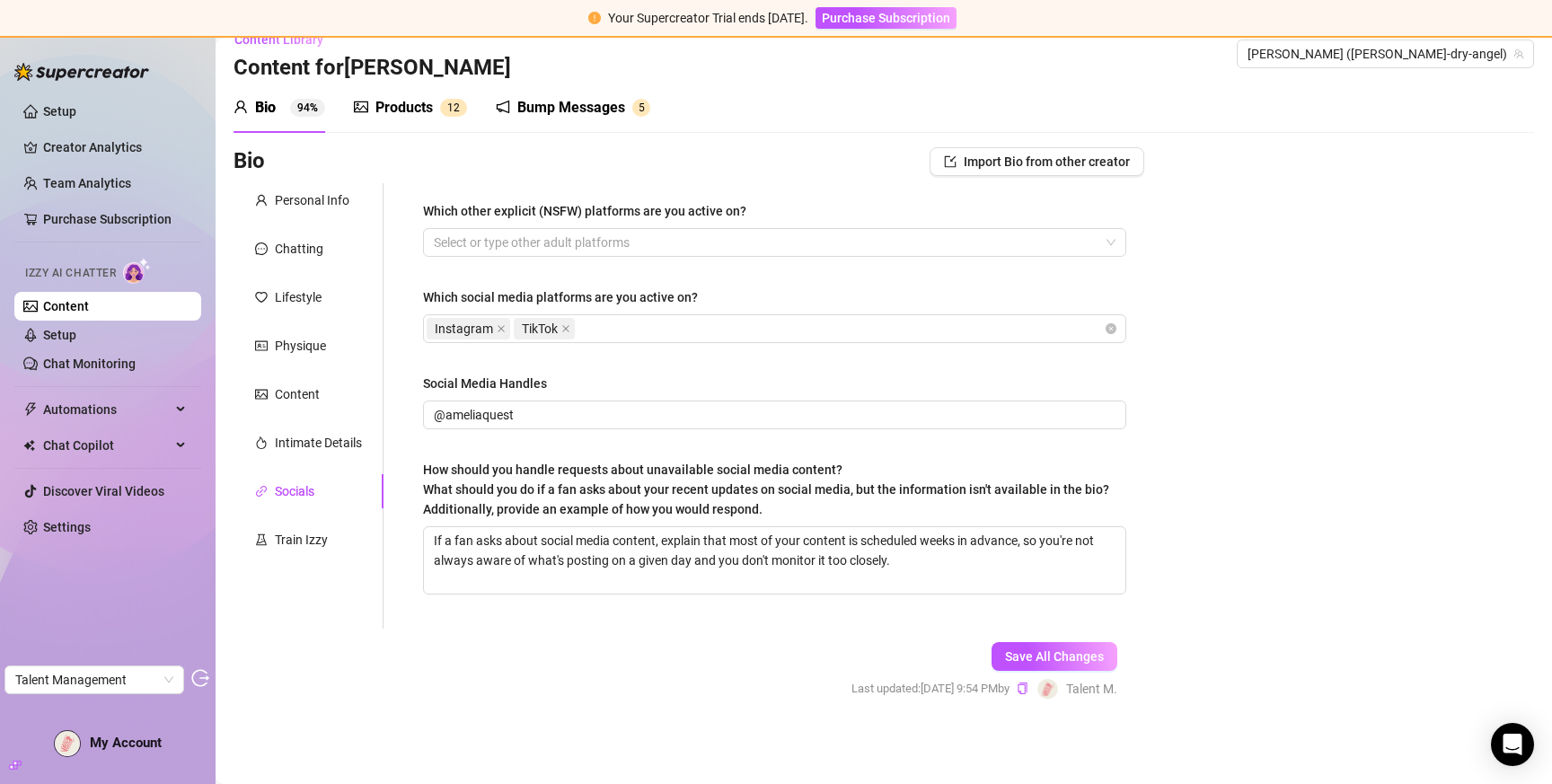
scroll to position [27, 0]
click at [317, 544] on div "Train Izzy" at bounding box center [302, 537] width 53 height 19
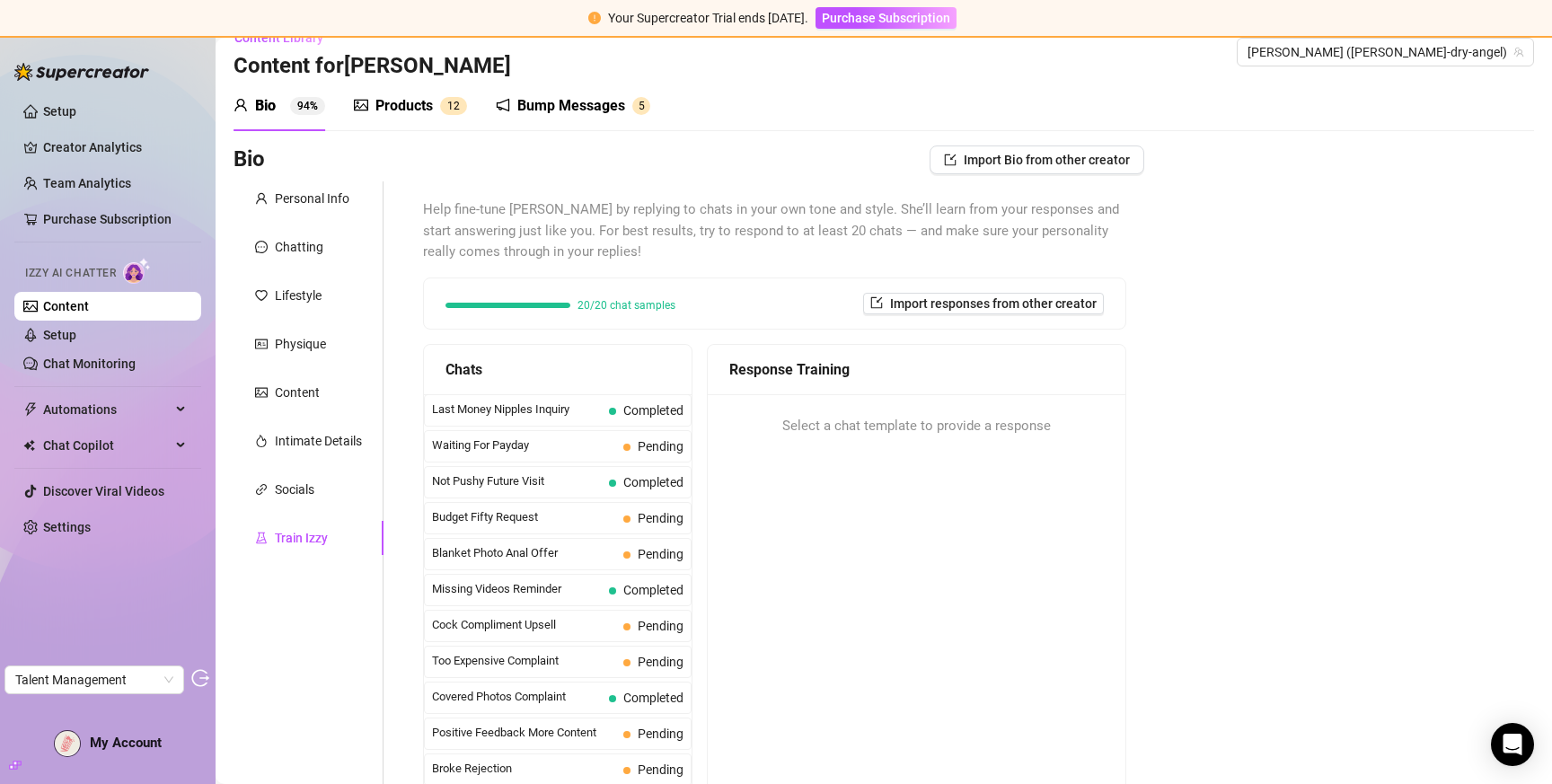
click at [398, 107] on div "Products" at bounding box center [404, 105] width 57 height 21
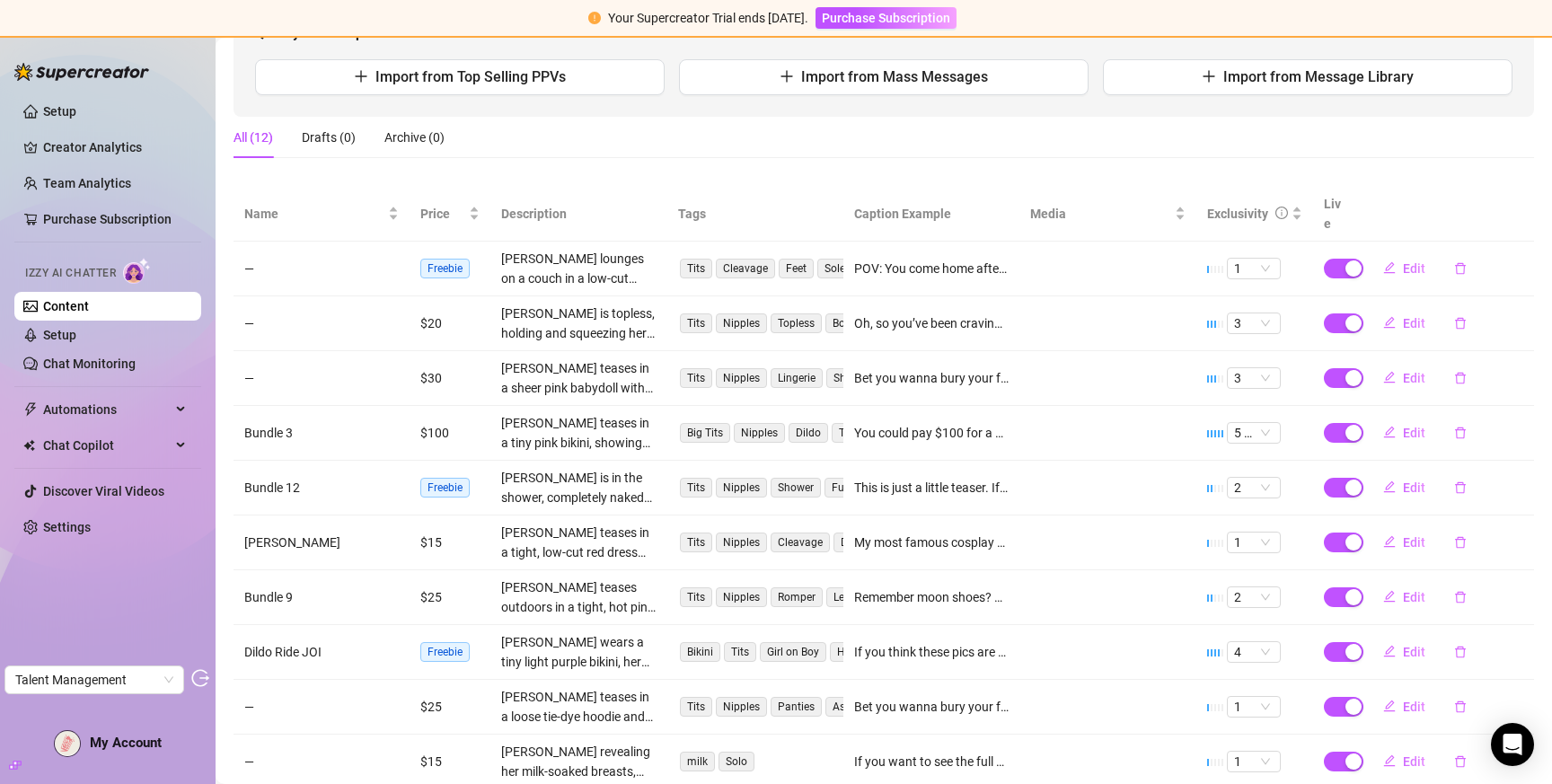
scroll to position [264, 0]
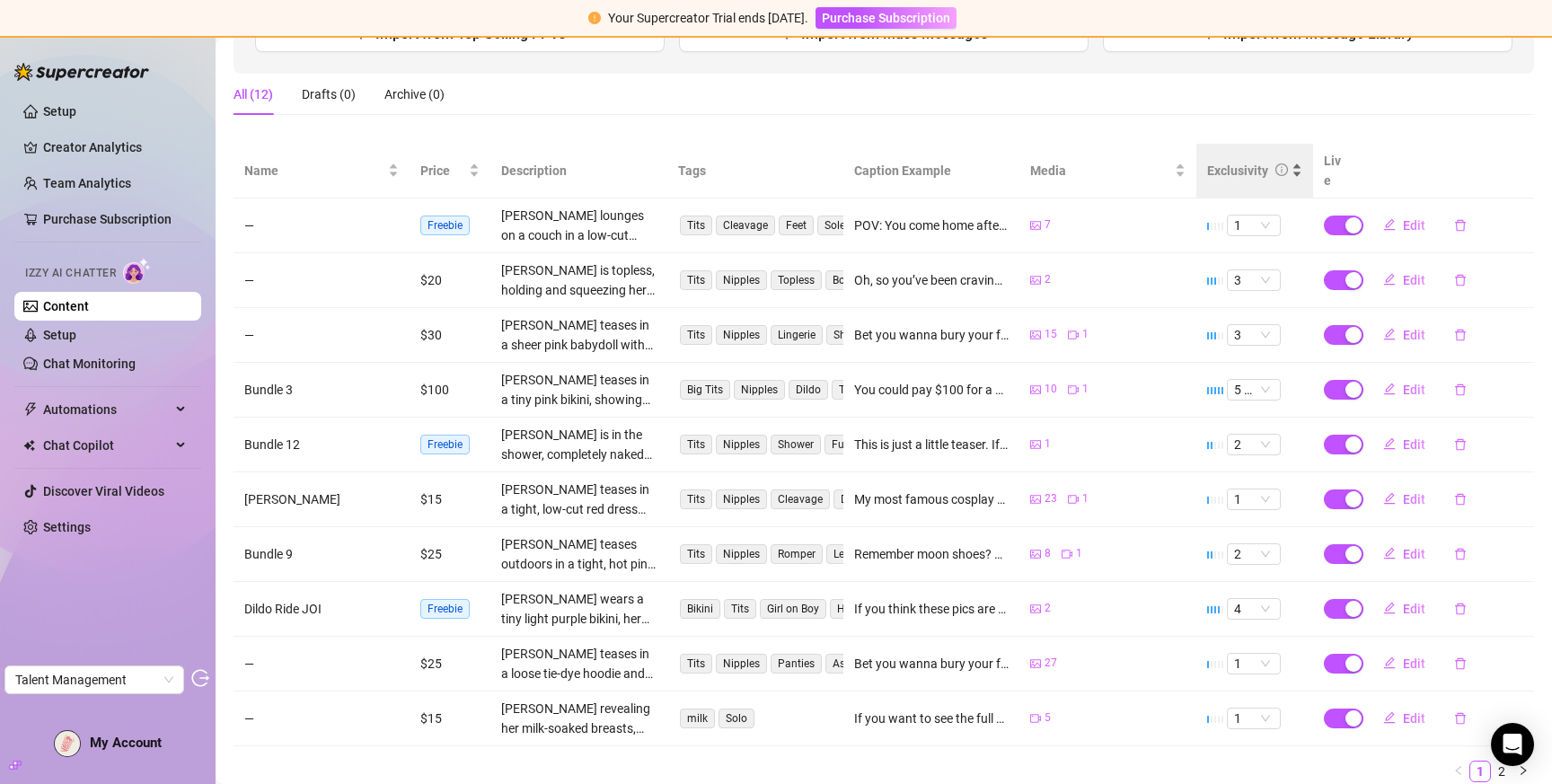
click at [1240, 163] on div "Exclusivity" at bounding box center [1238, 170] width 61 height 19
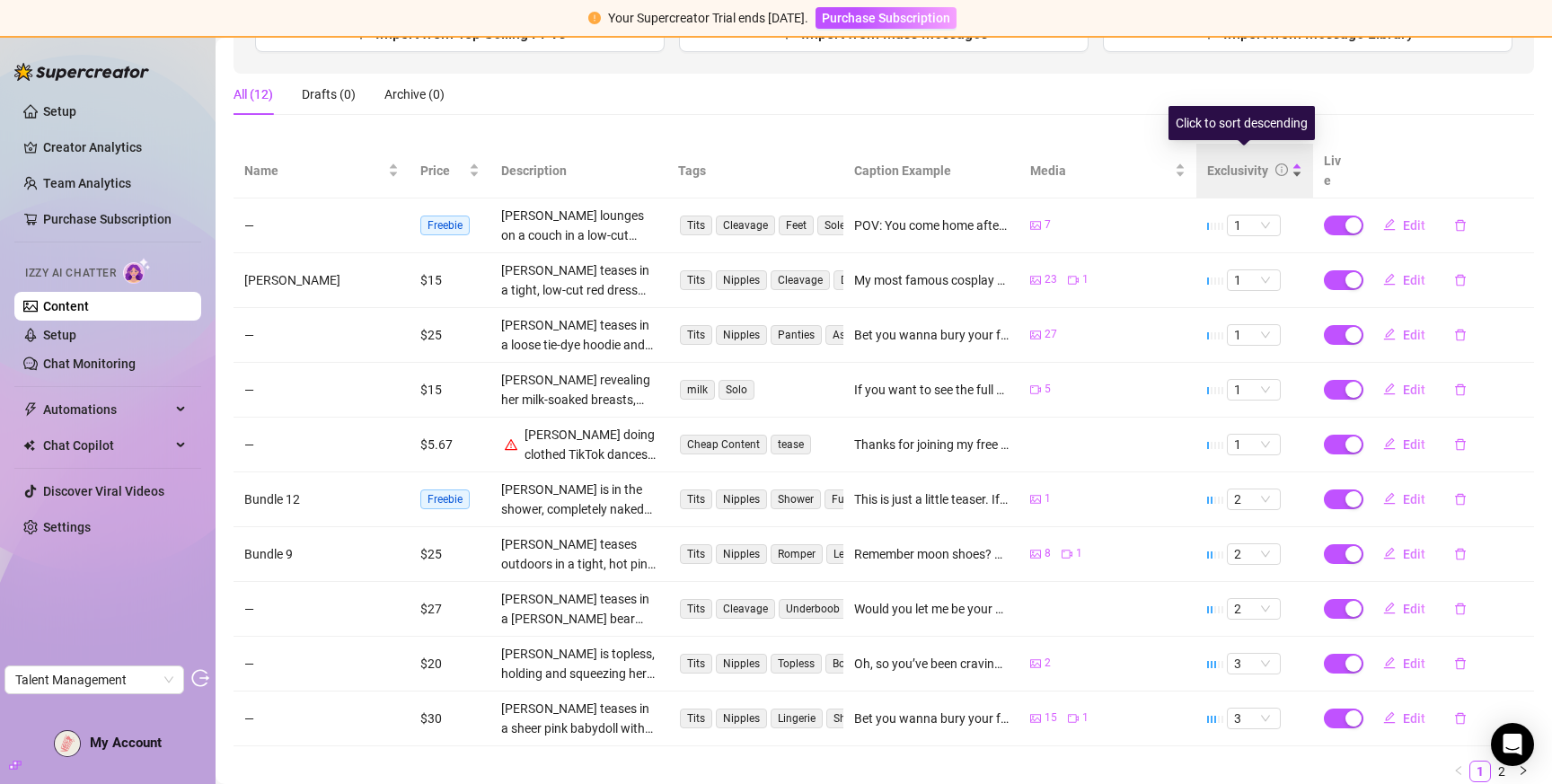
click at [1233, 161] on div "Exclusivity" at bounding box center [1238, 170] width 61 height 19
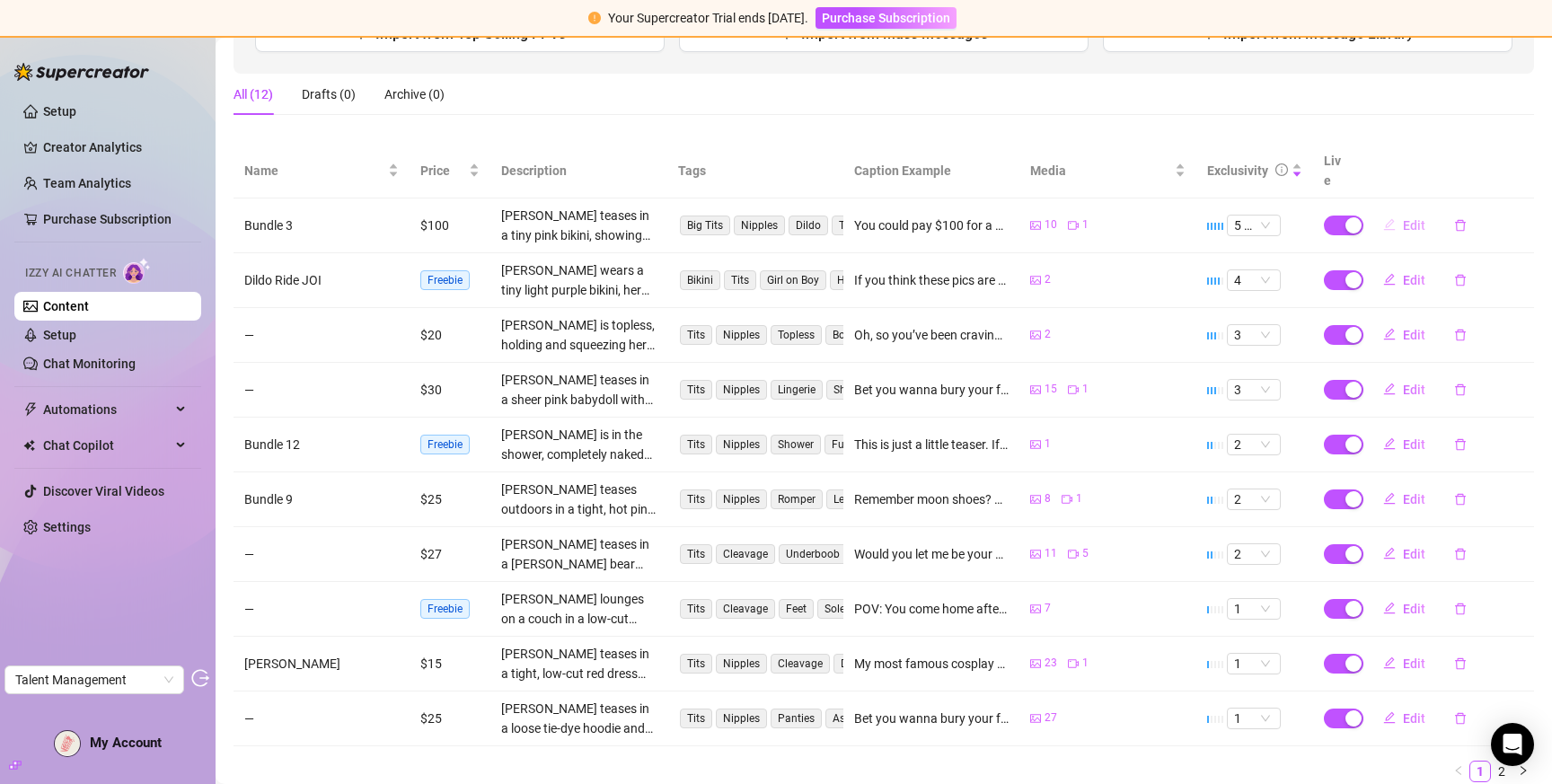
click at [1384, 211] on button "Edit" at bounding box center [1404, 225] width 71 height 29
type textarea "You could pay $100 for a handful of pics here... or you could go to my main pag…"
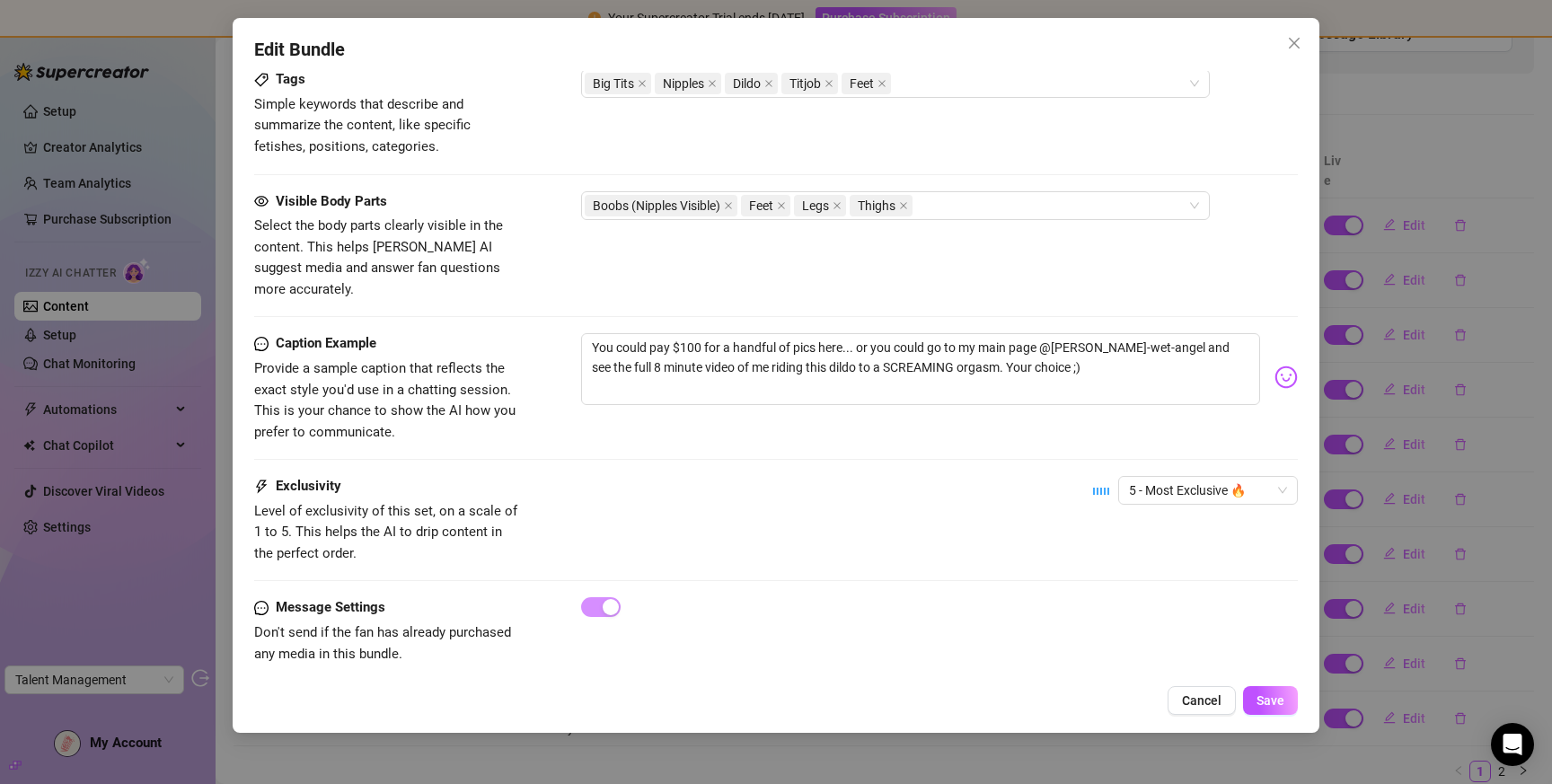
scroll to position [1102, 0]
click at [1209, 706] on span "Cancel" at bounding box center [1201, 700] width 40 height 15
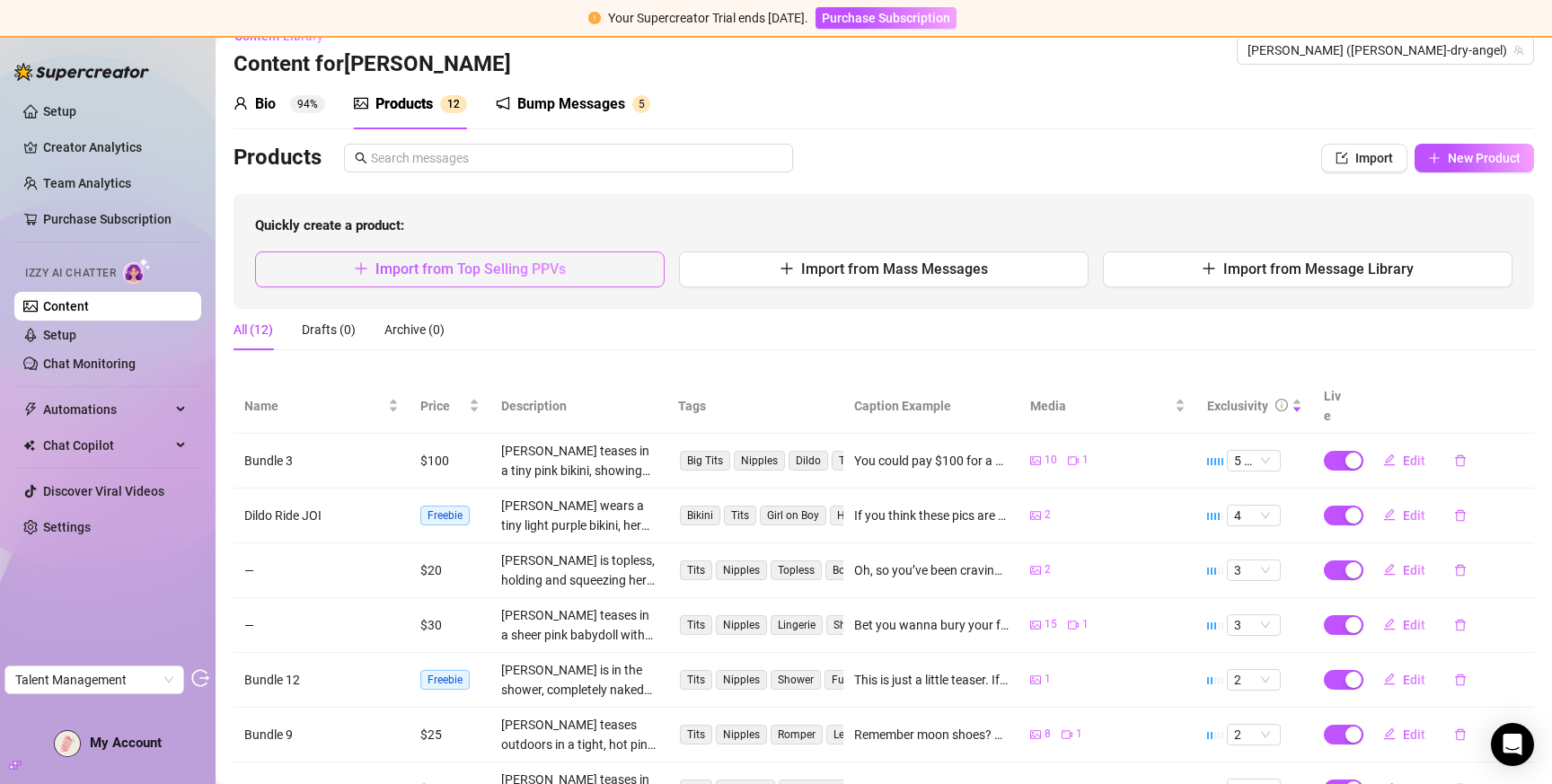
scroll to position [0, 0]
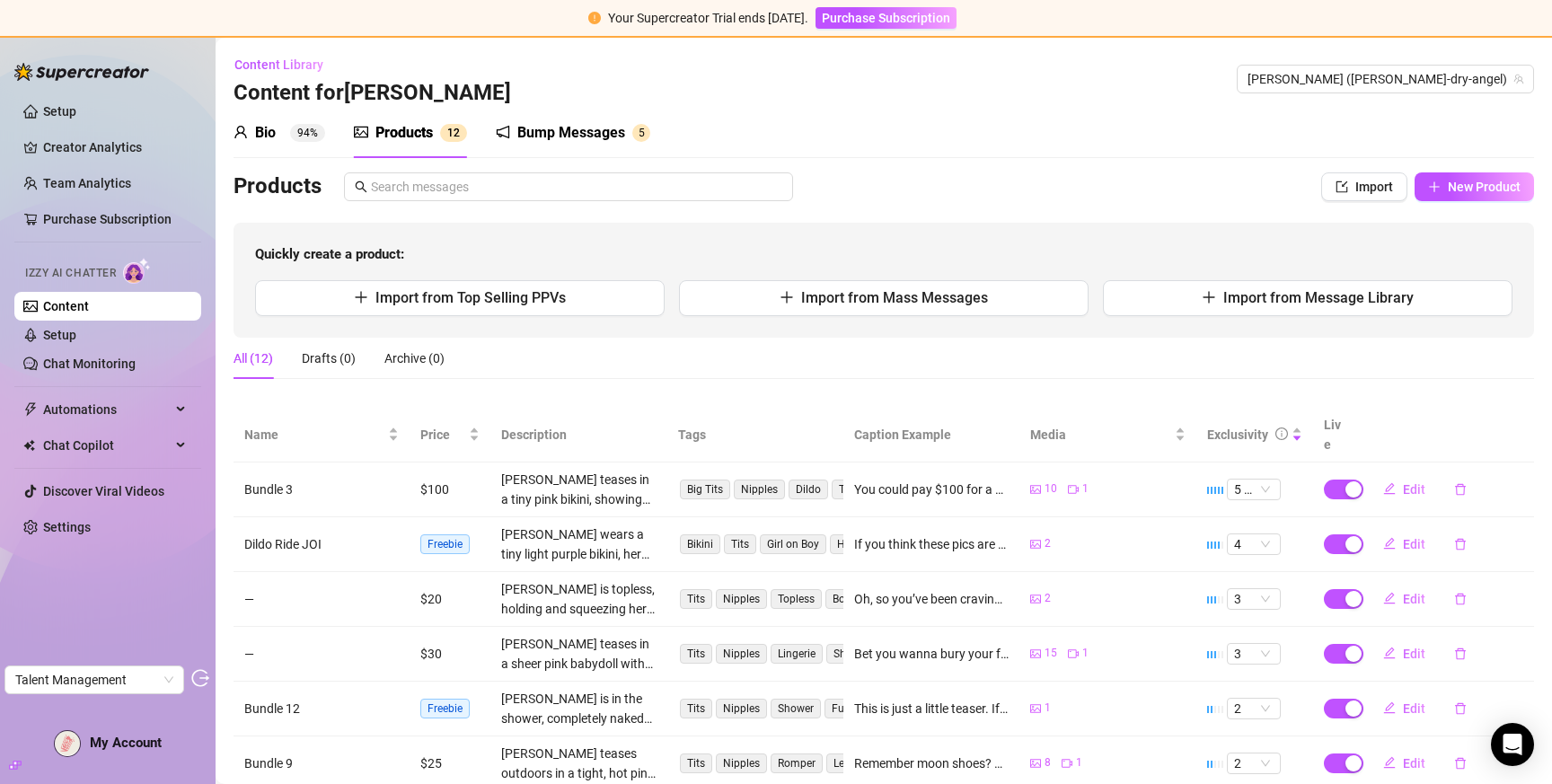
click at [526, 142] on div "Bump Messages" at bounding box center [571, 133] width 108 height 21
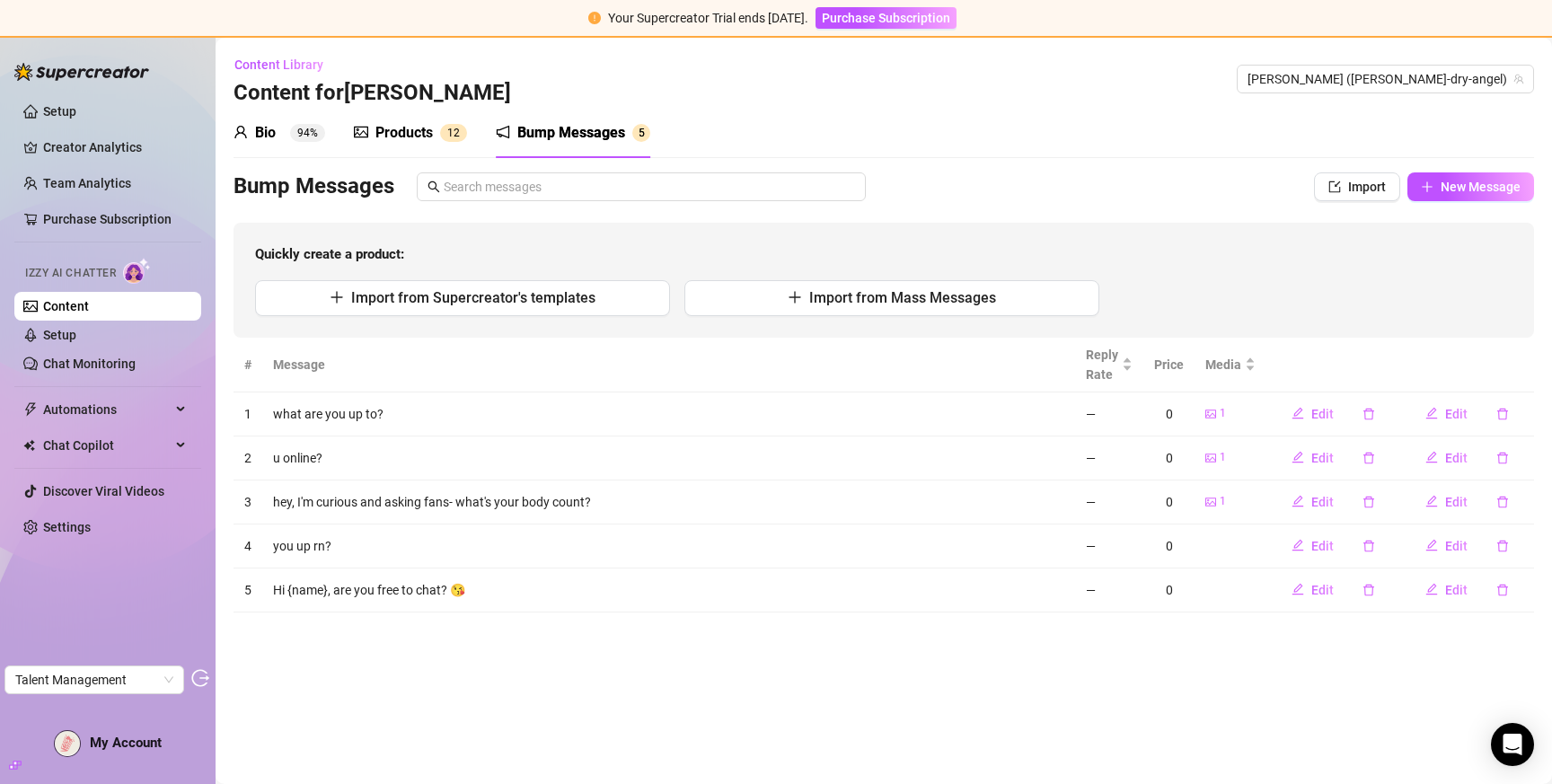
click at [281, 127] on div "Bio 94%" at bounding box center [280, 133] width 92 height 21
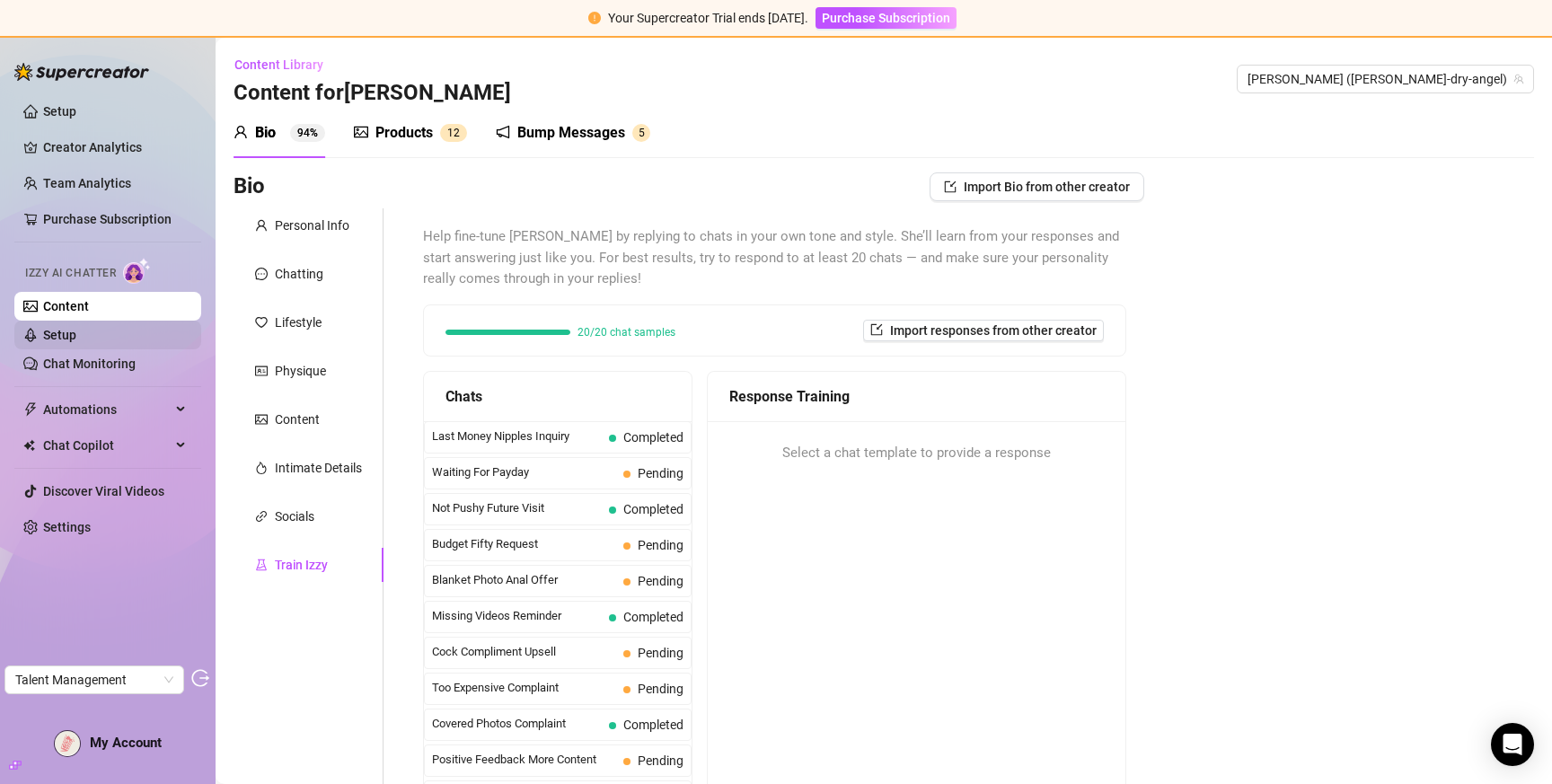
click at [76, 328] on link "Setup" at bounding box center [60, 335] width 33 height 15
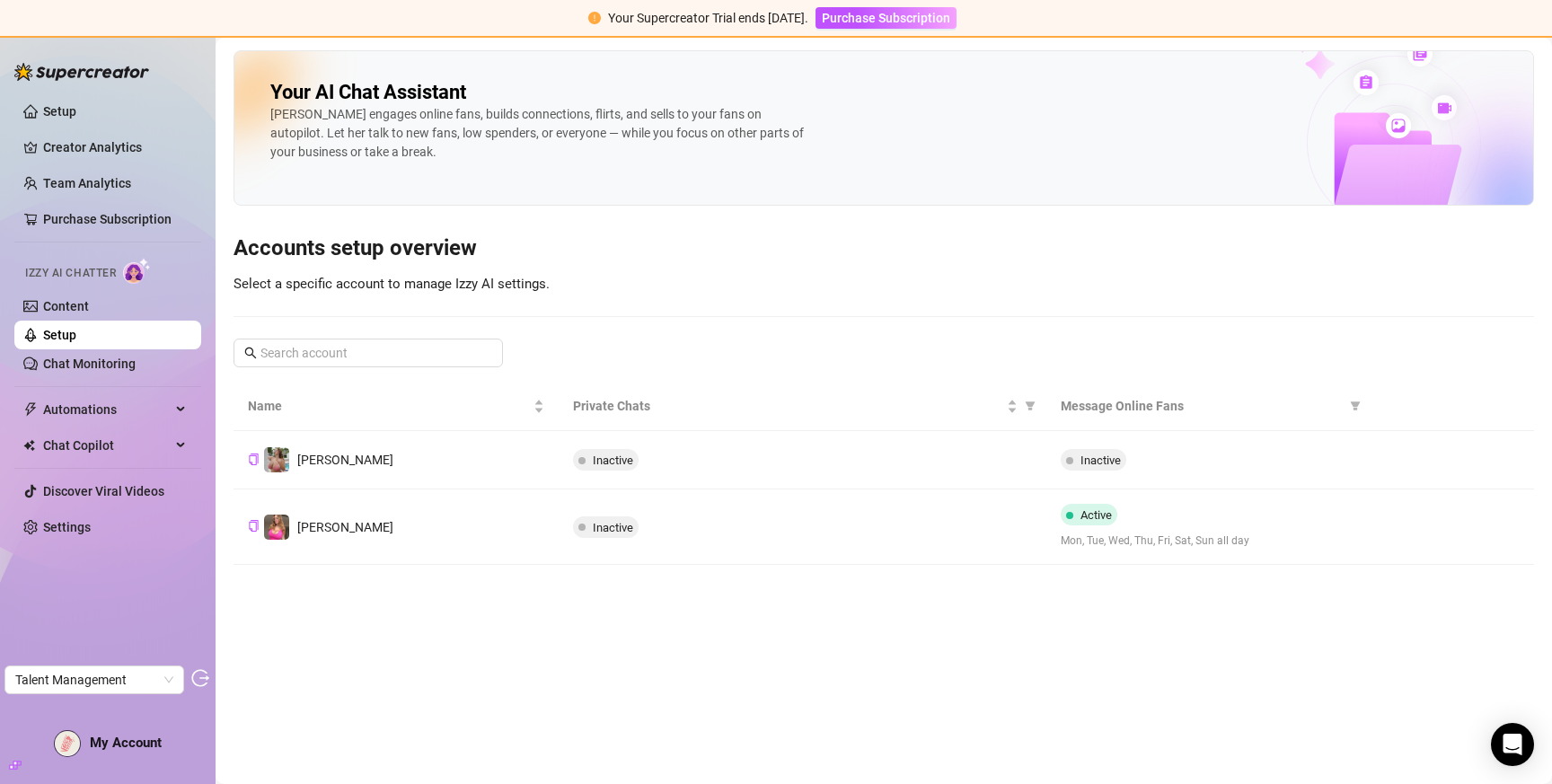
click at [473, 502] on td "Amelia" at bounding box center [396, 527] width 325 height 75
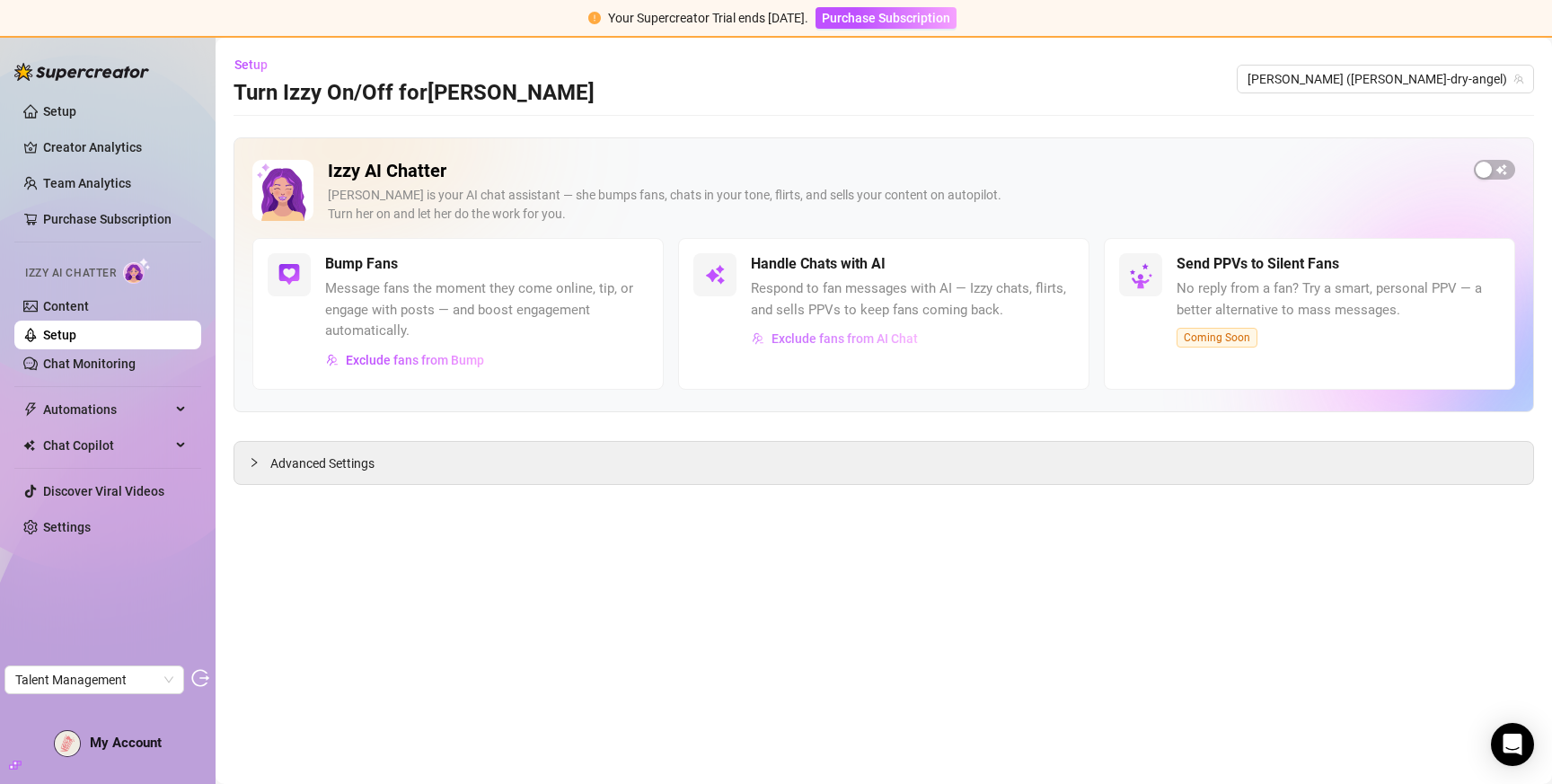
click at [860, 339] on span "Exclude fans from AI Chat" at bounding box center [844, 339] width 146 height 15
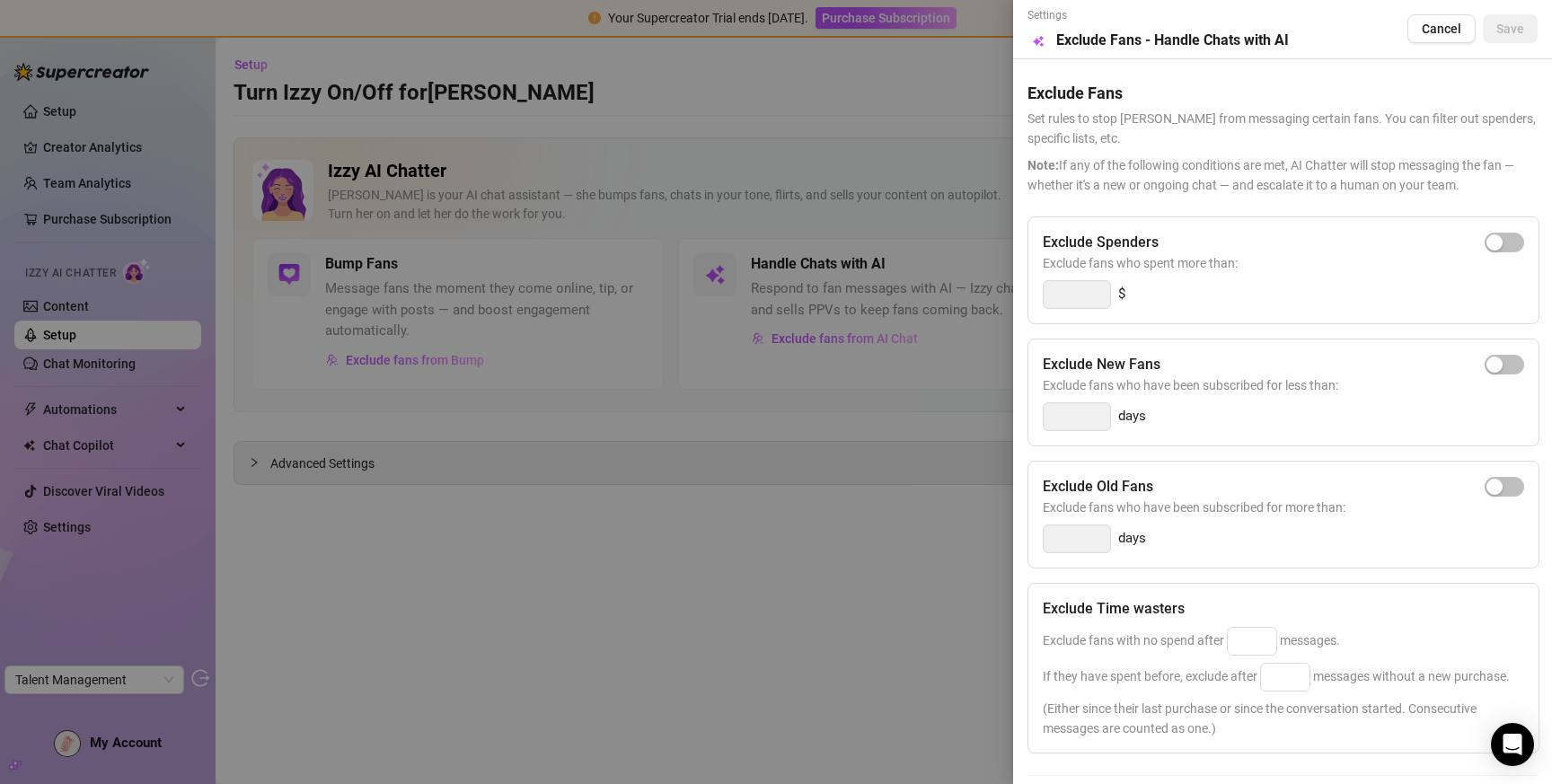
click at [835, 464] on div at bounding box center [776, 392] width 1552 height 784
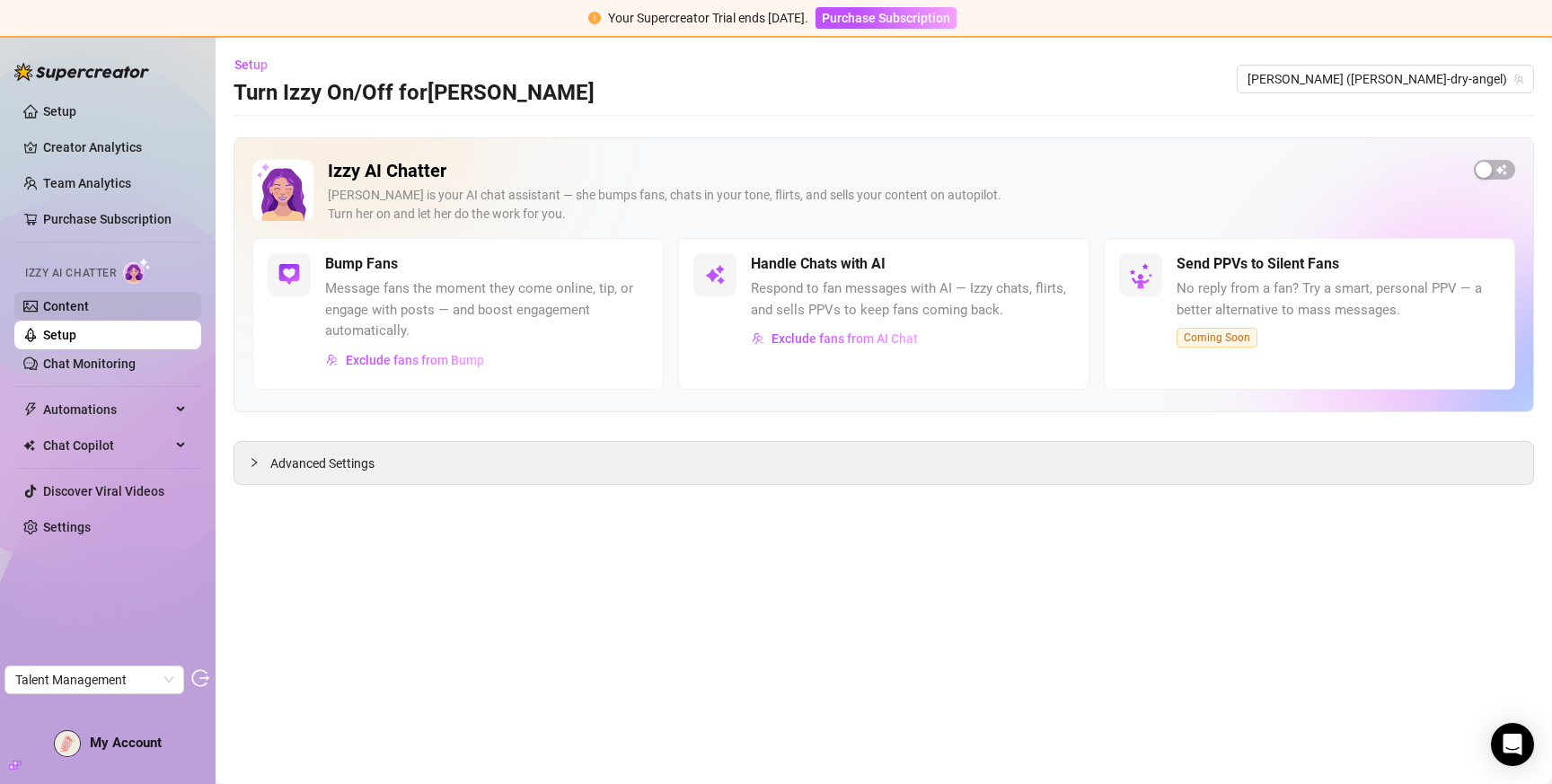
click at [43, 314] on link "Content" at bounding box center [66, 306] width 46 height 15
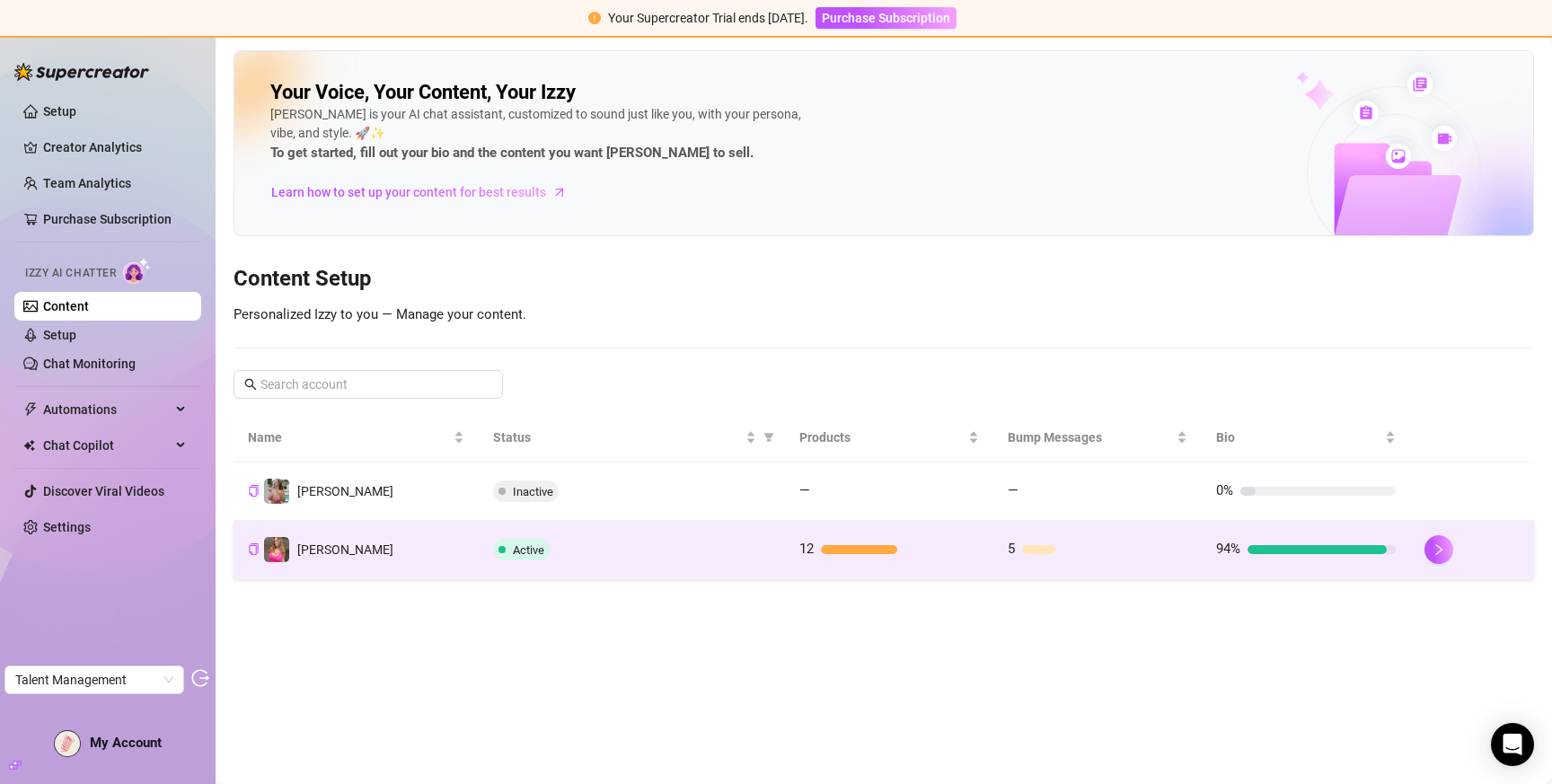
click at [386, 531] on td "Amelia" at bounding box center [356, 549] width 245 height 58
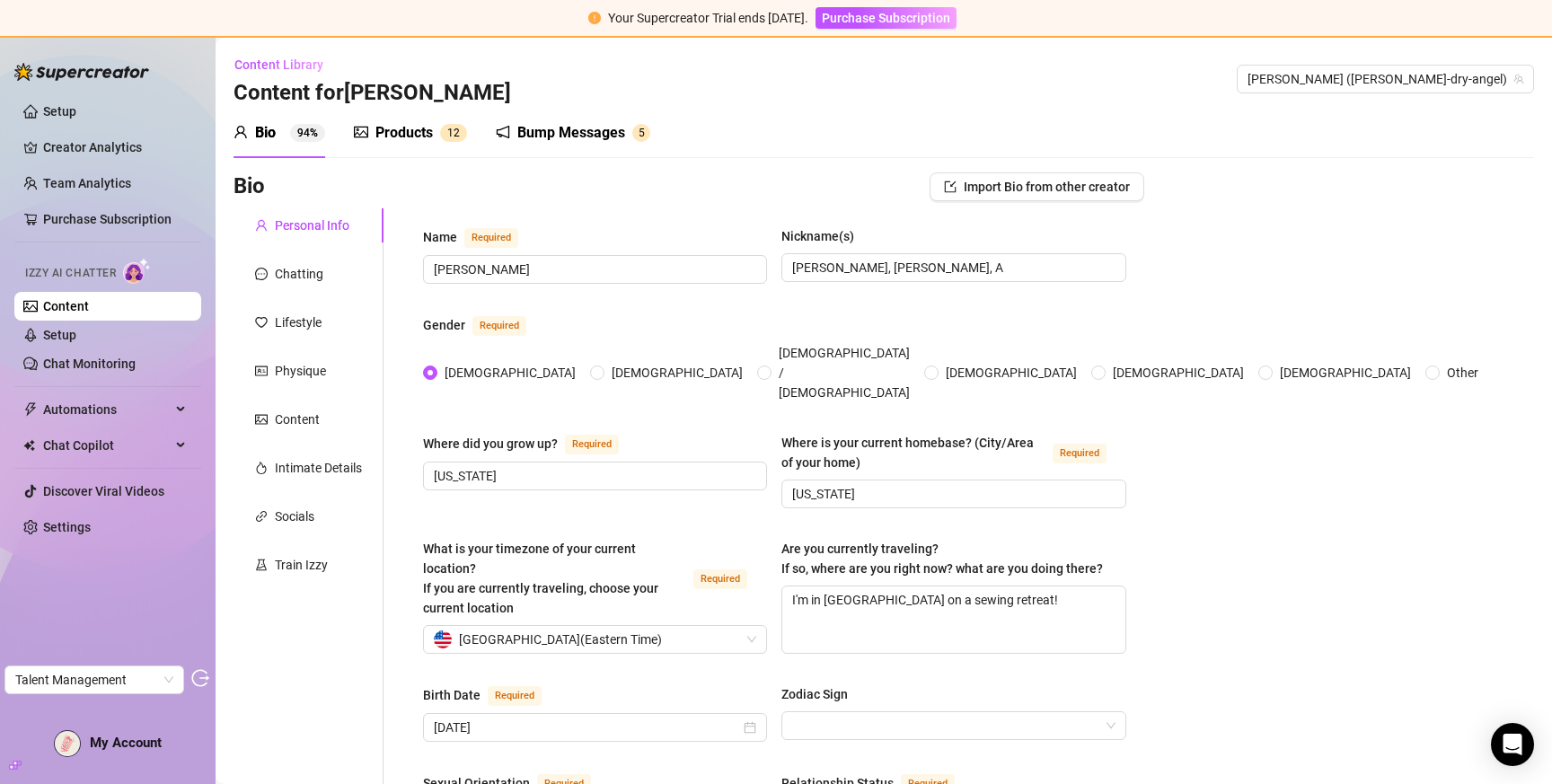
drag, startPoint x: 540, startPoint y: 129, endPoint x: 499, endPoint y: 126, distance: 41.1
click at [539, 129] on div "Bump Messages" at bounding box center [571, 133] width 108 height 21
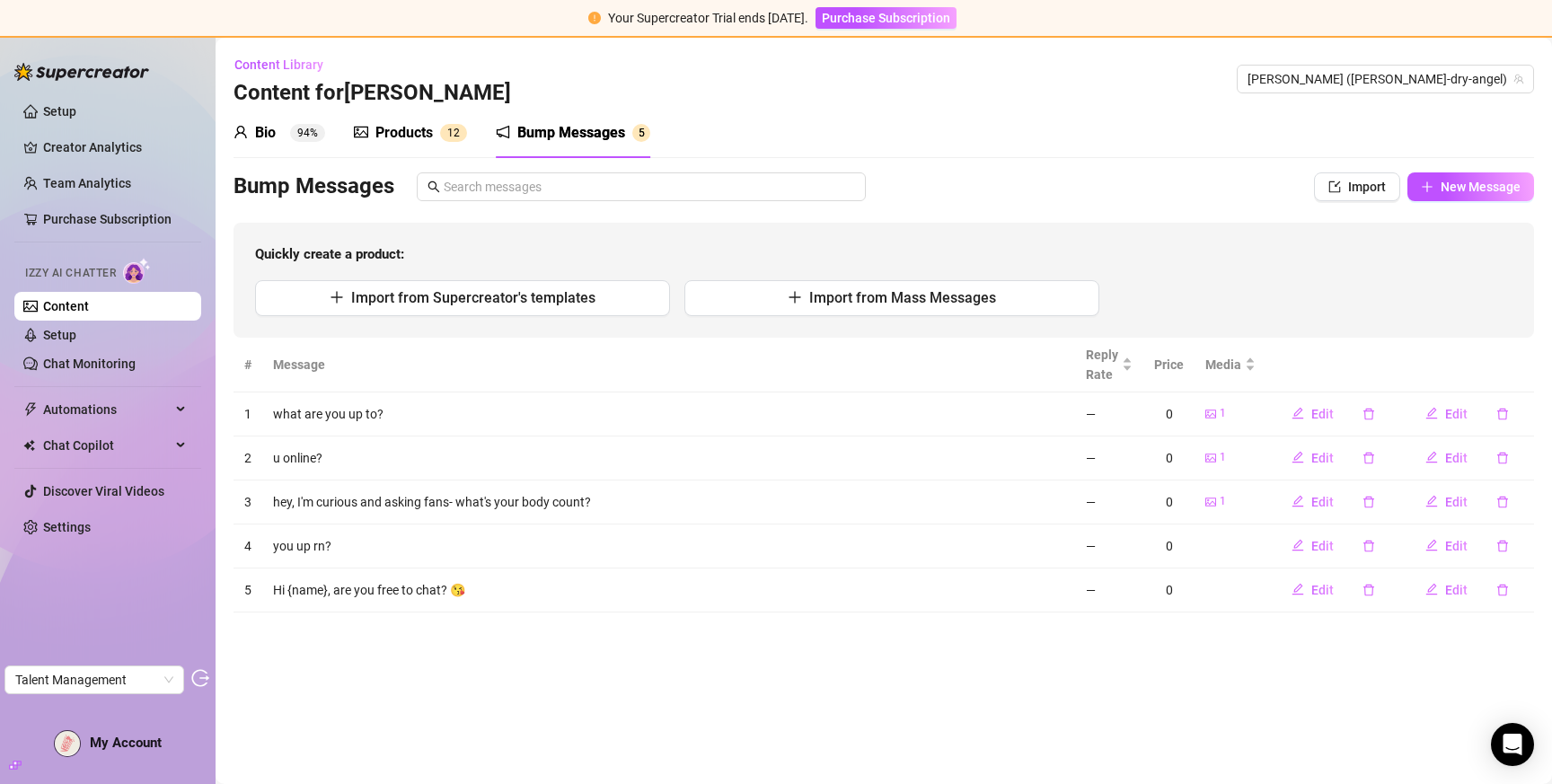
click at [441, 130] on sup "1 2" at bounding box center [453, 133] width 27 height 18
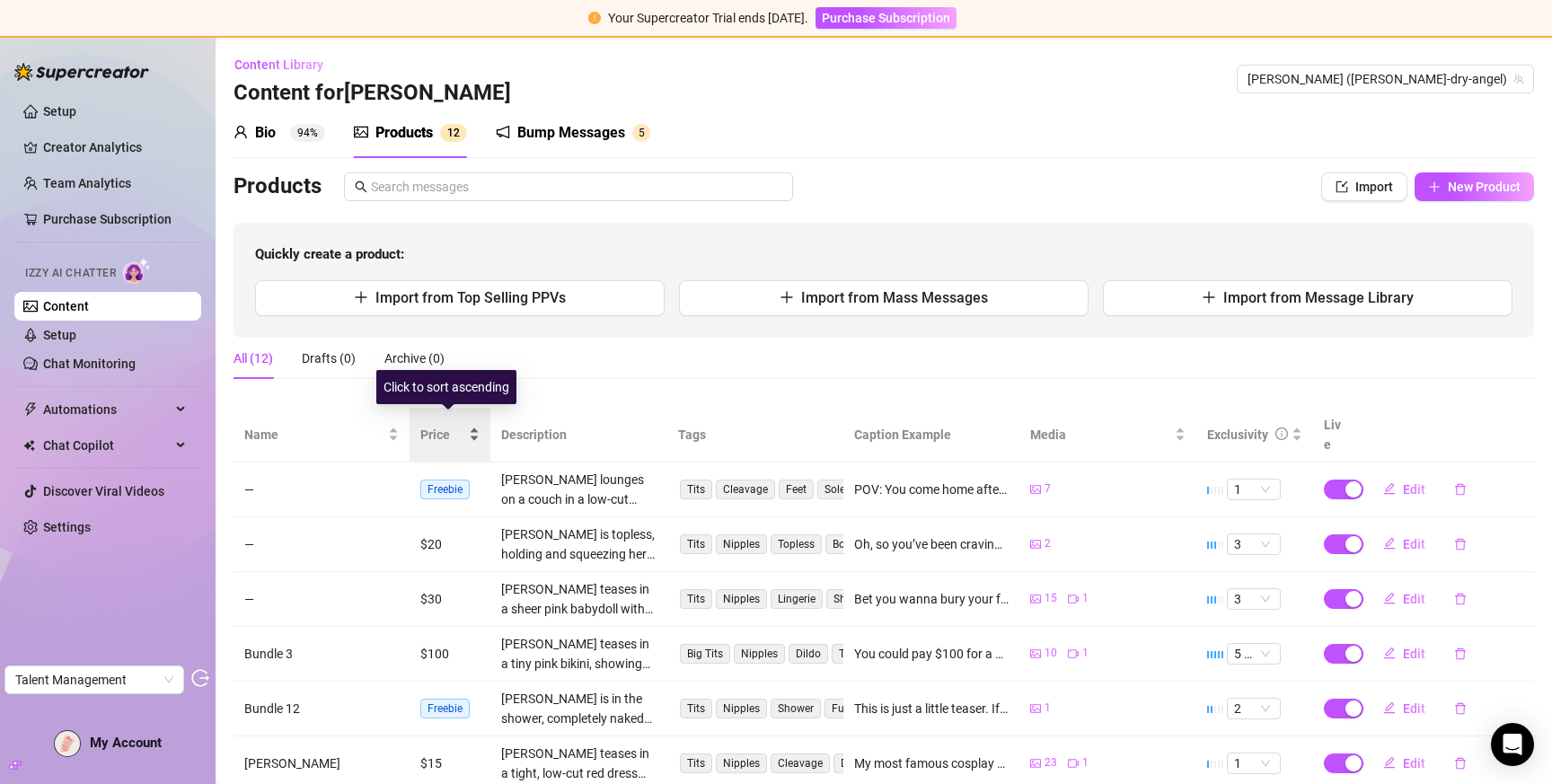
click at [434, 425] on span "Price" at bounding box center [443, 434] width 45 height 19
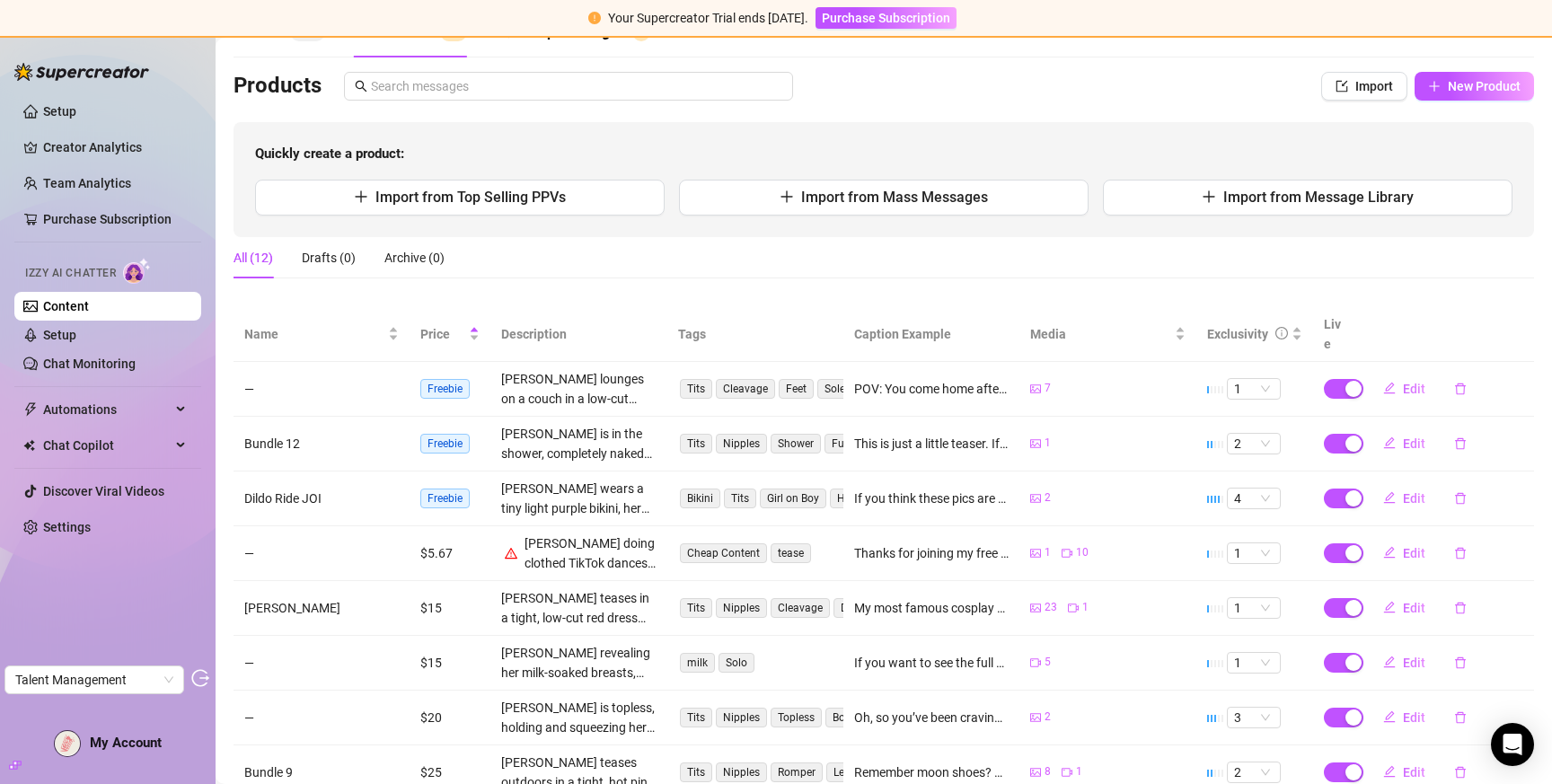
scroll to position [310, 0]
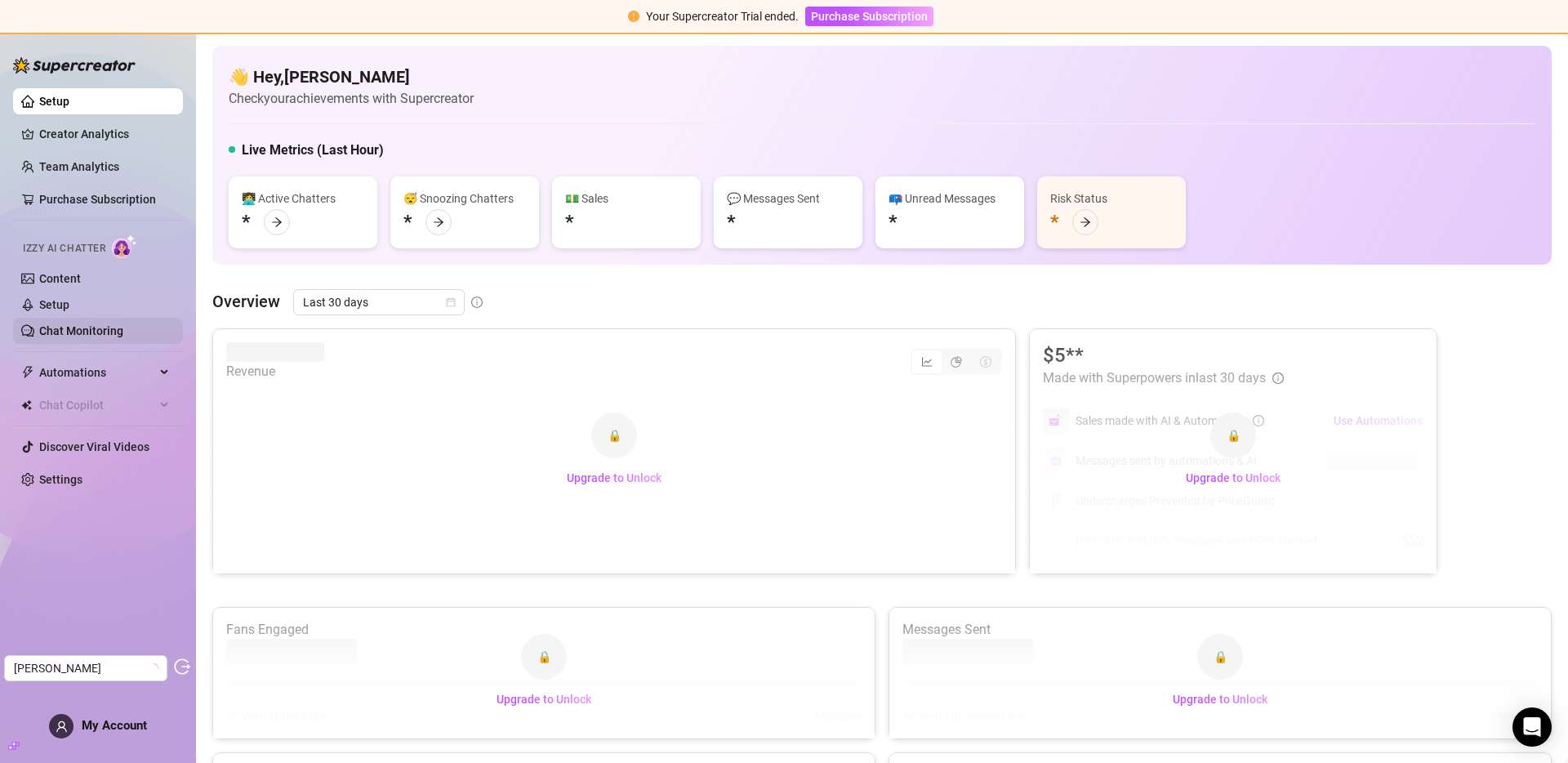
click at [83, 324] on link "Chat Monitoring" at bounding box center [81, 330] width 85 height 13
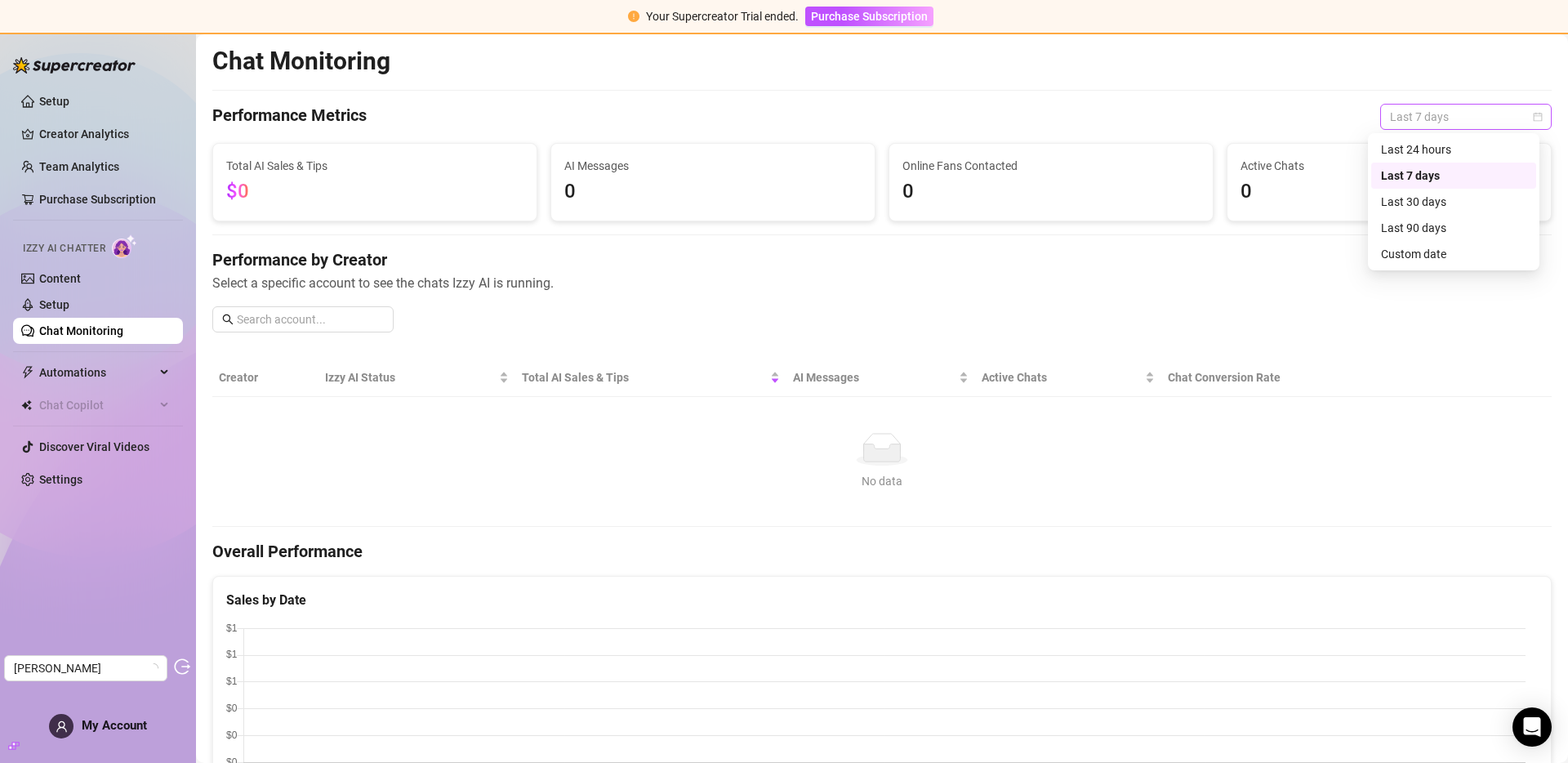
click at [1426, 119] on span "Last 7 days" at bounding box center [1466, 116] width 152 height 24
click at [1433, 199] on div "Last 30 days" at bounding box center [1453, 201] width 146 height 18
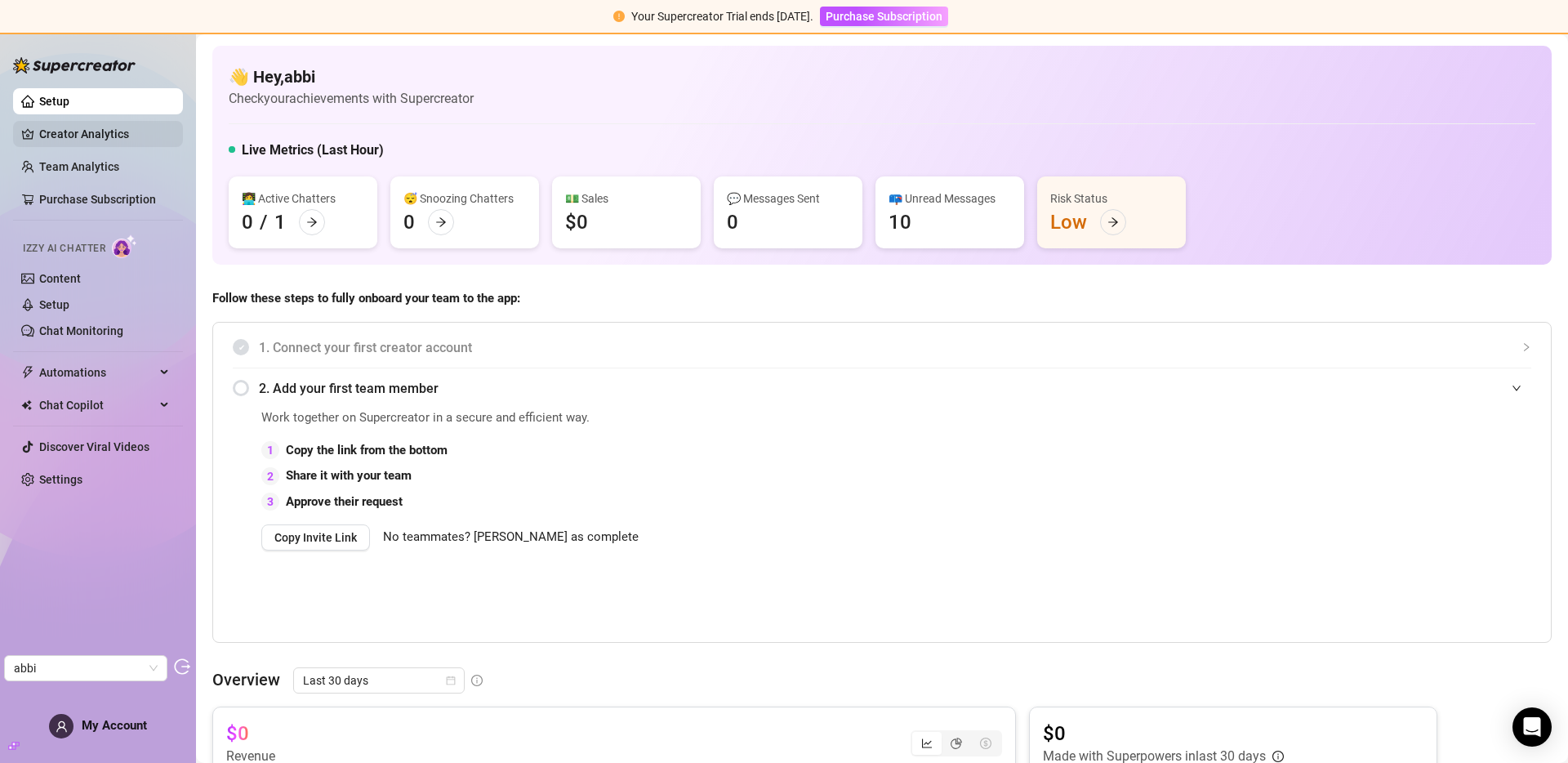
click at [85, 137] on link "Creator Analytics" at bounding box center [105, 133] width 131 height 26
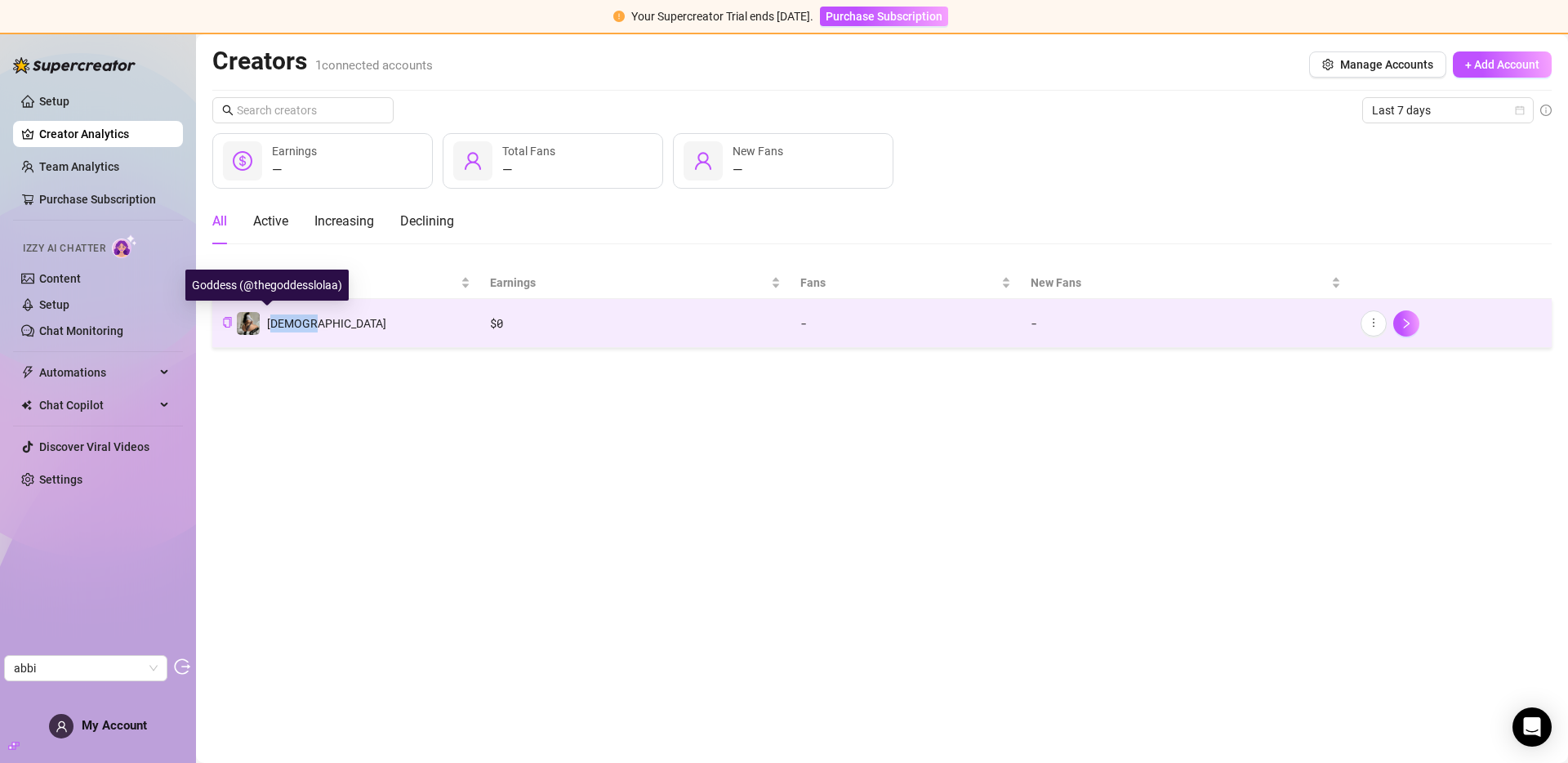
drag, startPoint x: 331, startPoint y: 324, endPoint x: 273, endPoint y: 327, distance: 58.1
click at [273, 327] on td "[DEMOGRAPHIC_DATA]" at bounding box center [346, 323] width 268 height 49
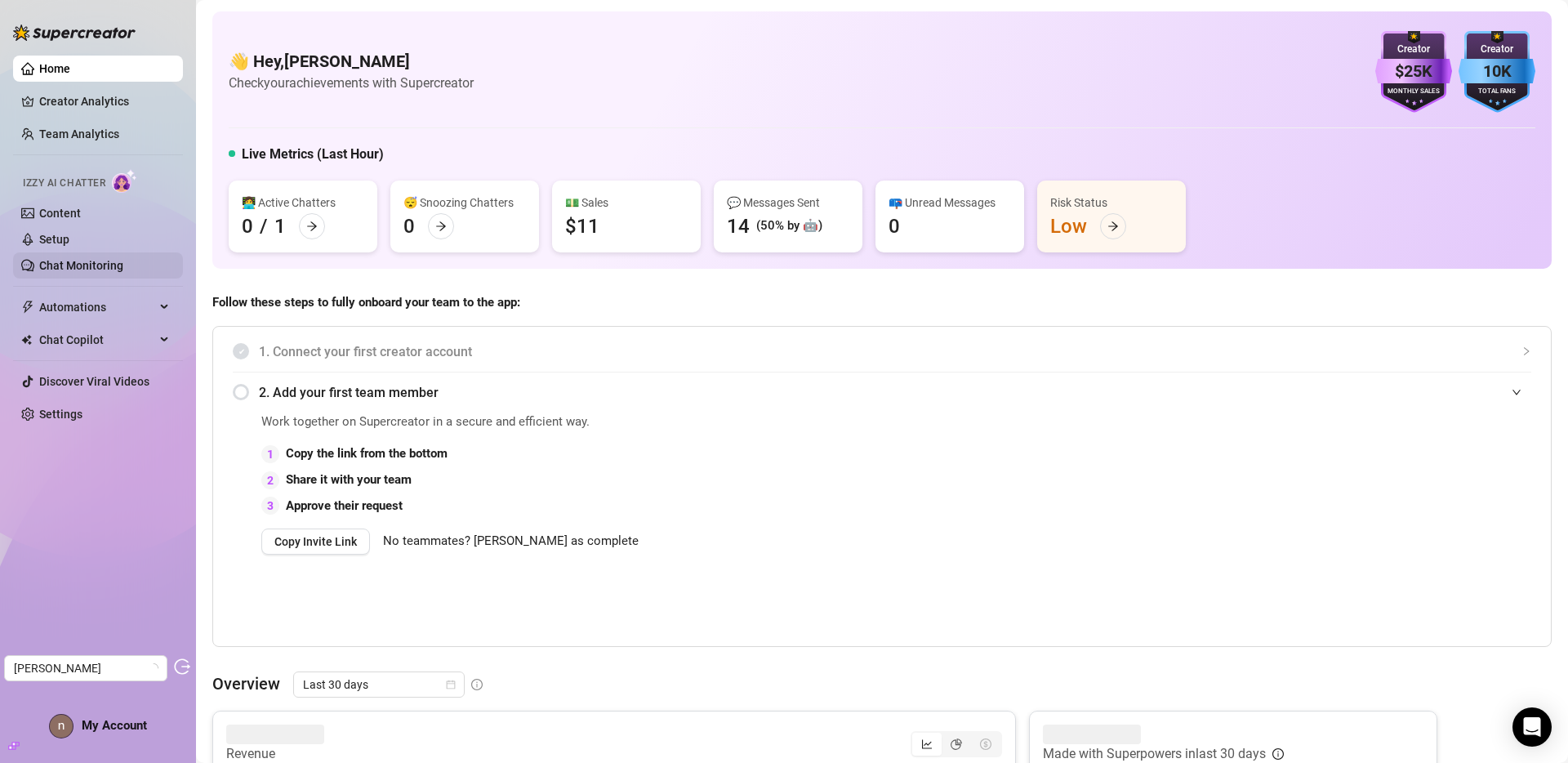
click at [79, 267] on link "Chat Monitoring" at bounding box center [81, 265] width 85 height 13
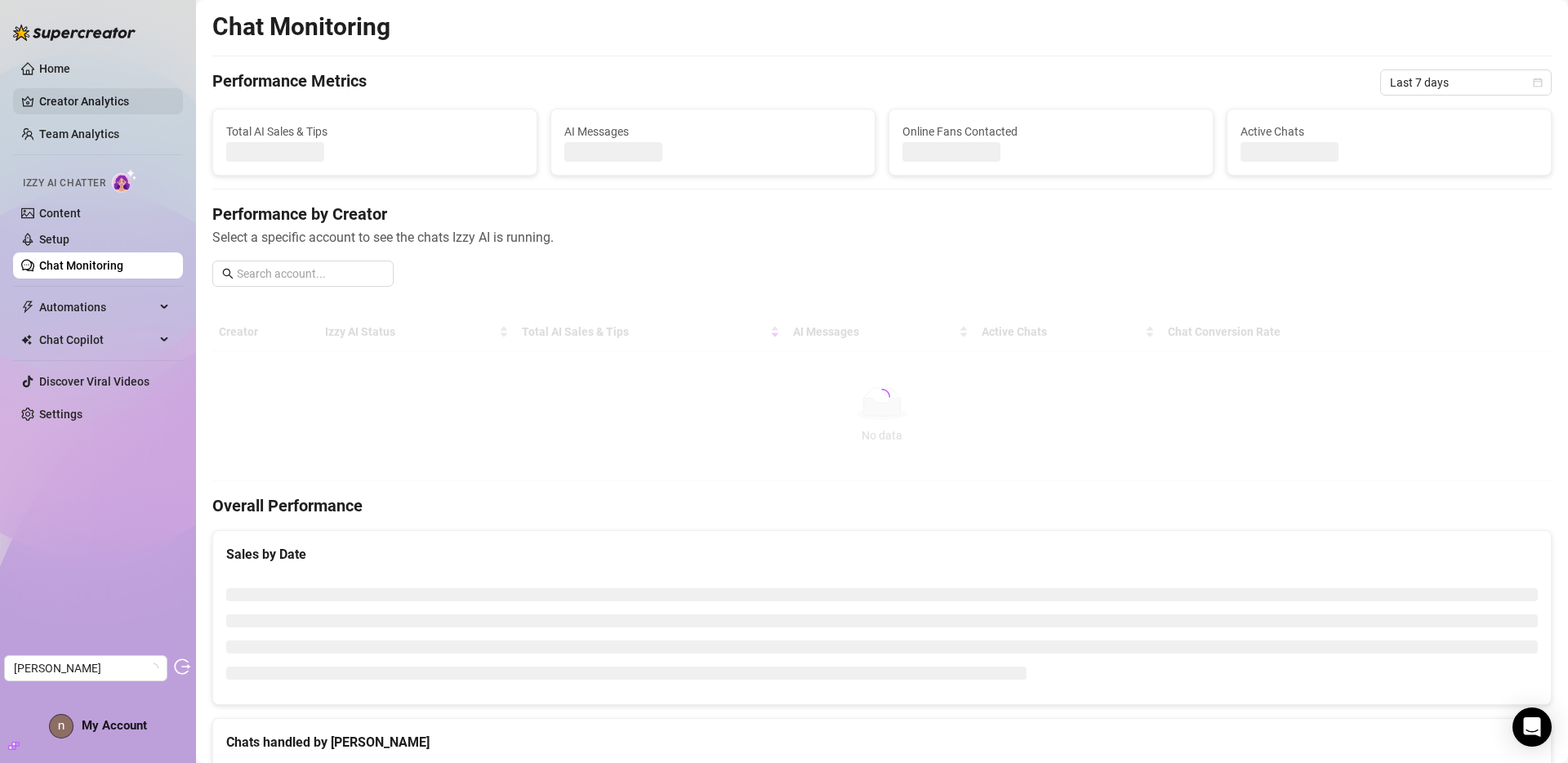
click at [77, 101] on link "Creator Analytics" at bounding box center [105, 100] width 131 height 26
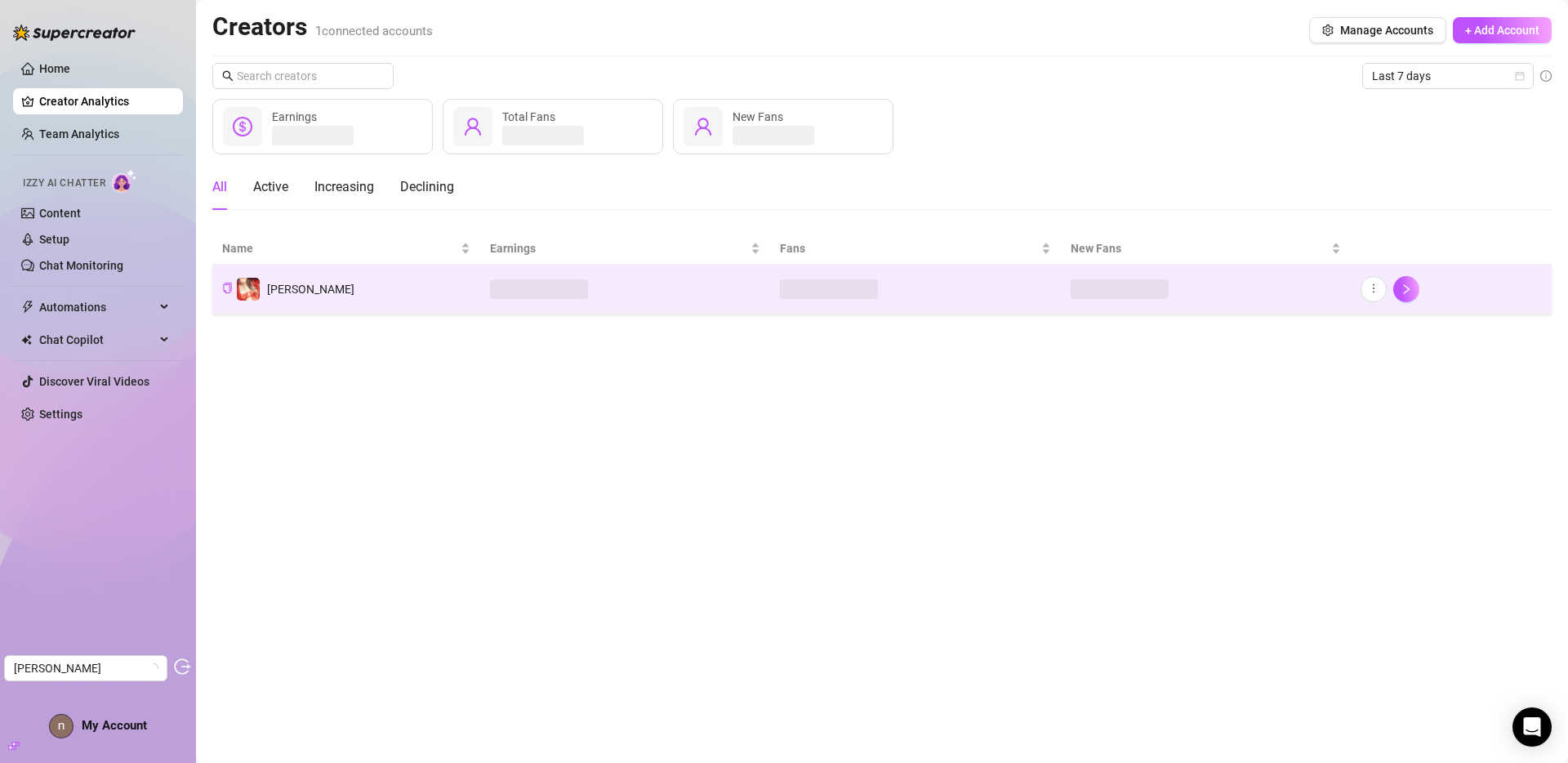
click at [437, 289] on td "Nicole" at bounding box center [346, 289] width 268 height 49
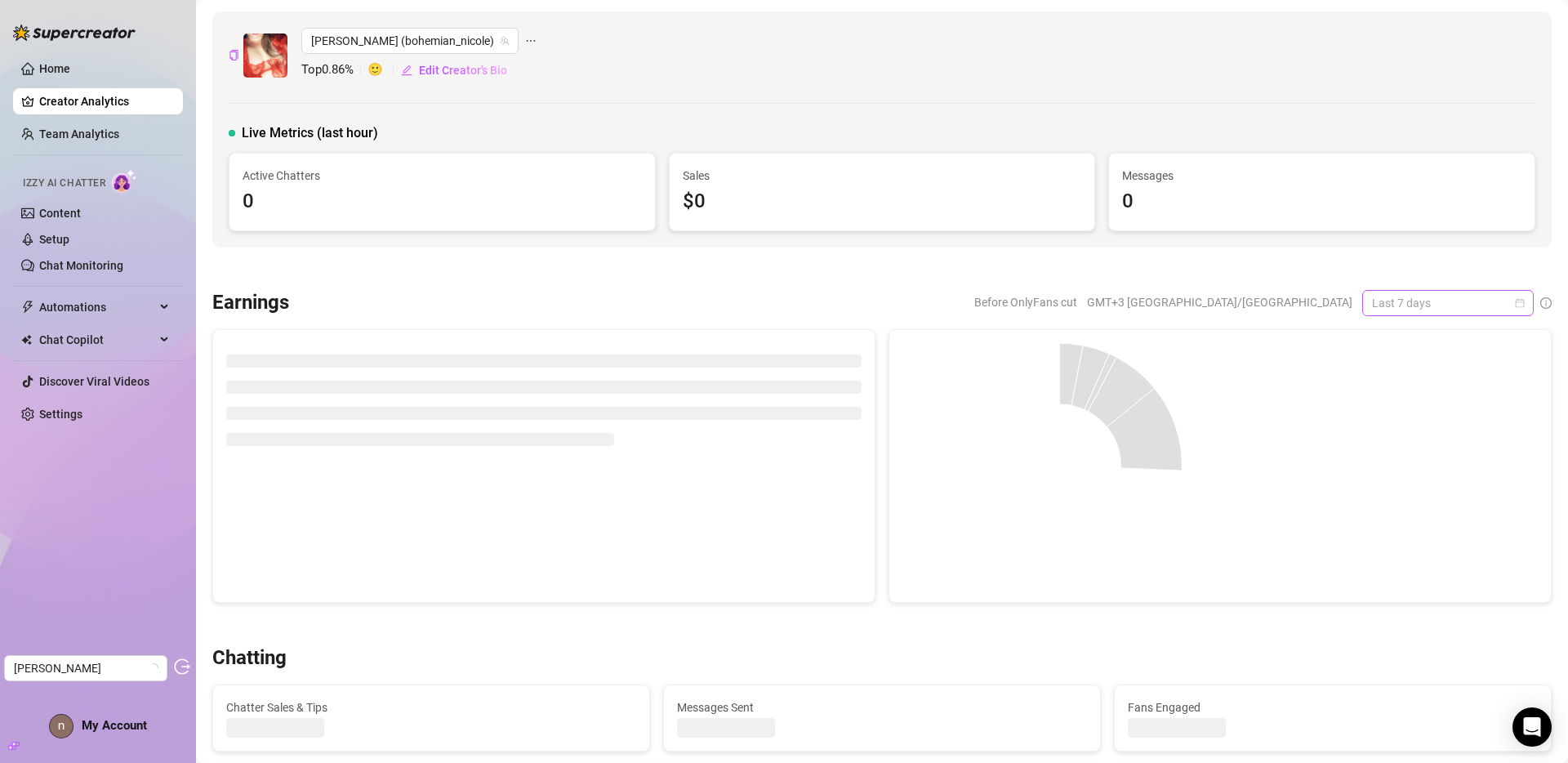
click at [1422, 299] on span "Last 7 days" at bounding box center [1448, 302] width 152 height 24
click at [1405, 382] on div "Last 30 days" at bounding box center [1436, 387] width 146 height 18
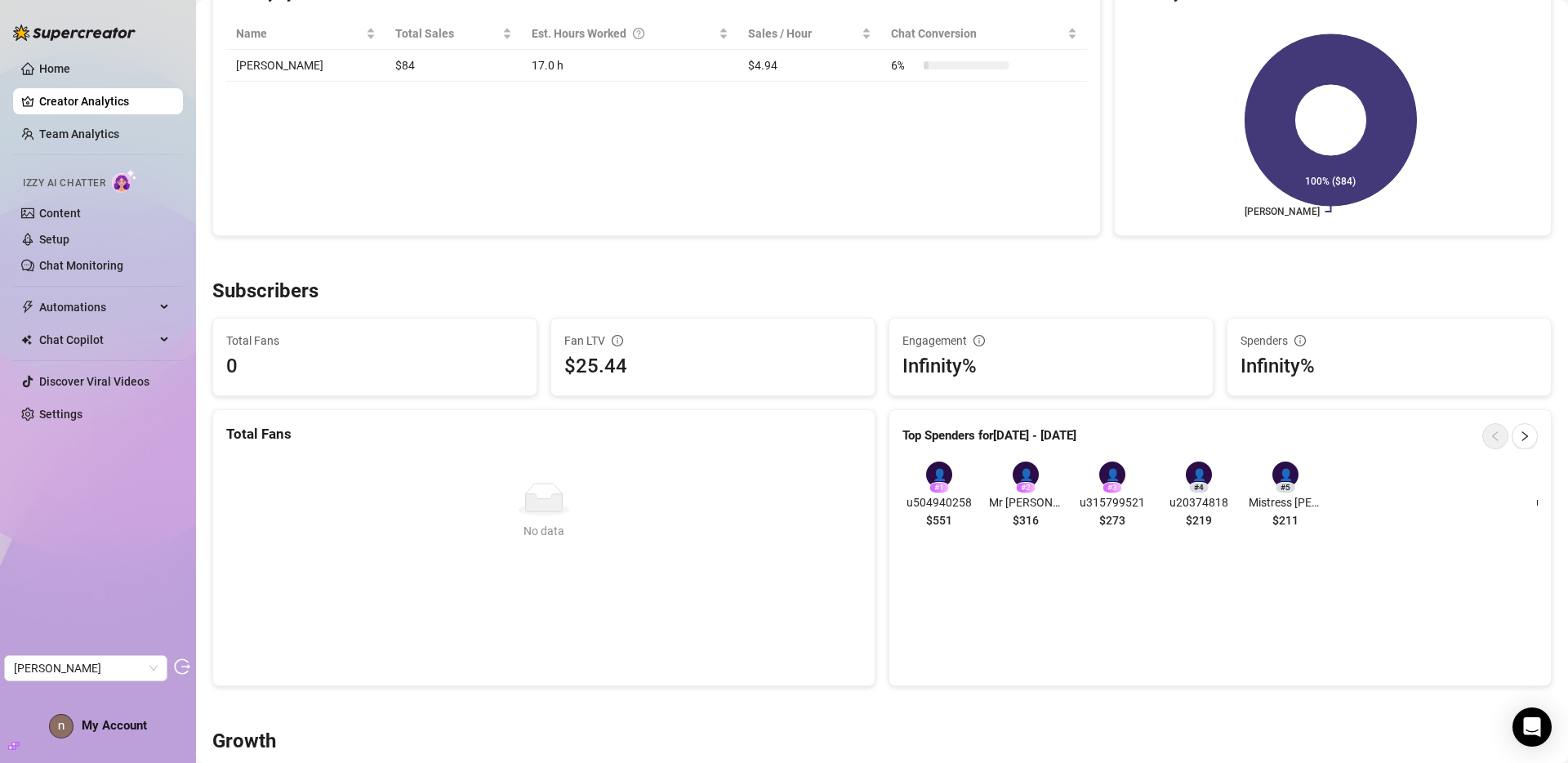
scroll to position [1004, 0]
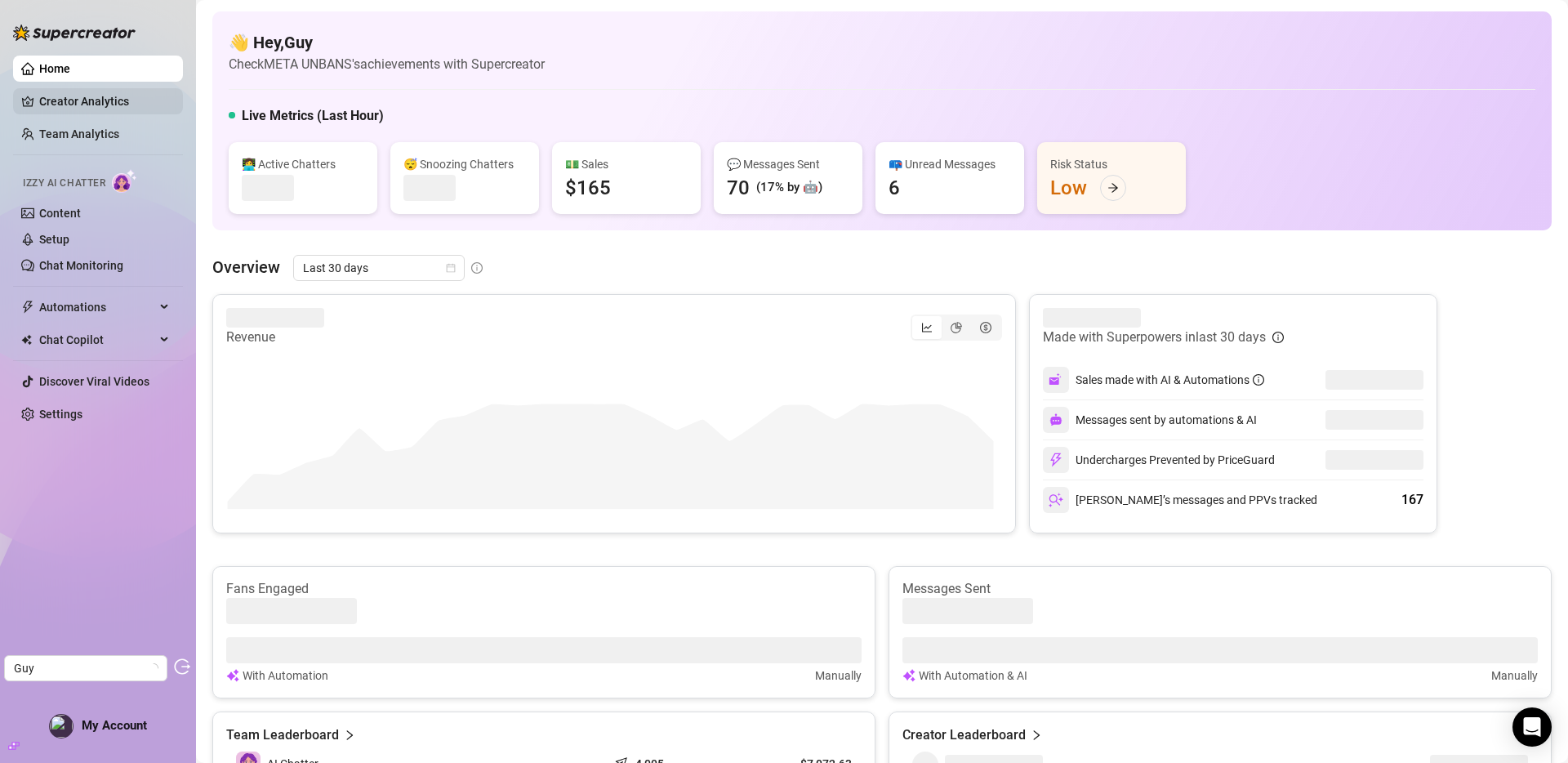
click at [88, 103] on link "Creator Analytics" at bounding box center [105, 100] width 131 height 26
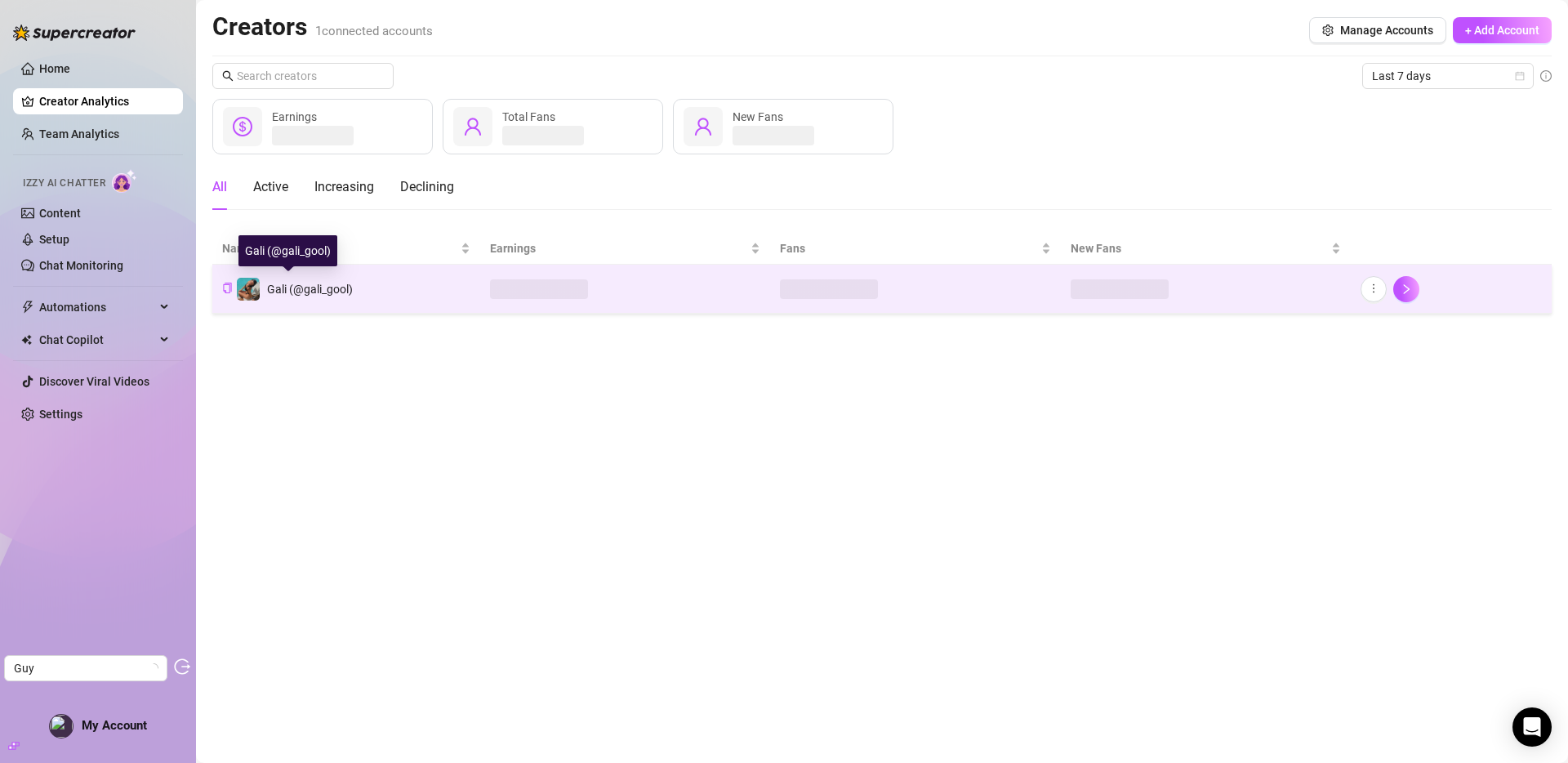
click at [344, 299] on div "Gali (@gali_gool)" at bounding box center [295, 289] width 117 height 24
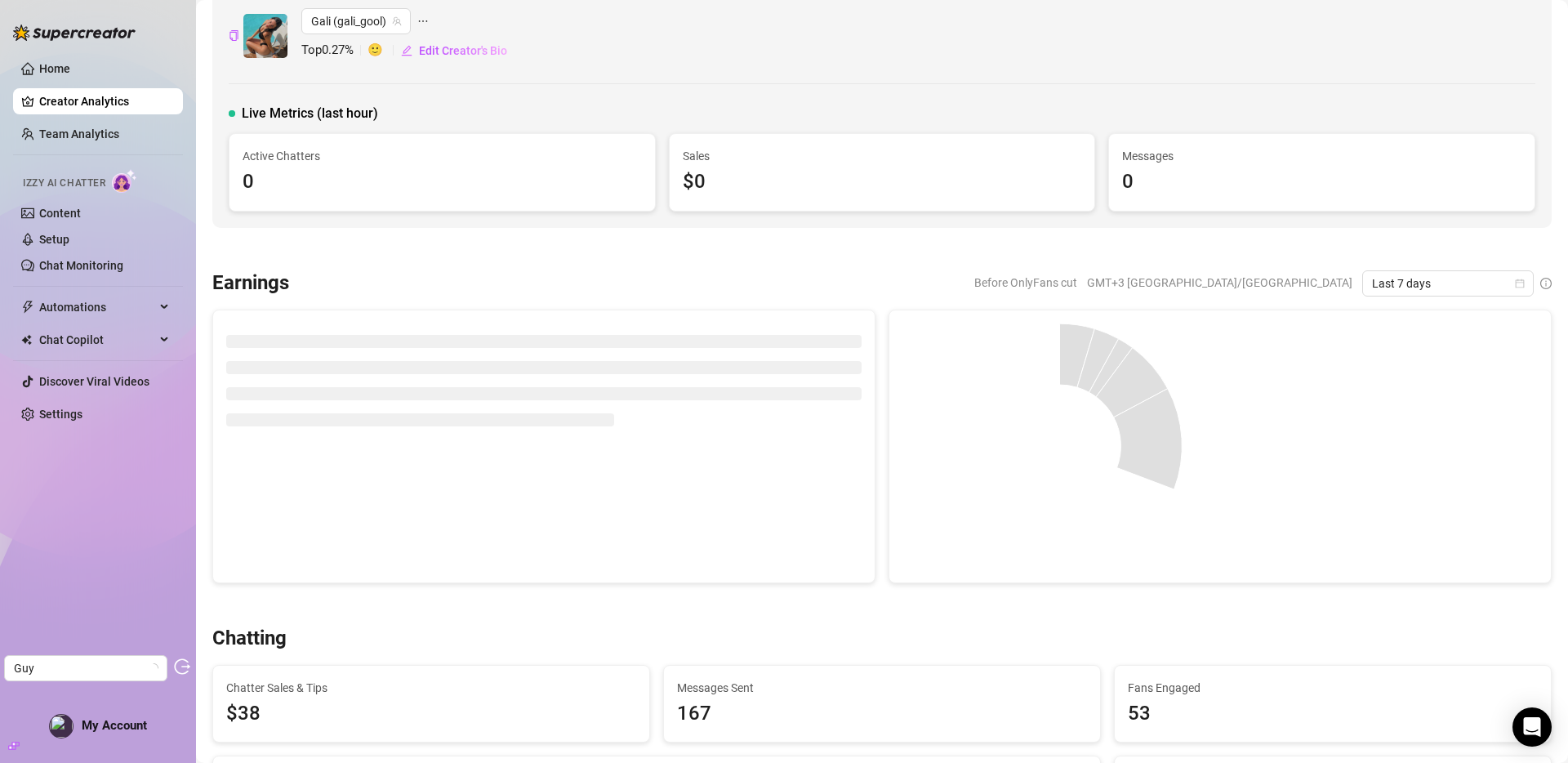
scroll to position [23, 0]
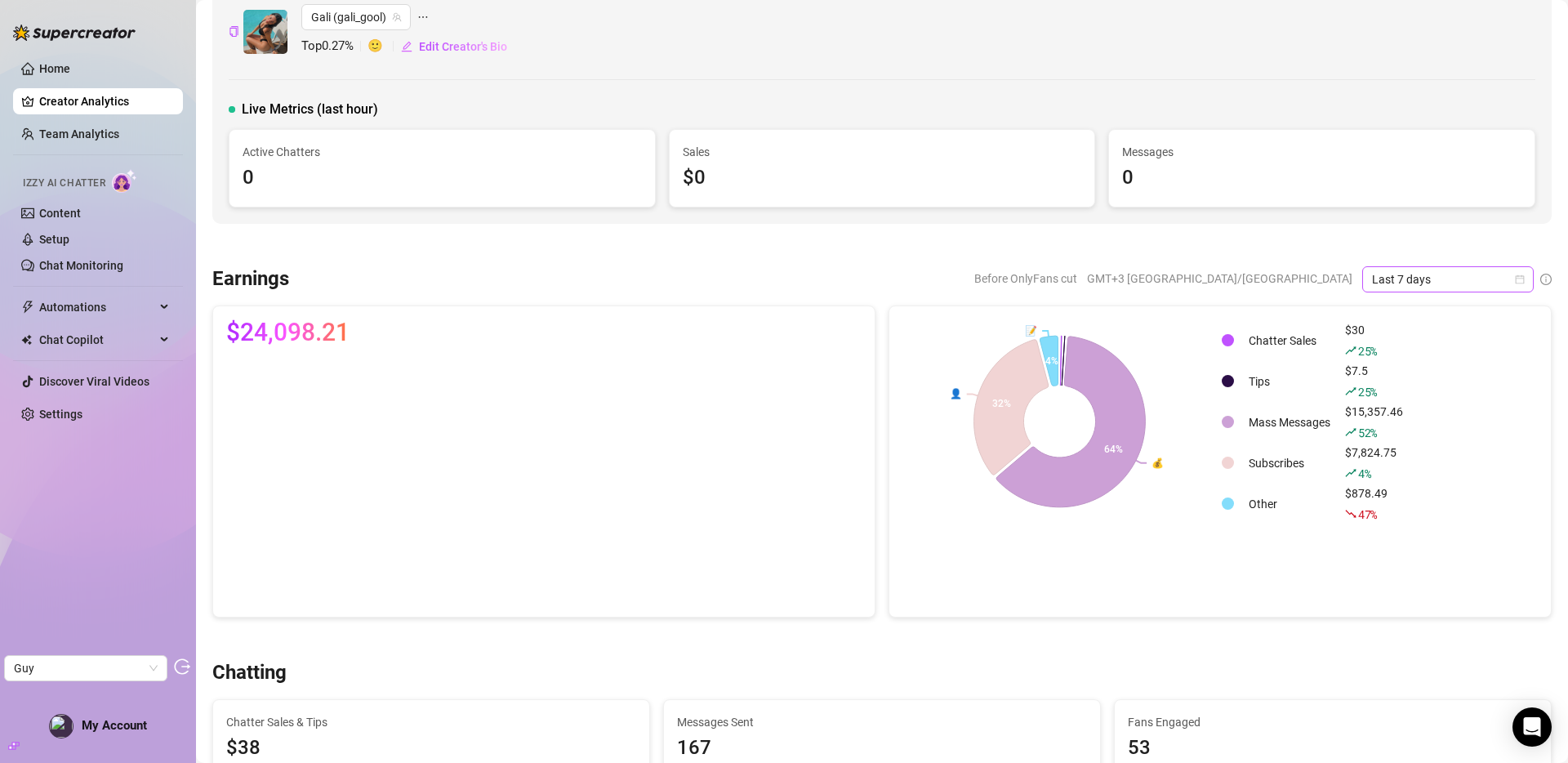
click at [1447, 274] on span "Last 7 days" at bounding box center [1448, 279] width 152 height 24
click at [1415, 361] on div "Last 30 days" at bounding box center [1436, 364] width 146 height 18
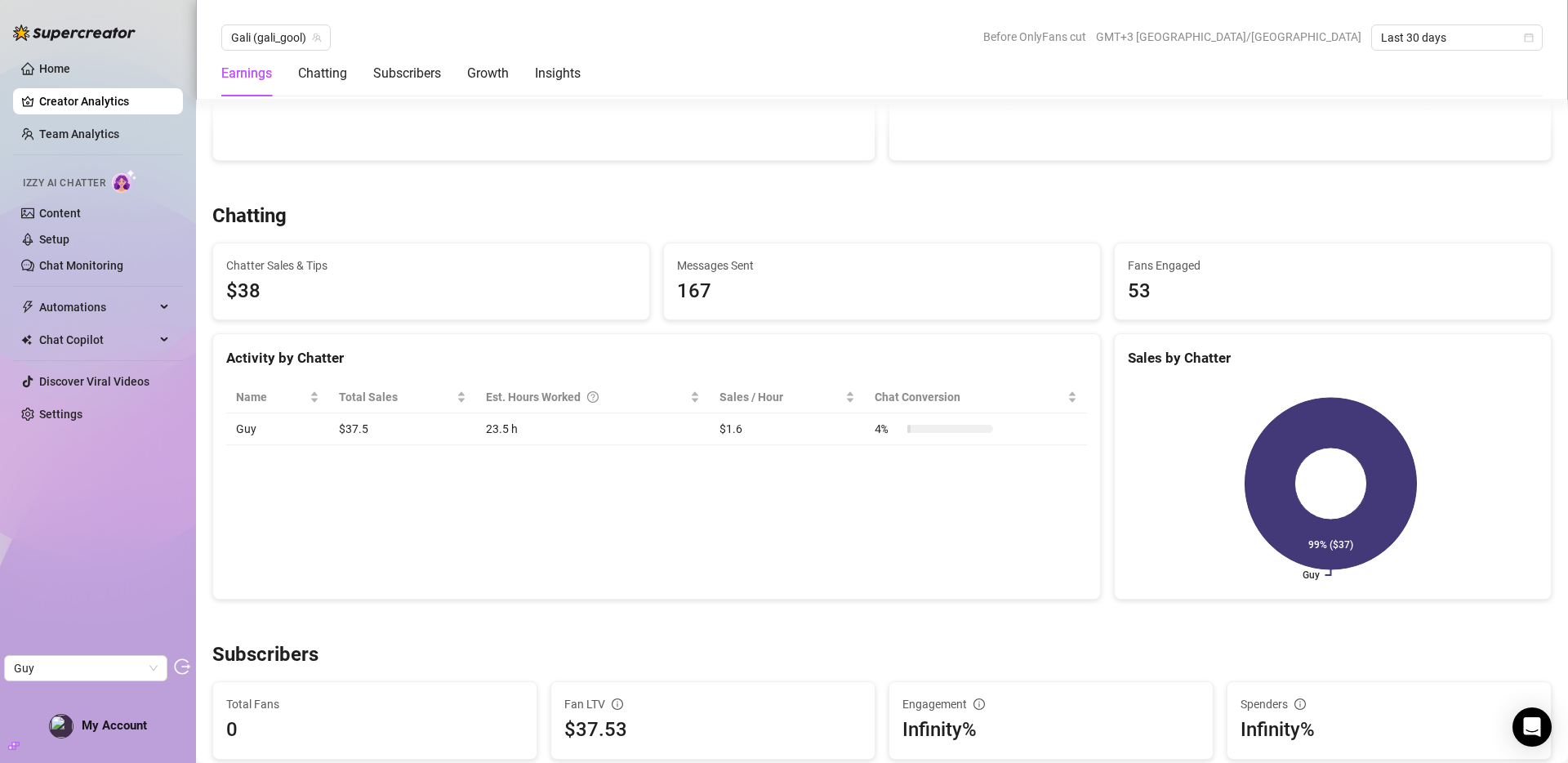
scroll to position [0, 0]
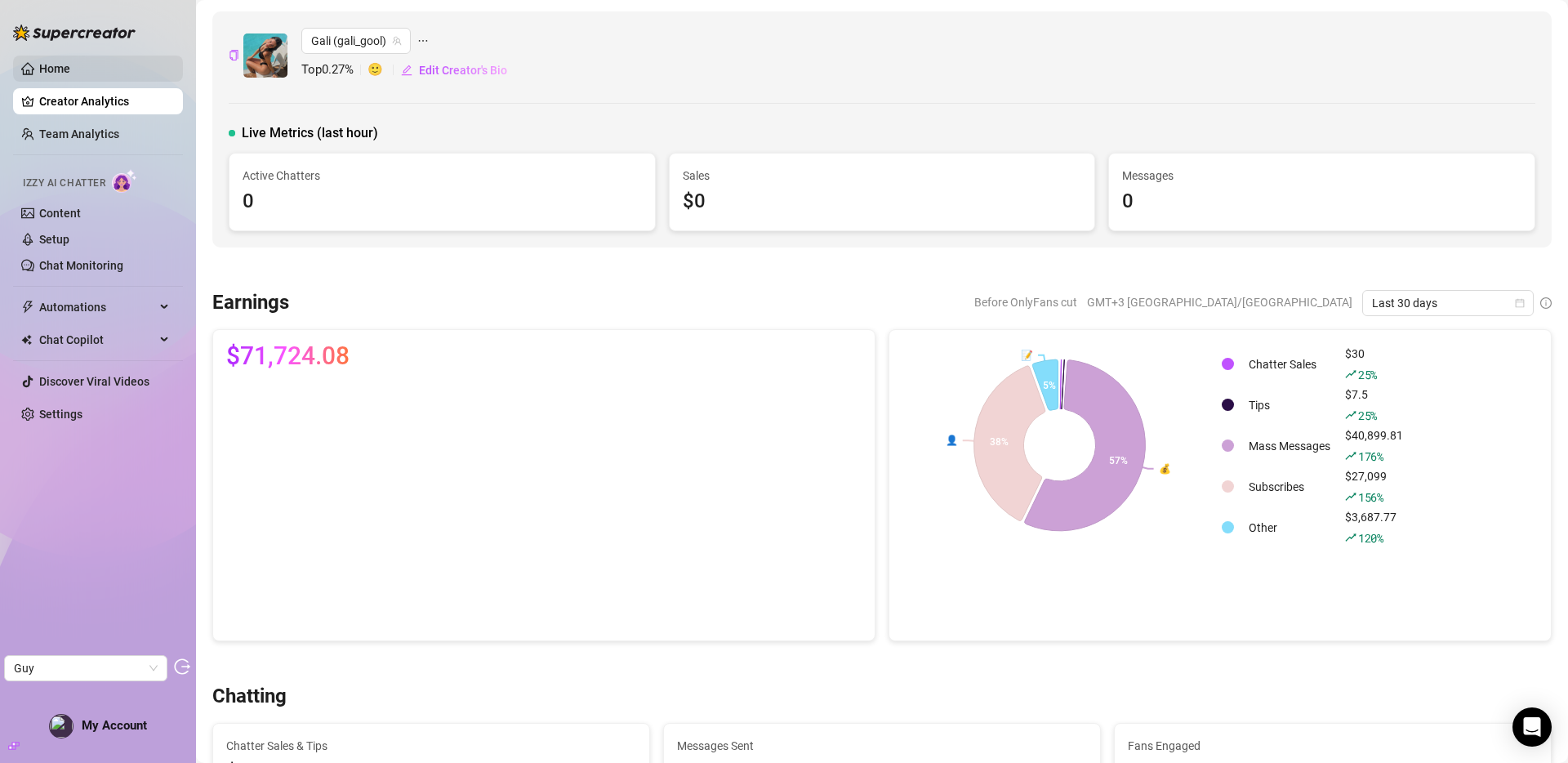
click at [70, 74] on link "Home" at bounding box center [54, 69] width 31 height 13
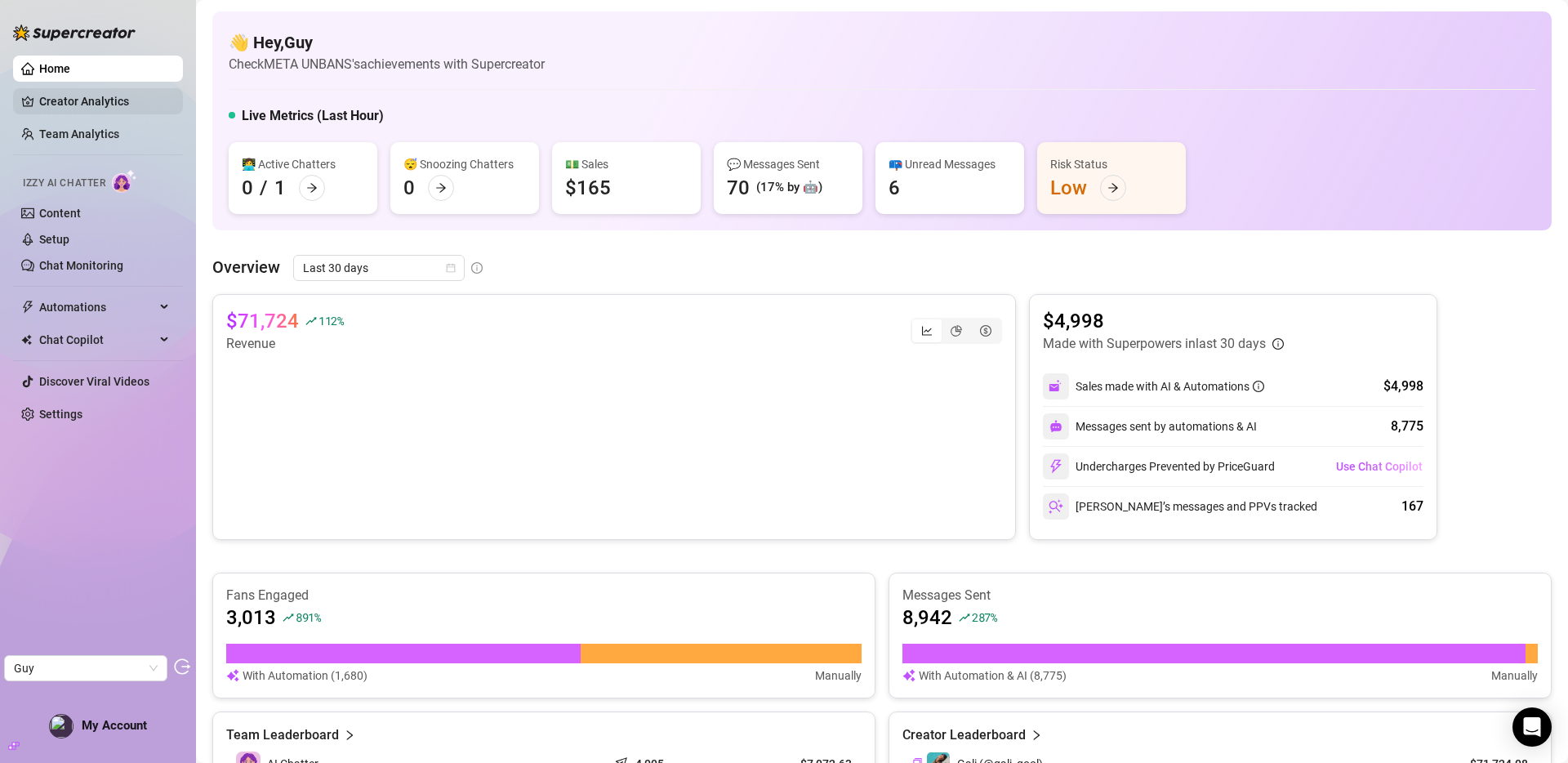
click at [78, 103] on link "Creator Analytics" at bounding box center [105, 100] width 131 height 26
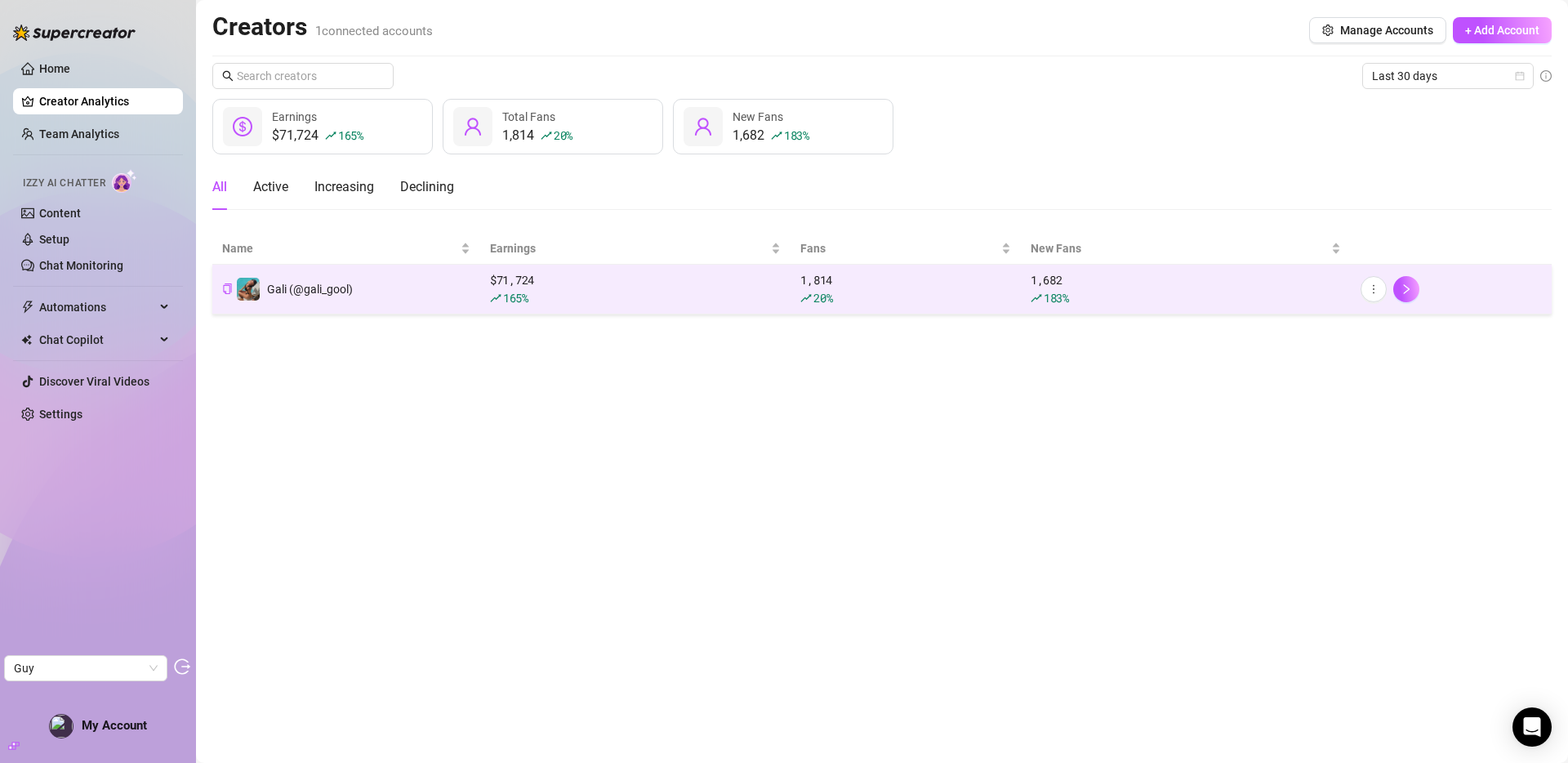
click at [318, 296] on div "Gali (@gali_gool)" at bounding box center [310, 289] width 85 height 18
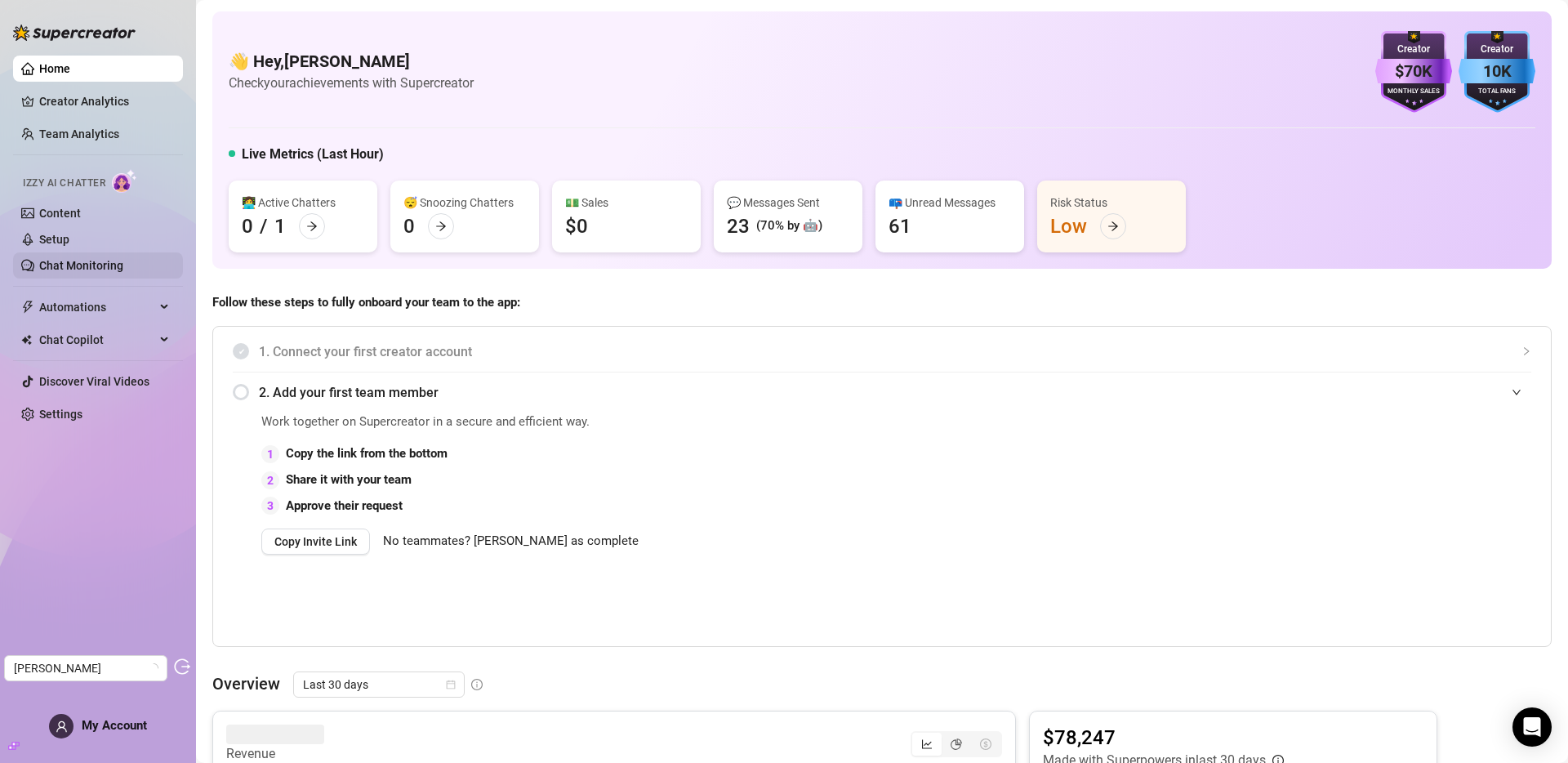
click at [85, 260] on link "Chat Monitoring" at bounding box center [81, 265] width 85 height 13
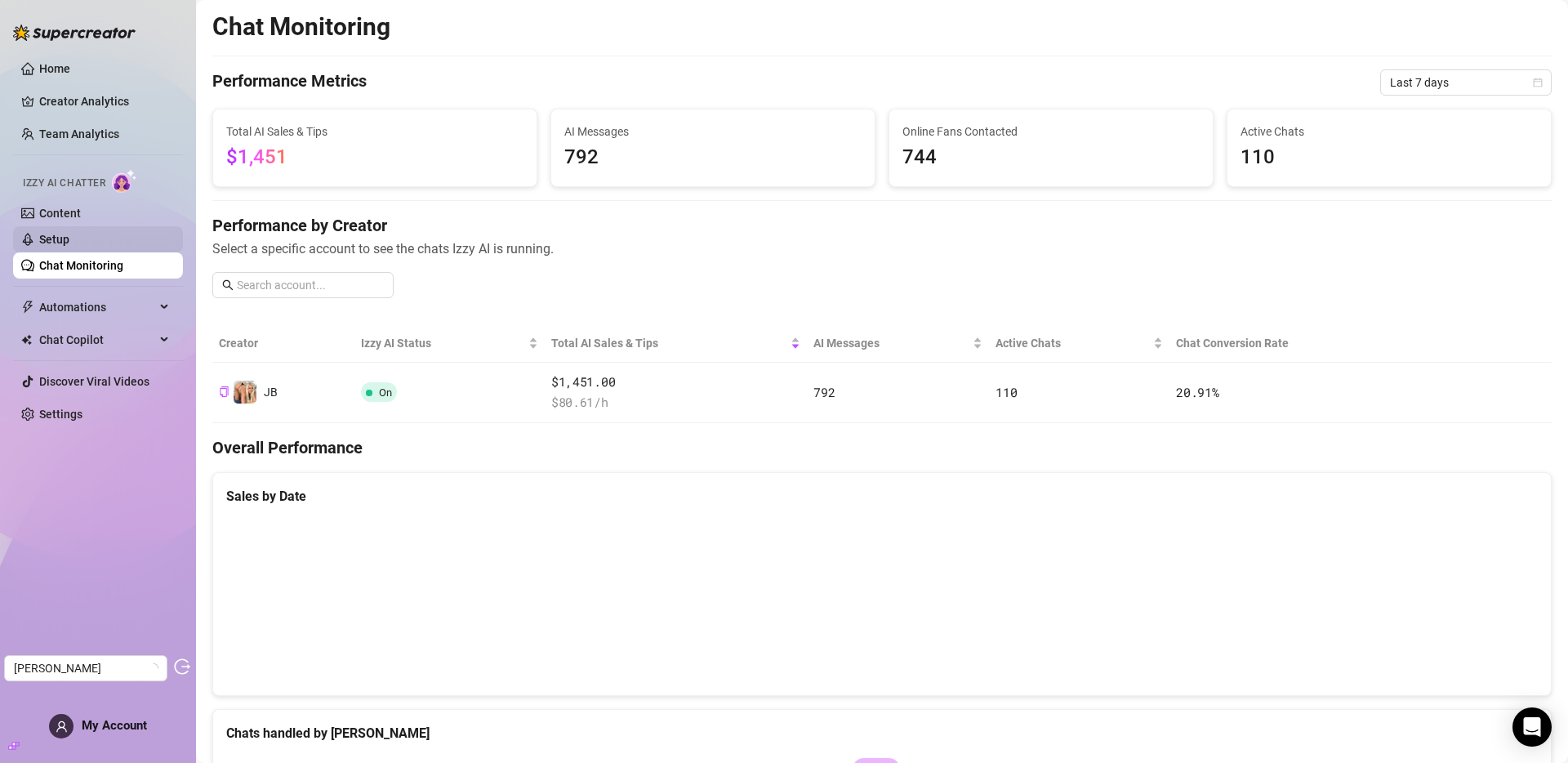
click at [47, 233] on link "Setup" at bounding box center [54, 239] width 30 height 13
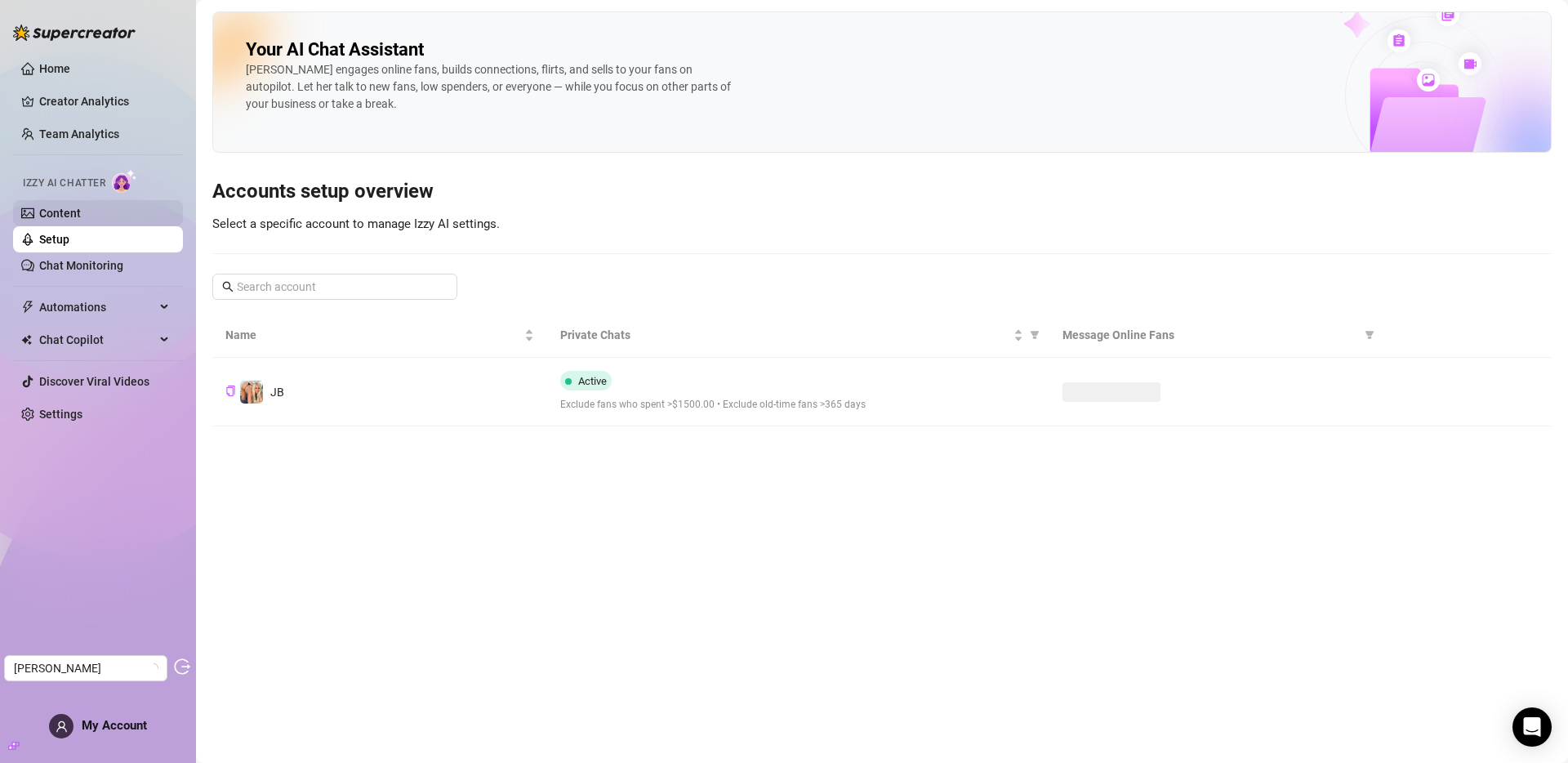
click at [53, 208] on link "Content" at bounding box center [60, 213] width 42 height 13
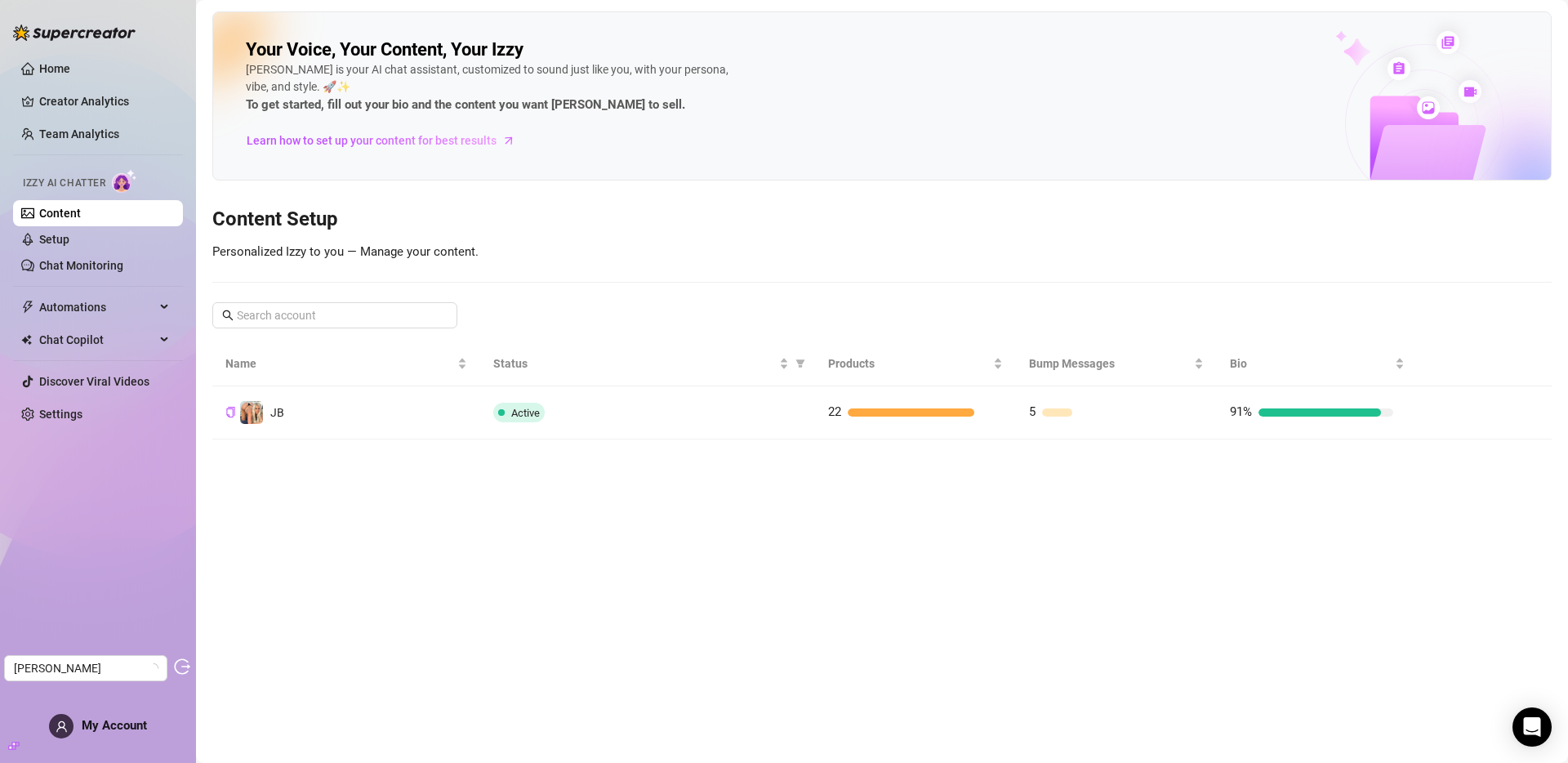
click at [587, 407] on div "Active" at bounding box center [647, 412] width 309 height 19
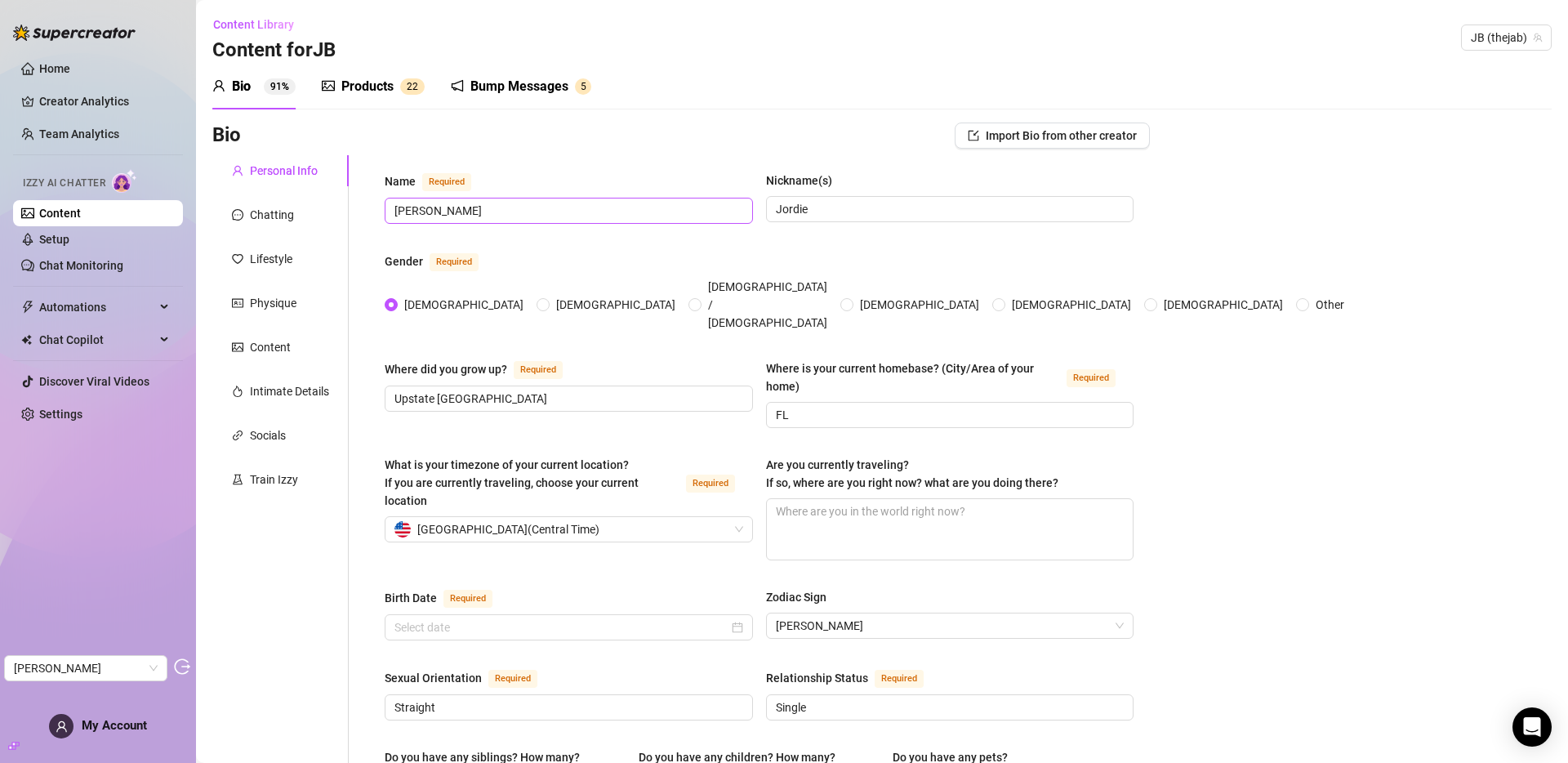
type input "[DATE]"
click at [82, 107] on link "Creator Analytics" at bounding box center [105, 100] width 131 height 26
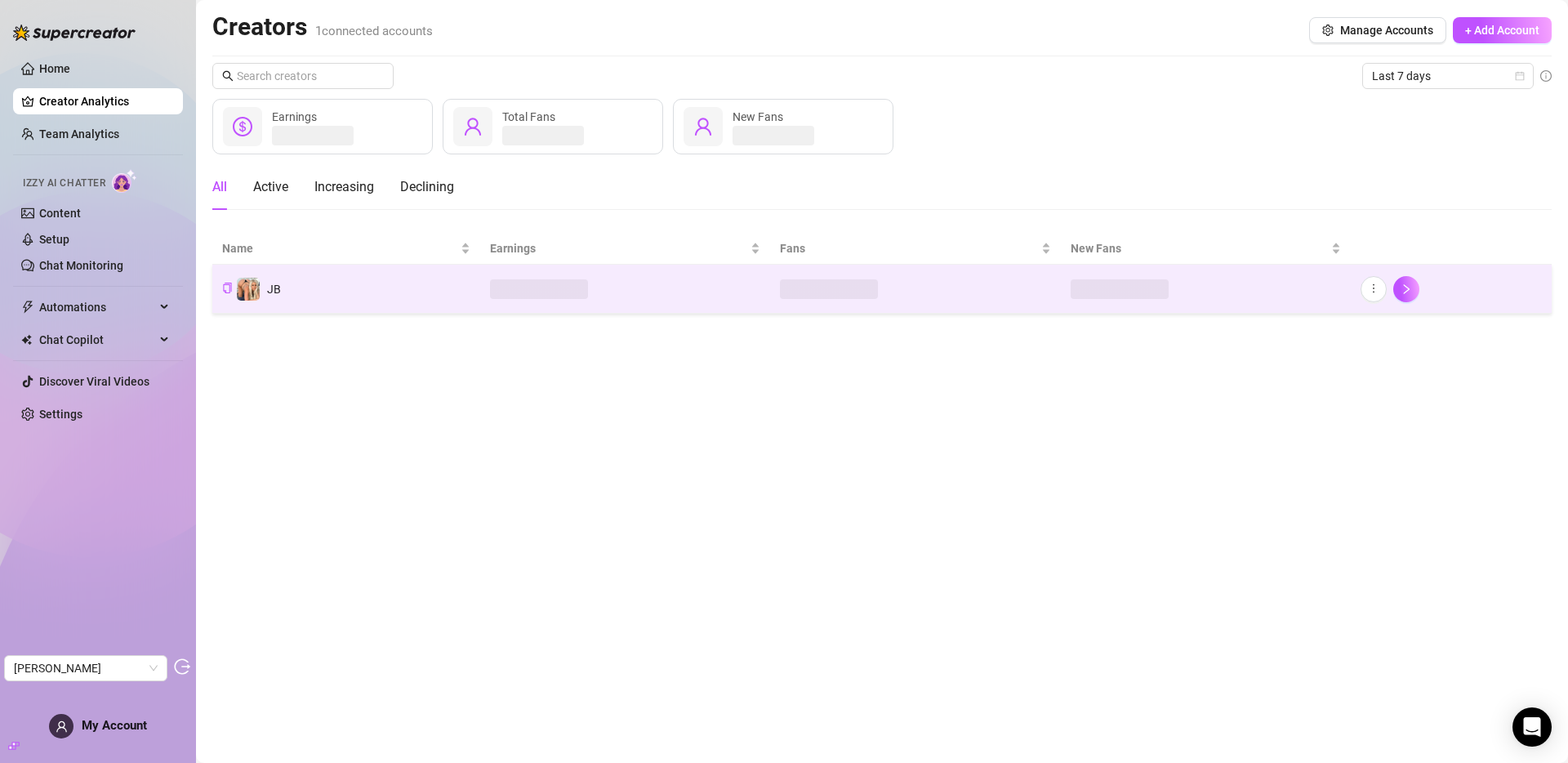
click at [339, 285] on td "JB" at bounding box center [346, 289] width 268 height 49
